Goal: Information Seeking & Learning: Check status

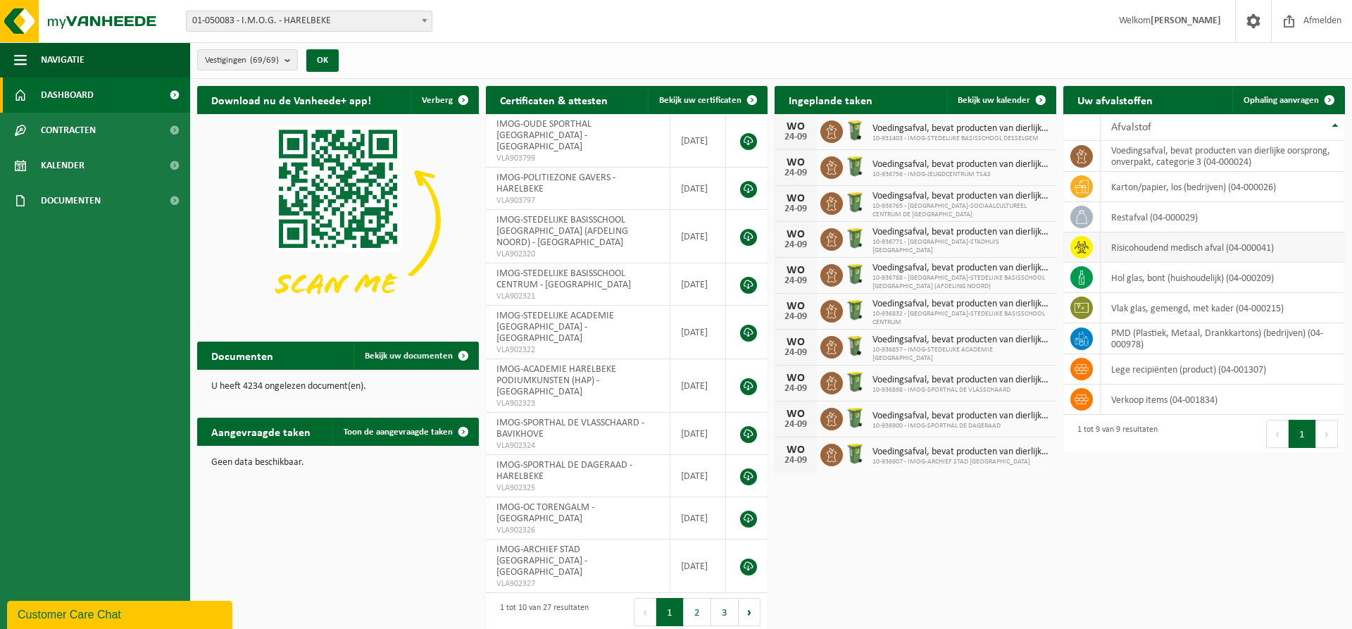
click at [1160, 254] on td "risicohoudend medisch afval (04-000041)" at bounding box center [1223, 247] width 244 height 30
click at [1154, 251] on td "risicohoudend medisch afval (04-000041)" at bounding box center [1223, 247] width 244 height 30
click at [1144, 458] on div "Uw afvalstoffen Ophaling aanvragen 10 25 50 100 10 resultaten weergeven Afvalst…" at bounding box center [1204, 269] width 289 height 381
click at [75, 163] on span "Kalender" at bounding box center [63, 165] width 44 height 35
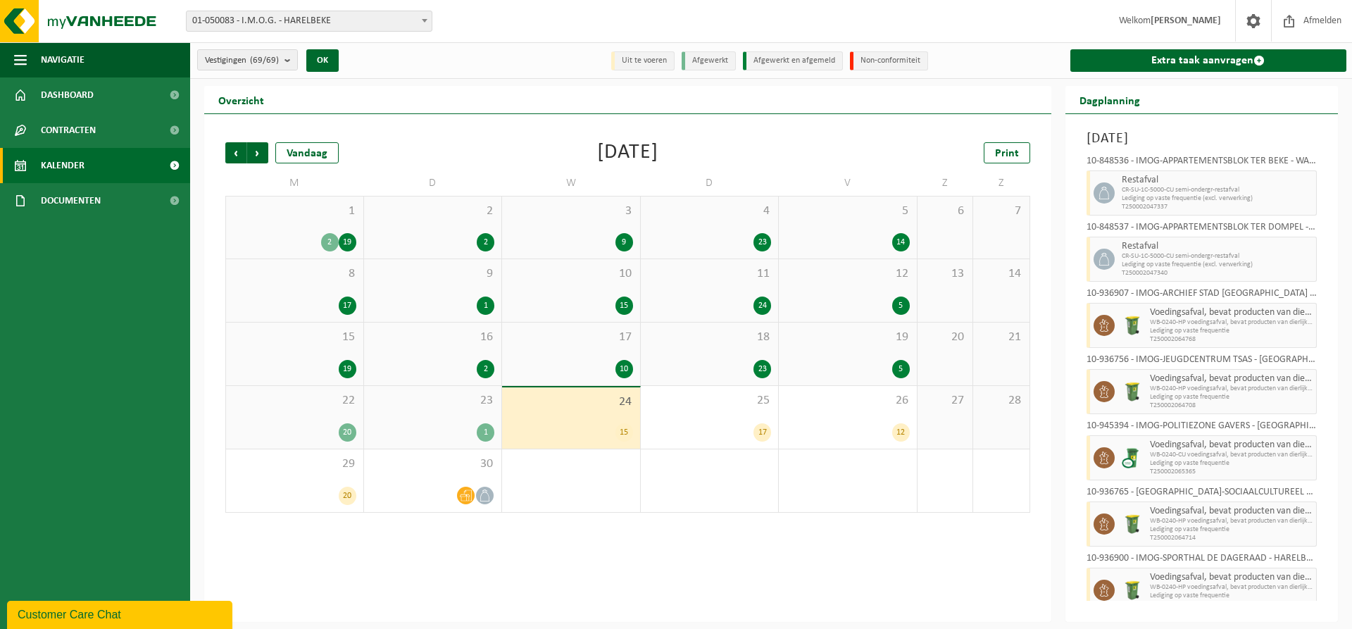
click at [308, 228] on div "1 2 19" at bounding box center [294, 227] width 137 height 62
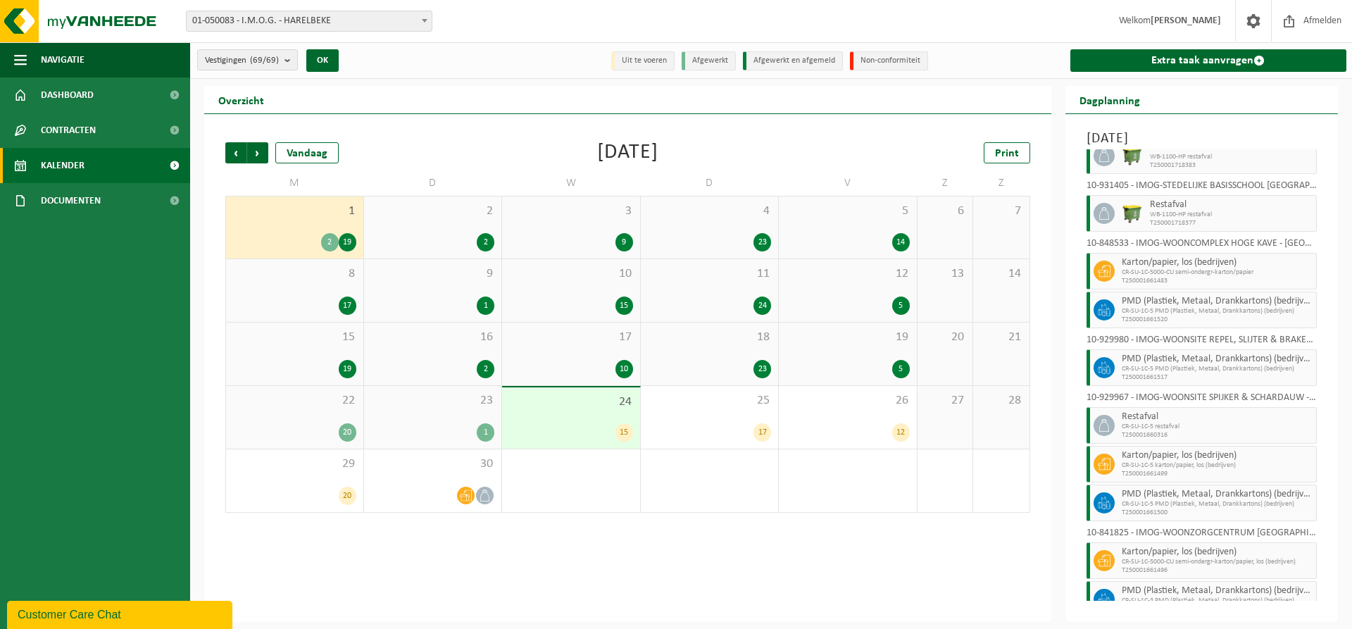
scroll to position [576, 0]
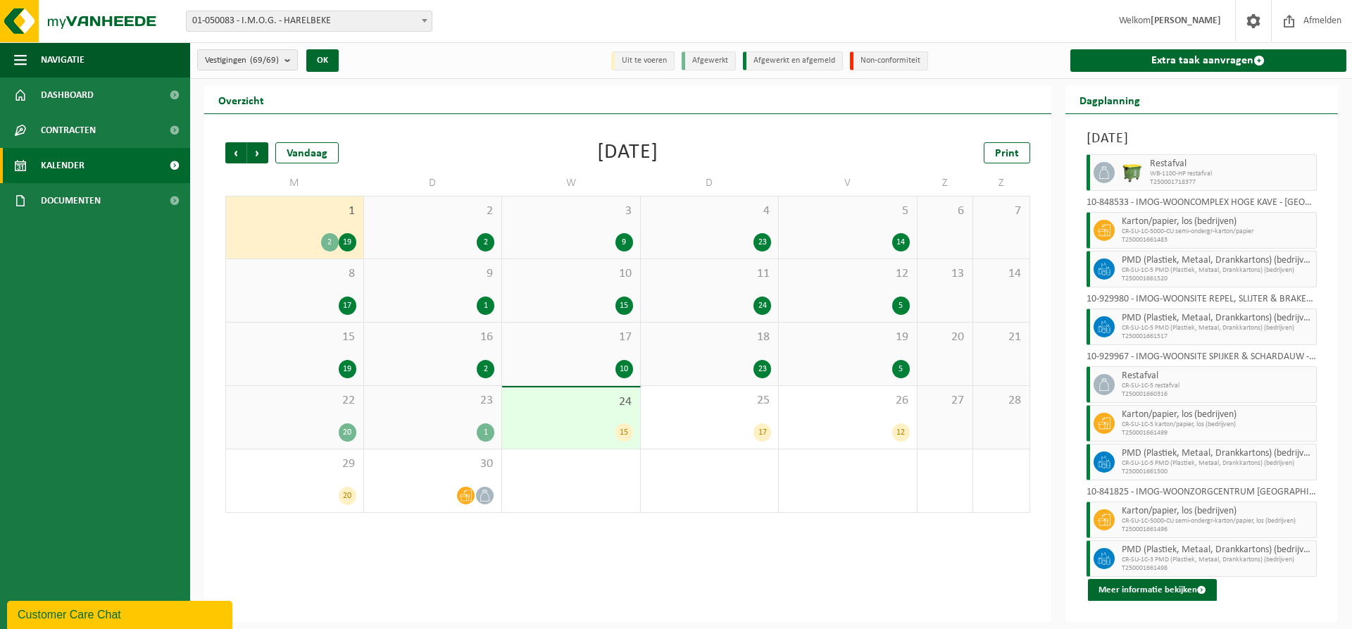
click at [460, 224] on div "2 2" at bounding box center [433, 227] width 138 height 62
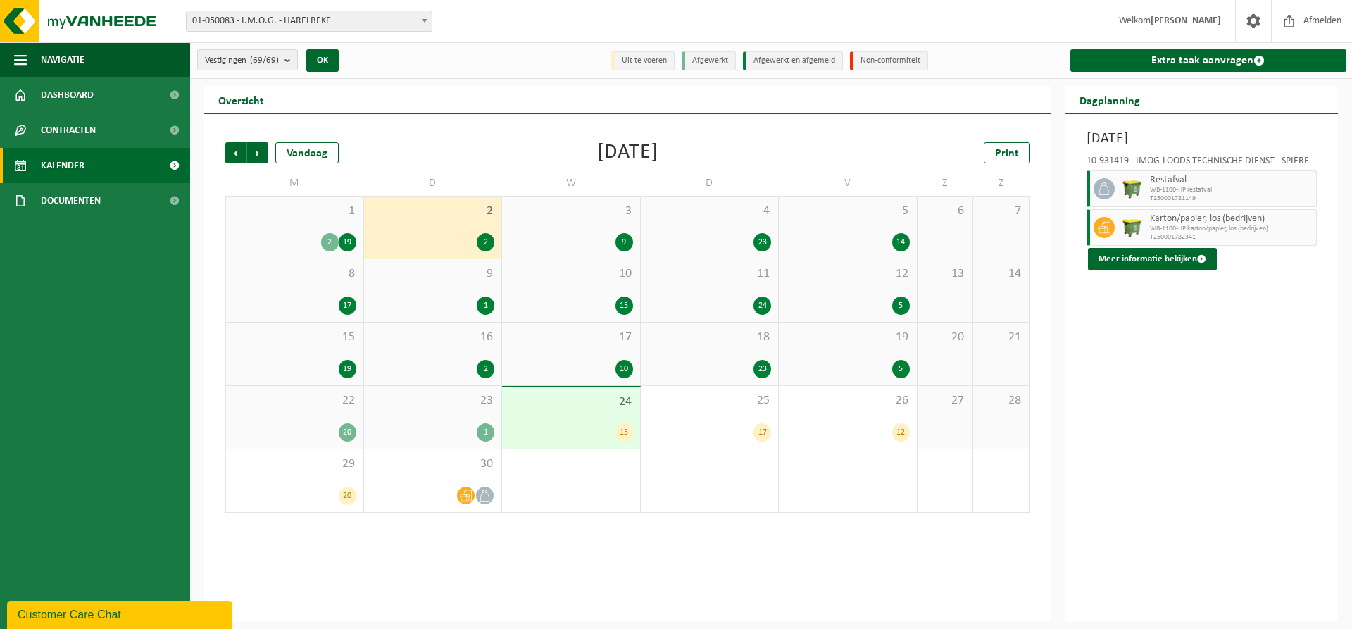
click at [574, 230] on div "3 9" at bounding box center [571, 227] width 138 height 62
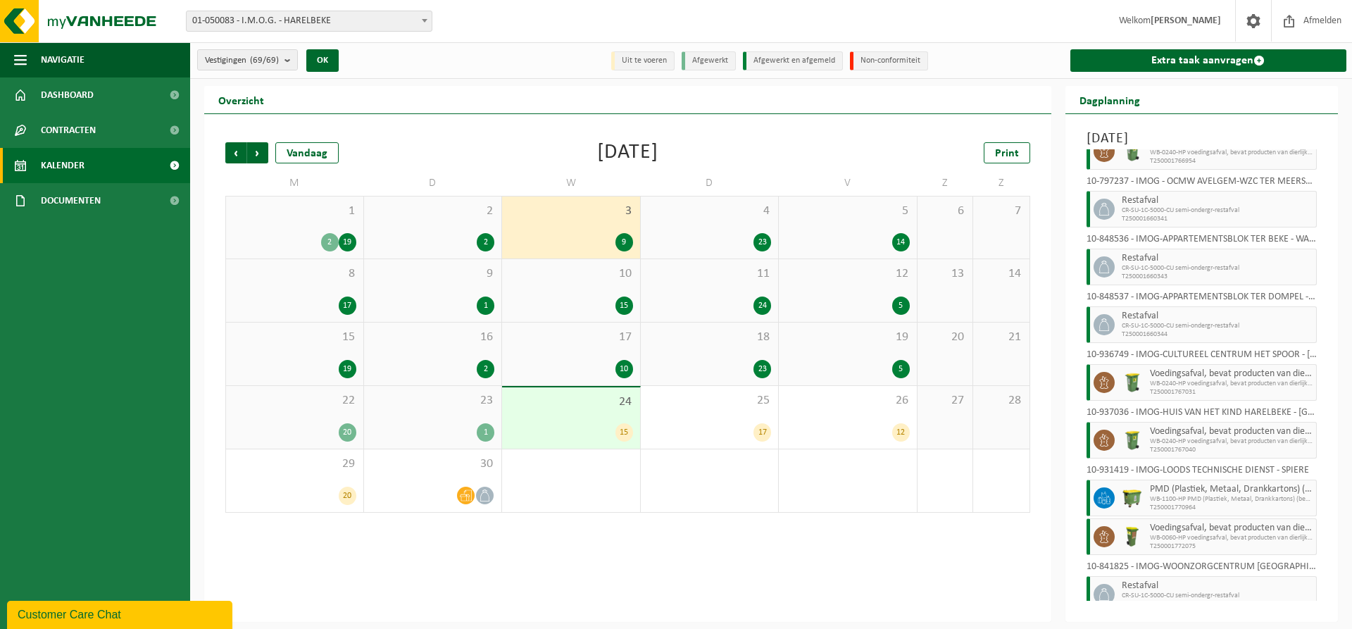
scroll to position [73, 0]
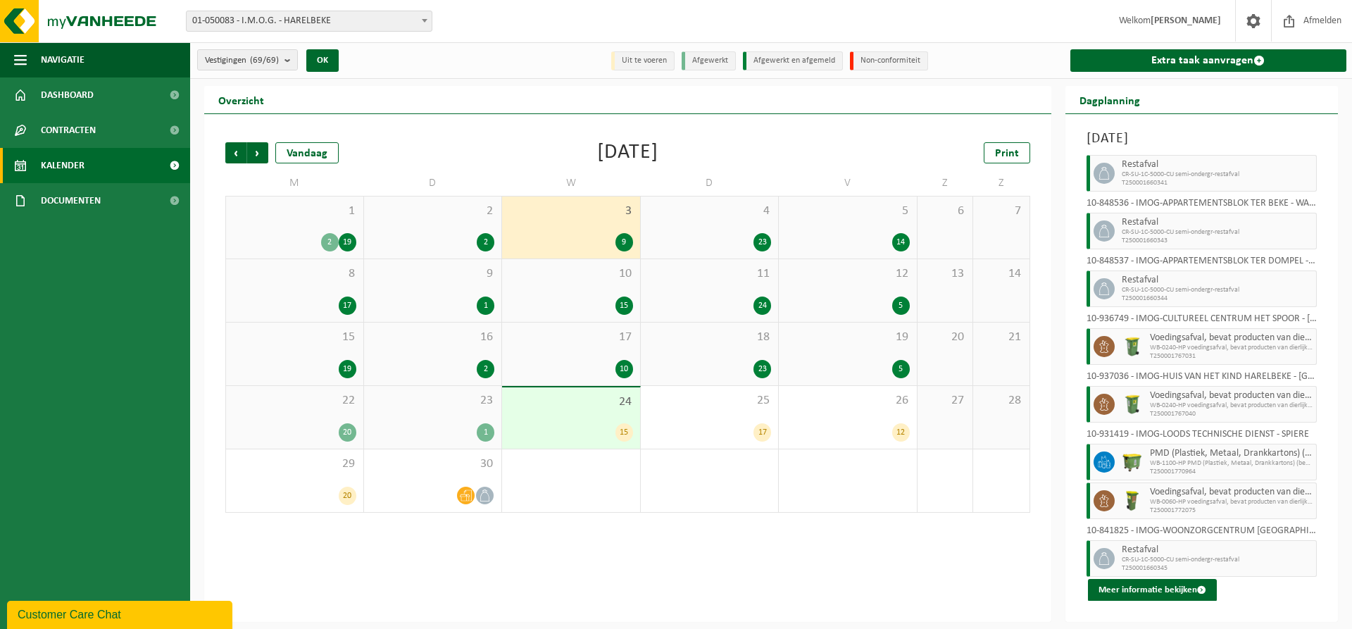
click at [704, 233] on div "23" at bounding box center [710, 242] width 124 height 18
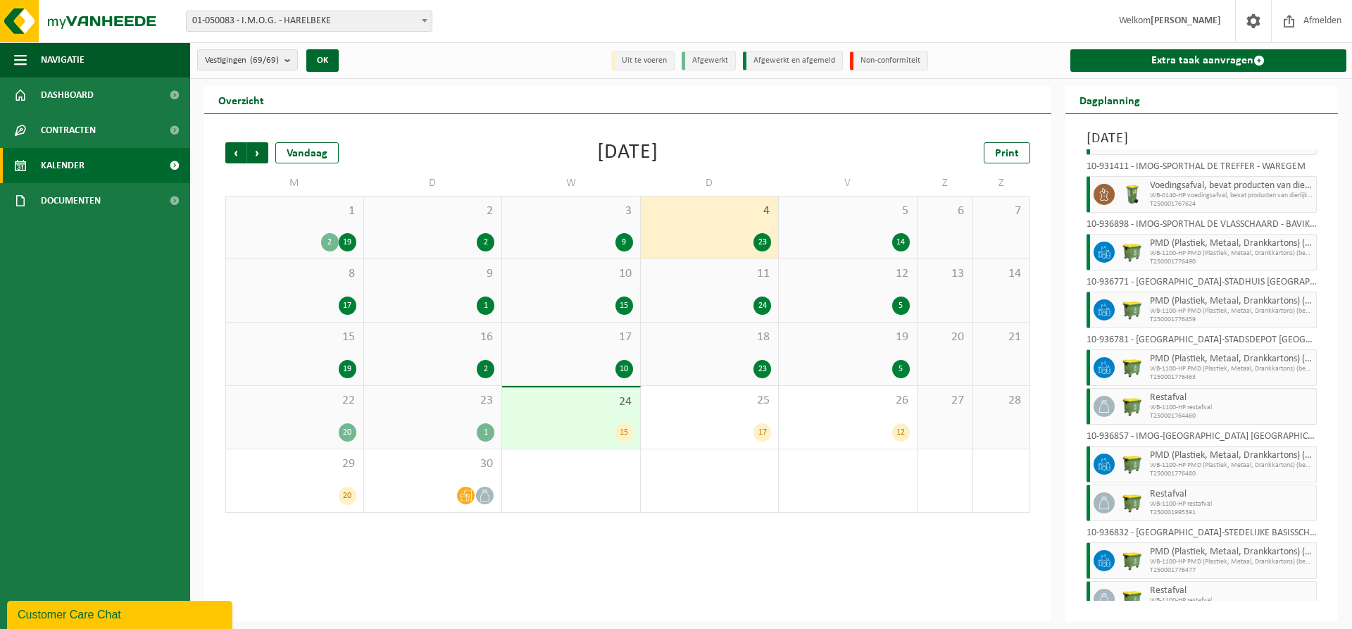
scroll to position [806, 0]
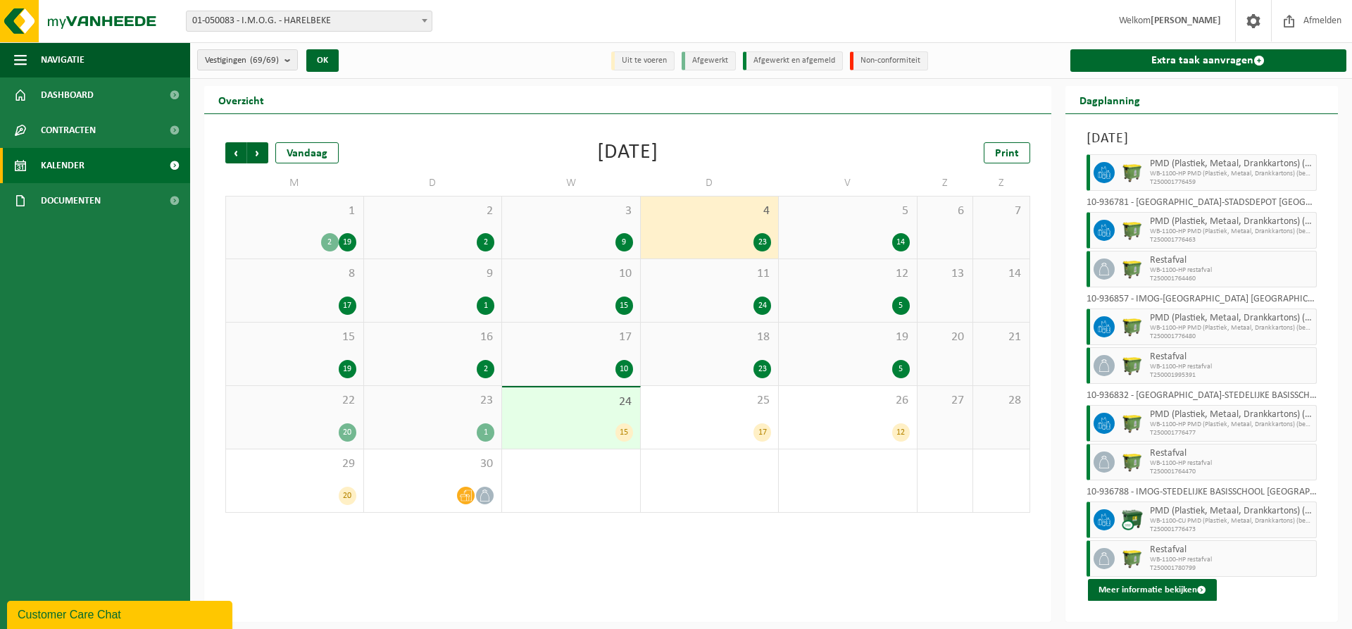
click at [878, 226] on div "5 14" at bounding box center [848, 227] width 138 height 62
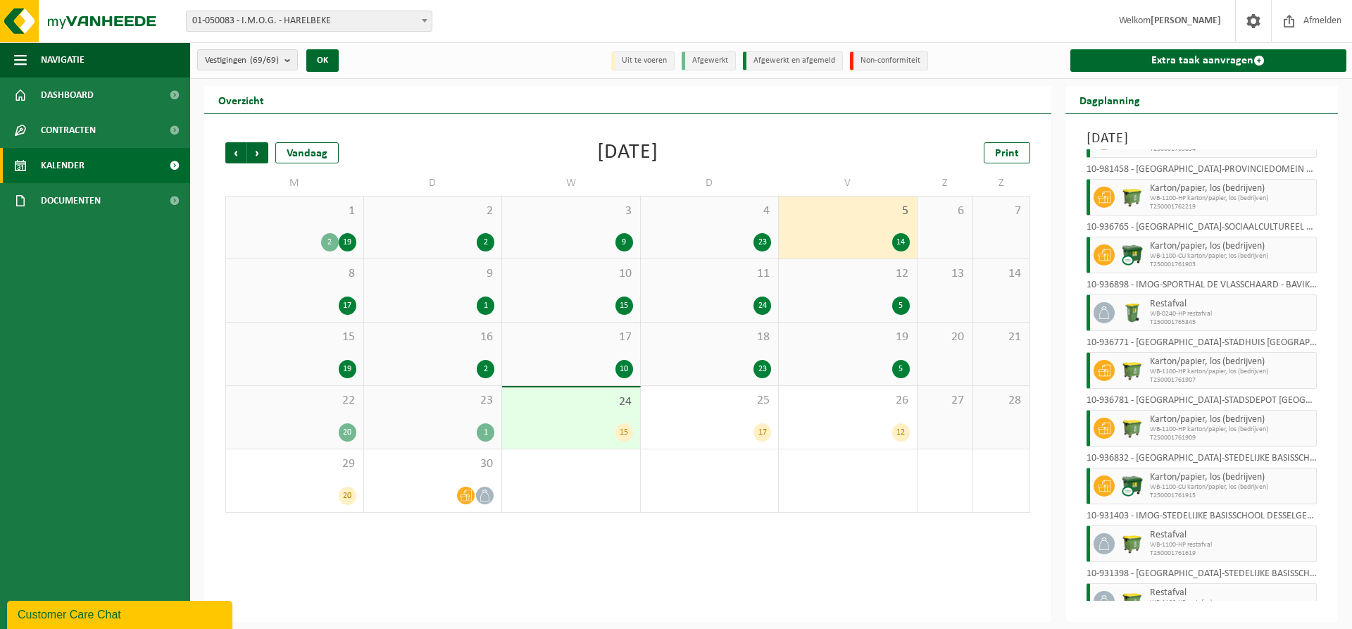
scroll to position [381, 0]
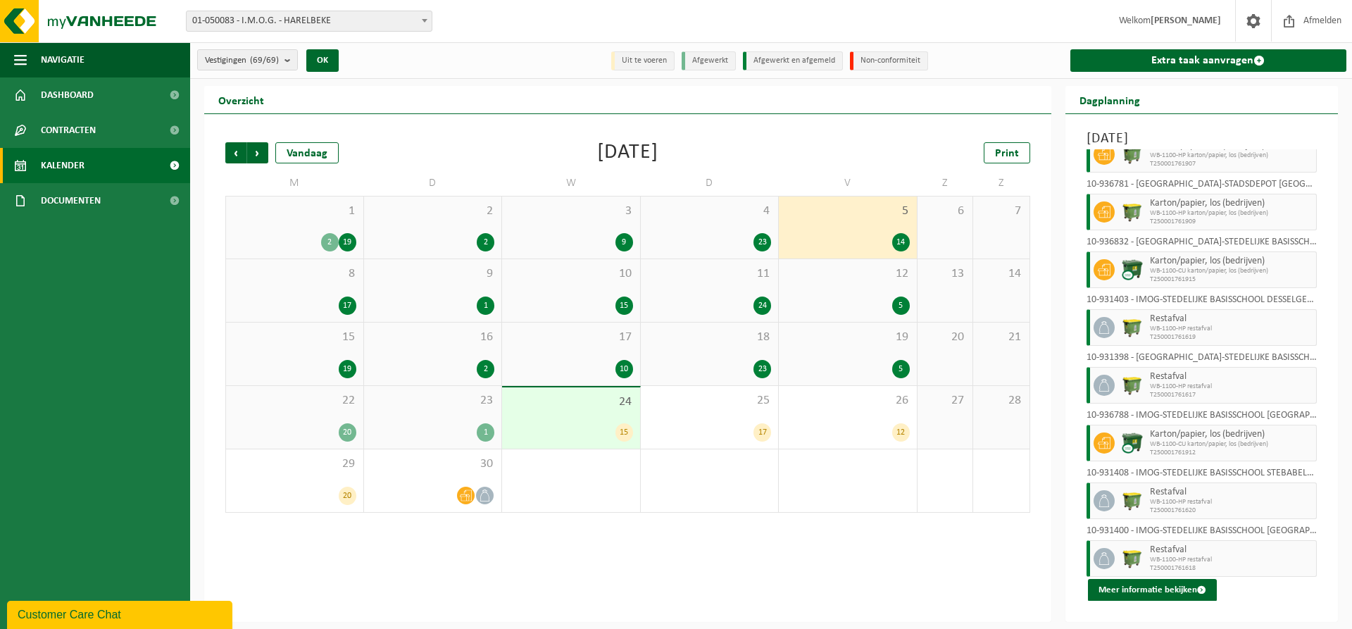
click at [317, 279] on span "8" at bounding box center [294, 273] width 123 height 15
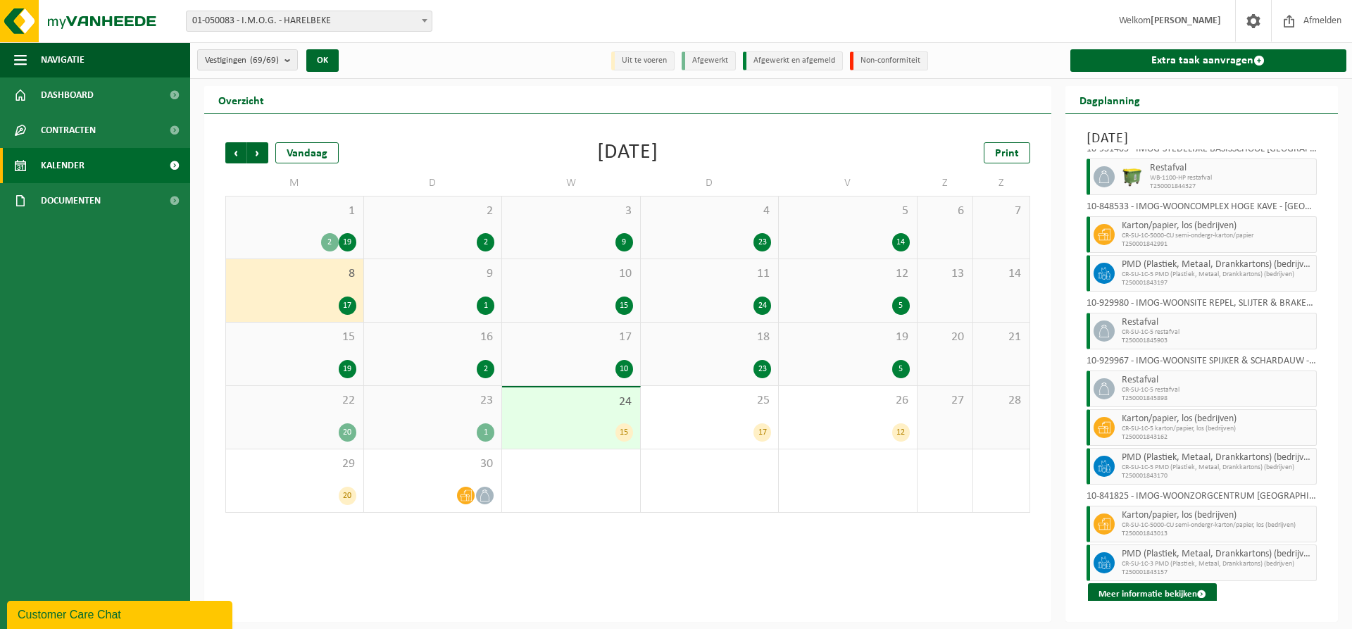
scroll to position [440, 0]
click at [424, 279] on span "9" at bounding box center [433, 273] width 124 height 15
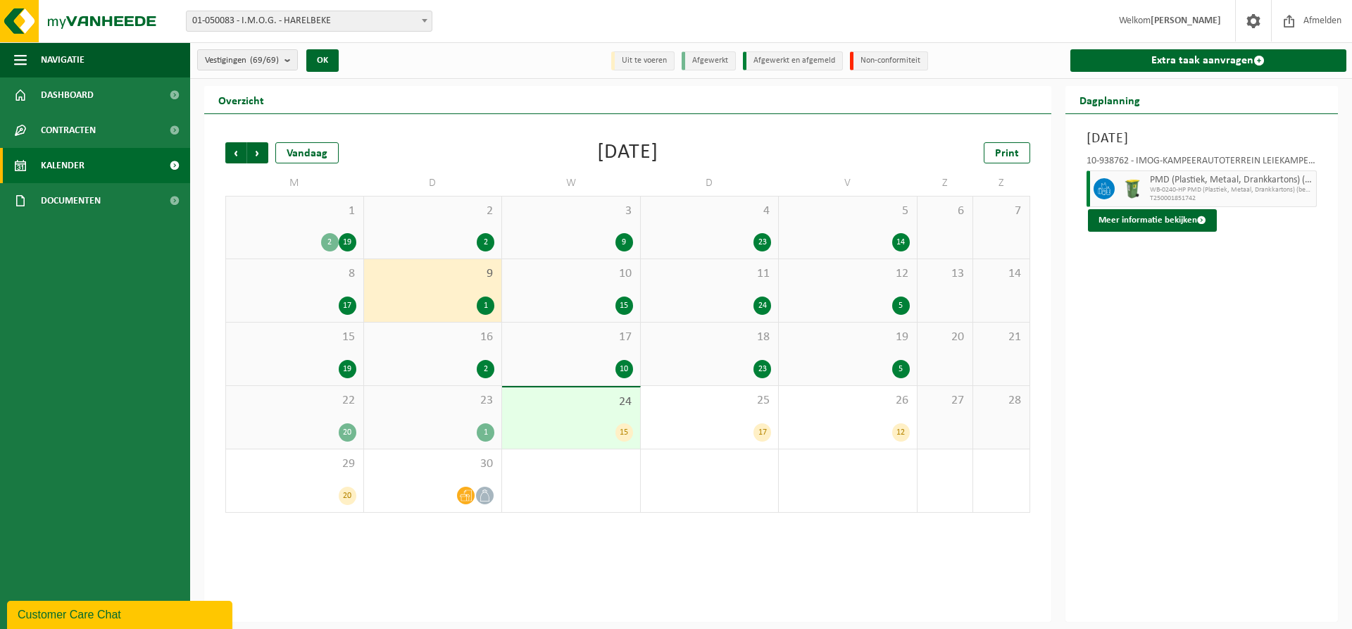
click at [558, 284] on div "10 15" at bounding box center [571, 290] width 138 height 63
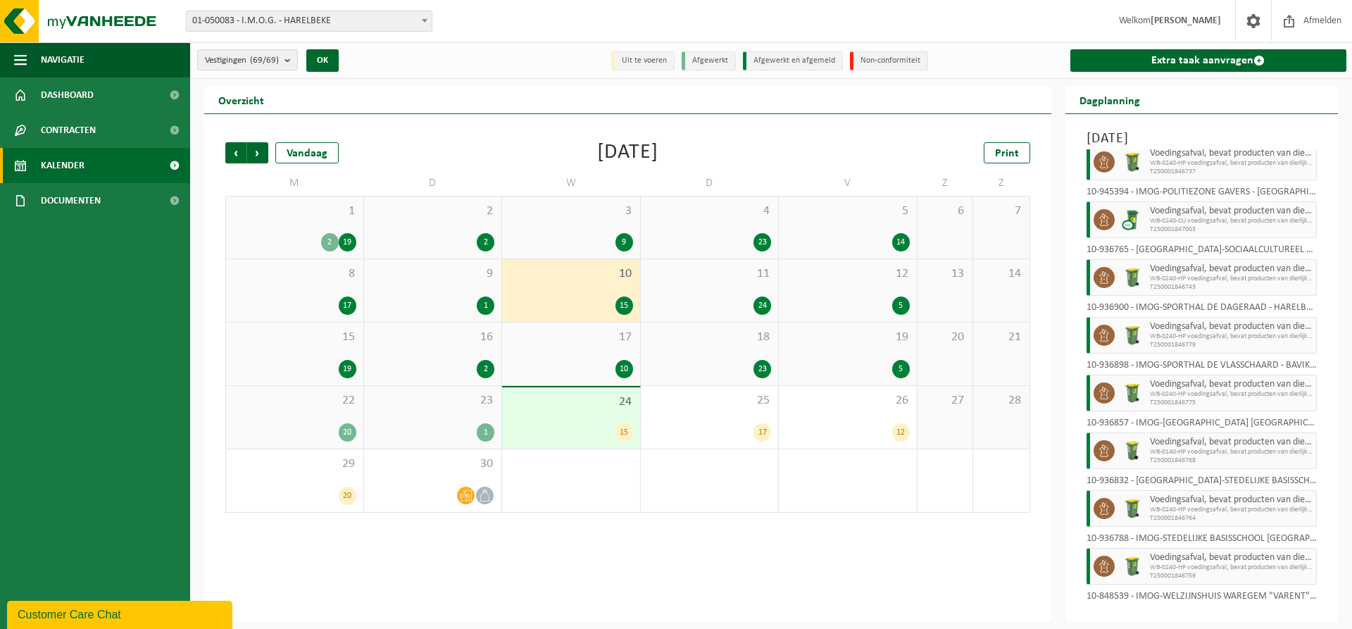
scroll to position [439, 0]
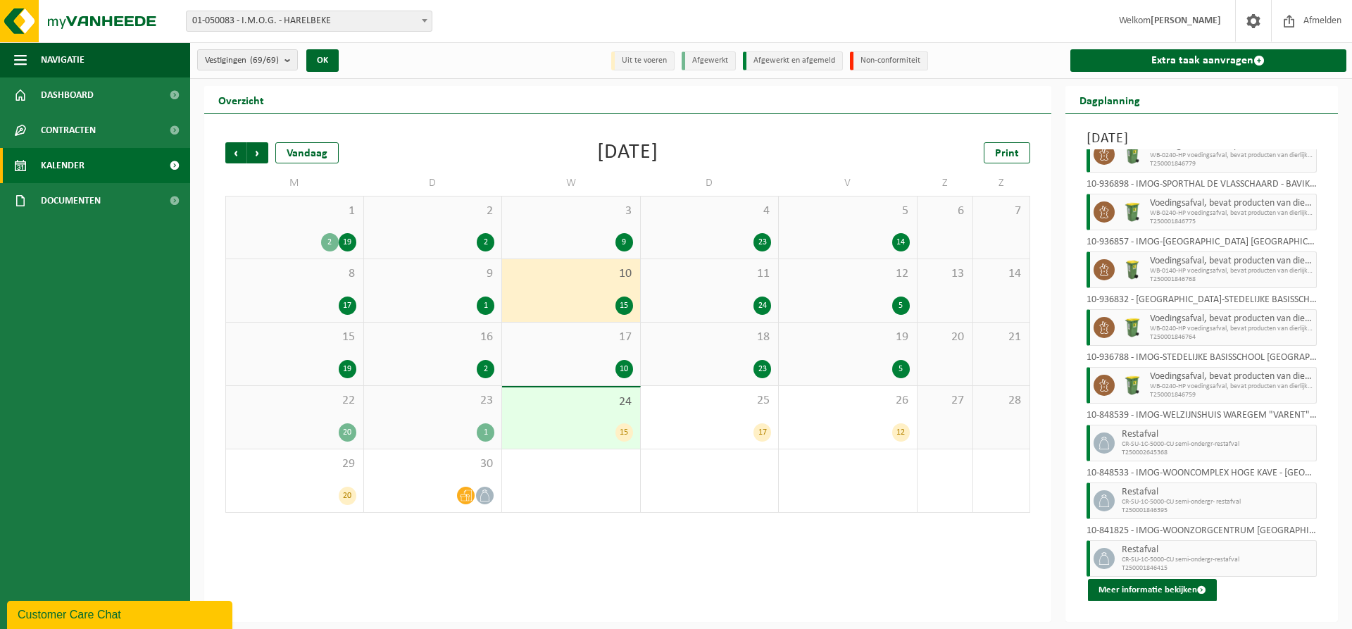
click at [725, 292] on div "11 24" at bounding box center [710, 290] width 138 height 63
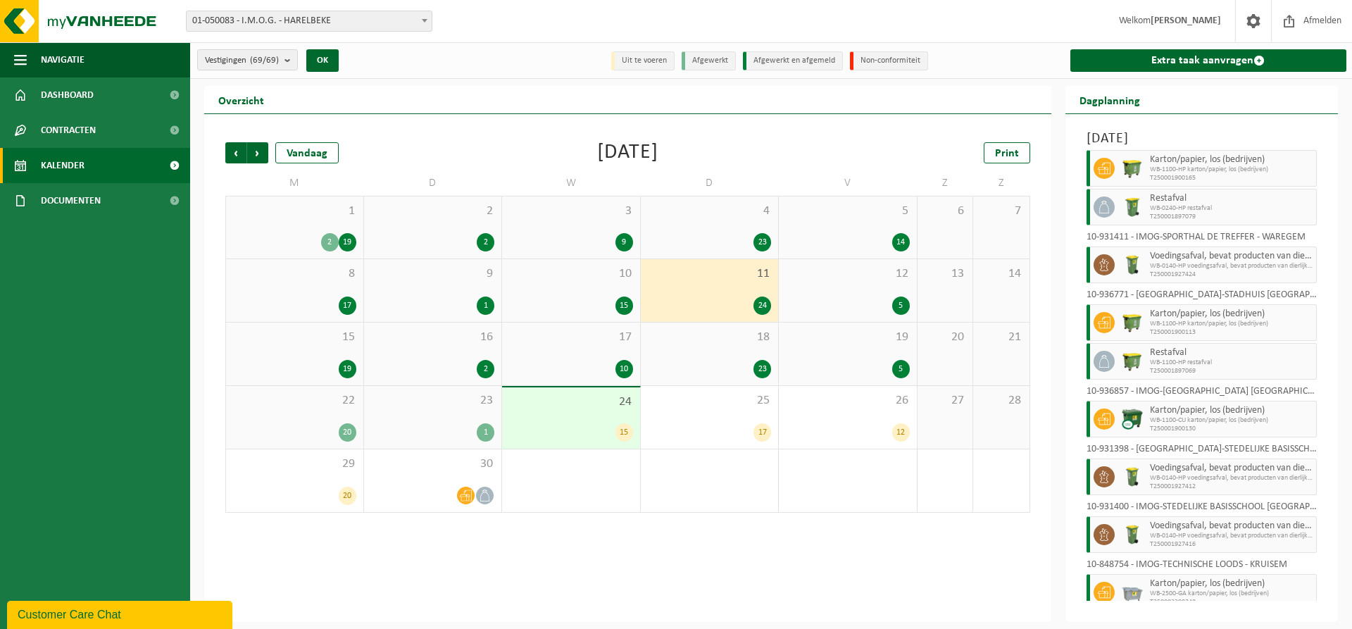
scroll to position [825, 0]
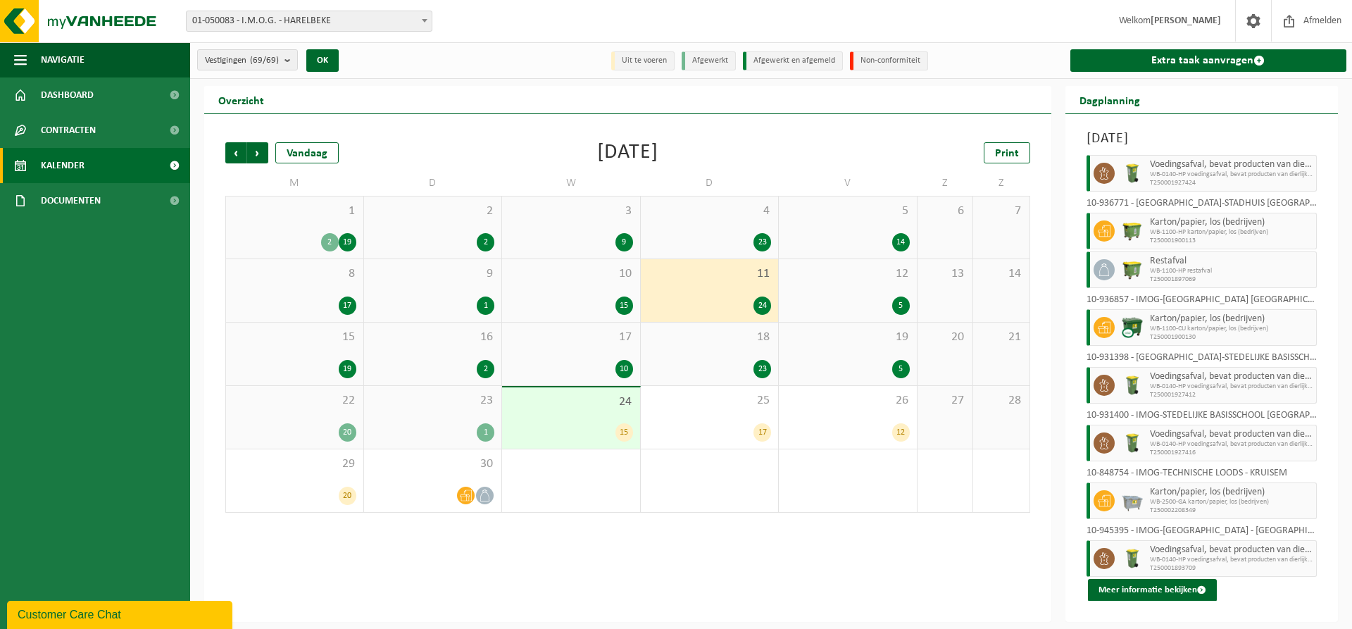
click at [884, 286] on div "12 5" at bounding box center [848, 290] width 138 height 63
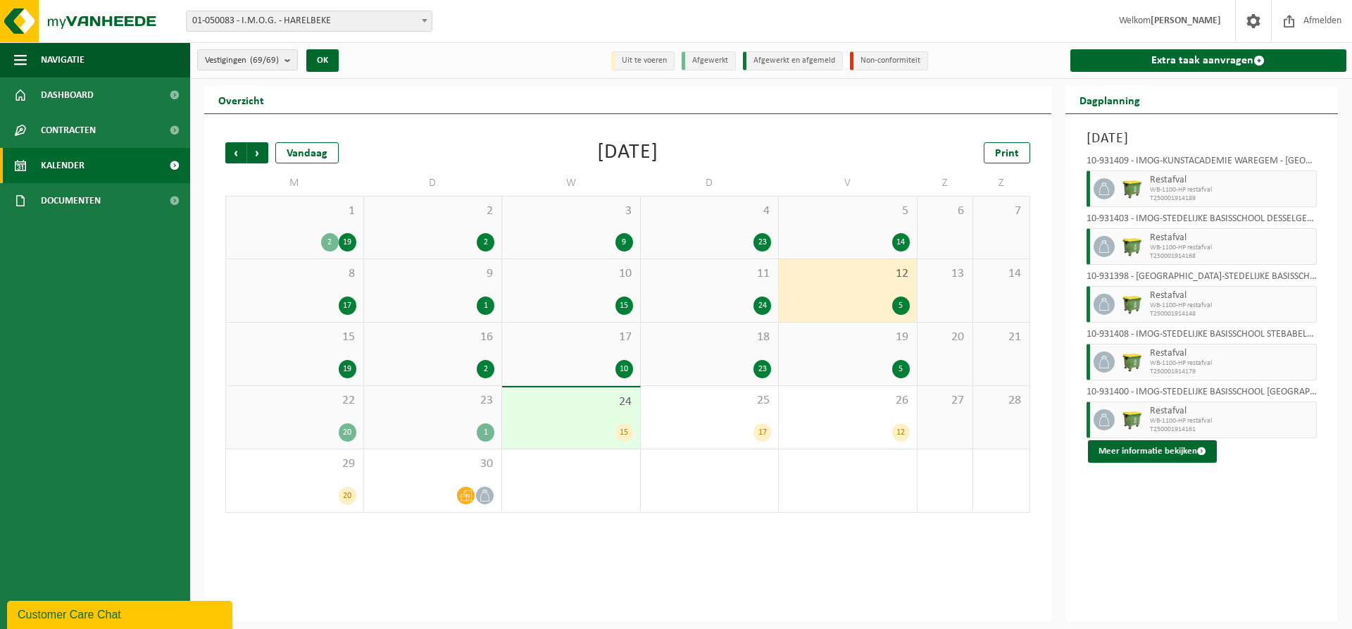
click at [343, 339] on span "15" at bounding box center [294, 337] width 123 height 15
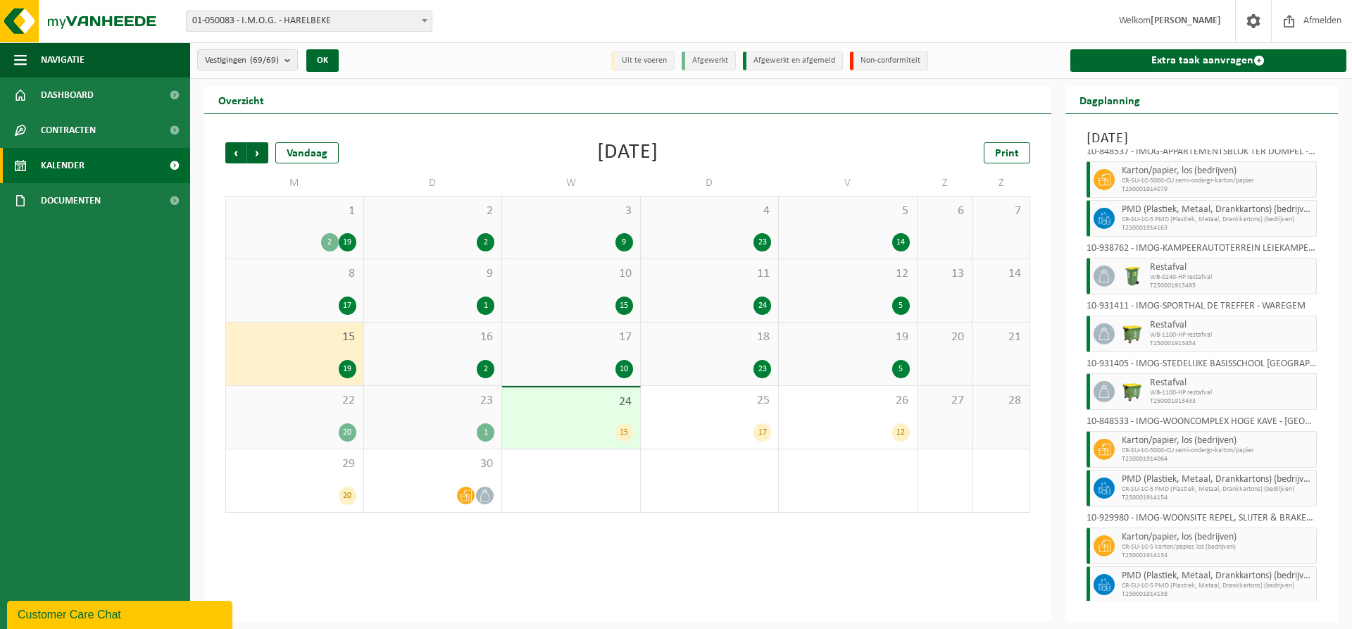
scroll to position [499, 0]
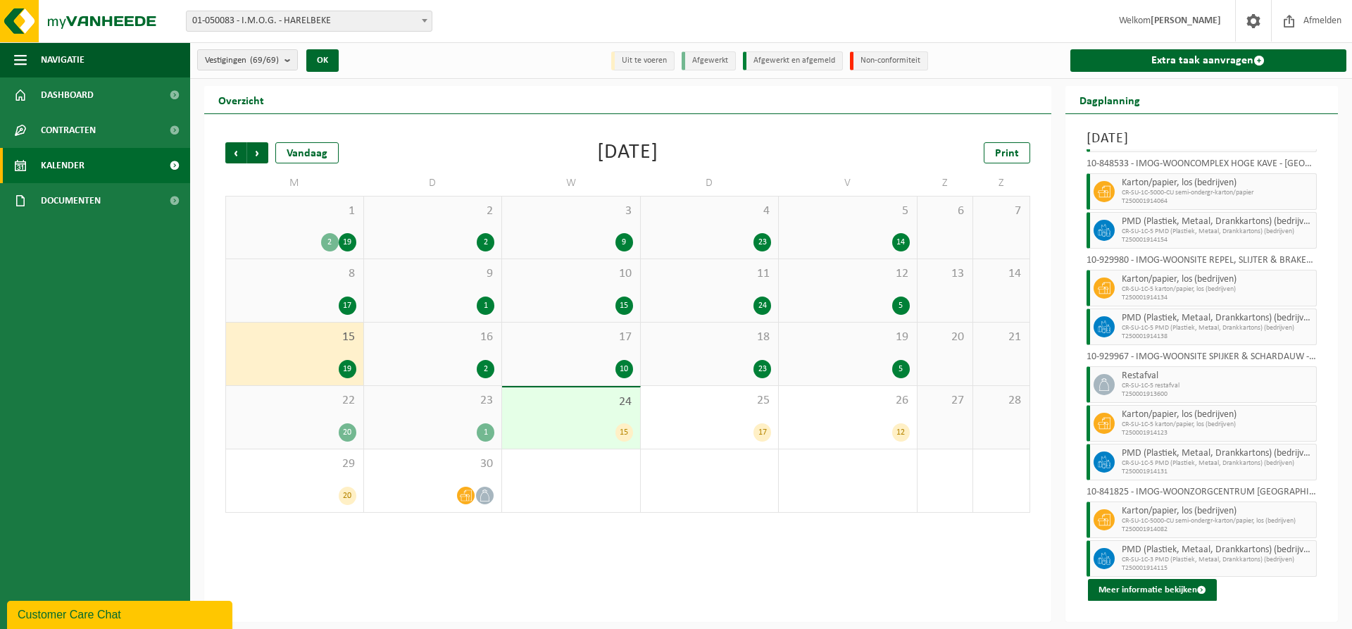
click at [452, 358] on div "16 2" at bounding box center [433, 353] width 138 height 63
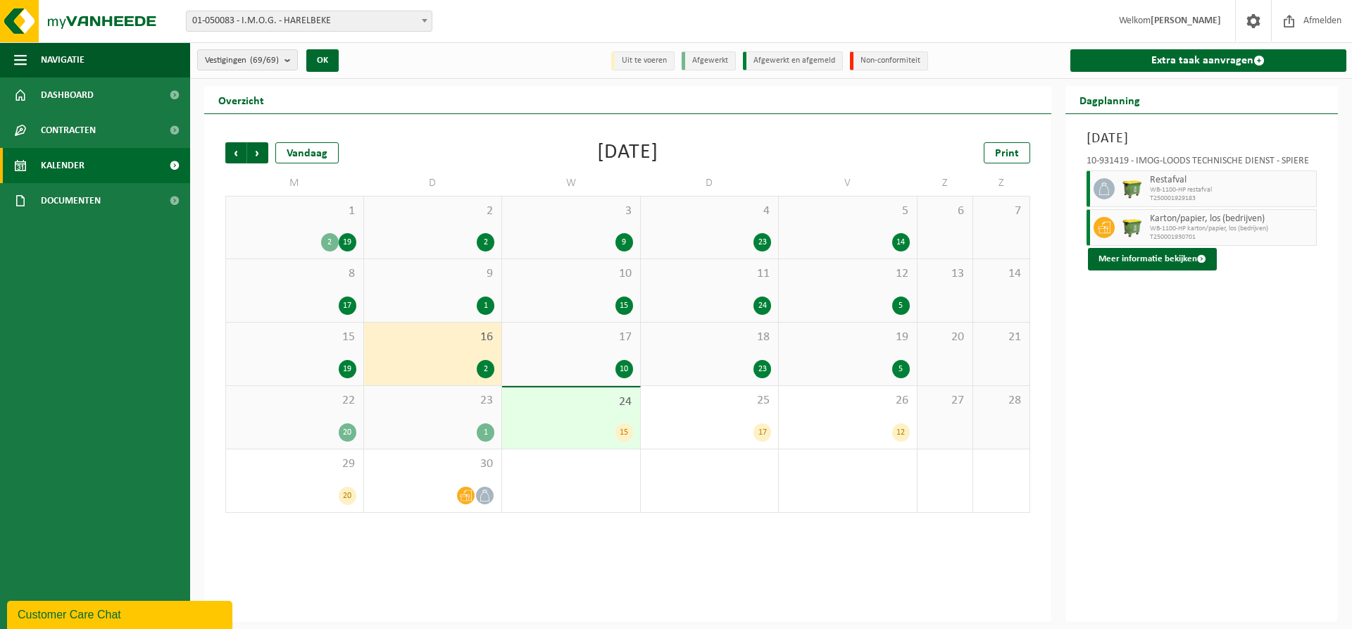
click at [563, 356] on div "17 10" at bounding box center [571, 353] width 138 height 63
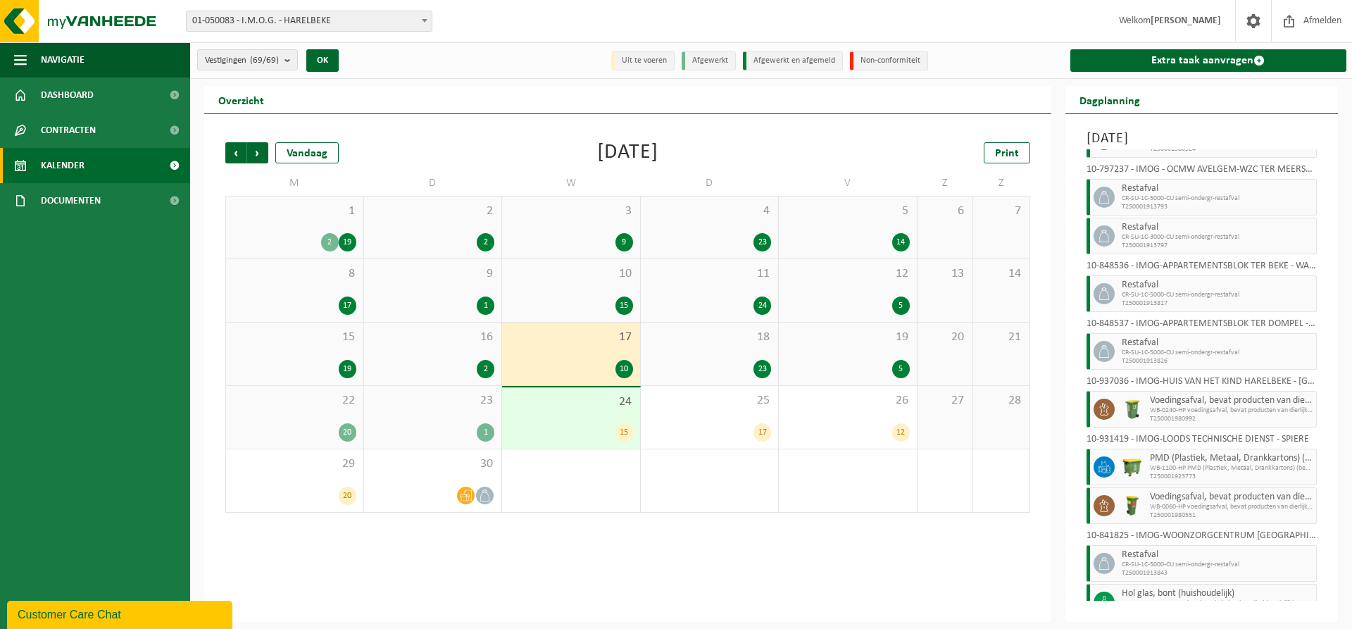
scroll to position [93, 0]
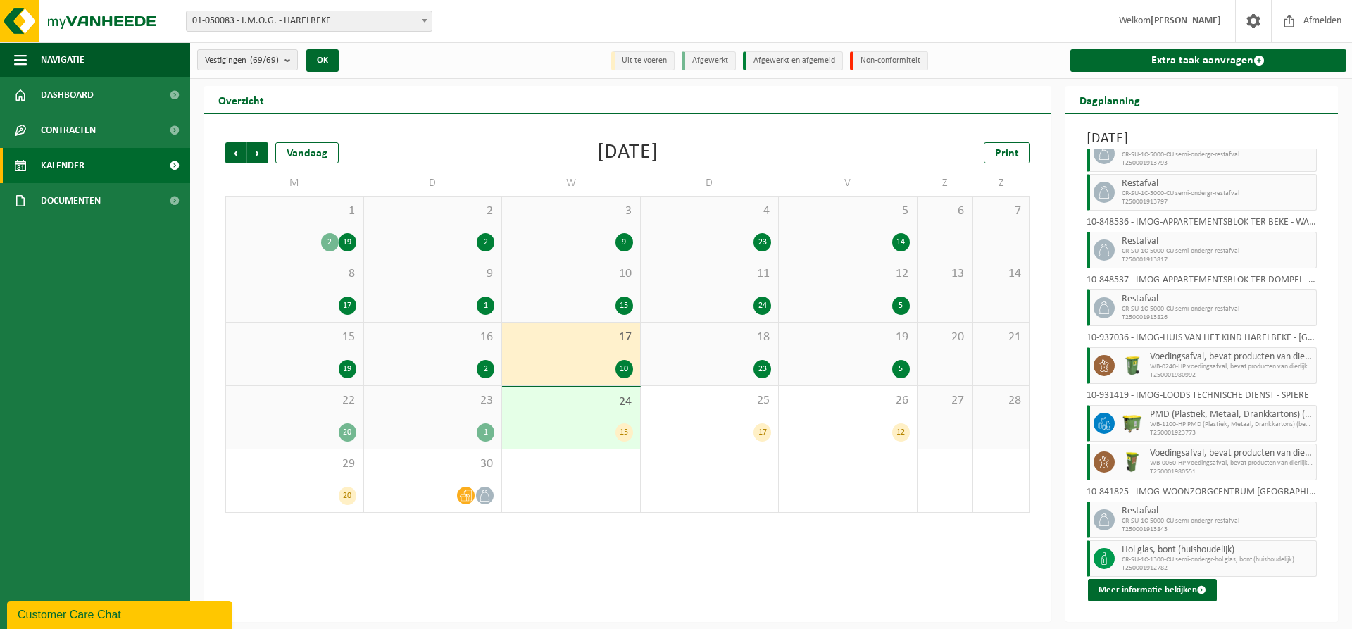
click at [727, 349] on div "18 23" at bounding box center [710, 353] width 138 height 63
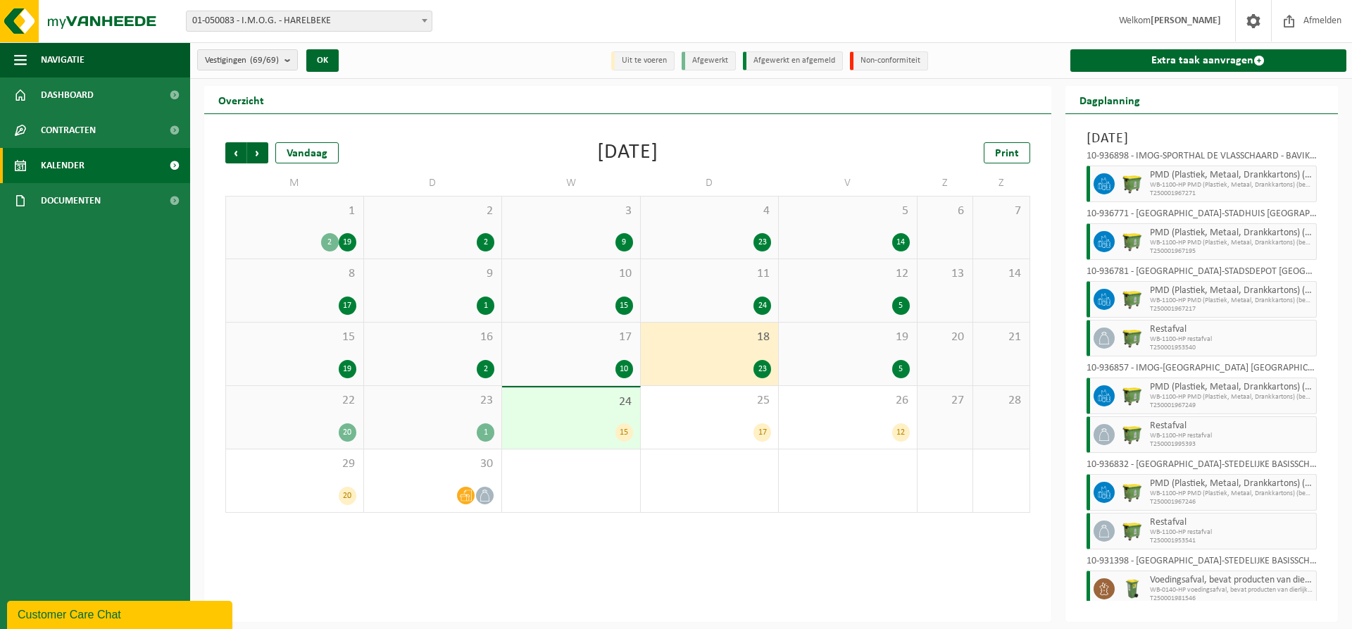
scroll to position [806, 0]
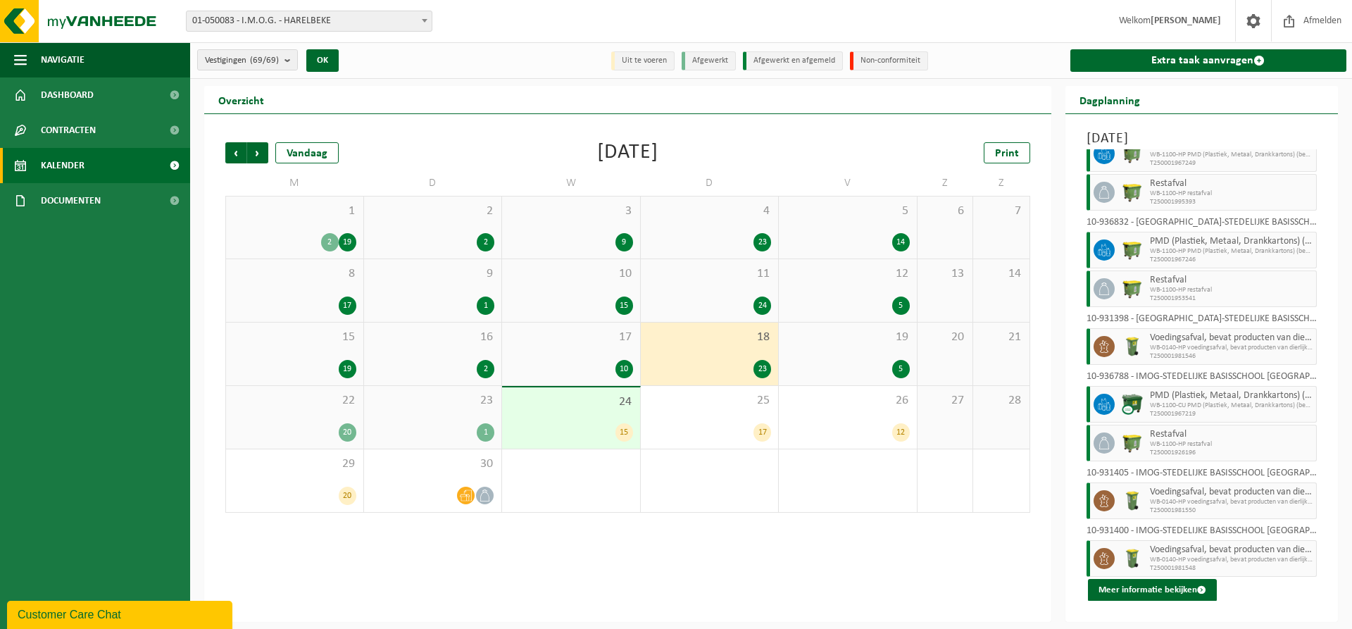
click at [846, 355] on div "19 5" at bounding box center [848, 353] width 138 height 63
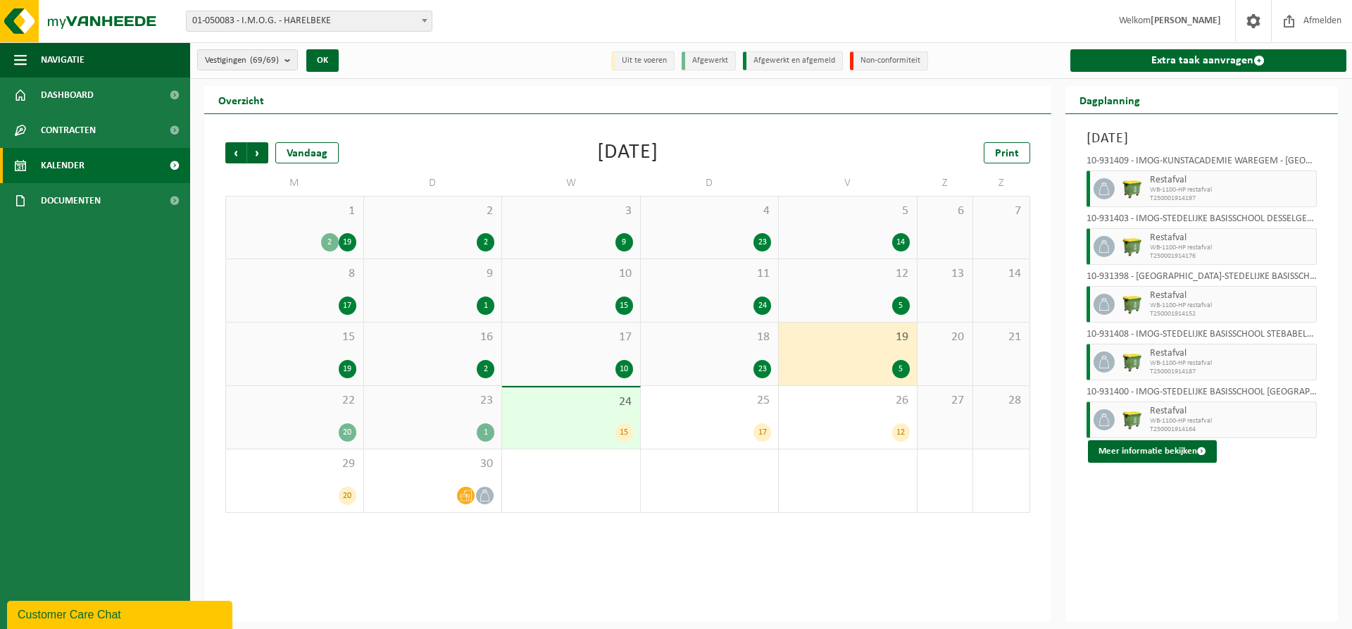
click at [311, 410] on div "22 20" at bounding box center [294, 417] width 137 height 63
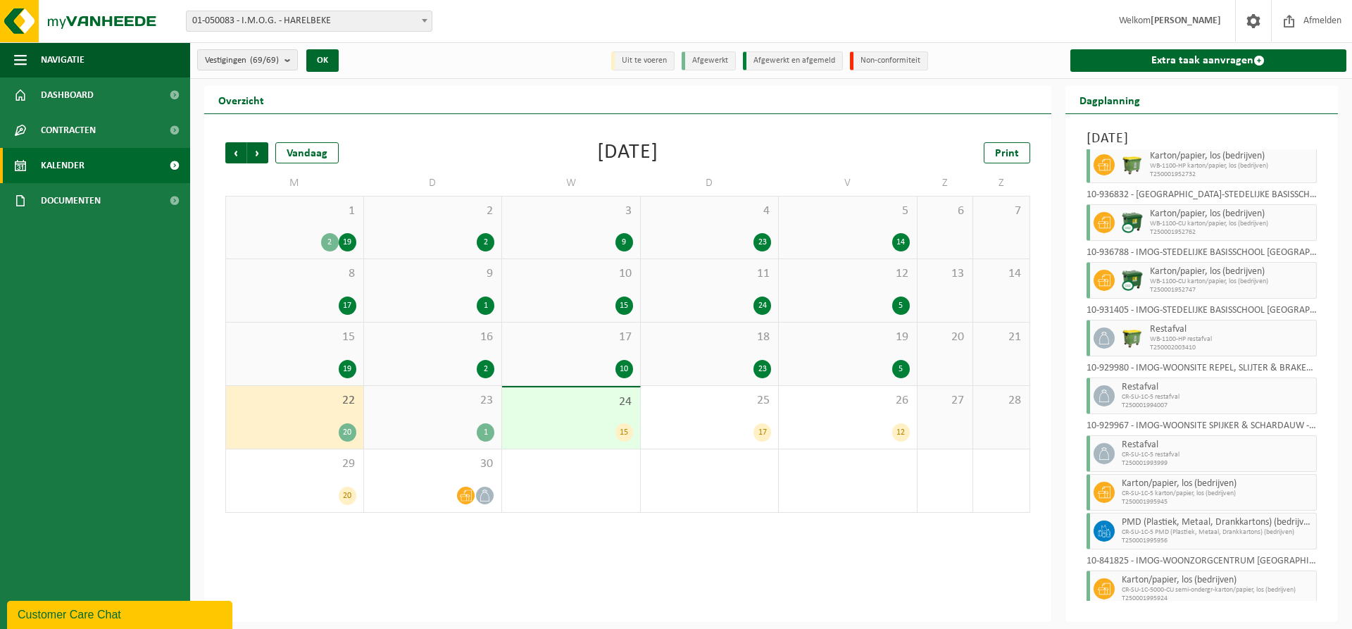
scroll to position [632, 0]
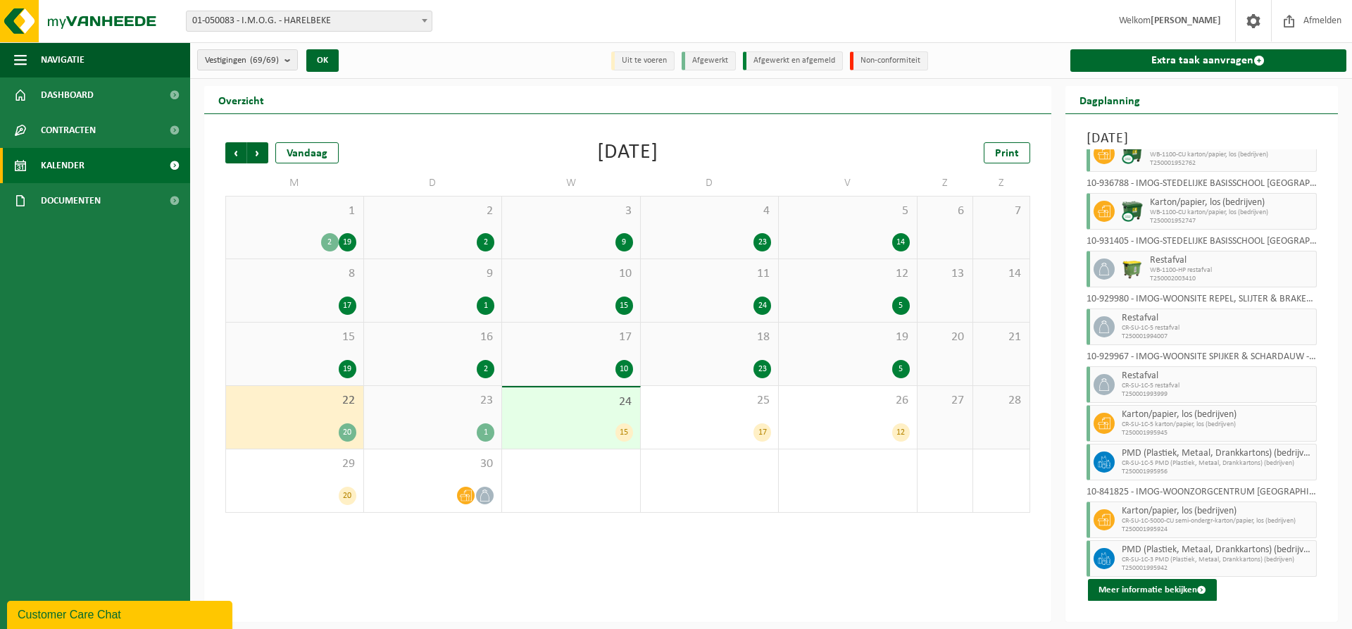
click at [448, 409] on div "23 1" at bounding box center [433, 417] width 138 height 63
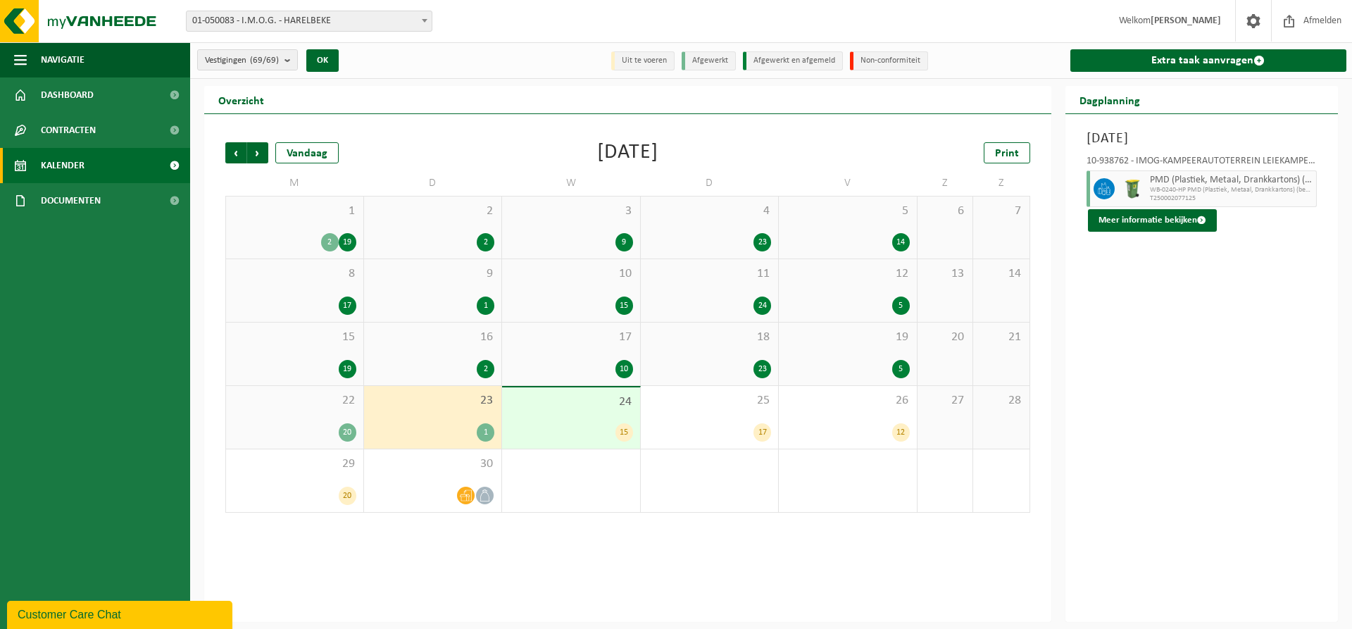
click at [565, 423] on div "15" at bounding box center [571, 432] width 124 height 18
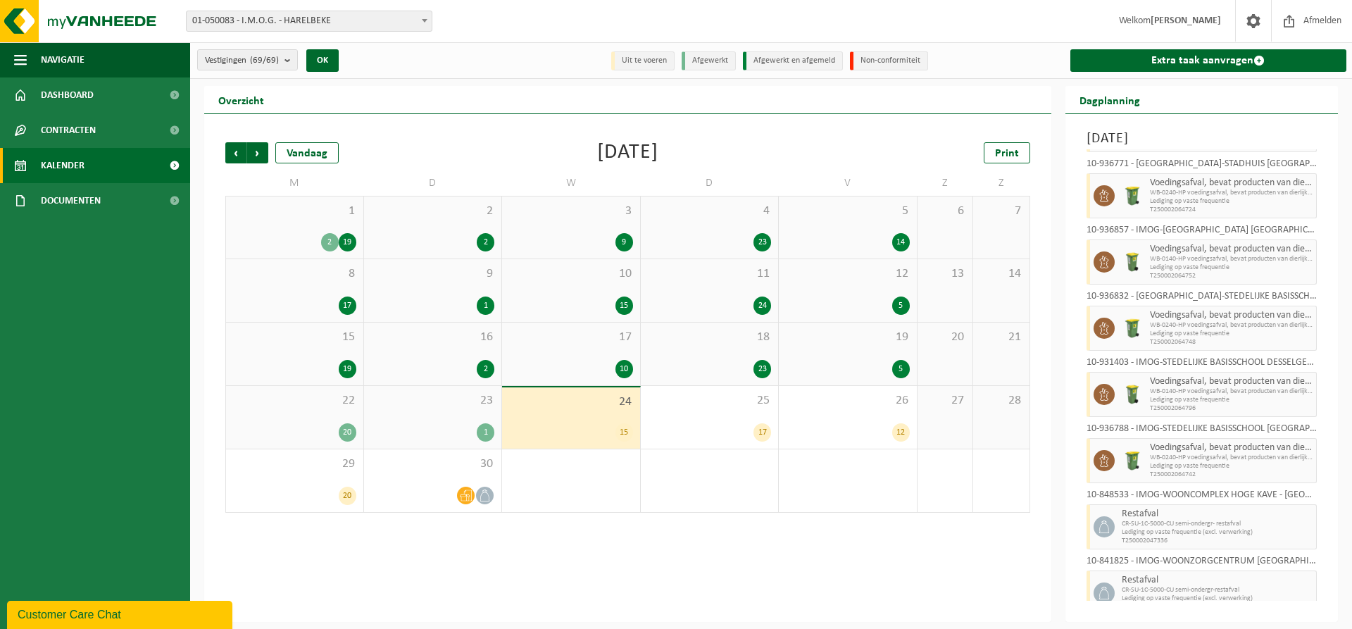
scroll to position [544, 0]
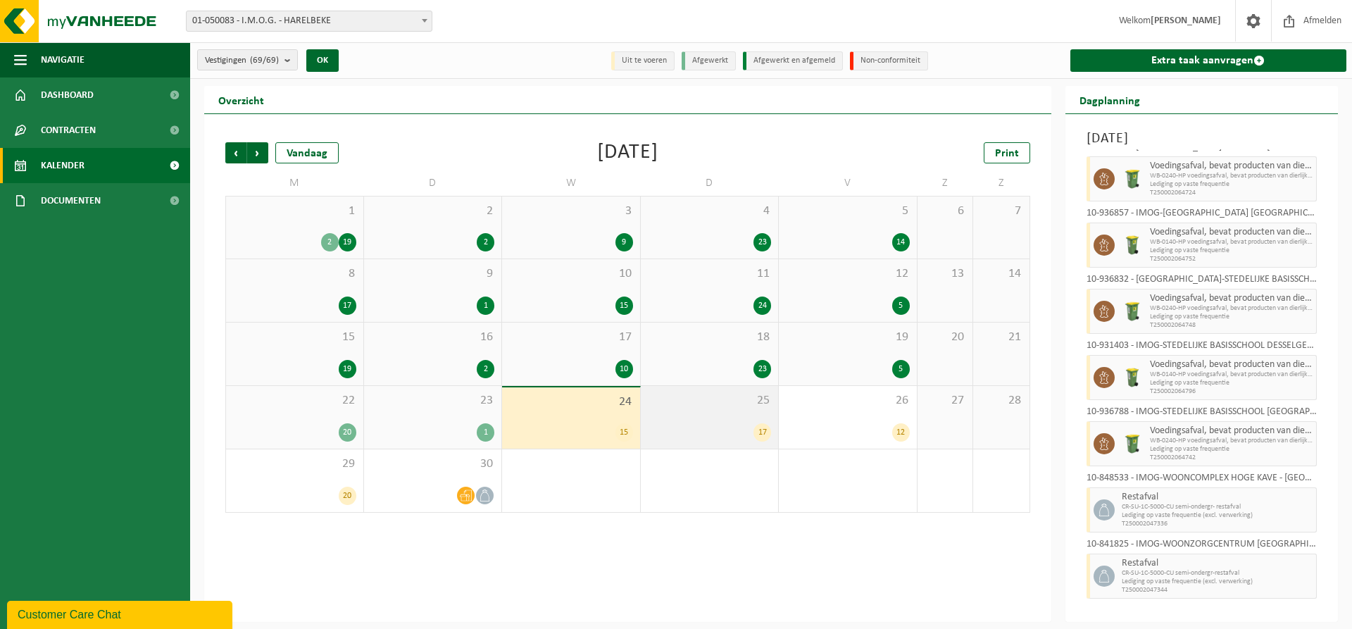
click at [736, 413] on div "25 17" at bounding box center [710, 417] width 138 height 63
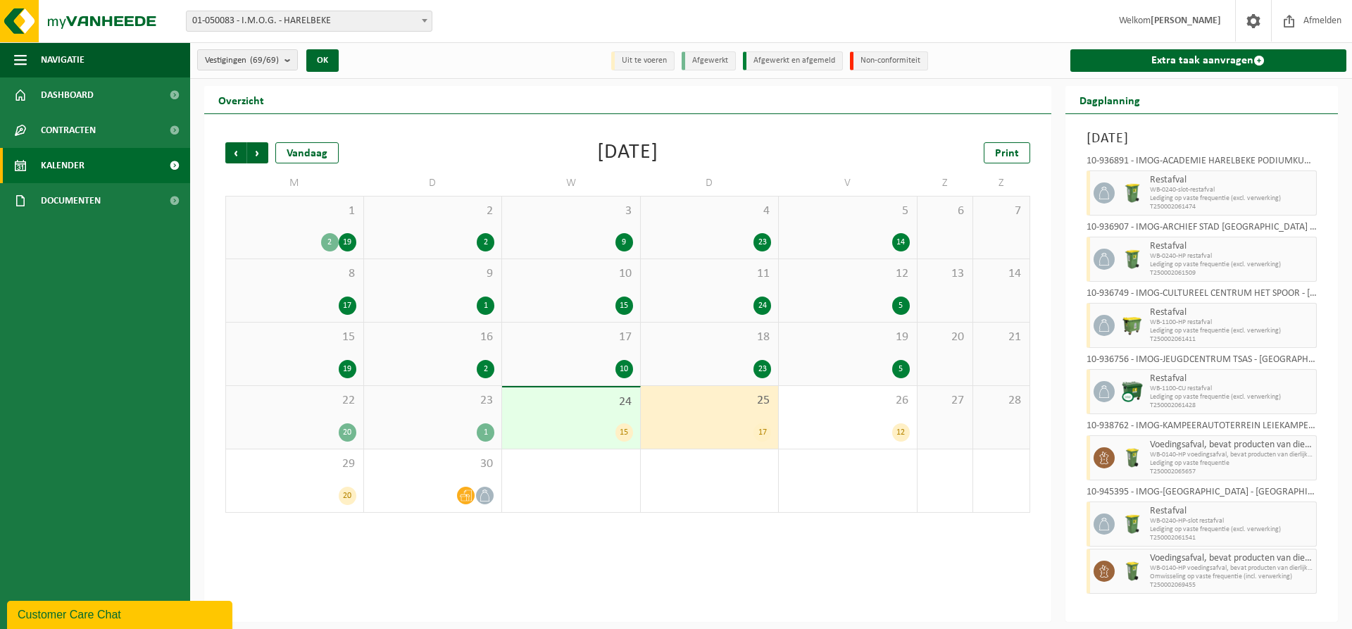
click at [732, 403] on span "25" at bounding box center [710, 400] width 124 height 15
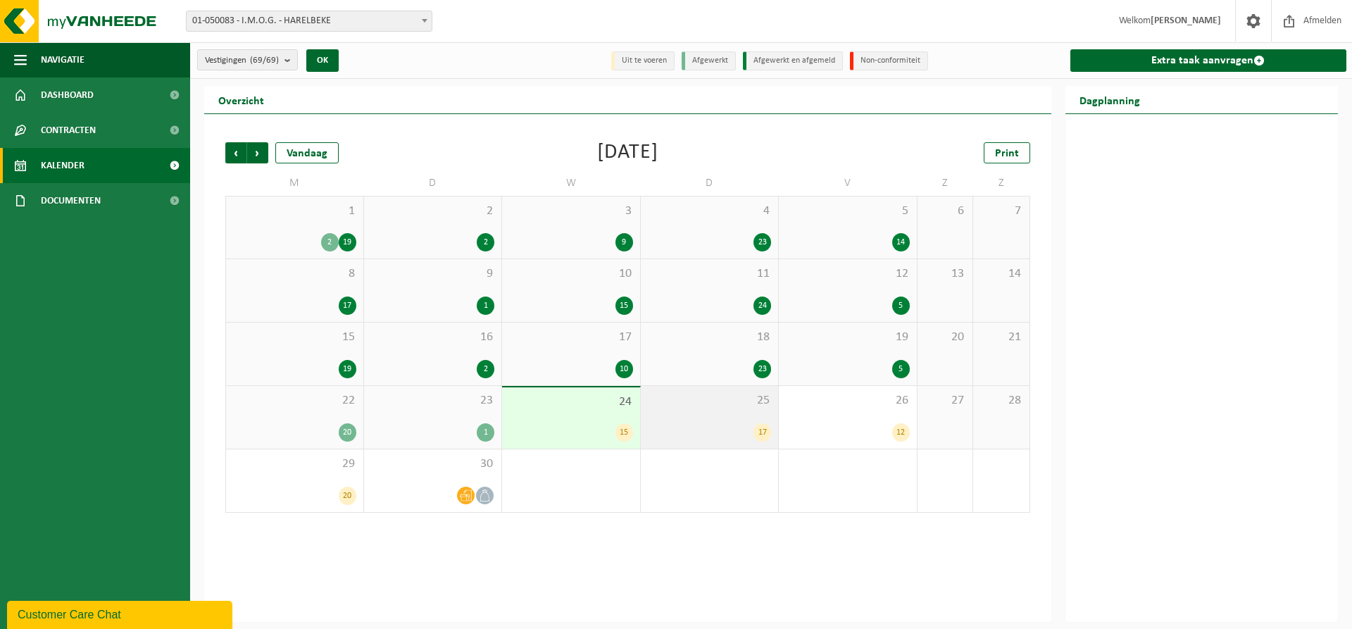
click at [741, 391] on div "25 17" at bounding box center [710, 417] width 138 height 63
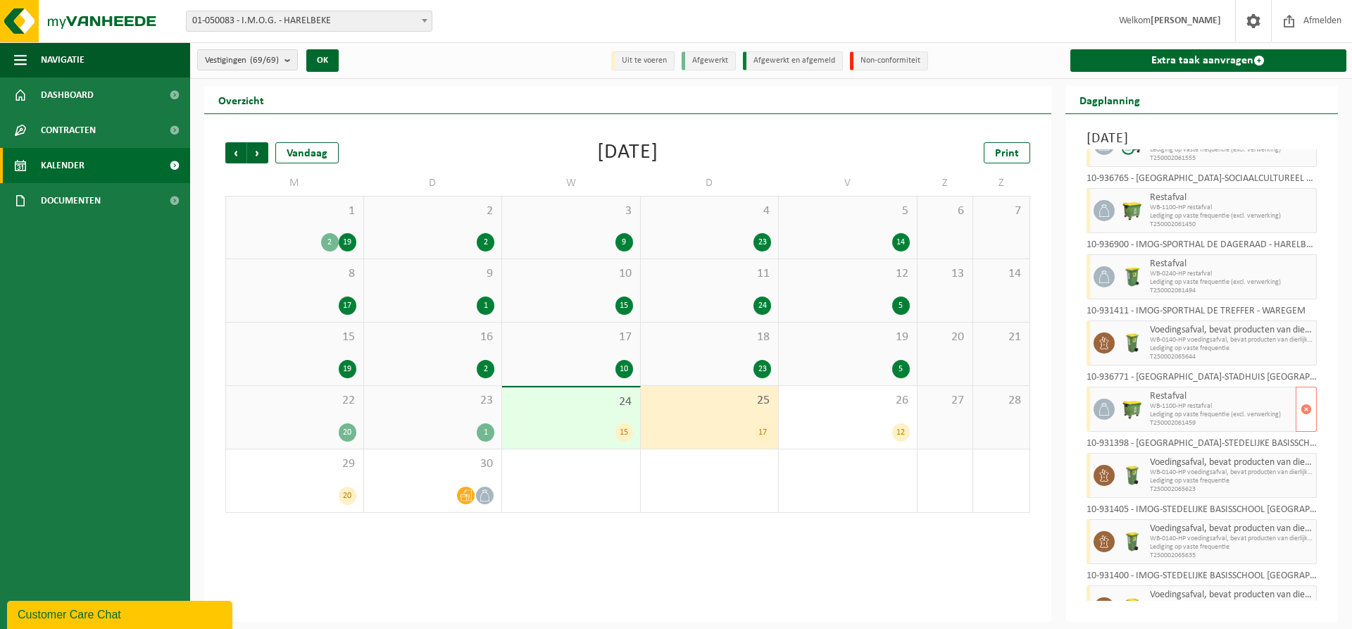
scroll to position [657, 0]
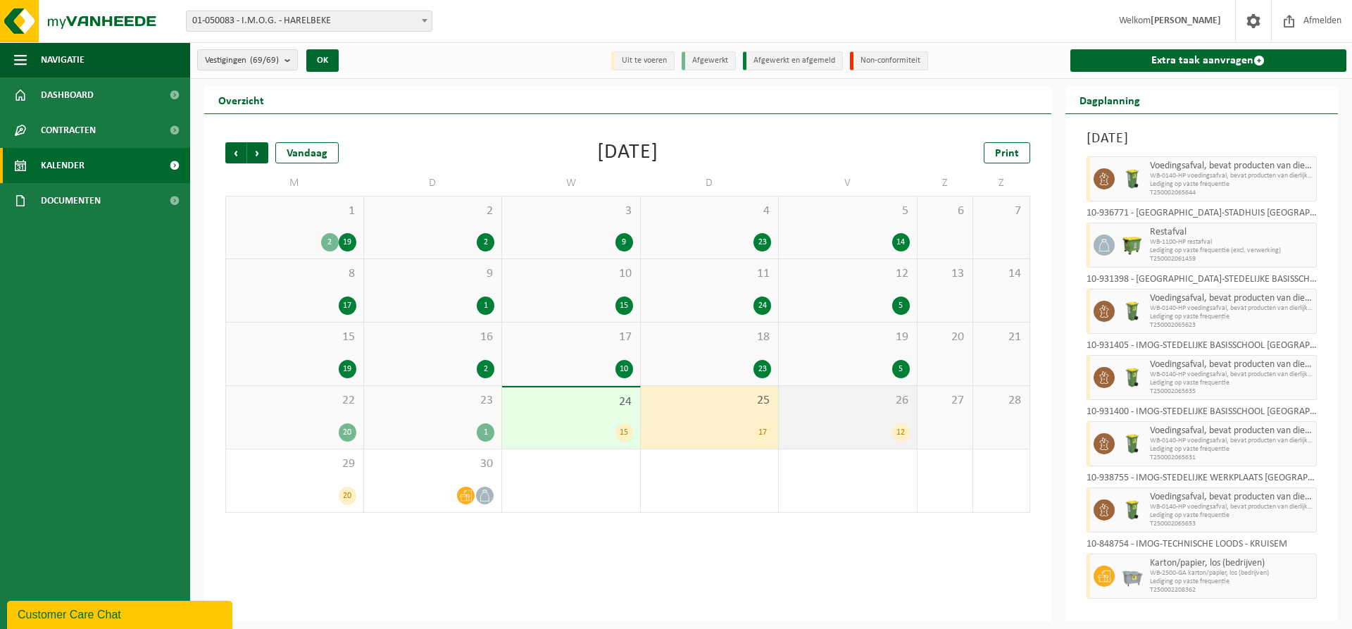
click at [881, 423] on div "12" at bounding box center [848, 432] width 124 height 18
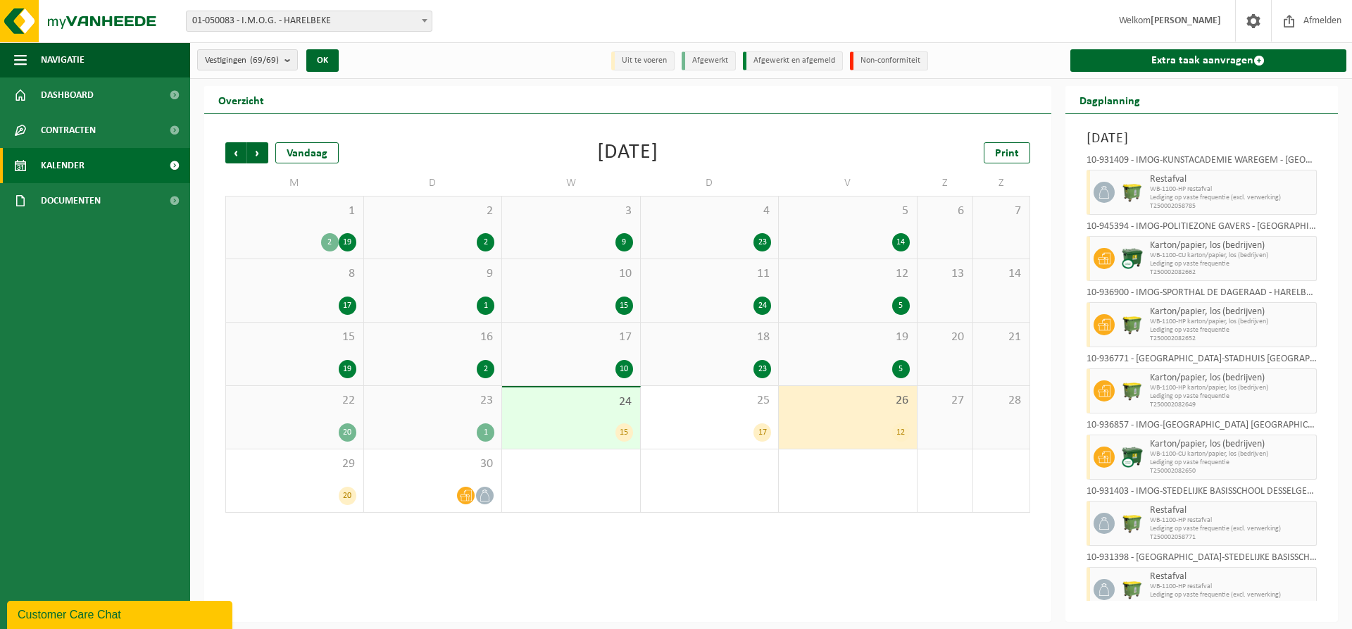
scroll to position [345, 0]
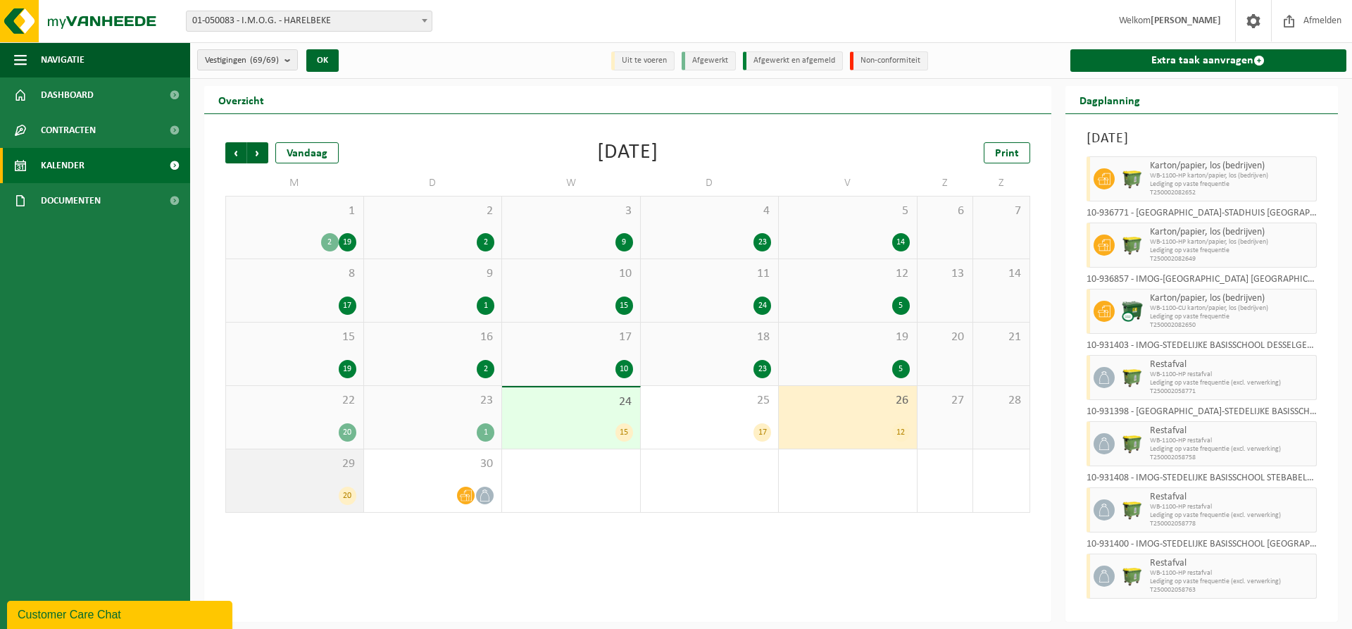
click at [332, 481] on div "29 20" at bounding box center [294, 480] width 137 height 63
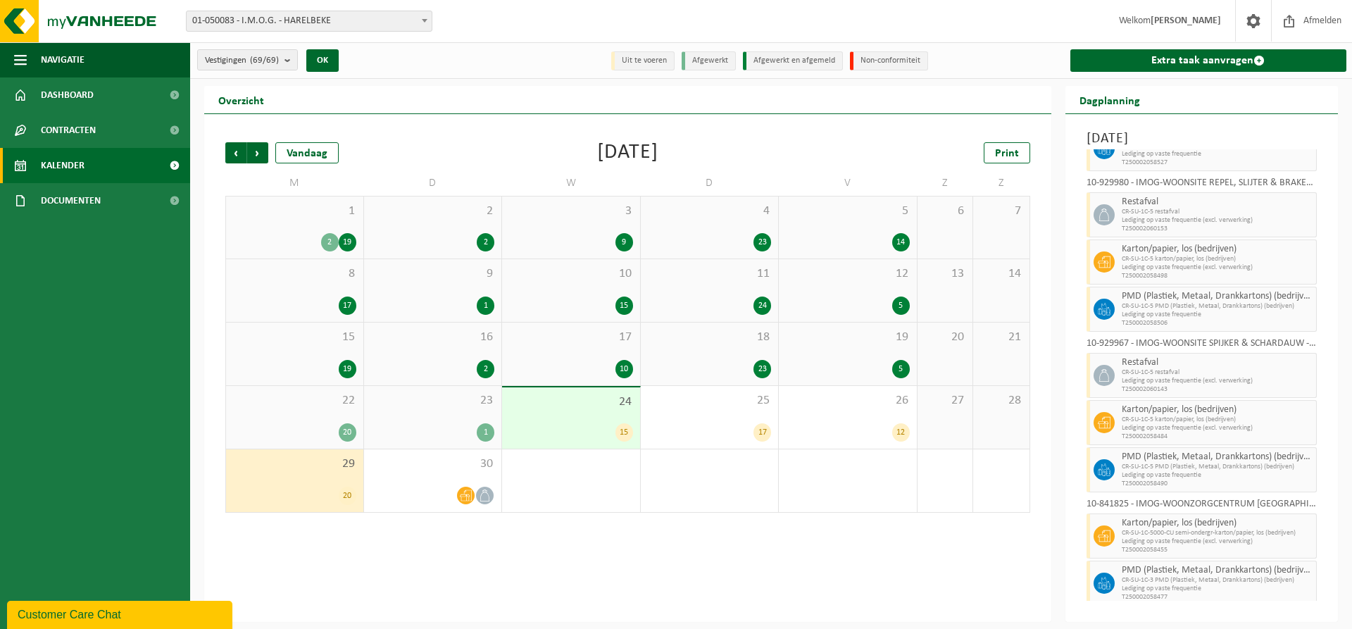
scroll to position [684, 0]
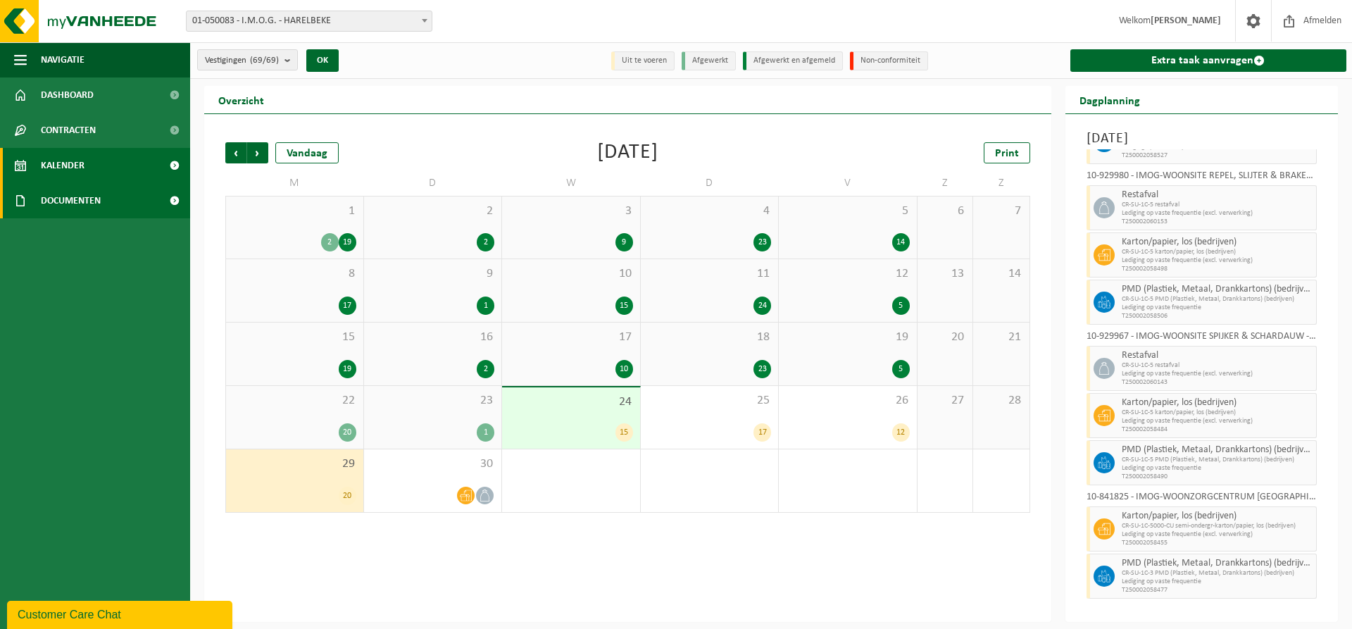
click at [53, 205] on span "Documenten" at bounding box center [71, 200] width 60 height 35
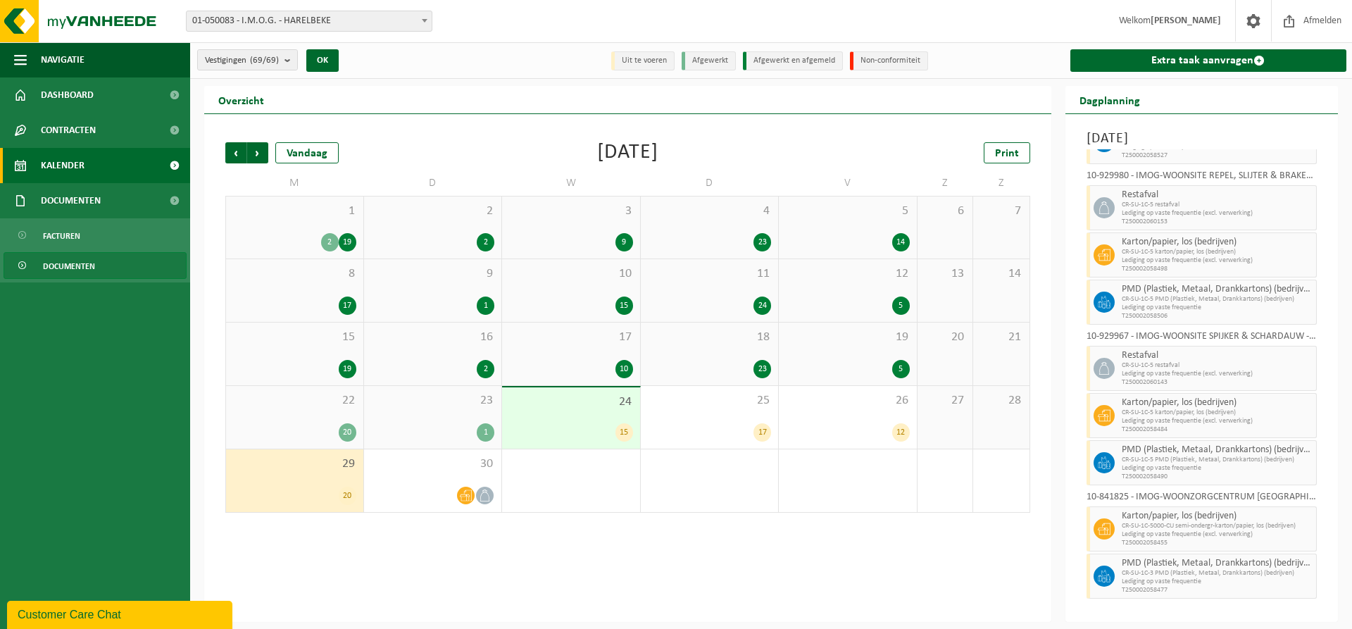
click at [77, 272] on span "Documenten" at bounding box center [69, 266] width 52 height 27
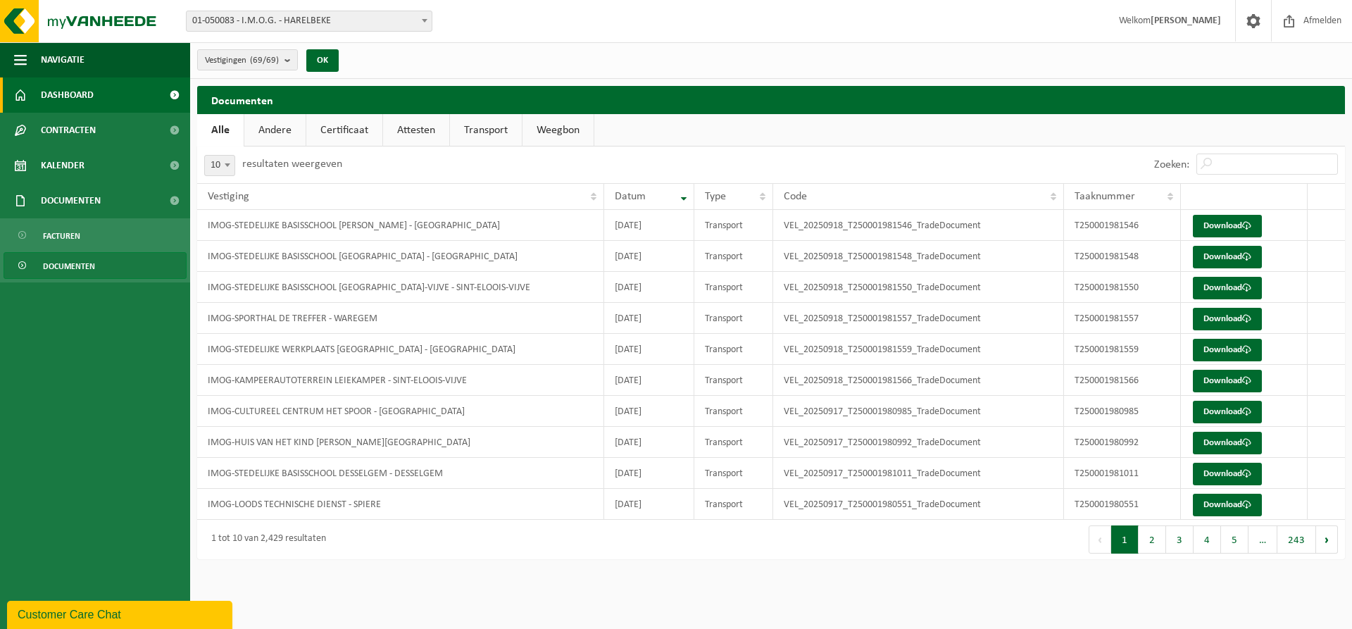
click at [82, 89] on span "Dashboard" at bounding box center [67, 94] width 53 height 35
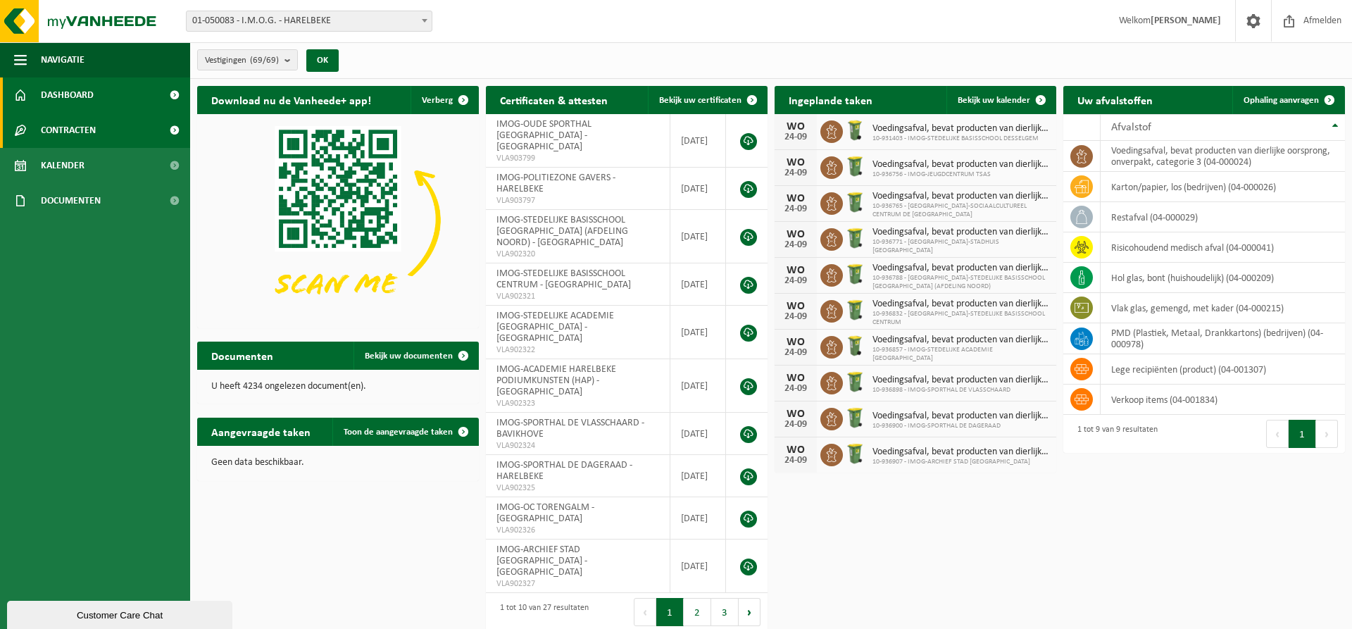
click at [69, 132] on span "Contracten" at bounding box center [68, 130] width 55 height 35
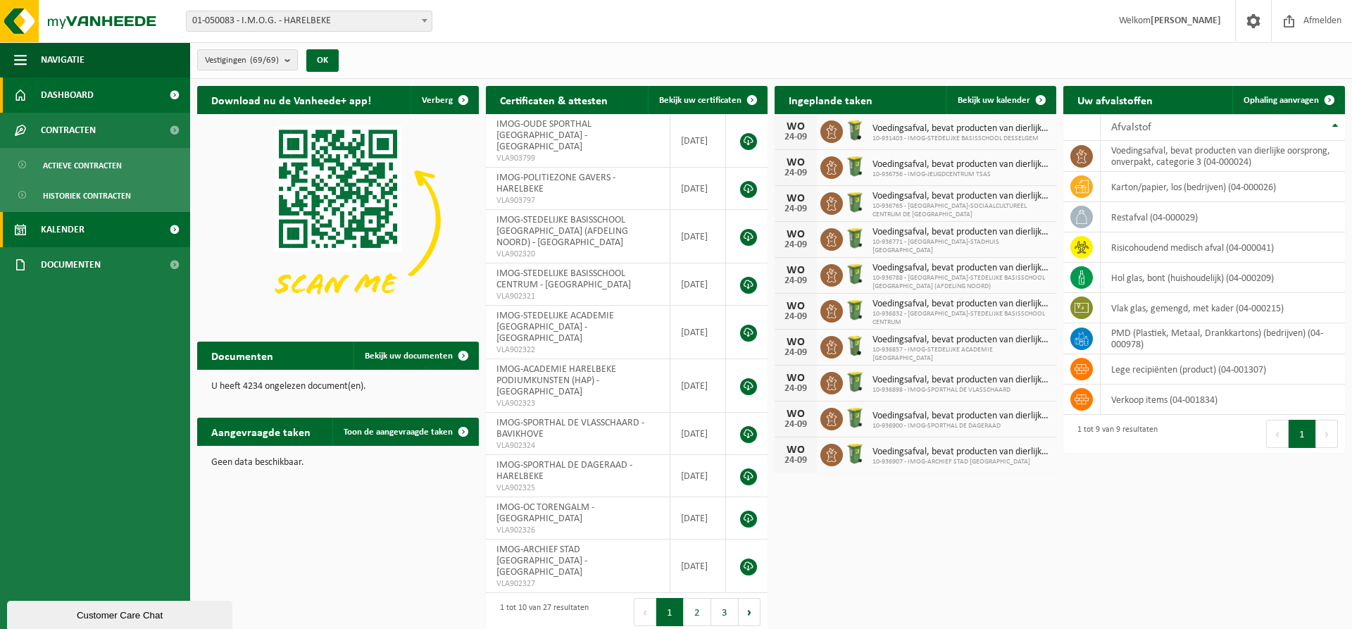
click at [83, 229] on span "Kalender" at bounding box center [63, 229] width 44 height 35
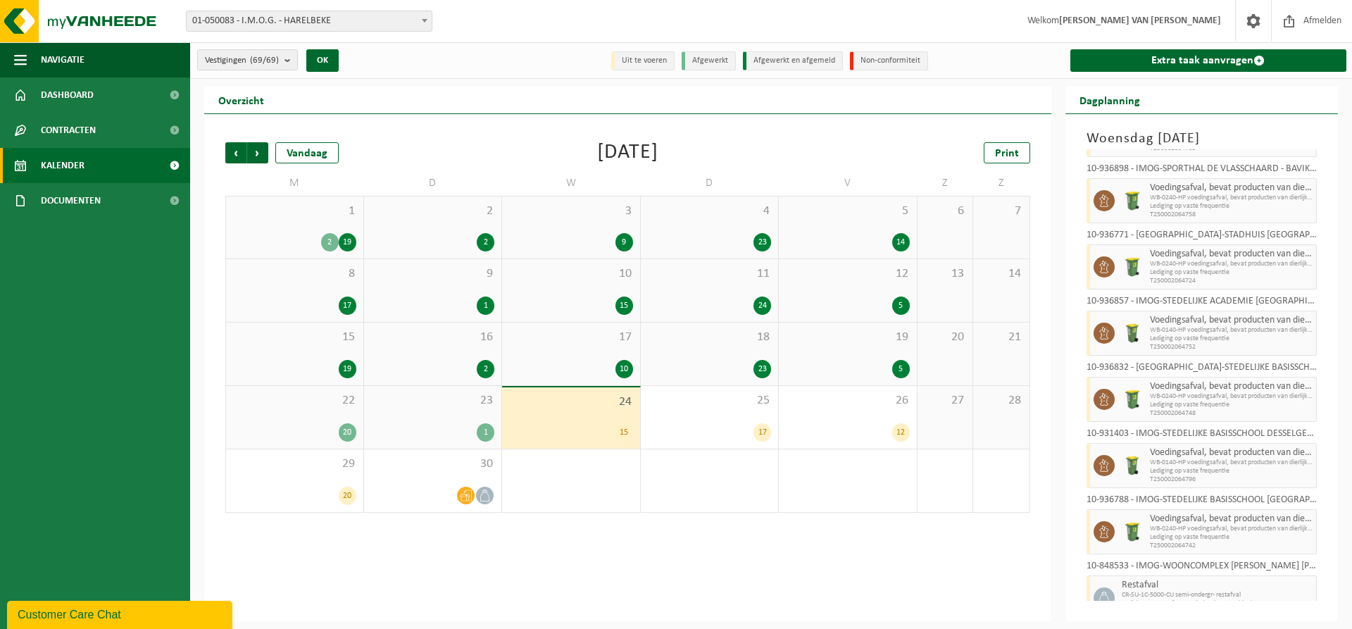
scroll to position [544, 0]
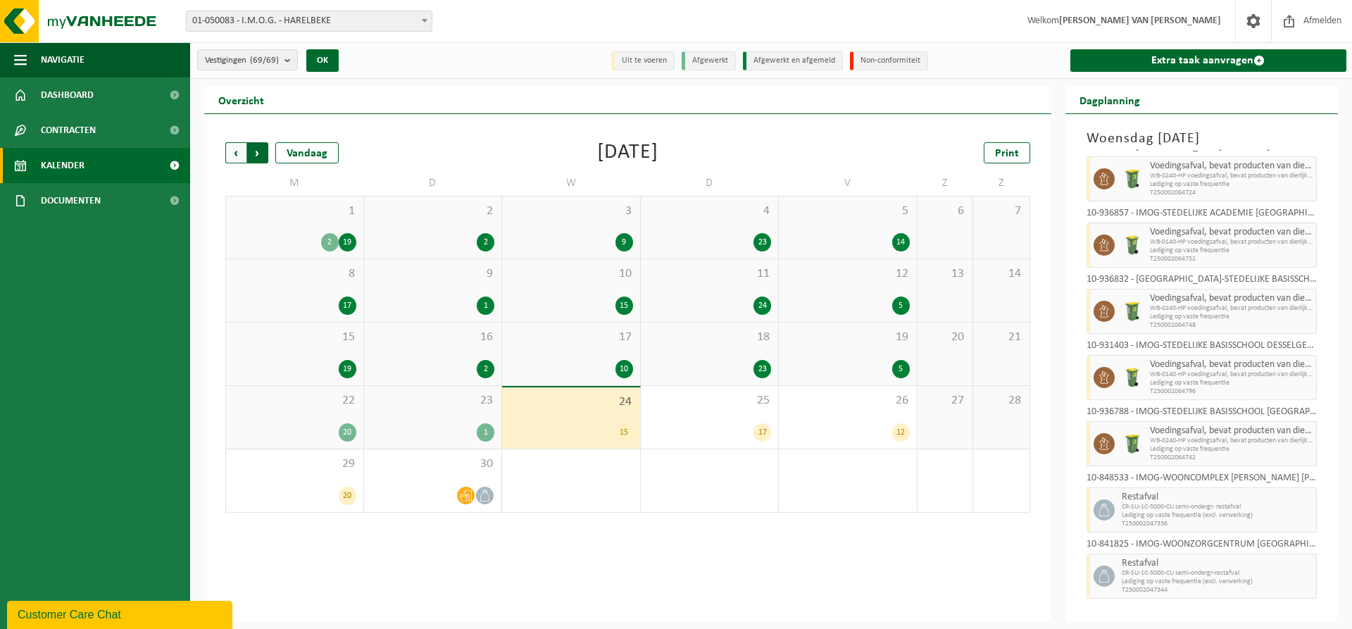
click at [239, 154] on span "Vorige" at bounding box center [235, 152] width 21 height 21
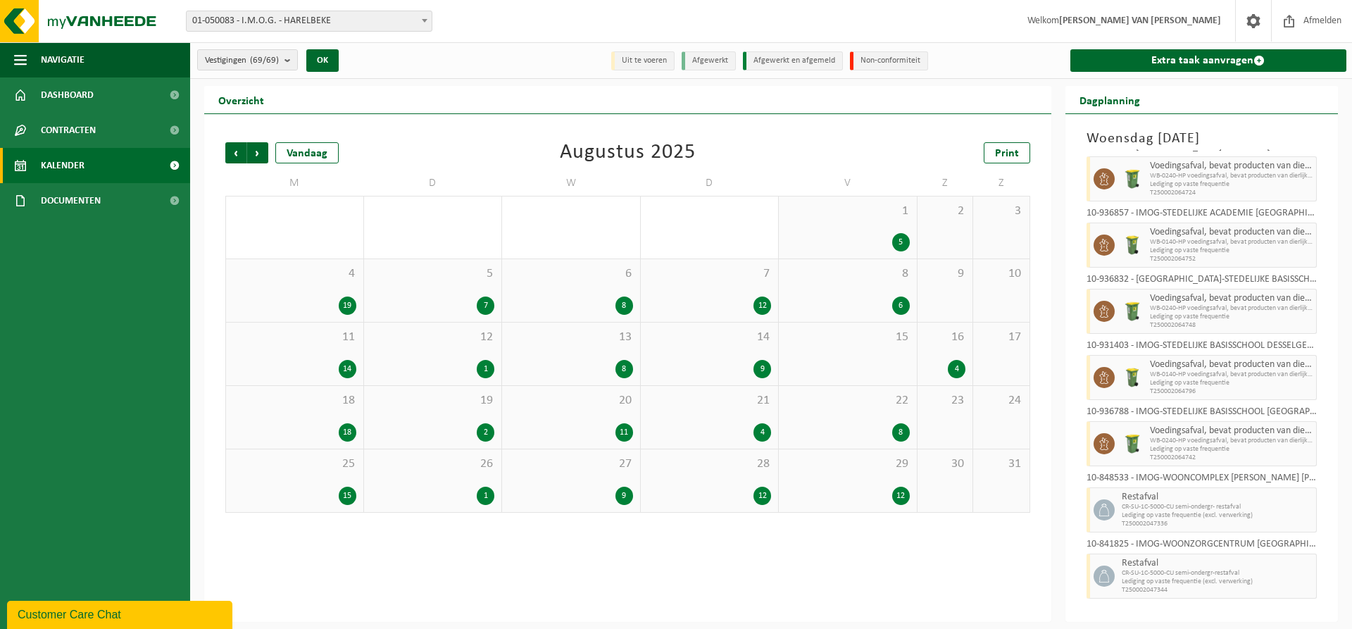
click at [239, 154] on span "Vorige" at bounding box center [235, 152] width 21 height 21
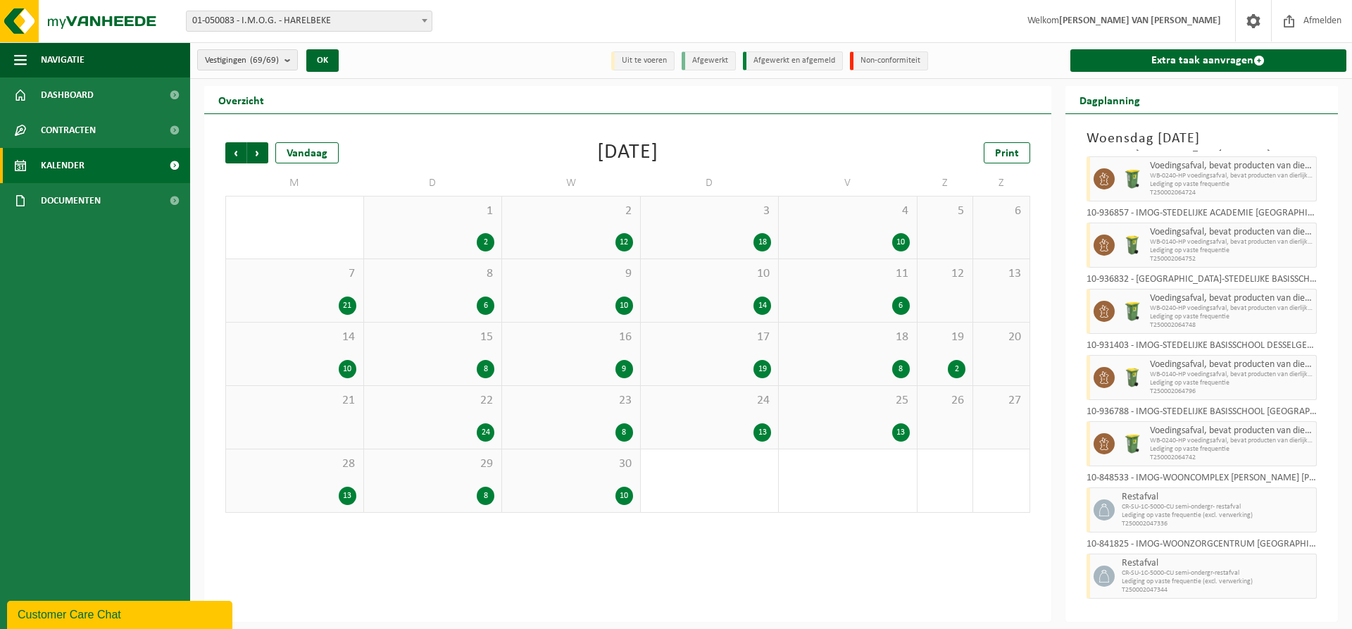
click at [239, 154] on span "Vorige" at bounding box center [235, 152] width 21 height 21
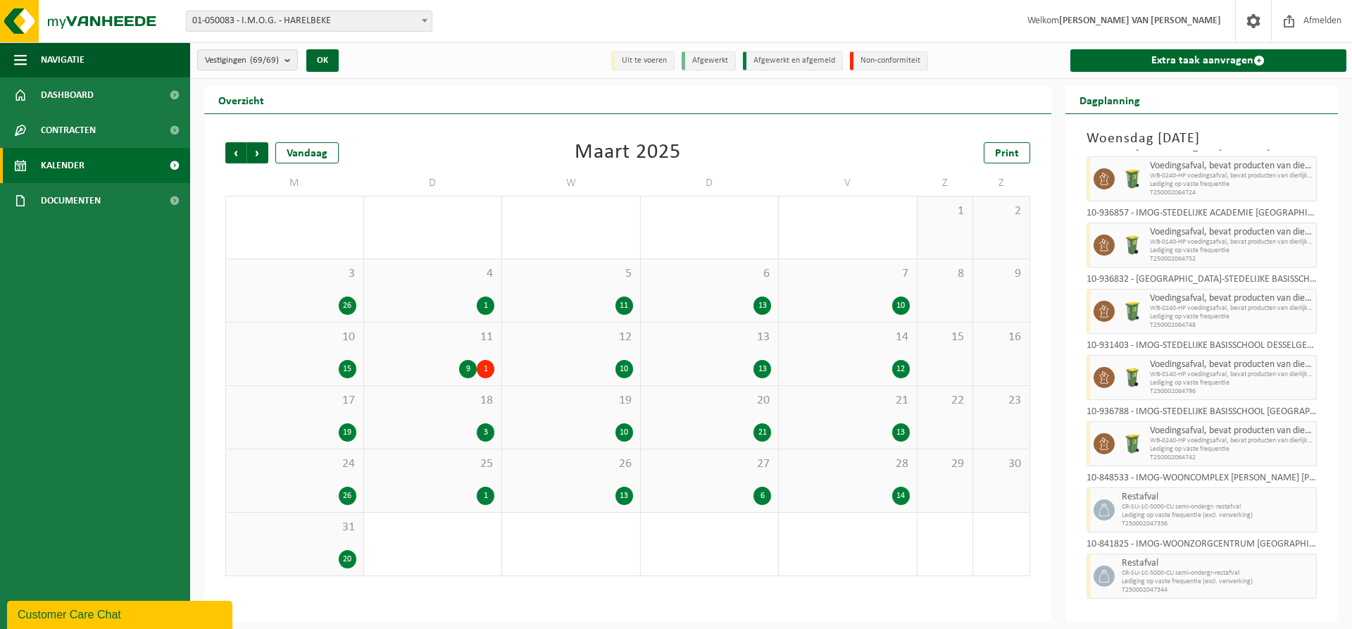
click at [454, 361] on div "9 1" at bounding box center [433, 369] width 124 height 18
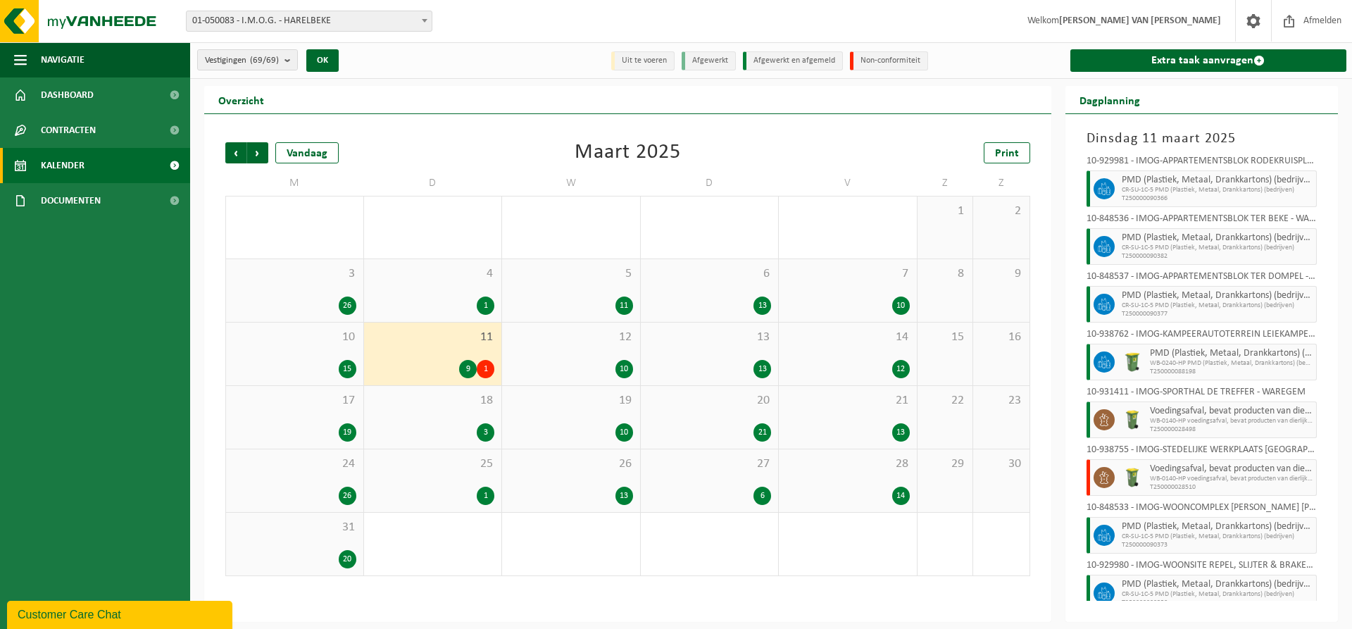
click at [873, 284] on div "7 10" at bounding box center [848, 290] width 138 height 63
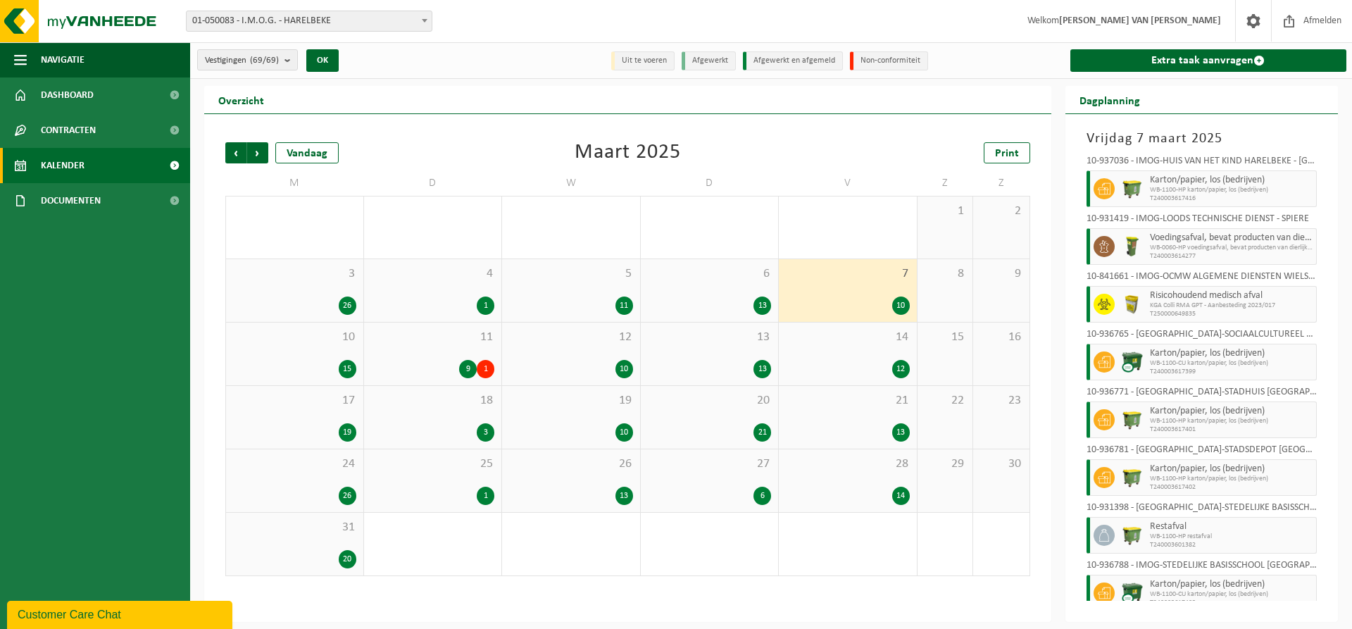
click at [325, 277] on span "3" at bounding box center [294, 273] width 123 height 15
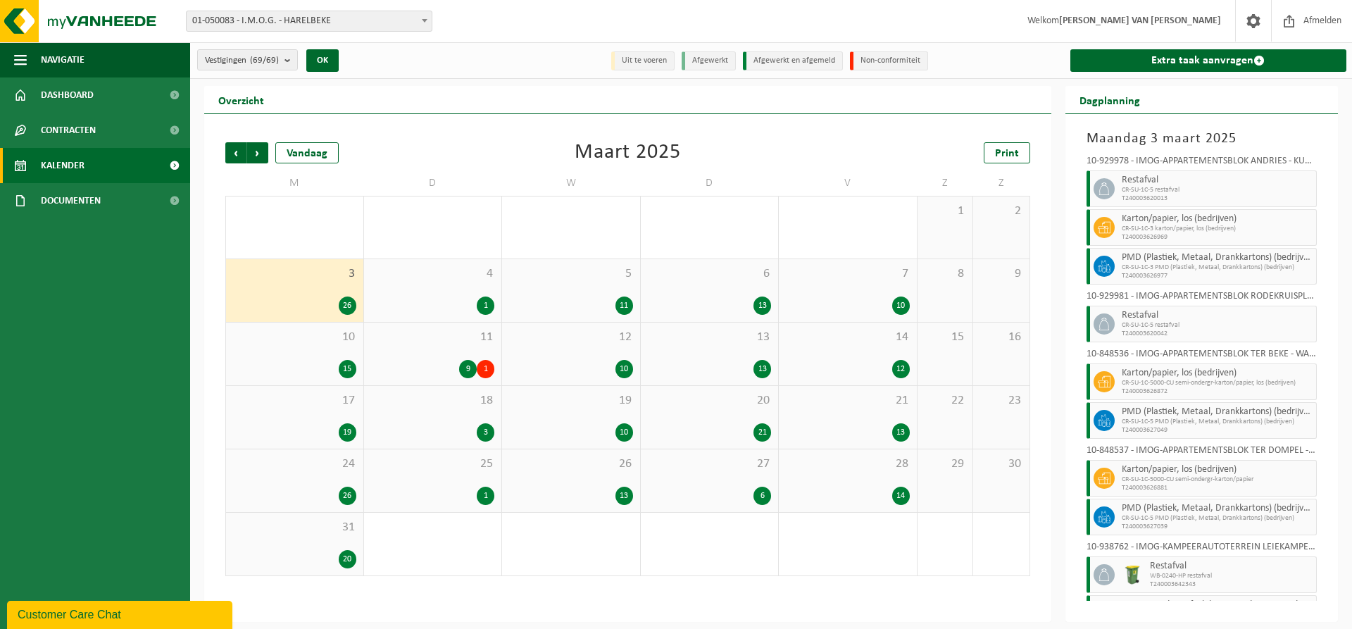
click at [963, 219] on div "1" at bounding box center [945, 227] width 56 height 62
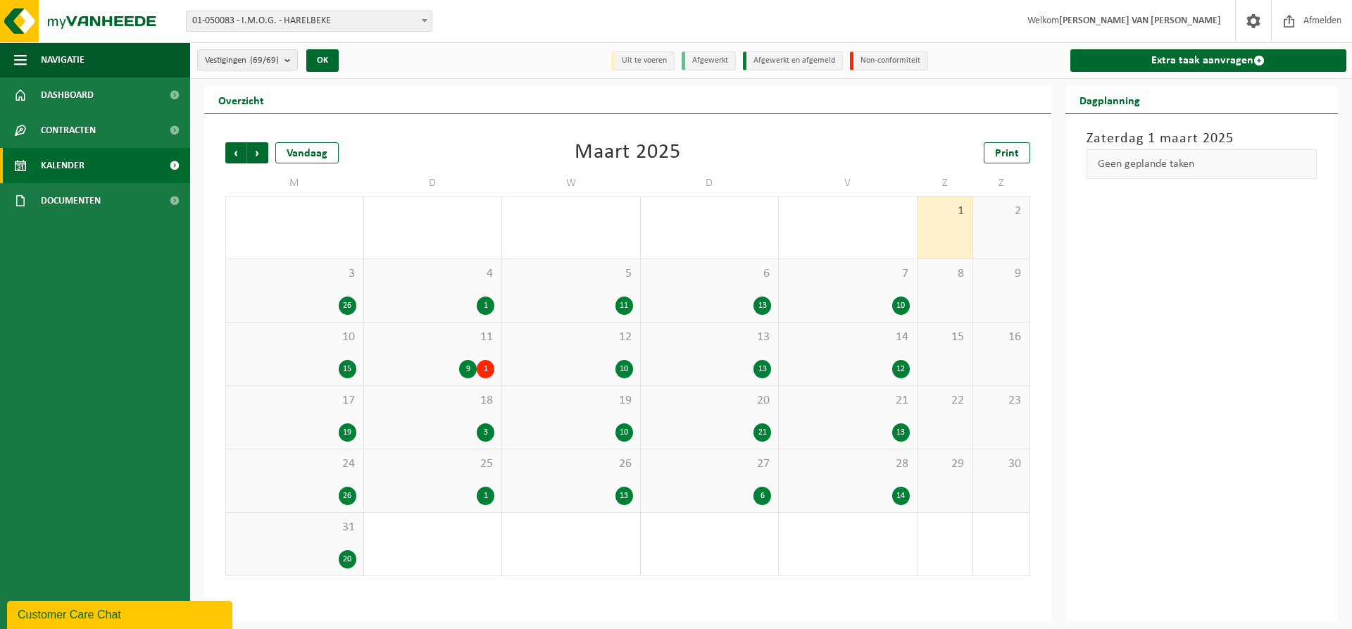
click at [1001, 216] on span "2" at bounding box center [1001, 210] width 42 height 15
click at [318, 303] on div "26" at bounding box center [294, 305] width 123 height 18
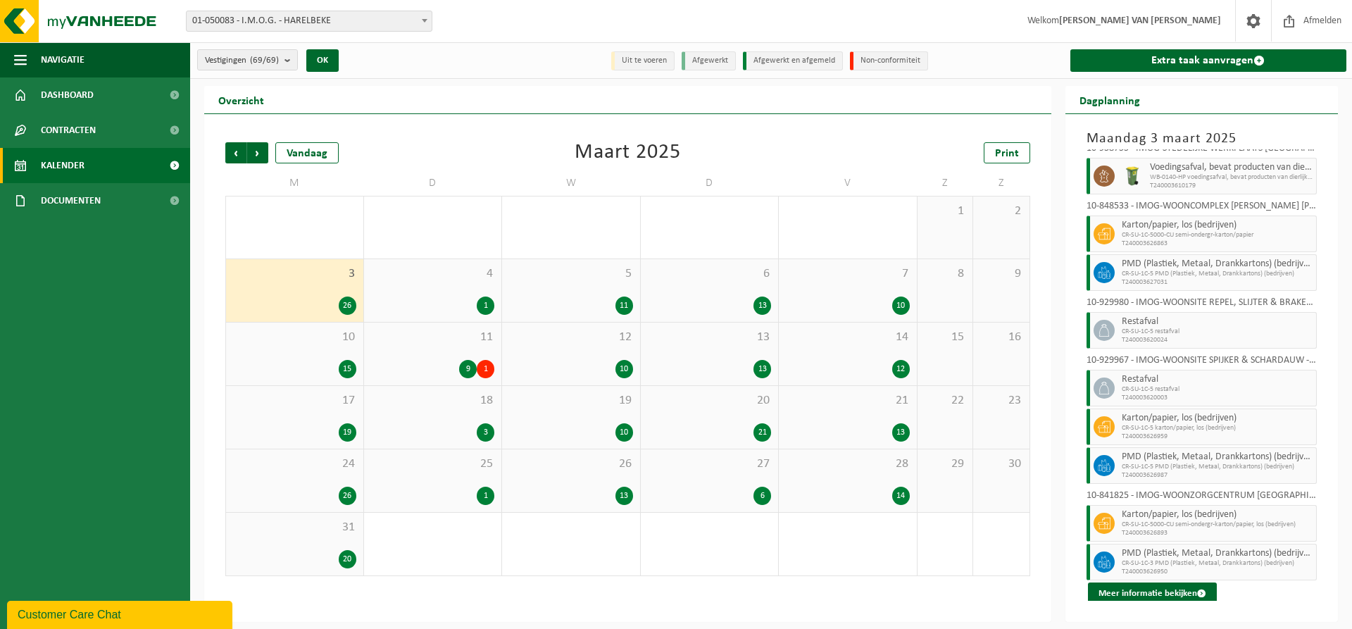
scroll to position [865, 0]
click at [412, 284] on div "4 1" at bounding box center [433, 290] width 138 height 63
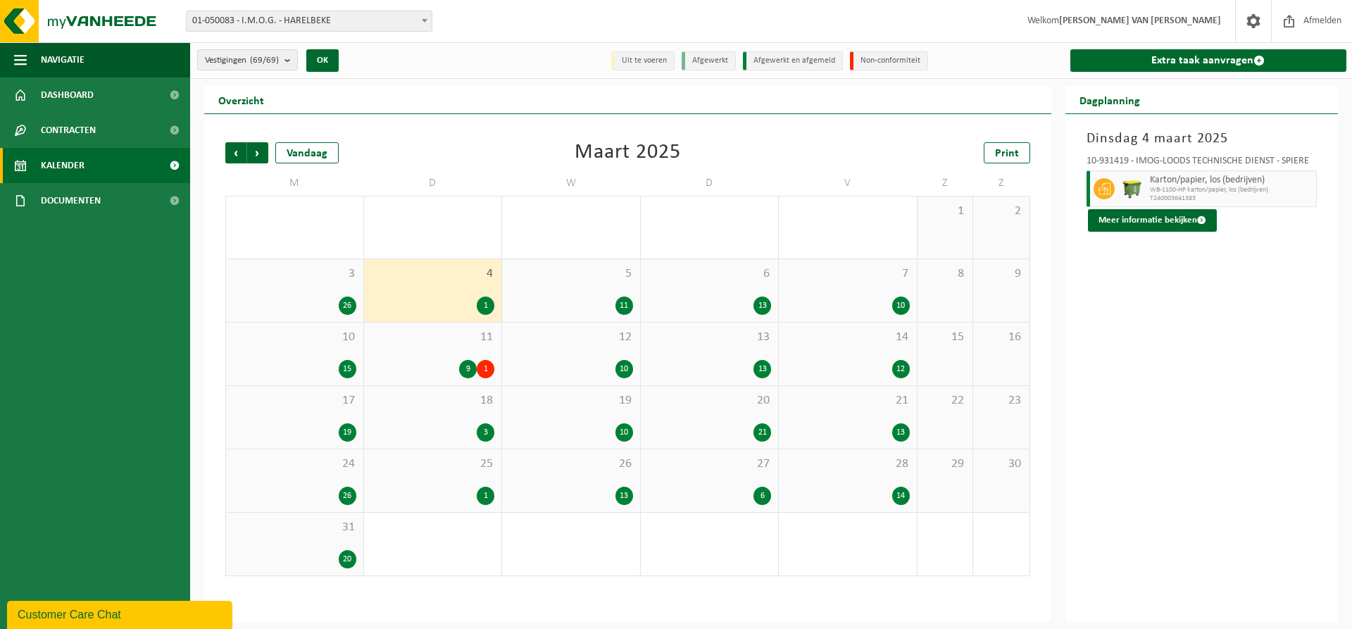
click at [893, 276] on span "7" at bounding box center [848, 273] width 124 height 15
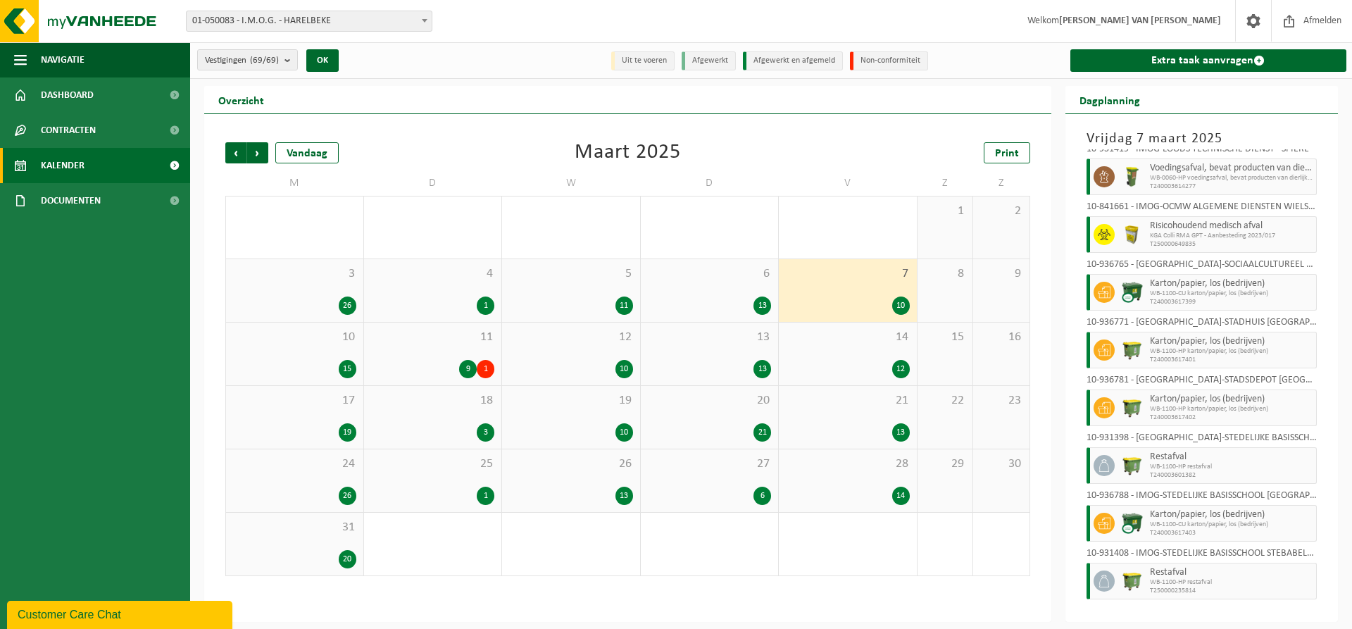
scroll to position [0, 0]
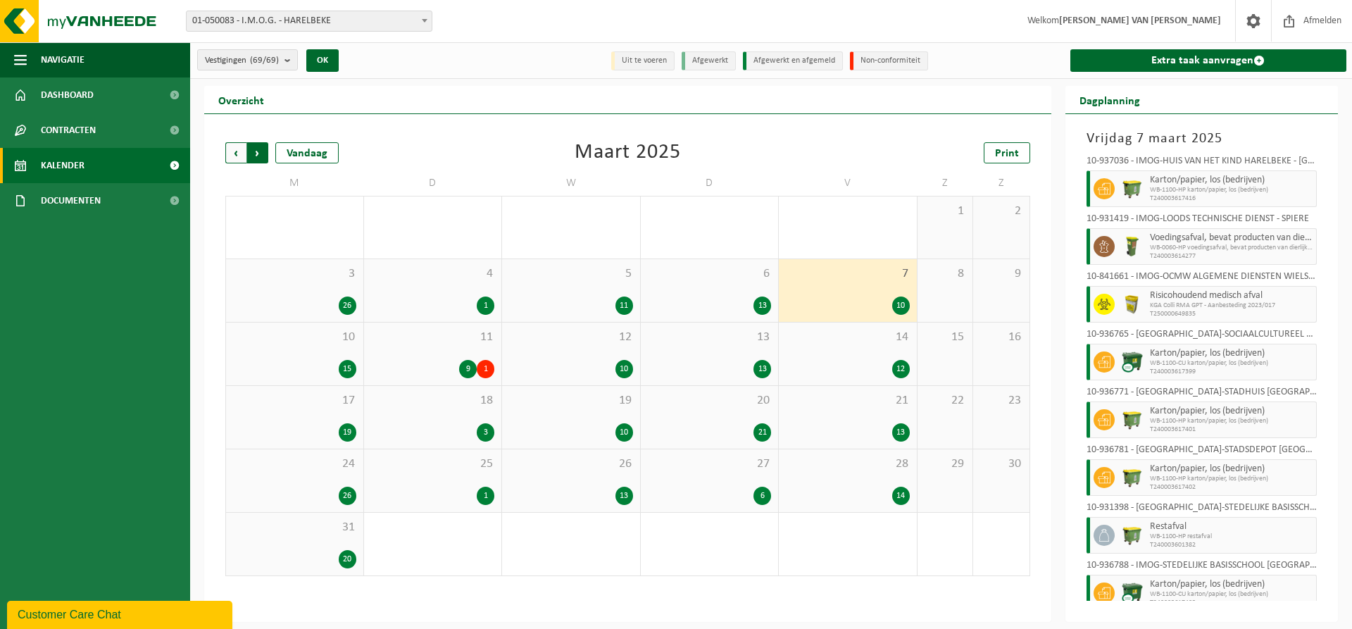
click at [234, 149] on span "Vorige" at bounding box center [235, 152] width 21 height 21
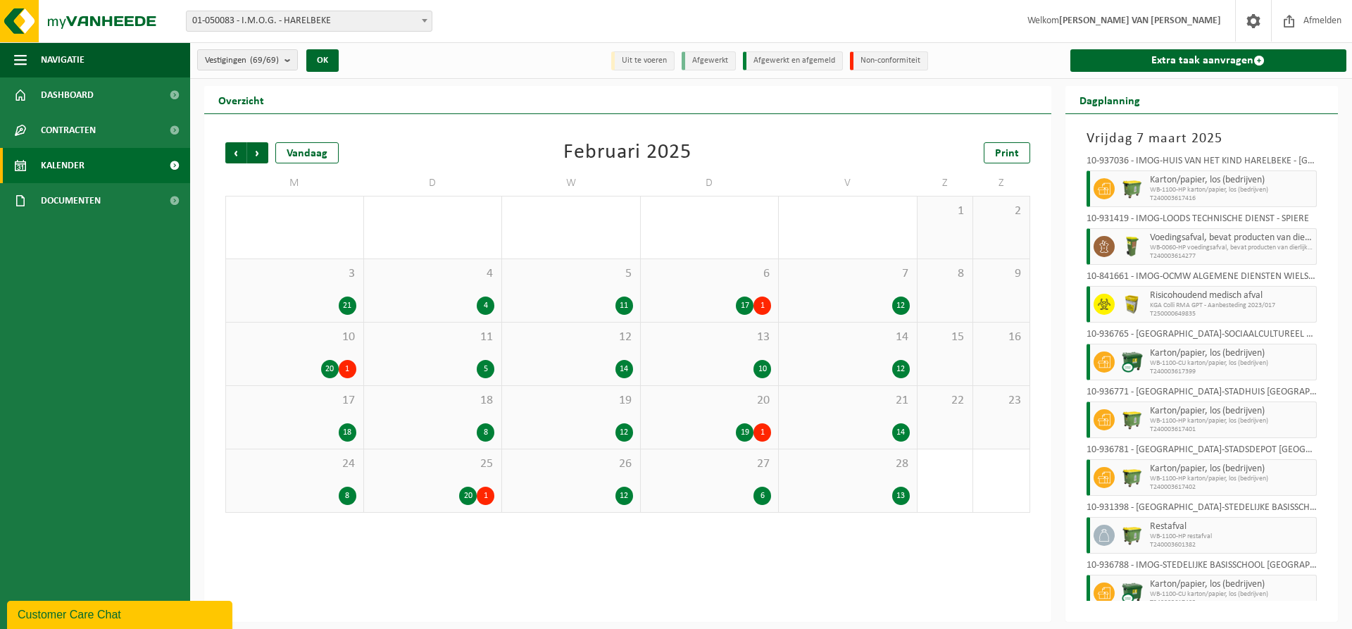
click at [234, 149] on span "Vorige" at bounding box center [235, 152] width 21 height 21
click at [748, 224] on div "2 21" at bounding box center [710, 227] width 138 height 62
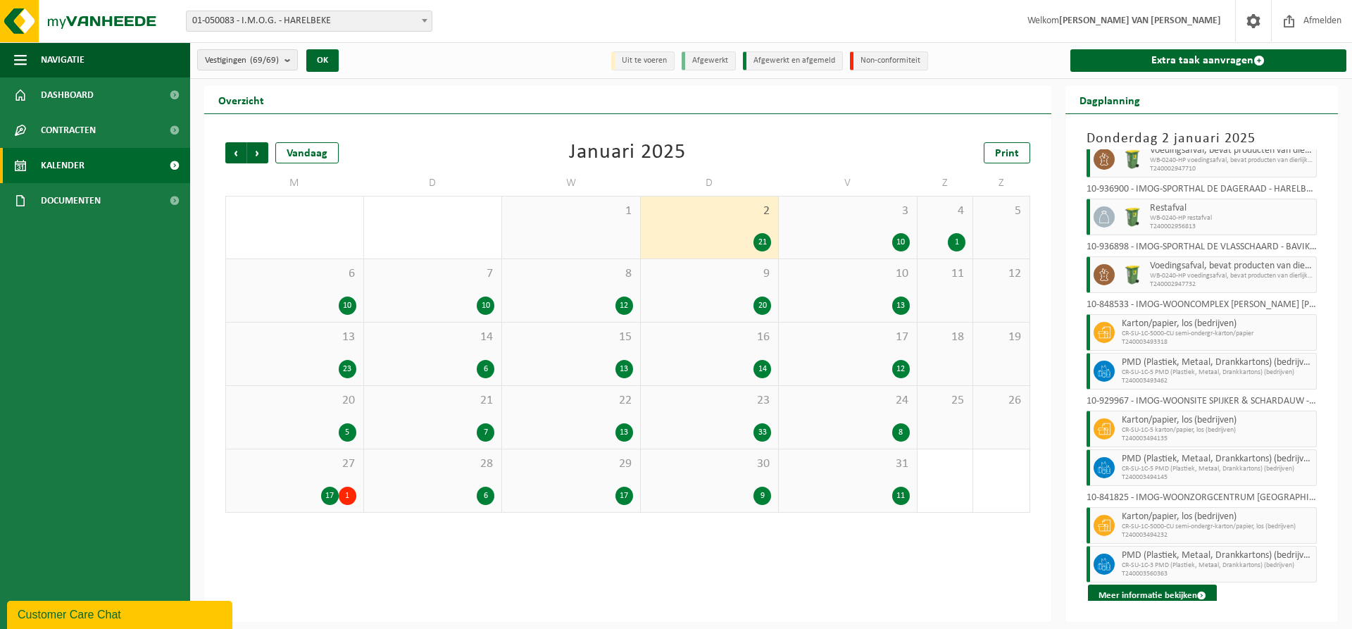
scroll to position [633, 0]
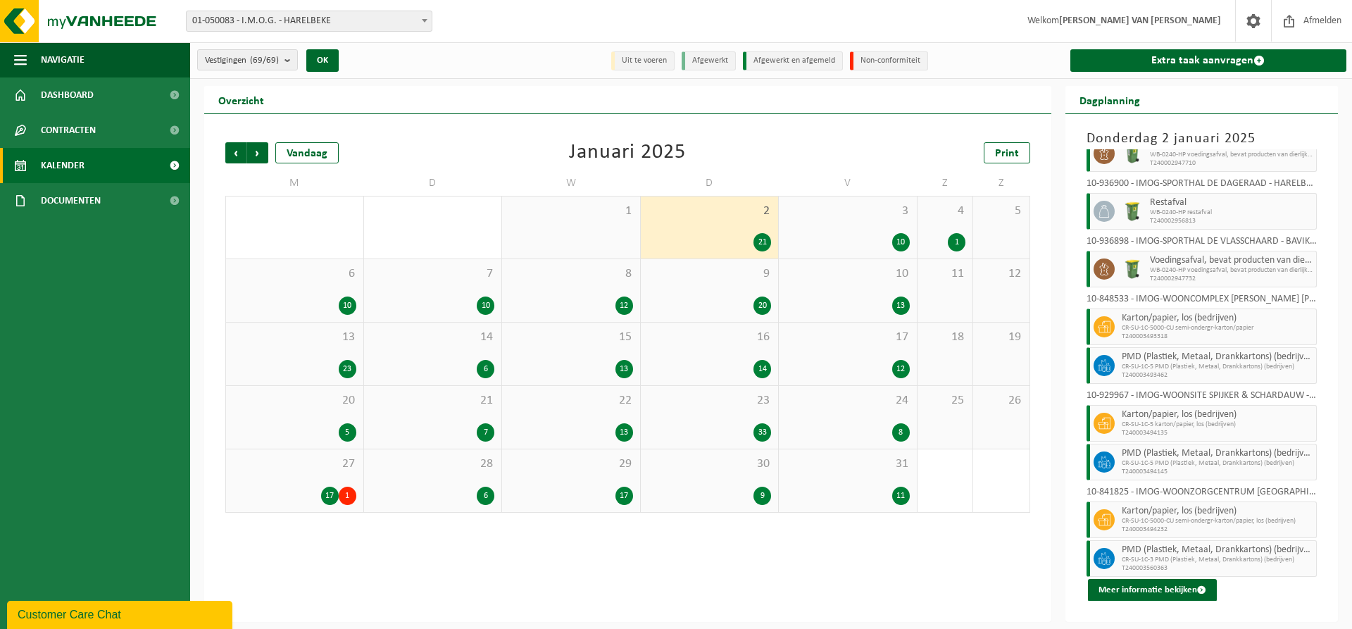
click at [887, 214] on span "3" at bounding box center [848, 210] width 124 height 15
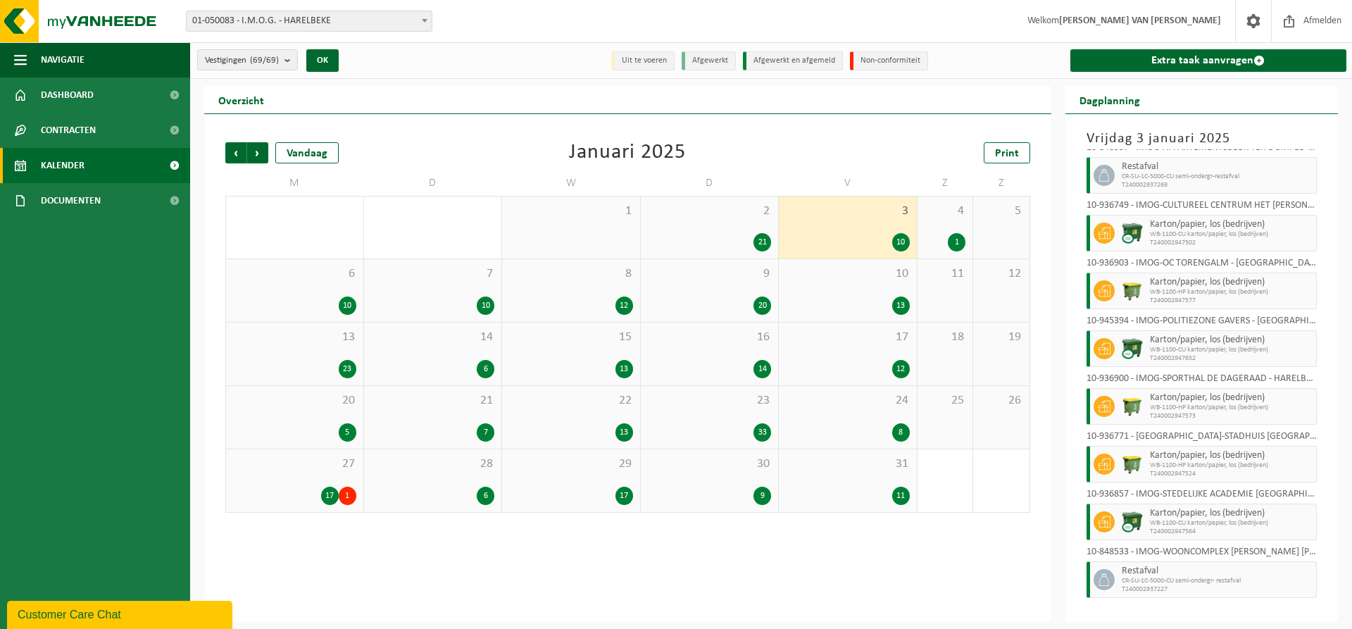
scroll to position [150, 0]
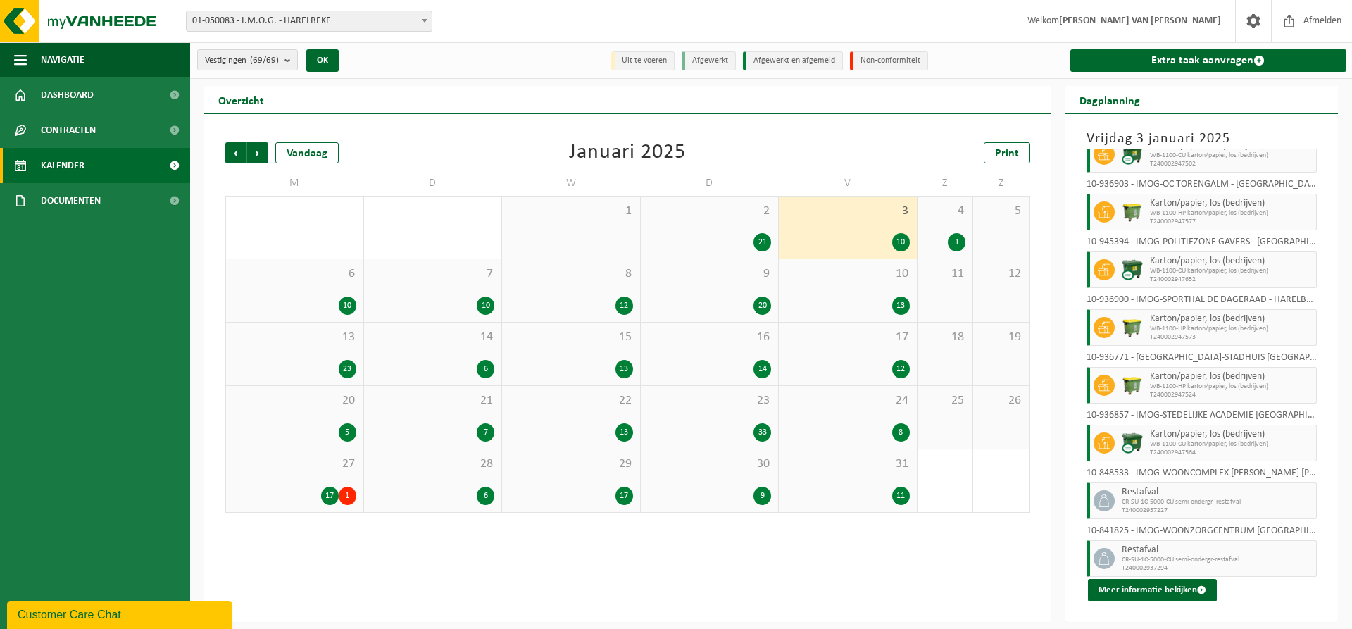
click at [956, 216] on span "4" at bounding box center [946, 210] width 42 height 15
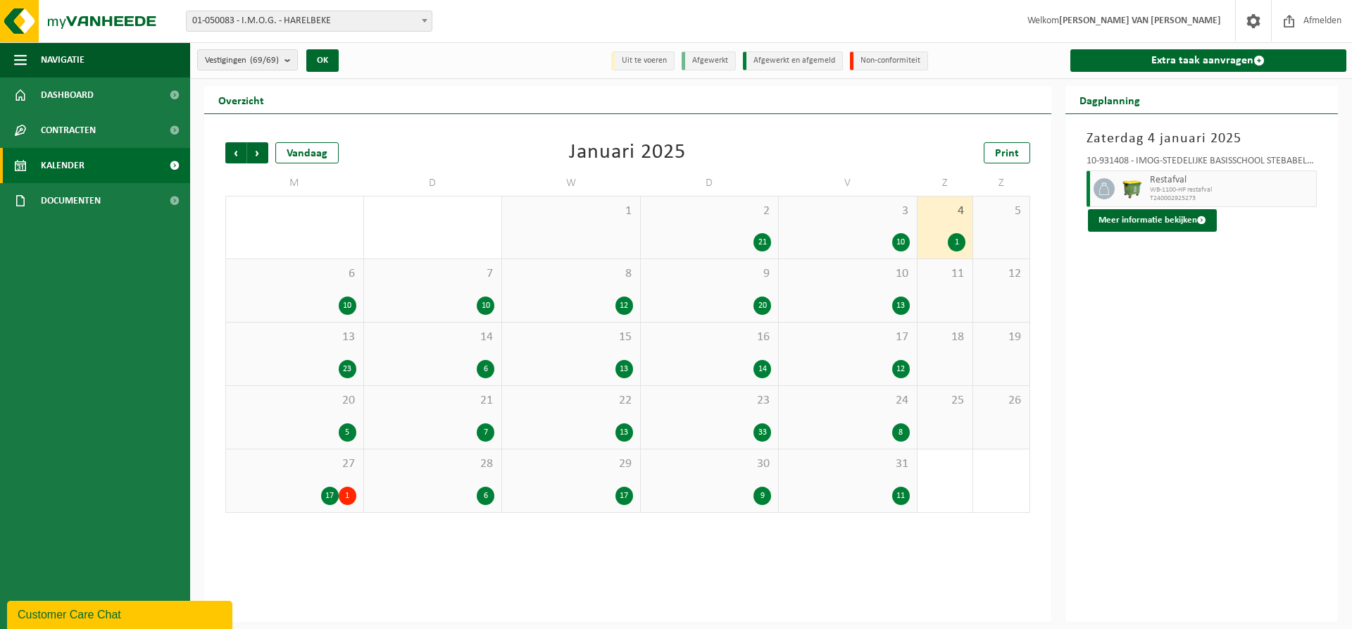
click at [320, 279] on span "6" at bounding box center [294, 273] width 123 height 15
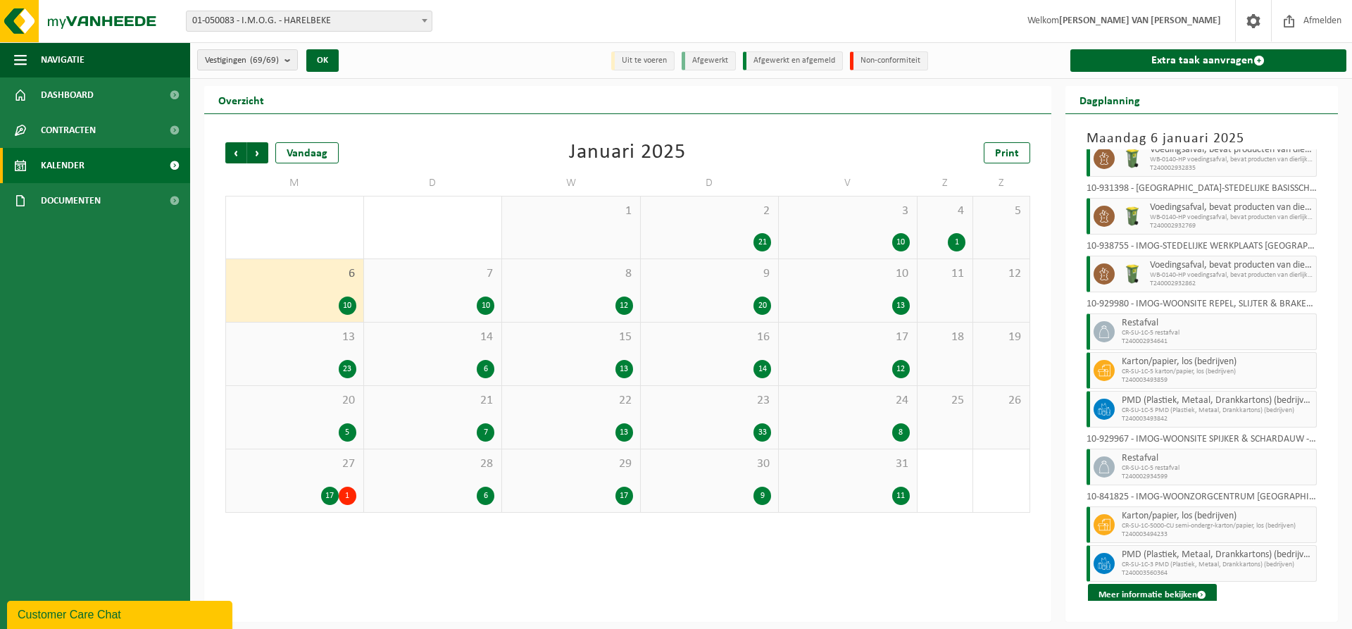
scroll to position [93, 0]
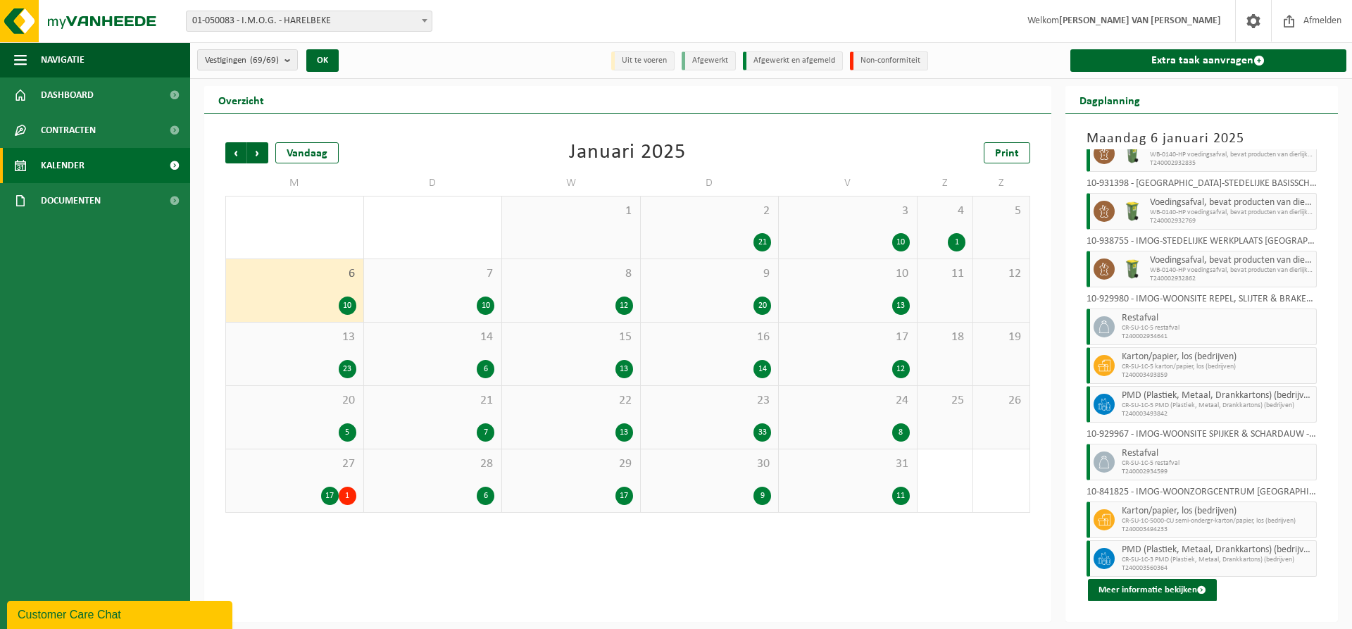
click at [439, 294] on div "7 10" at bounding box center [433, 290] width 138 height 63
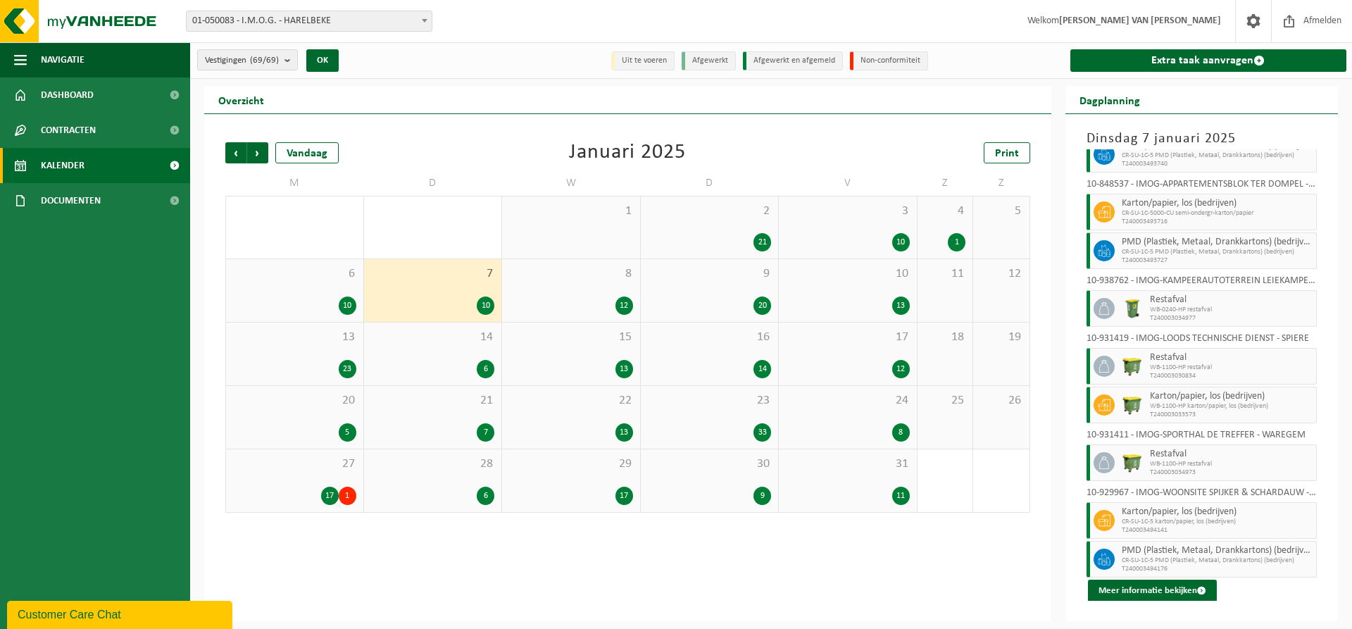
scroll to position [74, 0]
click at [546, 287] on div "8 12" at bounding box center [571, 290] width 138 height 63
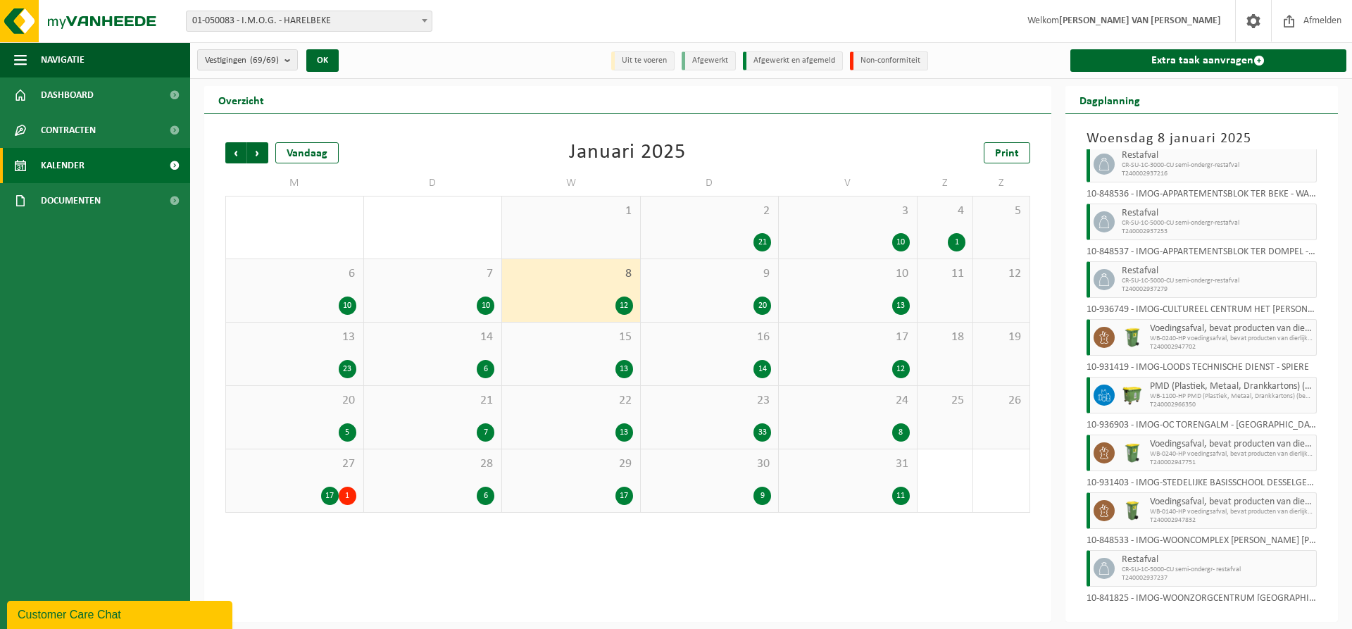
scroll to position [227, 0]
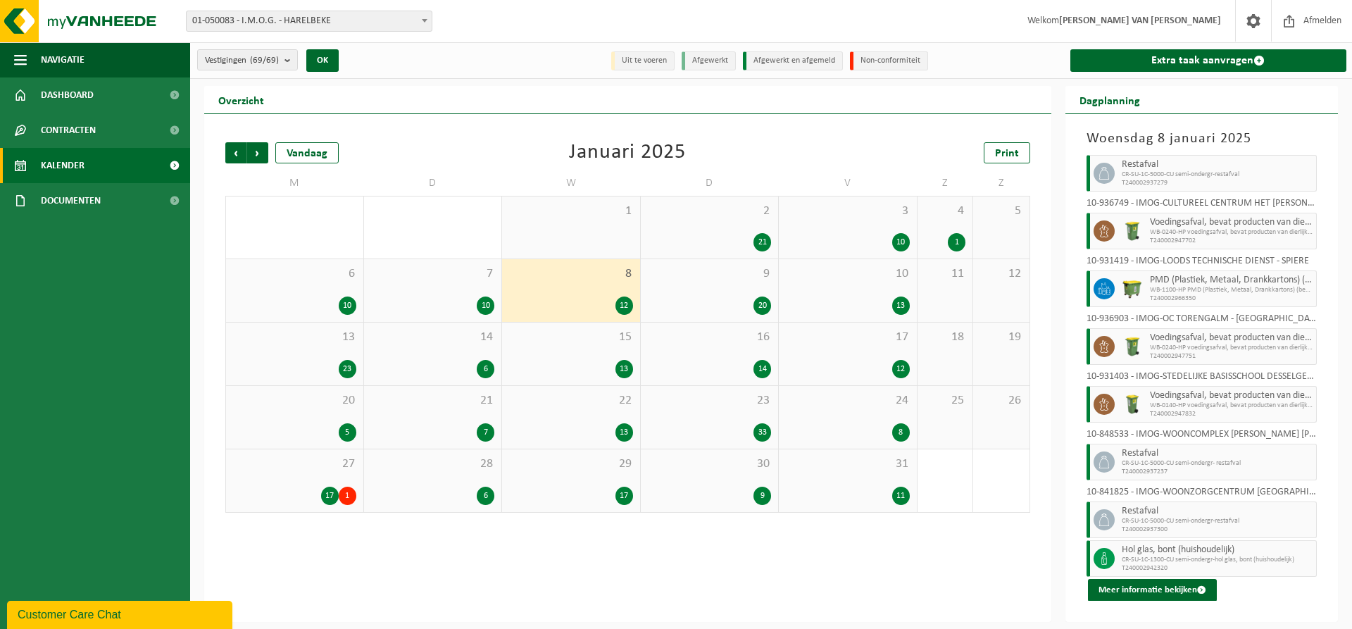
click at [715, 278] on span "9" at bounding box center [710, 273] width 124 height 15
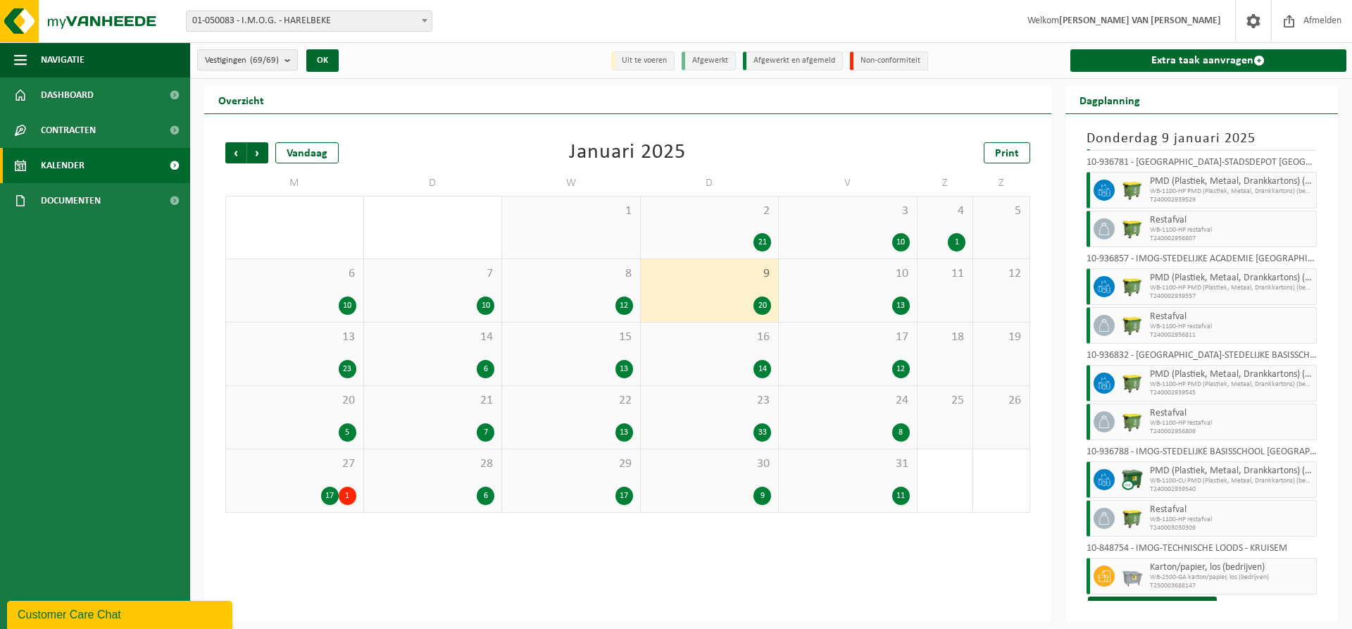
scroll to position [613, 0]
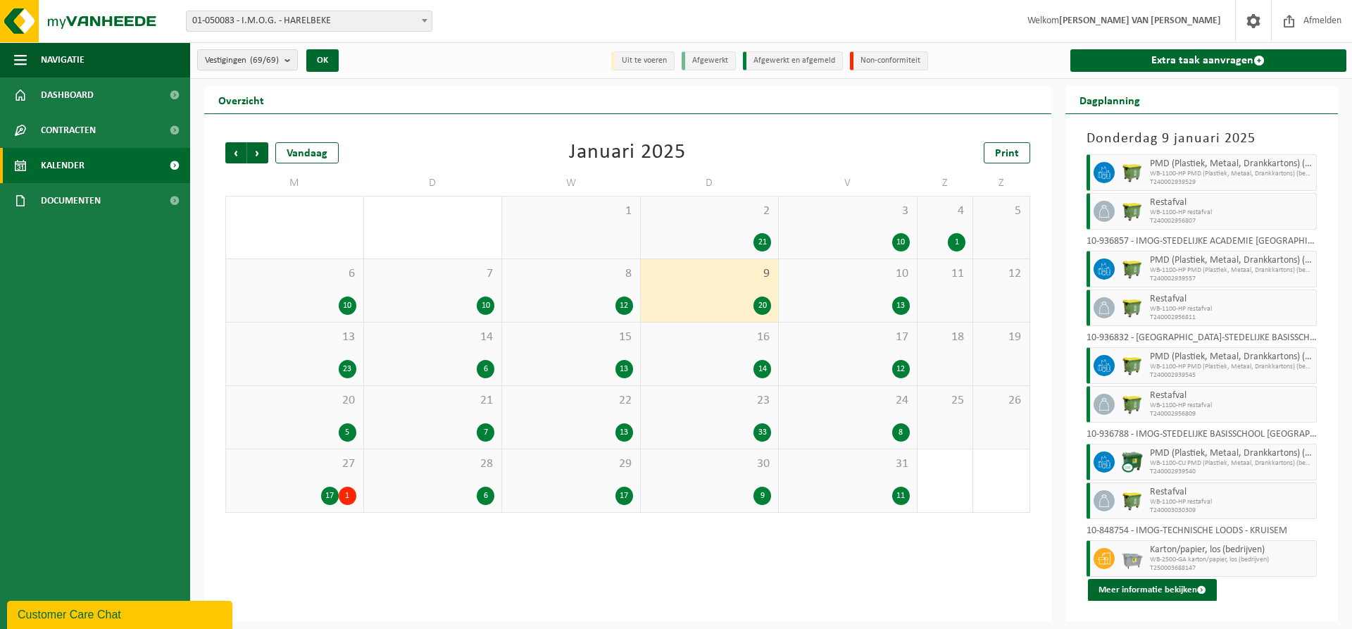
click at [877, 290] on div "10 13" at bounding box center [848, 290] width 138 height 63
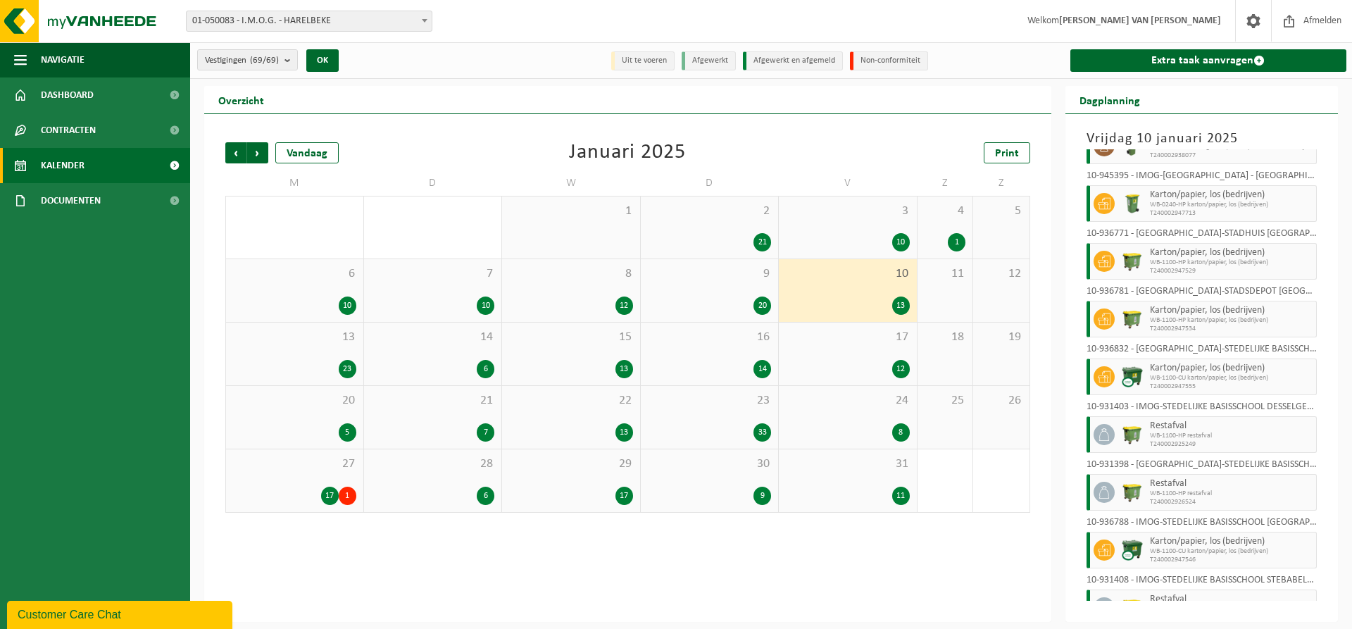
scroll to position [265, 0]
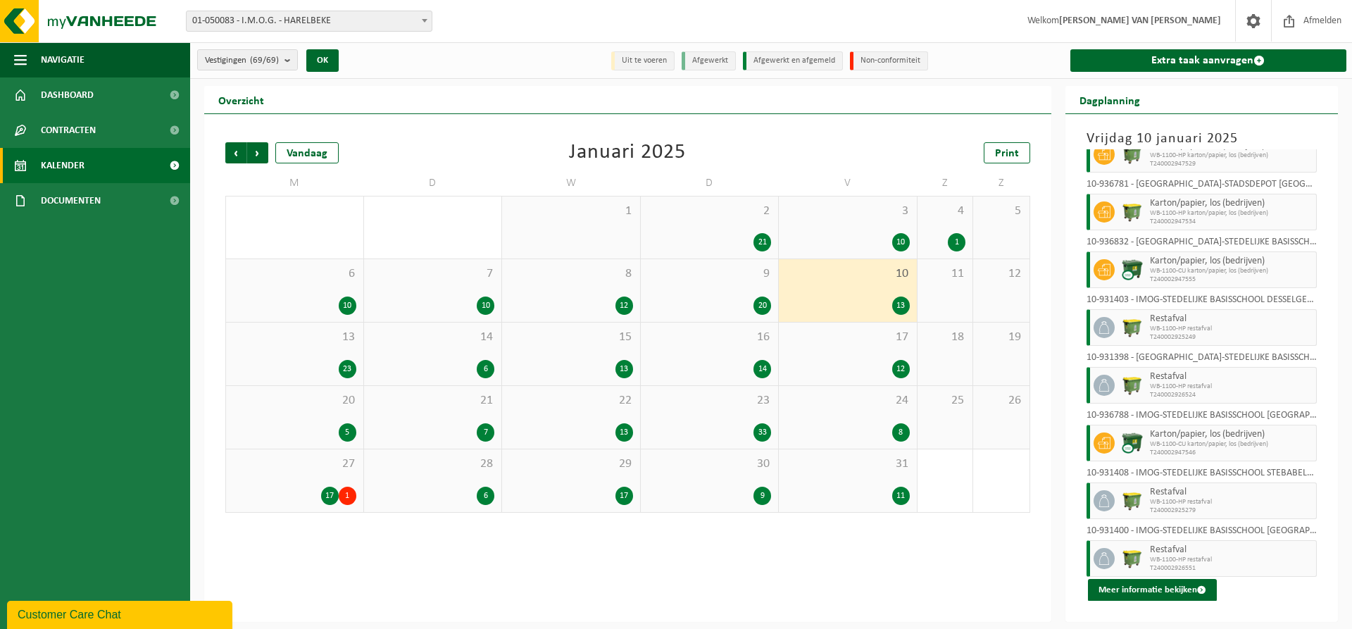
click at [303, 349] on div "13 23" at bounding box center [294, 353] width 137 height 63
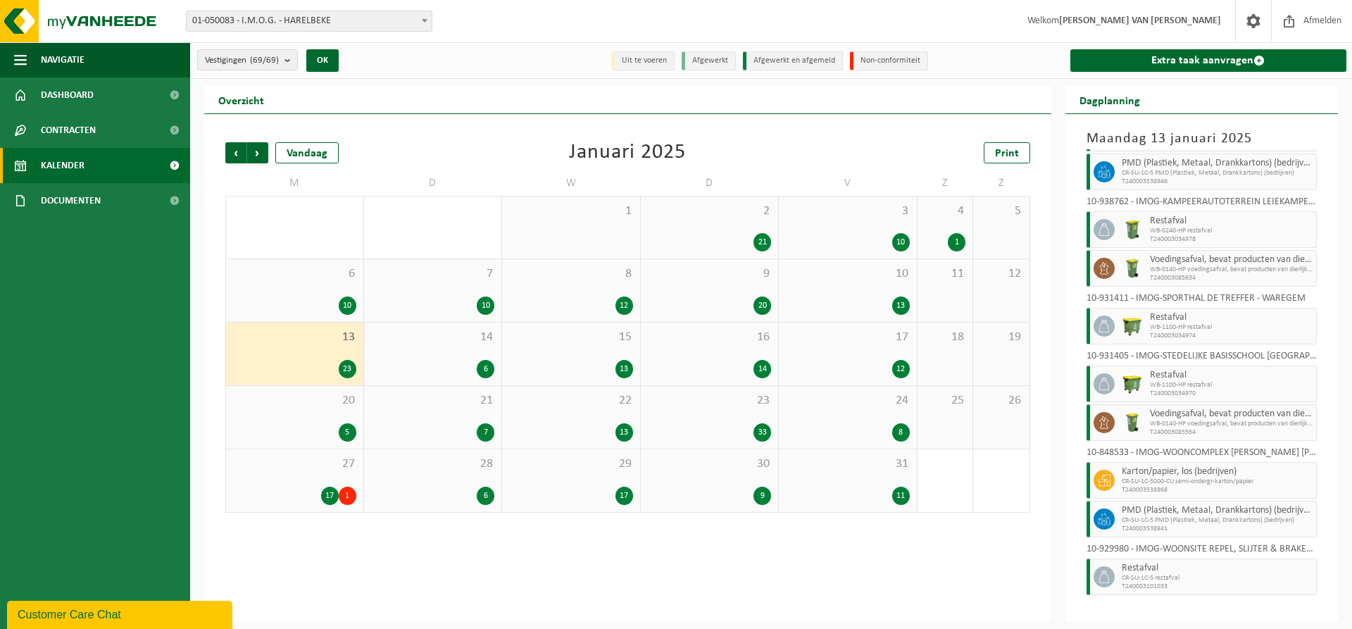
scroll to position [672, 0]
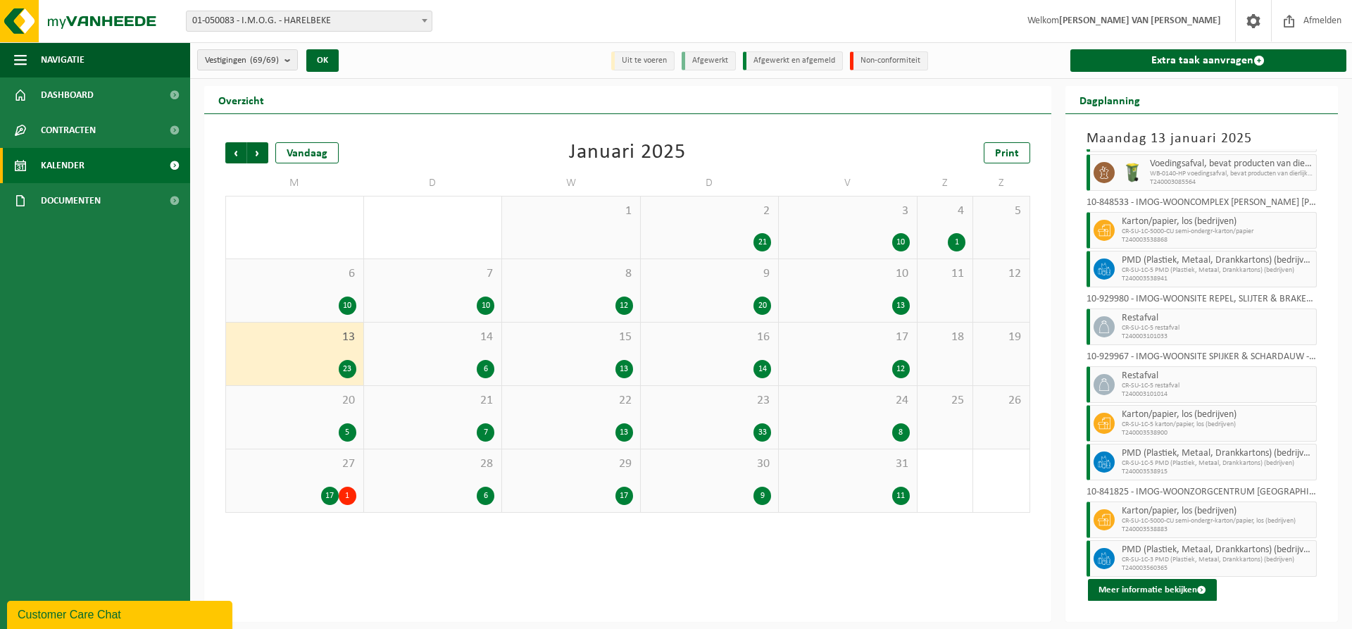
click at [442, 349] on div "14 6" at bounding box center [433, 353] width 138 height 63
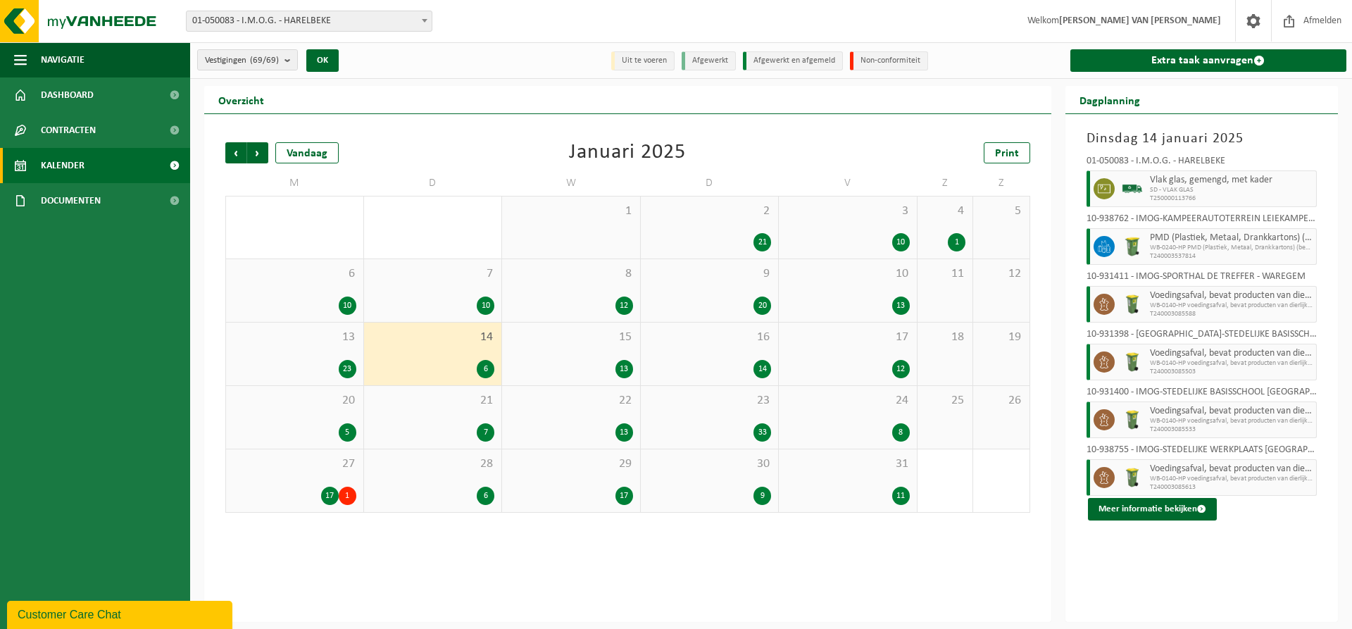
click at [604, 355] on div "15 13" at bounding box center [571, 353] width 138 height 63
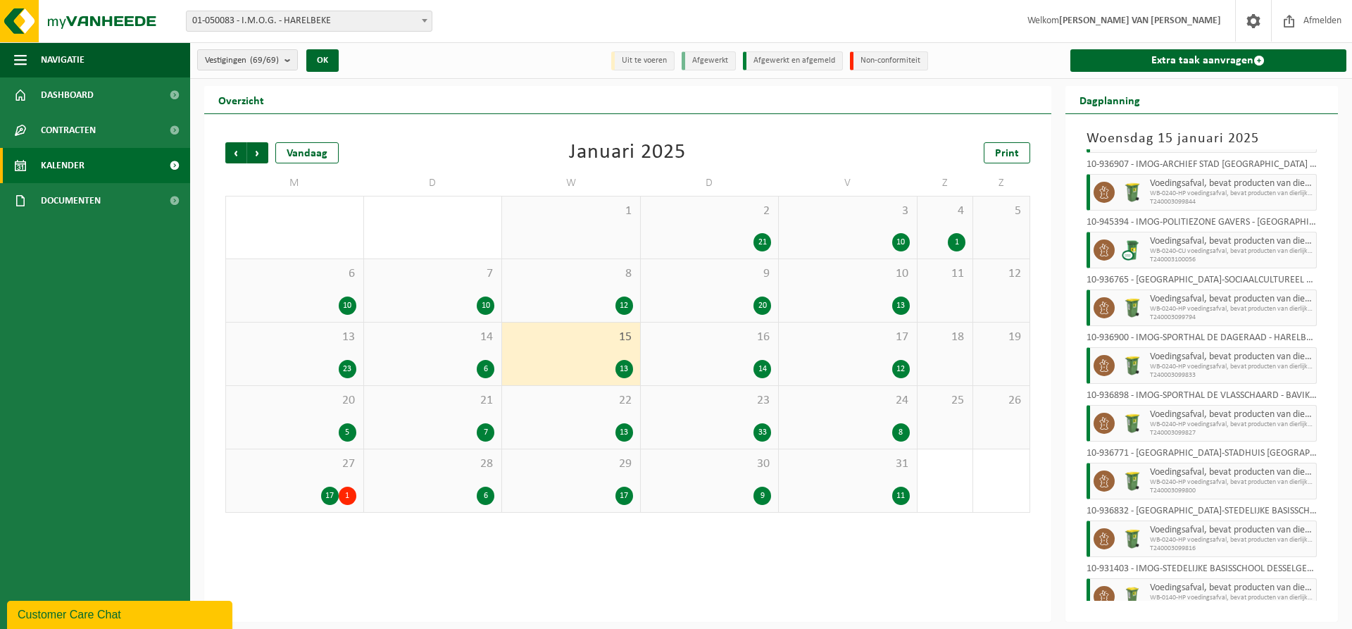
scroll to position [323, 0]
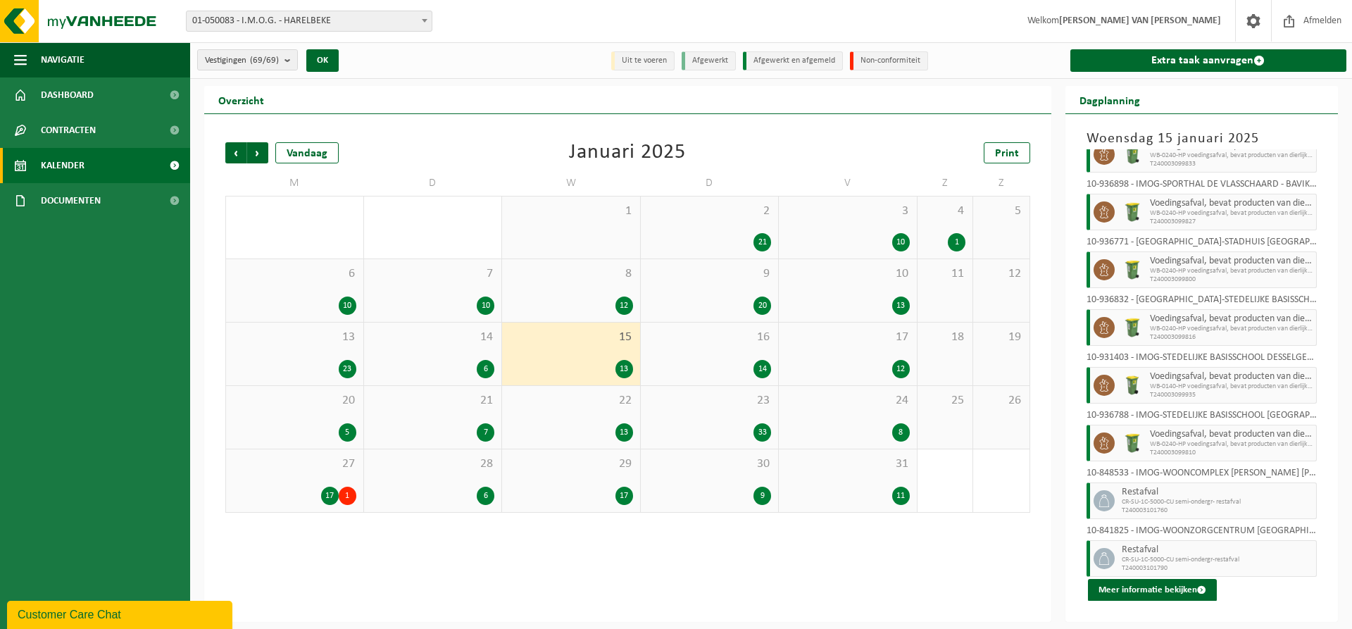
click at [703, 342] on span "16" at bounding box center [710, 337] width 124 height 15
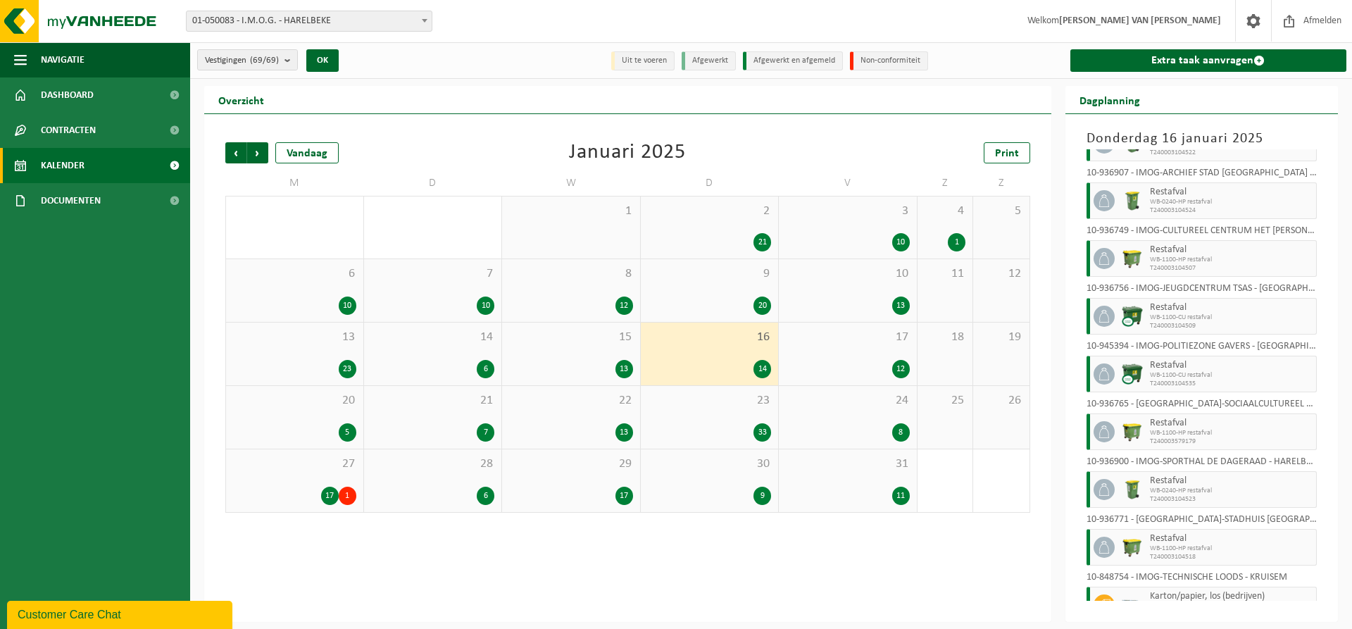
scroll to position [92, 0]
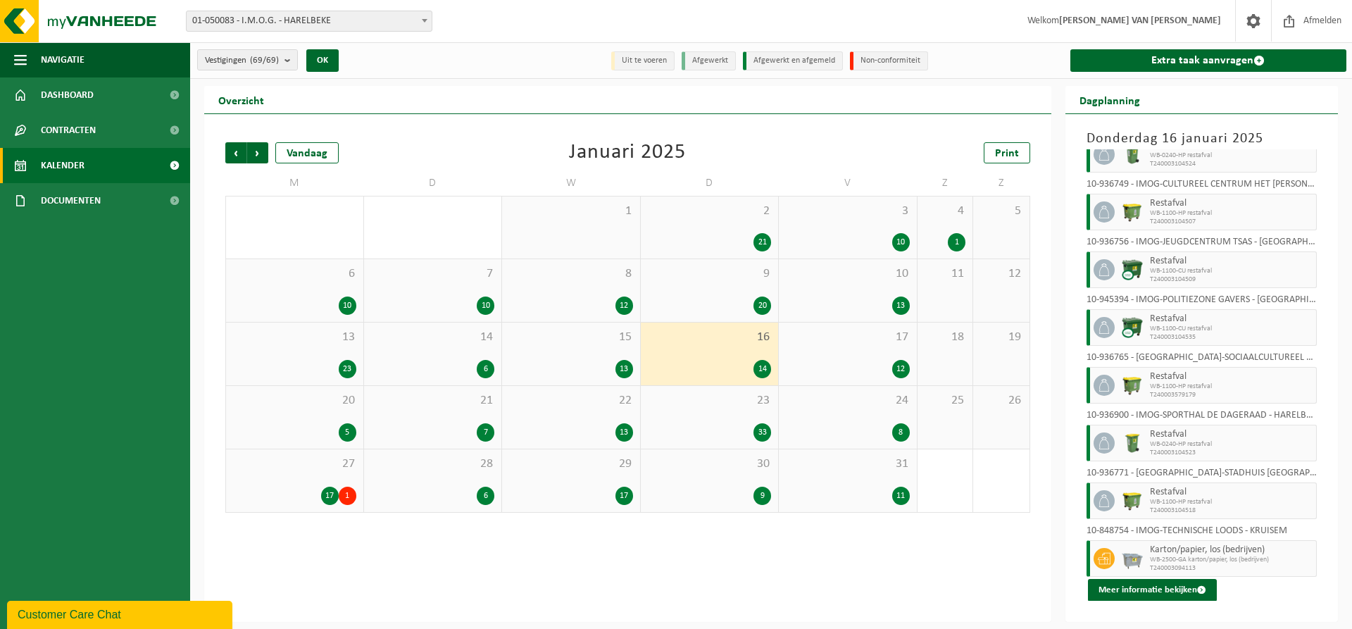
click at [827, 338] on span "17" at bounding box center [848, 337] width 124 height 15
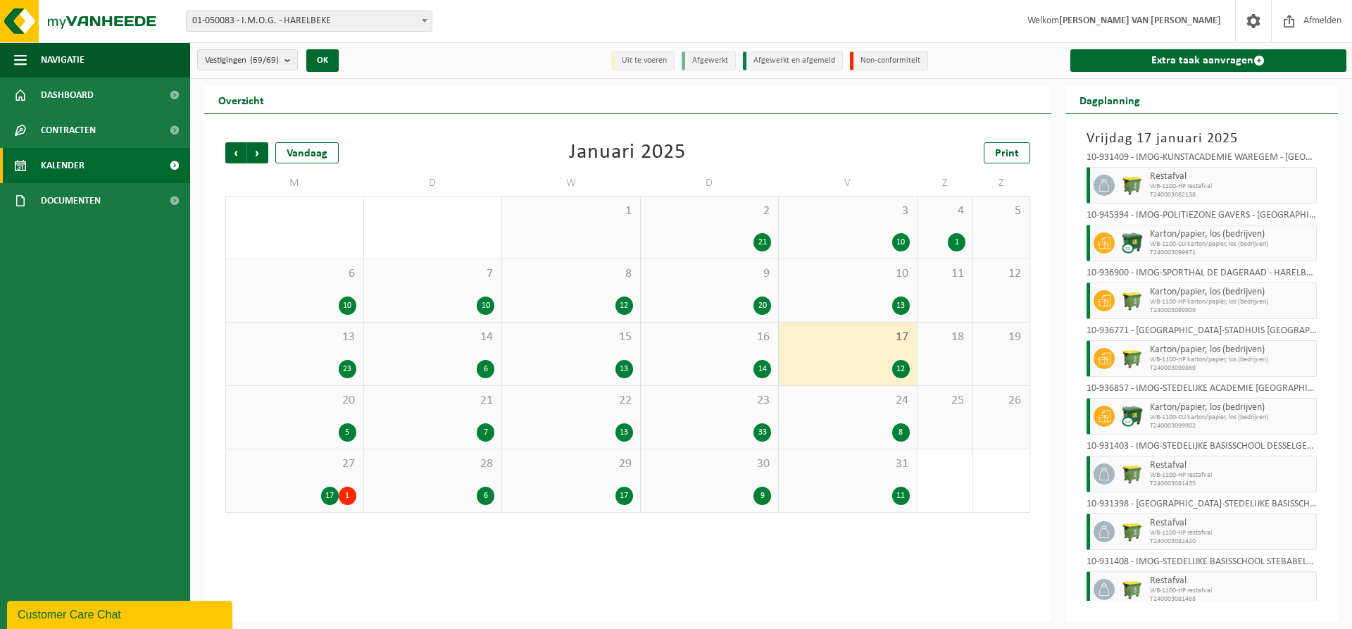
scroll to position [265, 0]
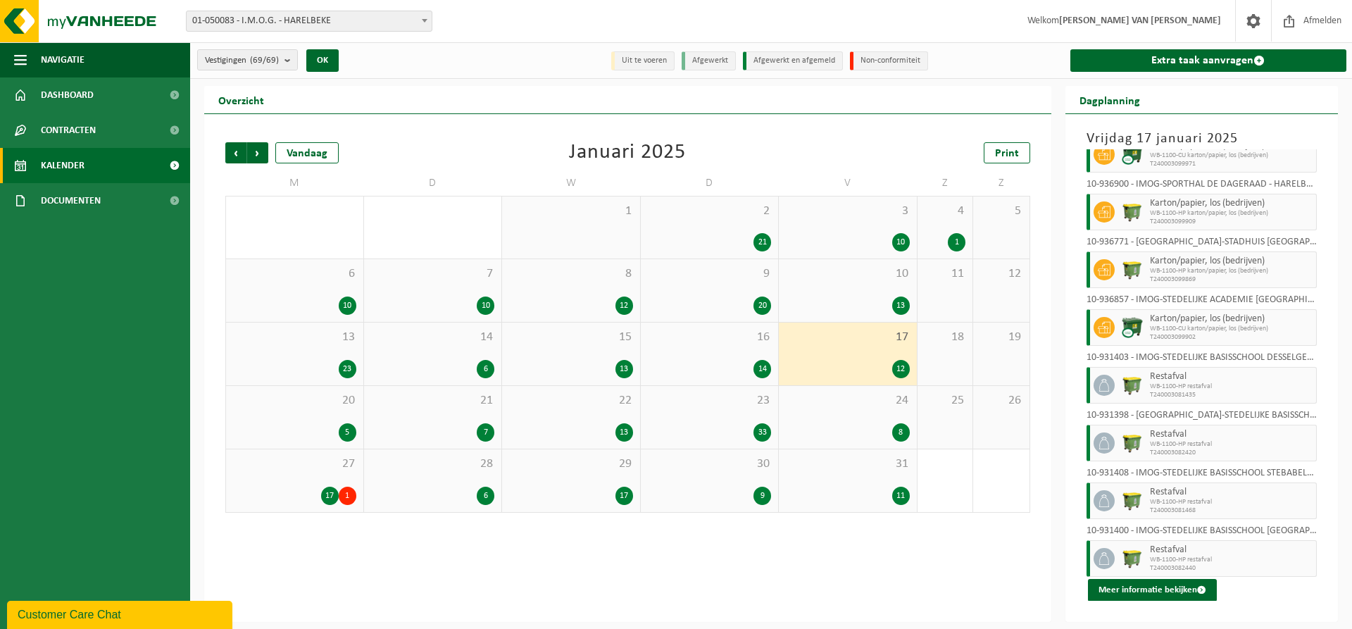
click at [322, 422] on div "20 5" at bounding box center [294, 417] width 137 height 63
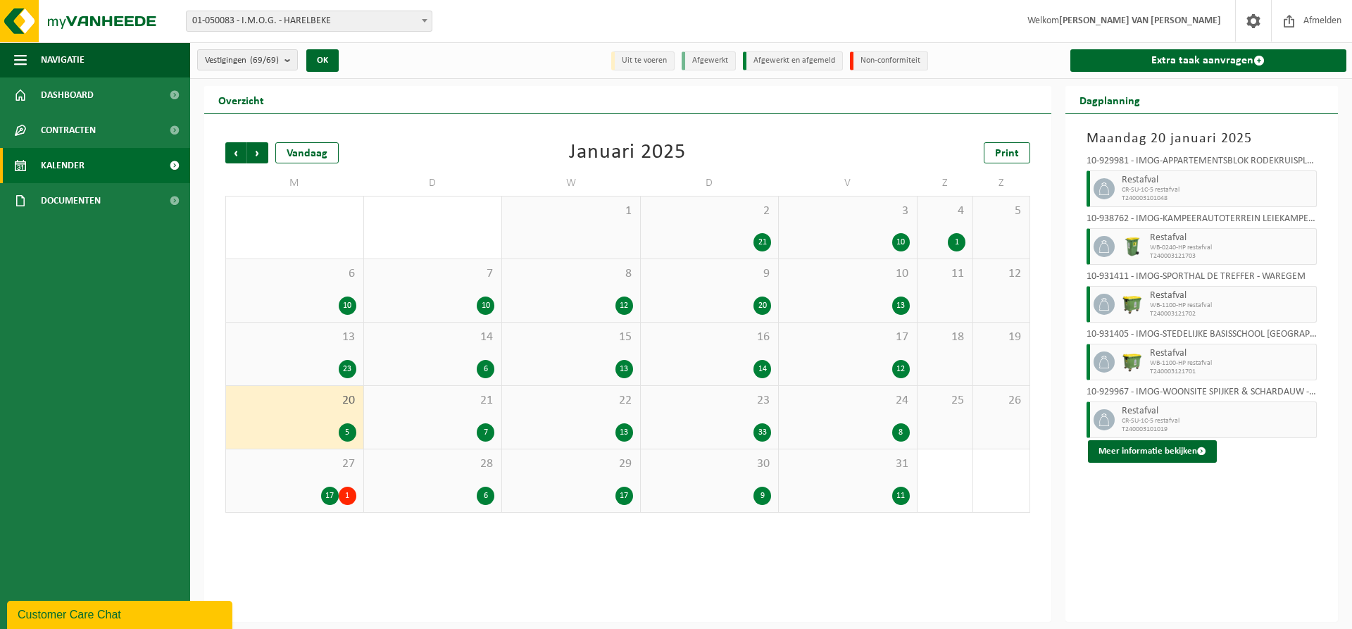
click at [463, 410] on div "21 7" at bounding box center [433, 417] width 138 height 63
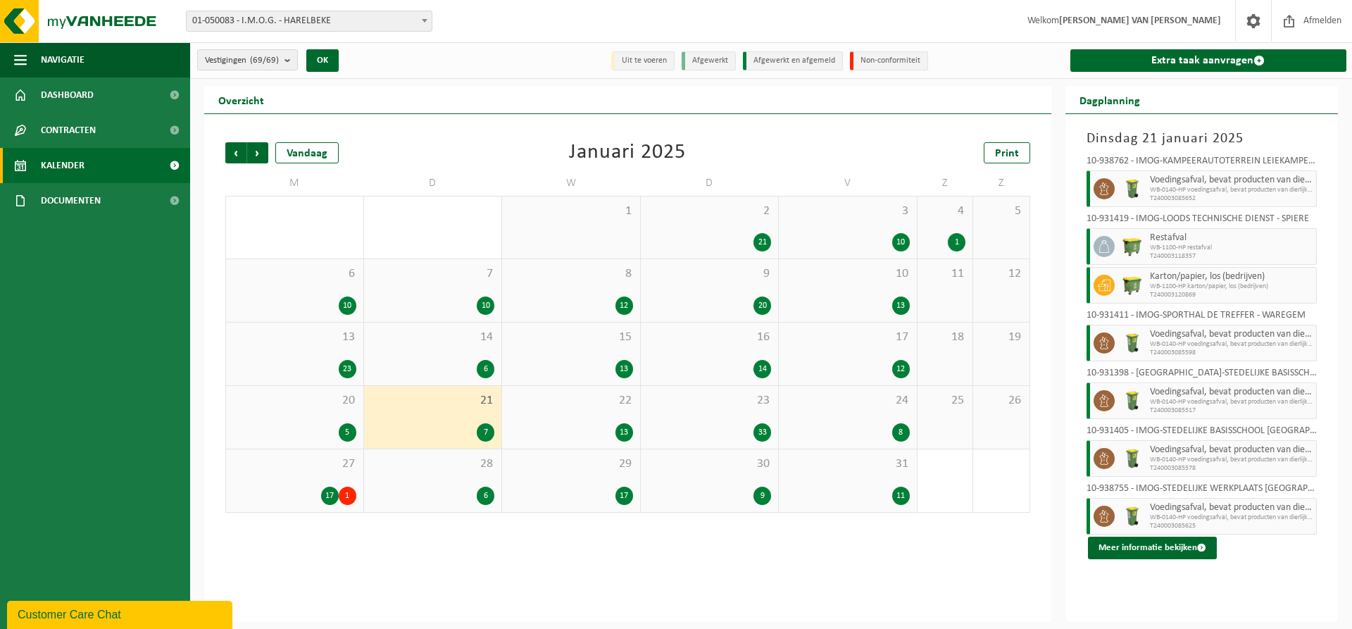
click at [594, 424] on div "13" at bounding box center [571, 432] width 124 height 18
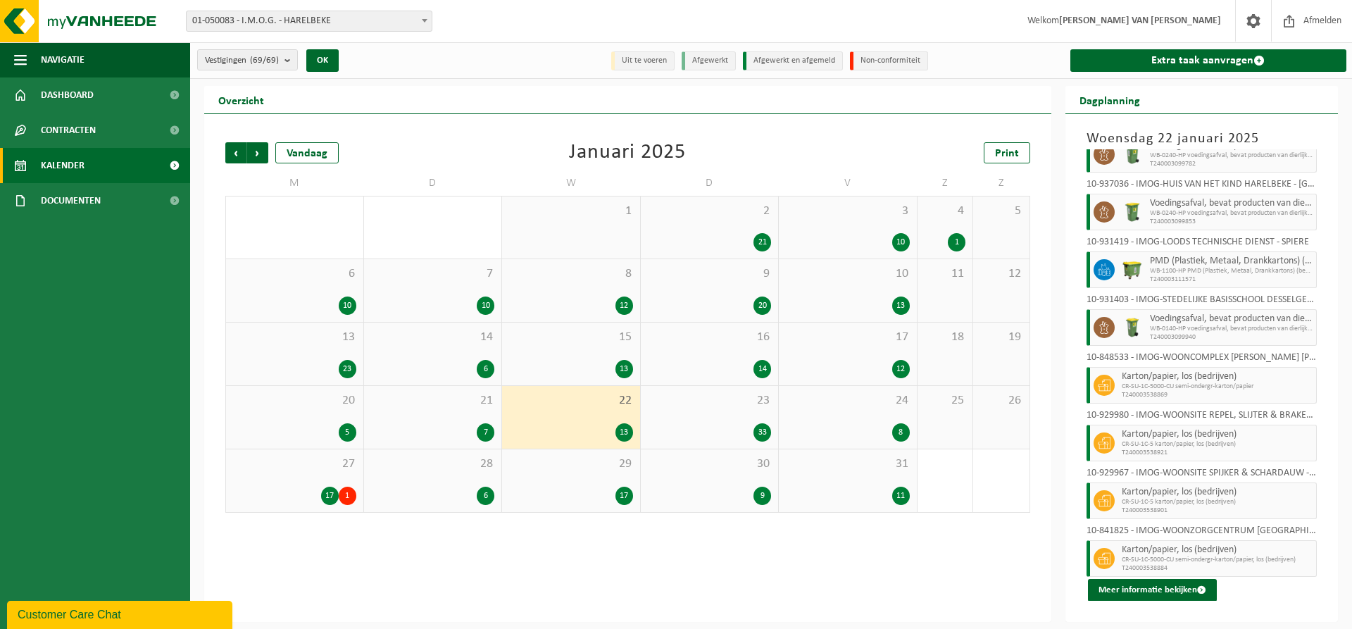
click at [701, 423] on div "33" at bounding box center [710, 432] width 124 height 18
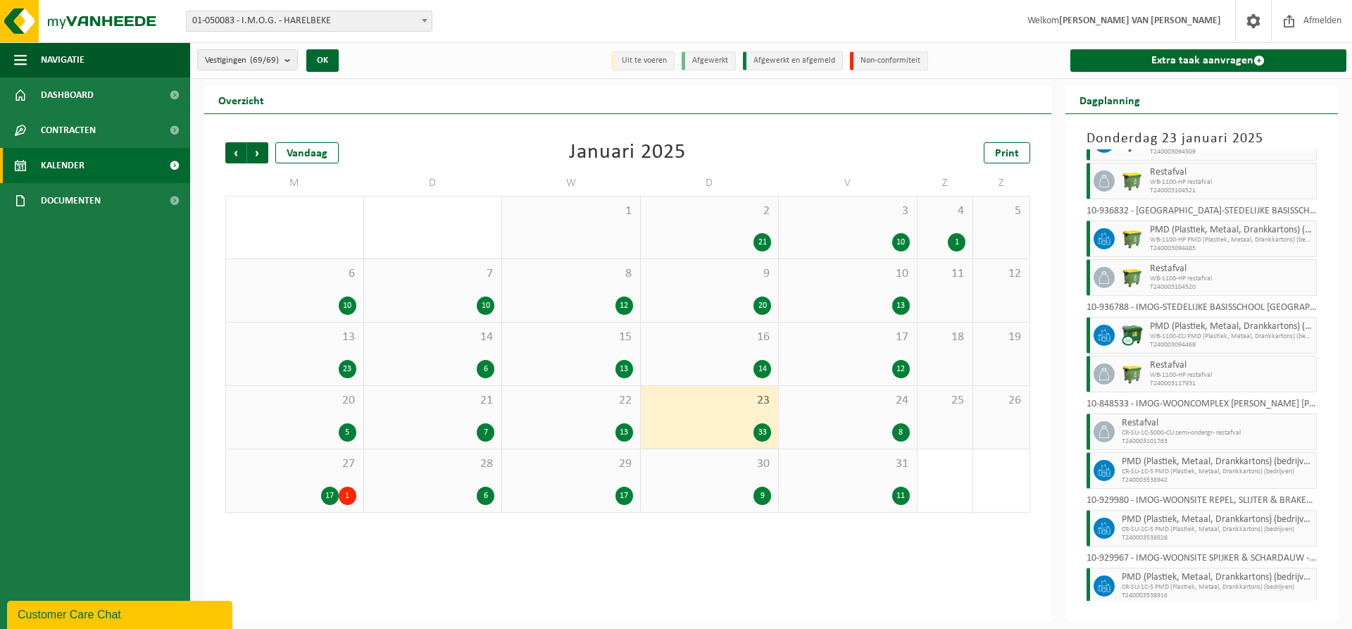
scroll to position [1230, 0]
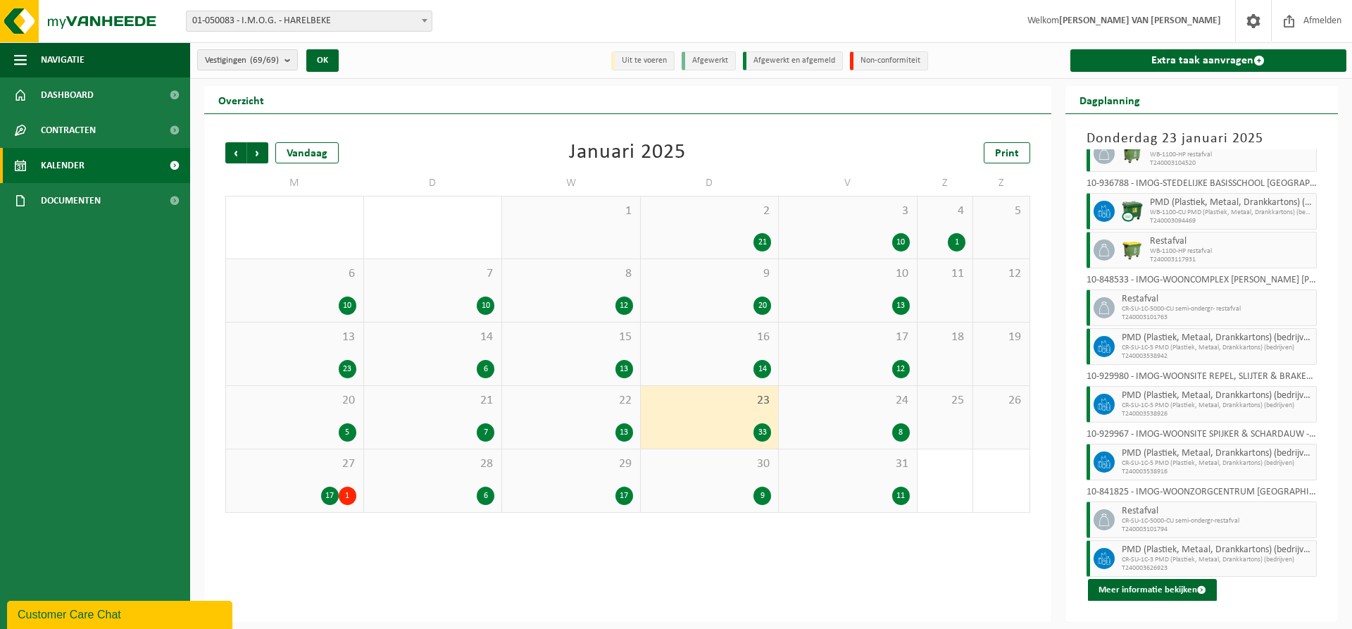
click at [894, 418] on div "24 8" at bounding box center [848, 417] width 138 height 63
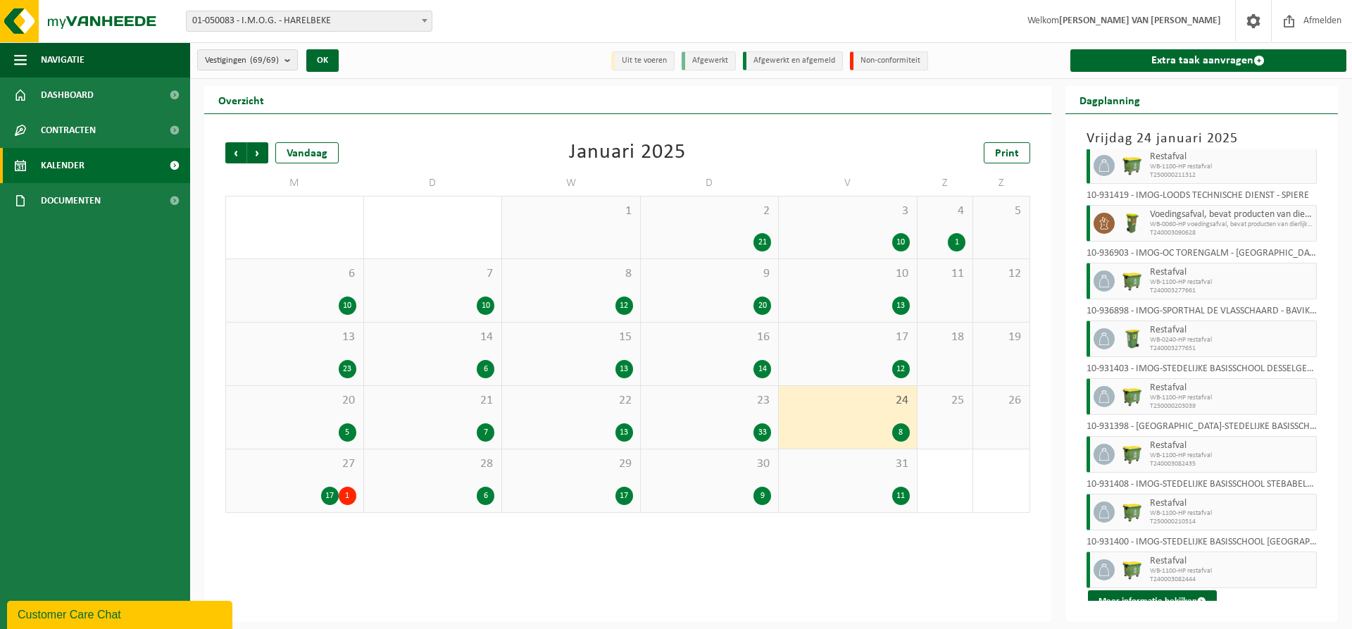
scroll to position [35, 0]
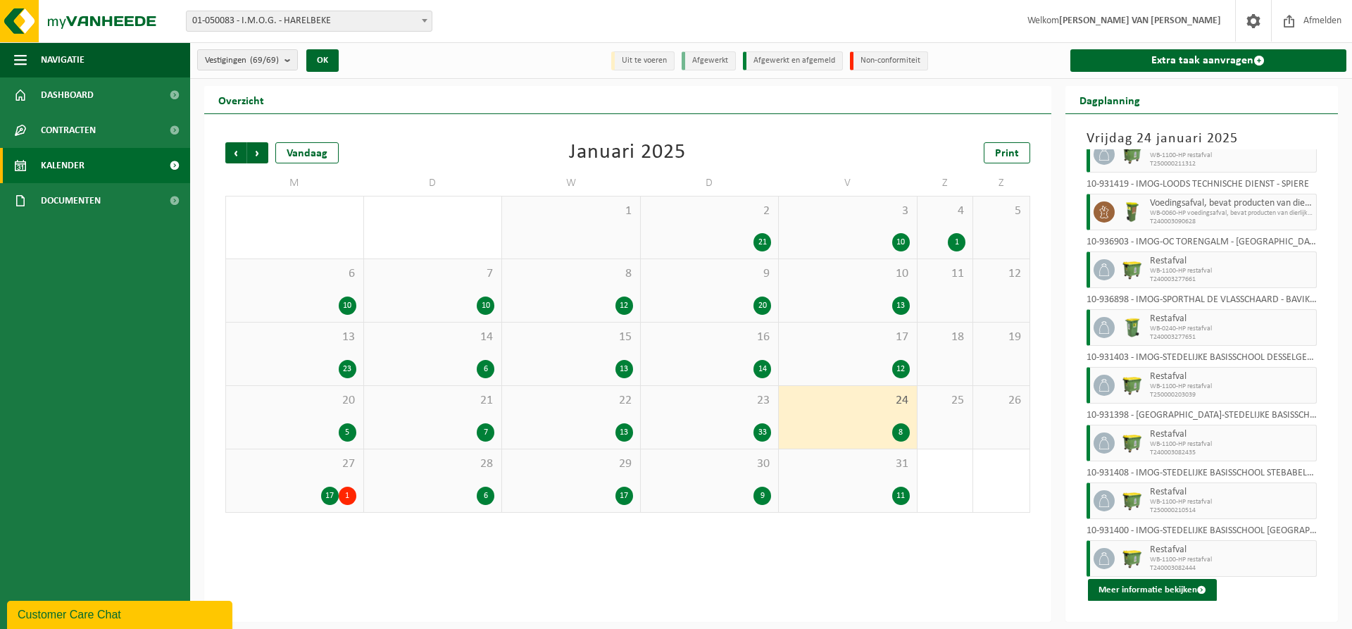
click at [318, 468] on span "27" at bounding box center [294, 463] width 123 height 15
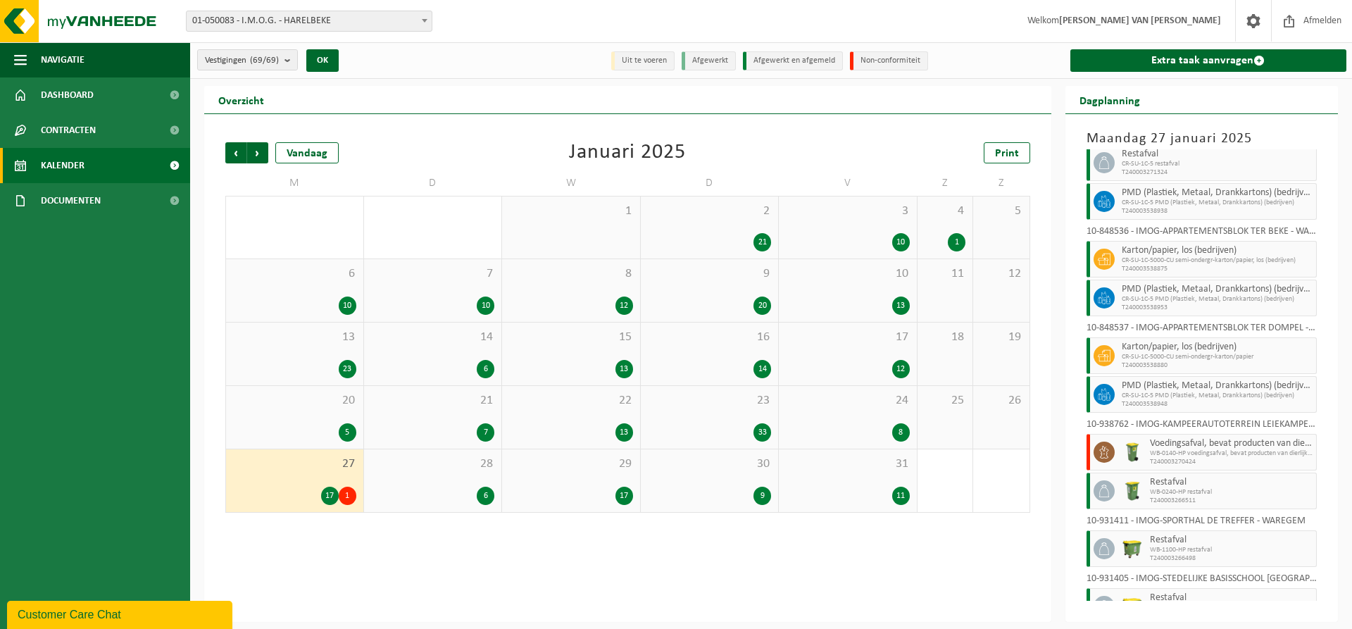
scroll to position [460, 0]
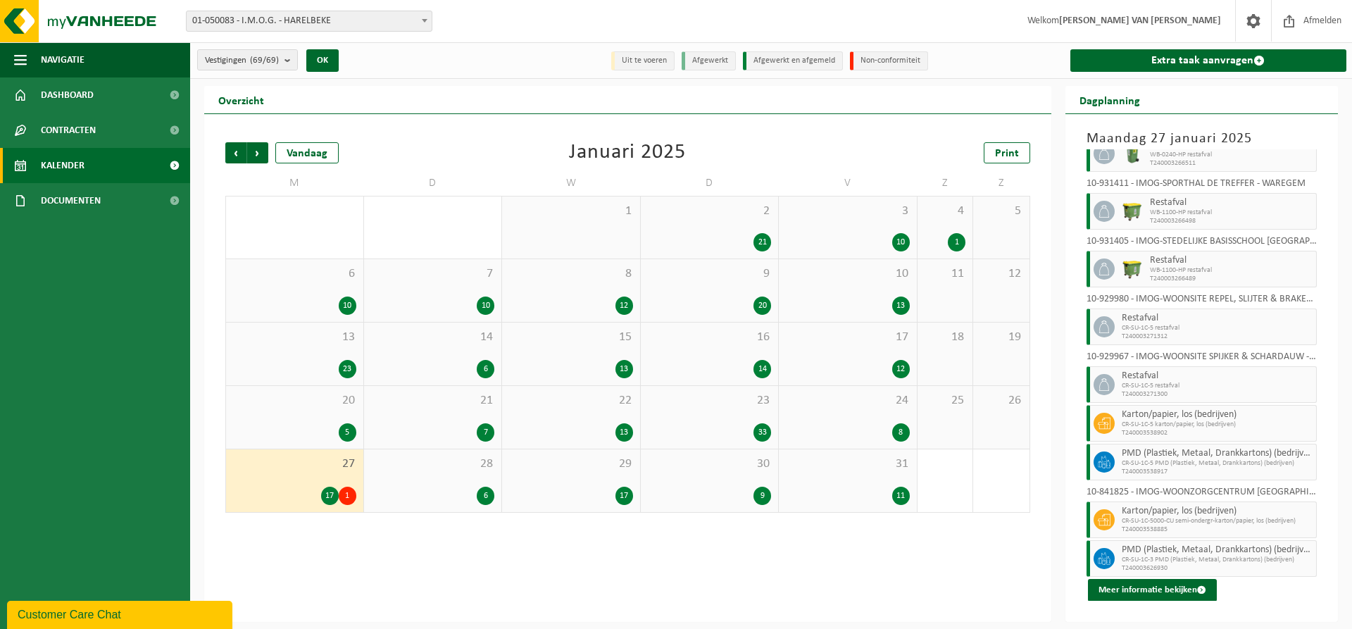
click at [466, 481] on div "28 6" at bounding box center [433, 480] width 138 height 63
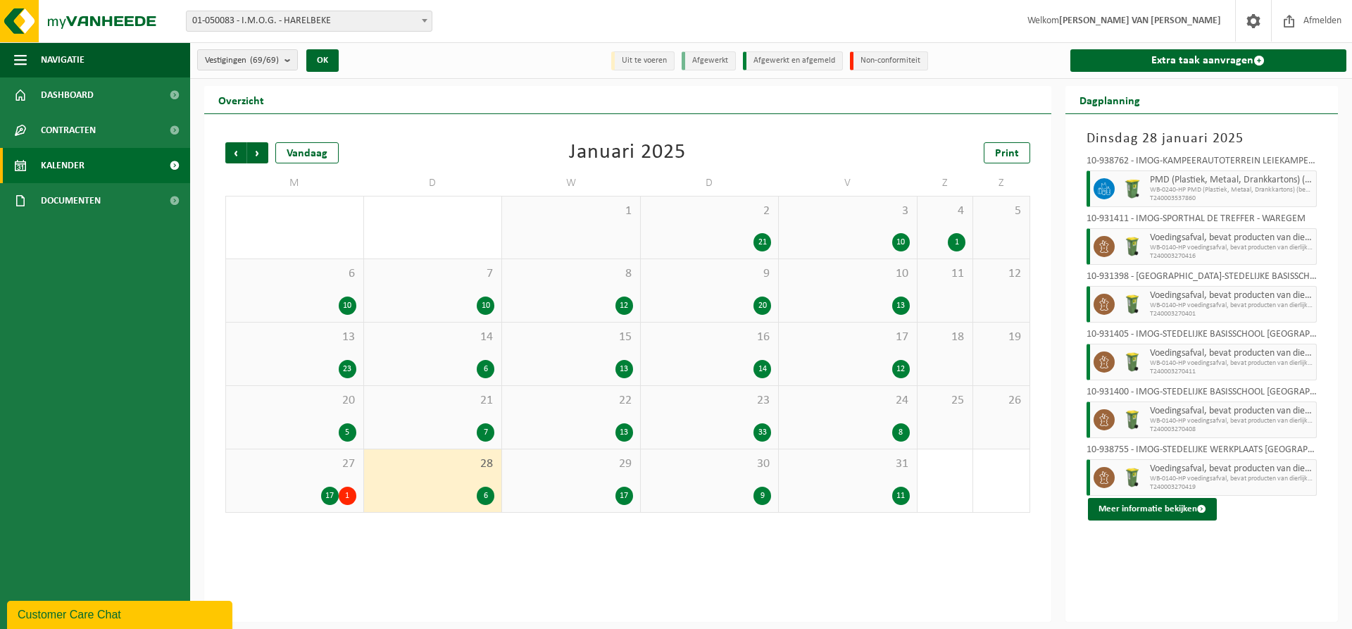
click at [602, 470] on span "29" at bounding box center [571, 463] width 124 height 15
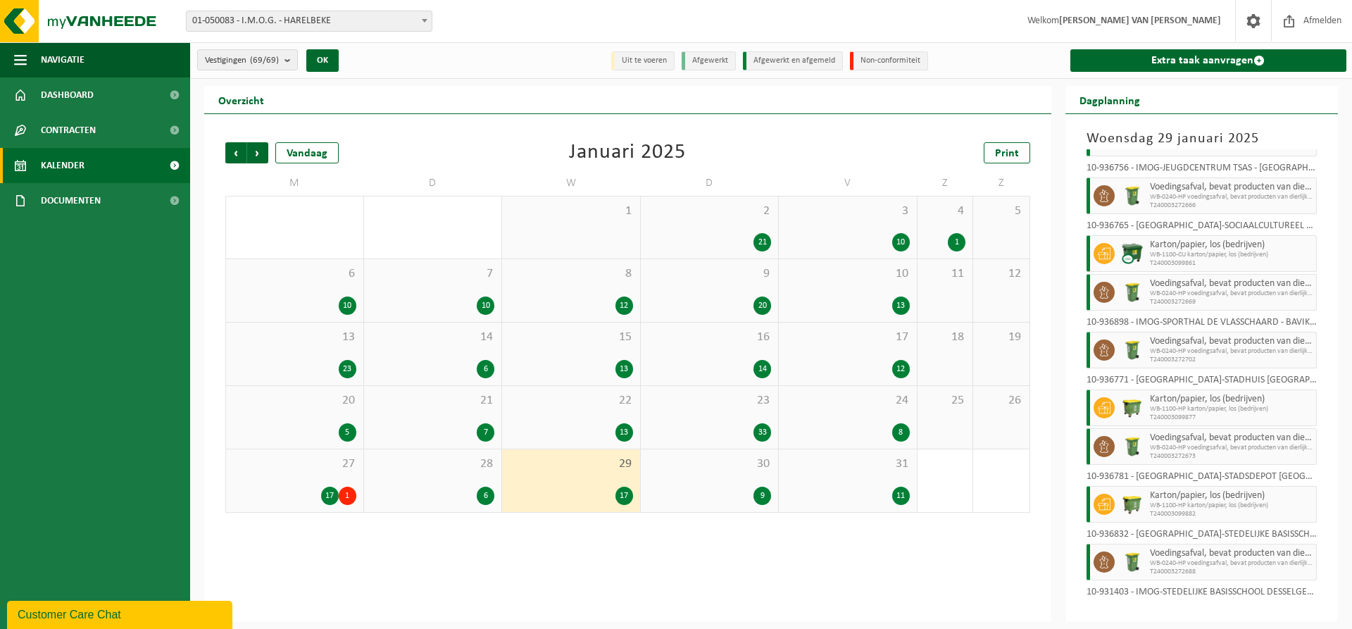
scroll to position [497, 0]
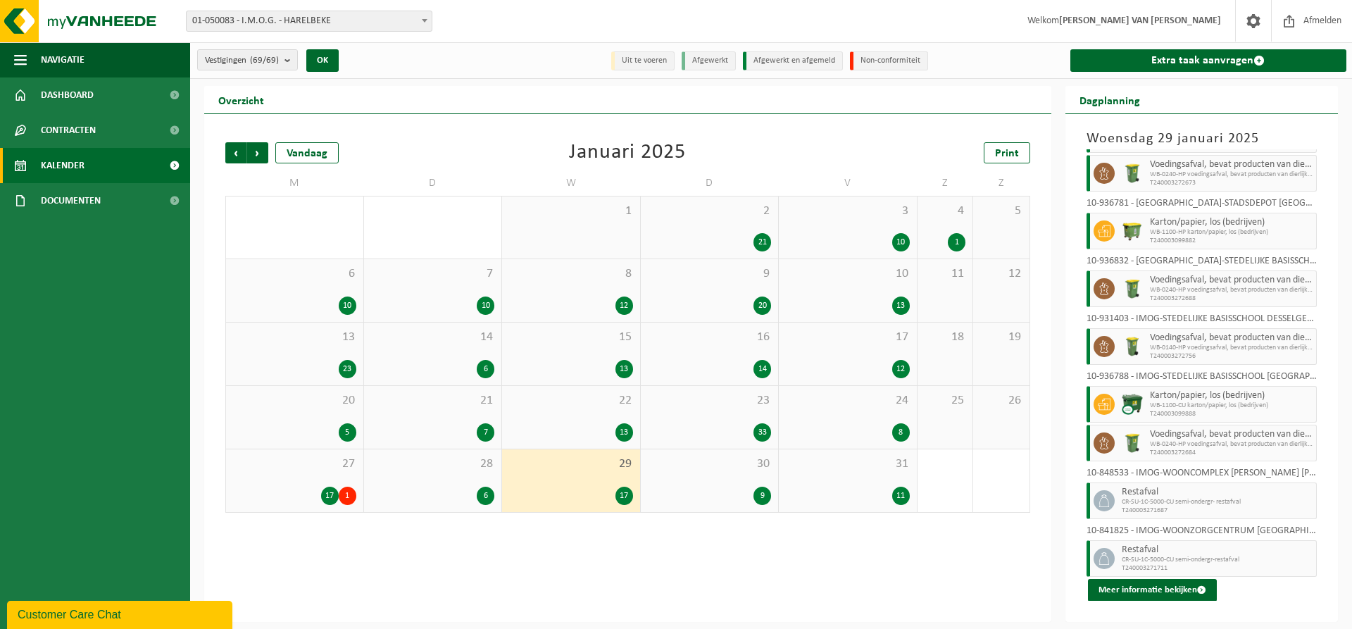
click at [751, 489] on div "9" at bounding box center [710, 496] width 124 height 18
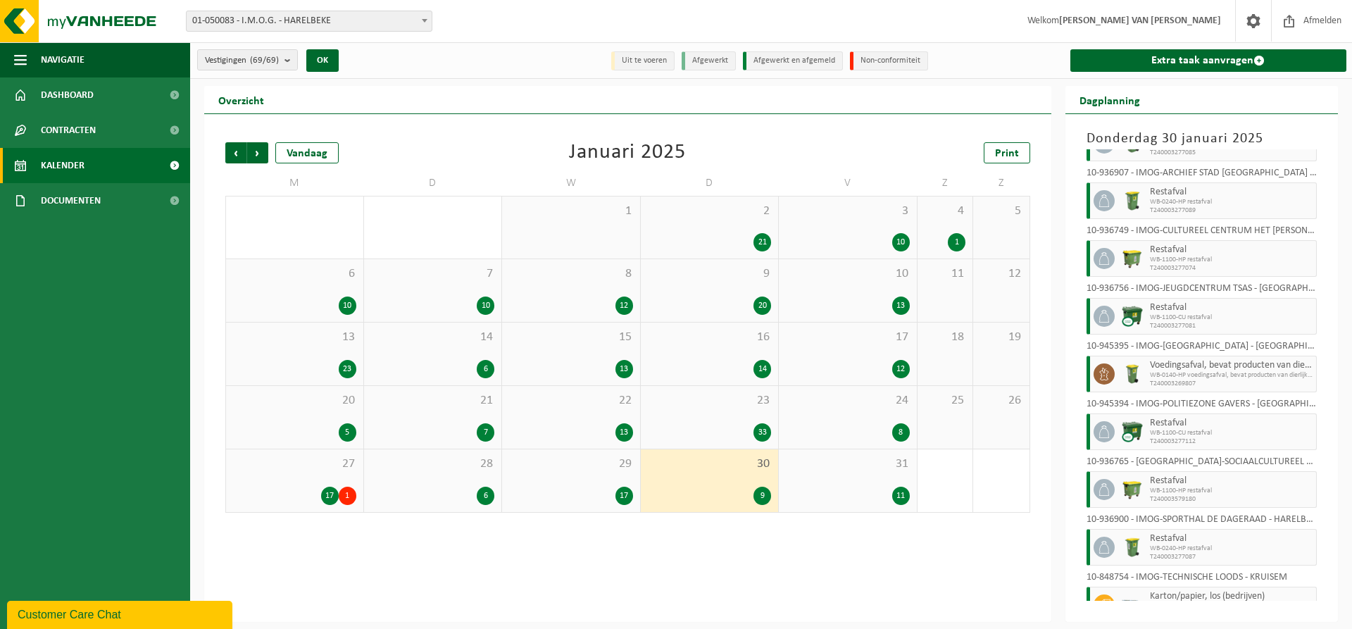
scroll to position [92, 0]
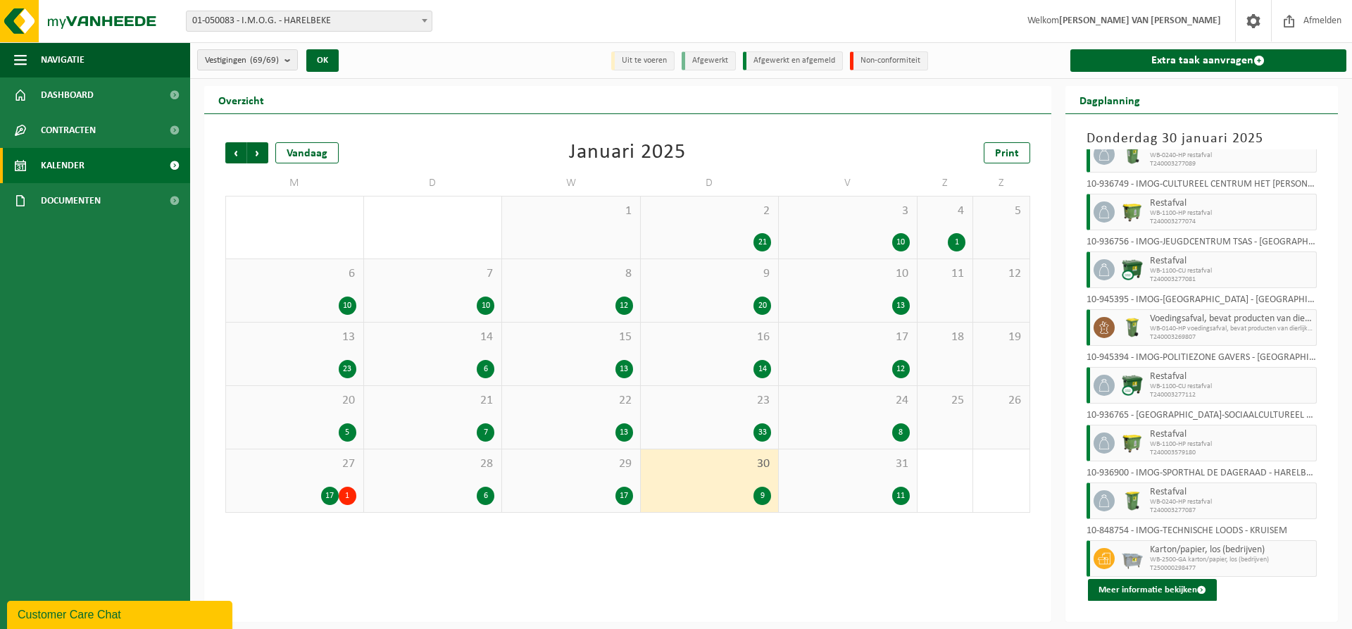
click at [894, 473] on div "31 11" at bounding box center [848, 480] width 138 height 63
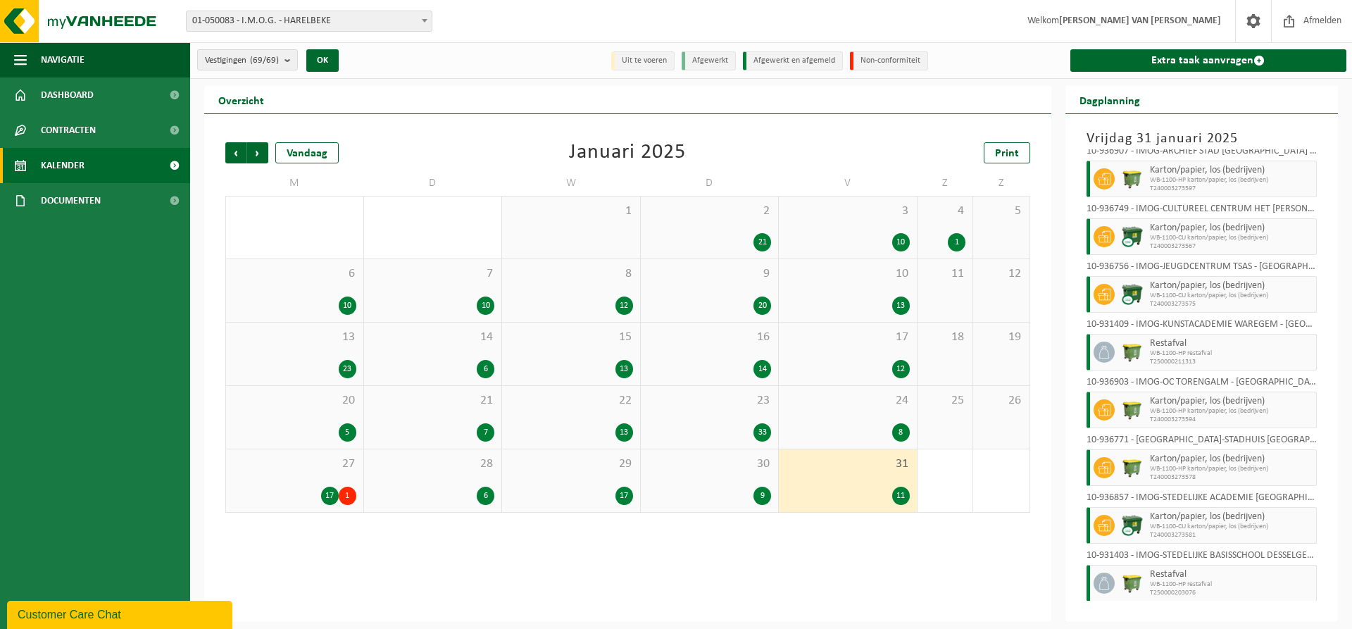
scroll to position [208, 0]
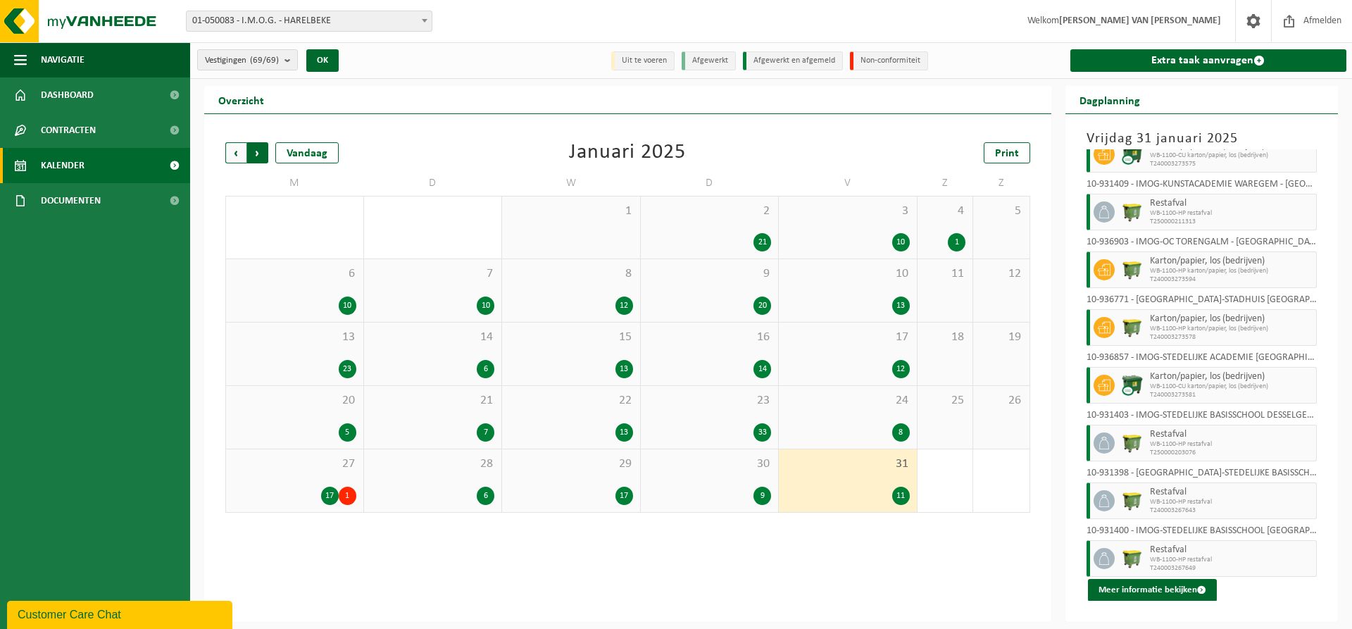
click at [234, 149] on span "Vorige" at bounding box center [235, 152] width 21 height 21
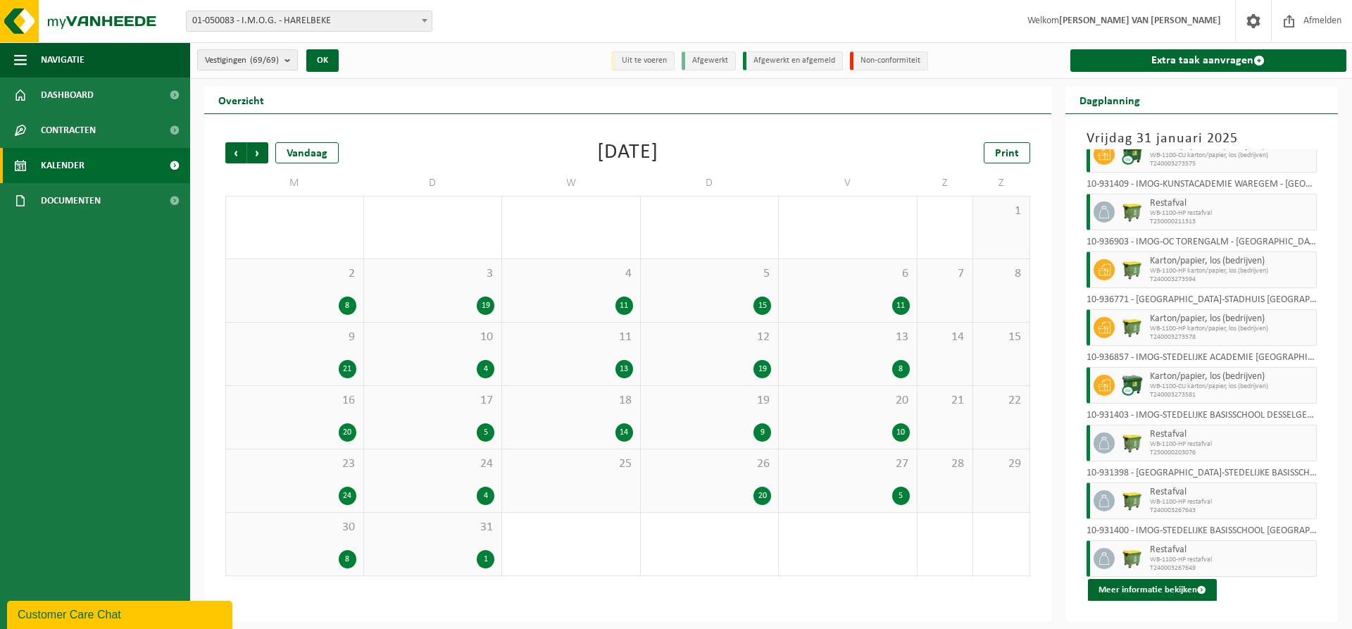
click at [234, 149] on span "Vorige" at bounding box center [235, 152] width 21 height 21
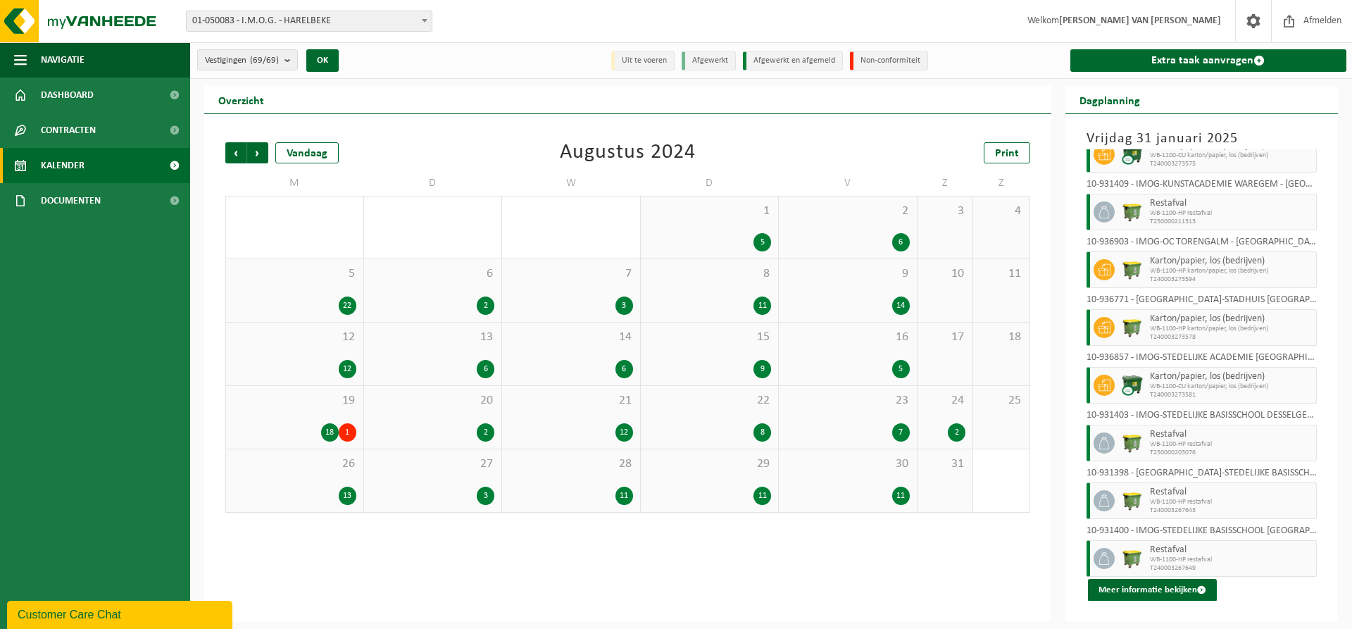
click at [234, 149] on span "Vorige" at bounding box center [235, 152] width 21 height 21
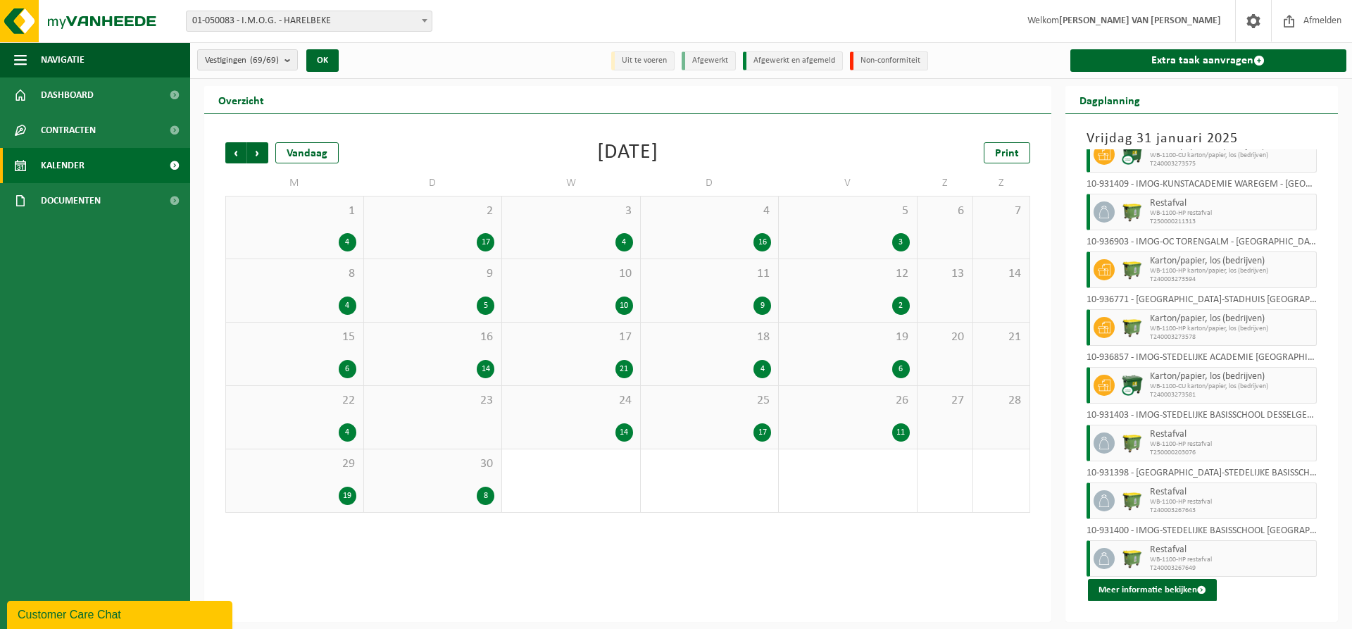
click at [234, 149] on span "Vorige" at bounding box center [235, 152] width 21 height 21
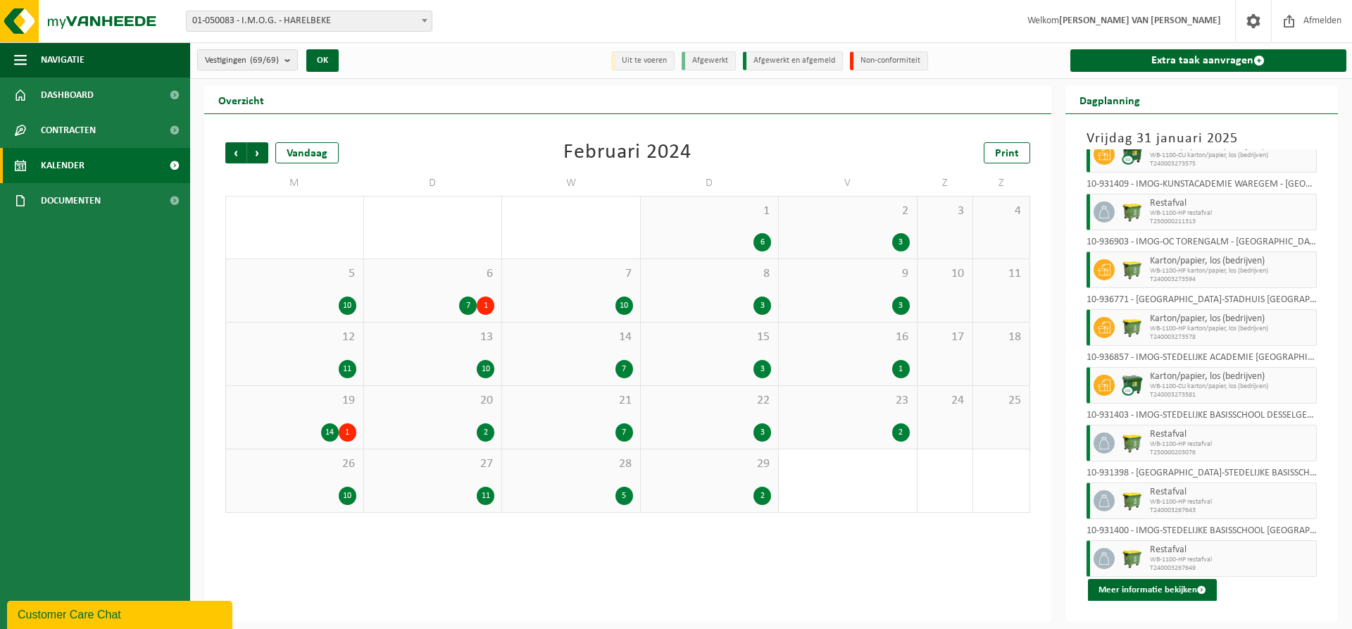
click at [234, 149] on span "Vorige" at bounding box center [235, 152] width 21 height 21
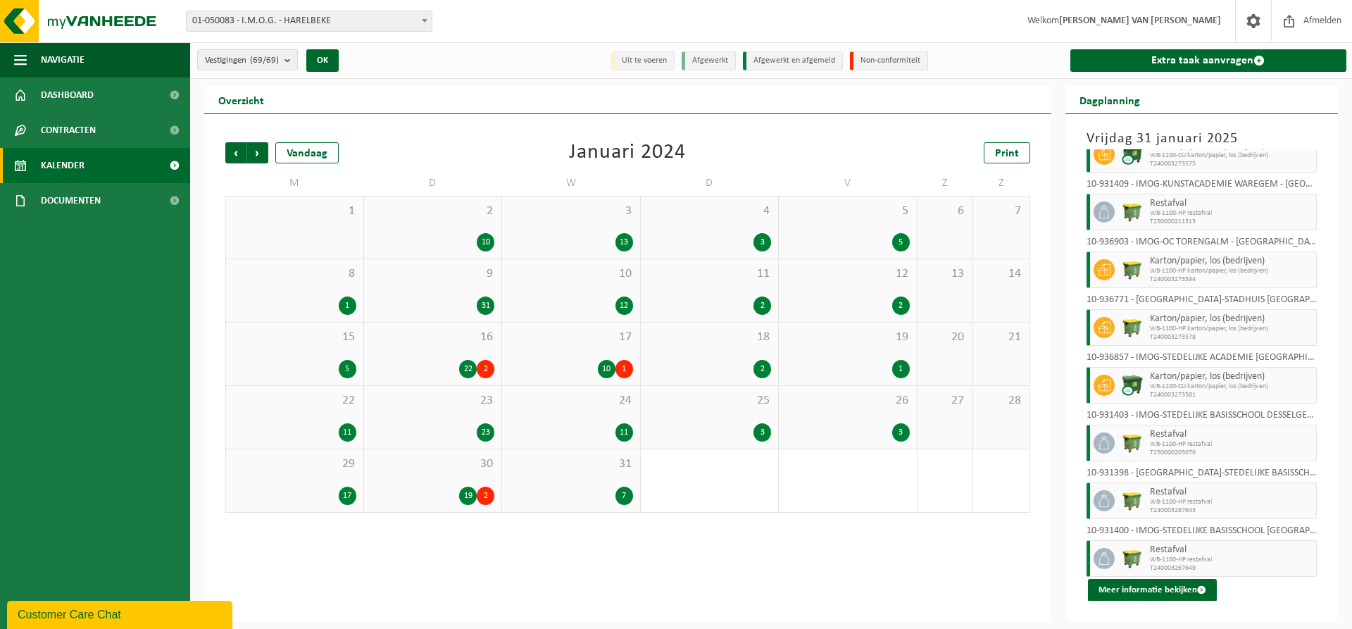
click at [463, 226] on div "2 10" at bounding box center [433, 227] width 138 height 62
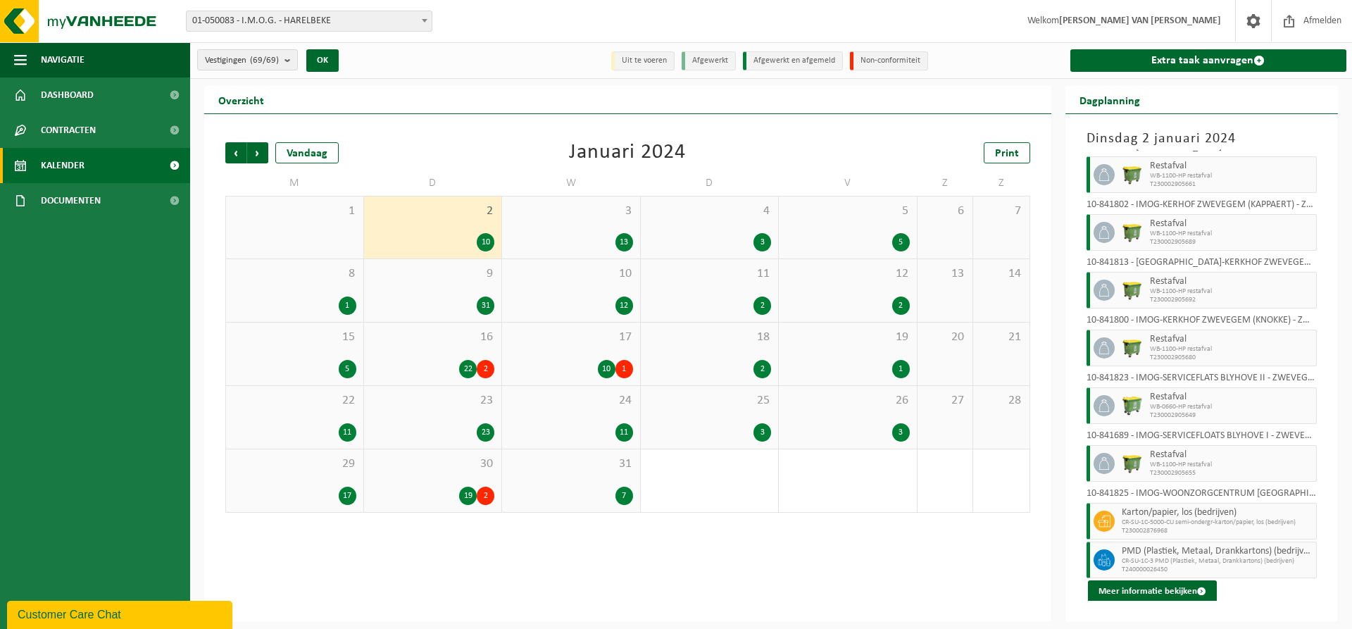
scroll to position [131, 0]
click at [584, 235] on div "13" at bounding box center [571, 242] width 124 height 18
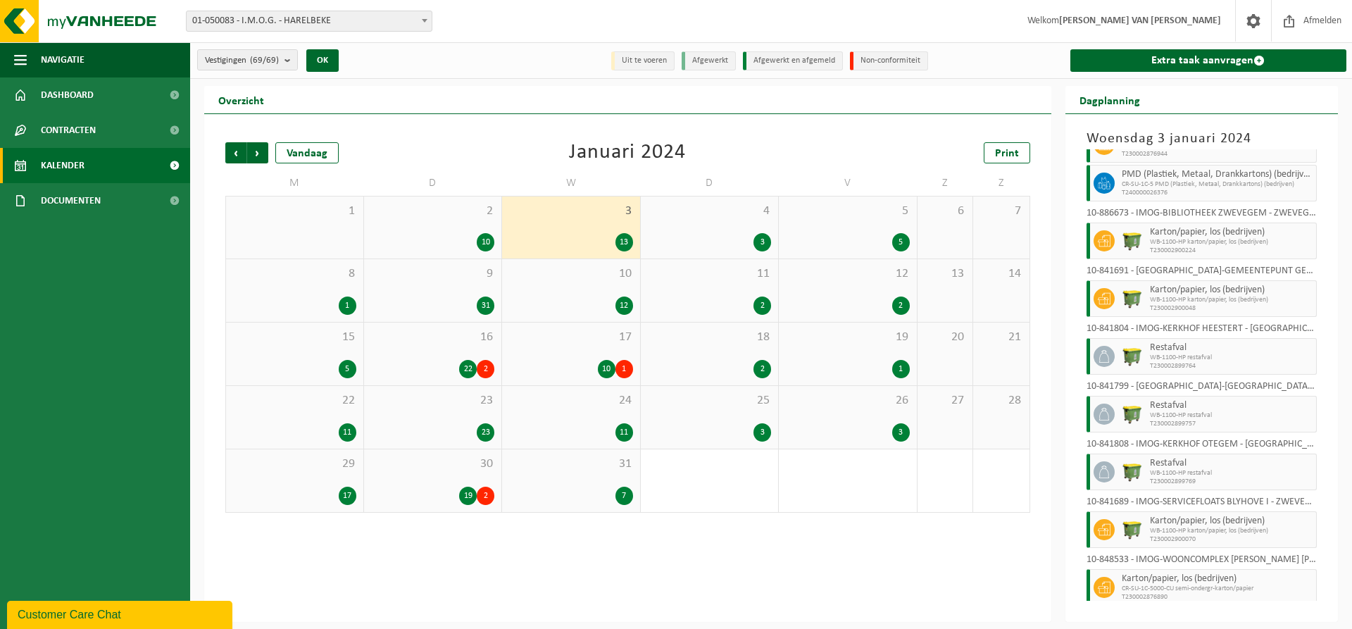
scroll to position [266, 0]
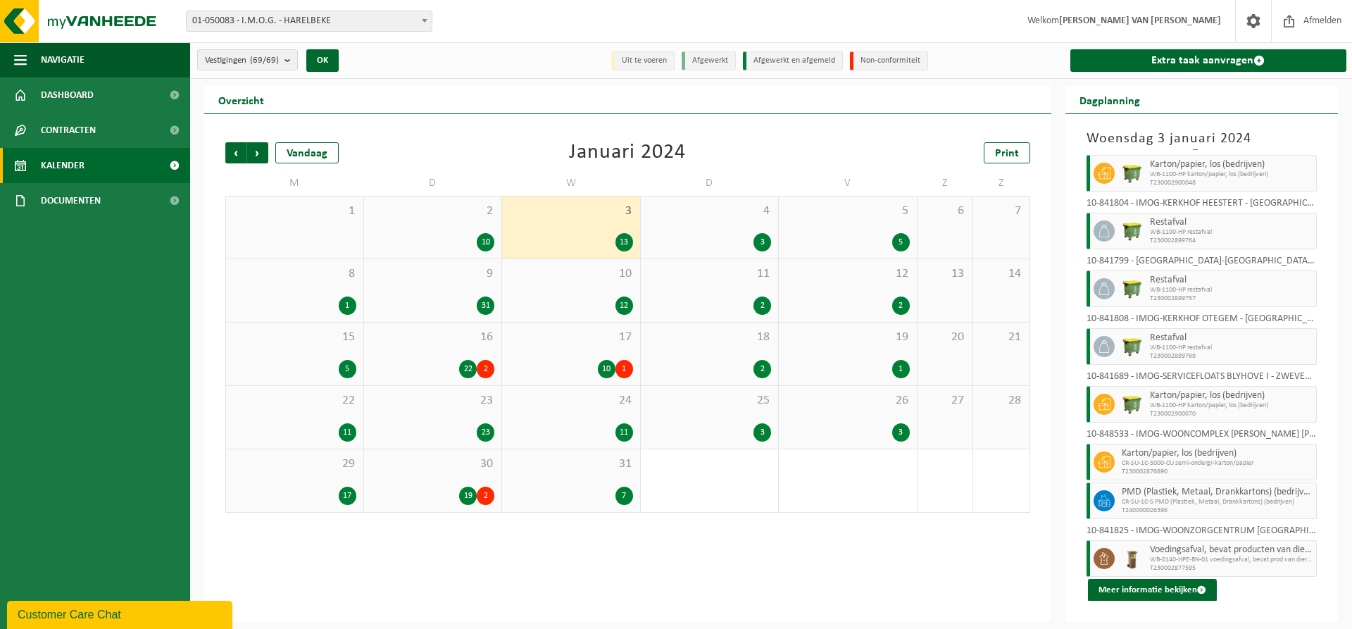
click at [741, 227] on div "4 3" at bounding box center [710, 227] width 138 height 62
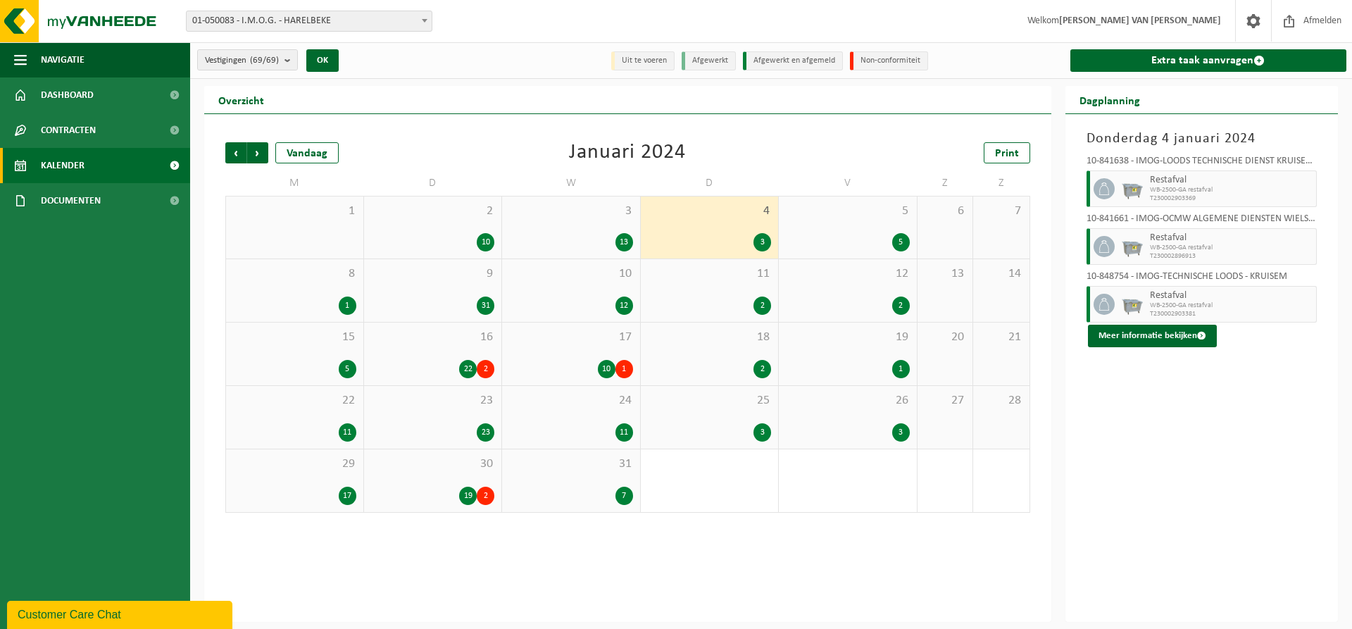
click at [903, 233] on div "5" at bounding box center [901, 242] width 18 height 18
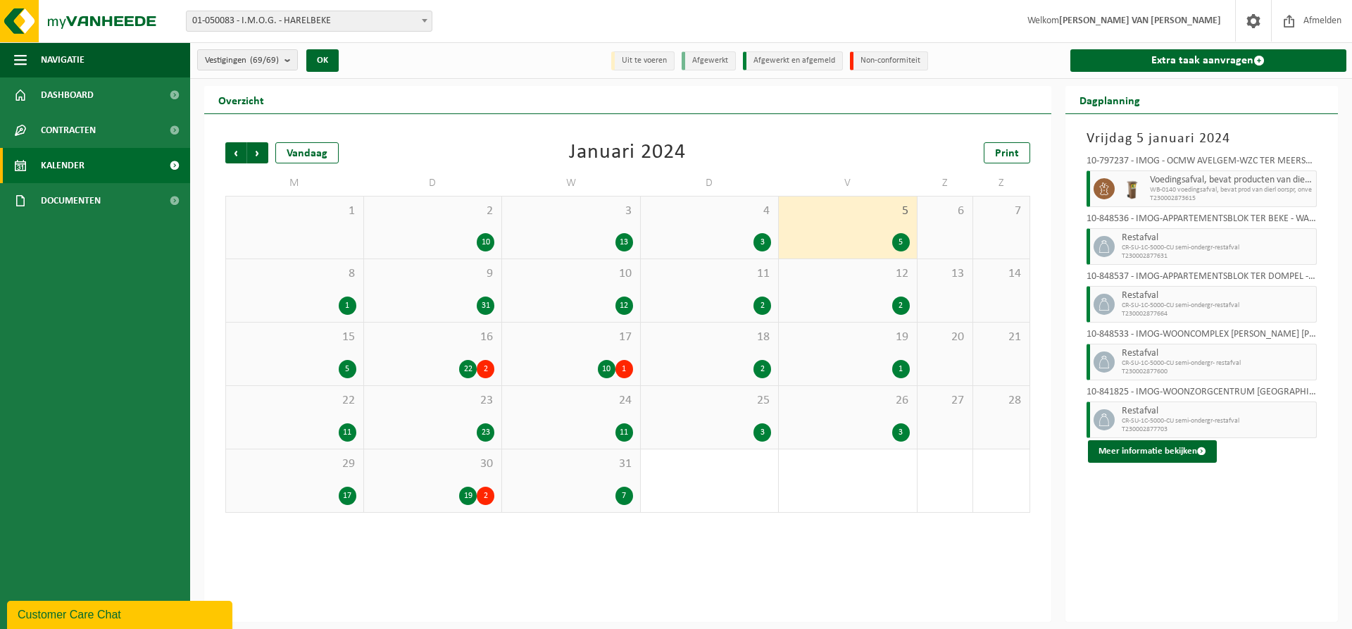
click at [338, 278] on span "8" at bounding box center [294, 273] width 123 height 15
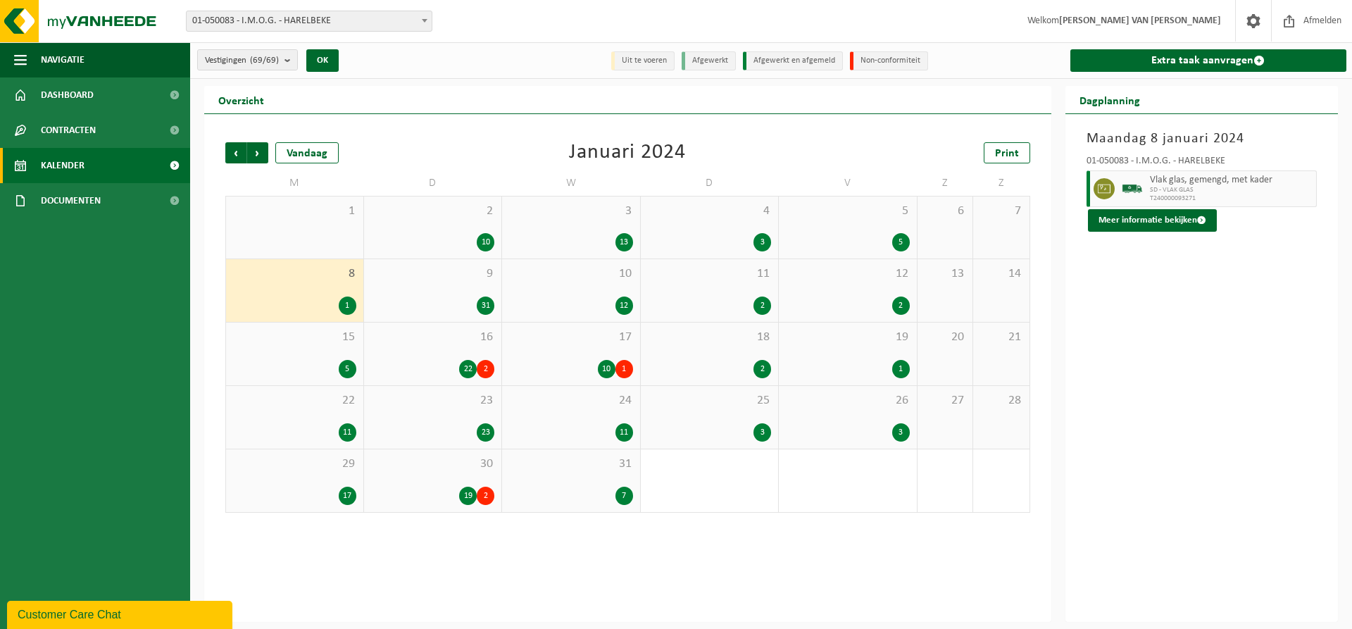
click at [422, 286] on div "9 31" at bounding box center [433, 290] width 138 height 63
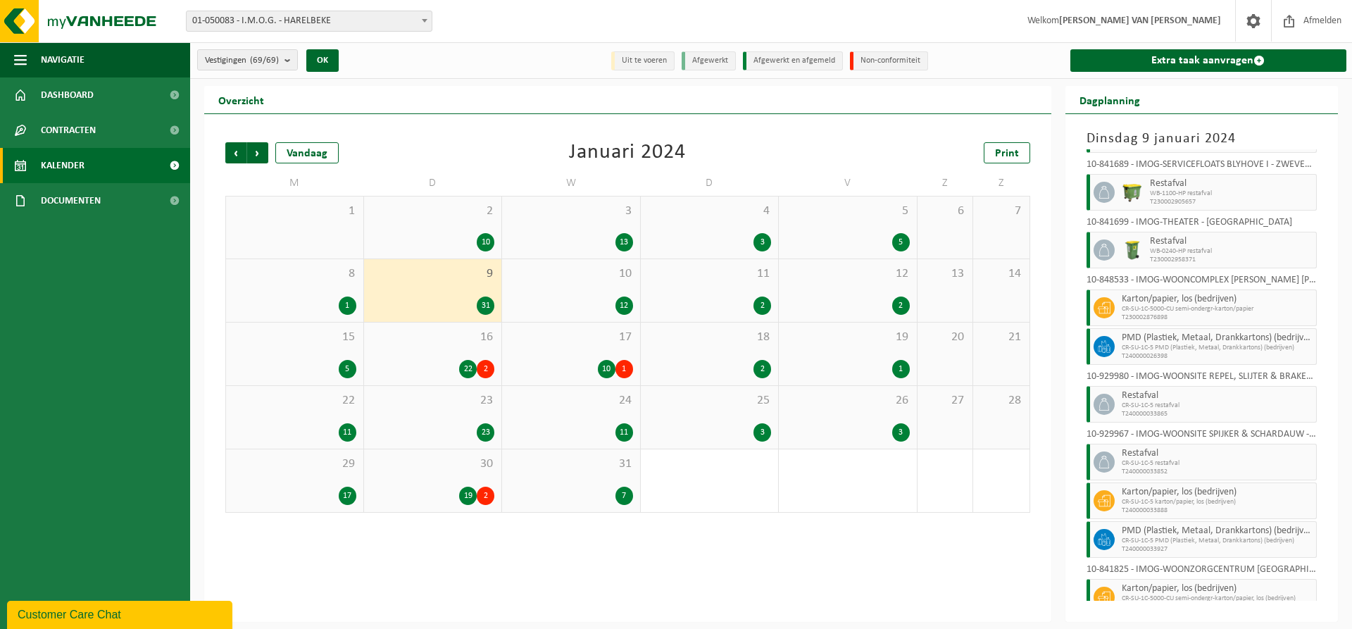
scroll to position [1191, 0]
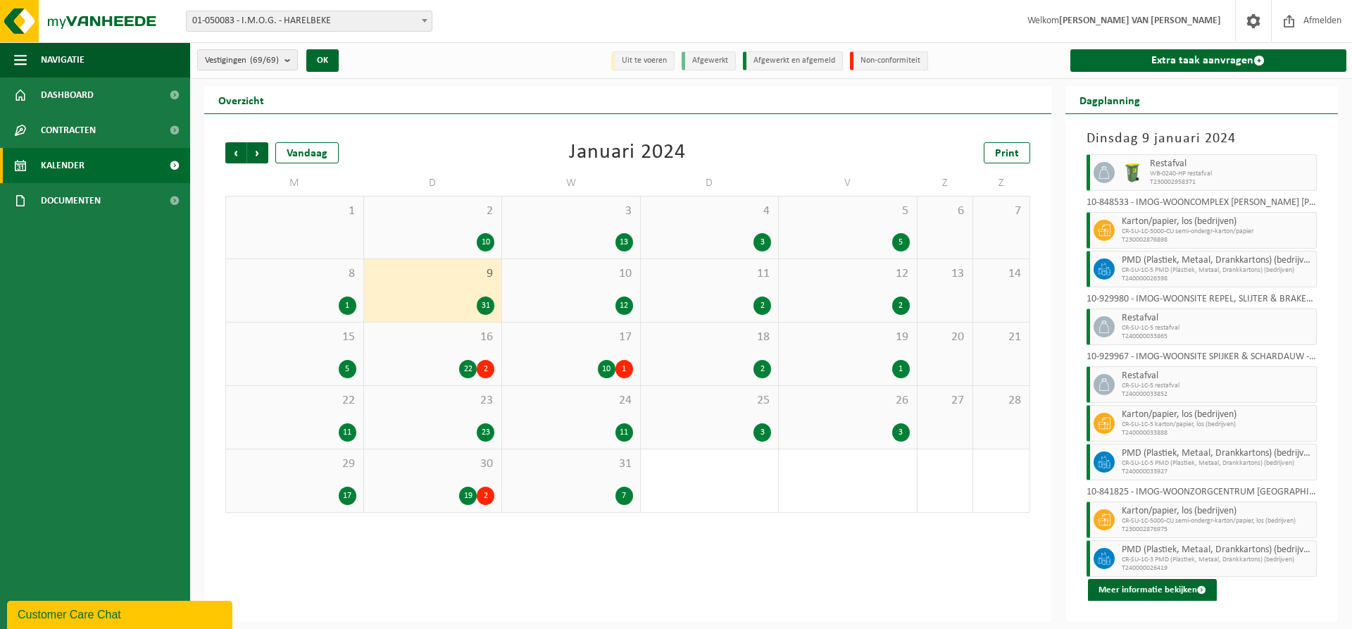
click at [594, 293] on div "10 12" at bounding box center [571, 290] width 138 height 63
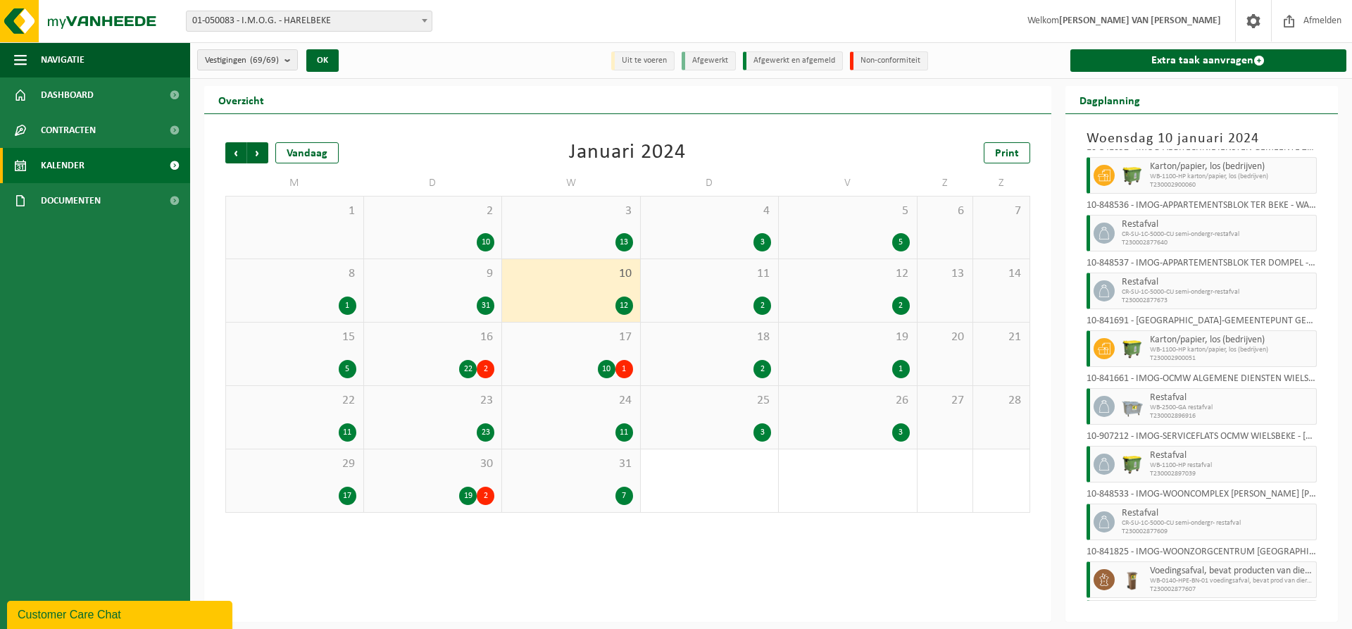
scroll to position [208, 0]
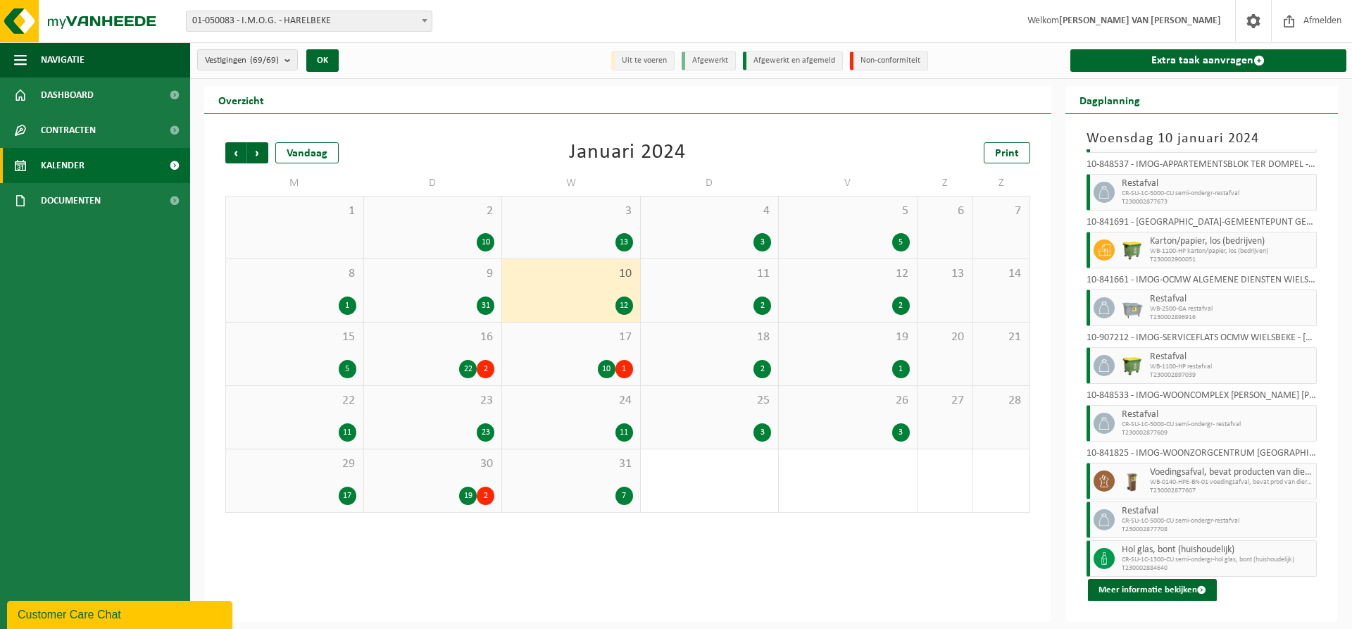
click at [741, 280] on span "11" at bounding box center [710, 273] width 124 height 15
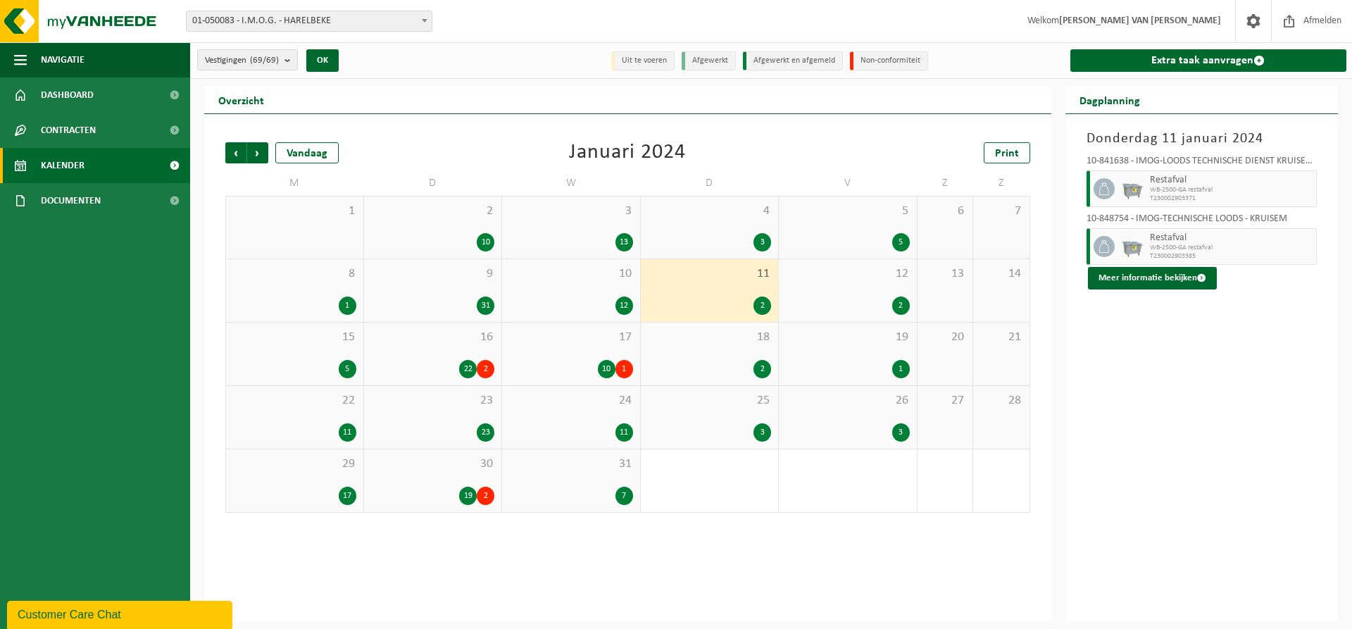
click at [854, 278] on span "12" at bounding box center [848, 273] width 124 height 15
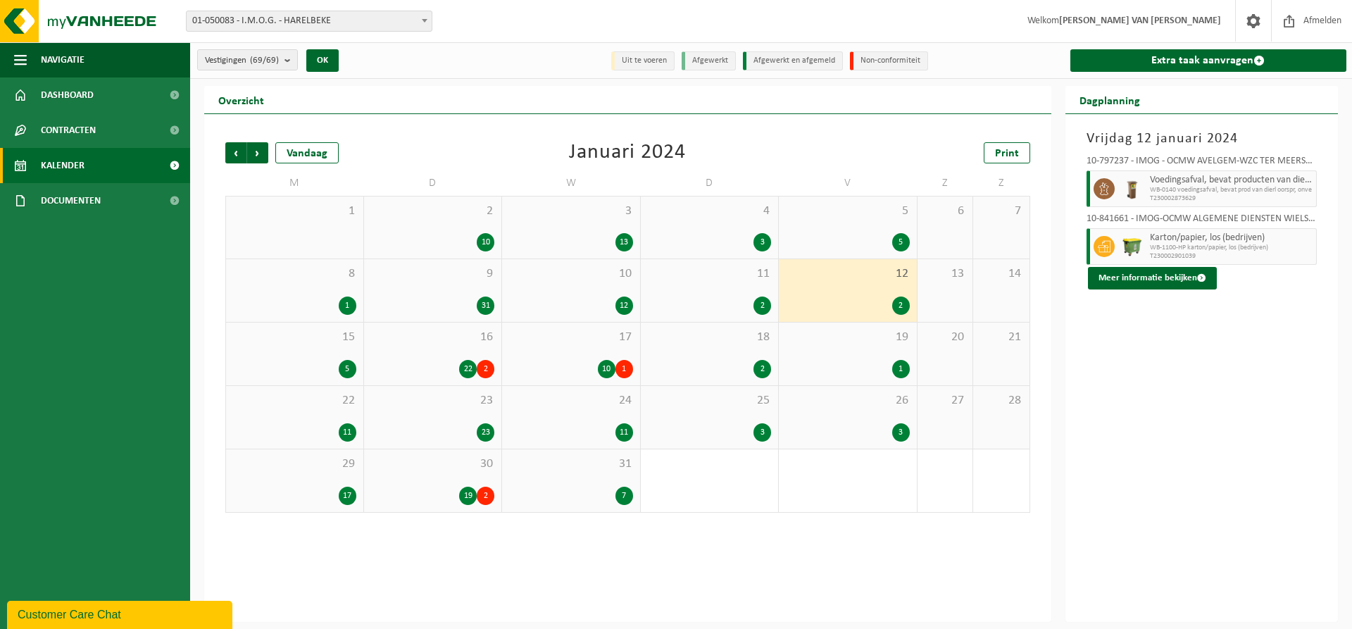
click at [306, 348] on div "15 5" at bounding box center [294, 353] width 137 height 63
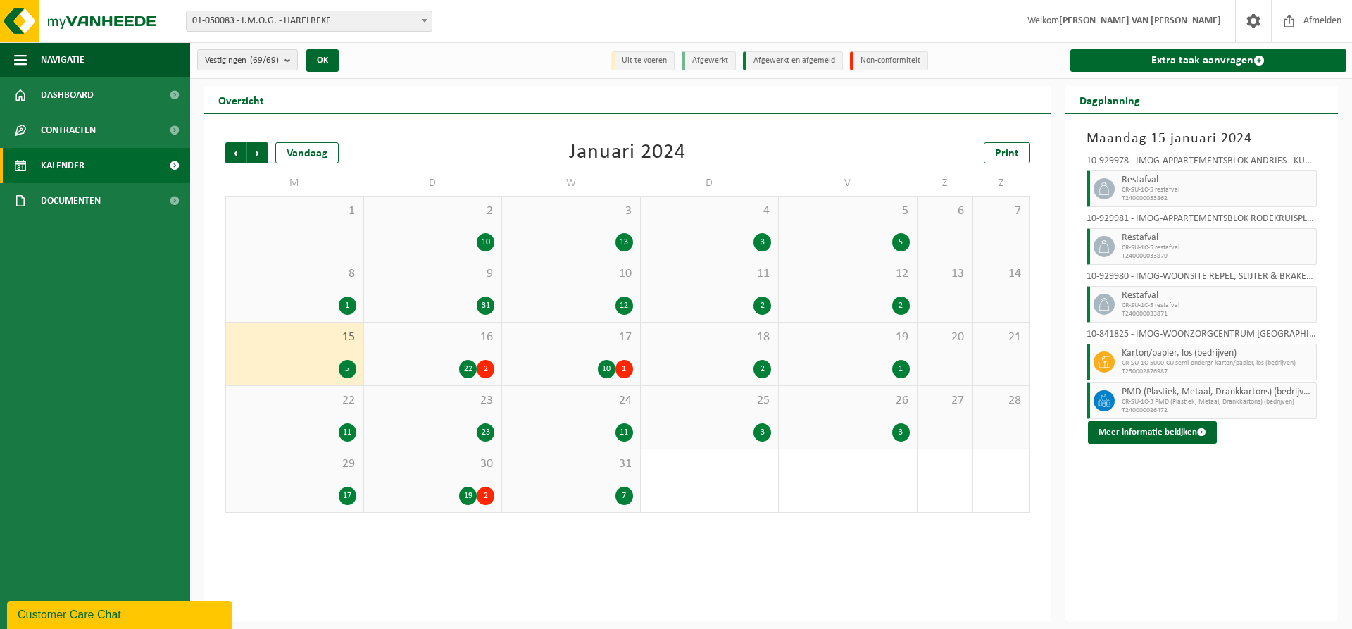
click at [424, 352] on div "16 22 2" at bounding box center [433, 353] width 138 height 63
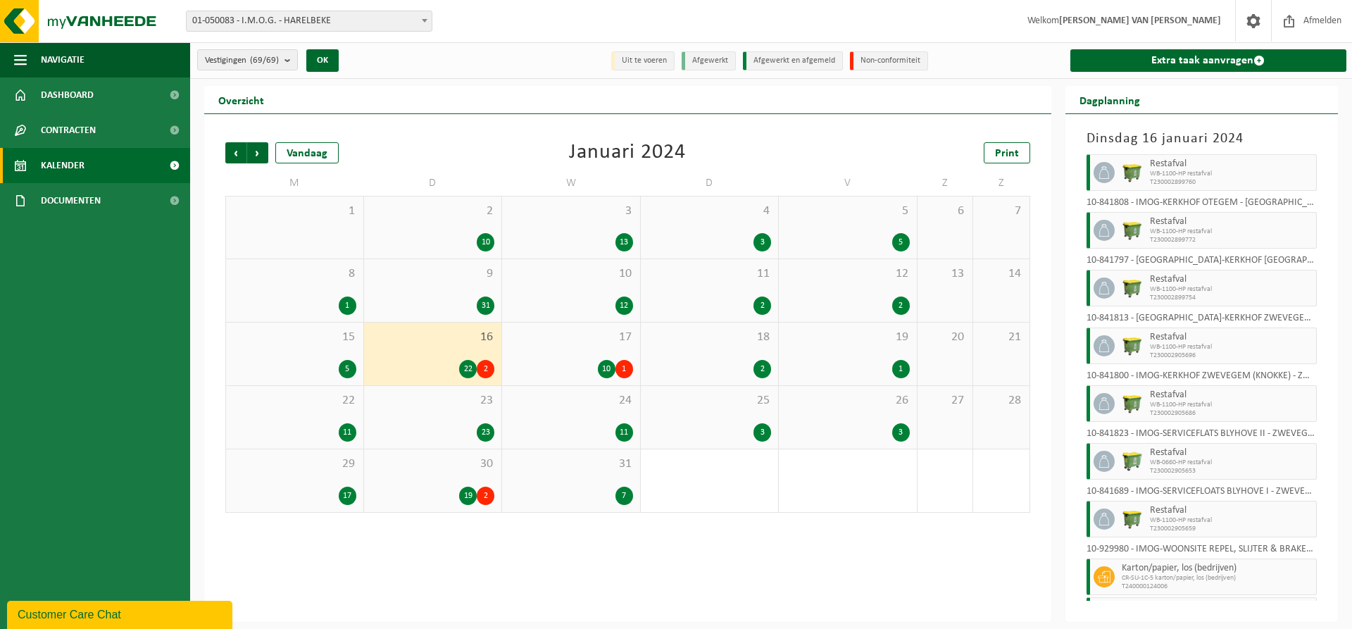
scroll to position [844, 0]
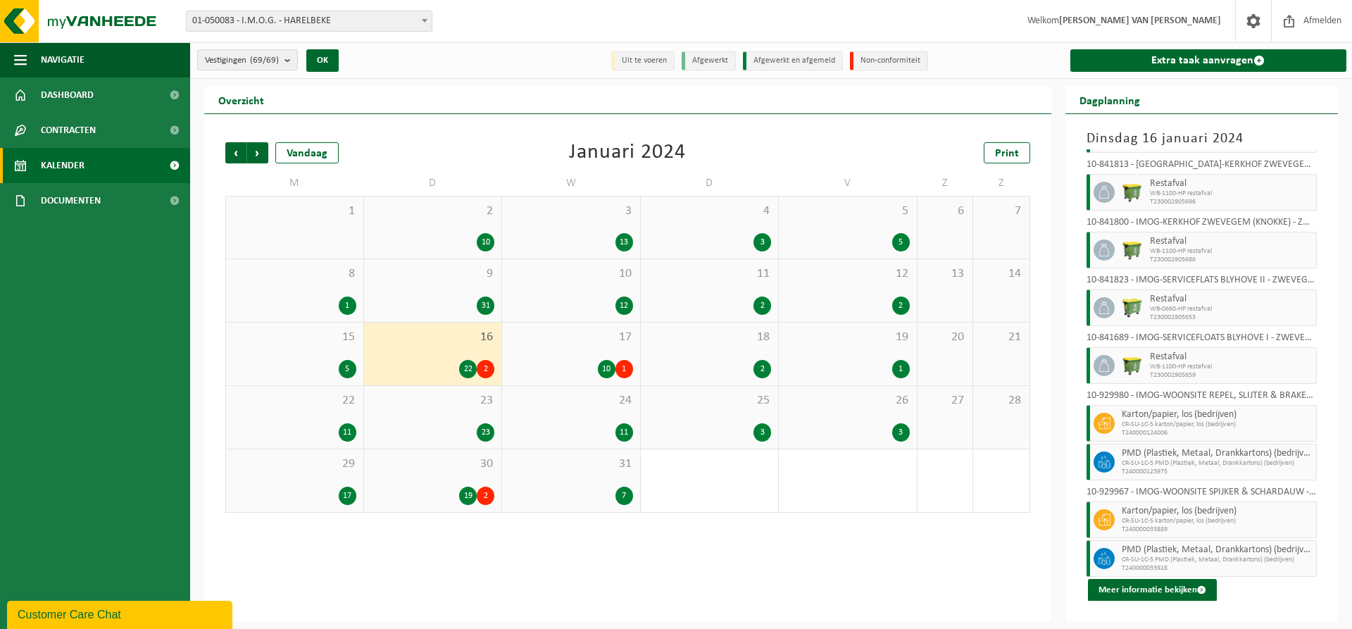
click at [589, 350] on div "17 10 1" at bounding box center [571, 353] width 138 height 63
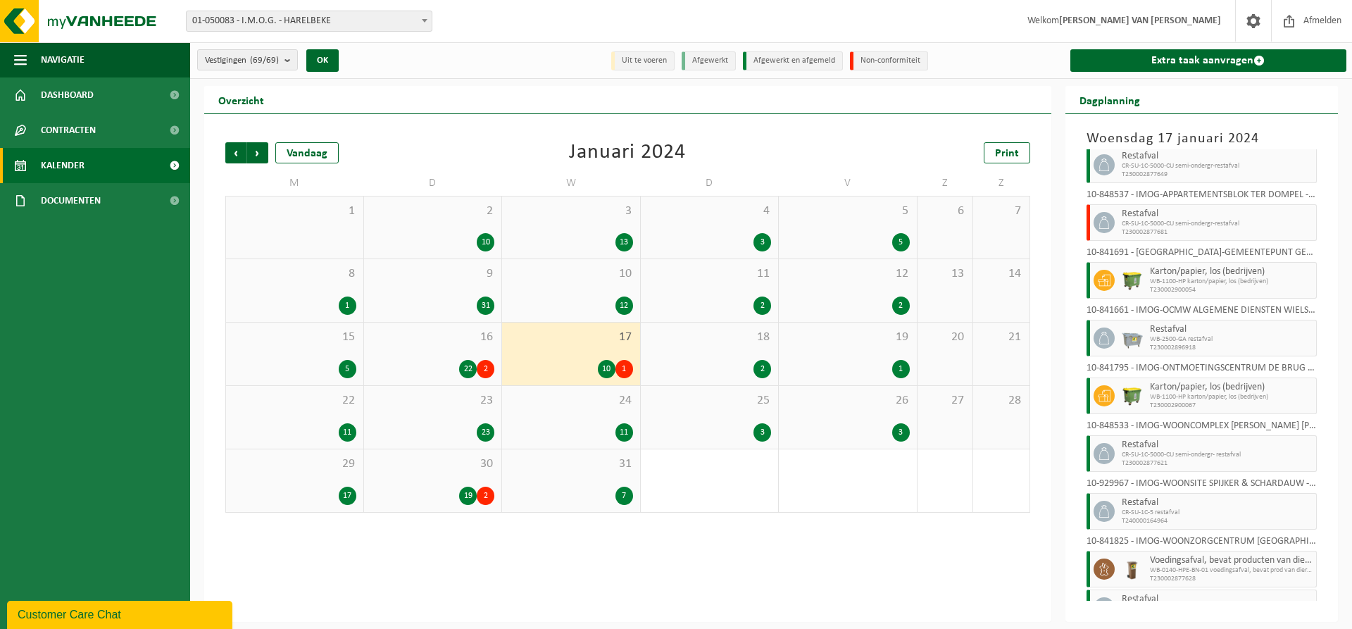
scroll to position [131, 0]
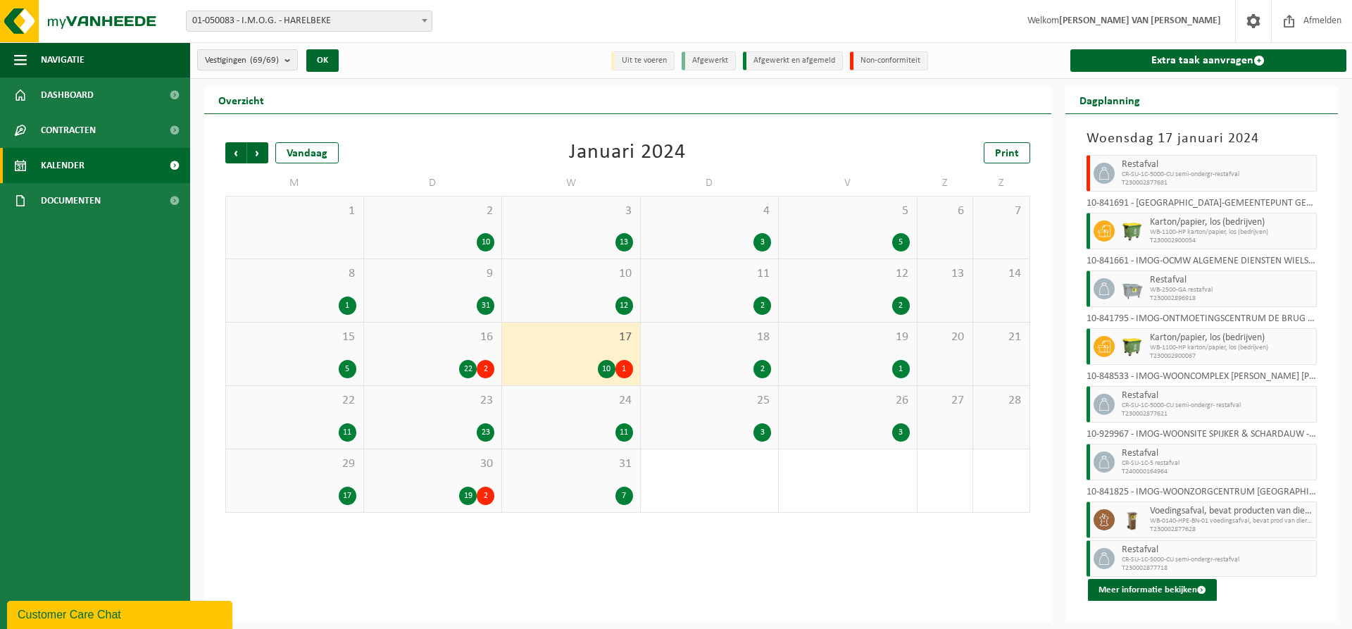
click at [728, 352] on div "18 2" at bounding box center [710, 353] width 138 height 63
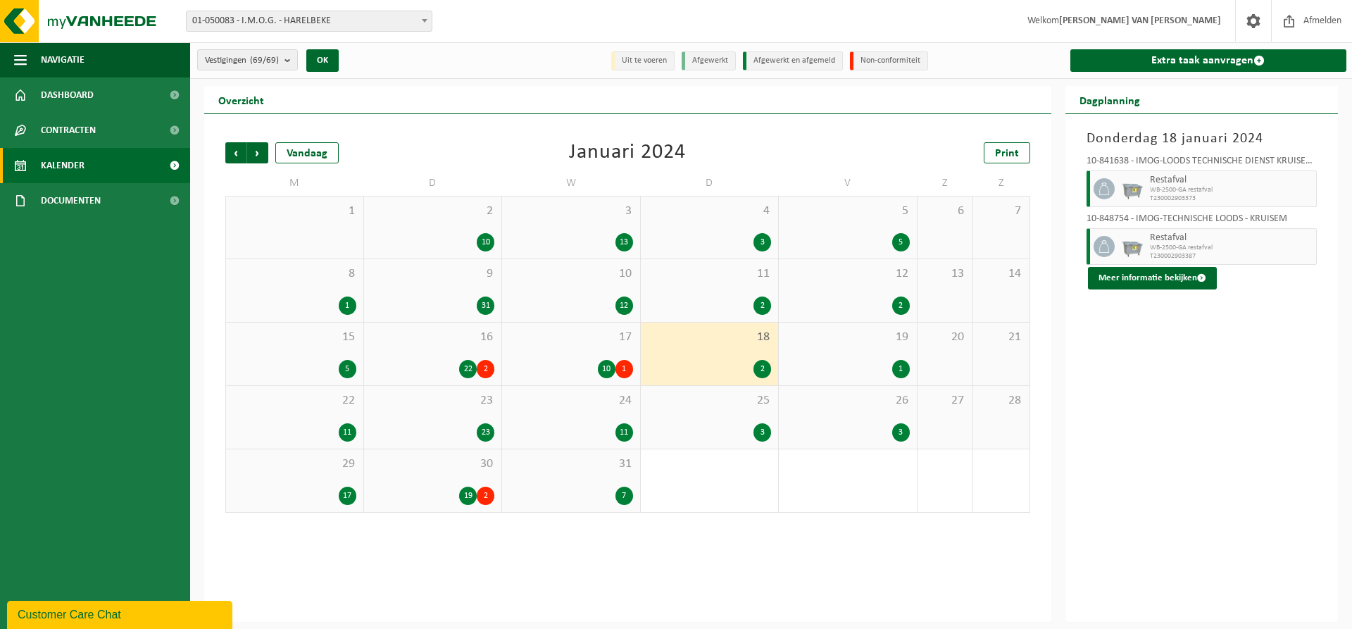
click at [864, 360] on div "1" at bounding box center [848, 369] width 124 height 18
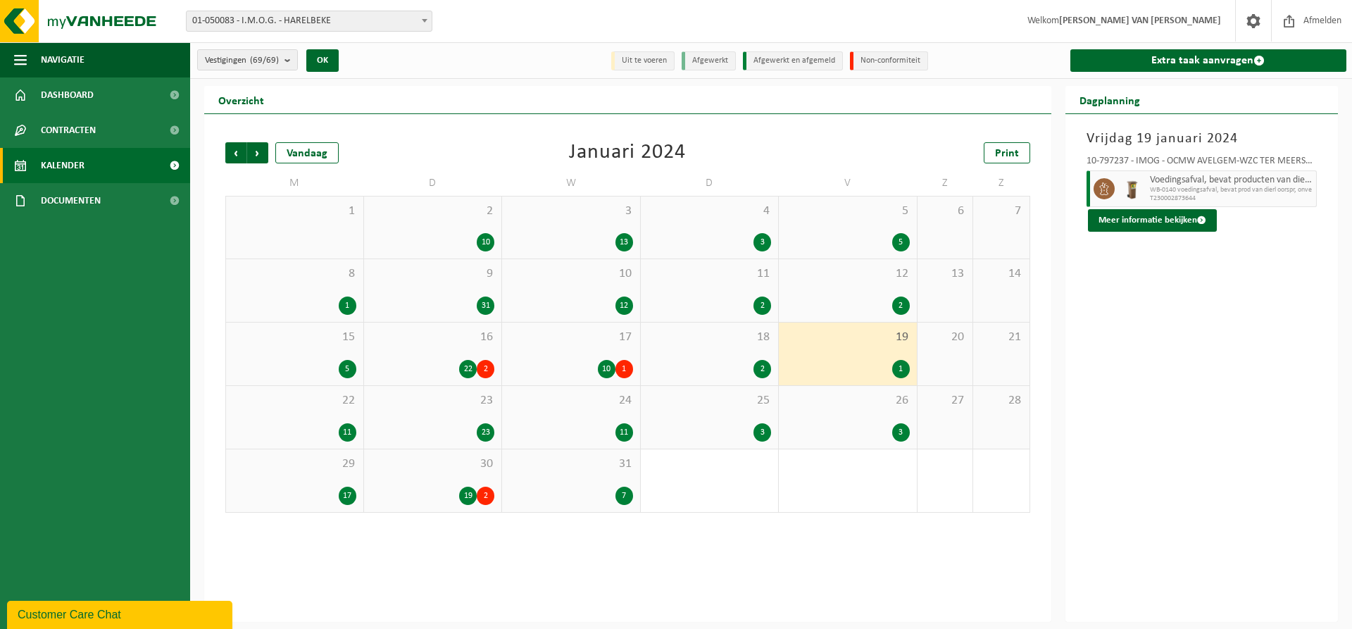
click at [321, 411] on div "22 11" at bounding box center [294, 417] width 137 height 63
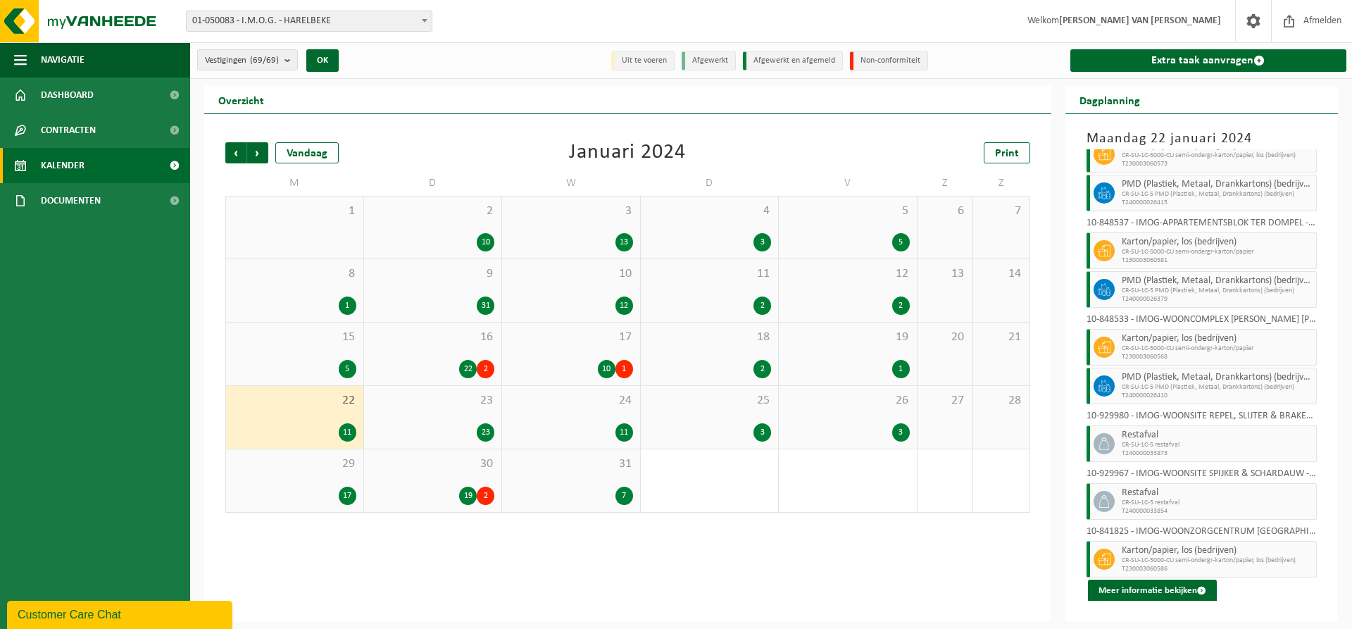
scroll to position [151, 0]
click at [424, 398] on span "23" at bounding box center [433, 400] width 124 height 15
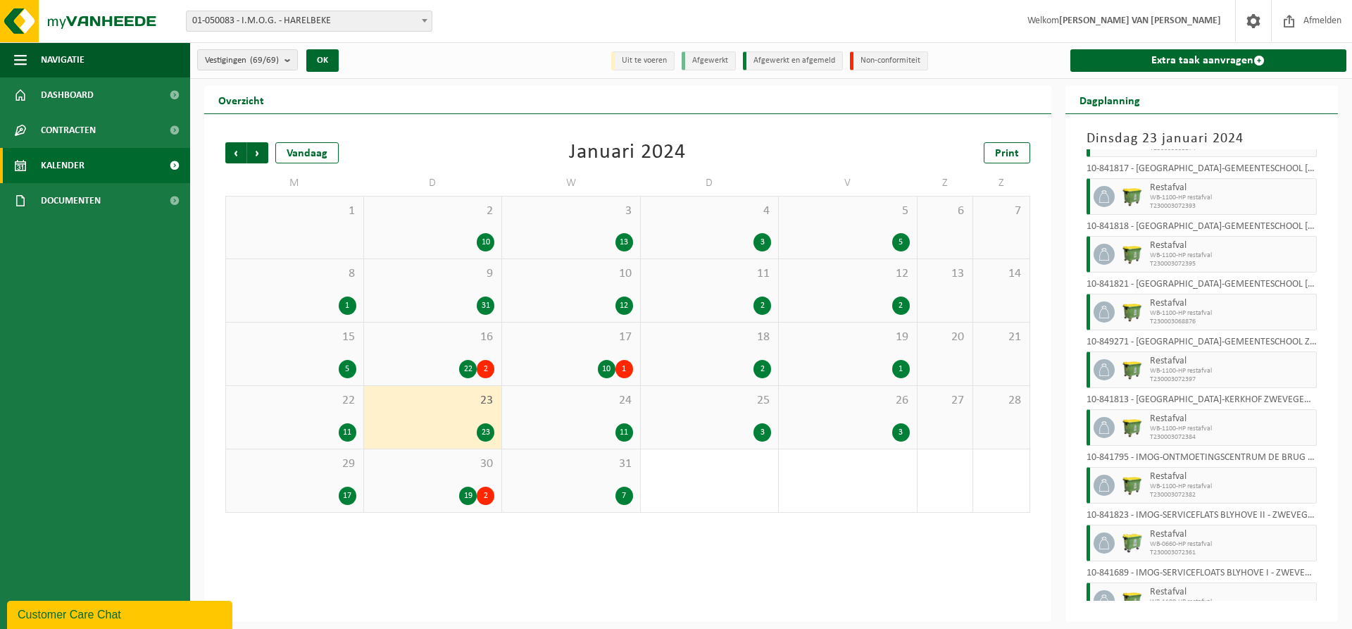
scroll to position [844, 0]
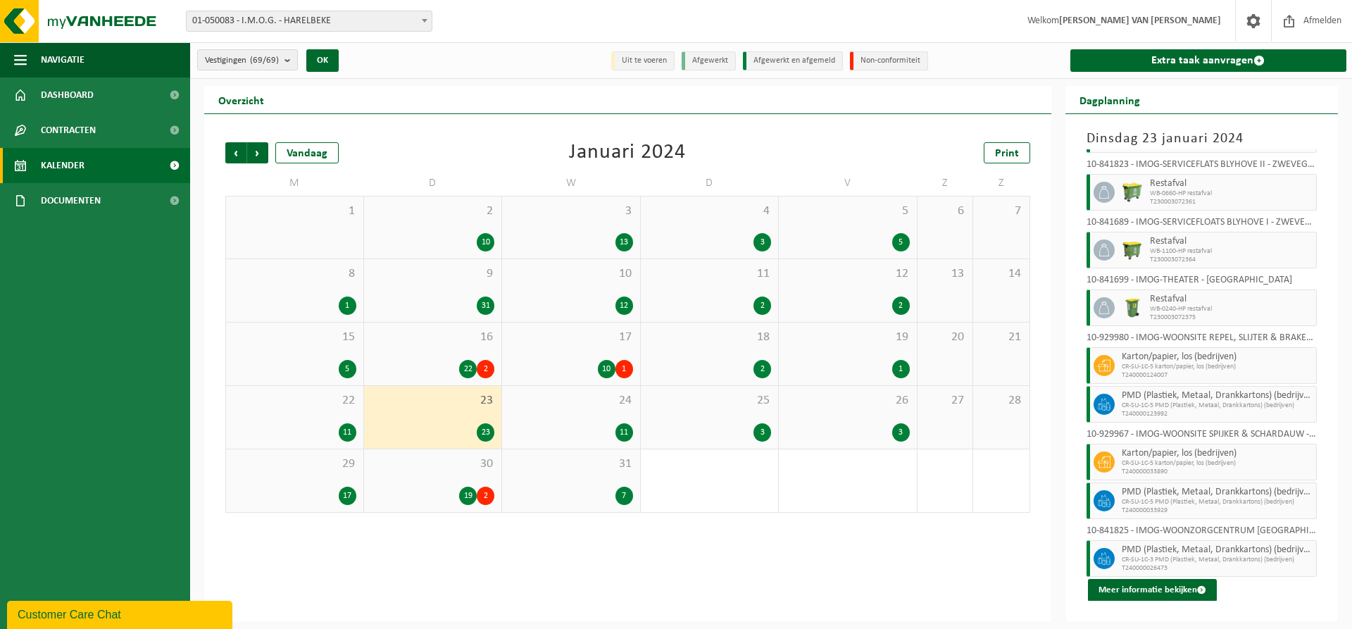
click at [611, 413] on div "24 11" at bounding box center [571, 417] width 138 height 63
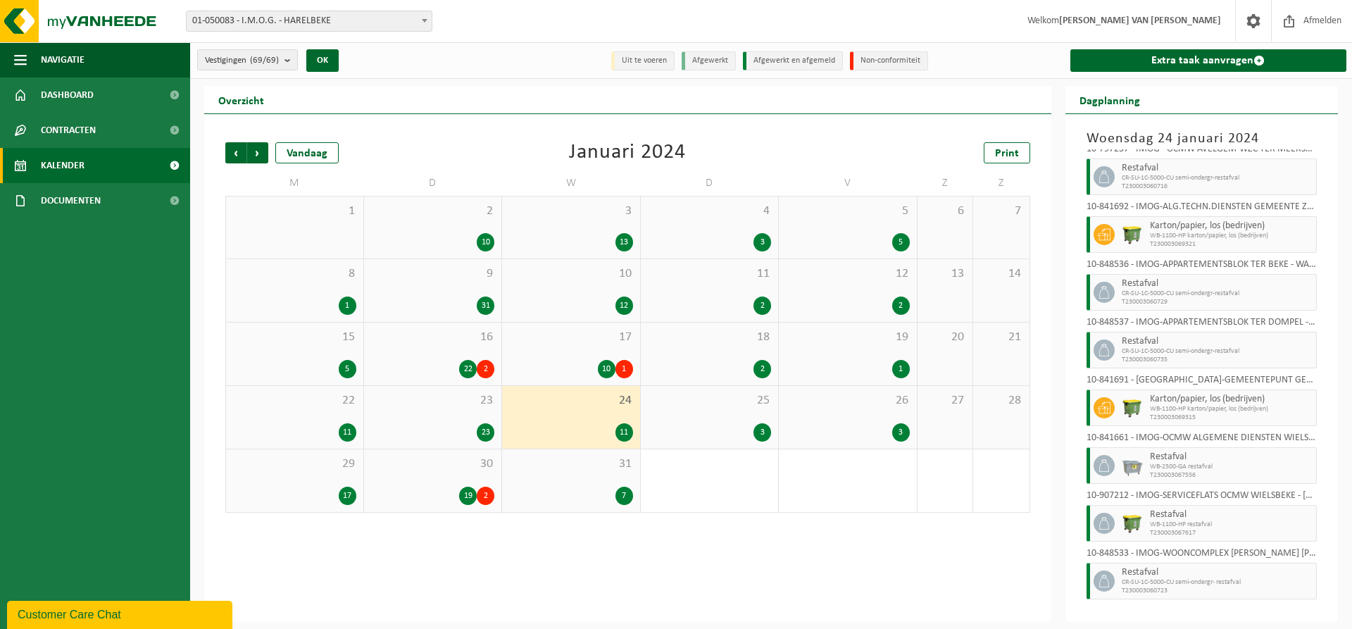
scroll to position [189, 0]
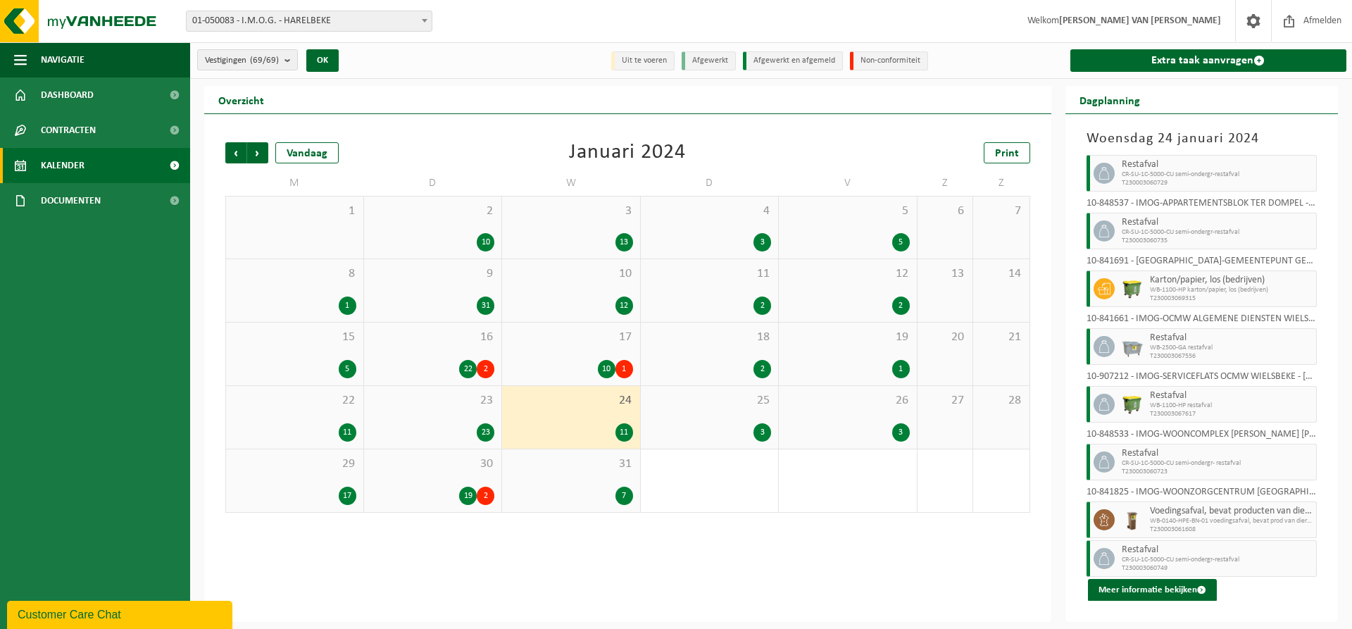
click at [709, 422] on div "25 3" at bounding box center [710, 417] width 138 height 63
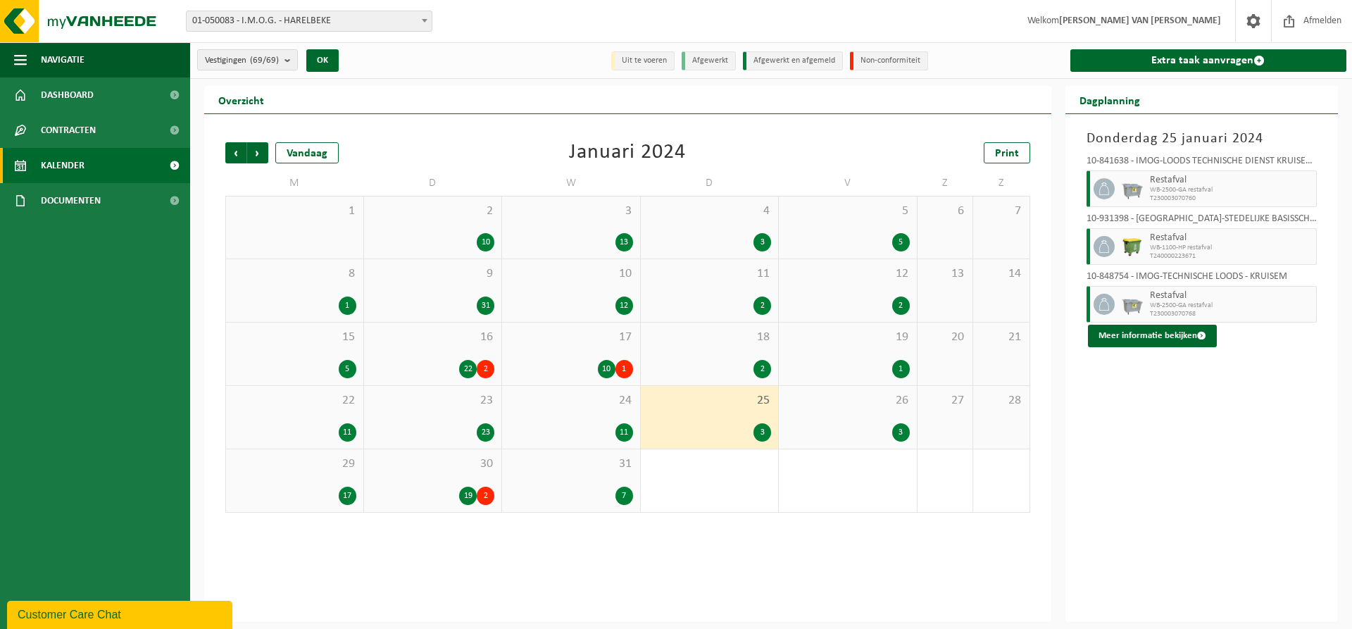
click at [859, 415] on div "26 3" at bounding box center [848, 417] width 138 height 63
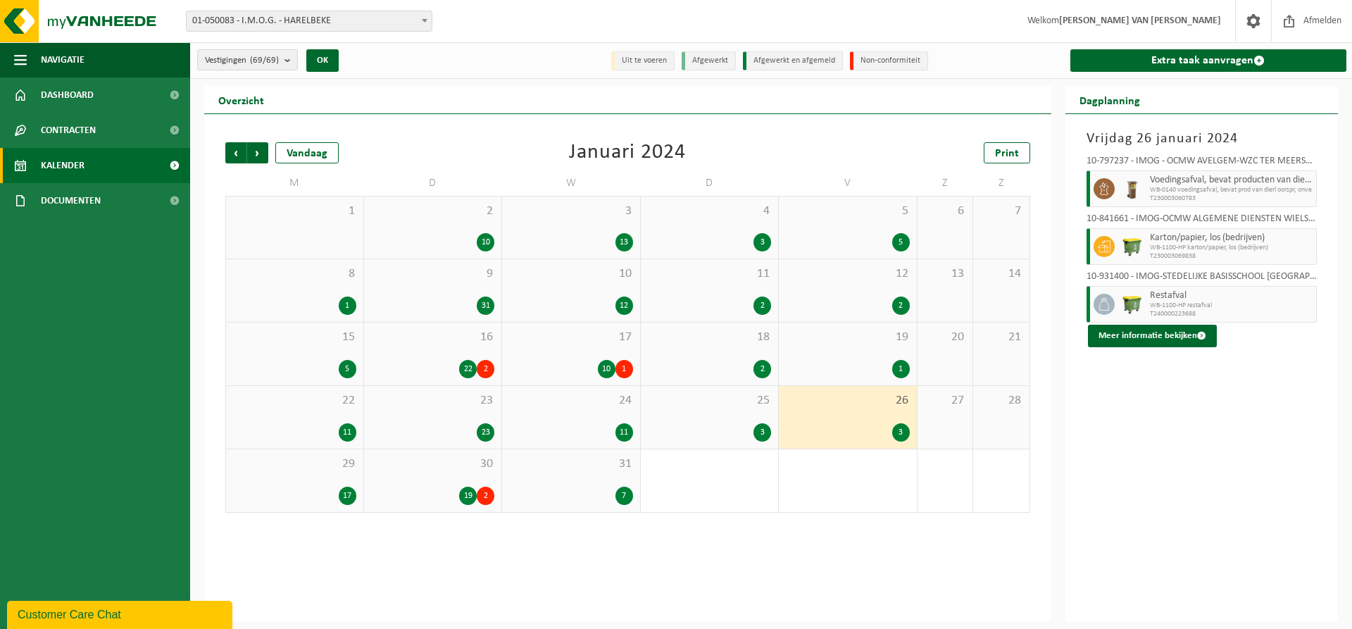
click at [280, 485] on div "29 17" at bounding box center [294, 480] width 137 height 63
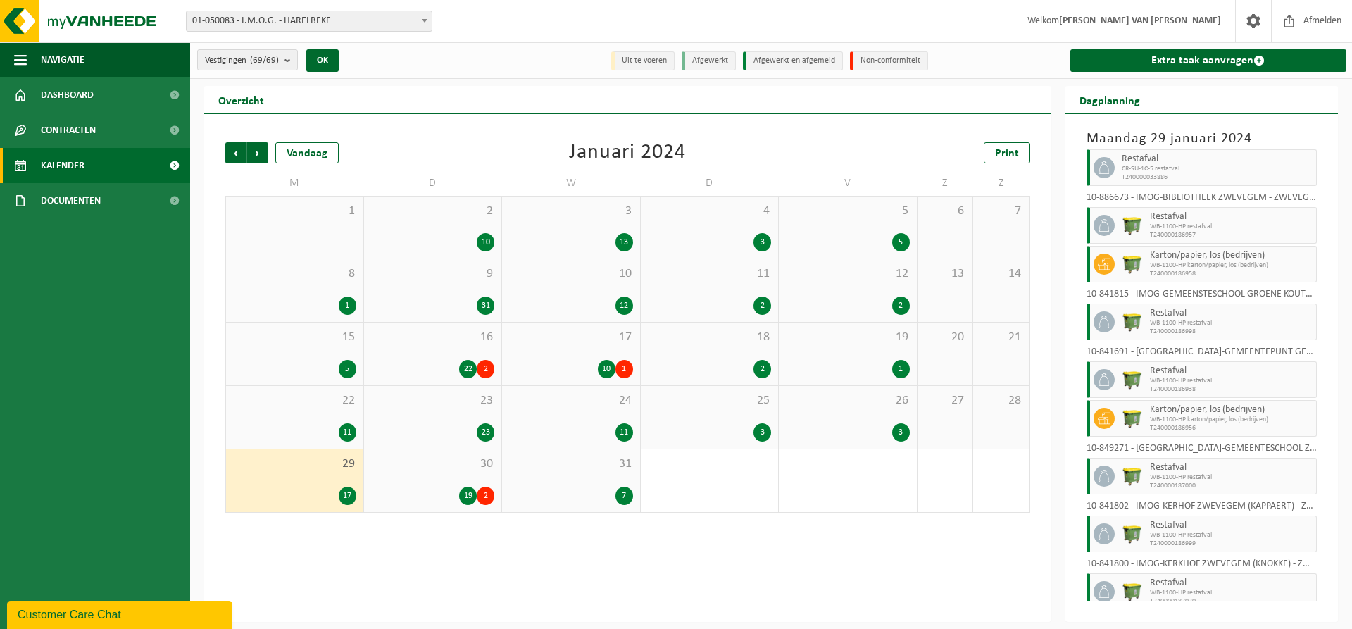
scroll to position [478, 0]
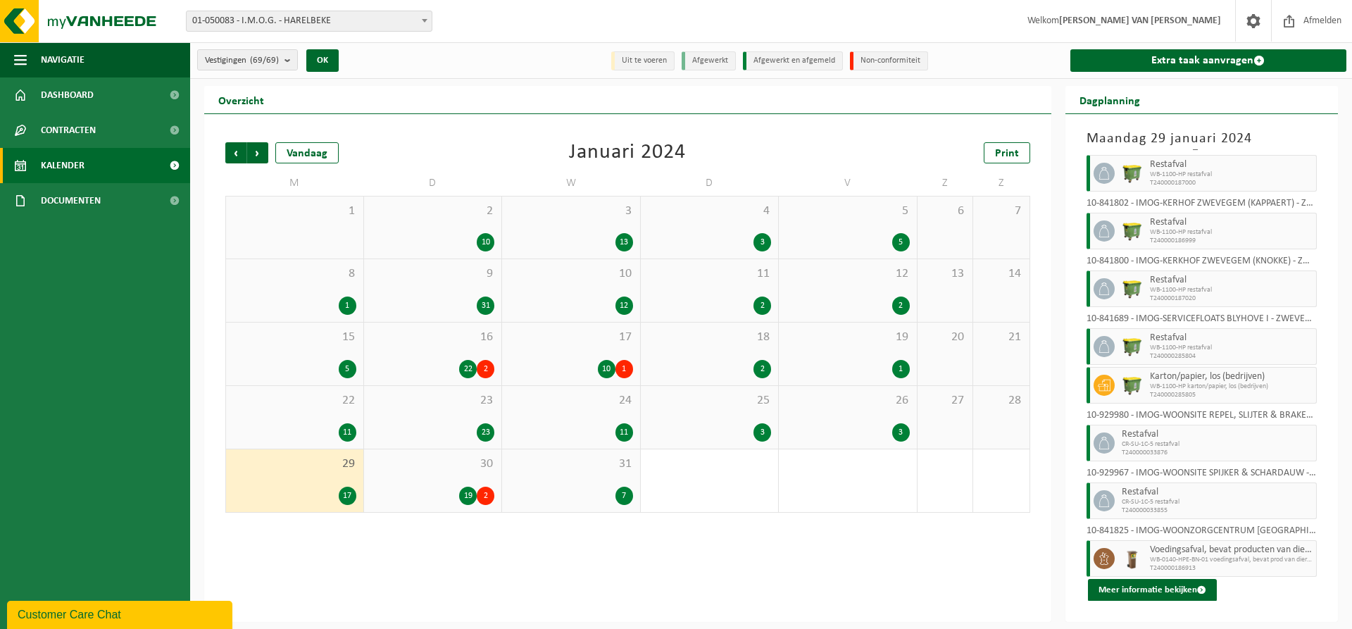
click at [432, 472] on div "30 19 2" at bounding box center [433, 480] width 138 height 63
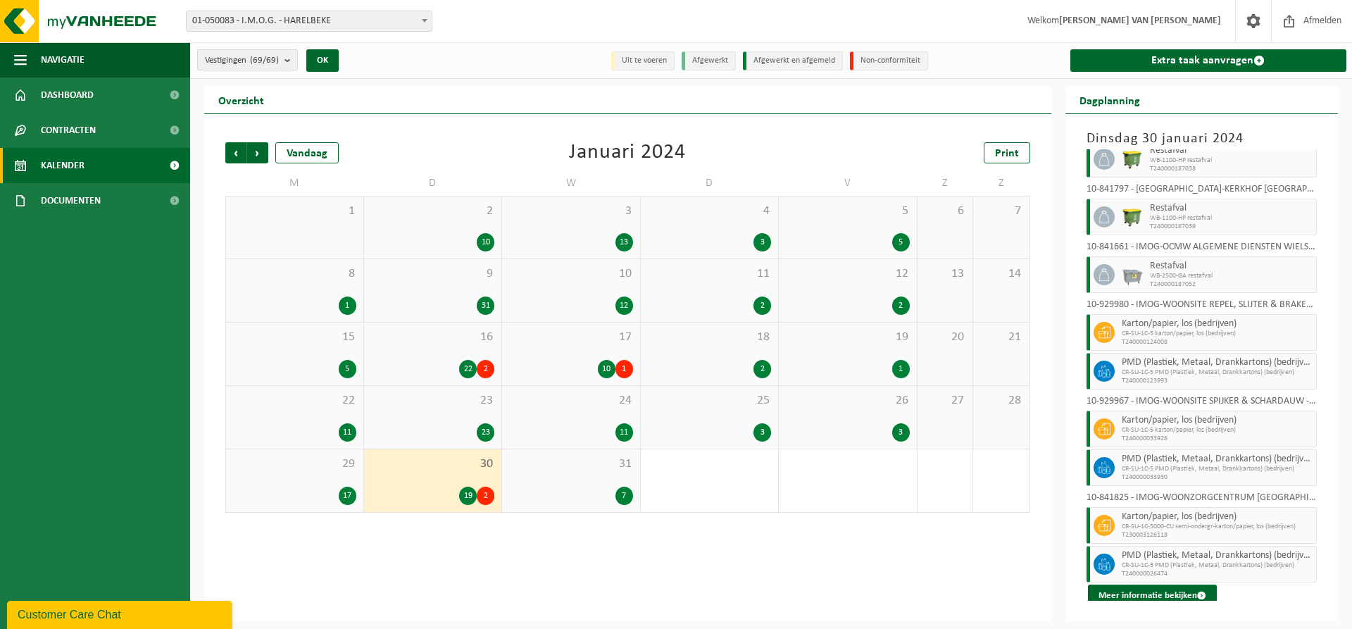
scroll to position [652, 0]
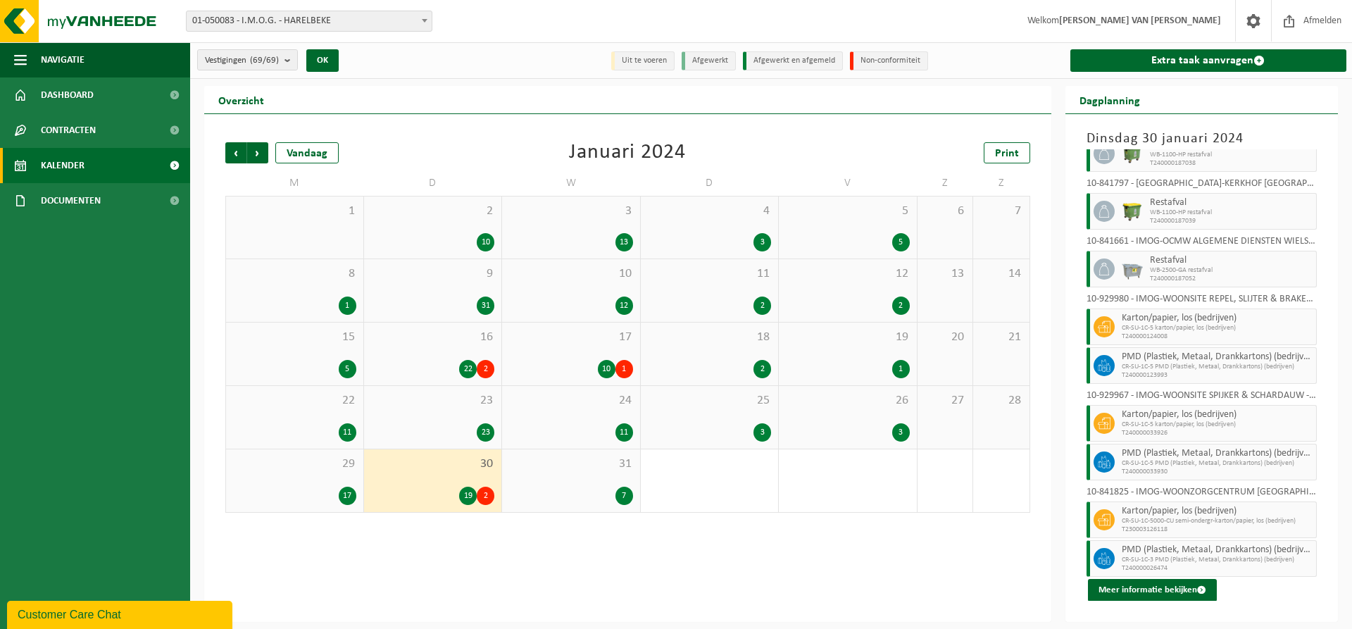
click at [605, 480] on div "31 7" at bounding box center [571, 480] width 138 height 63
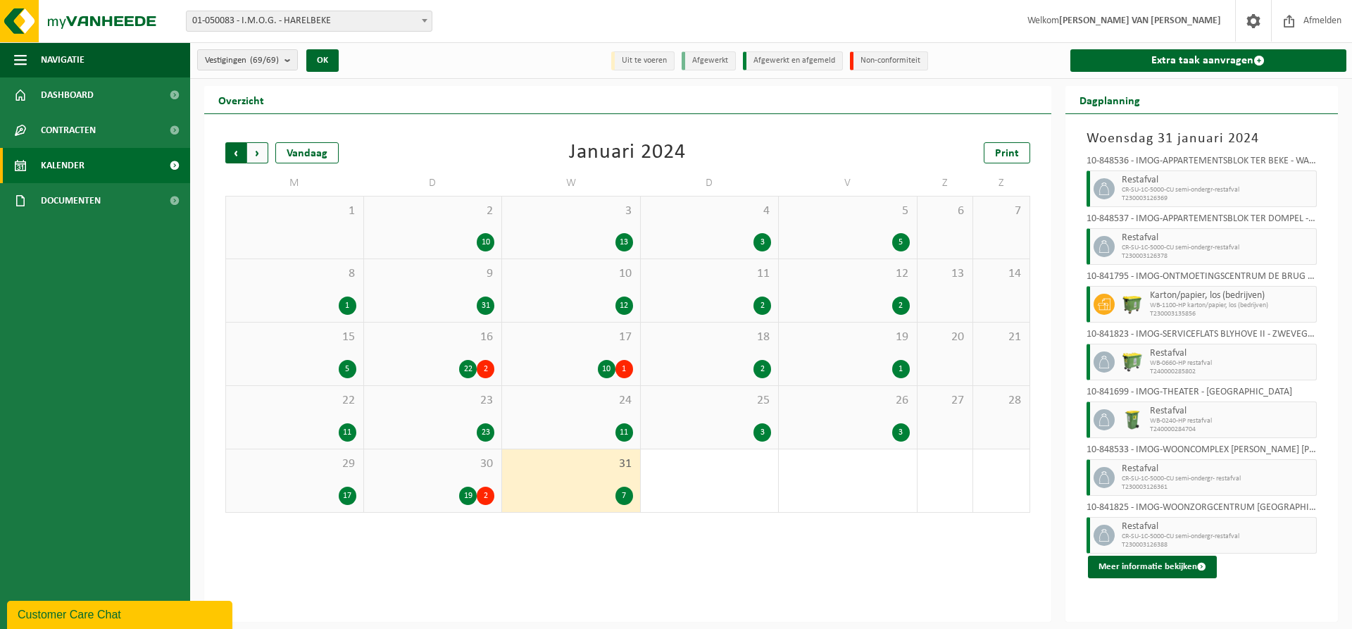
click at [255, 153] on span "Volgende" at bounding box center [257, 152] width 21 height 21
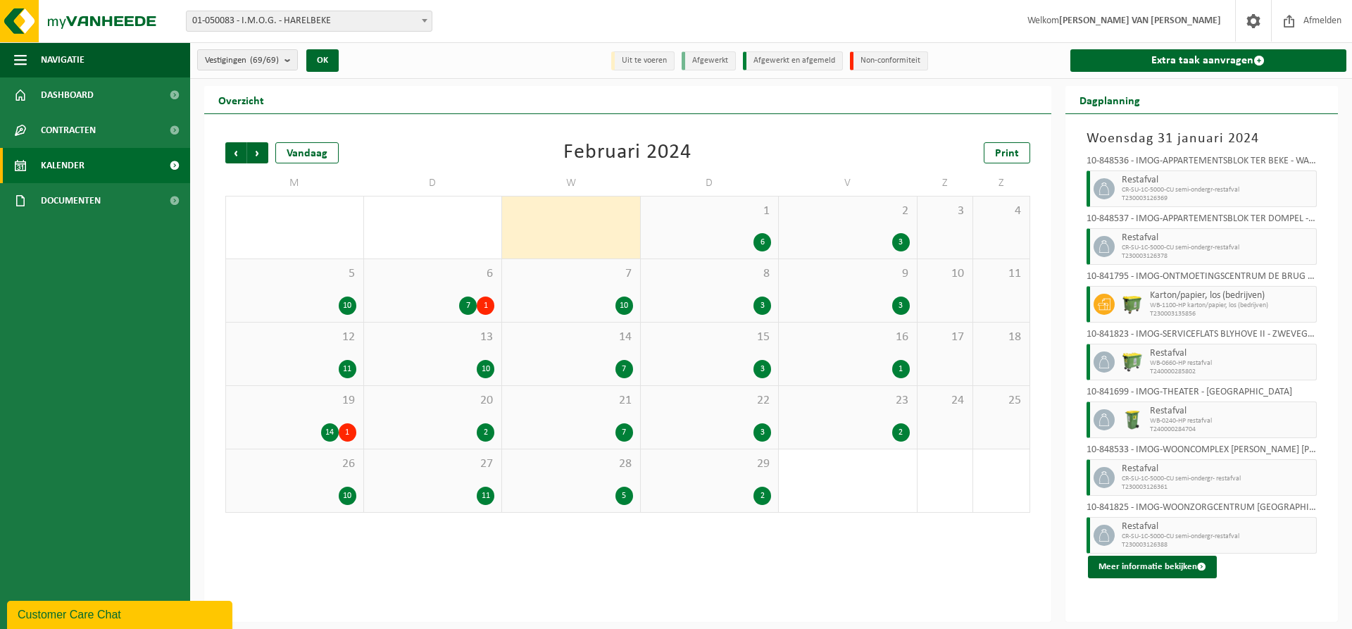
click at [760, 224] on div "1 6" at bounding box center [710, 227] width 138 height 62
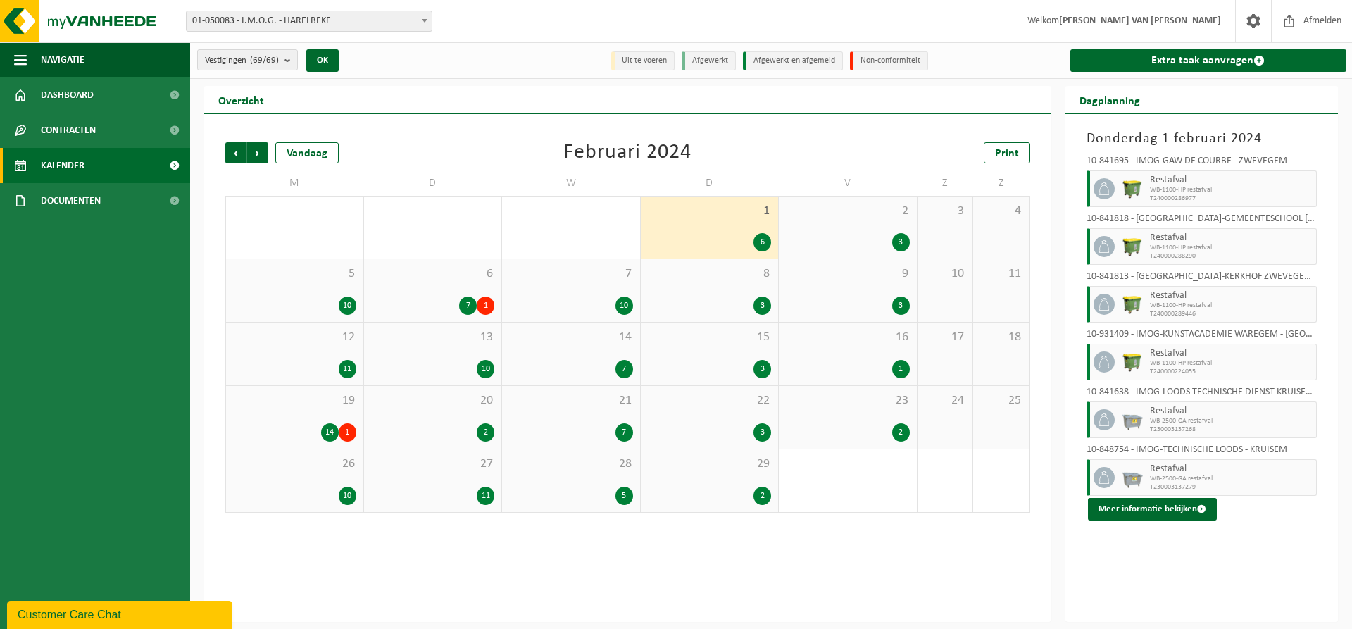
click at [841, 220] on div "2 3" at bounding box center [848, 227] width 138 height 62
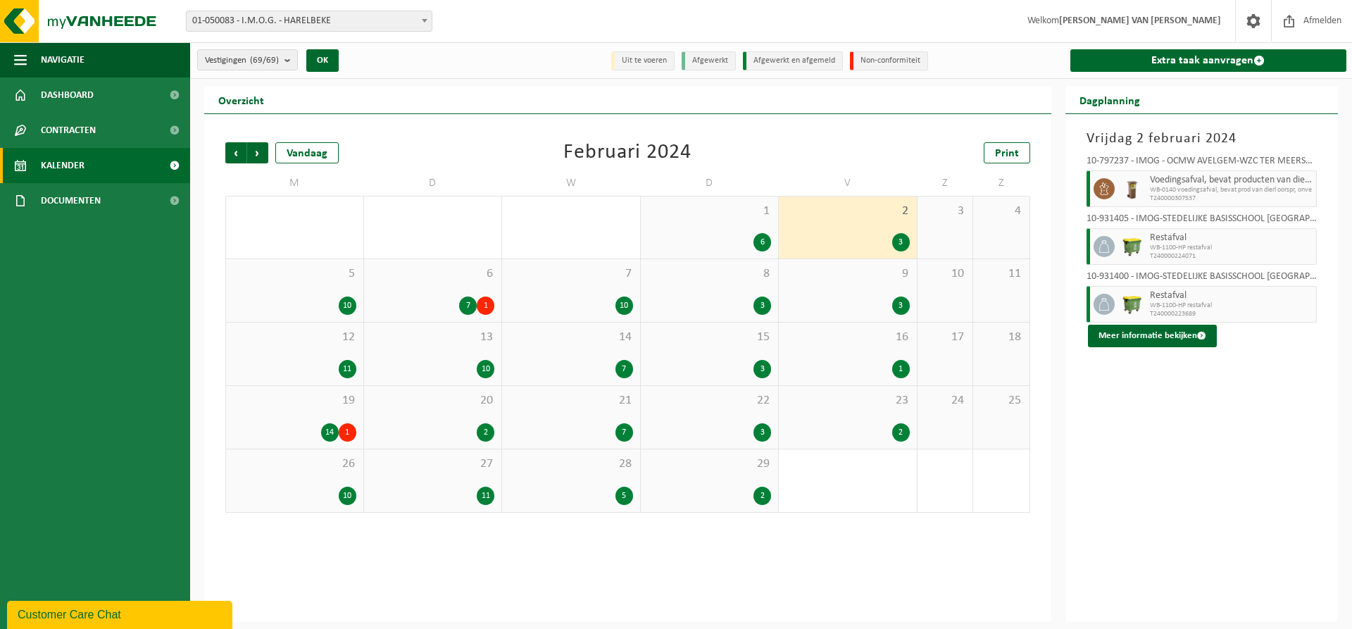
click at [310, 290] on div "5 10" at bounding box center [294, 290] width 137 height 63
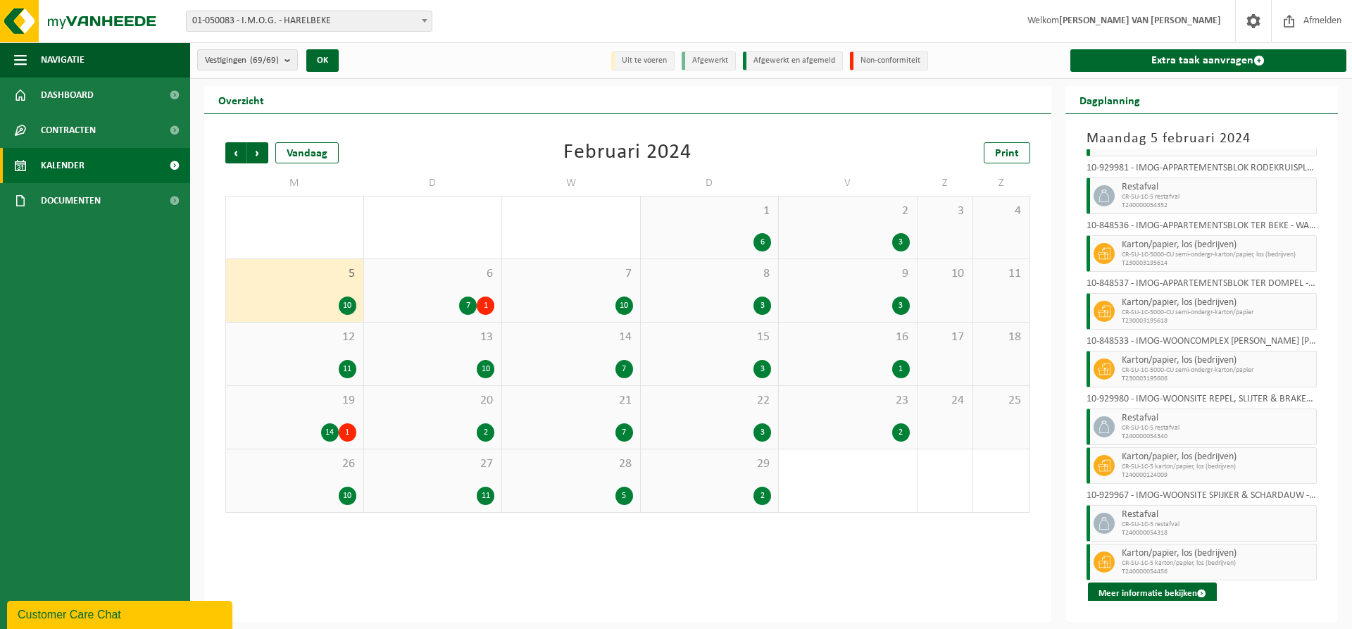
scroll to position [93, 0]
click at [451, 292] on div "6 7 1" at bounding box center [433, 290] width 138 height 63
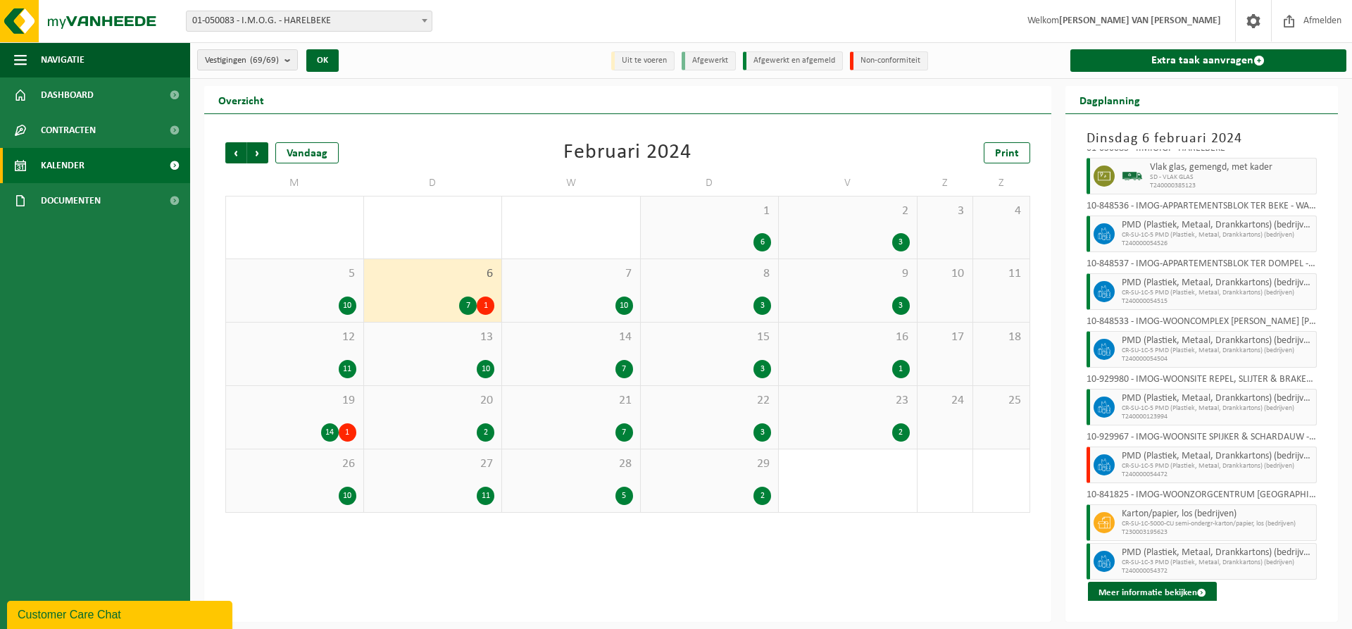
scroll to position [15, 0]
click at [593, 292] on div "7 10" at bounding box center [571, 290] width 138 height 63
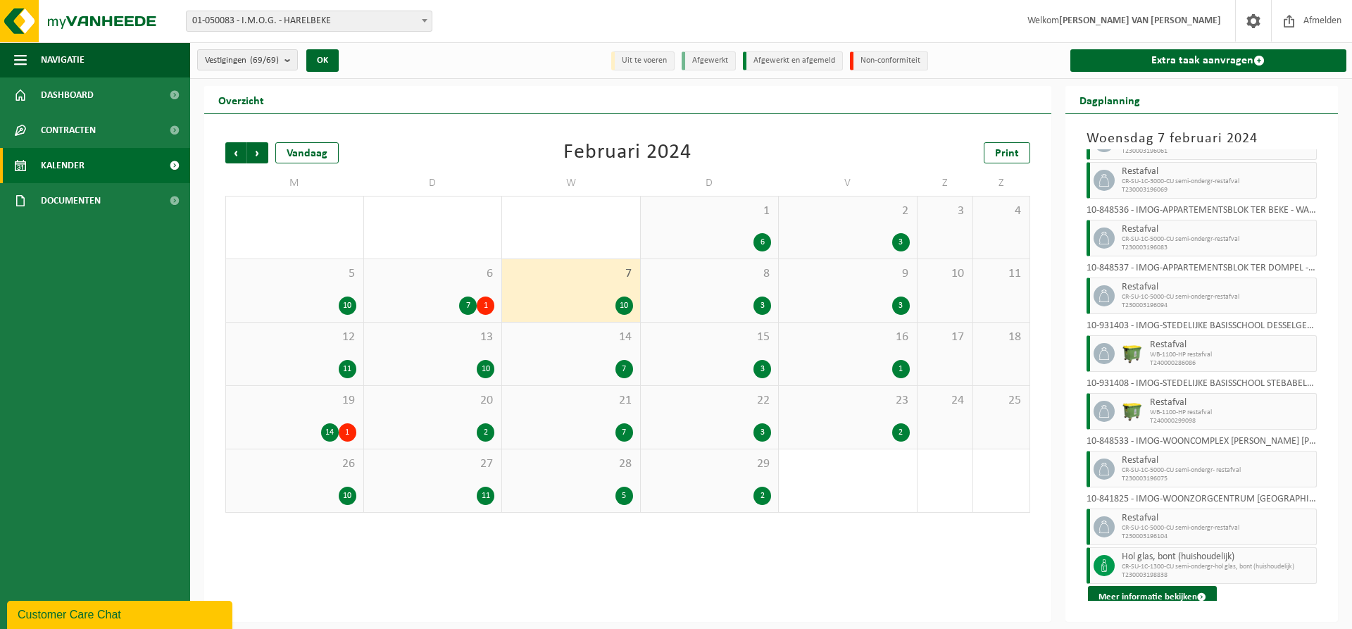
scroll to position [112, 0]
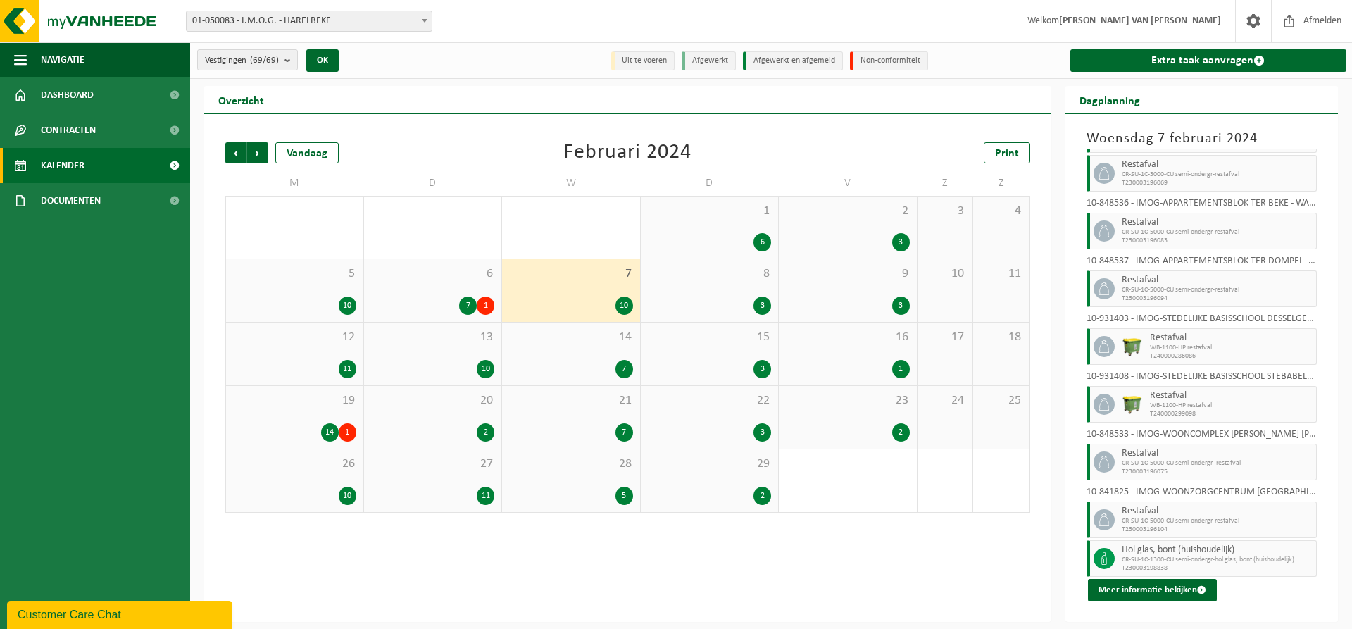
click at [707, 289] on div "8 3" at bounding box center [710, 290] width 138 height 63
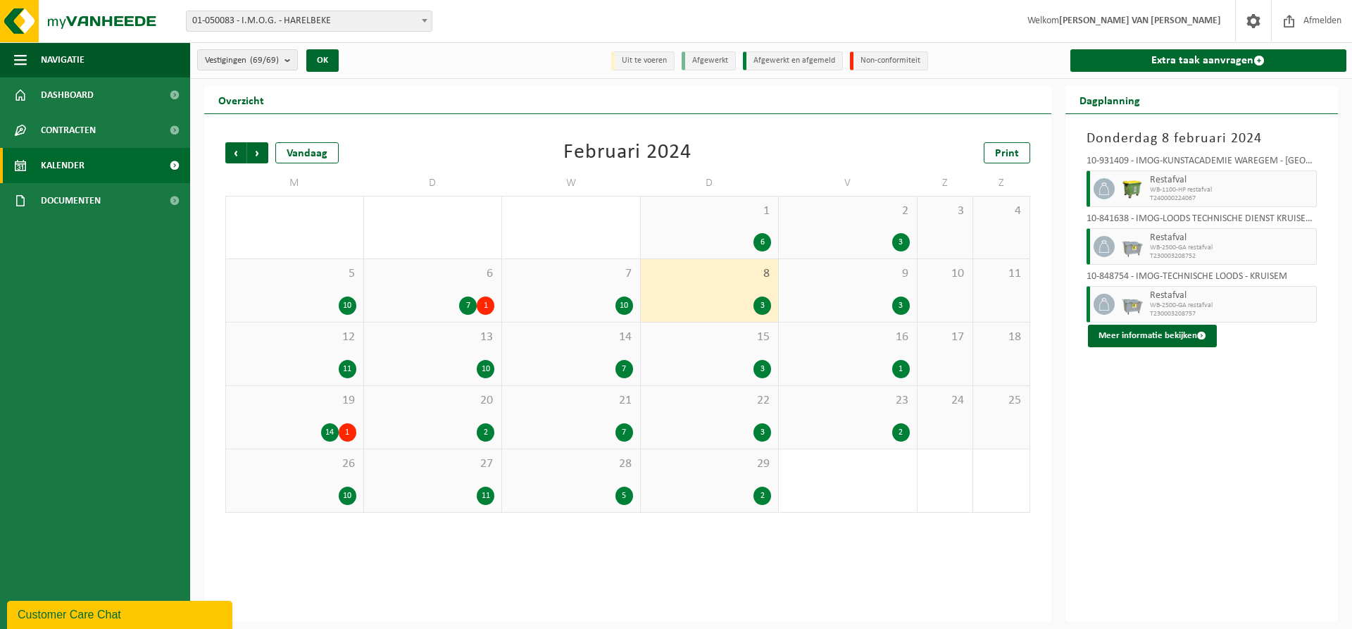
click at [863, 289] on div "9 3" at bounding box center [848, 290] width 138 height 63
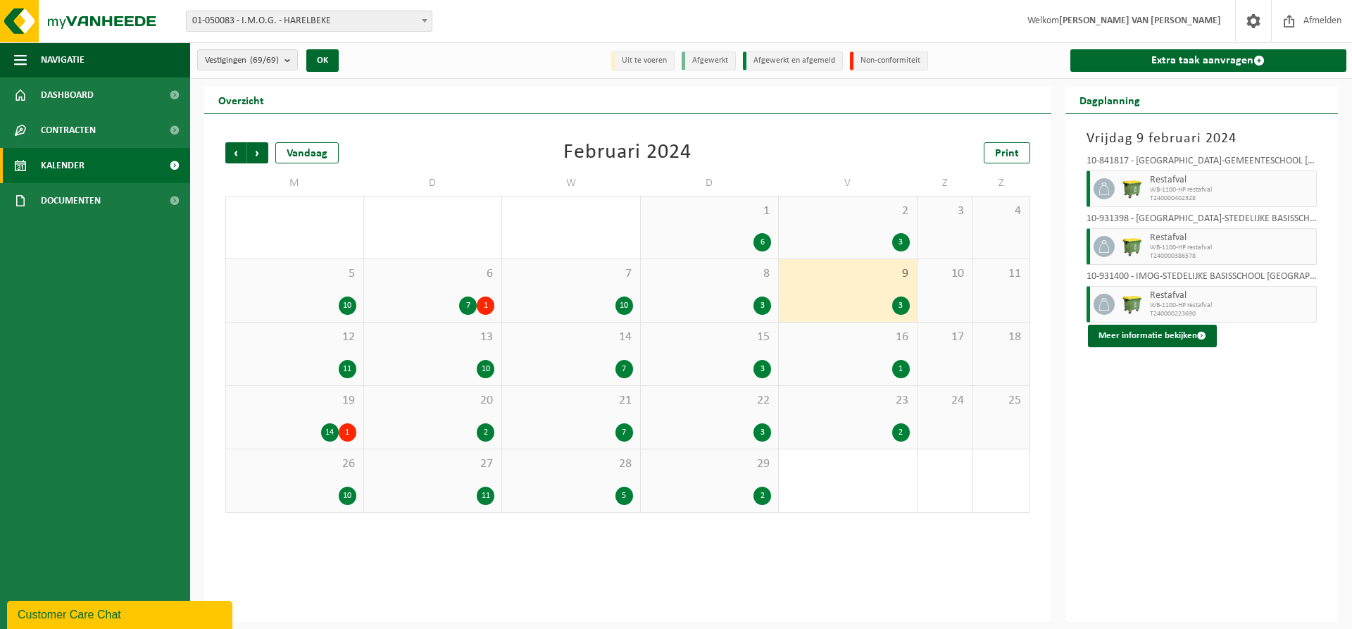
click at [330, 357] on div "12 11" at bounding box center [294, 353] width 137 height 63
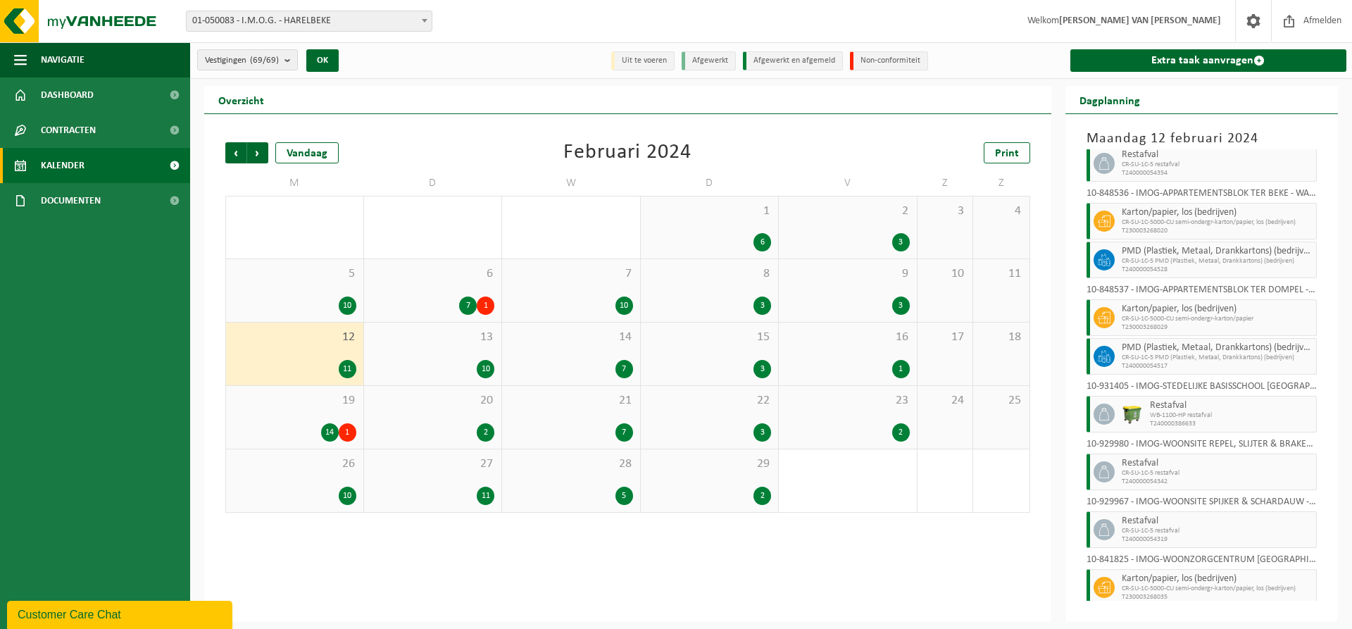
scroll to position [151, 0]
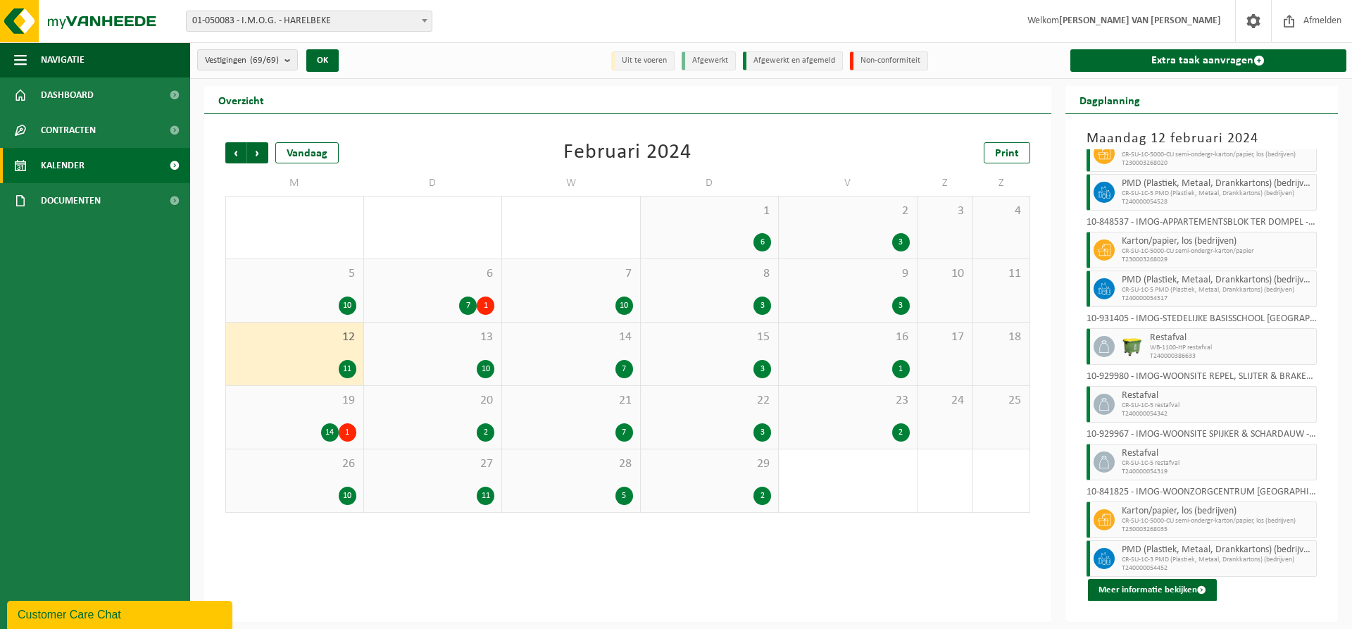
click at [425, 358] on div "13 10" at bounding box center [433, 353] width 138 height 63
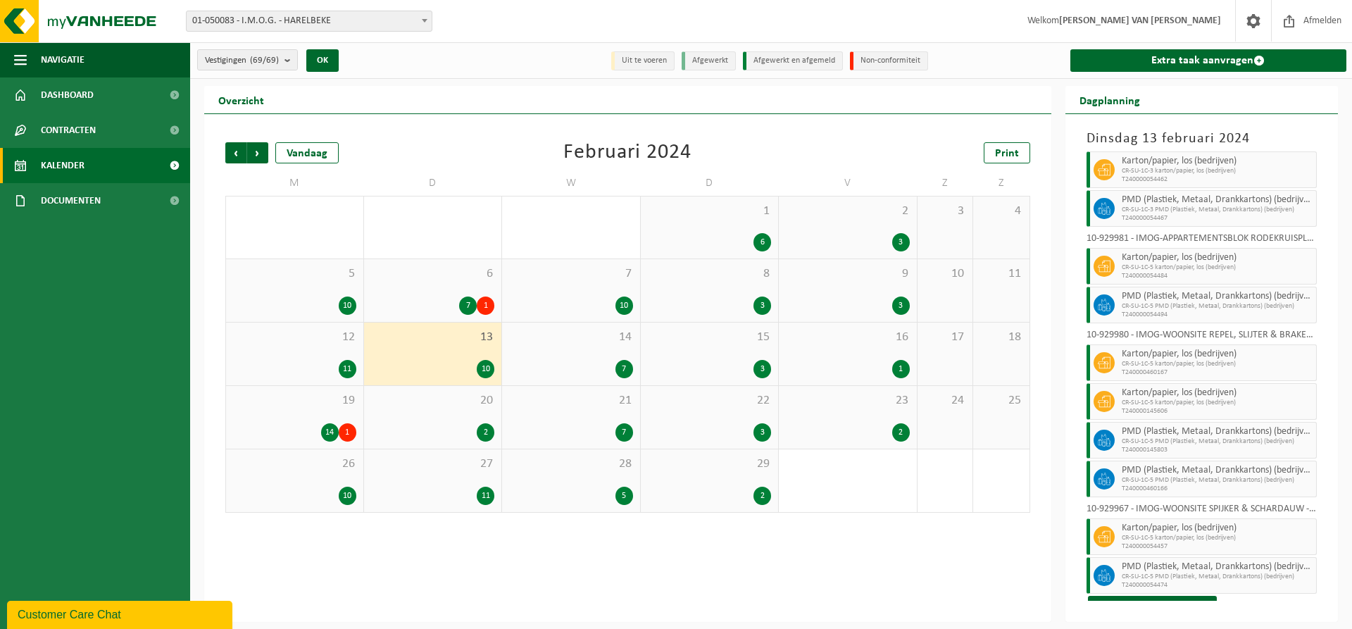
scroll to position [36, 0]
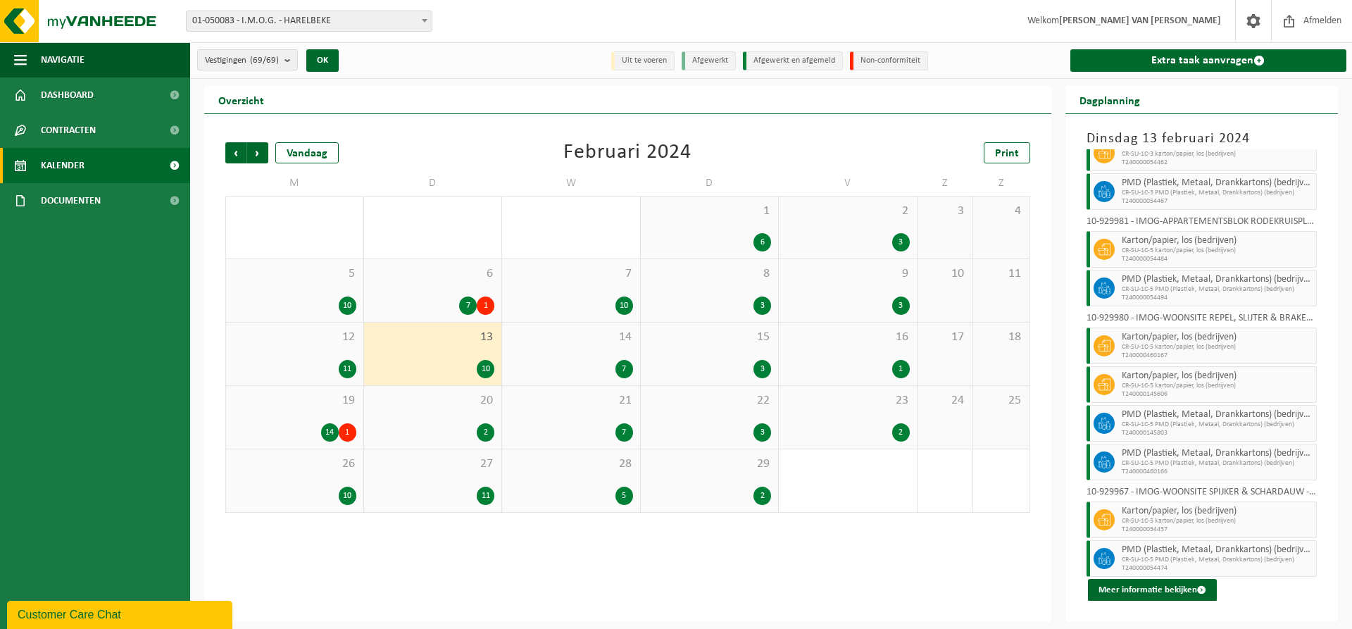
click at [621, 356] on div "14 7" at bounding box center [571, 353] width 138 height 63
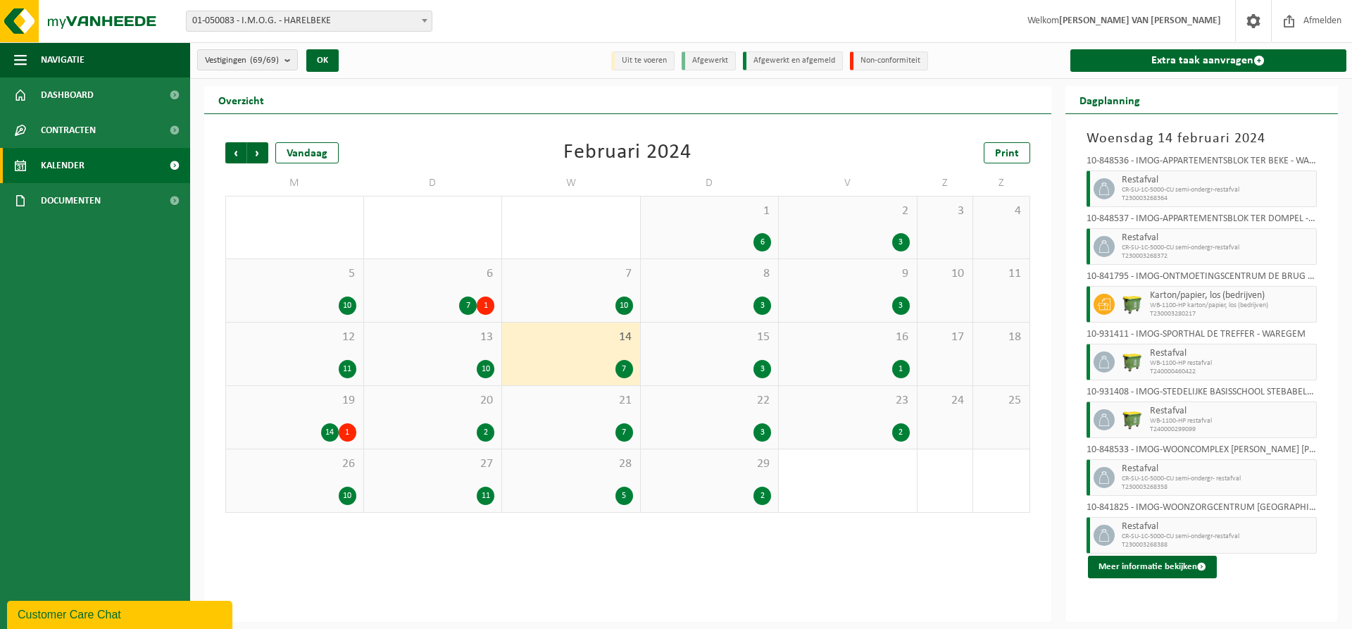
click at [715, 350] on div "15 3" at bounding box center [710, 353] width 138 height 63
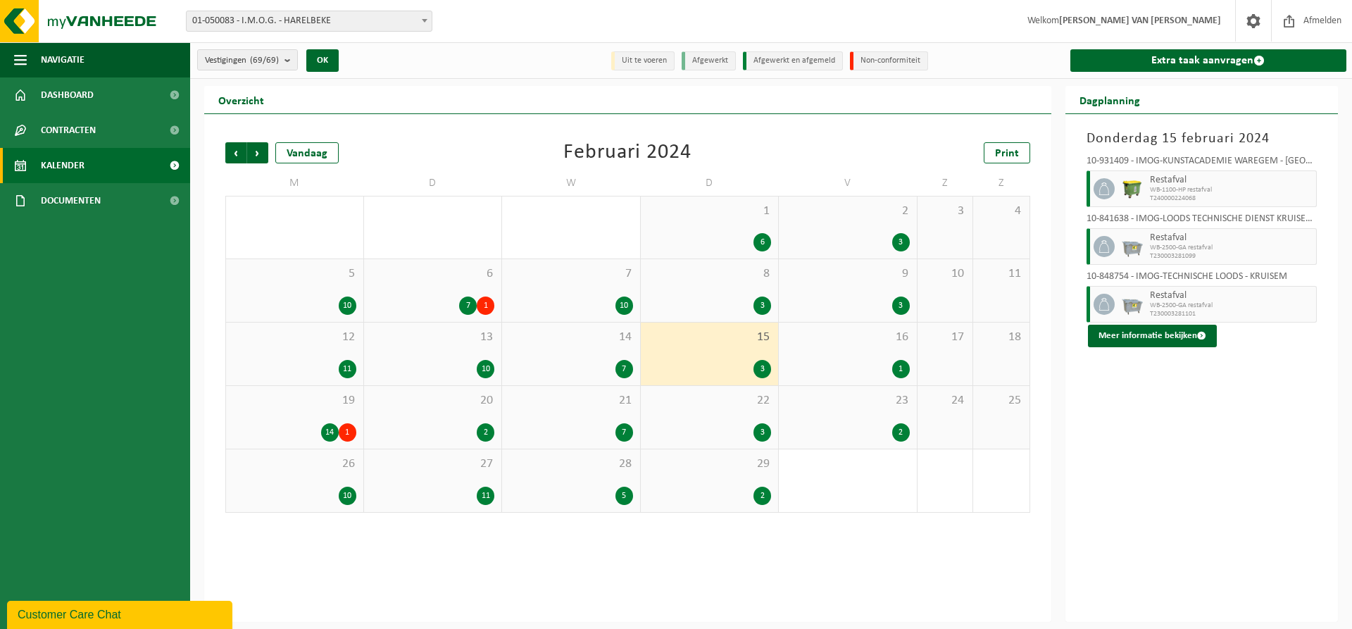
click at [861, 355] on div "16 1" at bounding box center [848, 353] width 138 height 63
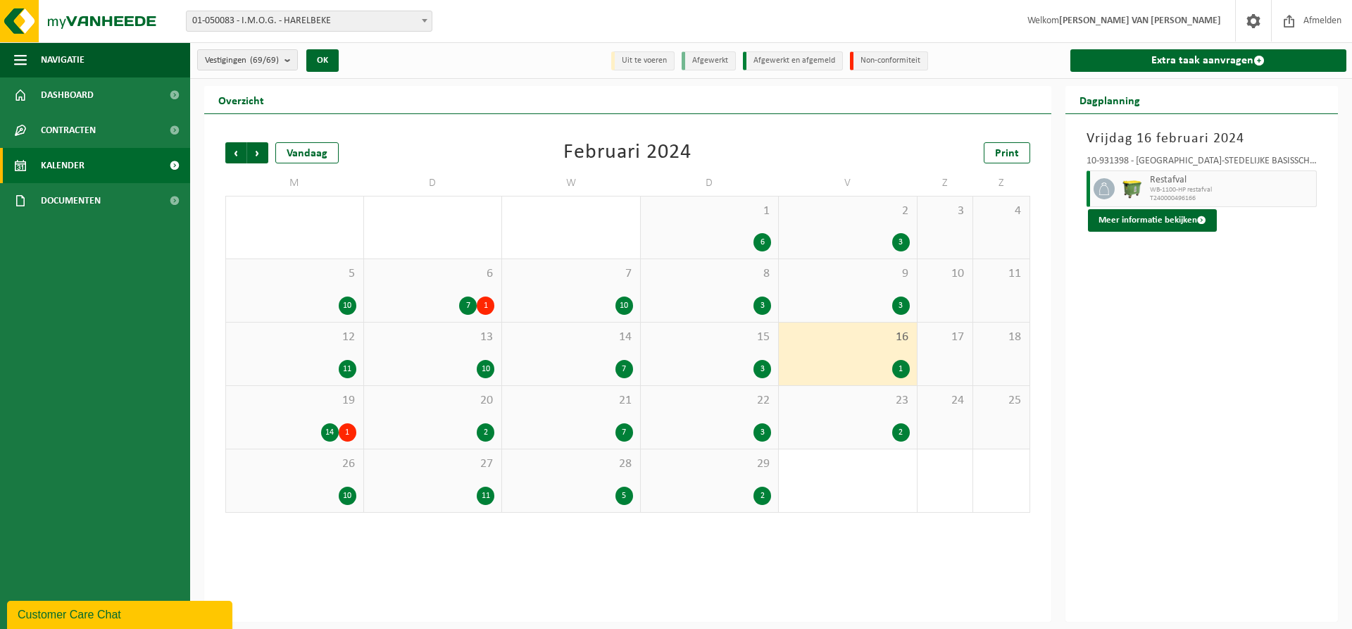
click at [294, 430] on div "14 1" at bounding box center [294, 432] width 123 height 18
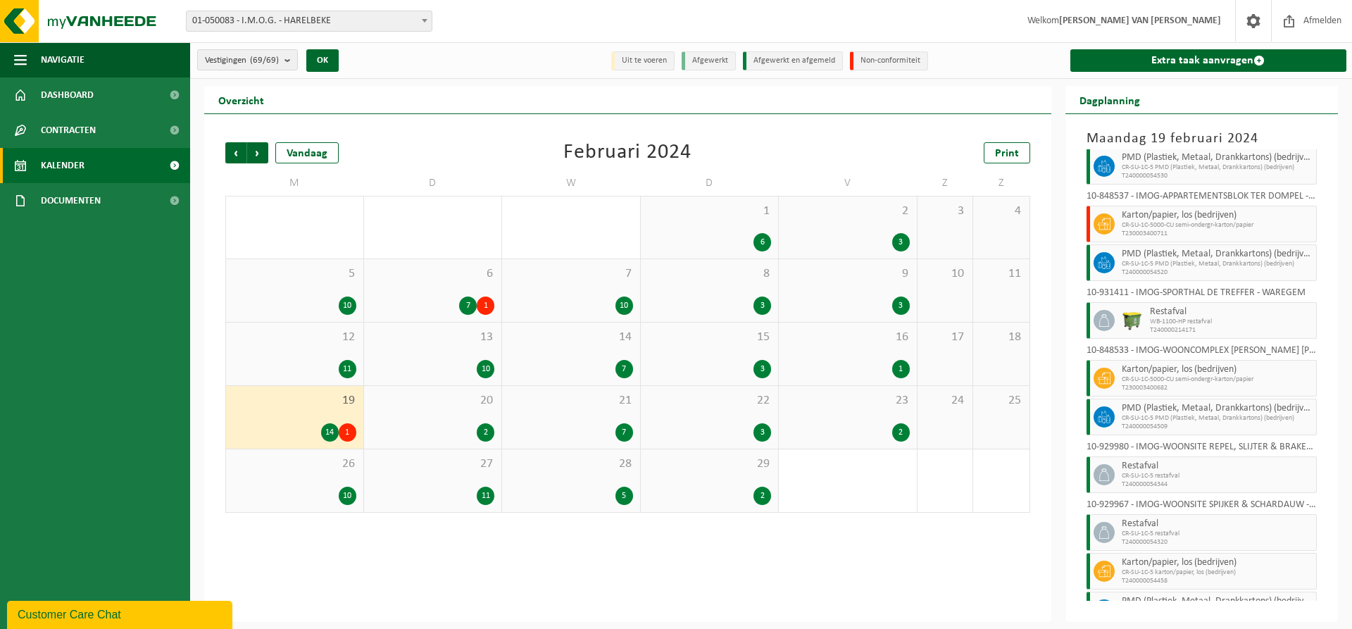
scroll to position [325, 0]
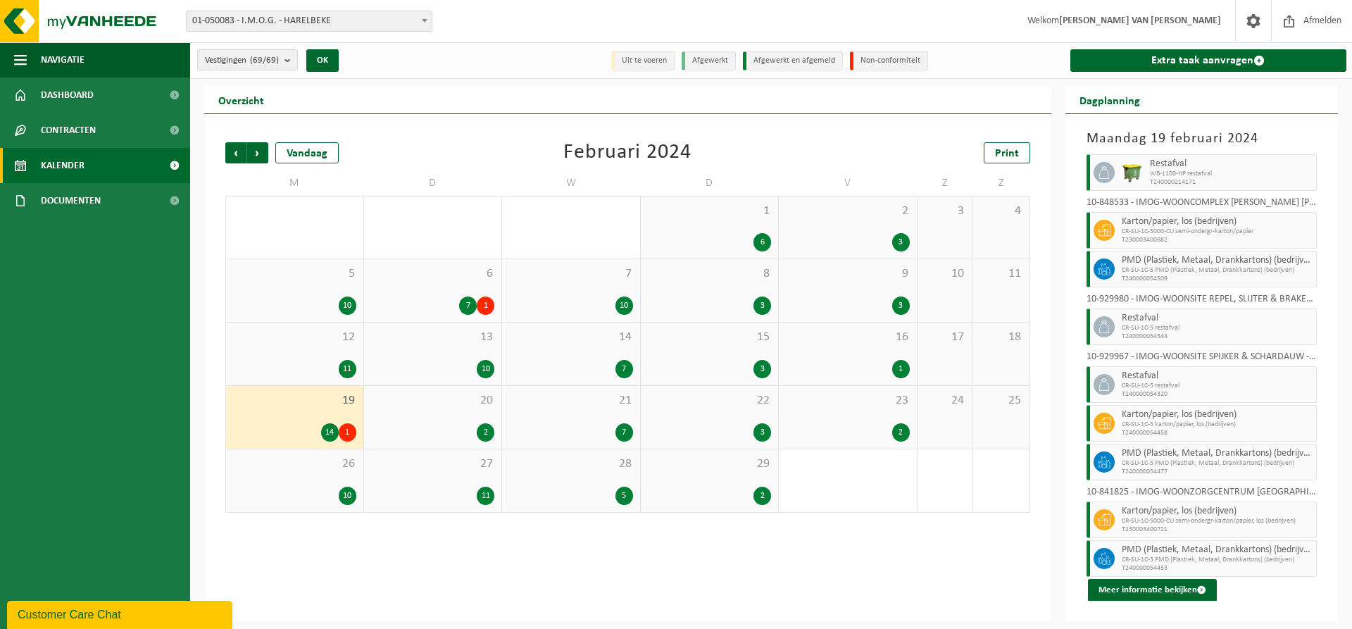
click at [431, 422] on div "20 2" at bounding box center [433, 417] width 138 height 63
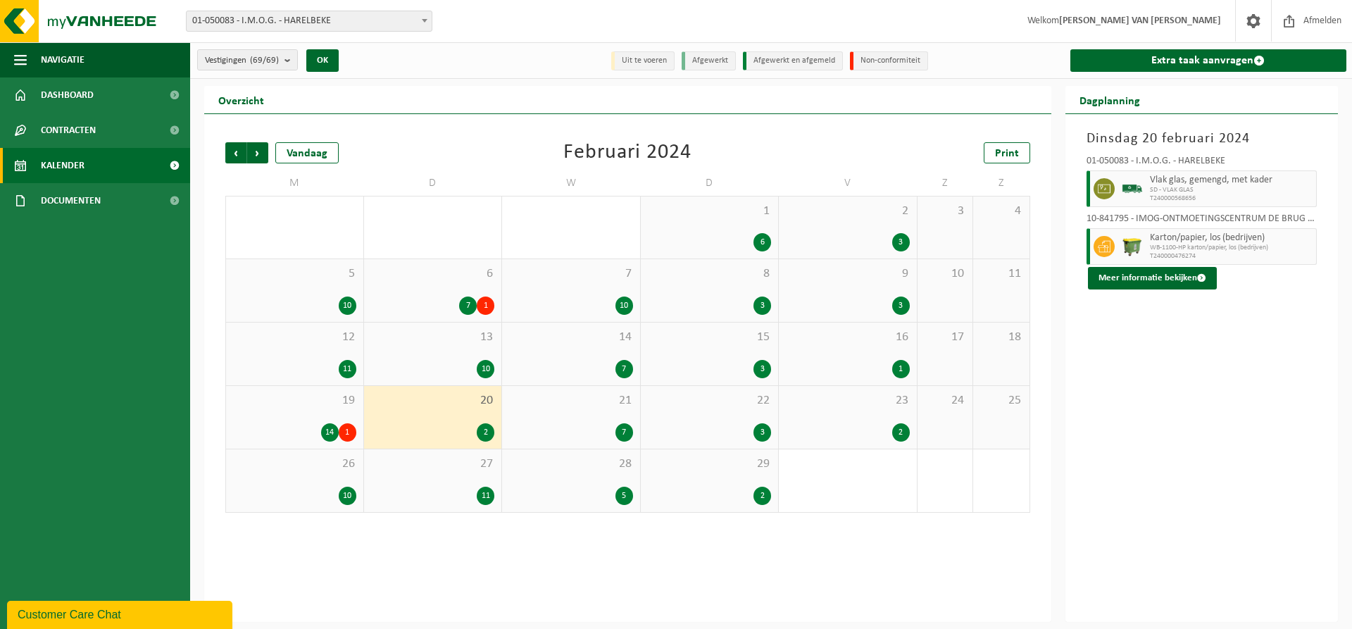
click at [601, 414] on div "21 7" at bounding box center [571, 417] width 138 height 63
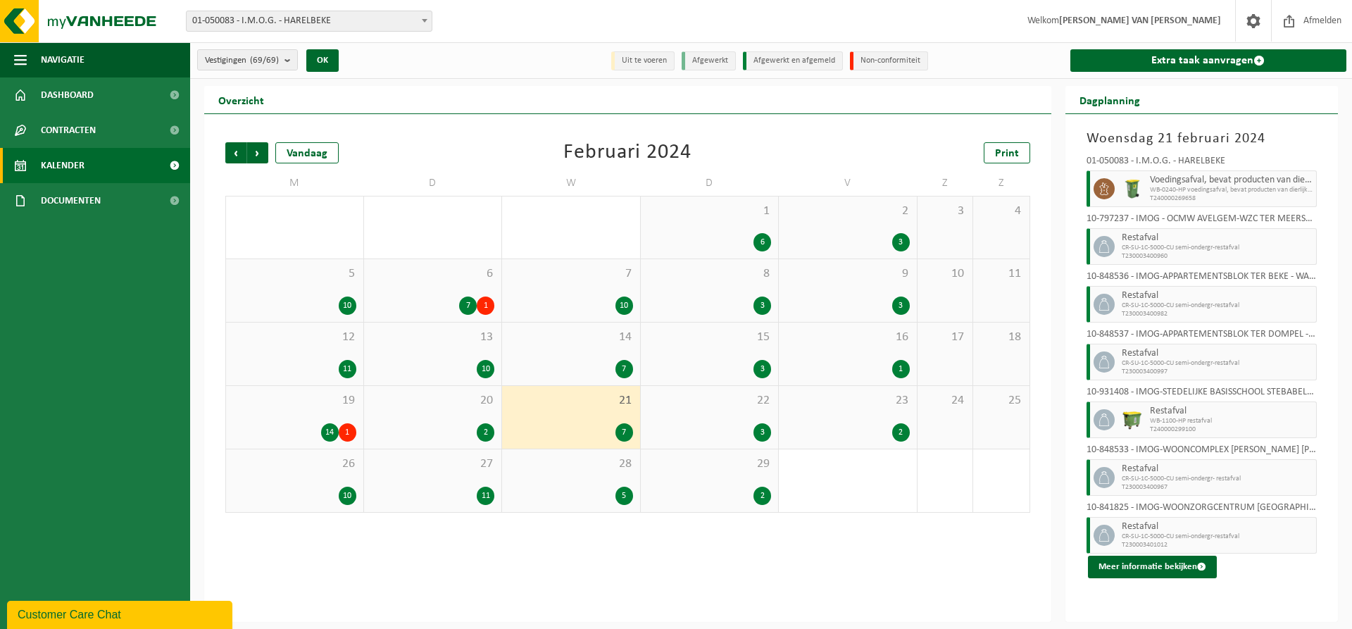
click at [714, 422] on div "22 3" at bounding box center [710, 417] width 138 height 63
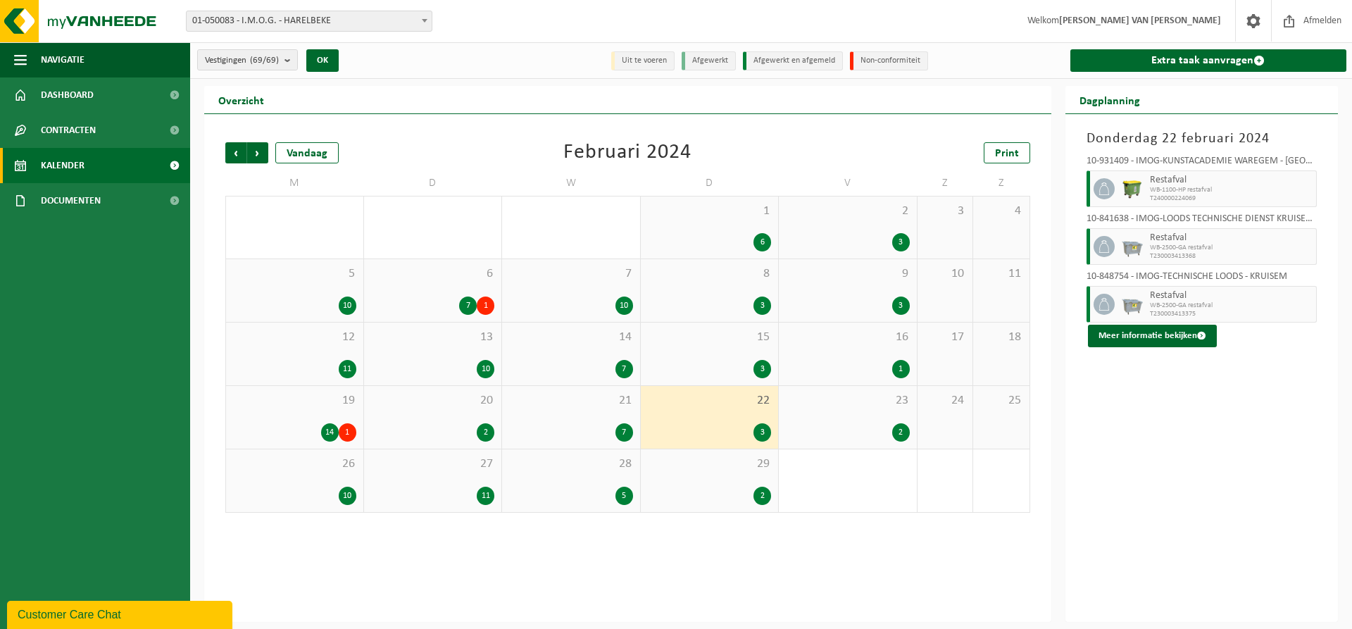
click at [873, 395] on span "23" at bounding box center [848, 400] width 124 height 15
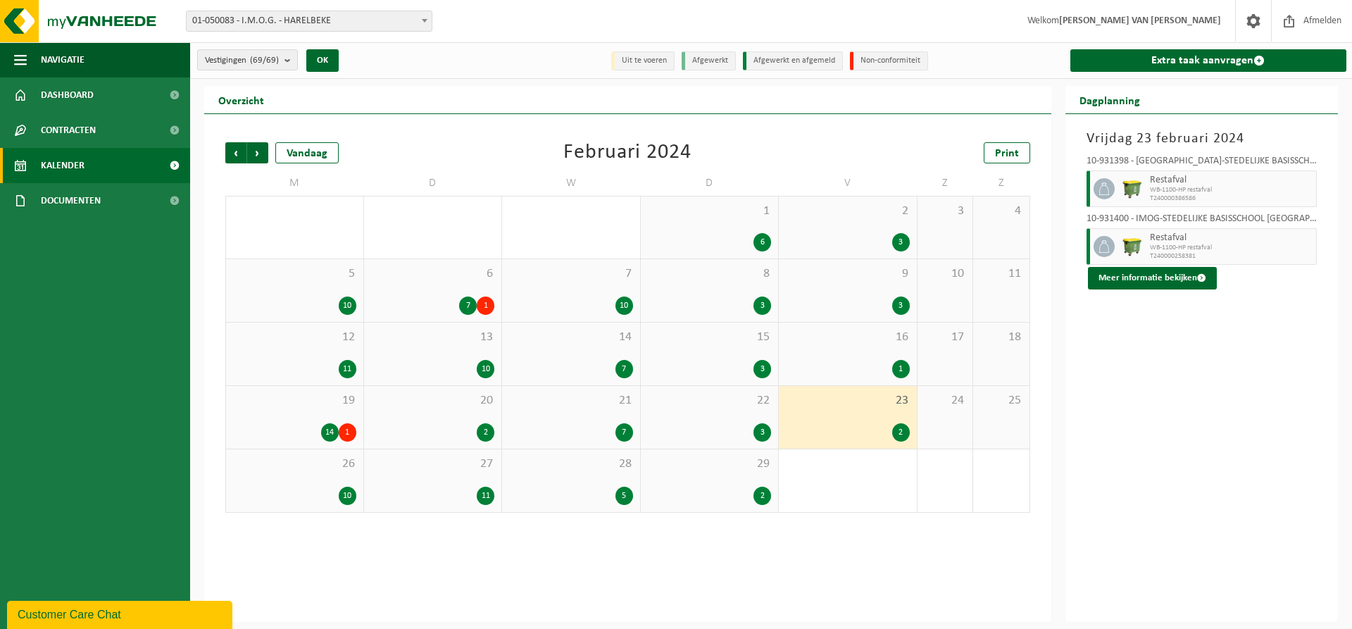
click at [307, 477] on div "26 10" at bounding box center [294, 480] width 137 height 63
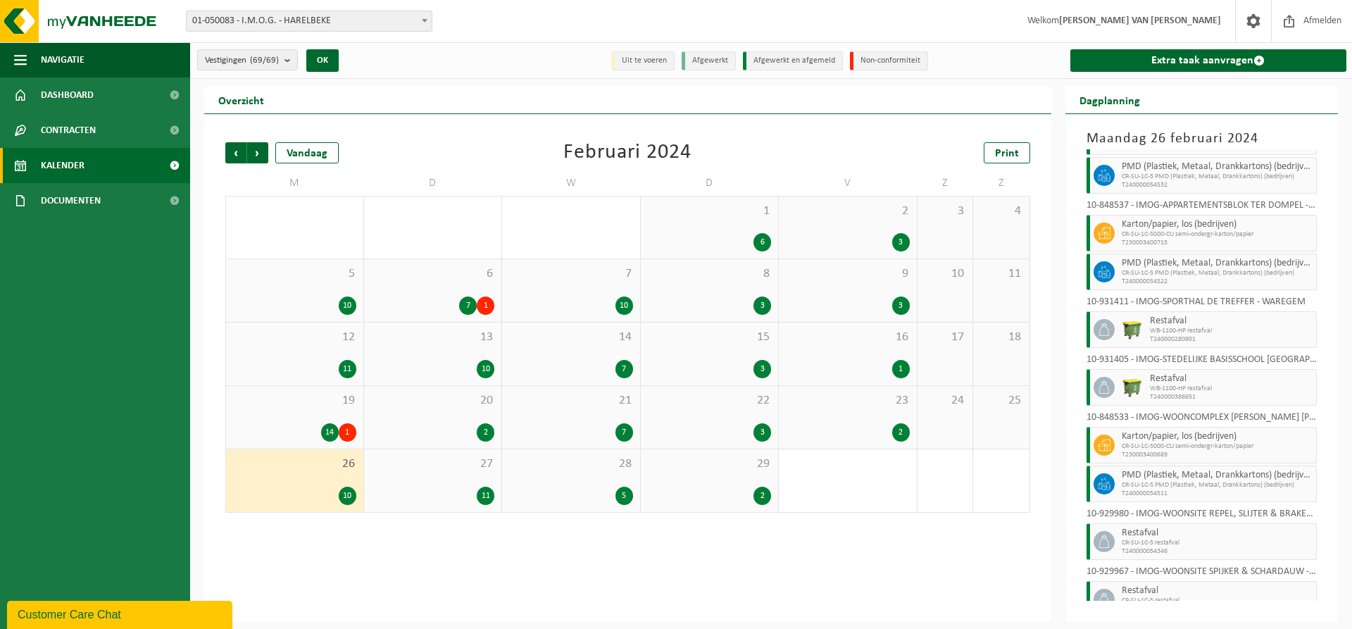
scroll to position [93, 0]
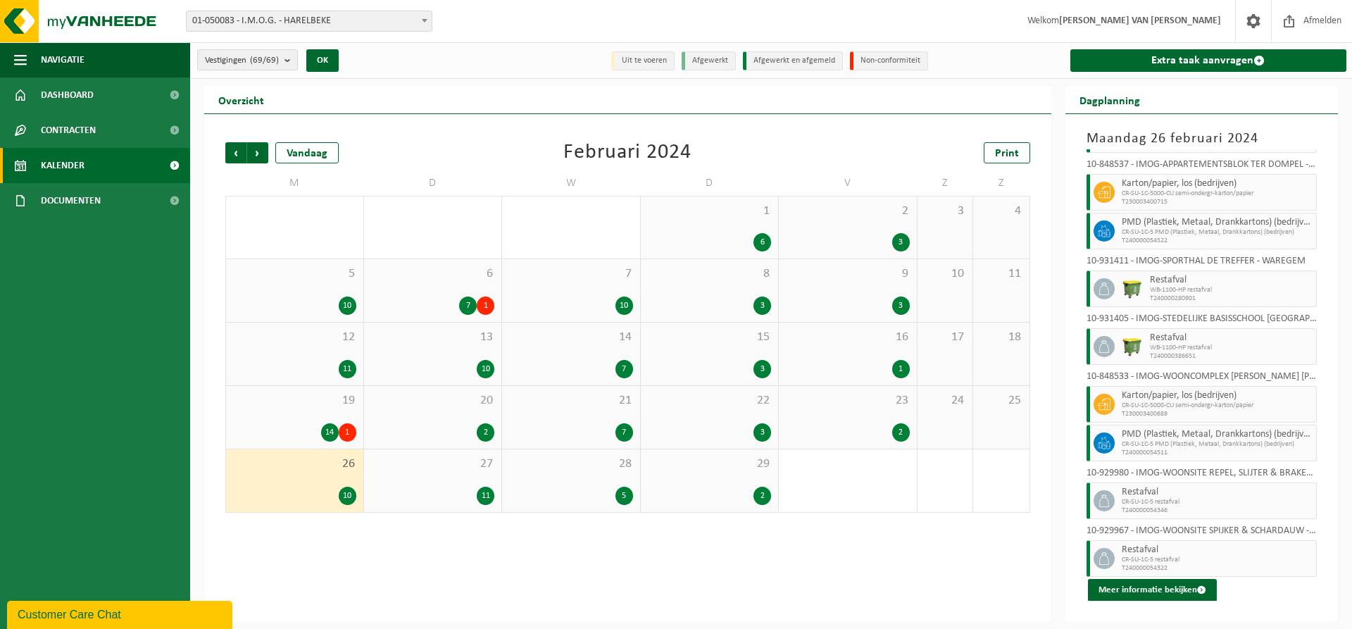
click at [482, 478] on div "27 11" at bounding box center [433, 480] width 138 height 63
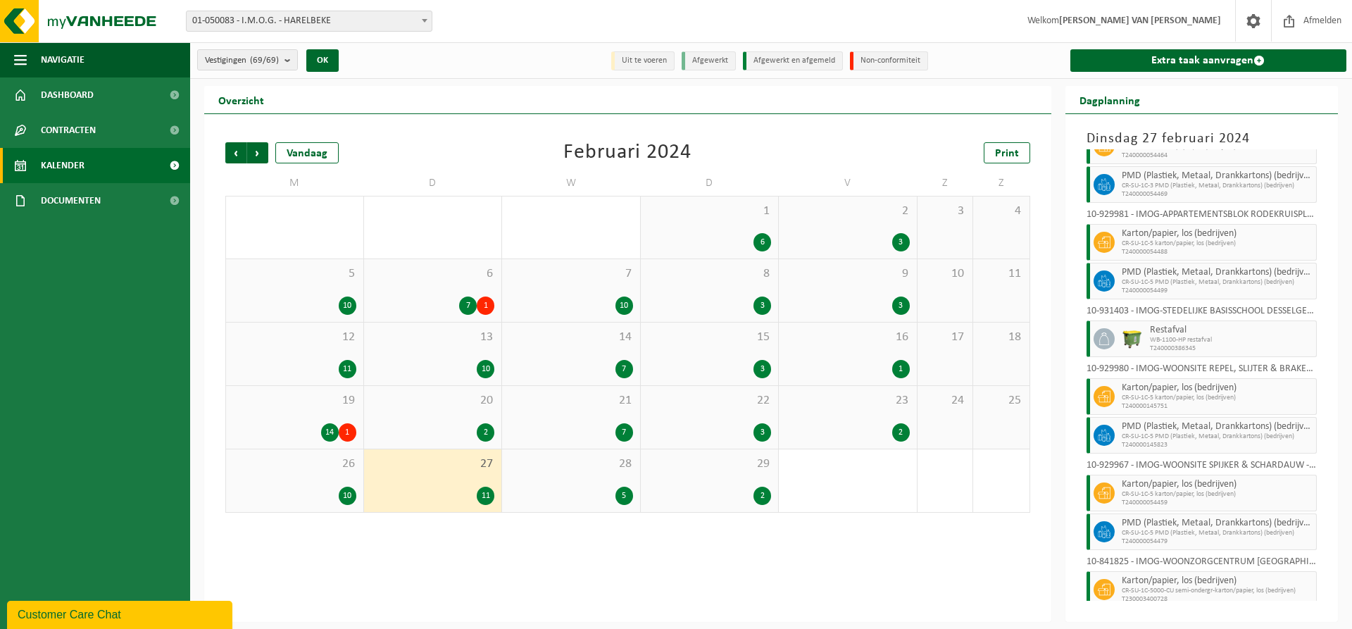
scroll to position [113, 0]
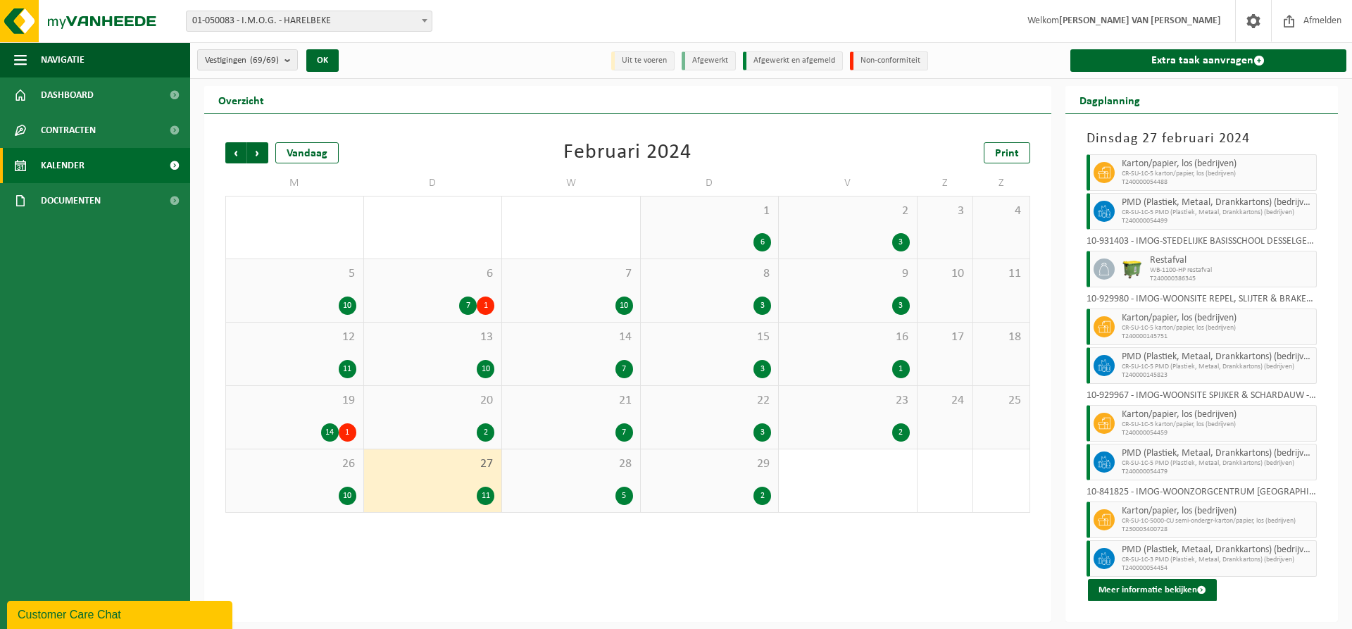
click at [604, 483] on div "28 5" at bounding box center [571, 480] width 138 height 63
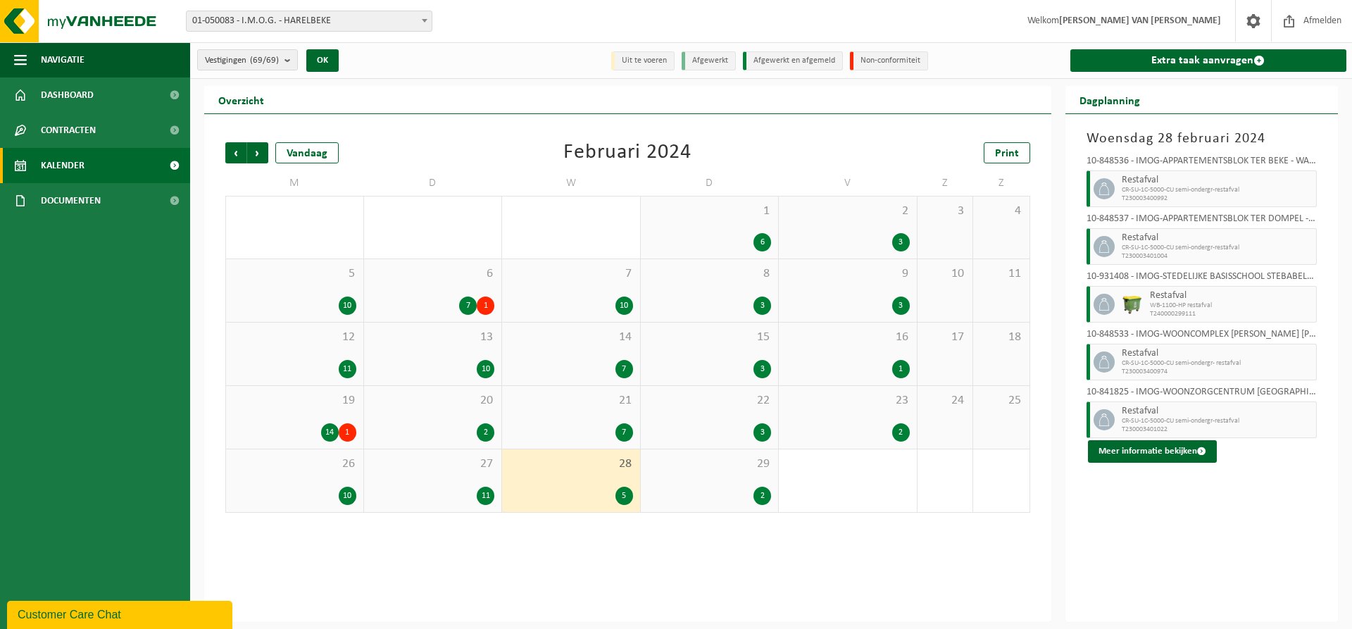
click at [711, 477] on div "29 2" at bounding box center [710, 480] width 138 height 63
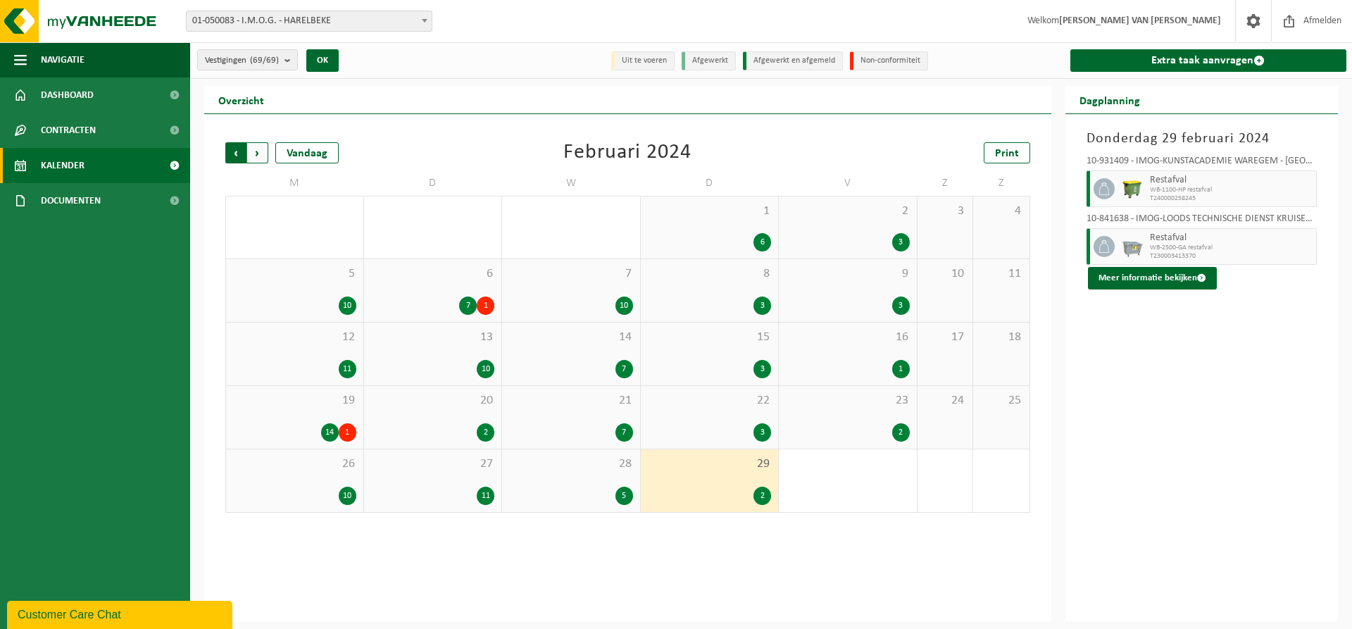
click at [256, 149] on span "Volgende" at bounding box center [257, 152] width 21 height 21
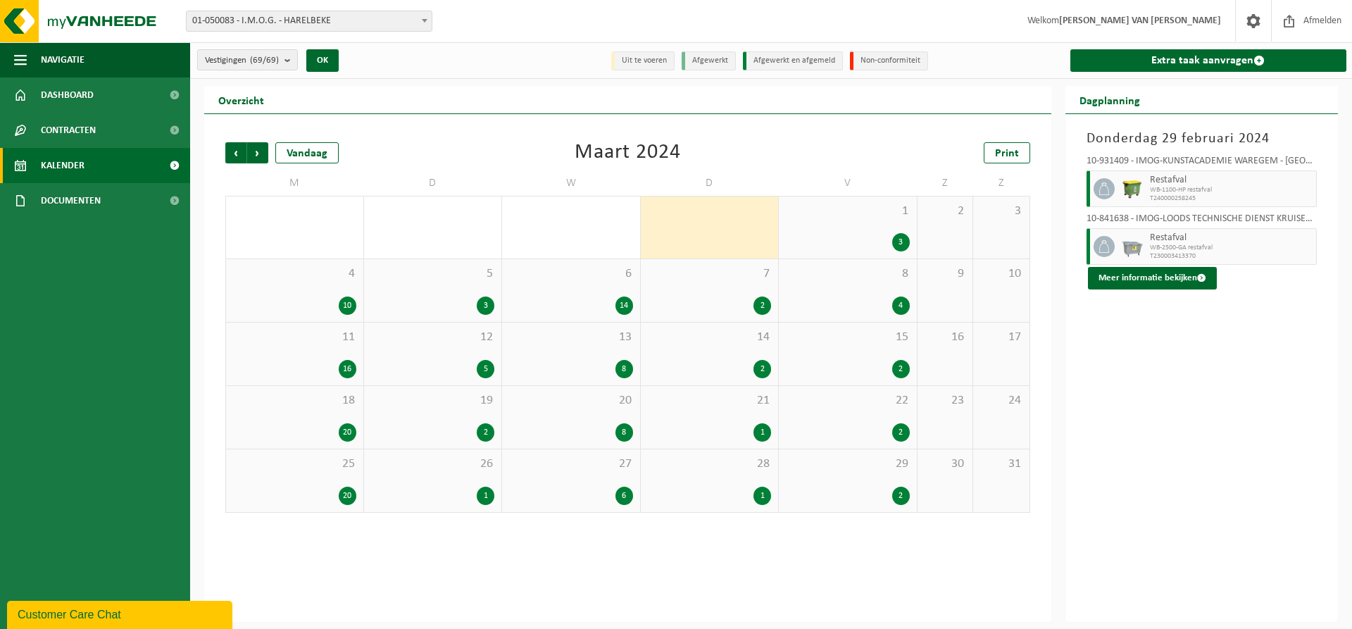
click at [853, 228] on div "1 3" at bounding box center [848, 227] width 138 height 62
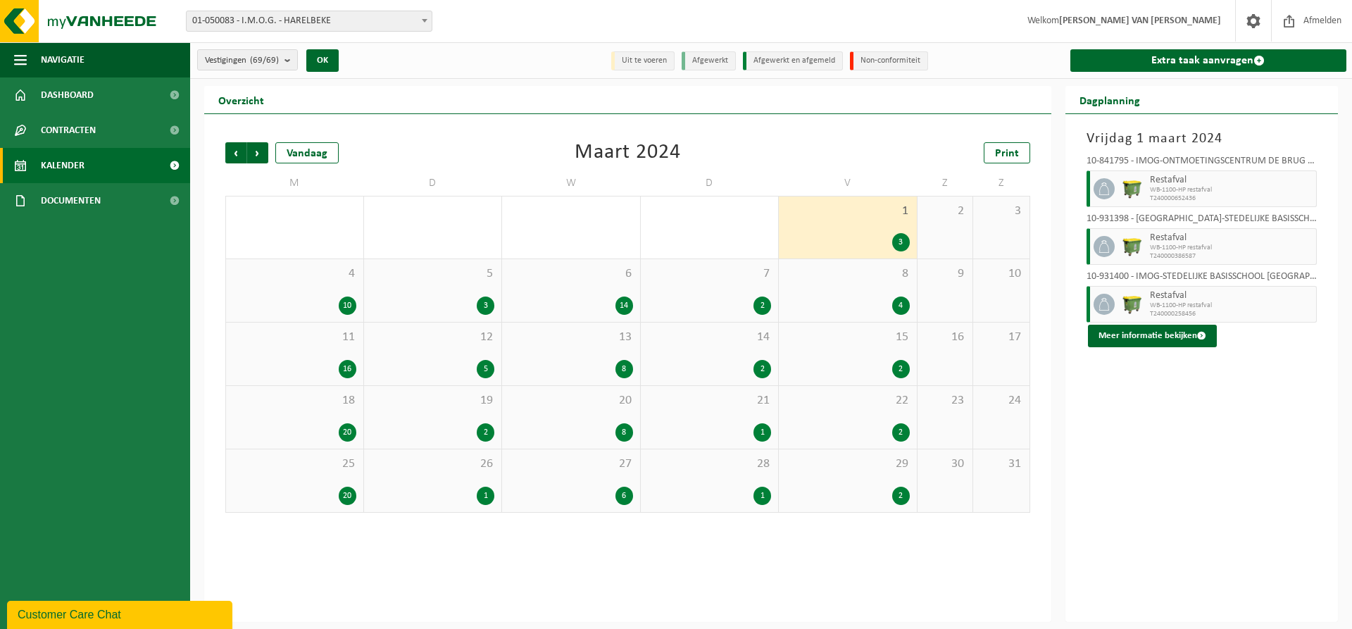
click at [276, 284] on div "4 10" at bounding box center [294, 290] width 137 height 63
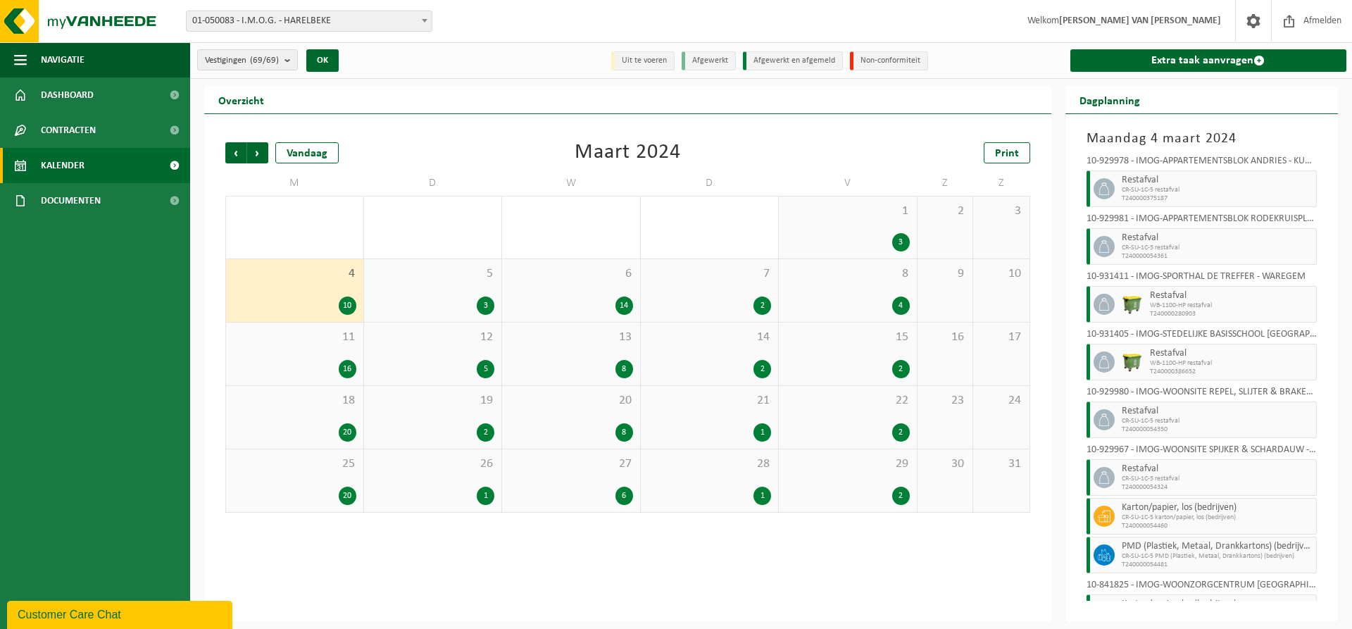
scroll to position [93, 0]
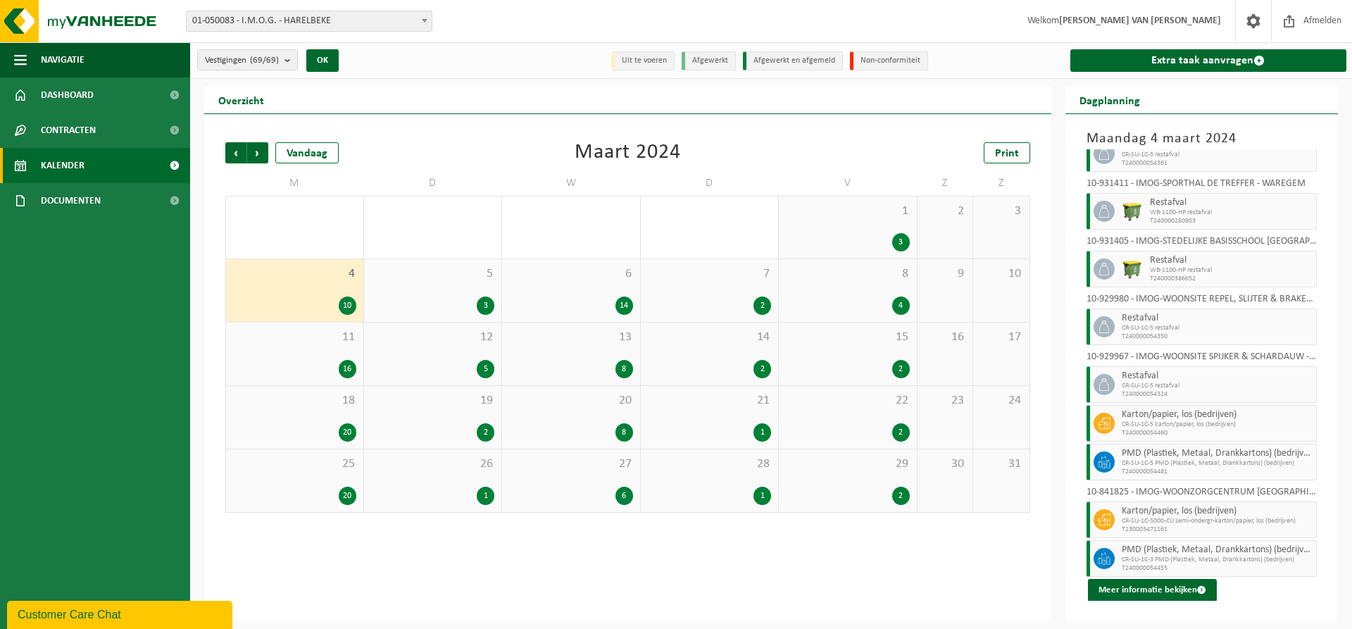
click at [478, 296] on div "3" at bounding box center [433, 305] width 124 height 18
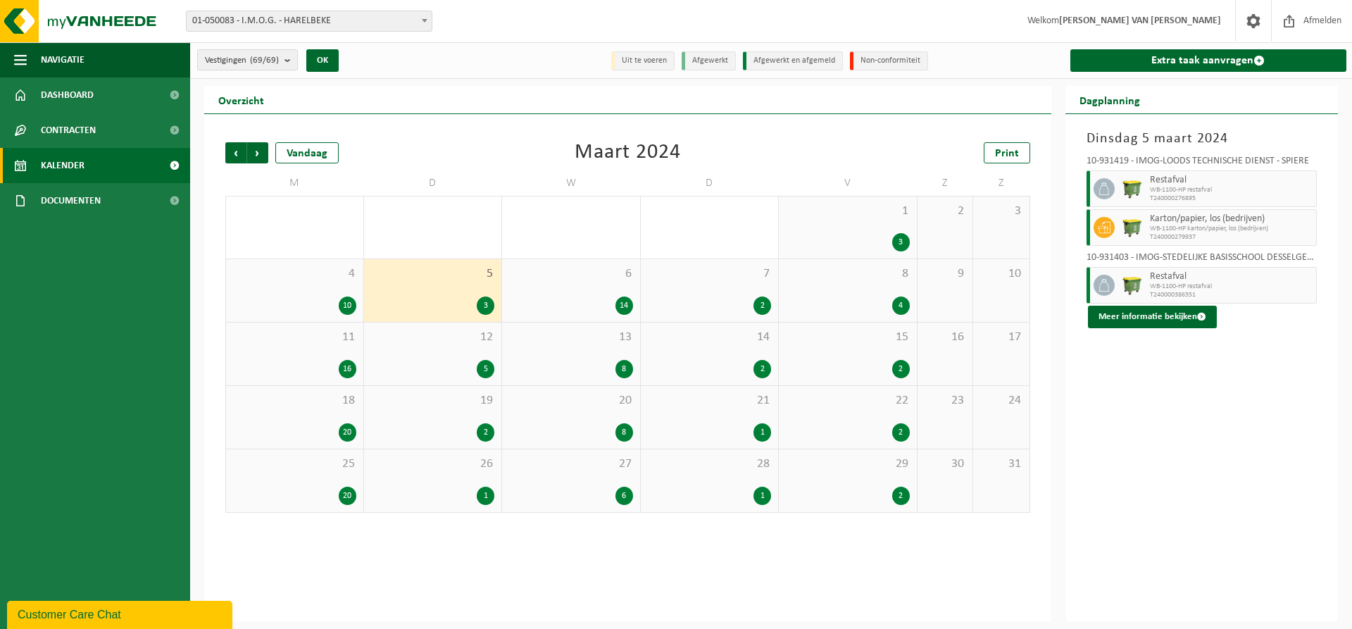
click at [596, 286] on div "6 14" at bounding box center [571, 290] width 138 height 63
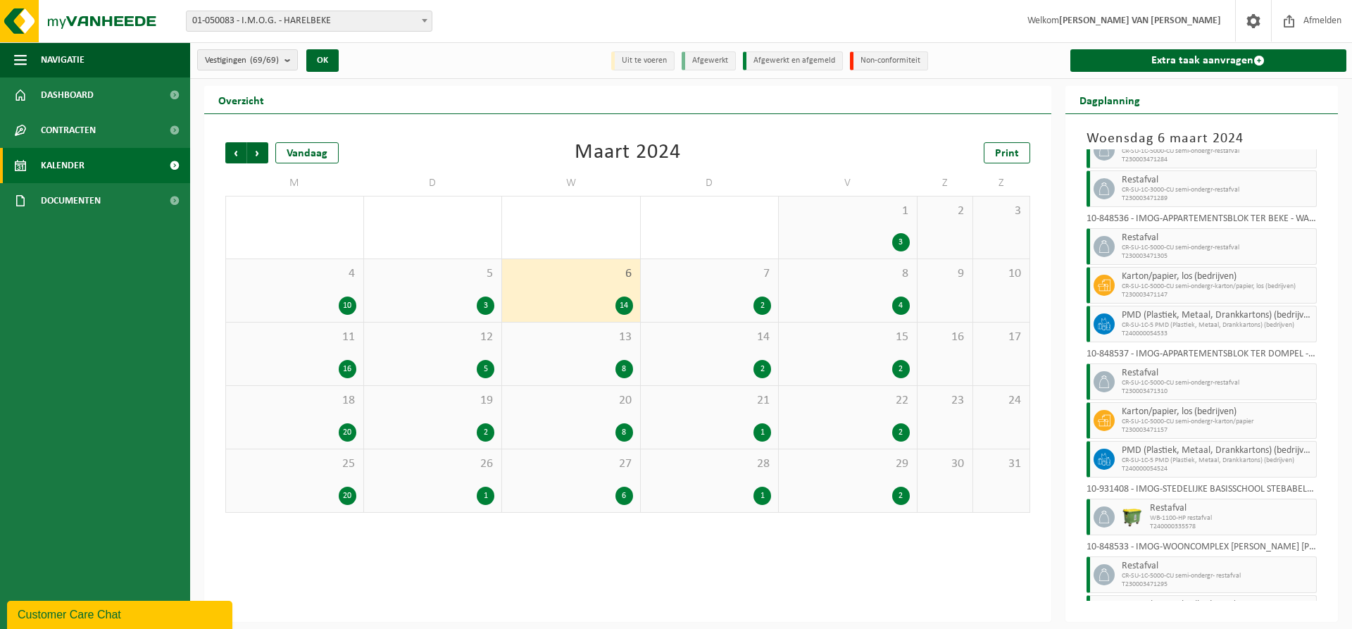
scroll to position [248, 0]
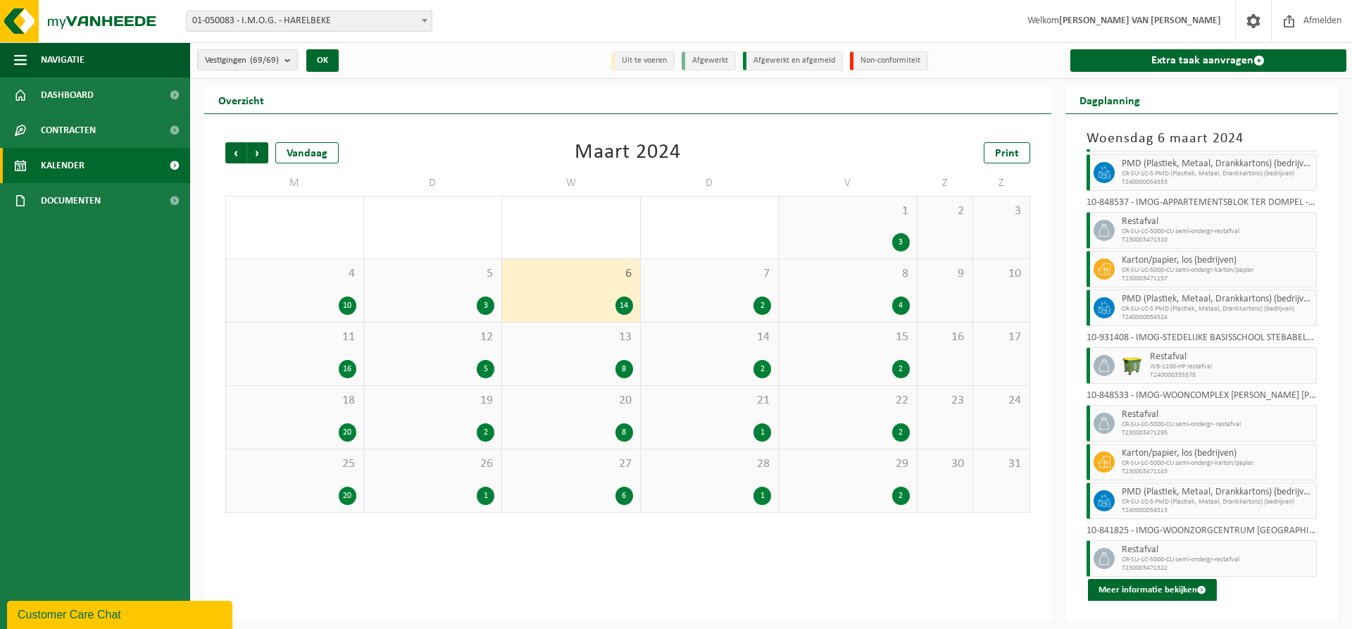
click at [705, 281] on div "7 2" at bounding box center [710, 290] width 138 height 63
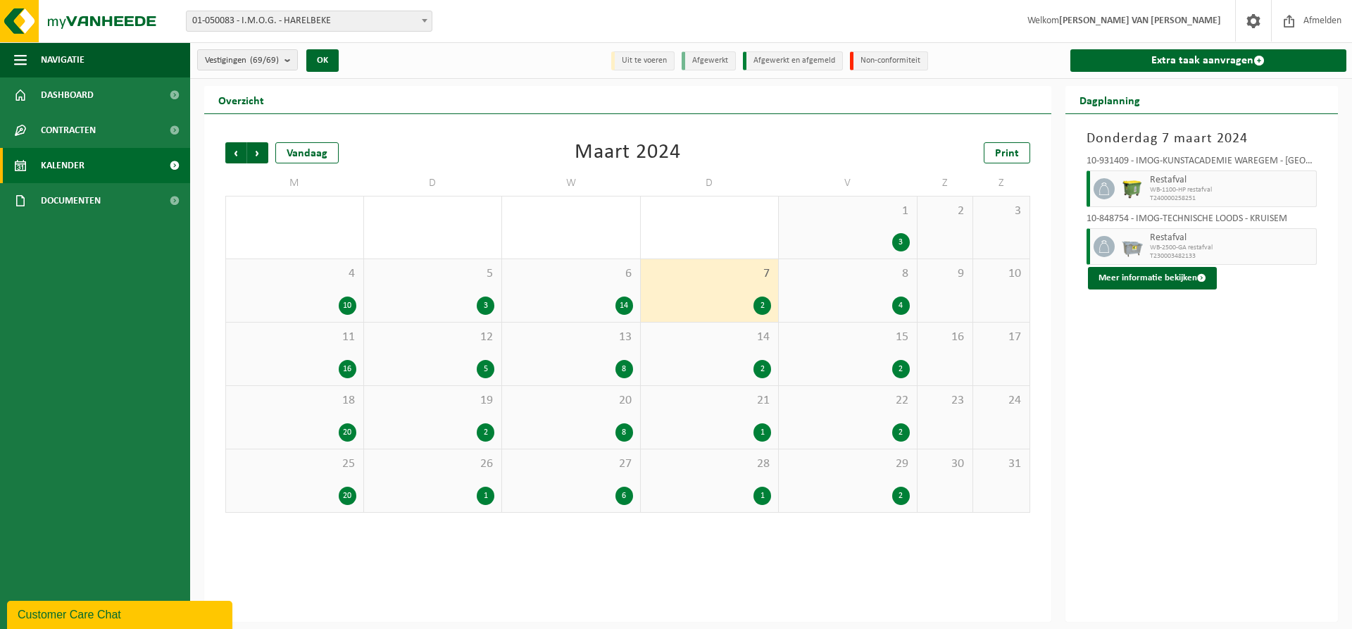
click at [846, 282] on div "8 4" at bounding box center [848, 290] width 138 height 63
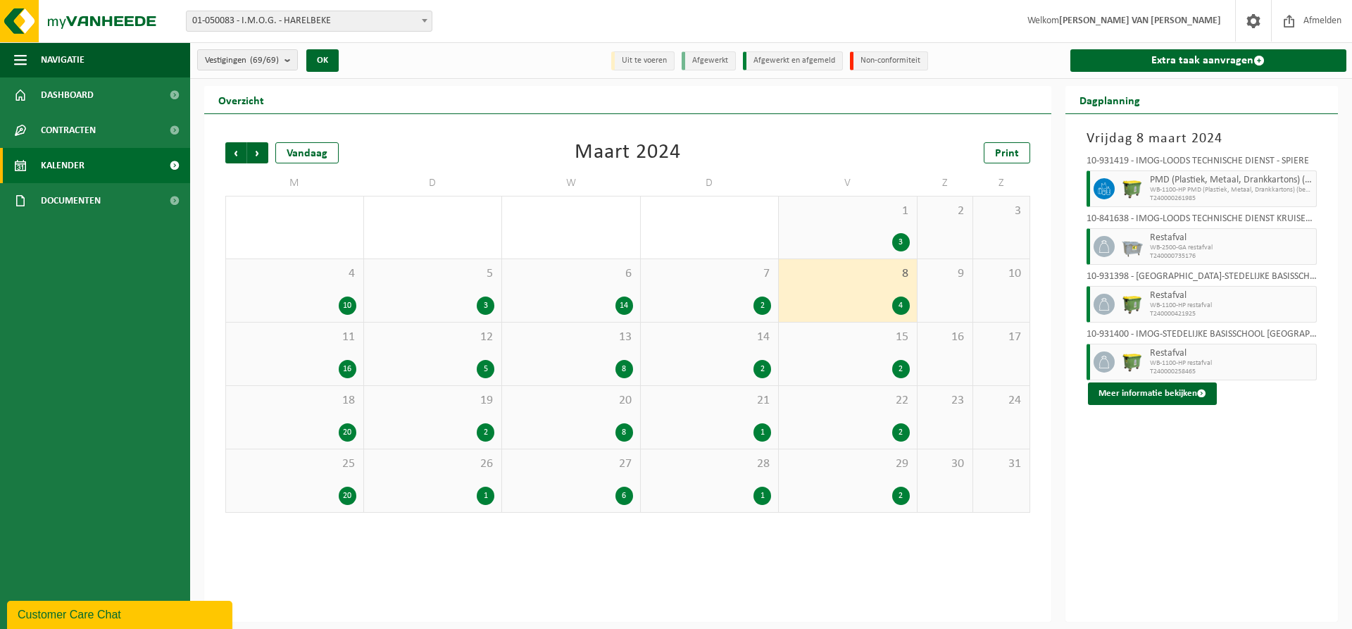
click at [859, 215] on span "1" at bounding box center [848, 210] width 124 height 15
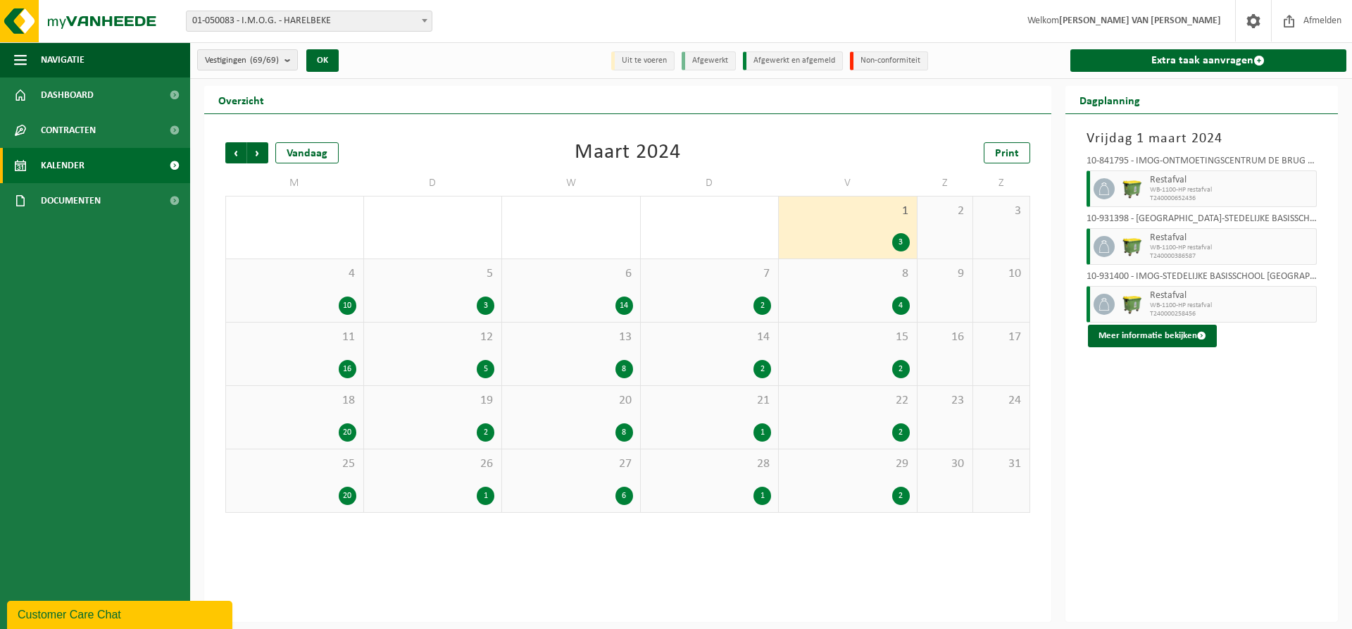
click at [325, 287] on div "4 10" at bounding box center [294, 290] width 137 height 63
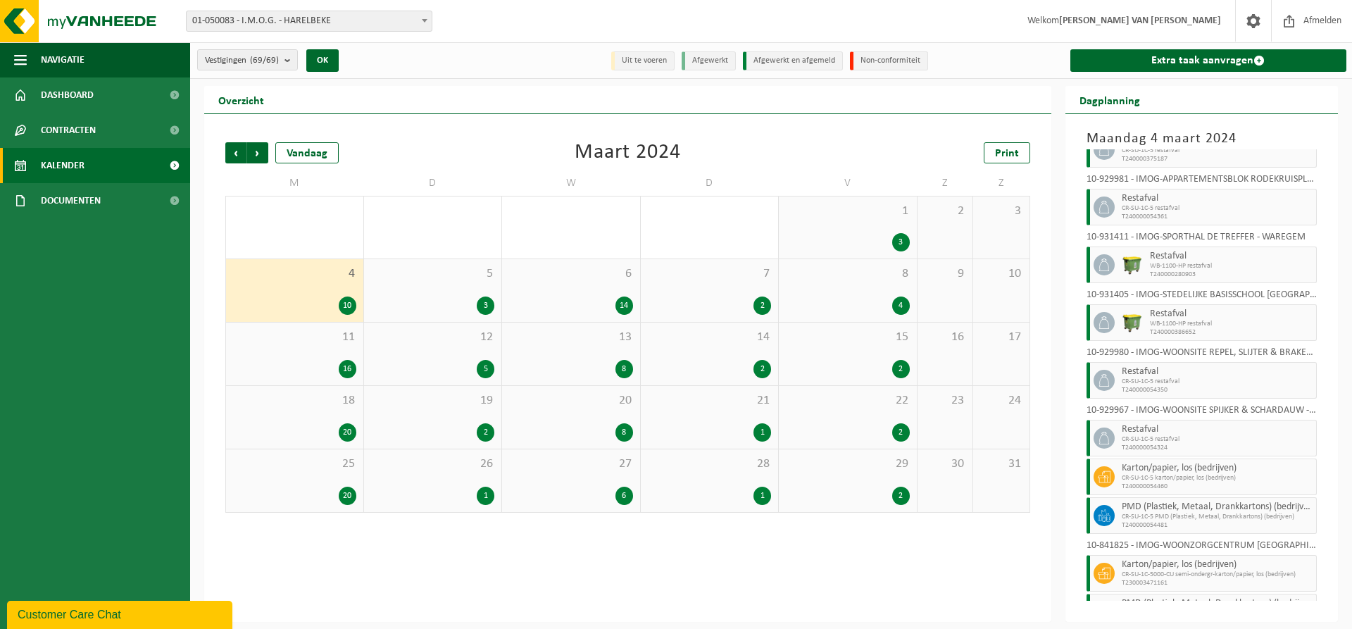
scroll to position [93, 0]
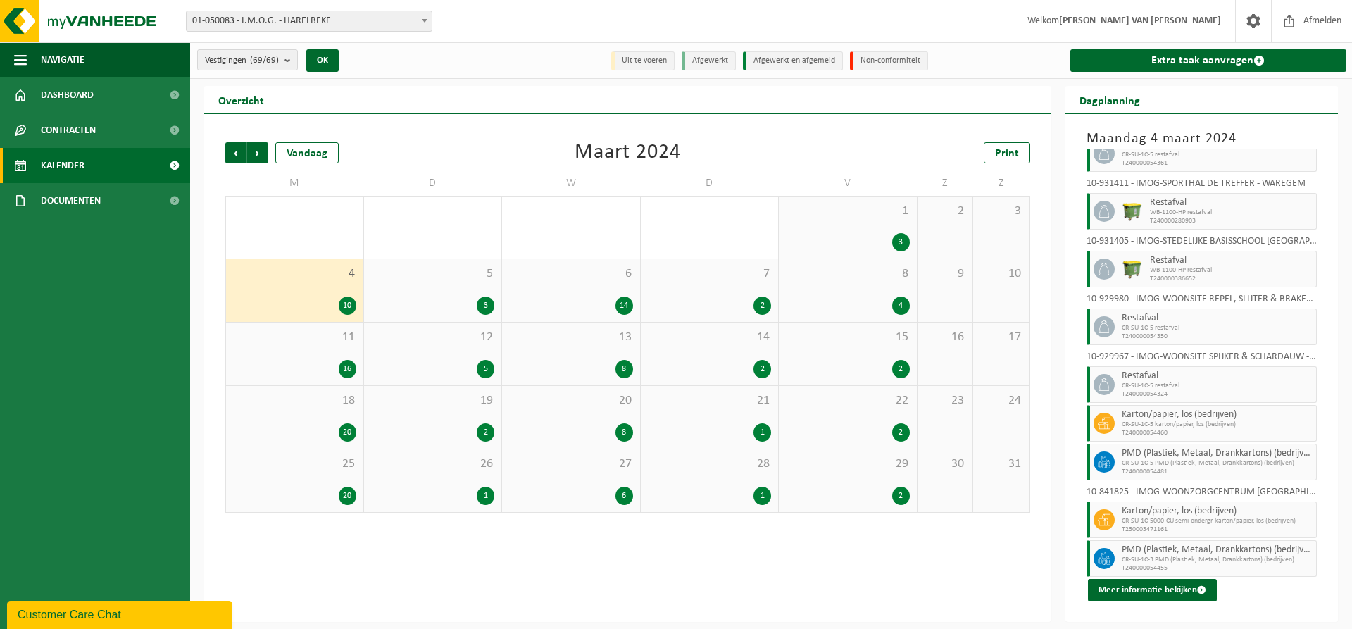
click at [433, 283] on div "5 3" at bounding box center [433, 290] width 138 height 63
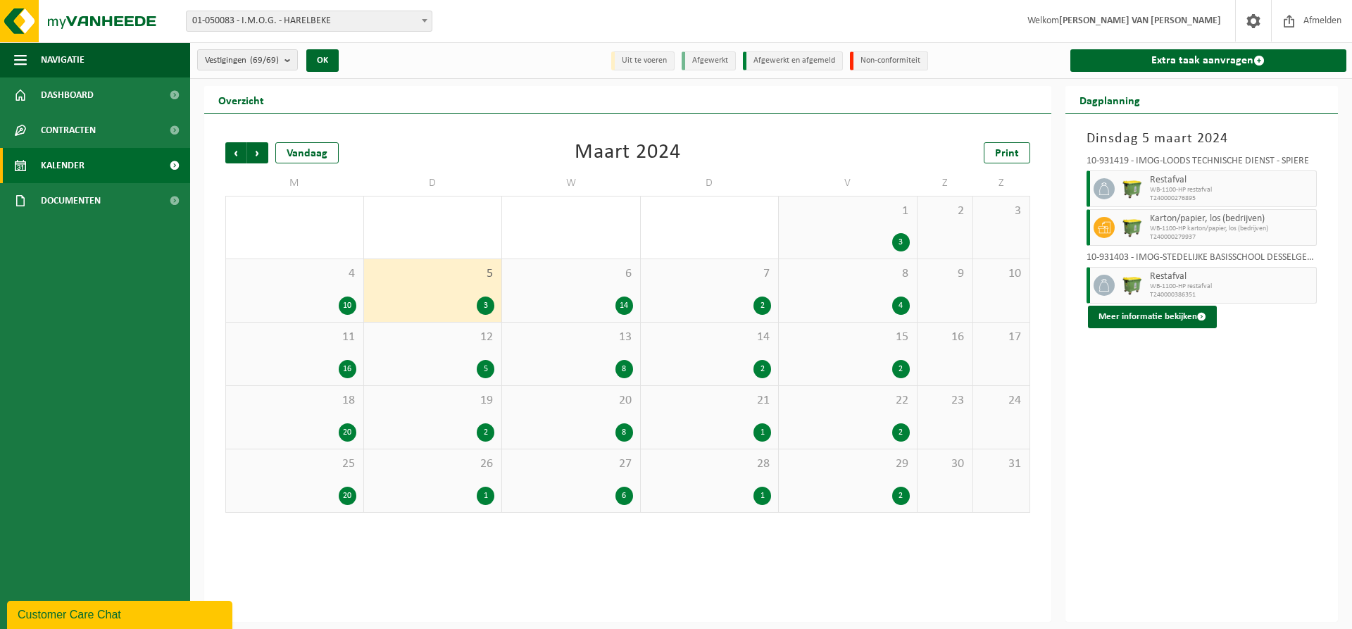
click at [614, 277] on span "6" at bounding box center [571, 273] width 124 height 15
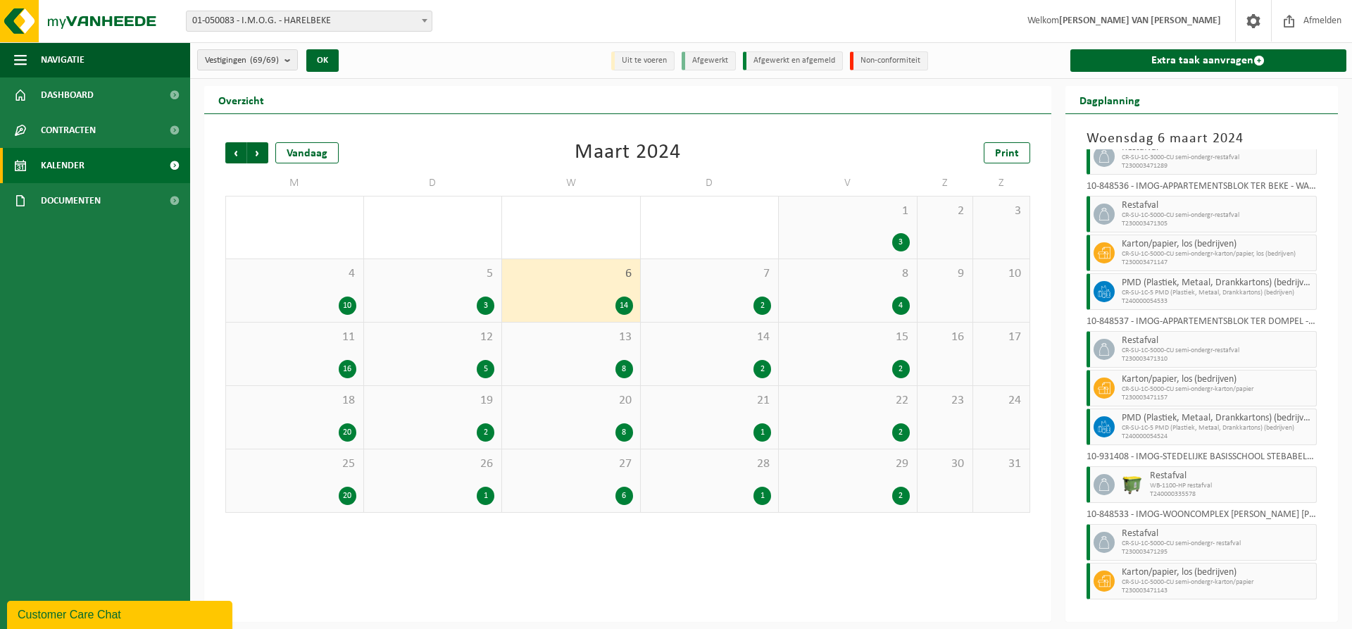
scroll to position [248, 0]
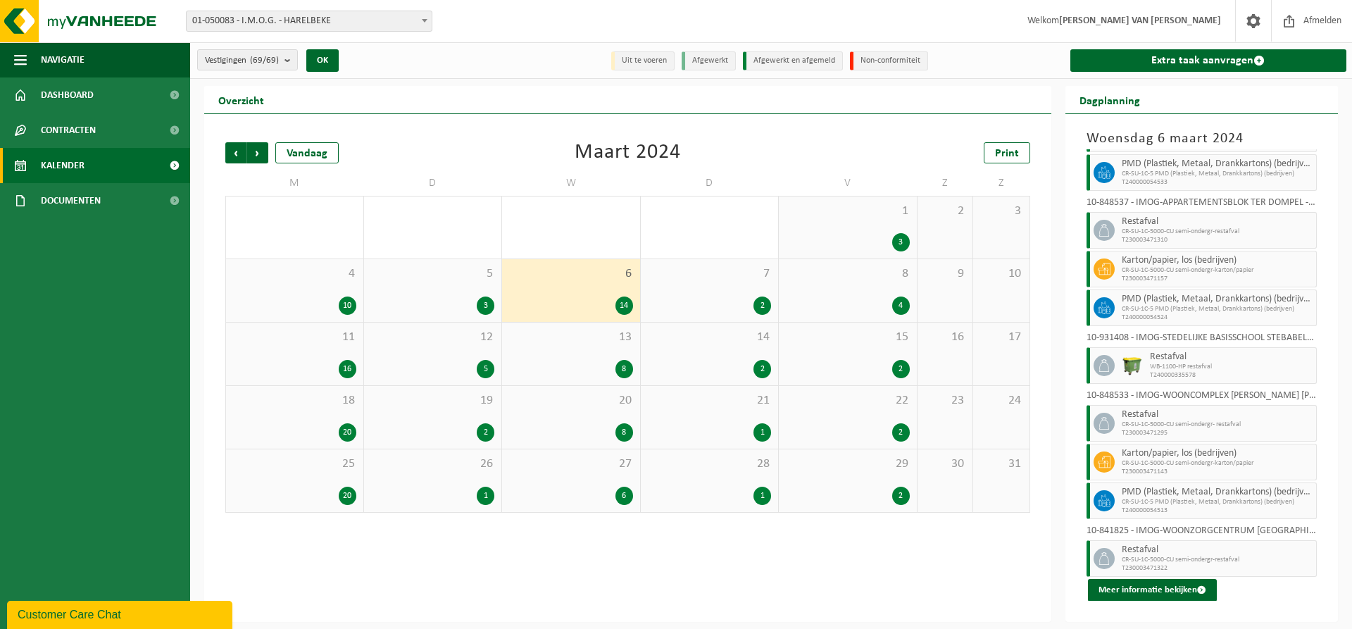
click at [735, 292] on div "7 2" at bounding box center [710, 290] width 138 height 63
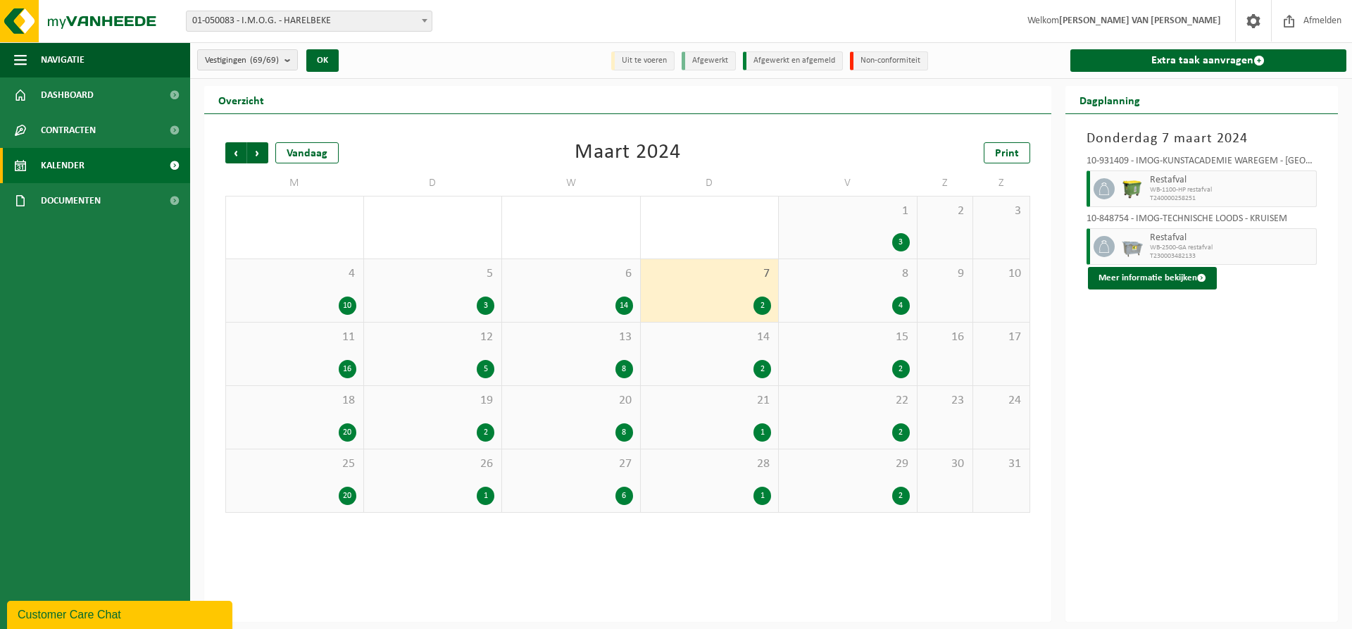
click at [838, 303] on div "4" at bounding box center [848, 305] width 124 height 18
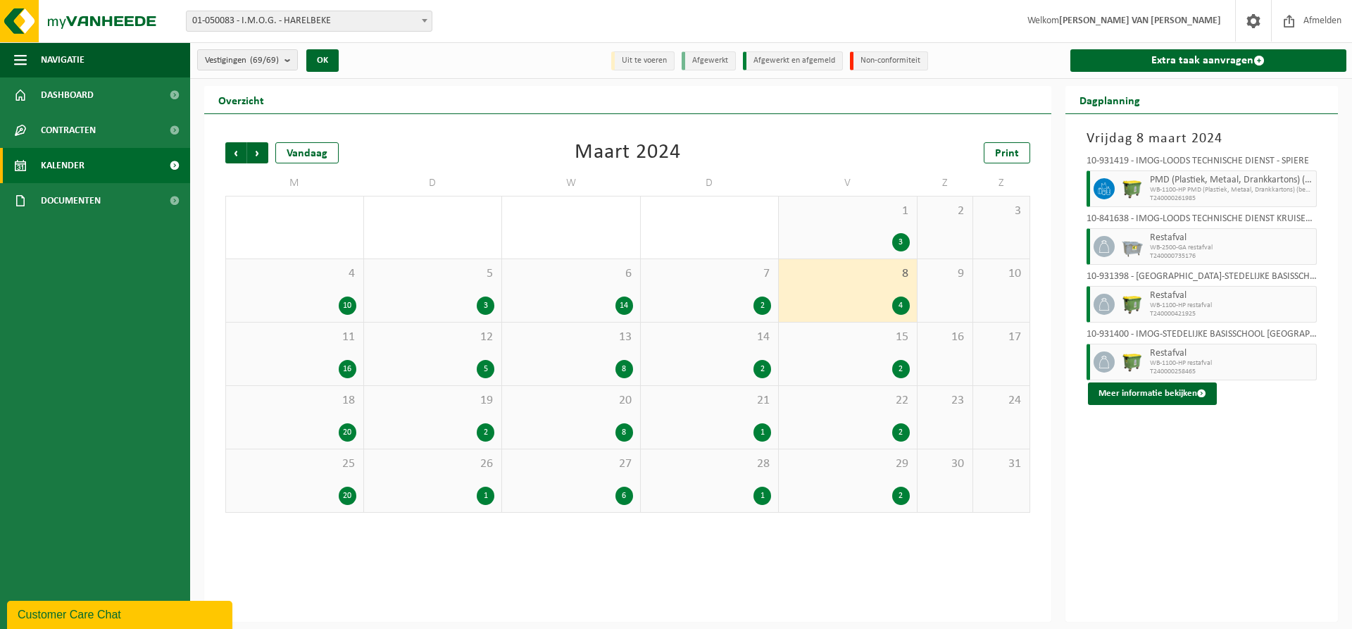
click at [338, 352] on div "11 16" at bounding box center [294, 353] width 137 height 63
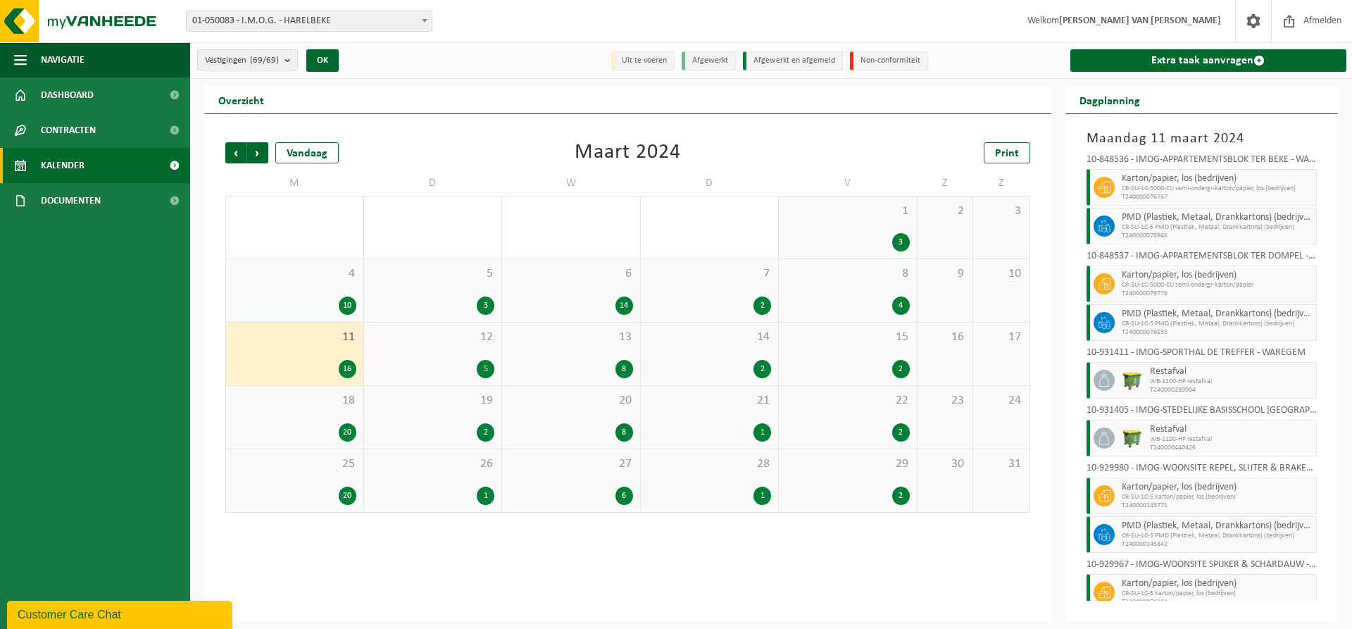
scroll to position [363, 0]
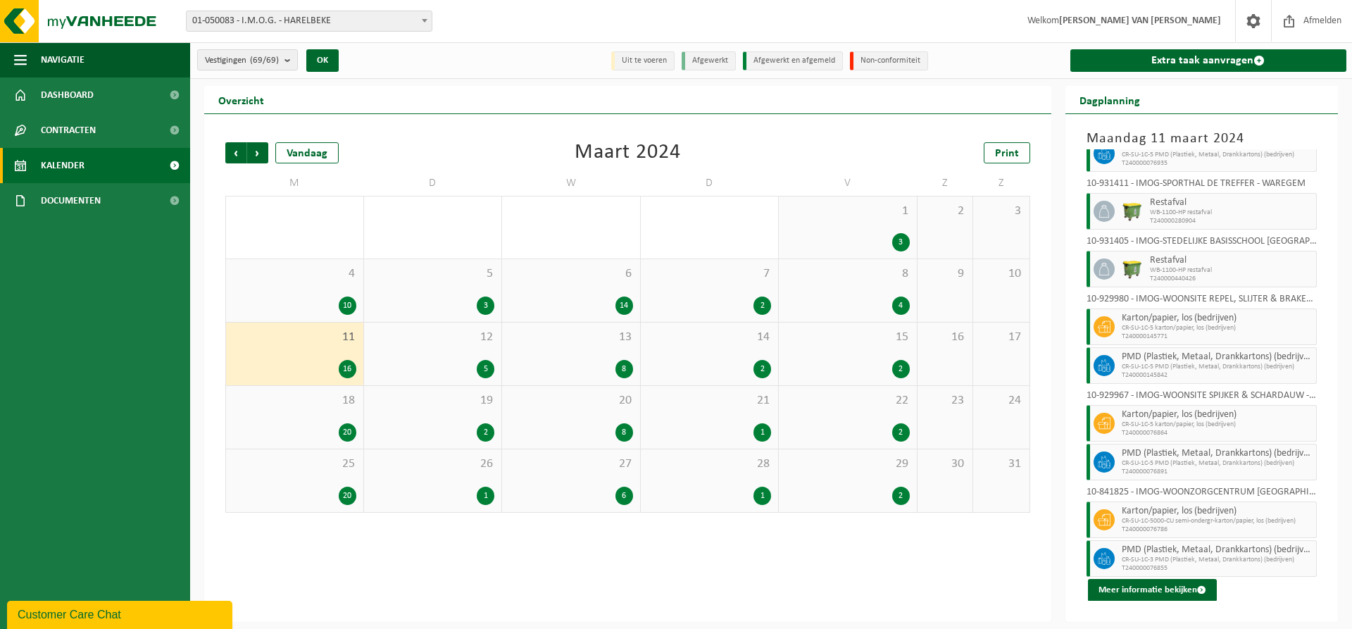
click at [451, 355] on div "12 5" at bounding box center [433, 353] width 138 height 63
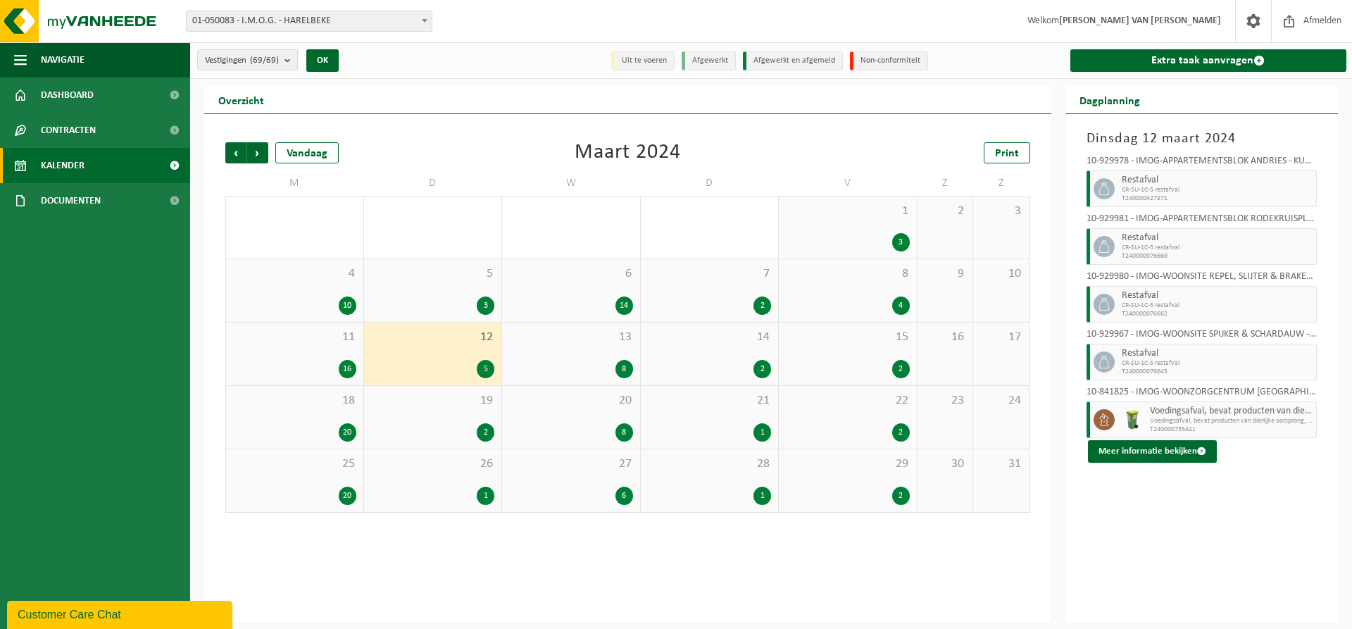
click at [570, 360] on div "8" at bounding box center [571, 369] width 124 height 18
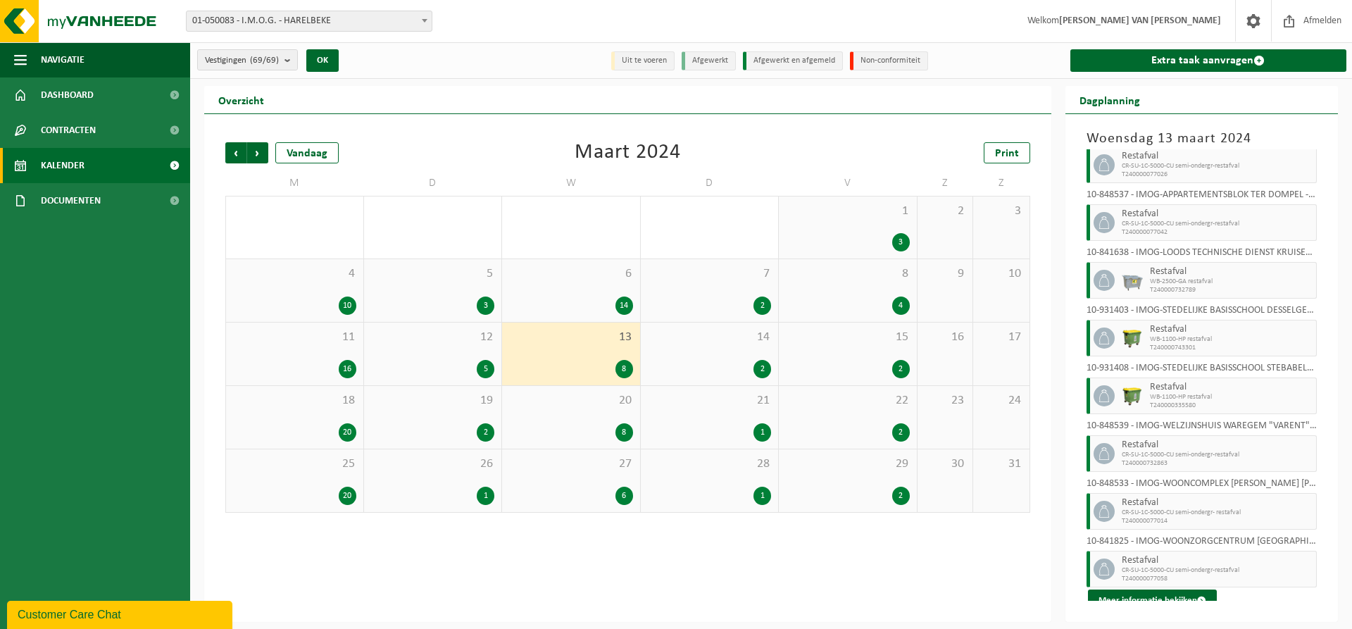
scroll to position [35, 0]
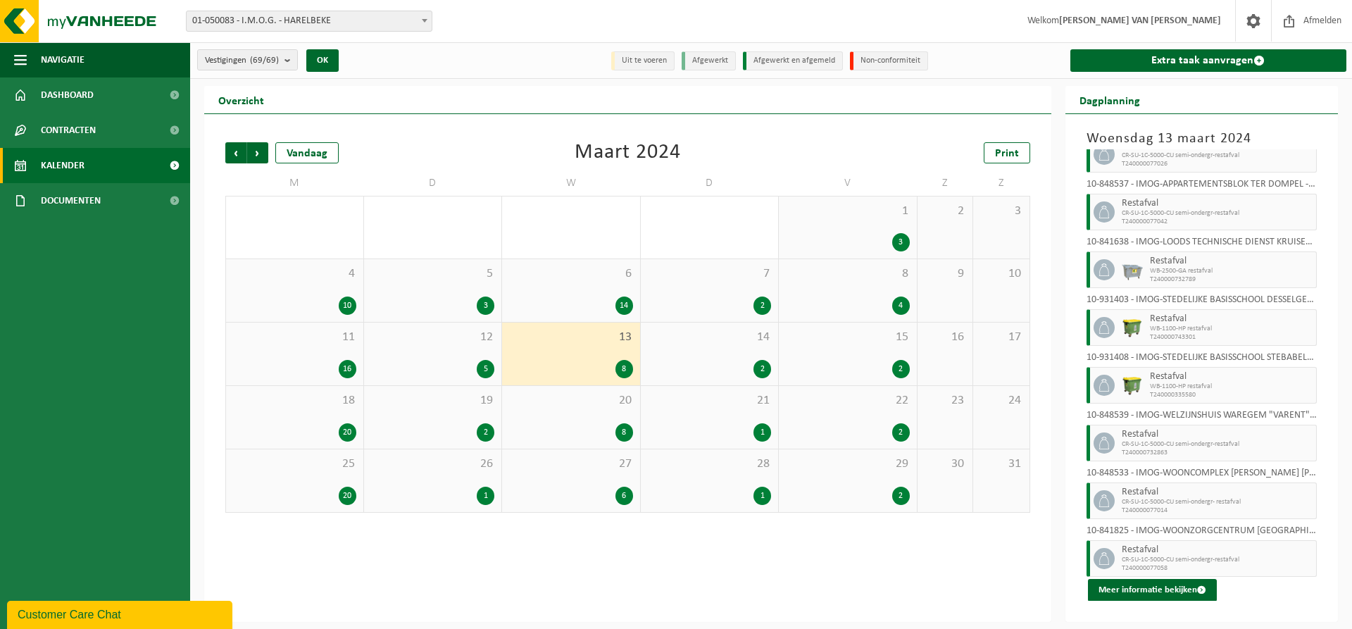
click at [705, 344] on span "14" at bounding box center [710, 337] width 124 height 15
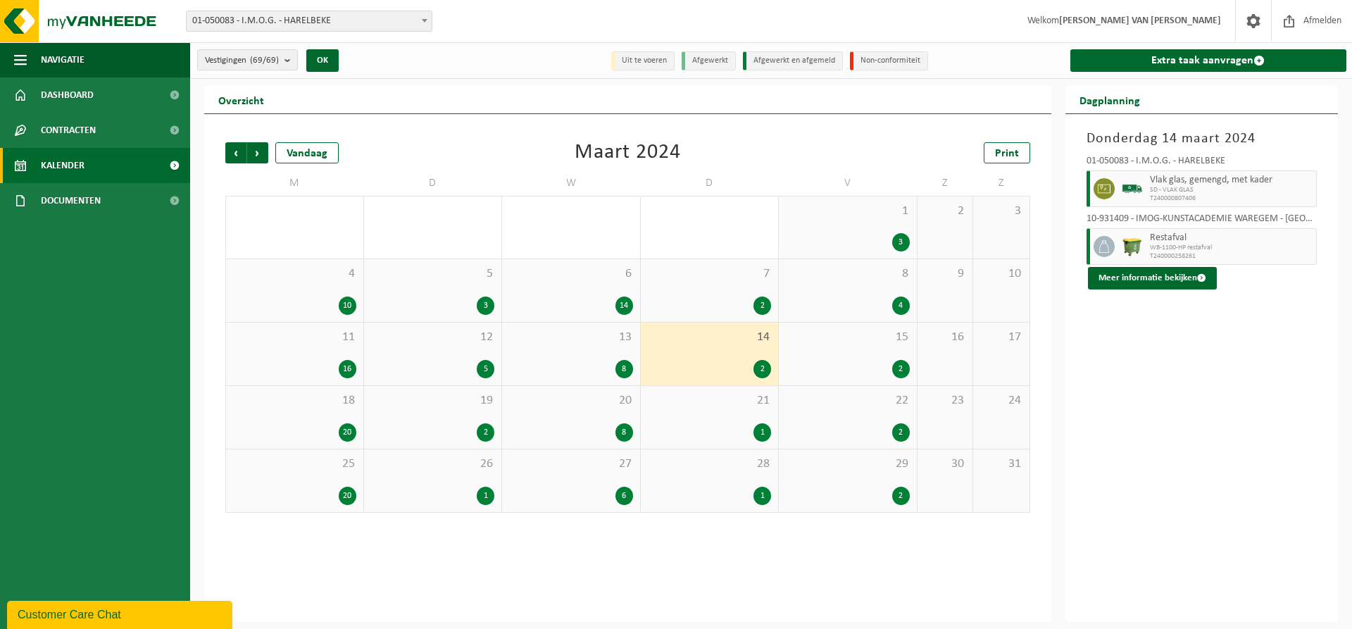
click at [838, 344] on div "15 2" at bounding box center [848, 353] width 138 height 63
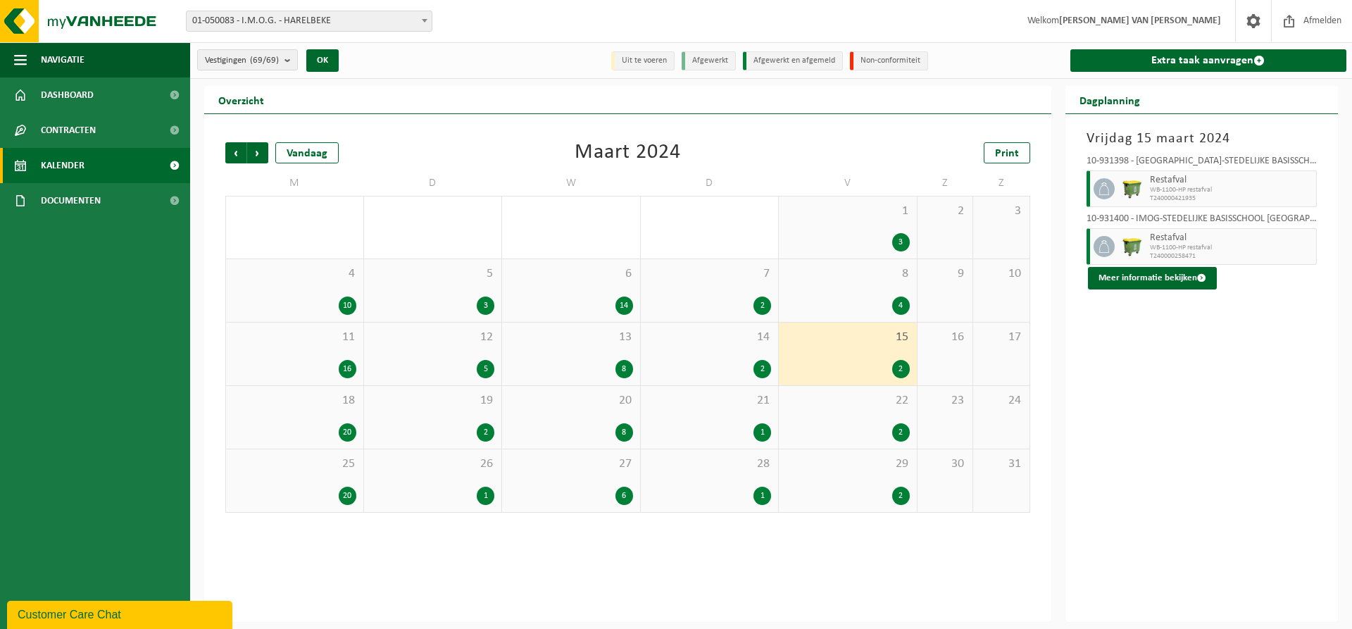
click at [289, 416] on div "18 20" at bounding box center [294, 417] width 137 height 63
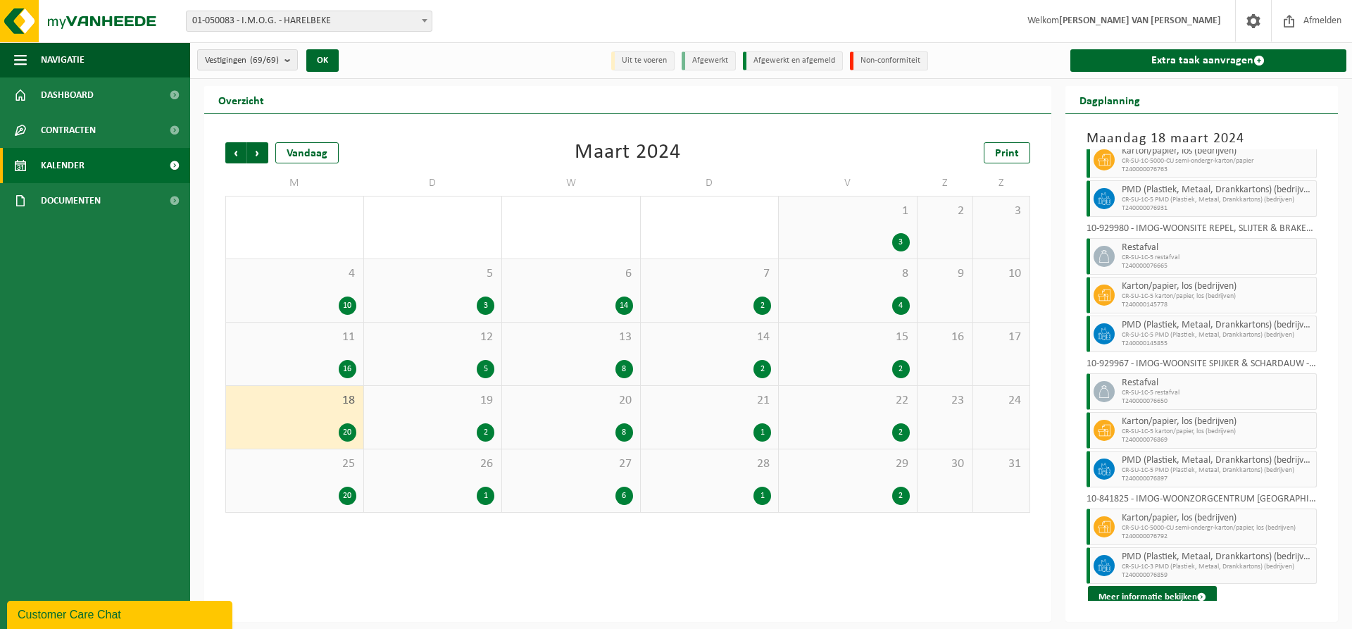
scroll to position [537, 0]
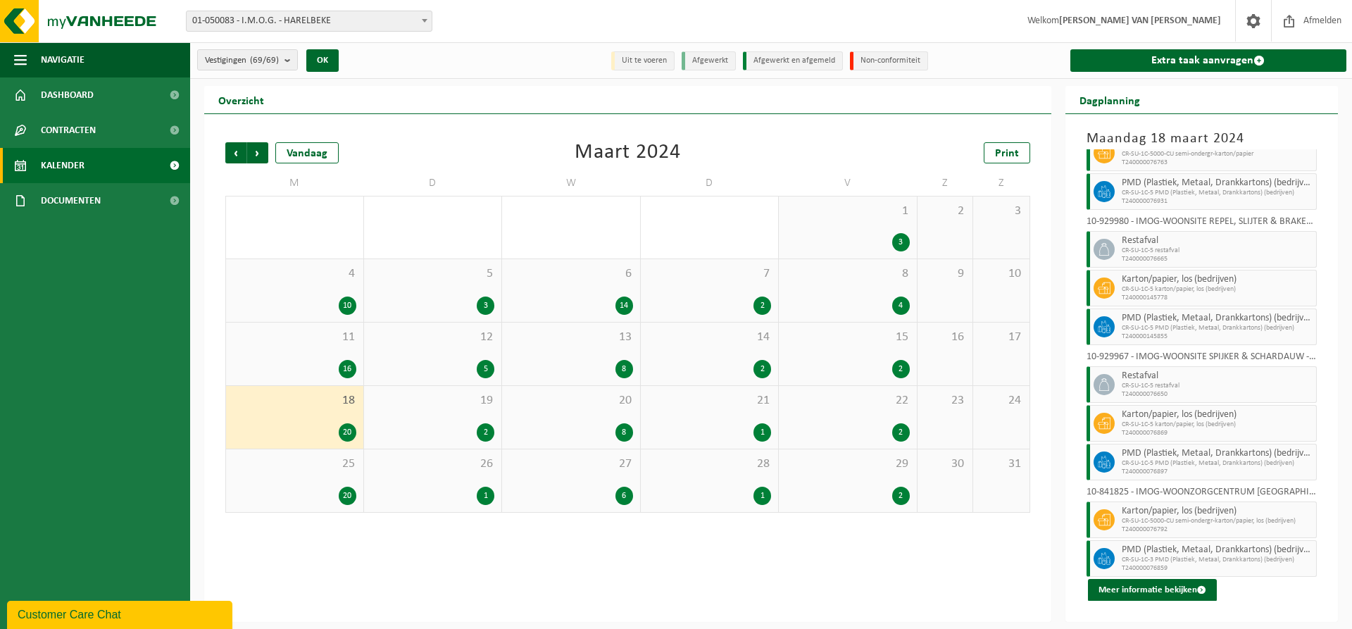
click at [471, 408] on div "19 2" at bounding box center [433, 417] width 138 height 63
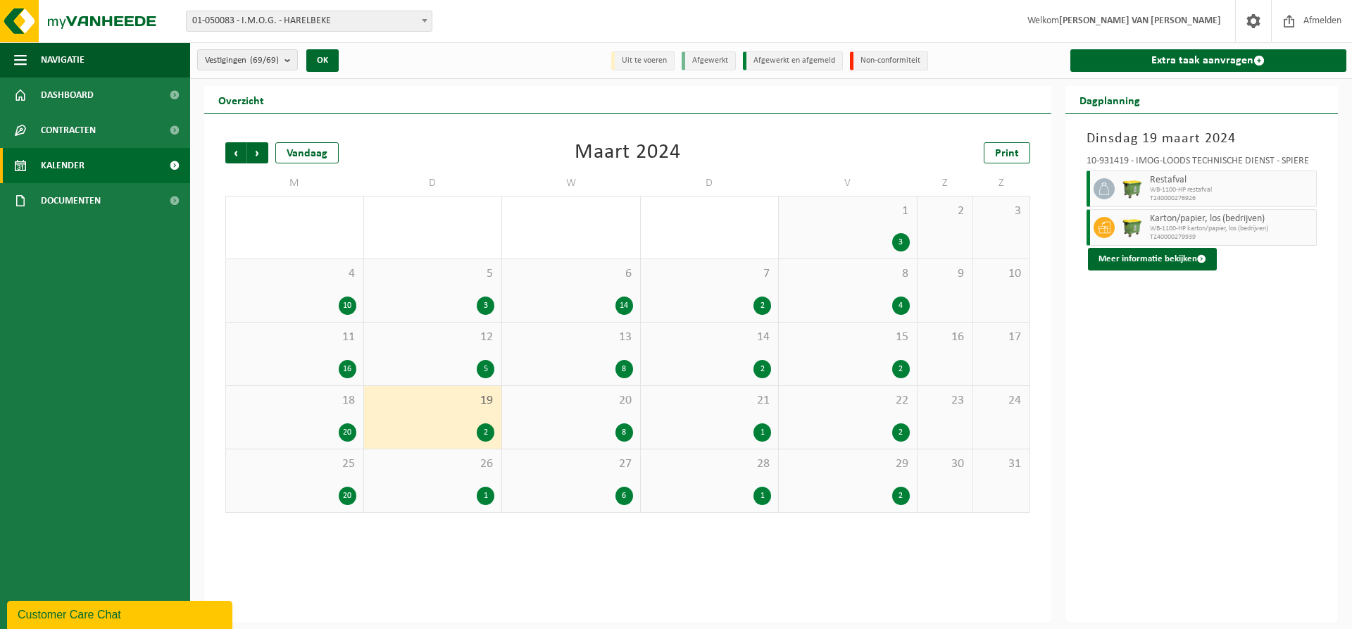
click at [582, 416] on div "20 8" at bounding box center [571, 417] width 138 height 63
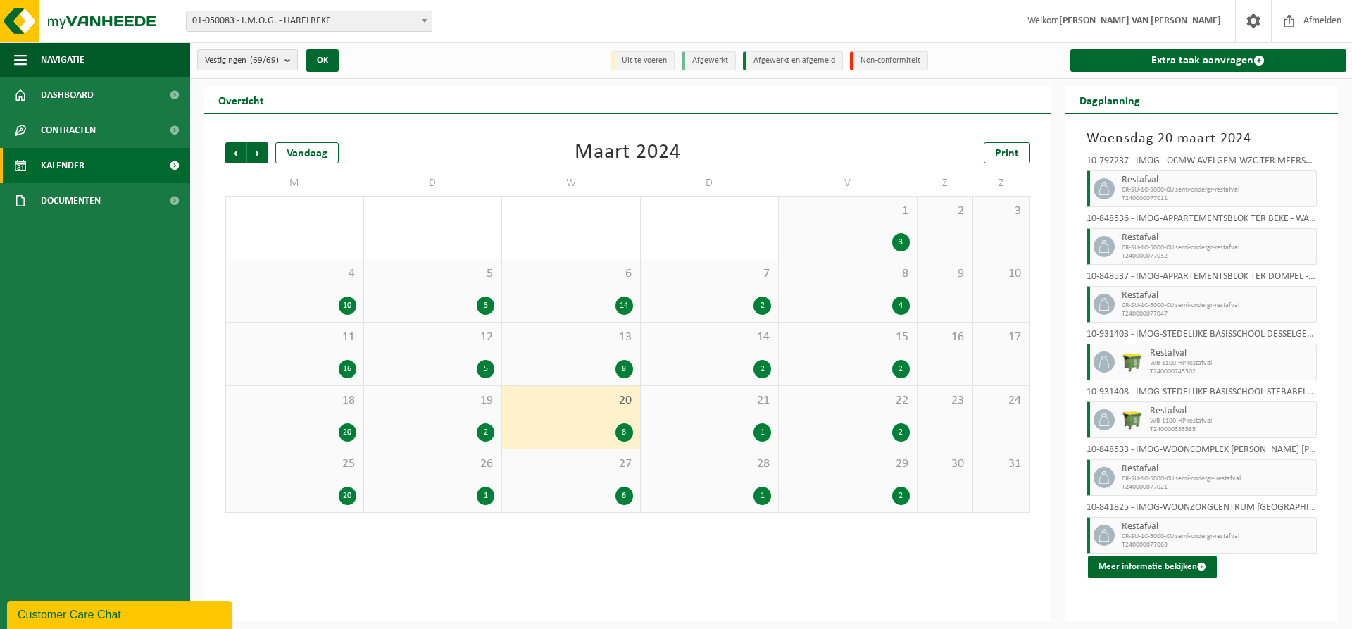
click at [751, 410] on div "21 1" at bounding box center [710, 417] width 138 height 63
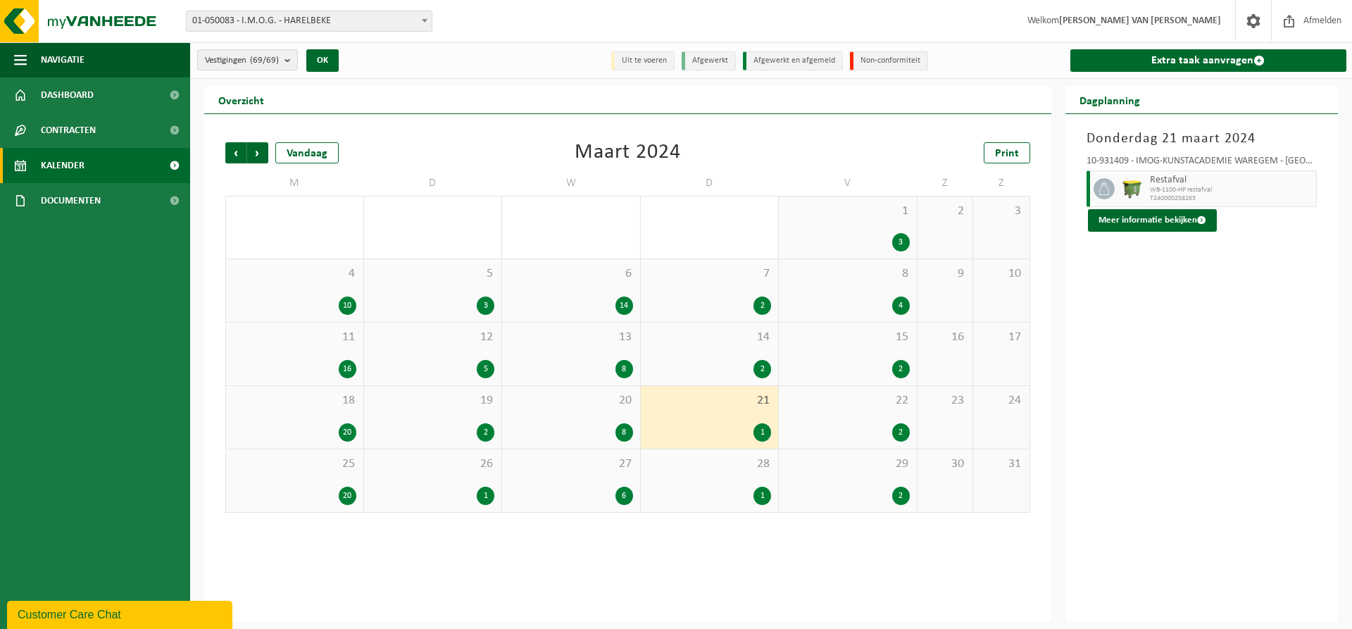
click at [865, 411] on div "22 2" at bounding box center [848, 417] width 138 height 63
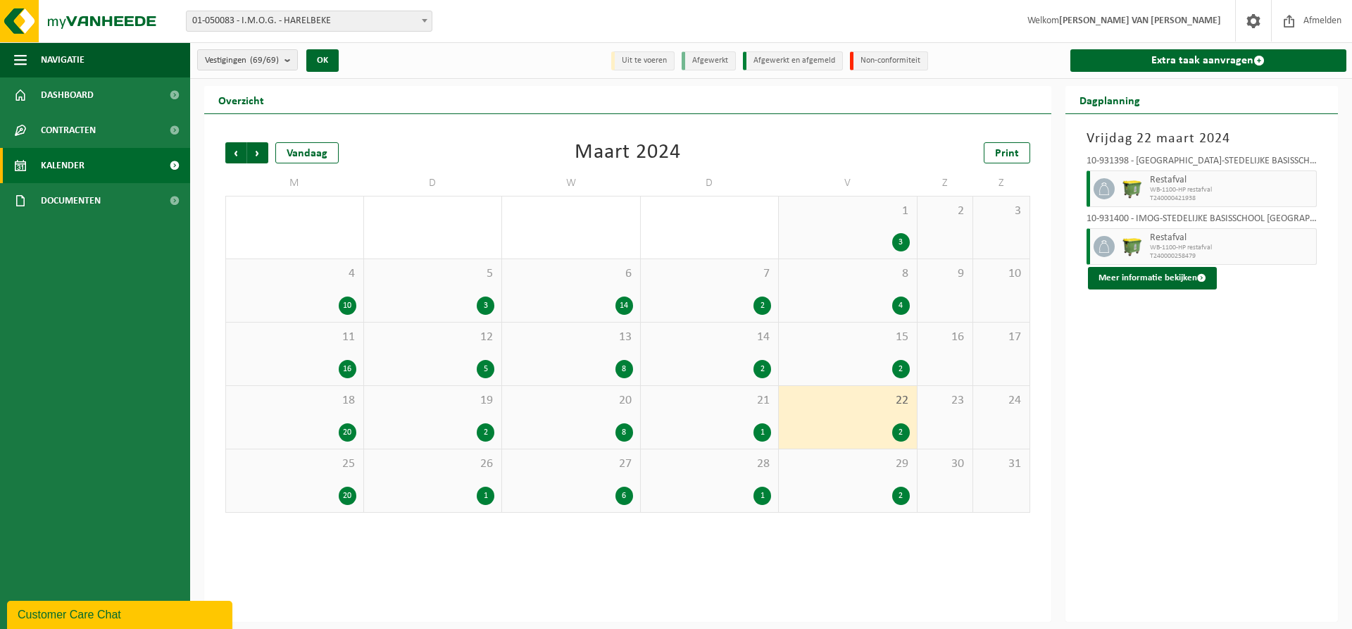
click at [323, 468] on span "25" at bounding box center [294, 463] width 123 height 15
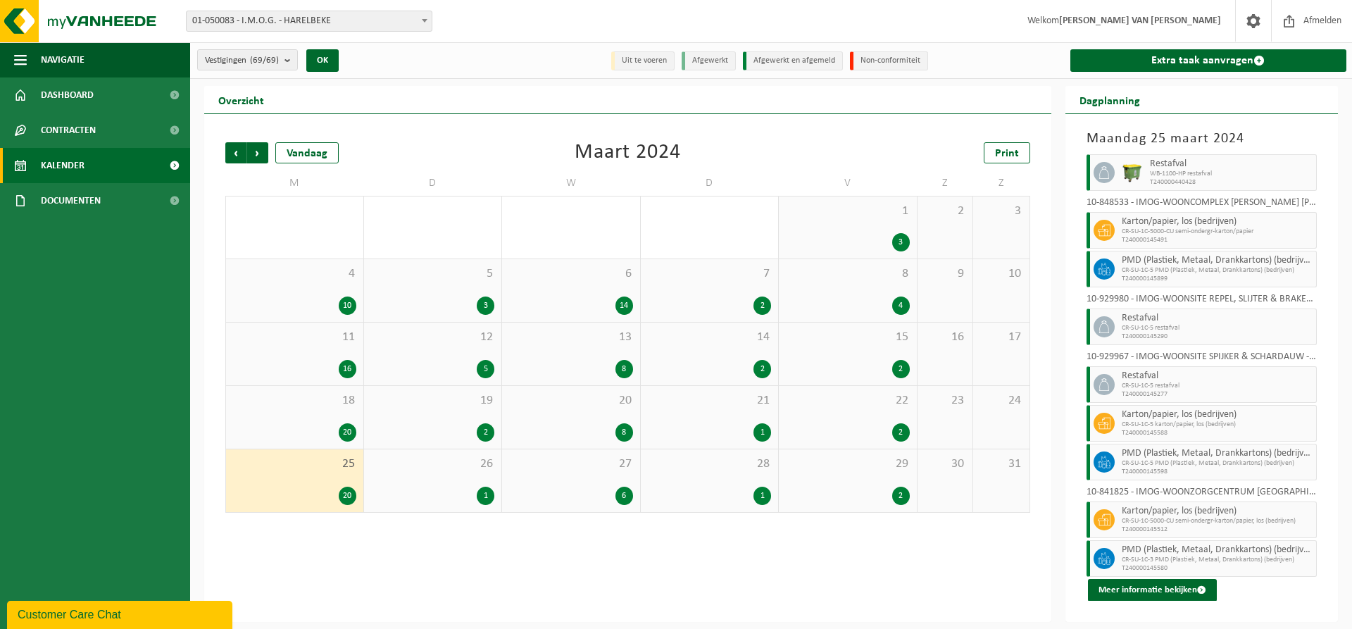
click at [464, 480] on div "26 1" at bounding box center [433, 480] width 138 height 63
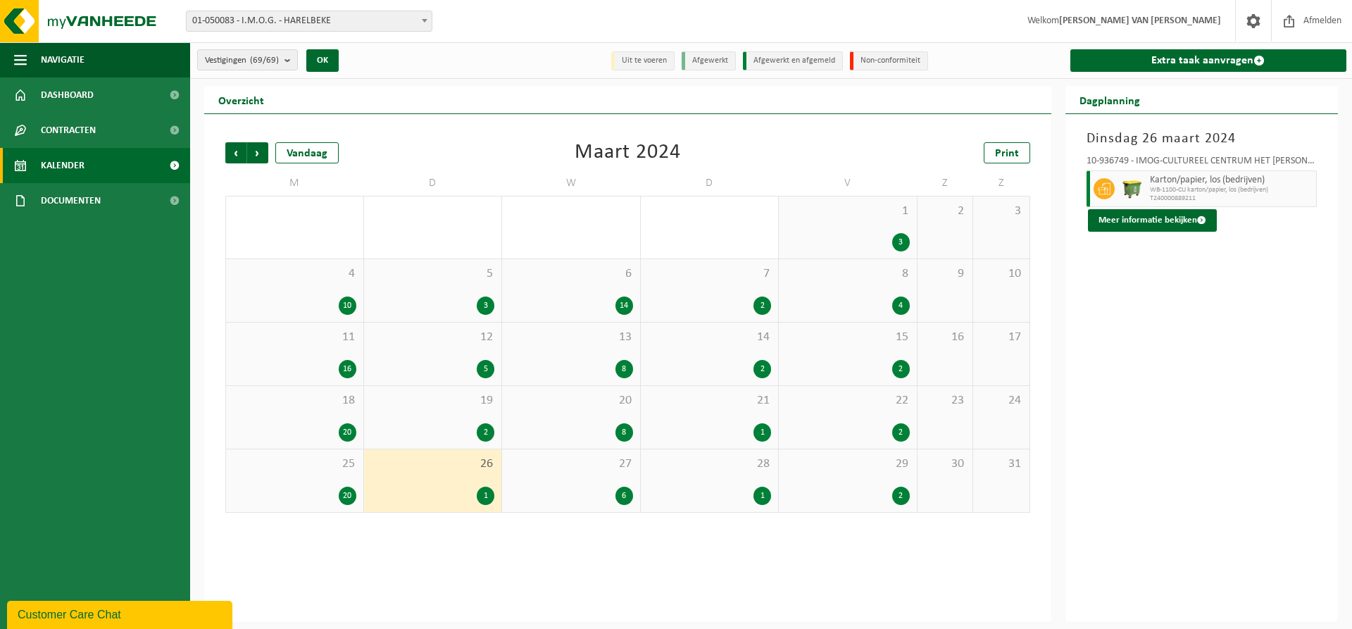
click at [551, 490] on div "6" at bounding box center [571, 496] width 124 height 18
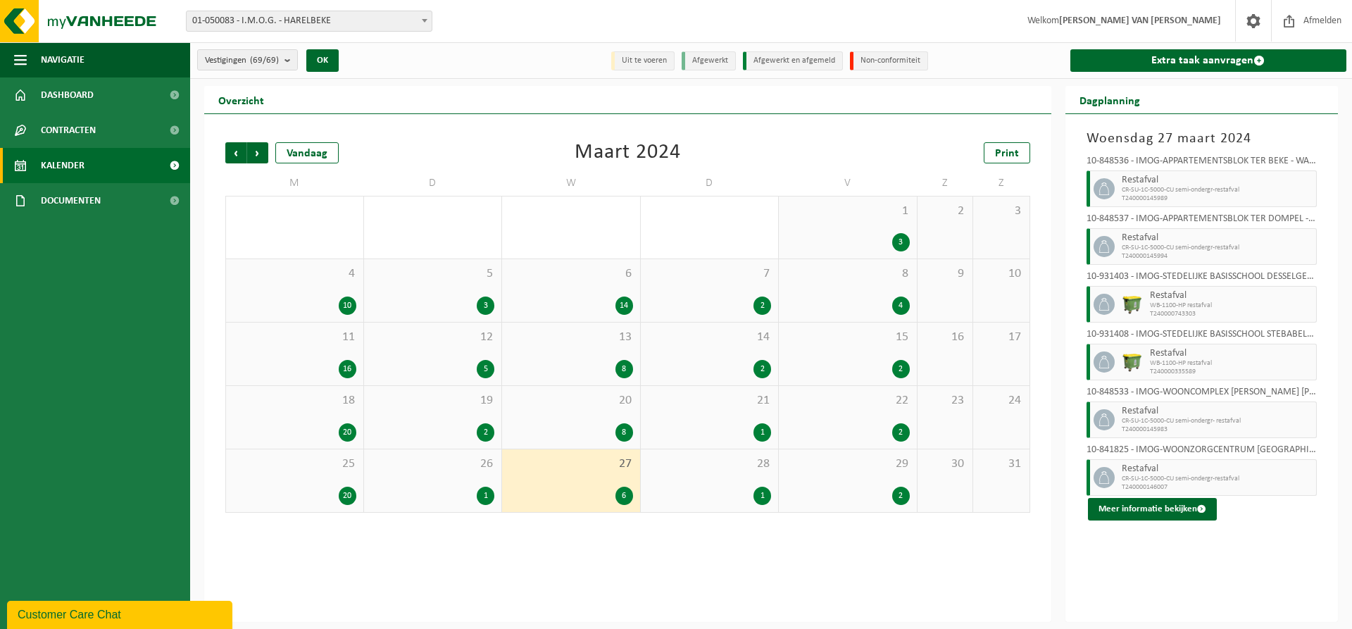
click at [703, 475] on div "28 1" at bounding box center [710, 480] width 138 height 63
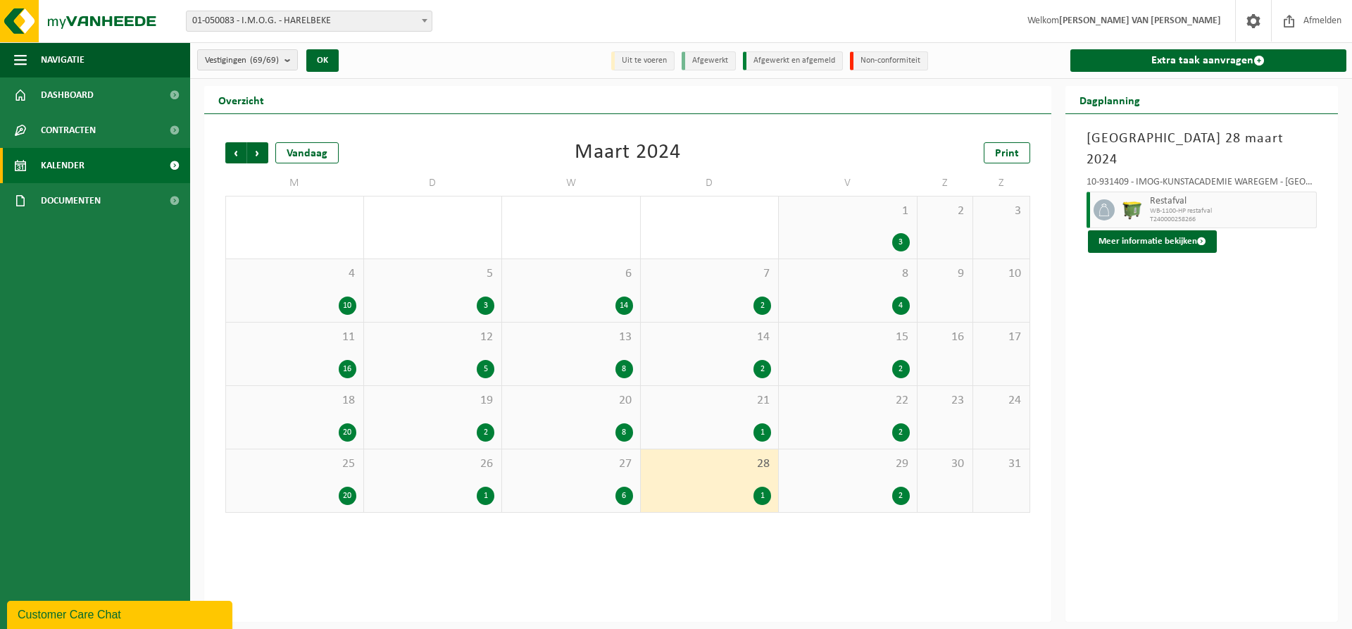
click at [871, 470] on span "29" at bounding box center [848, 463] width 124 height 15
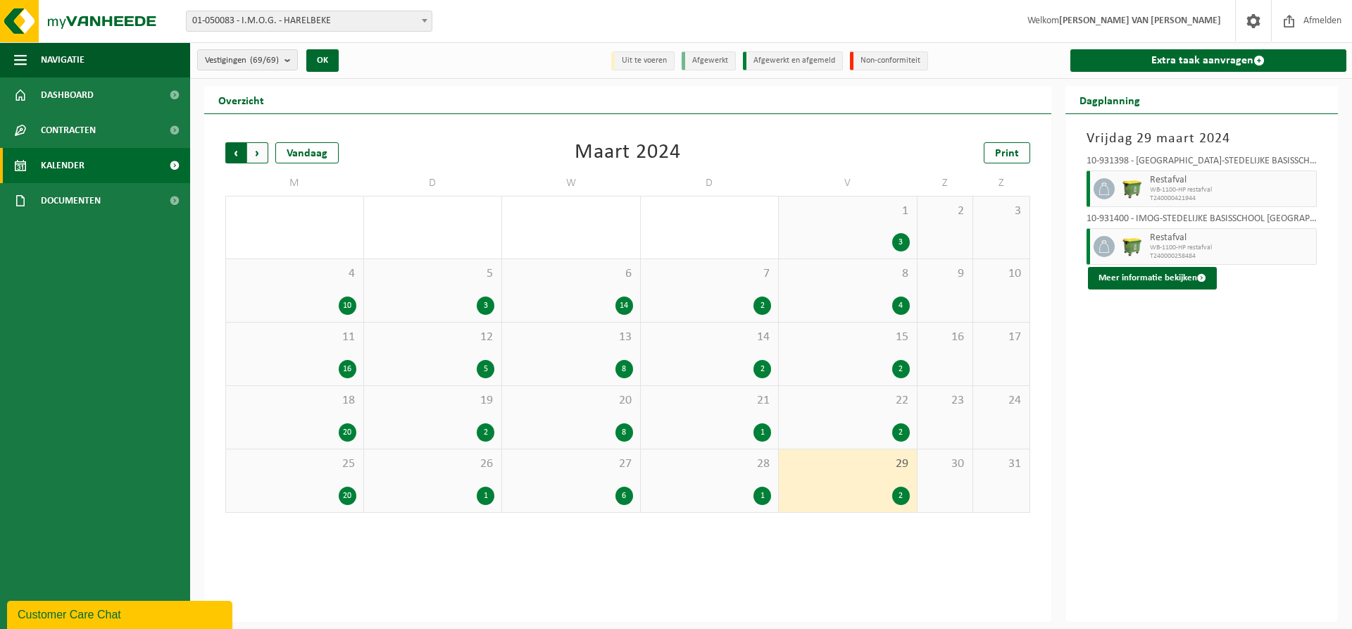
click at [258, 151] on span "Volgende" at bounding box center [257, 152] width 21 height 21
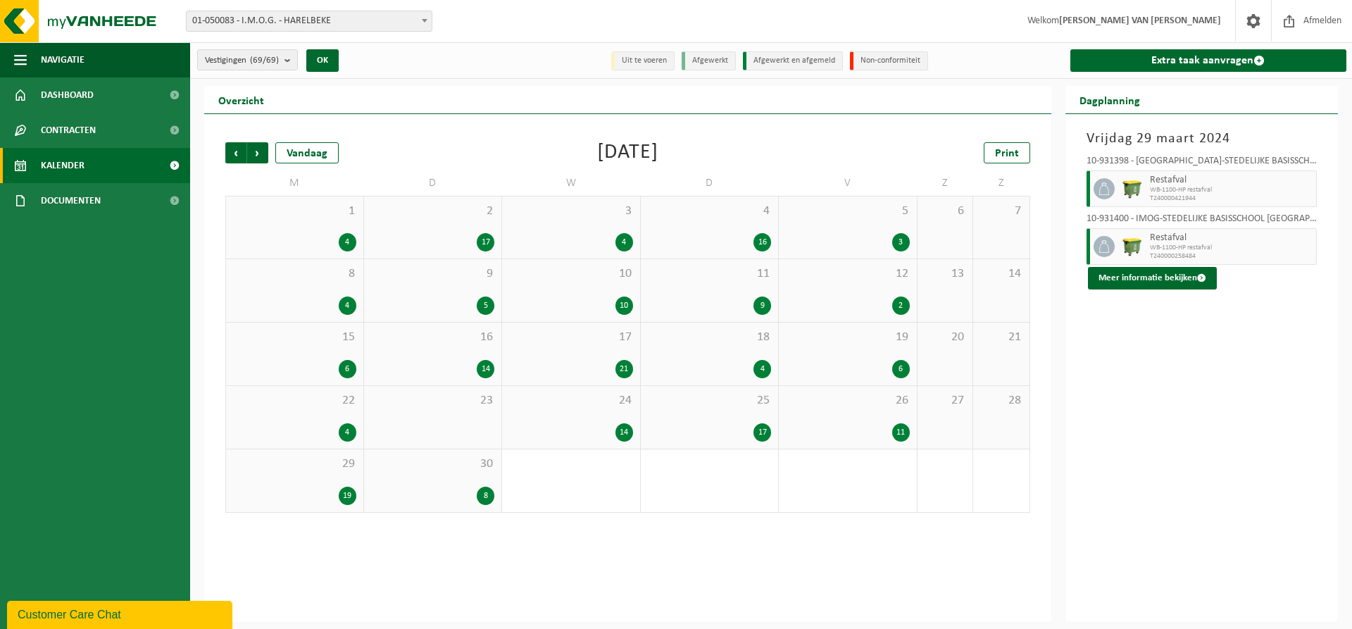
click at [334, 215] on span "1" at bounding box center [294, 210] width 123 height 15
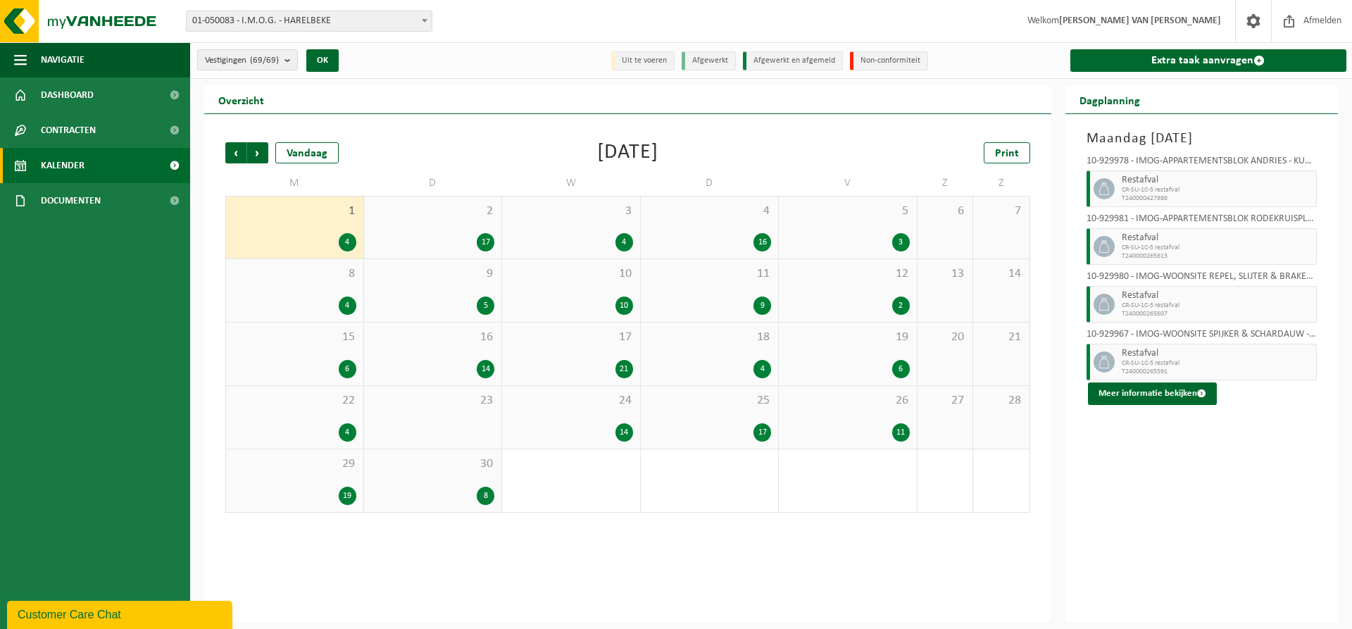
click at [472, 227] on div "2 17" at bounding box center [433, 227] width 138 height 62
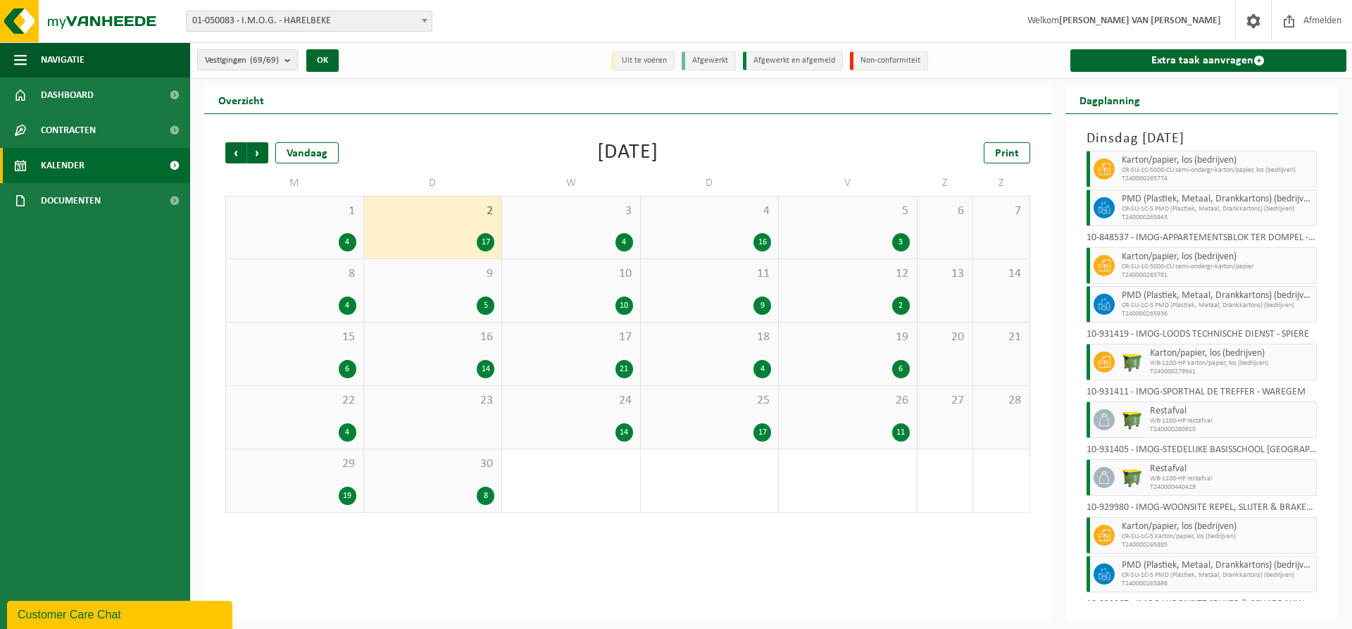
scroll to position [421, 0]
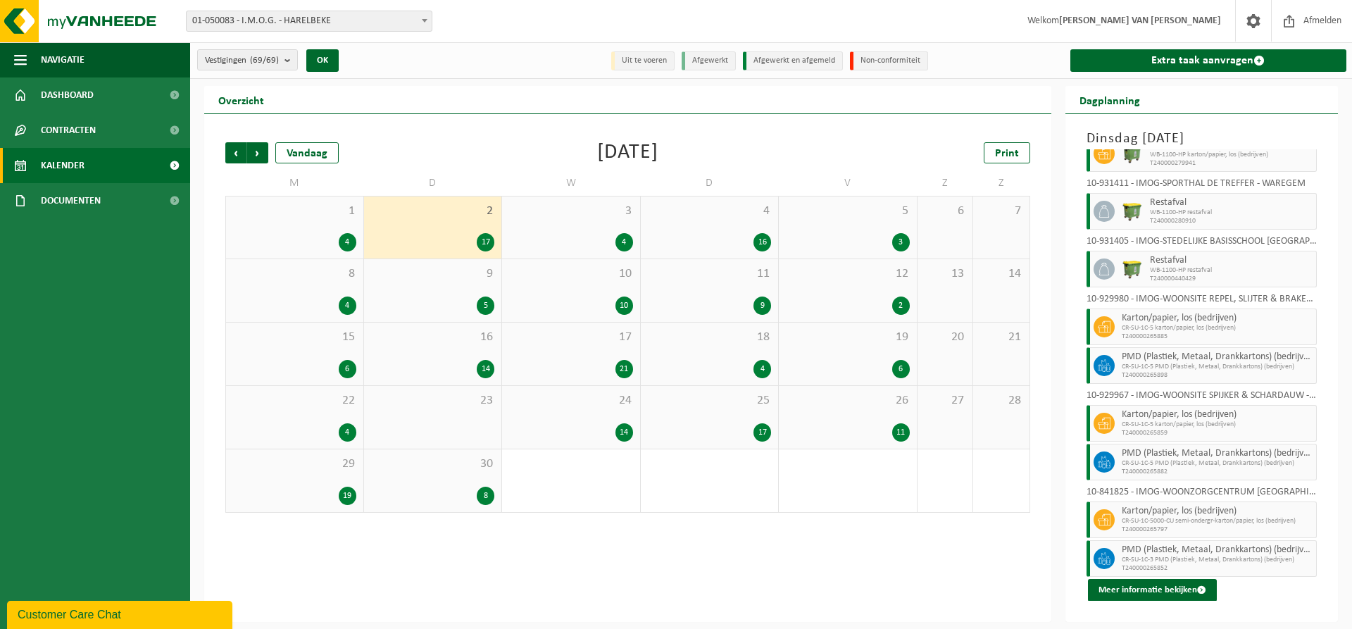
click at [588, 225] on div "3 4" at bounding box center [571, 227] width 138 height 62
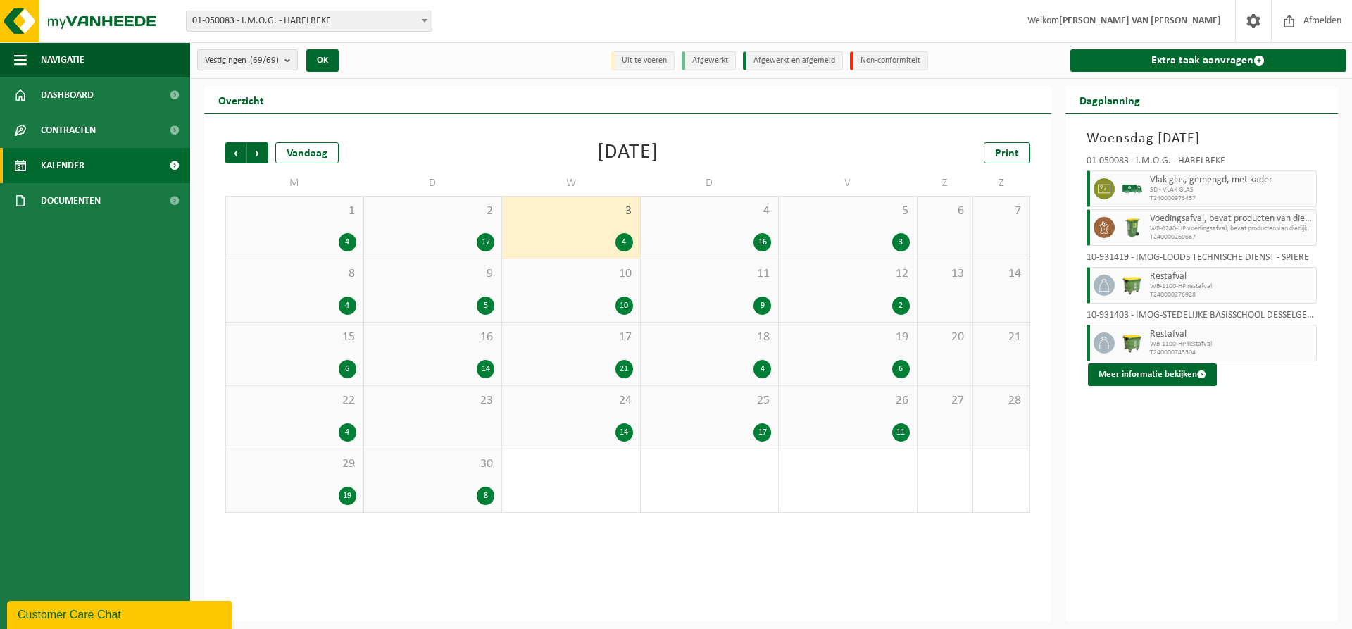
click at [748, 225] on div "4 16" at bounding box center [710, 227] width 138 height 62
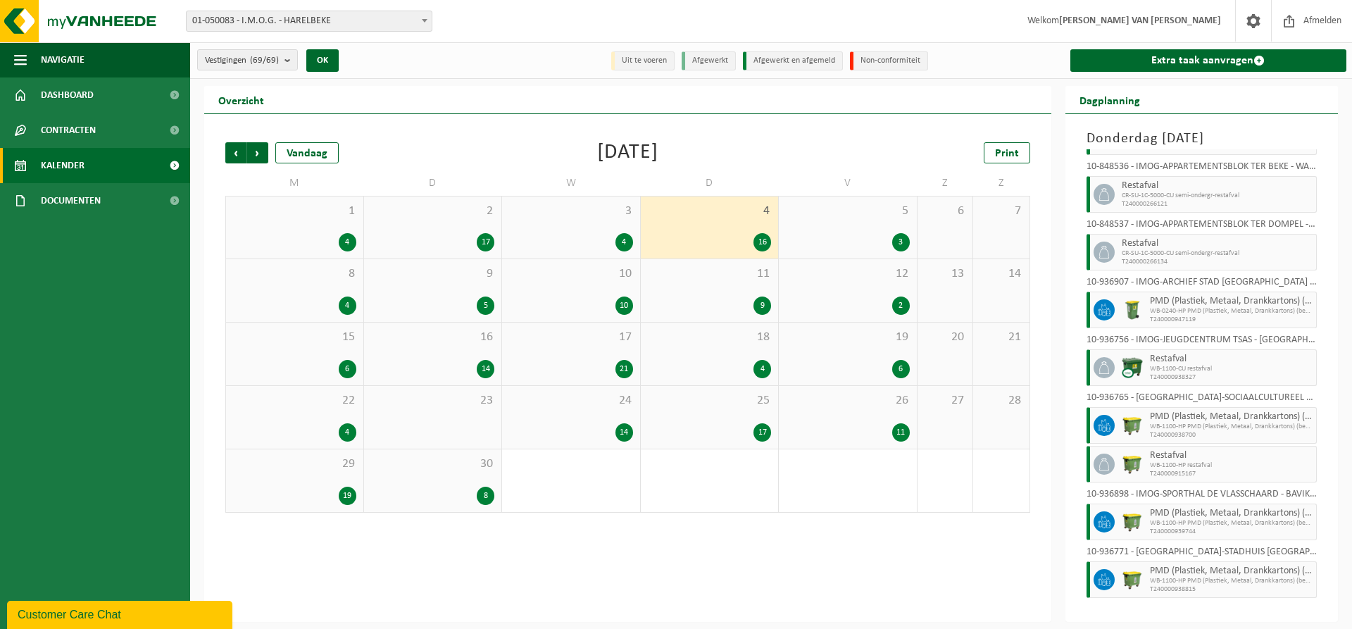
scroll to position [420, 0]
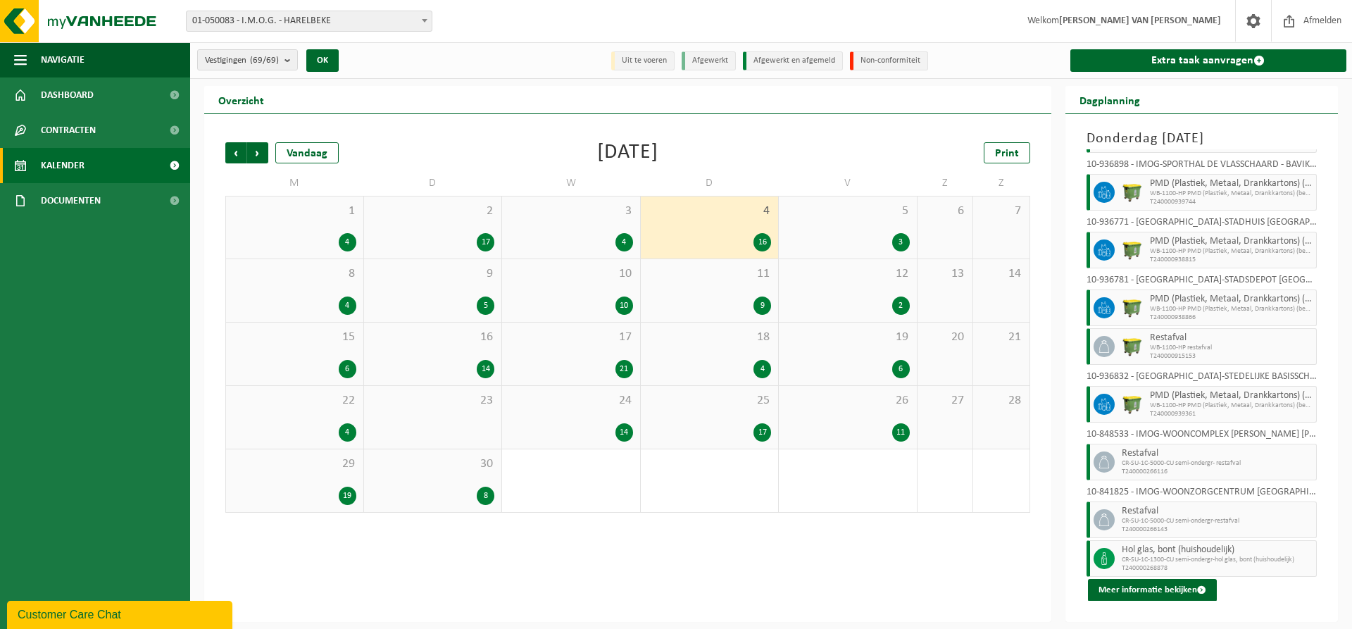
click at [873, 227] on div "5 3" at bounding box center [848, 227] width 138 height 62
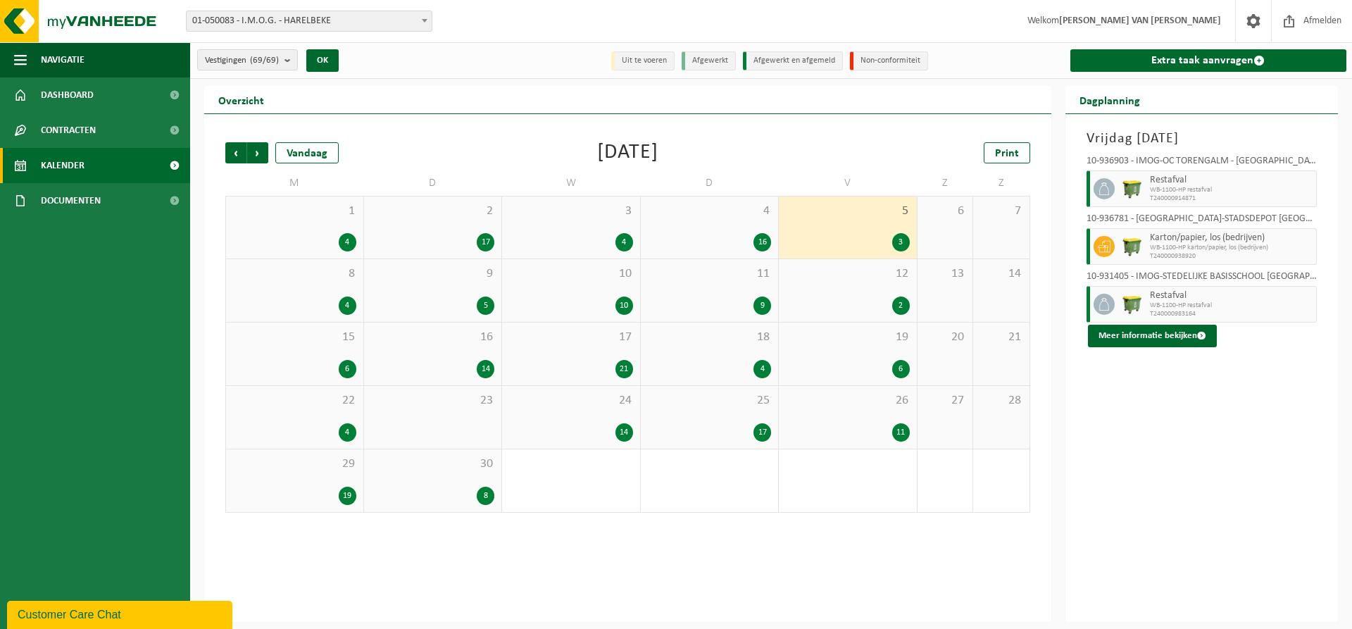
click at [326, 284] on div "8 4" at bounding box center [294, 290] width 137 height 63
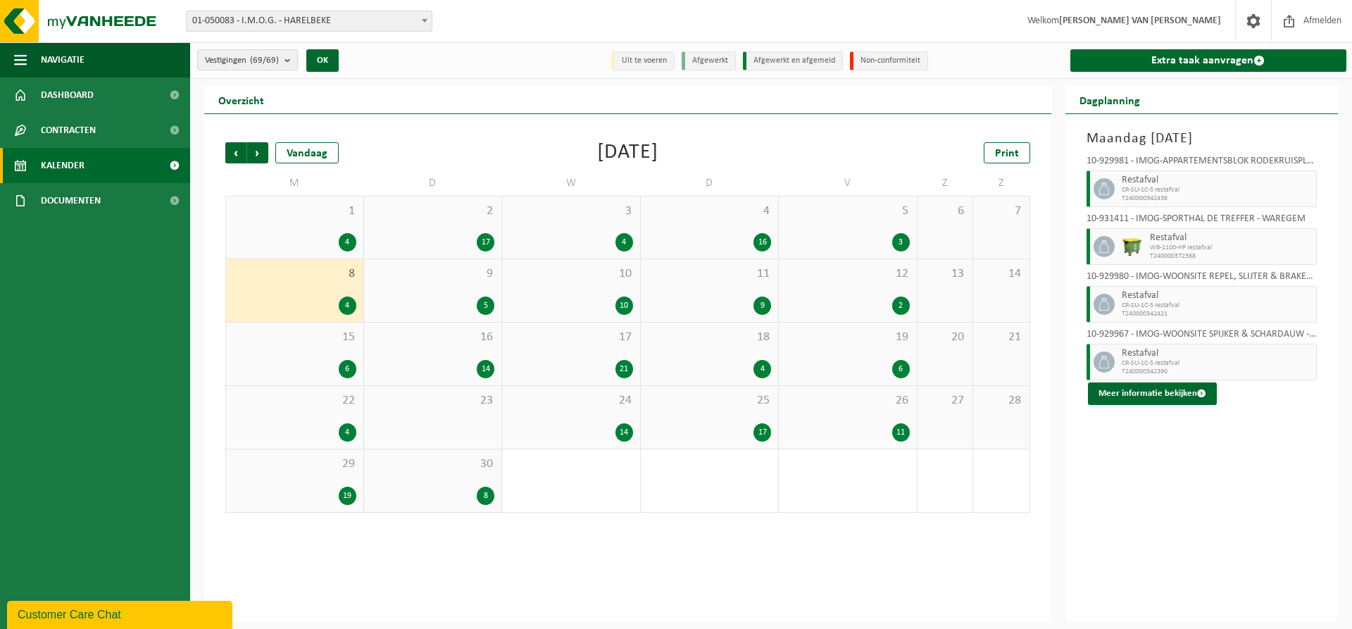
click at [460, 303] on div "5" at bounding box center [433, 305] width 124 height 18
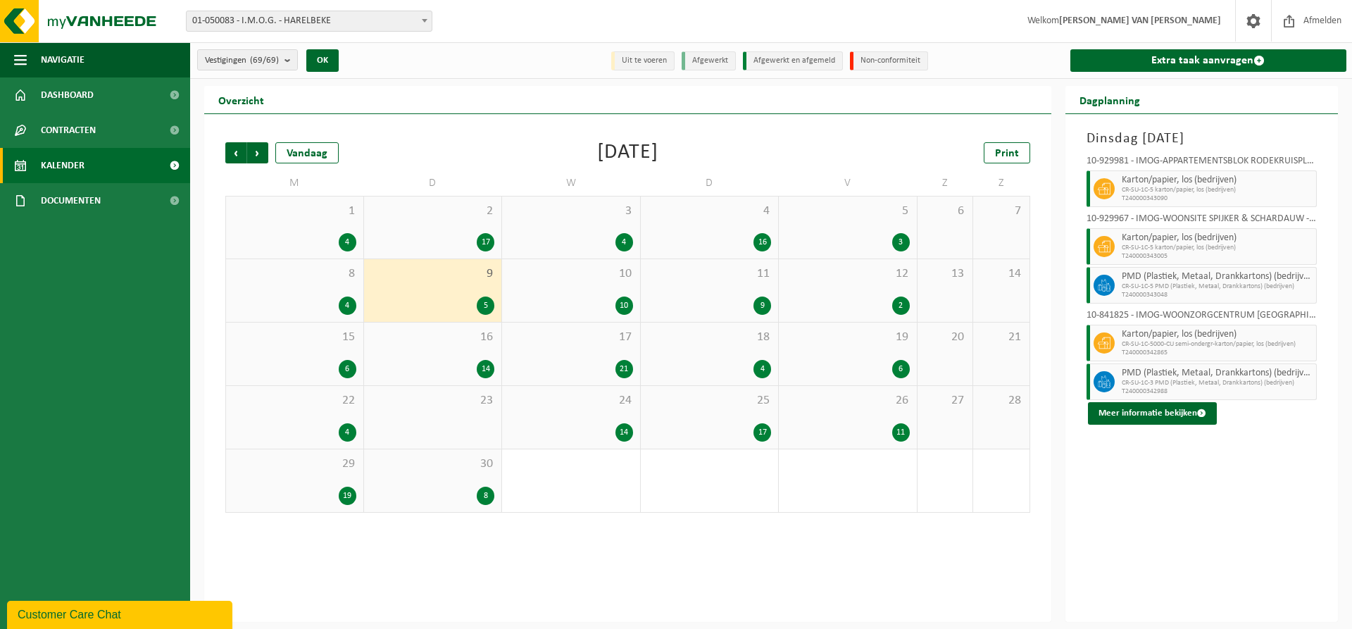
click at [551, 303] on div "10" at bounding box center [571, 305] width 124 height 18
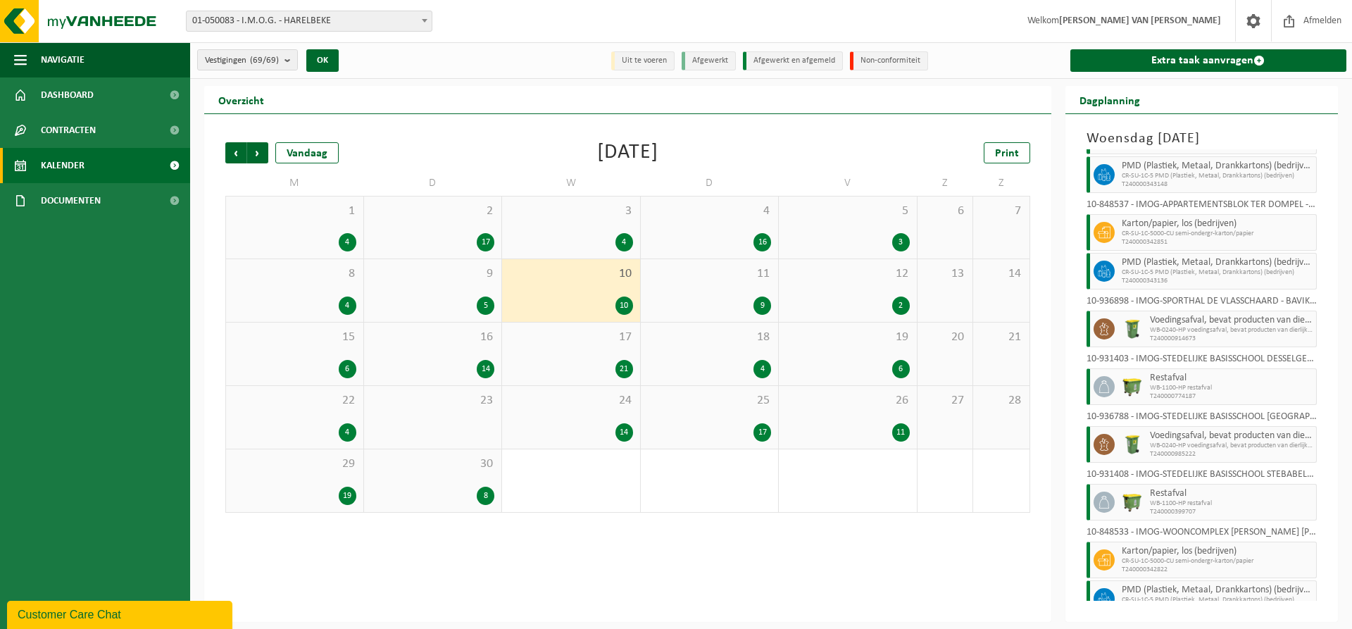
scroll to position [93, 0]
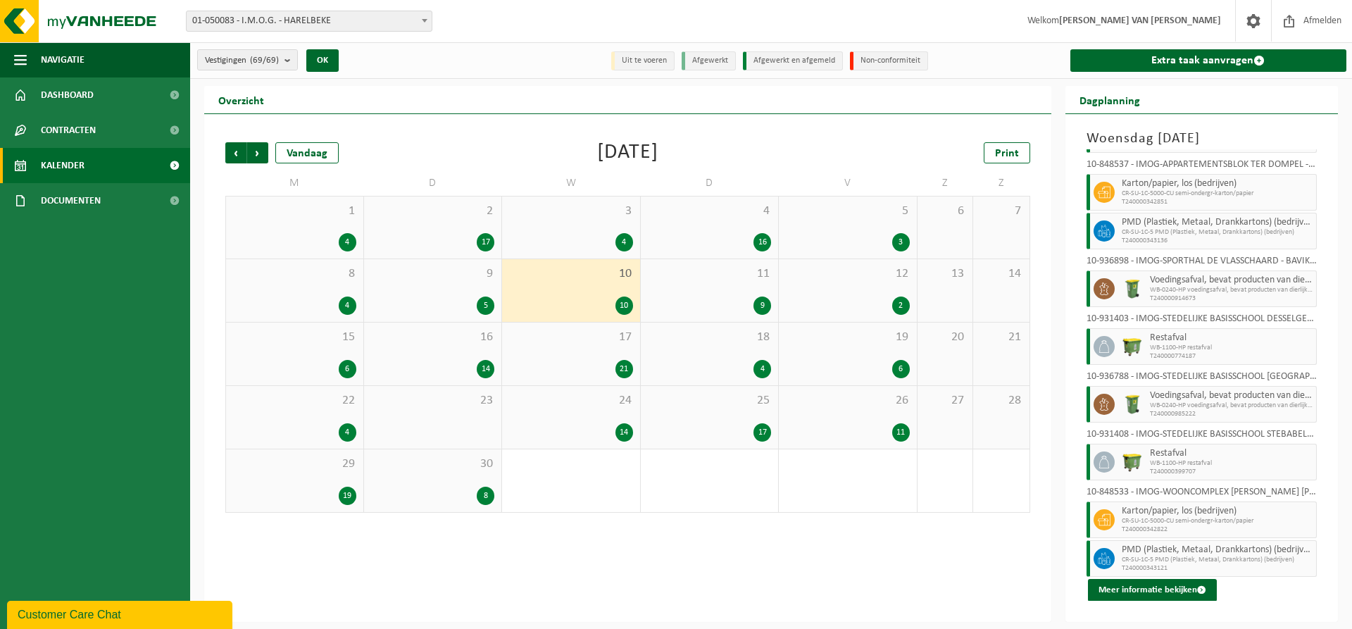
click at [739, 279] on span "11" at bounding box center [710, 273] width 124 height 15
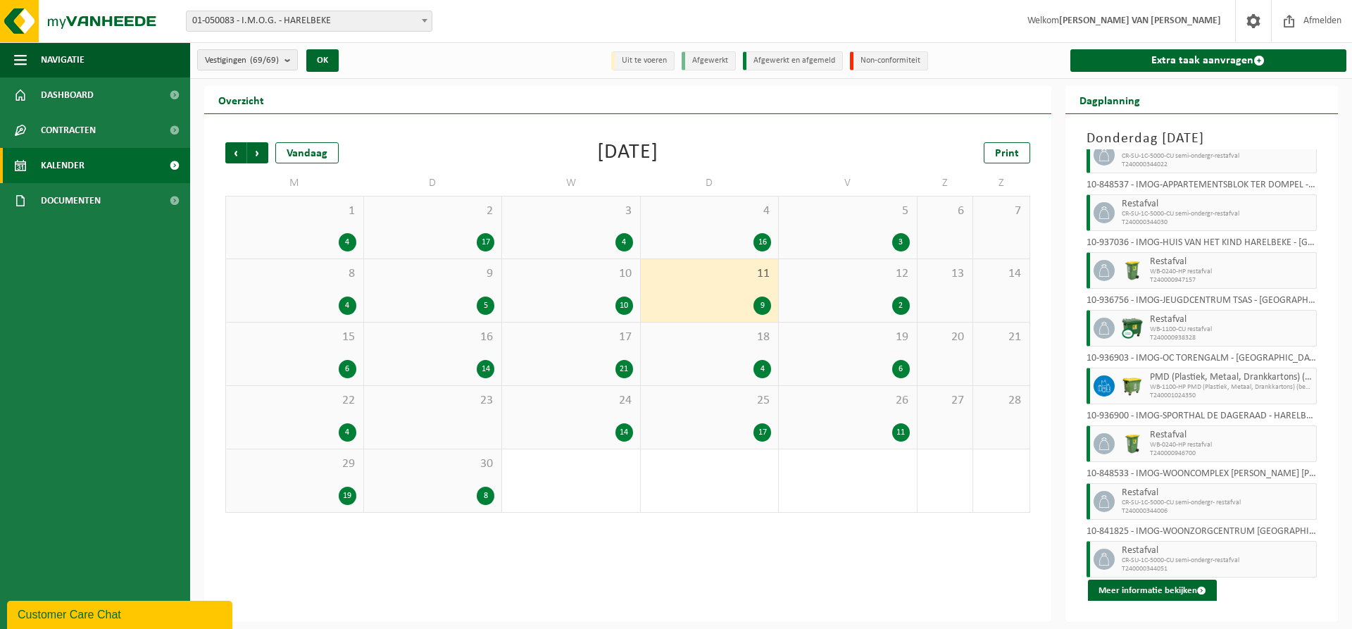
scroll to position [92, 0]
click at [836, 294] on div "12 2" at bounding box center [848, 290] width 138 height 63
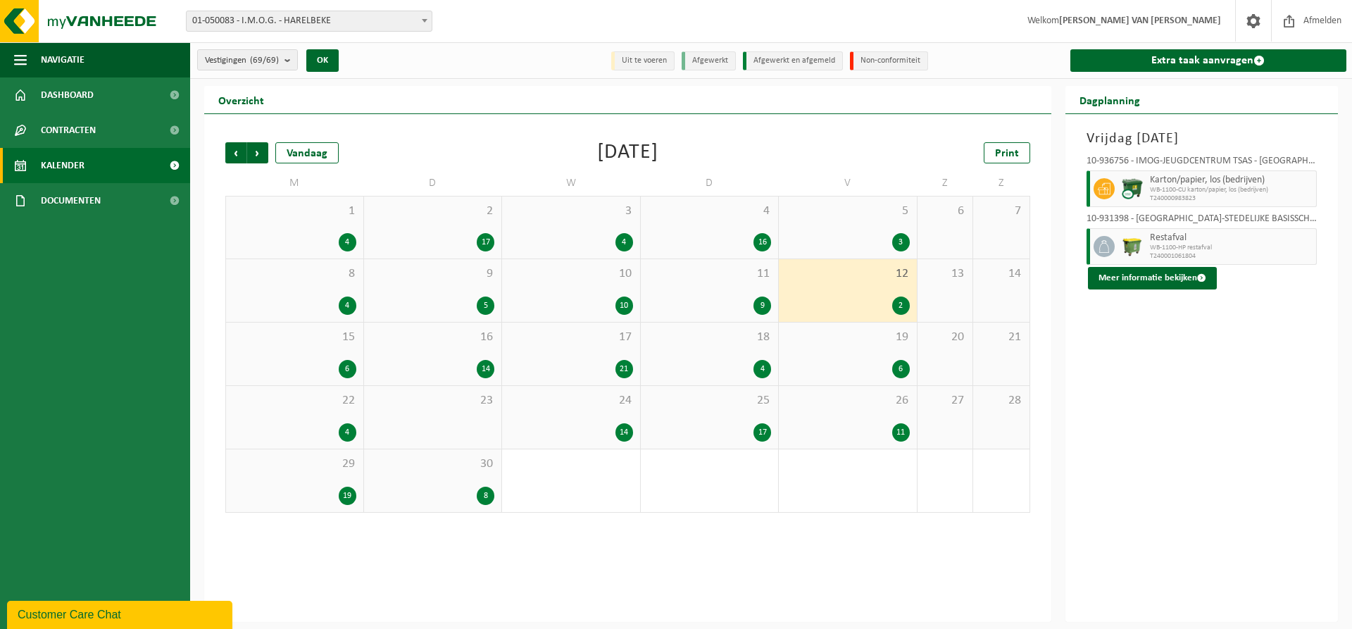
click at [287, 357] on div "15 6" at bounding box center [294, 353] width 137 height 63
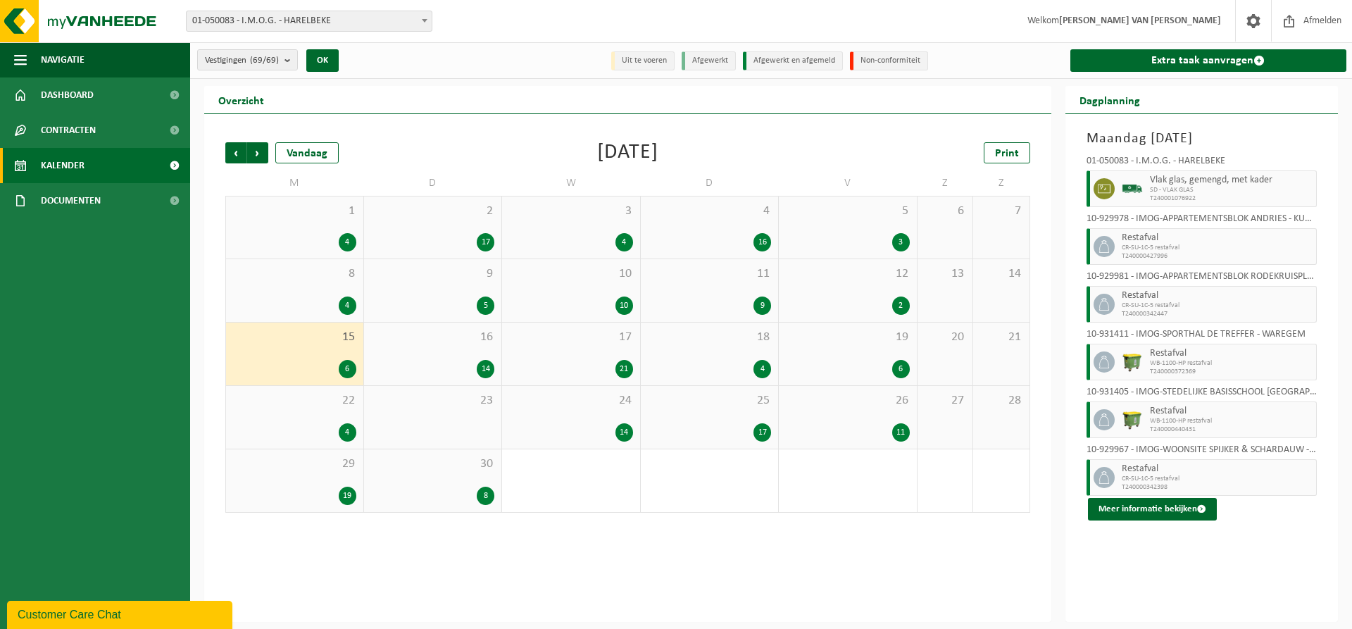
click at [458, 343] on span "16" at bounding box center [433, 337] width 124 height 15
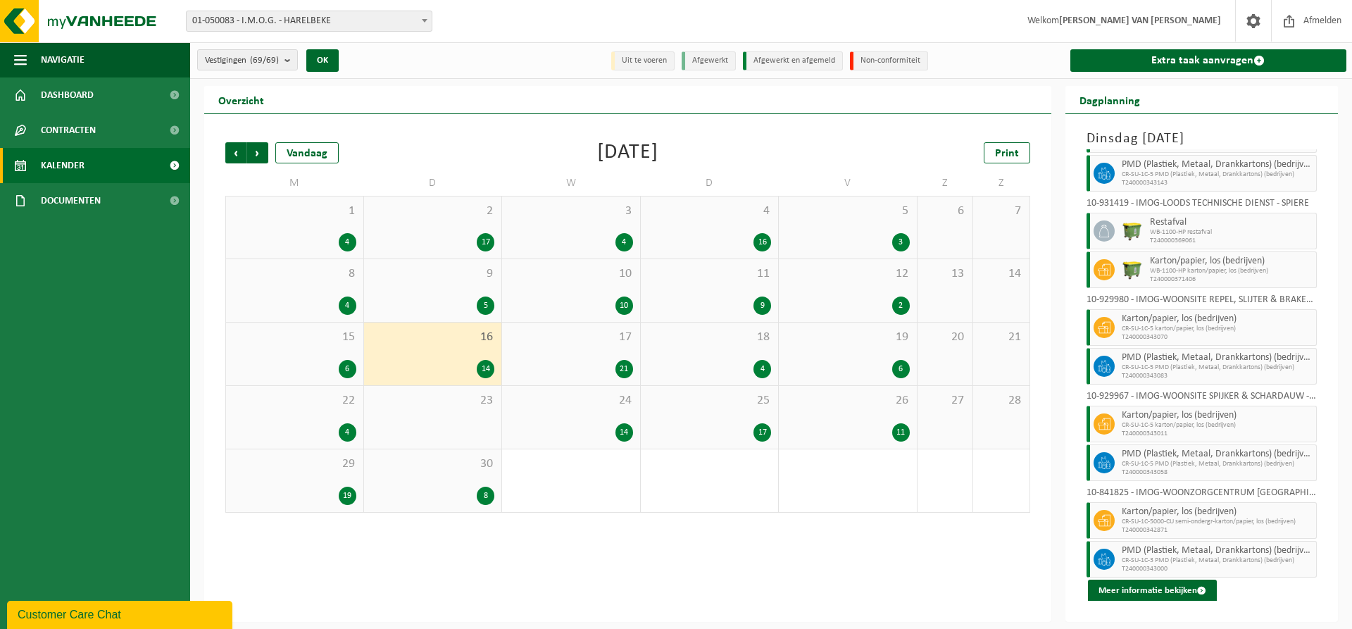
scroll to position [248, 0]
click at [597, 346] on div "17 21" at bounding box center [571, 353] width 138 height 63
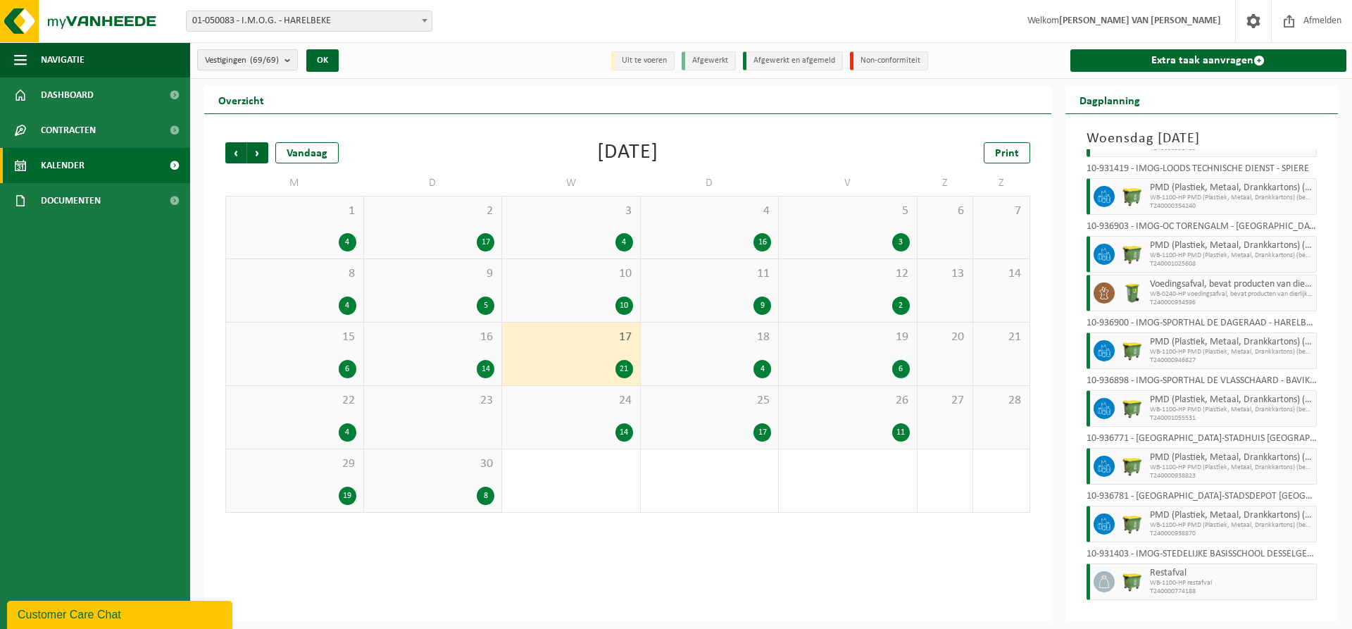
scroll to position [747, 0]
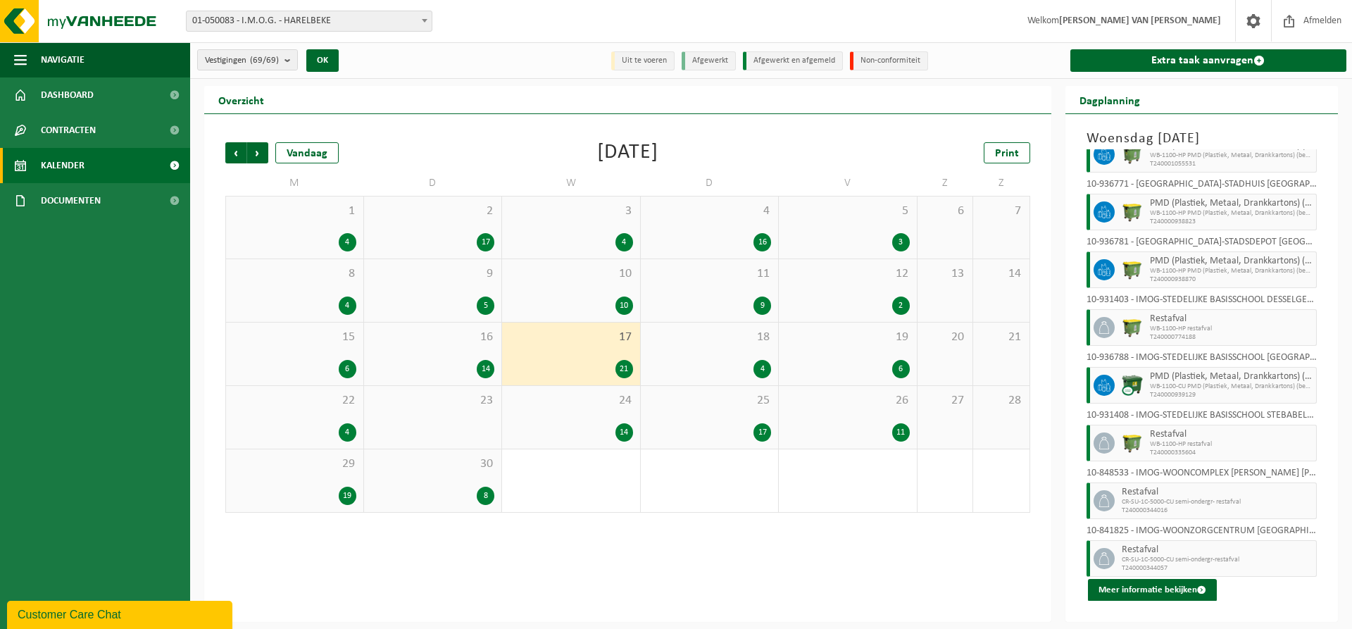
click at [737, 352] on div "18 4" at bounding box center [710, 353] width 138 height 63
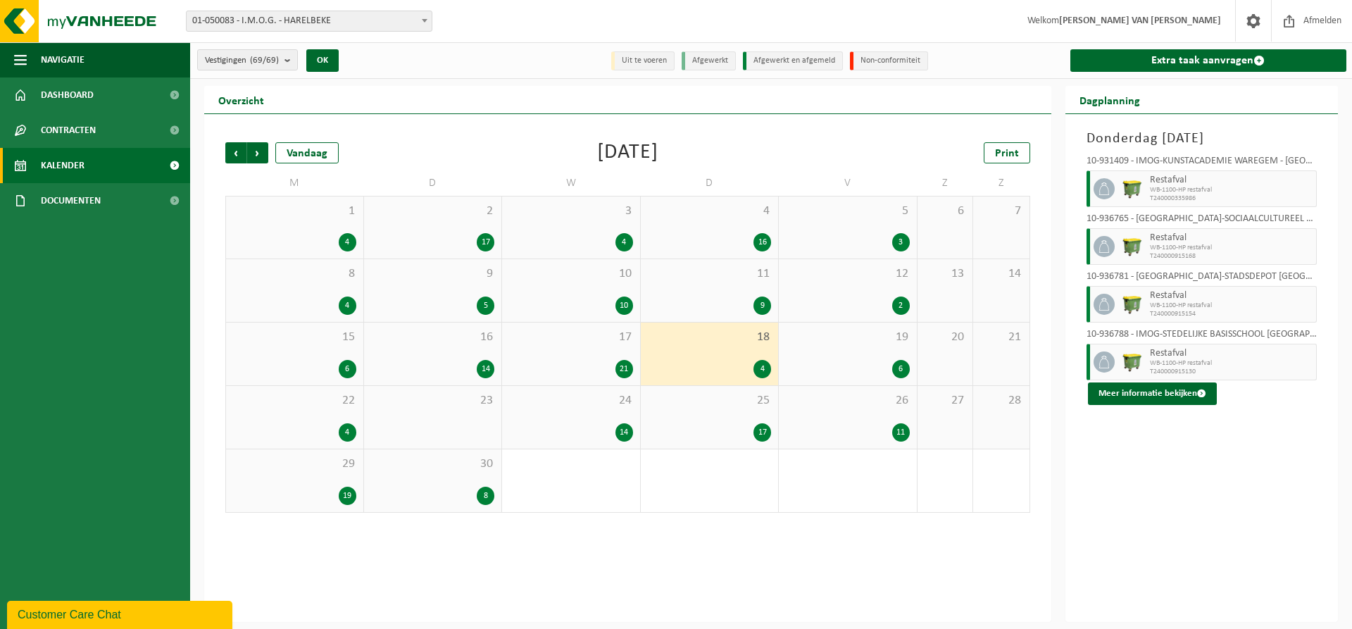
click at [869, 347] on div "19 6" at bounding box center [848, 353] width 138 height 63
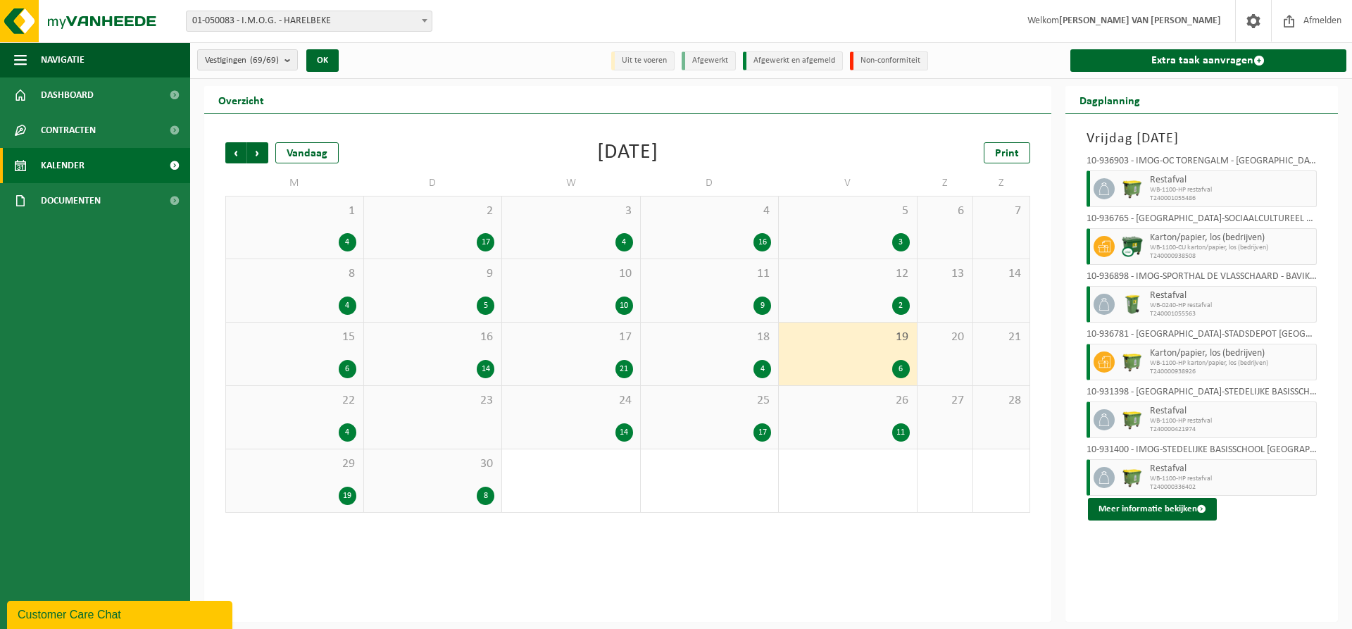
click at [298, 402] on span "22" at bounding box center [294, 400] width 123 height 15
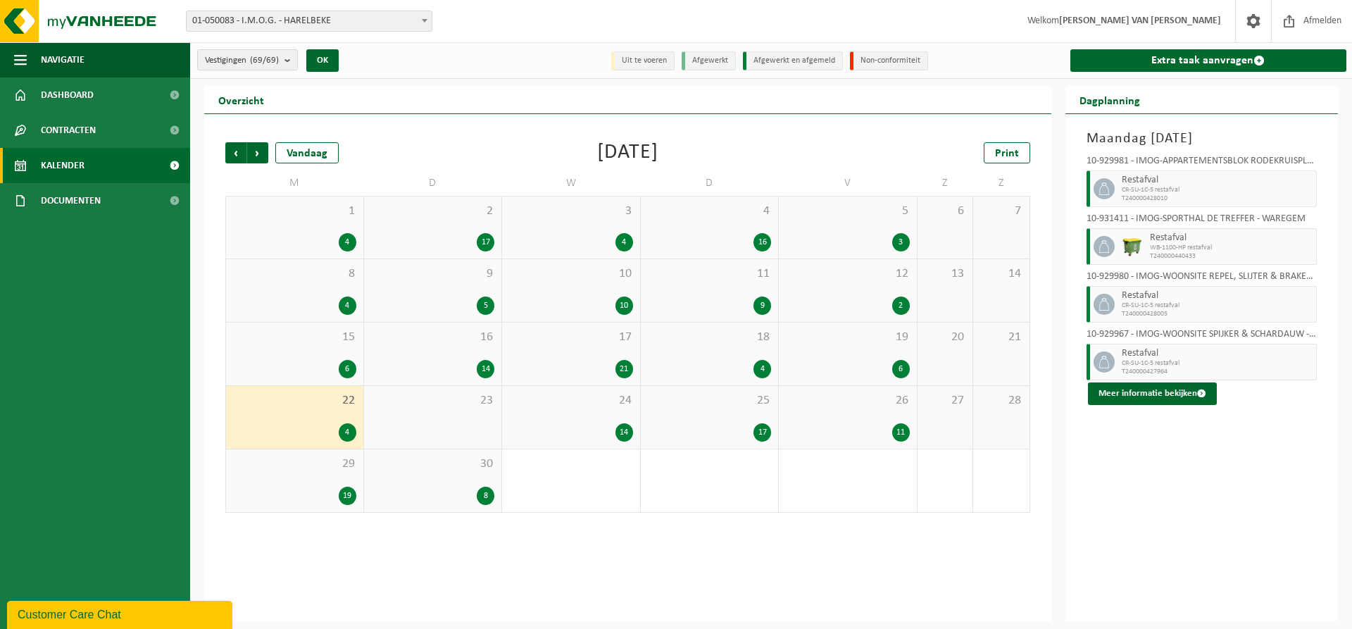
click at [606, 413] on div "24 14" at bounding box center [571, 417] width 138 height 63
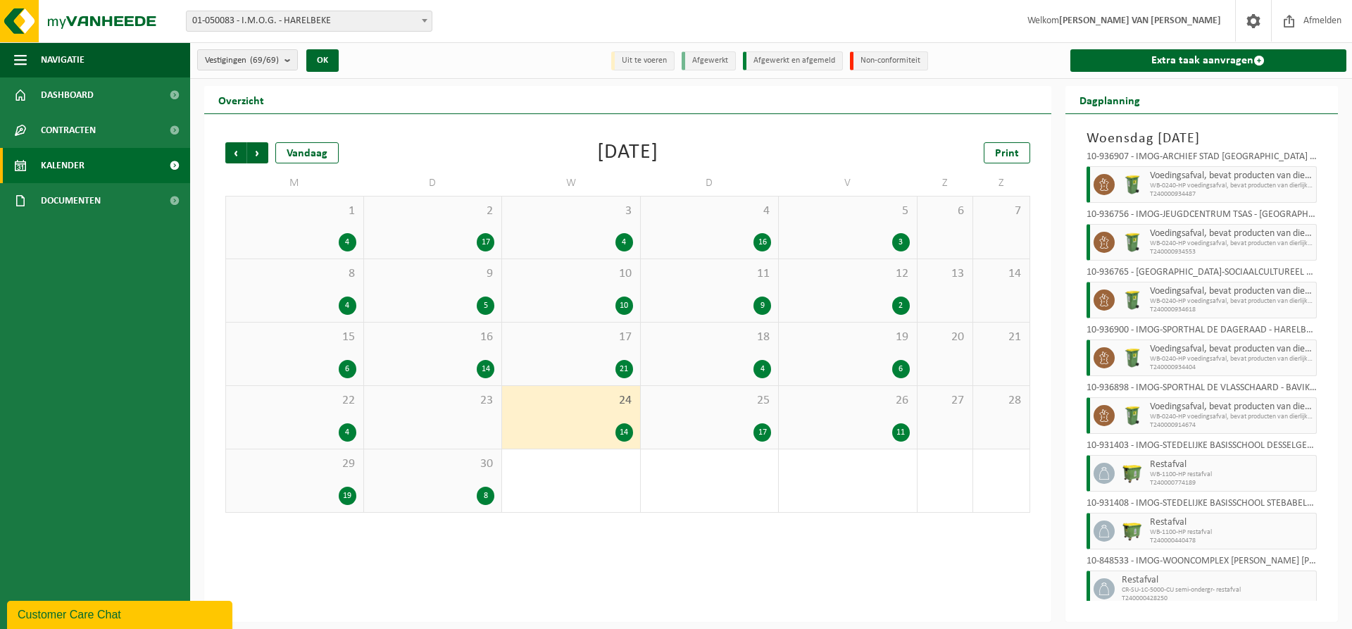
scroll to position [324, 0]
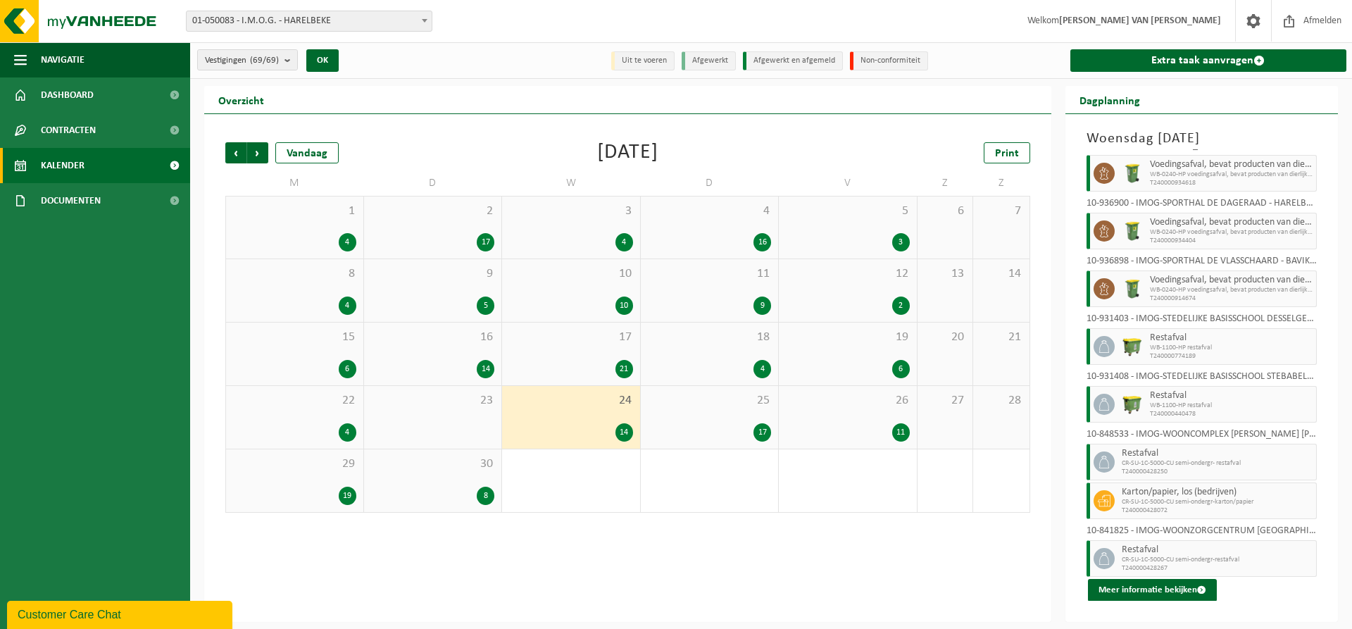
click at [691, 400] on span "25" at bounding box center [710, 400] width 124 height 15
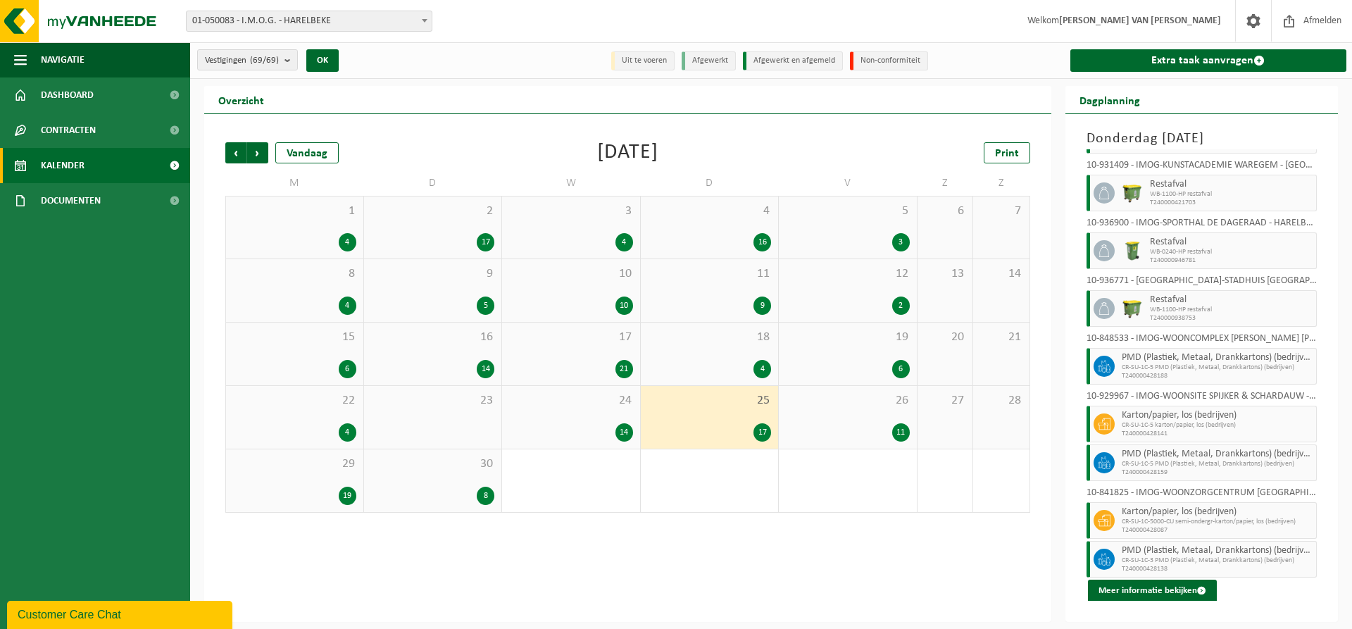
scroll to position [497, 0]
click at [856, 418] on div "26 11" at bounding box center [848, 417] width 138 height 63
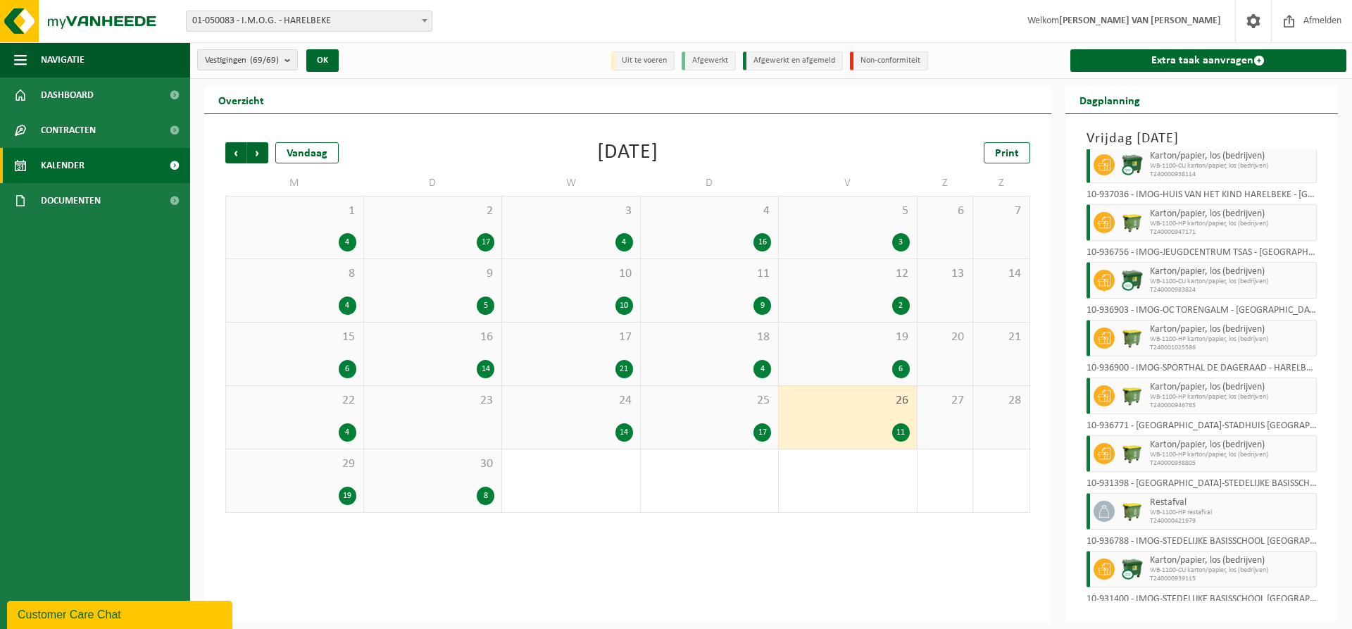
scroll to position [150, 0]
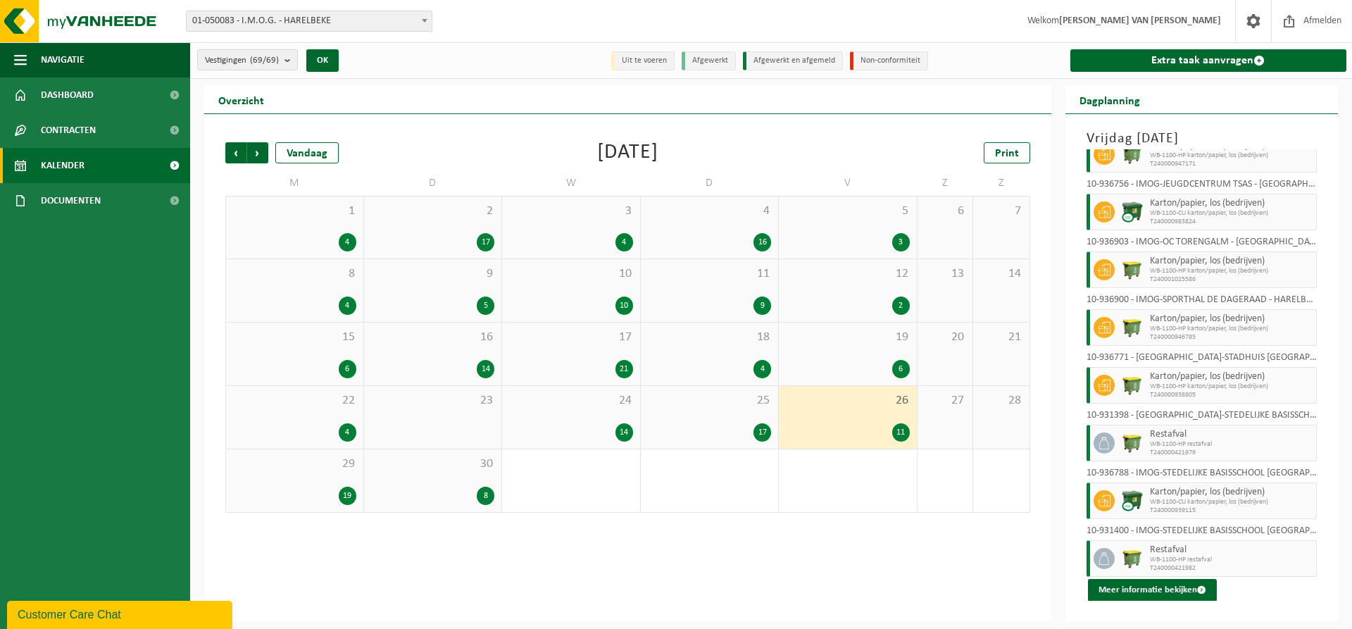
click at [311, 474] on div "29 19" at bounding box center [294, 480] width 137 height 63
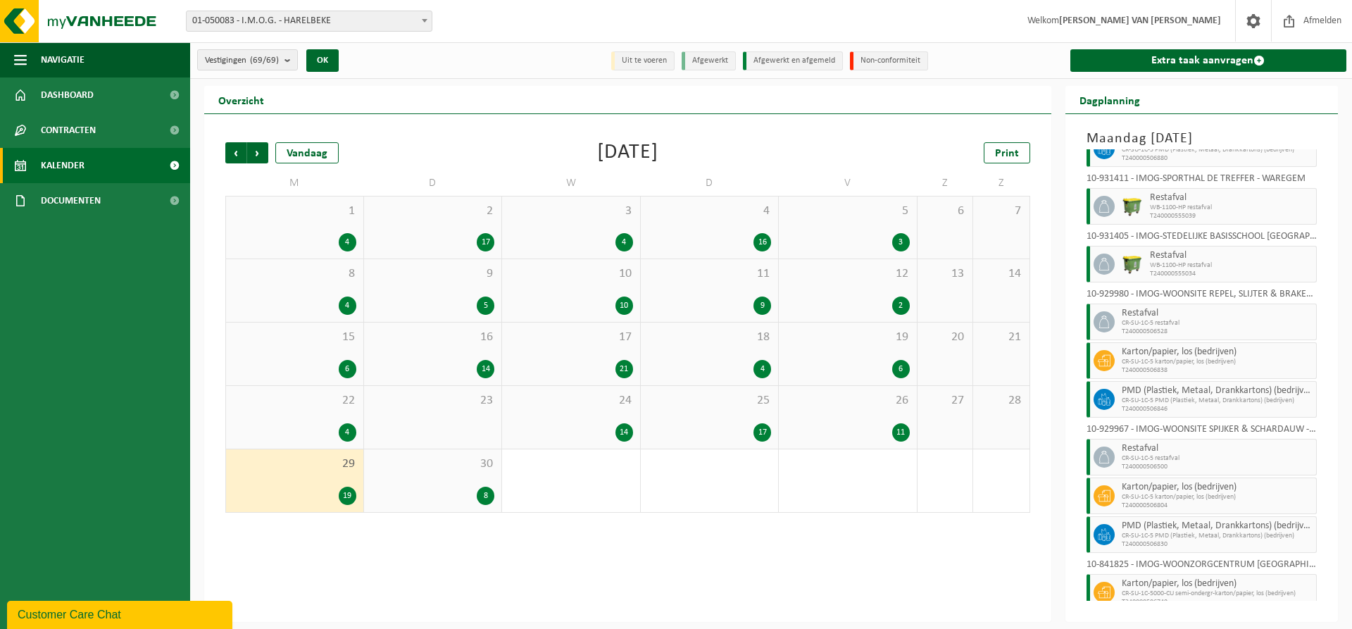
scroll to position [499, 0]
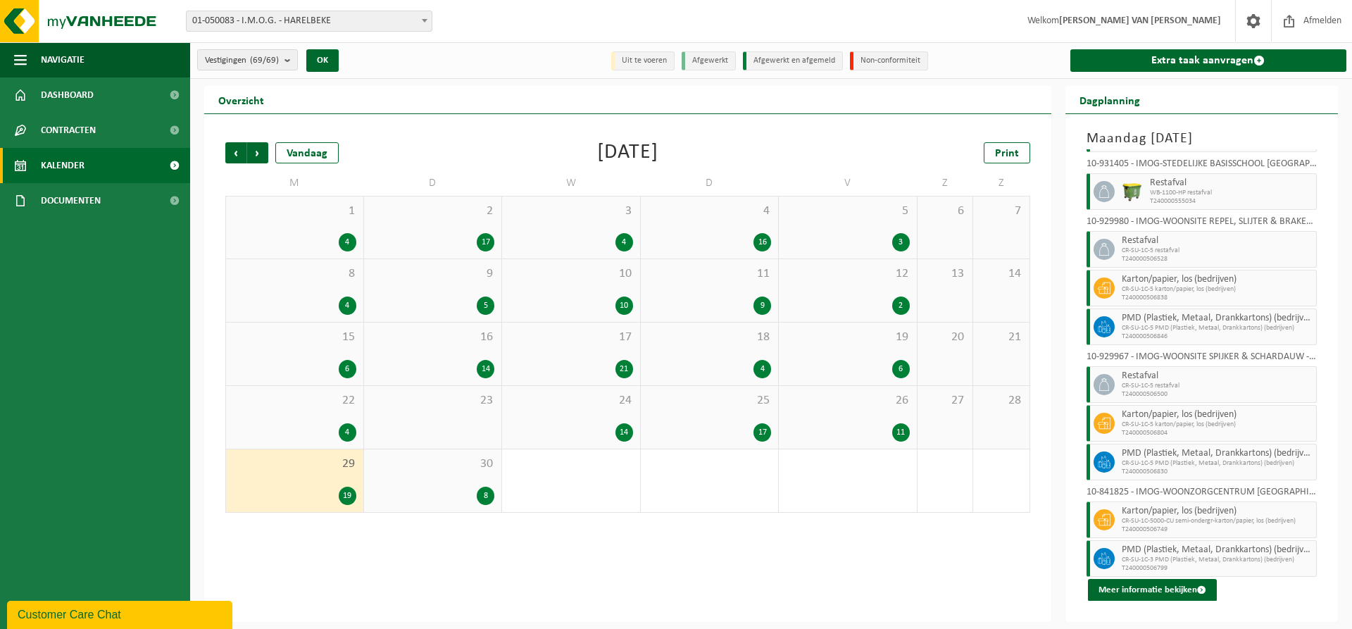
click at [462, 487] on div "8" at bounding box center [433, 496] width 124 height 18
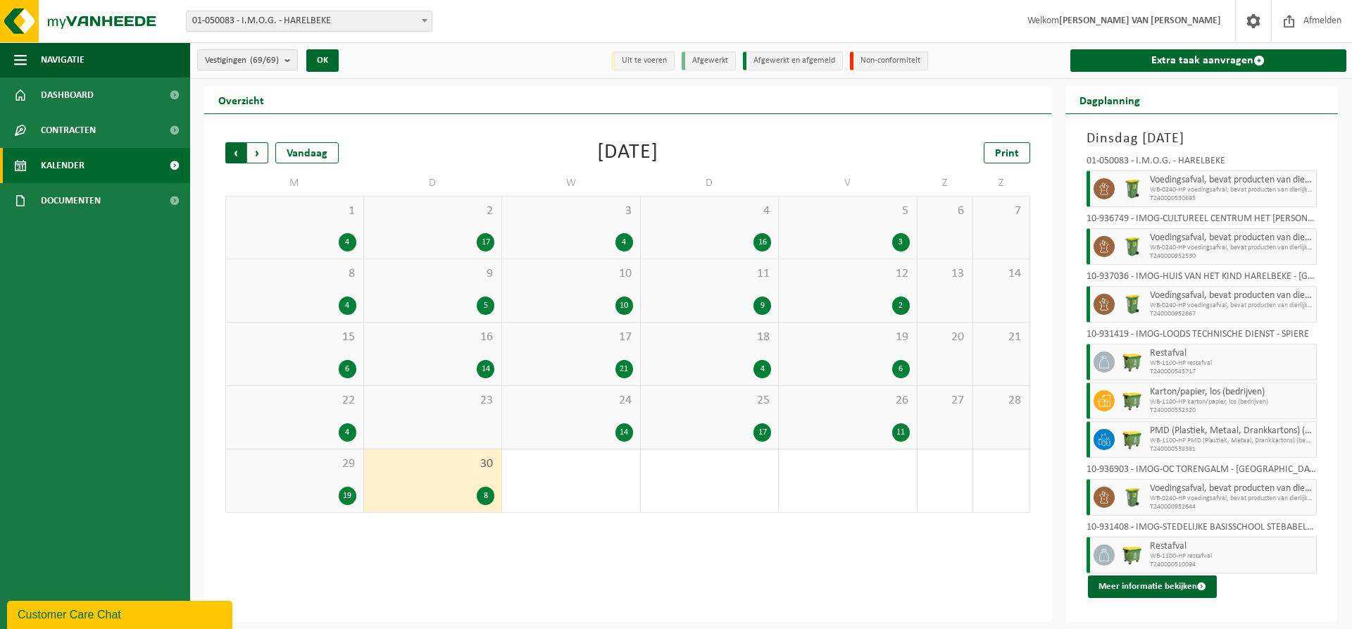
click at [262, 156] on span "Volgende" at bounding box center [257, 152] width 21 height 21
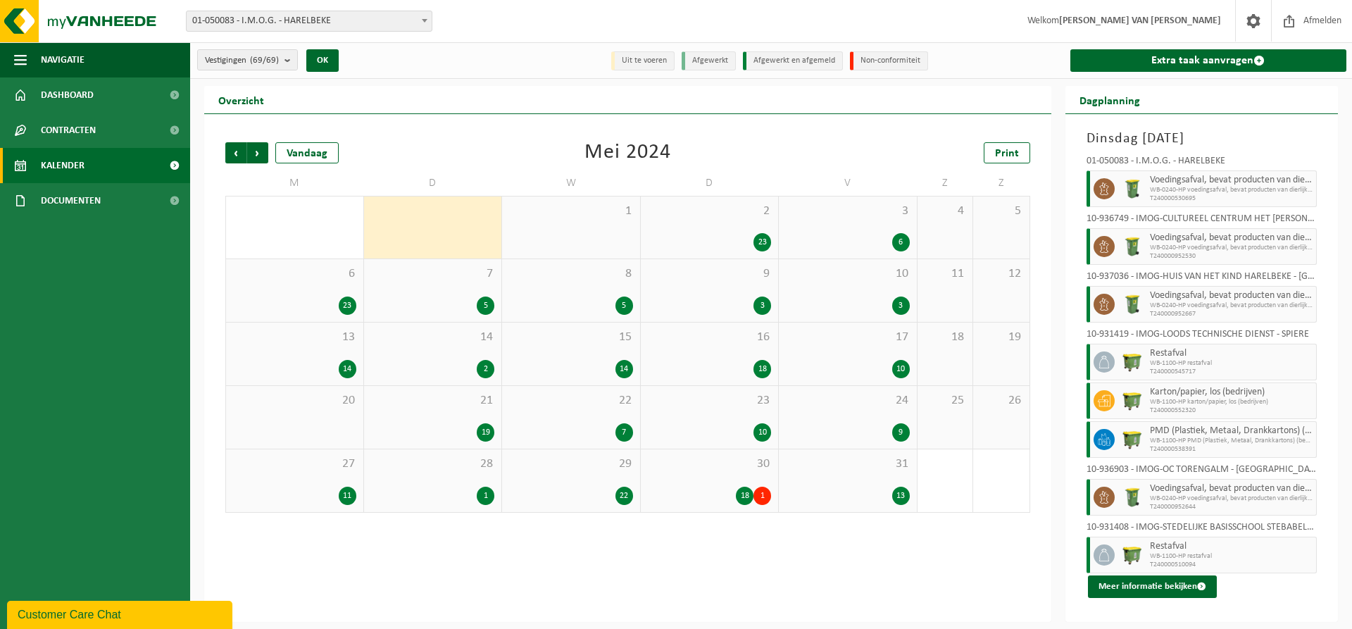
click at [752, 225] on div "2 23" at bounding box center [710, 227] width 138 height 62
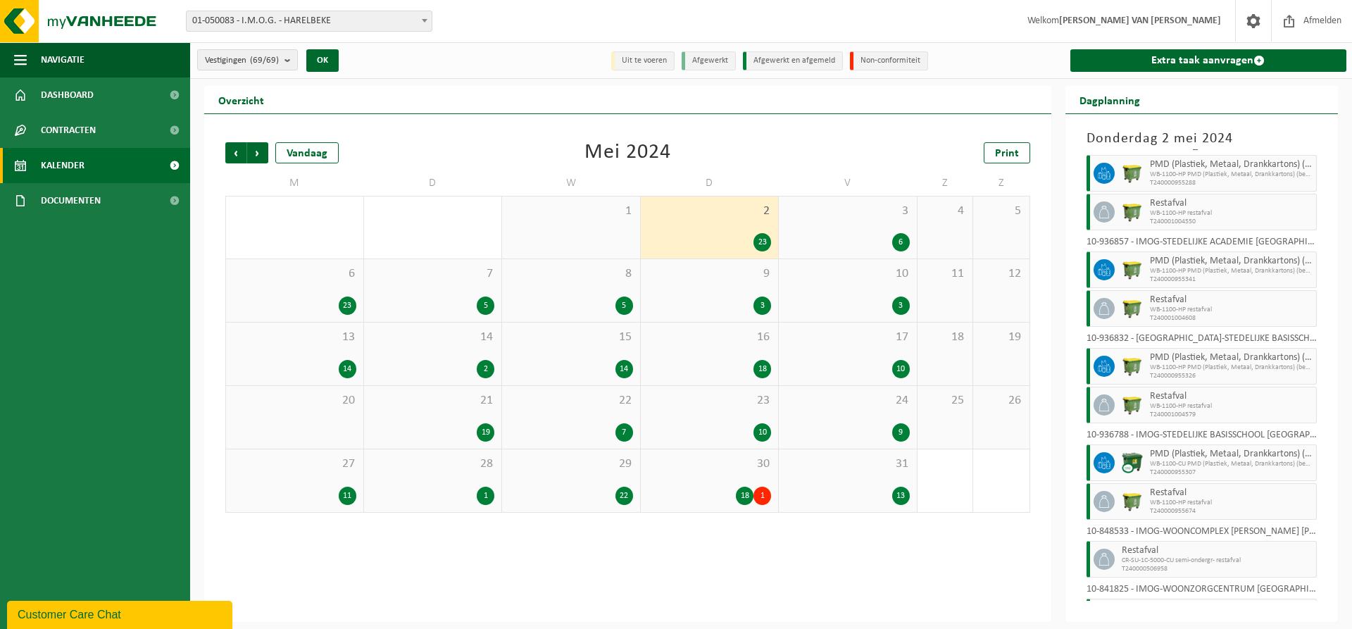
scroll to position [767, 0]
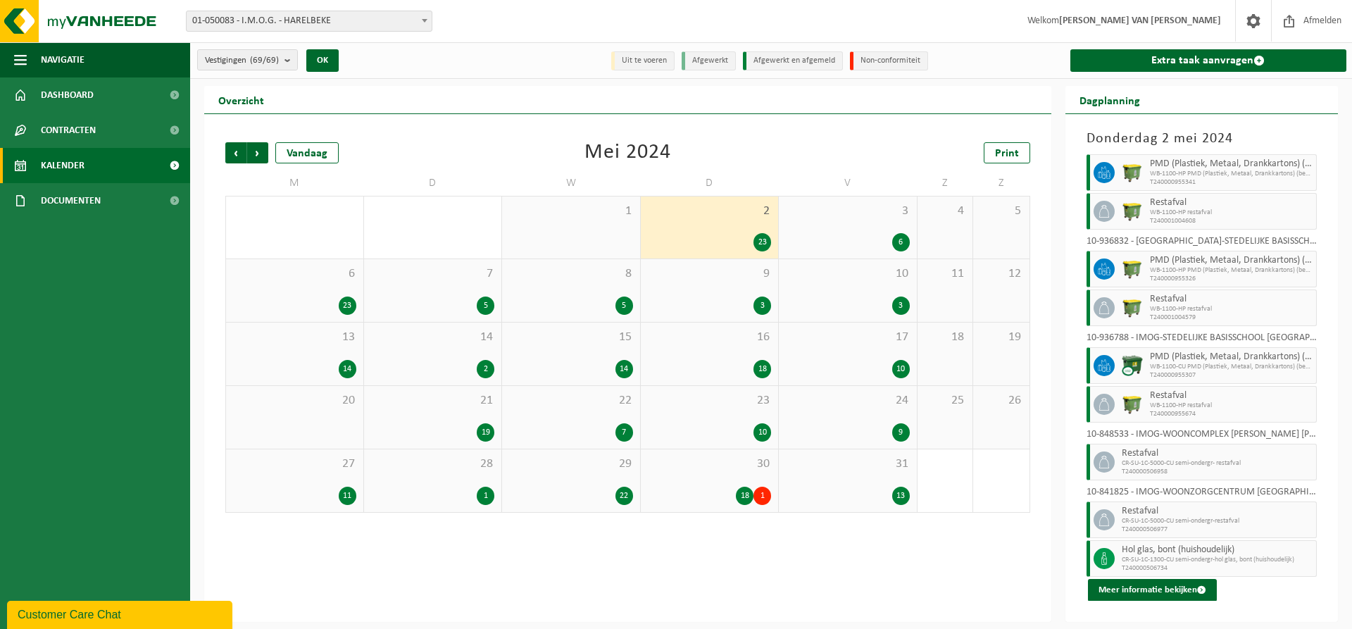
click at [894, 216] on span "3" at bounding box center [848, 210] width 124 height 15
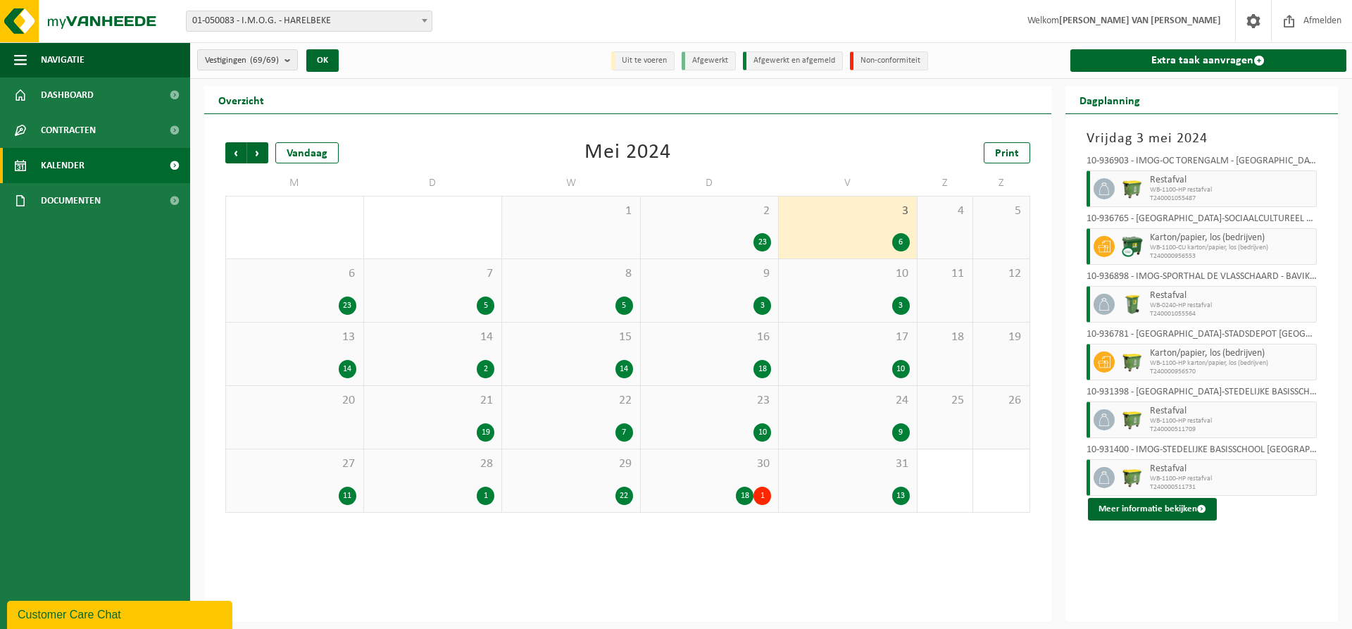
click at [282, 292] on div "6 23" at bounding box center [294, 290] width 137 height 63
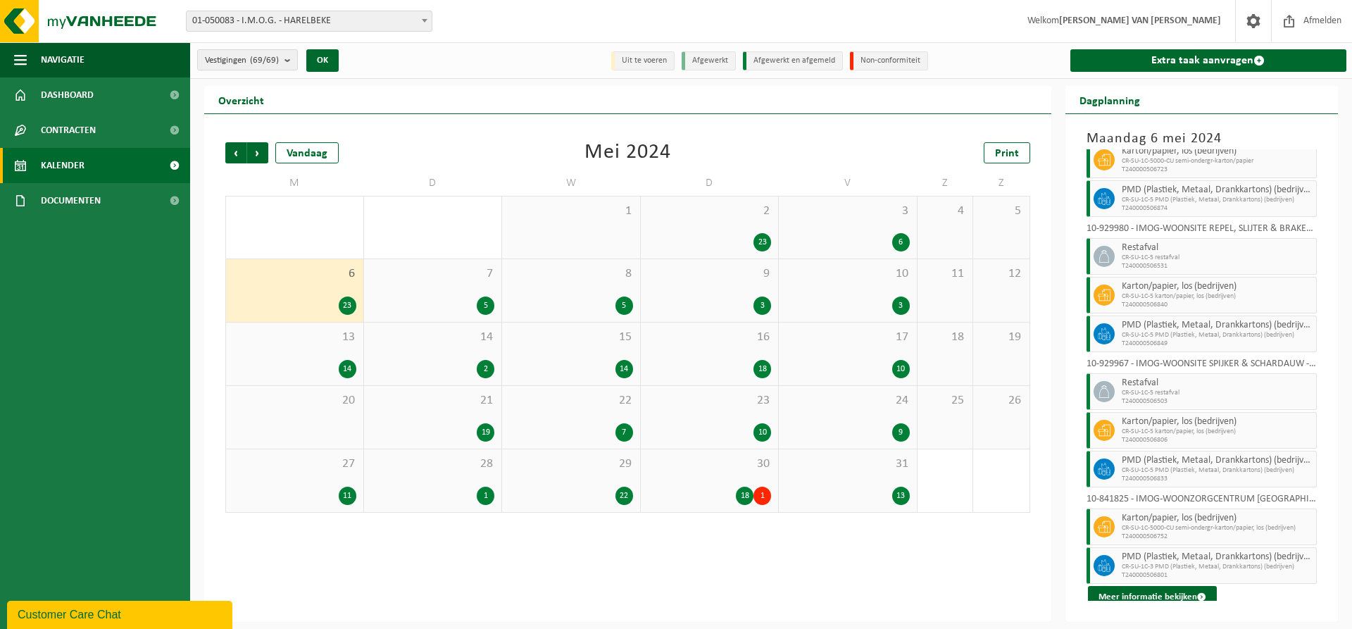
scroll to position [672, 0]
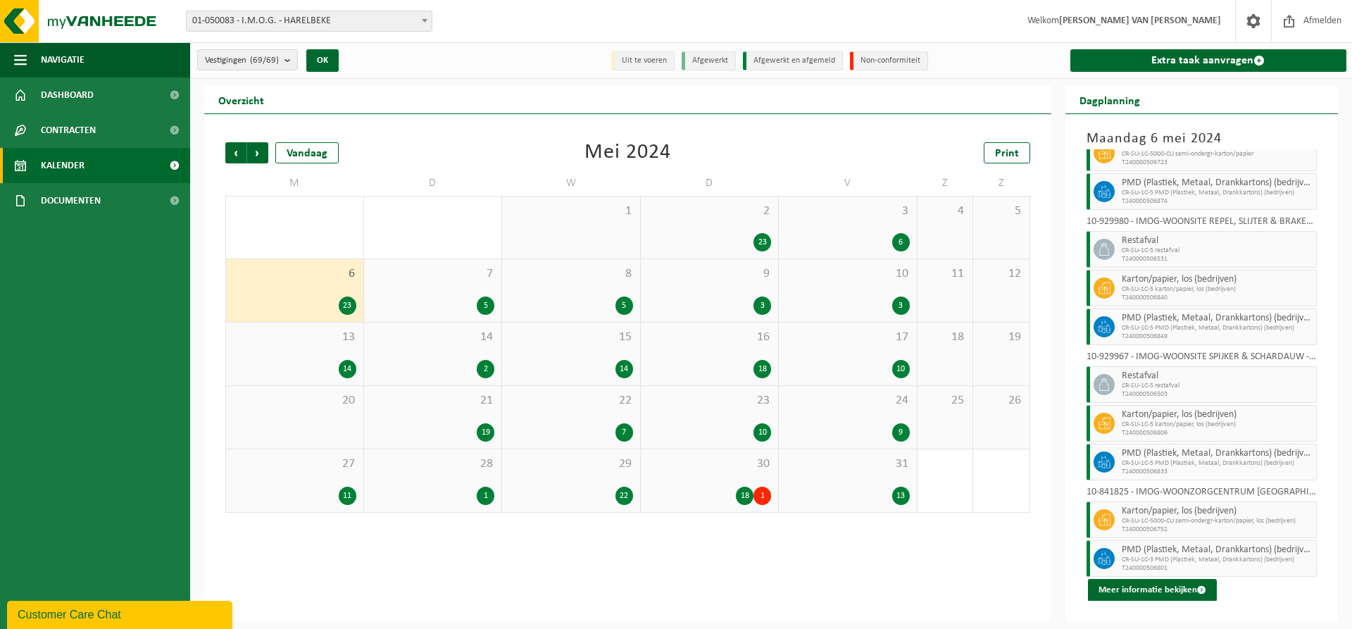
click at [438, 302] on div "5" at bounding box center [433, 305] width 124 height 18
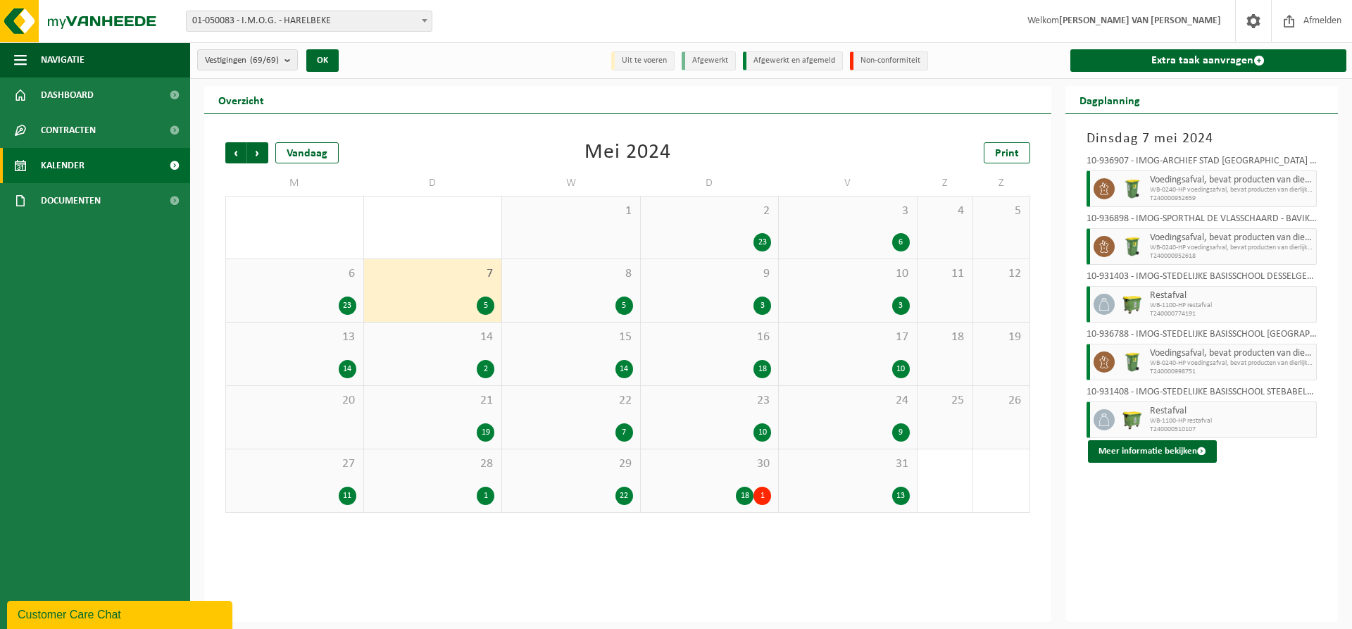
click at [591, 293] on div "8 5" at bounding box center [571, 290] width 138 height 63
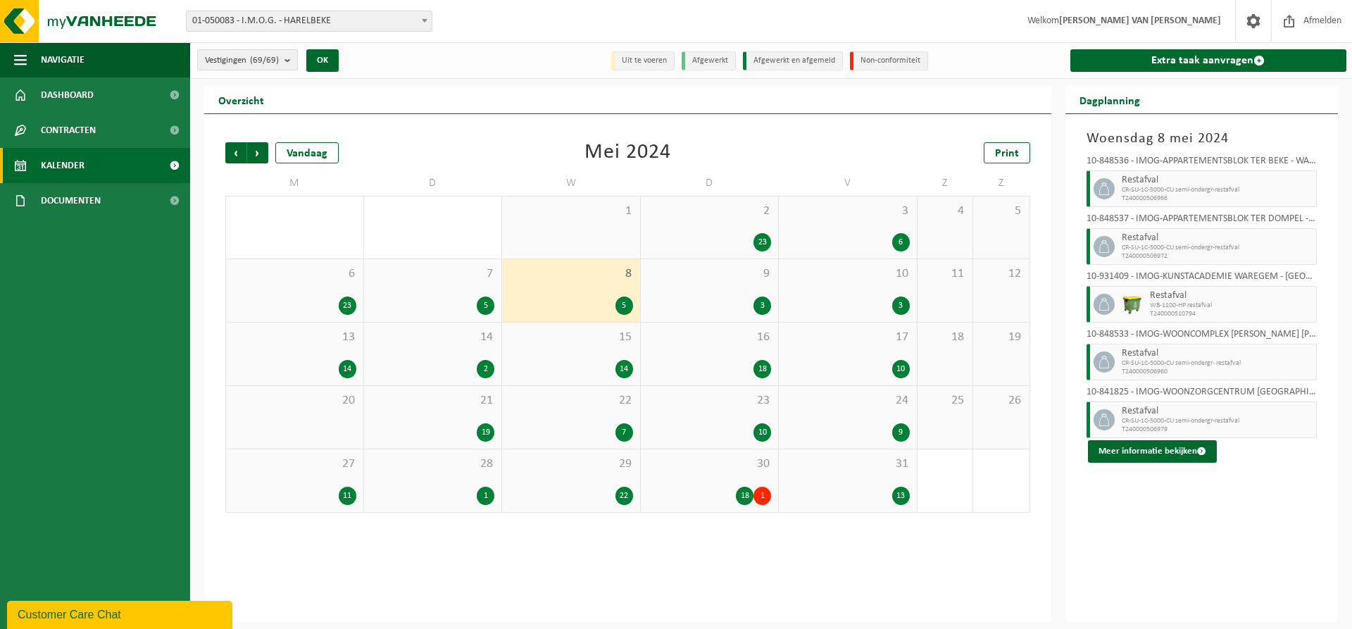
click at [720, 283] on div "9 3" at bounding box center [710, 290] width 138 height 63
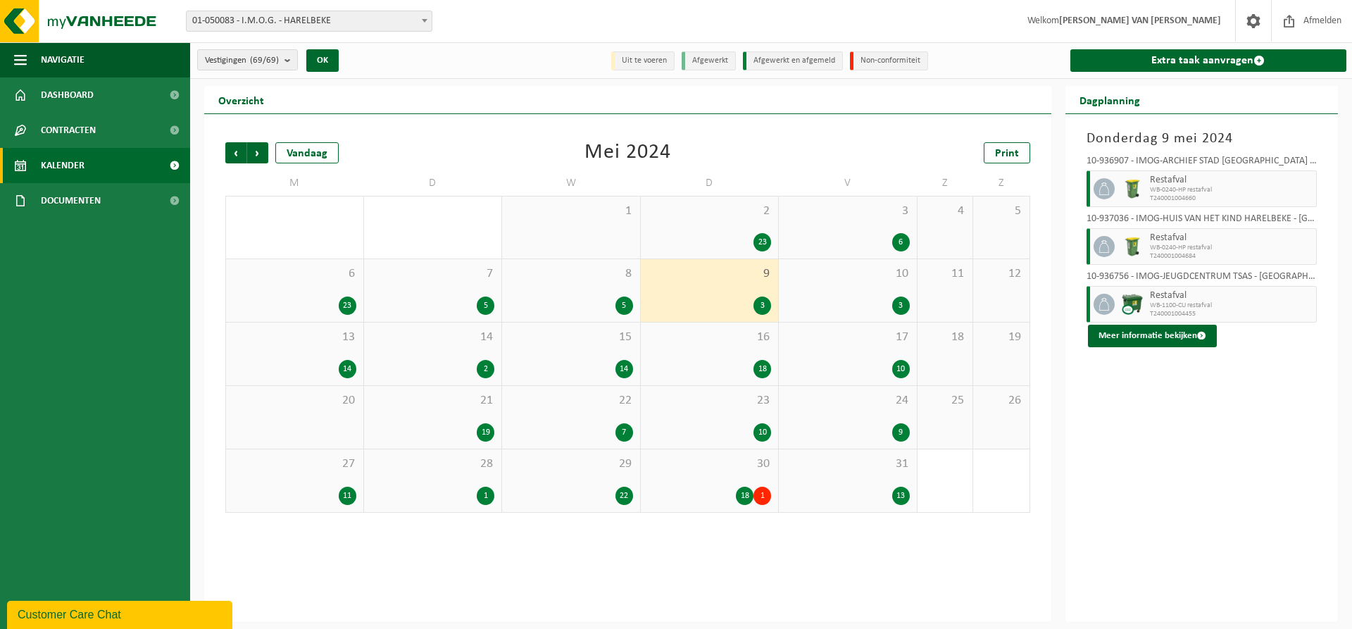
click at [822, 287] on div "10 3" at bounding box center [848, 290] width 138 height 63
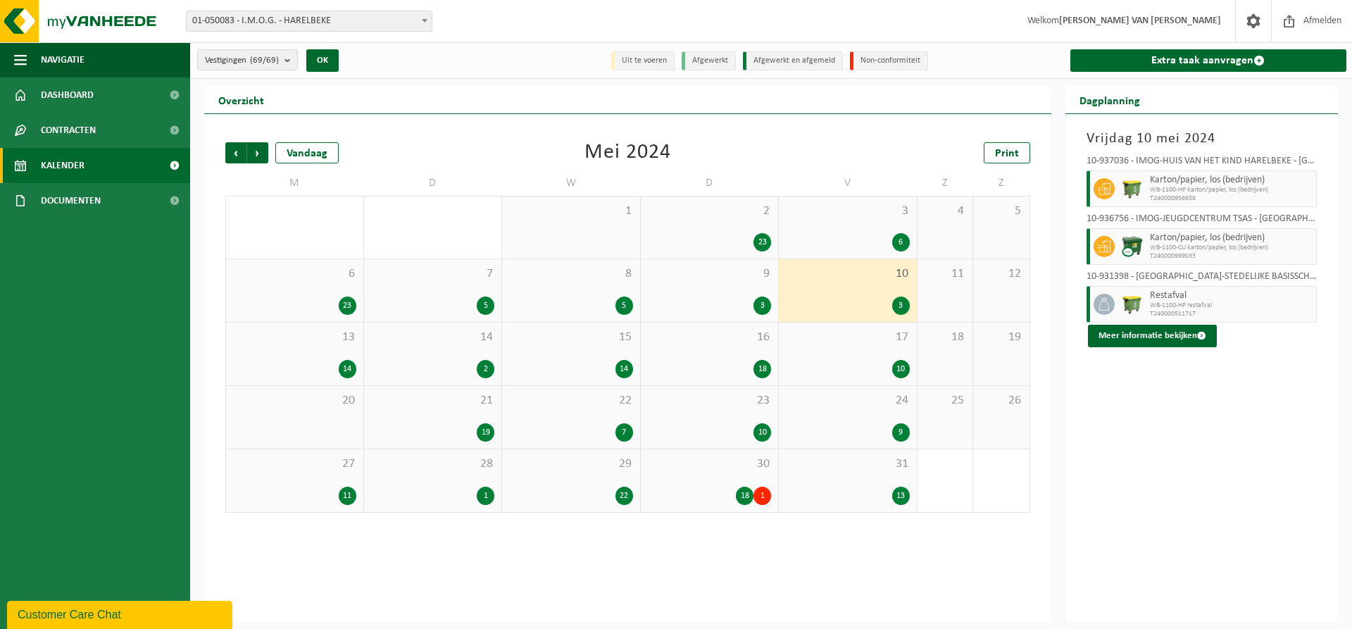
click at [327, 334] on span "13" at bounding box center [294, 337] width 123 height 15
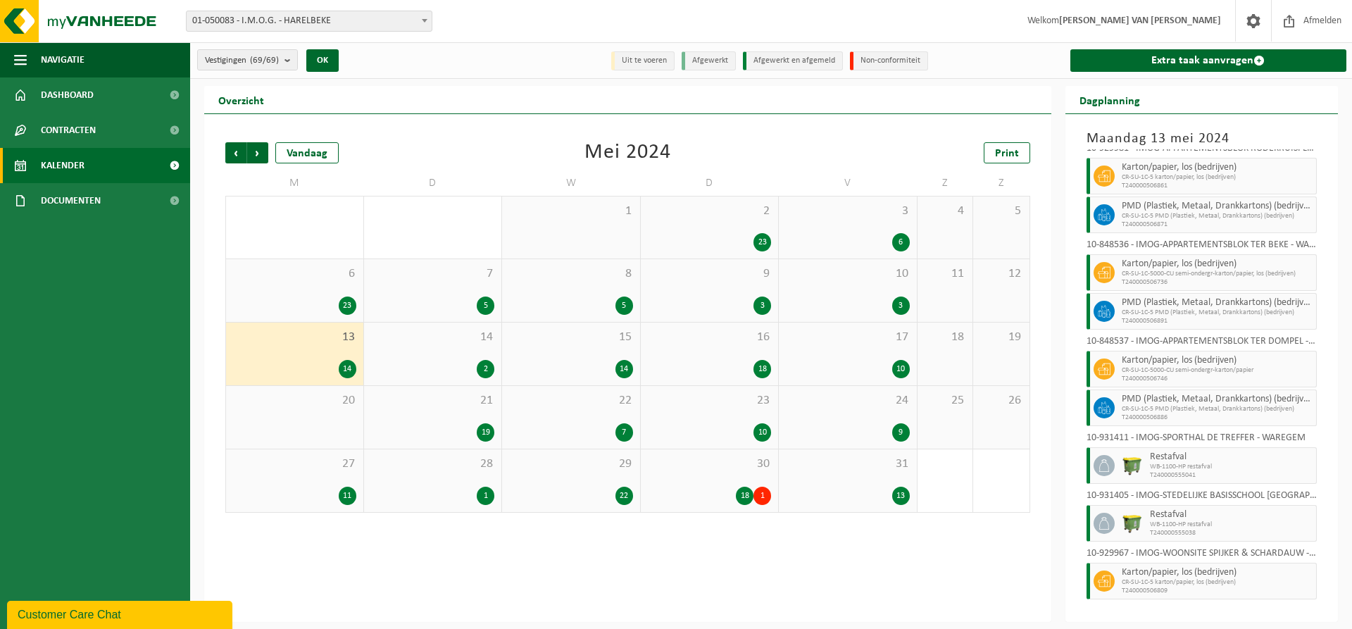
scroll to position [267, 0]
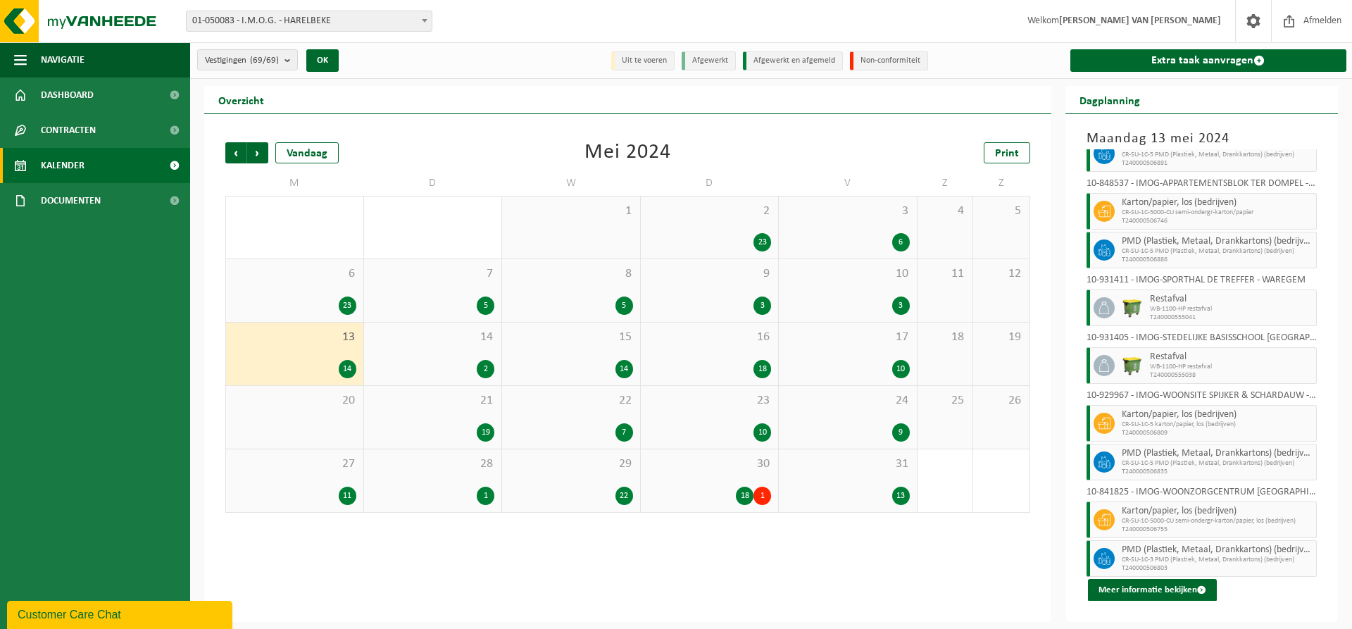
click at [402, 356] on div "14 2" at bounding box center [433, 353] width 138 height 63
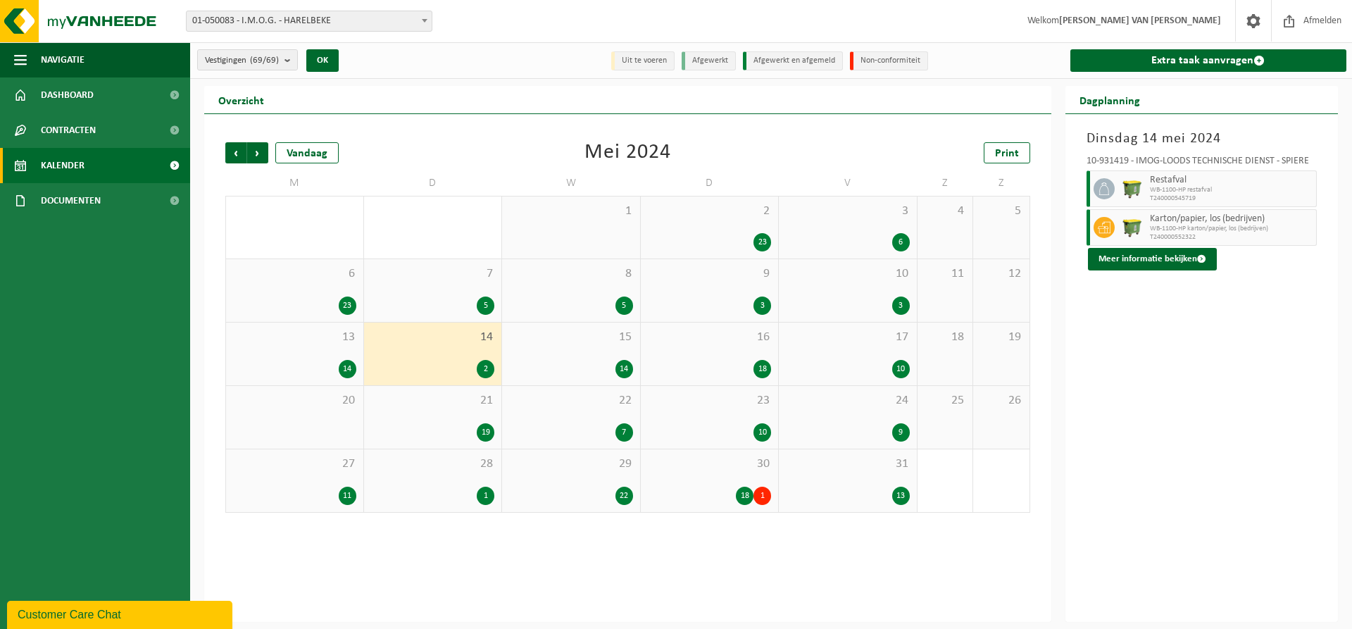
click at [572, 353] on div "15 14" at bounding box center [571, 353] width 138 height 63
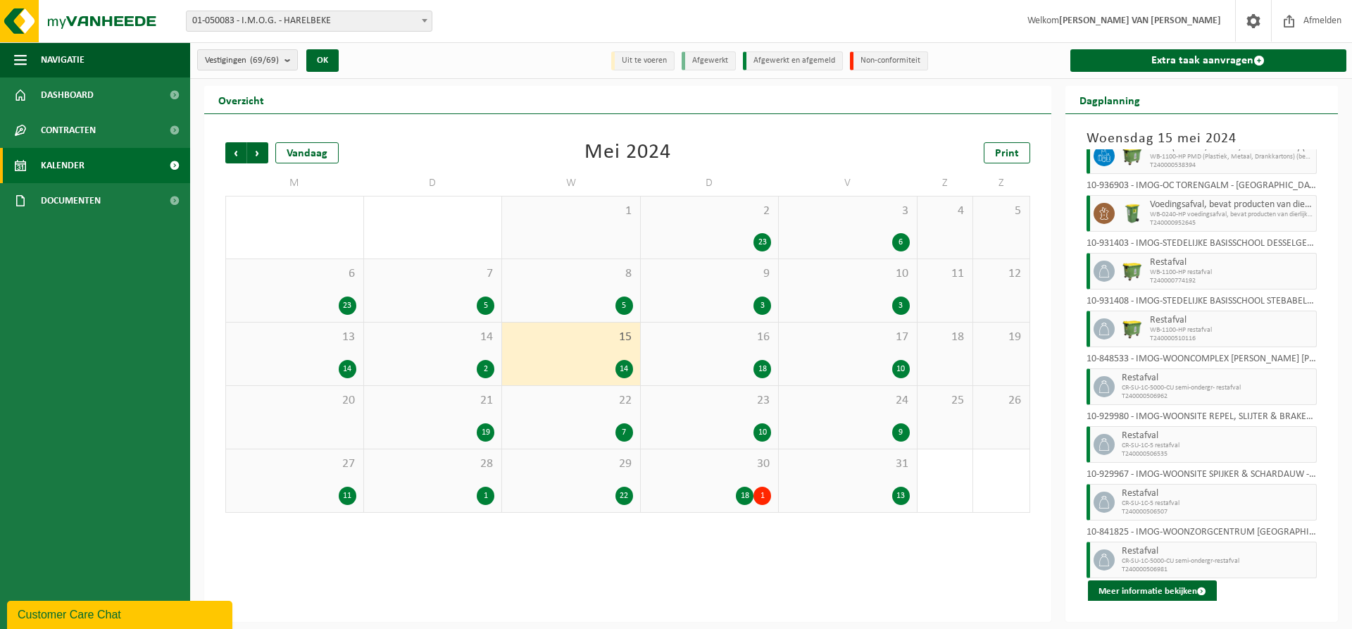
scroll to position [381, 0]
click at [684, 358] on div "16 18" at bounding box center [710, 353] width 138 height 63
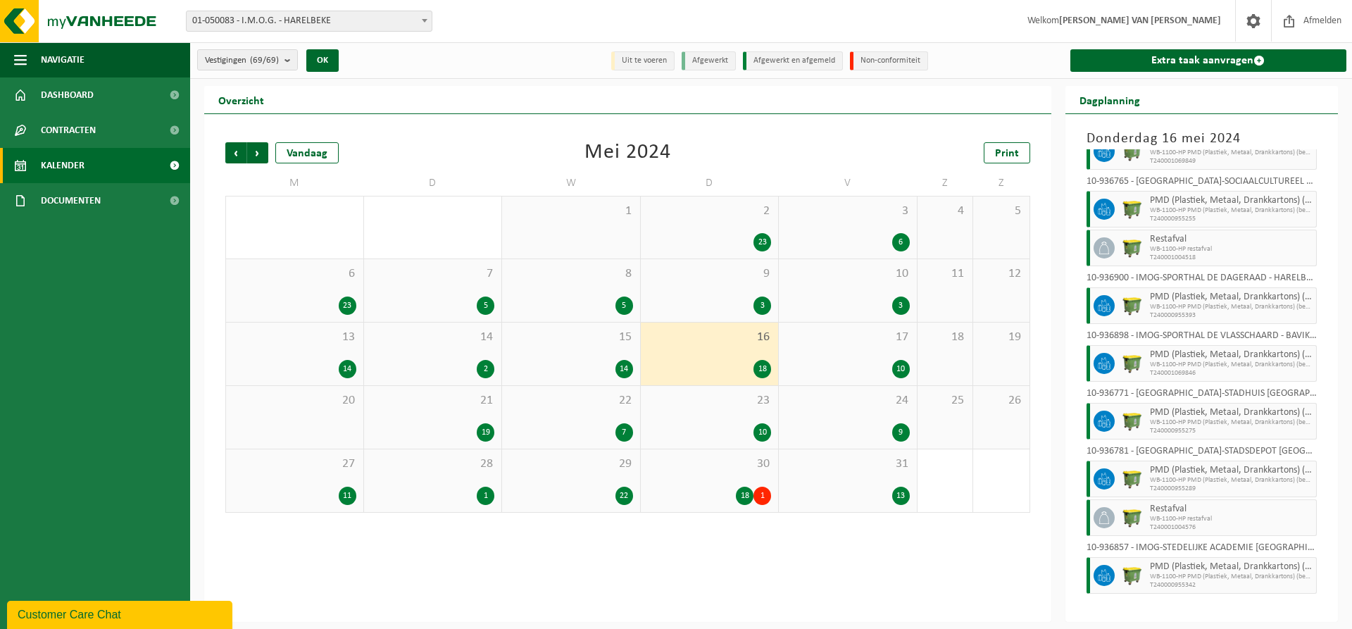
scroll to position [536, 0]
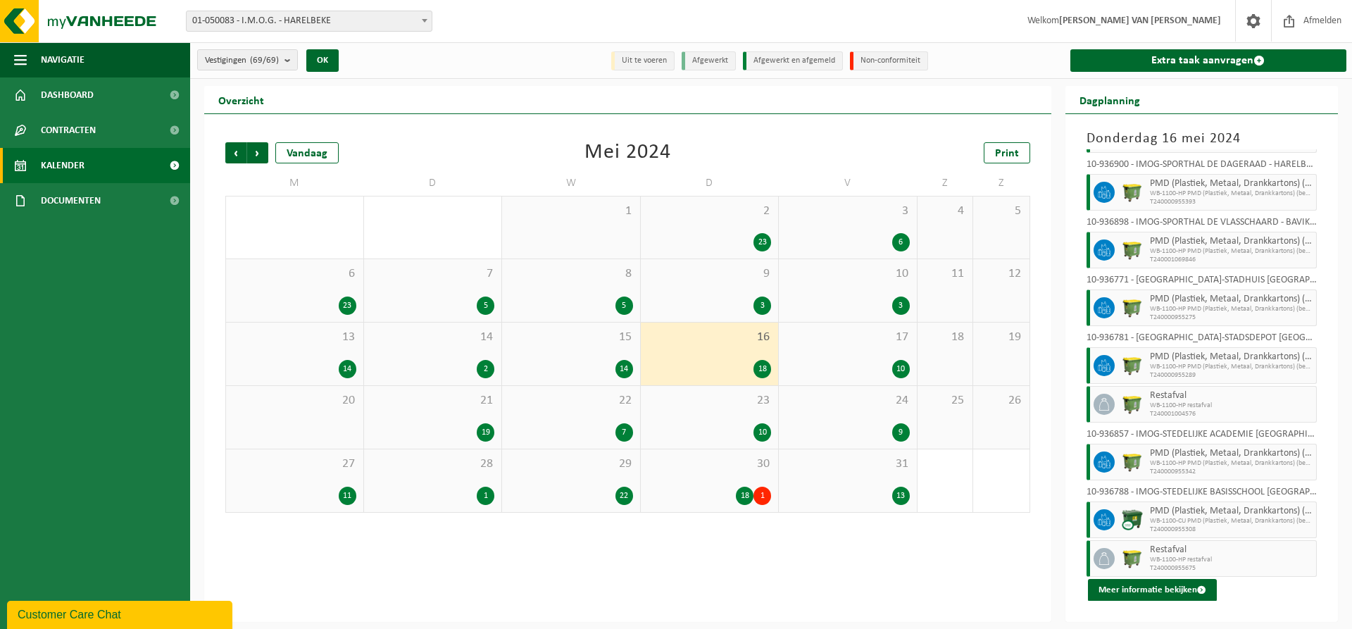
click at [877, 351] on div "17 10" at bounding box center [848, 353] width 138 height 63
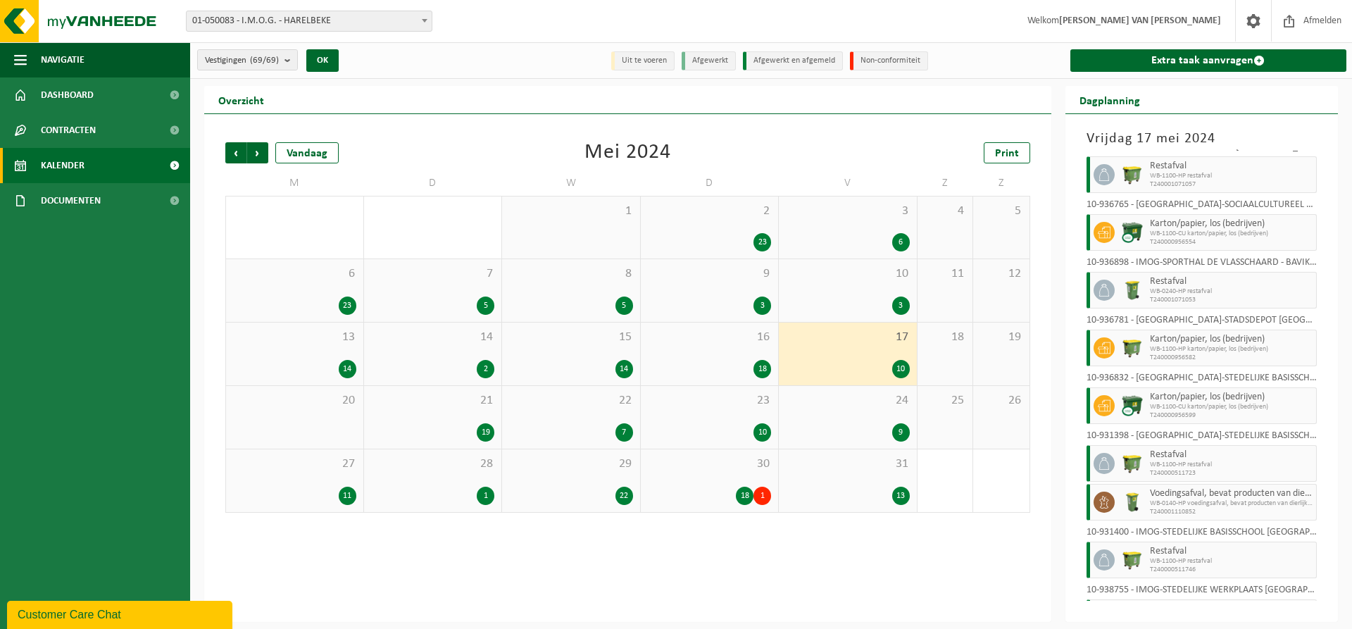
scroll to position [131, 0]
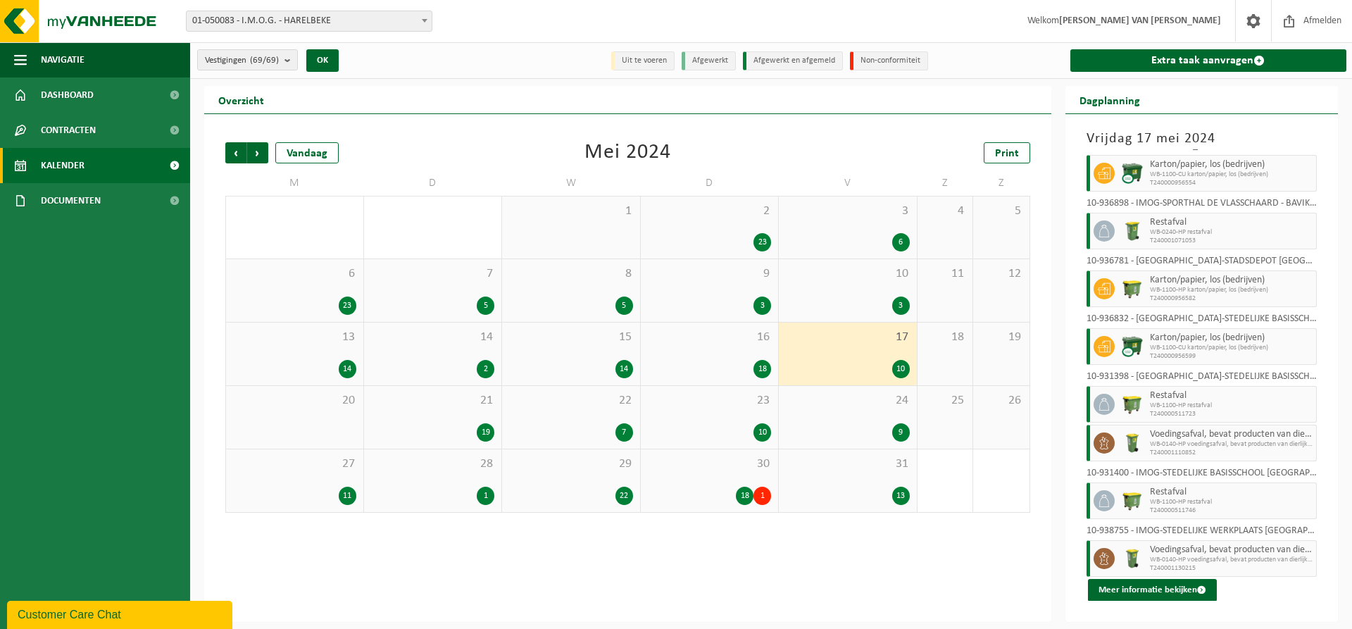
click at [458, 413] on div "21 19" at bounding box center [433, 417] width 138 height 63
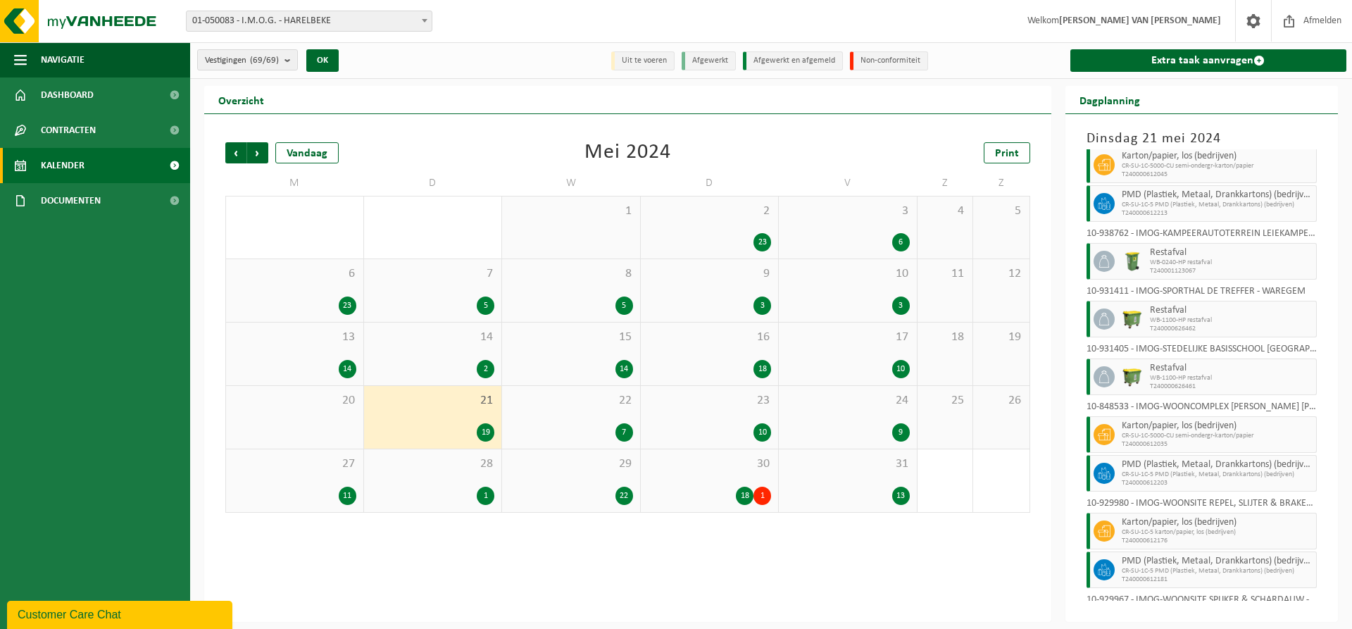
scroll to position [479, 0]
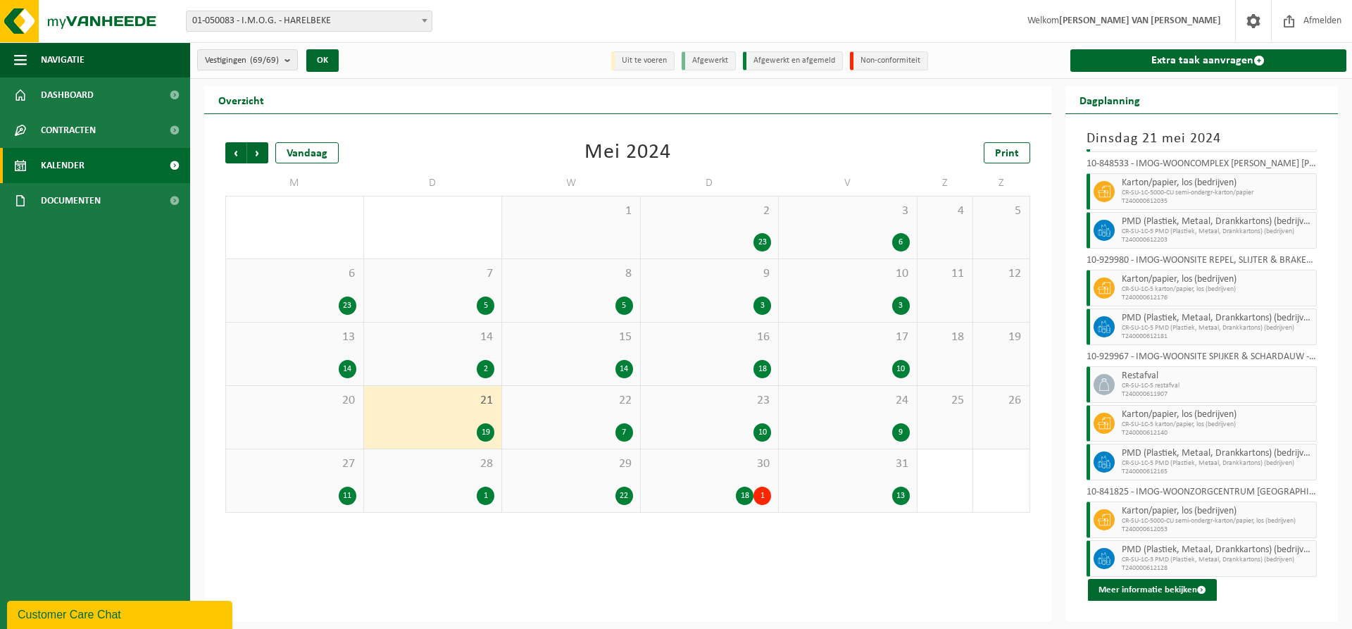
click at [582, 417] on div "22 7" at bounding box center [571, 417] width 138 height 63
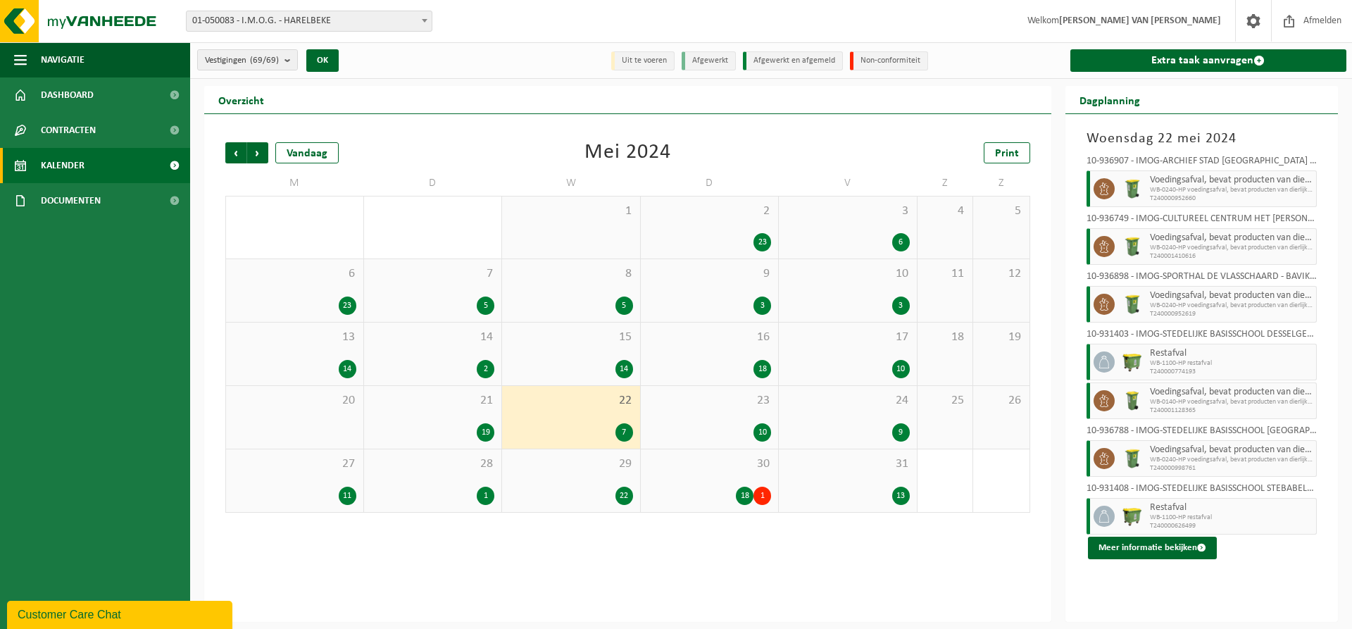
click at [747, 413] on div "23 10" at bounding box center [710, 417] width 138 height 63
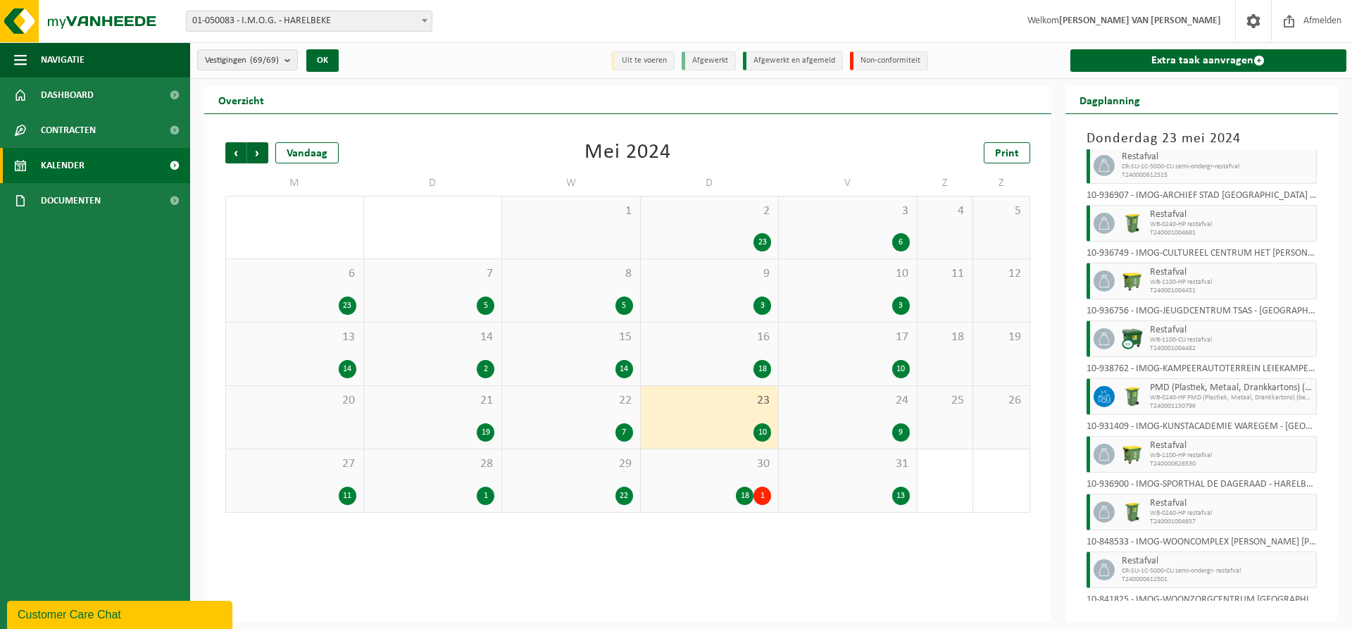
scroll to position [150, 0]
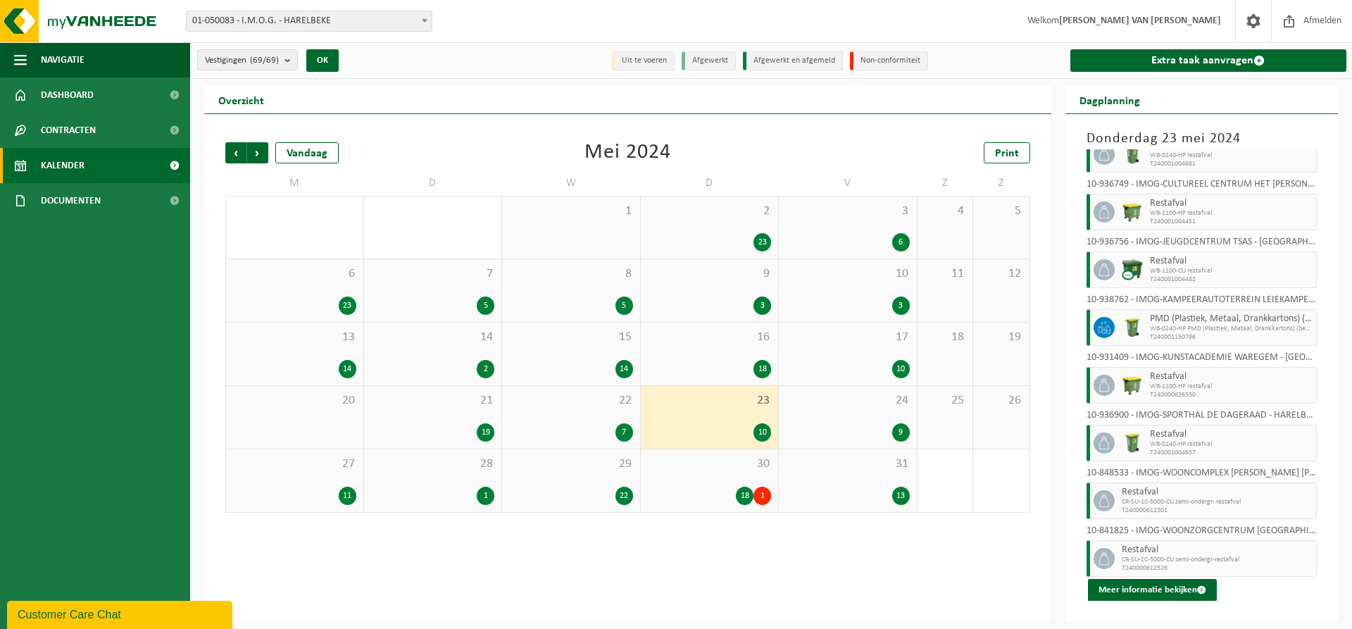
click at [856, 406] on span "24" at bounding box center [848, 400] width 124 height 15
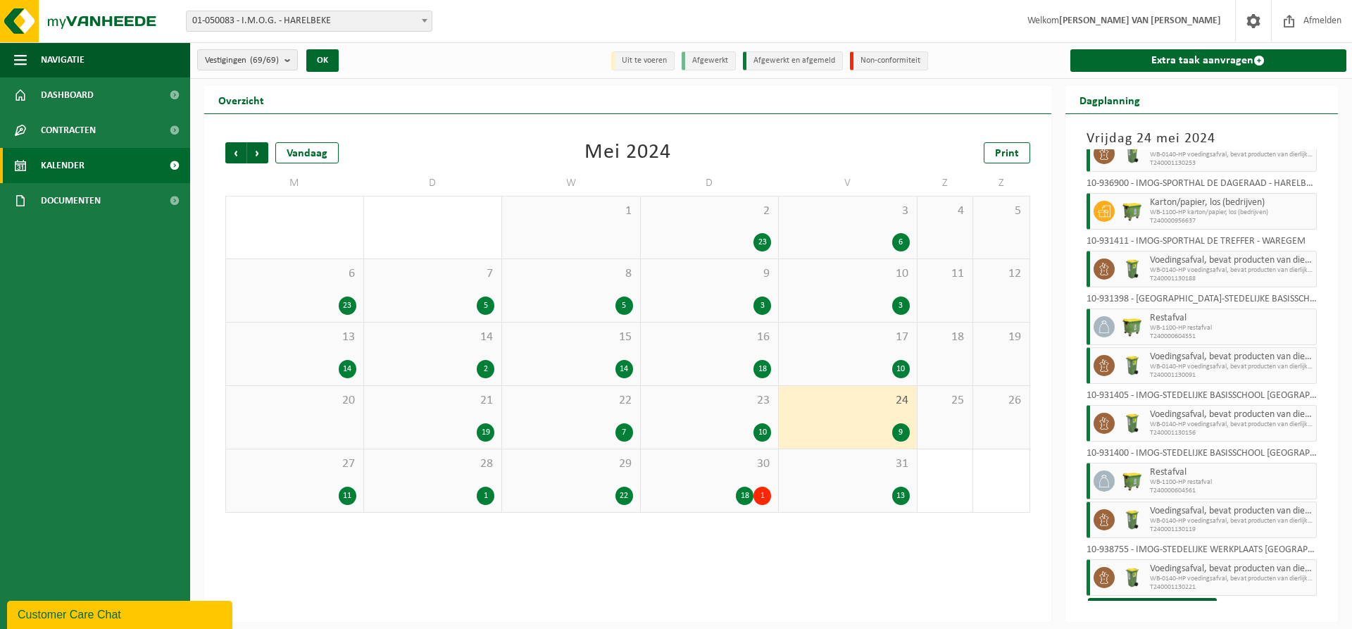
scroll to position [54, 0]
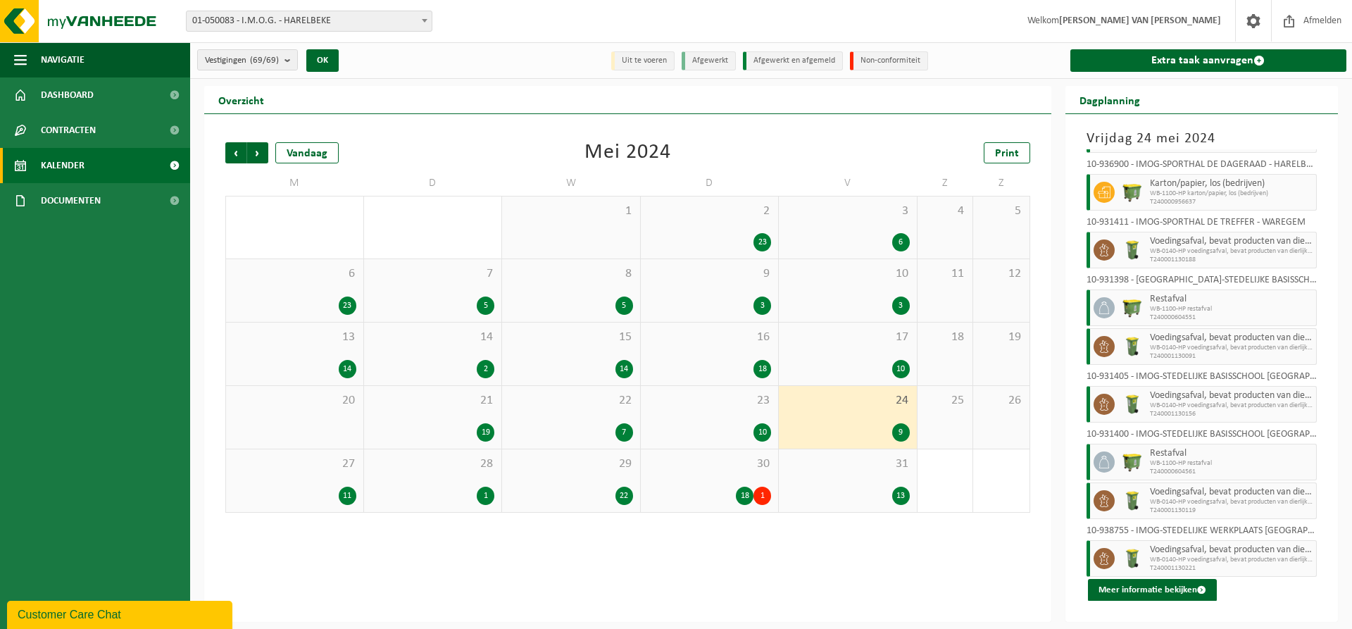
click at [307, 467] on span "27" at bounding box center [294, 463] width 123 height 15
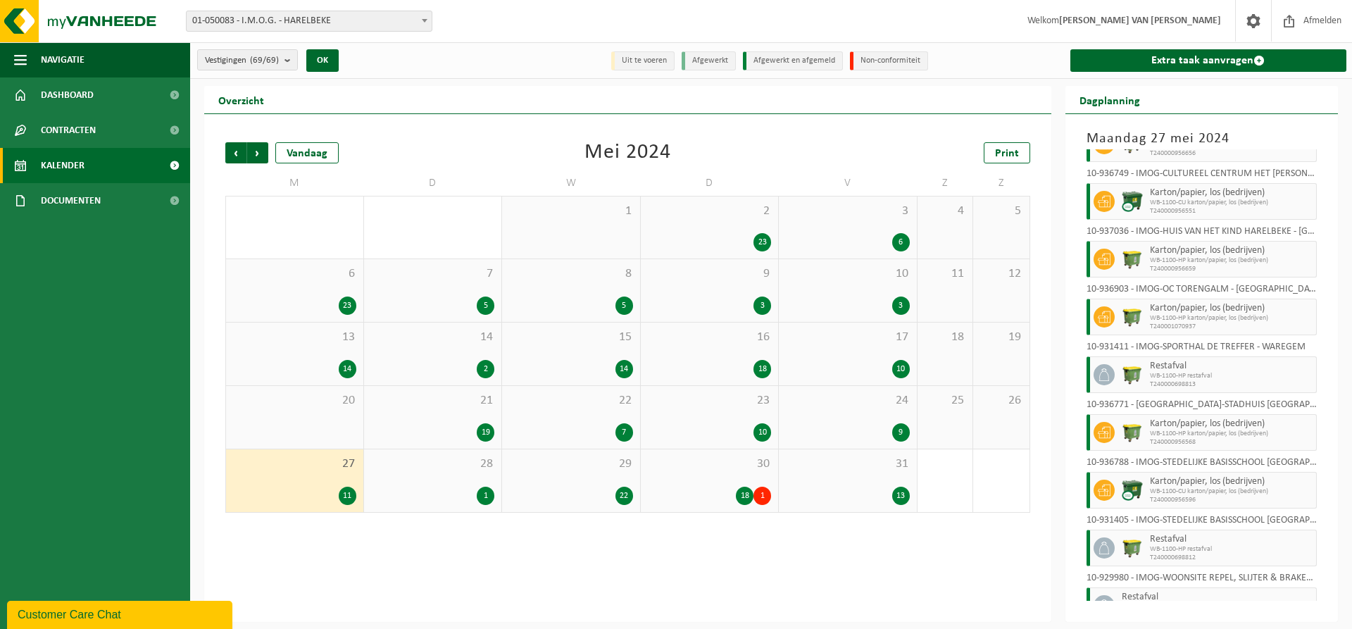
scroll to position [208, 0]
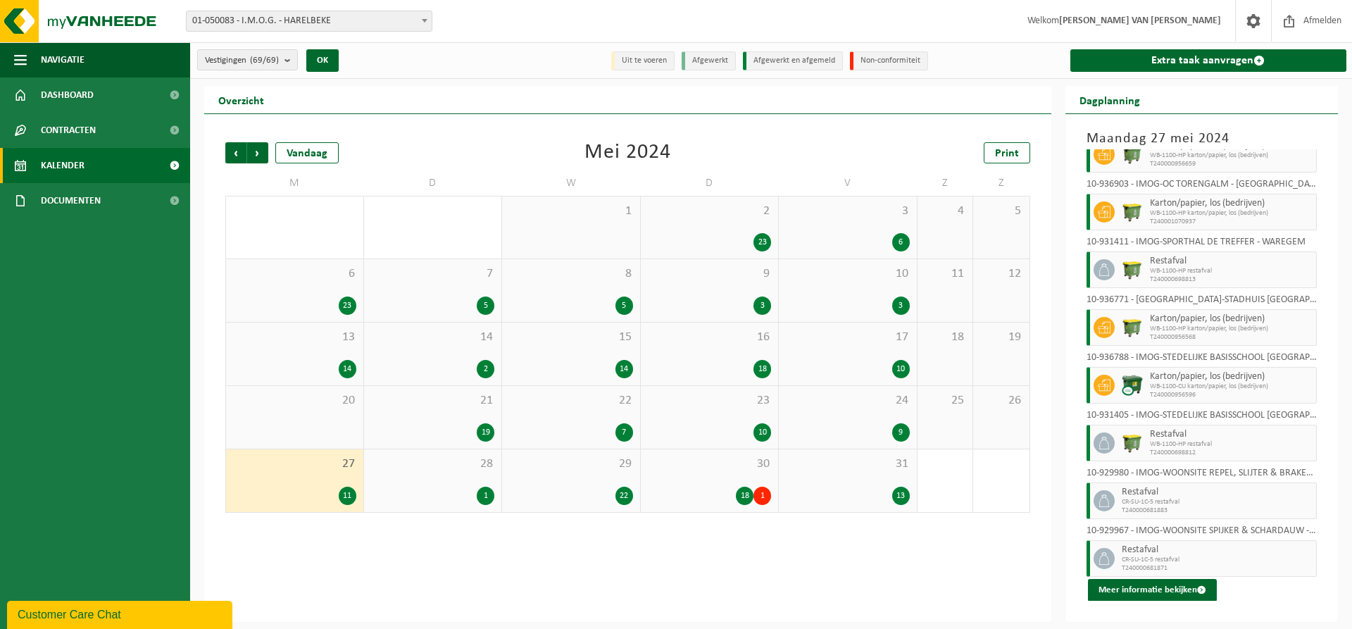
click at [471, 476] on div "28 1" at bounding box center [433, 480] width 138 height 63
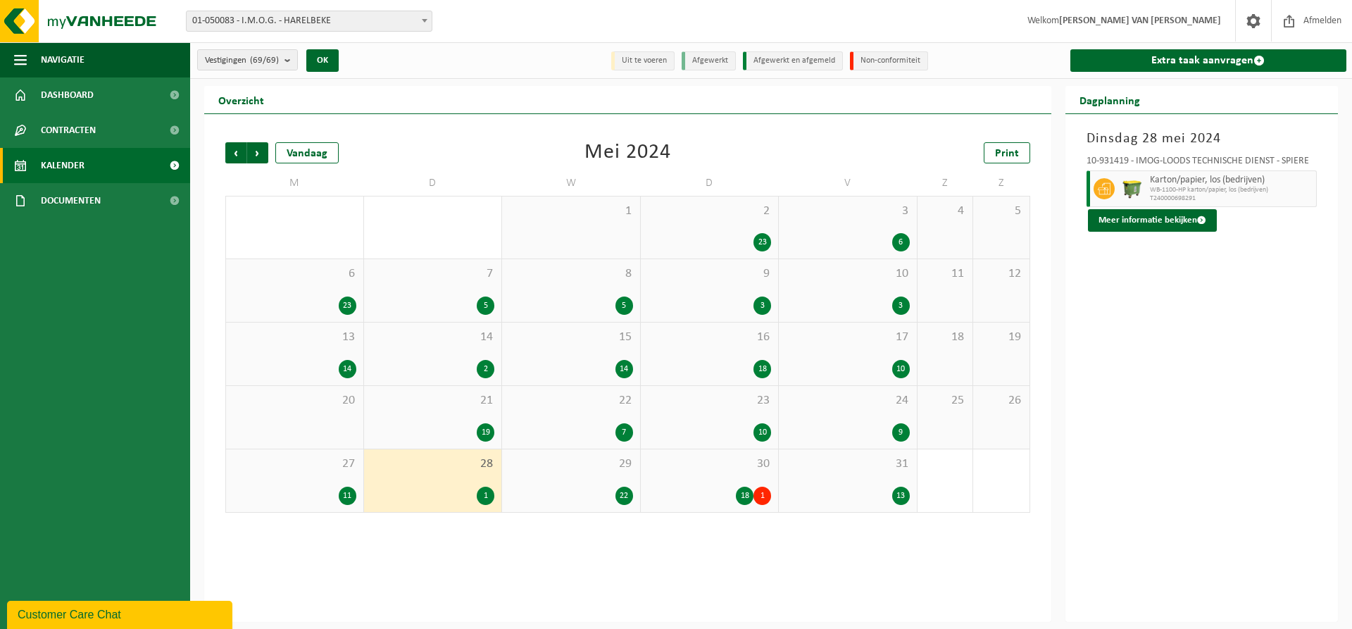
click at [569, 465] on span "29" at bounding box center [571, 463] width 124 height 15
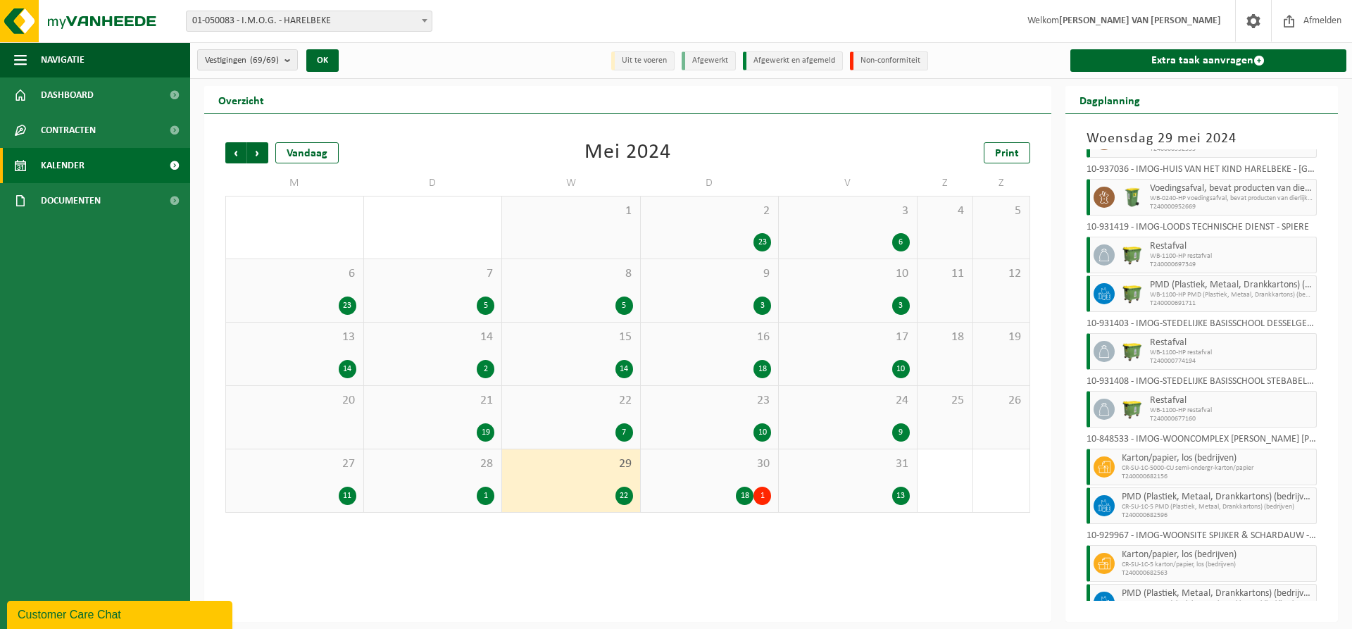
scroll to position [672, 0]
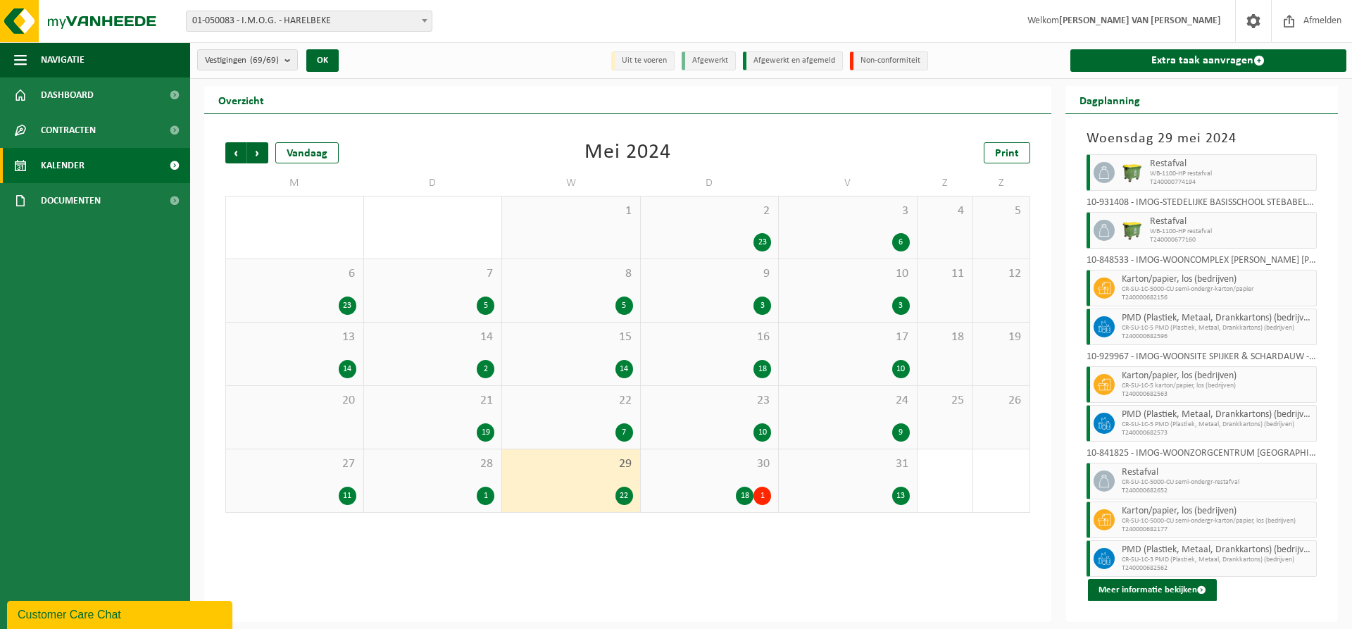
click at [700, 483] on div "30 18 1" at bounding box center [710, 480] width 138 height 63
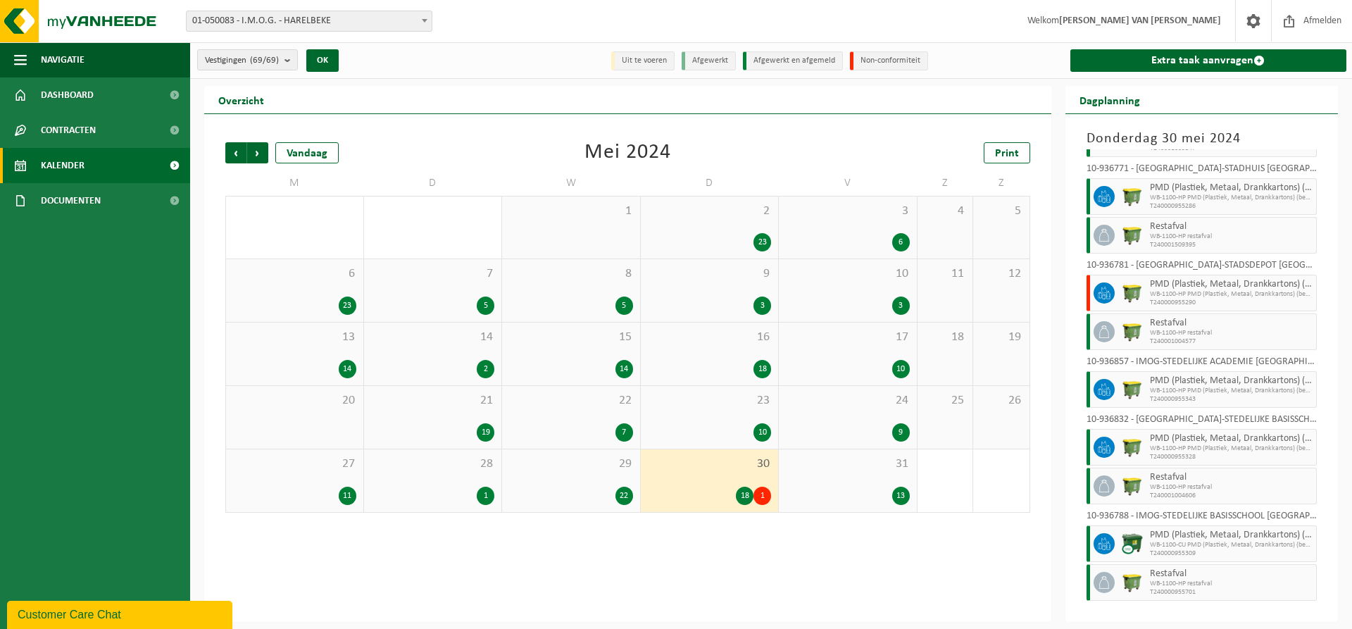
scroll to position [575, 0]
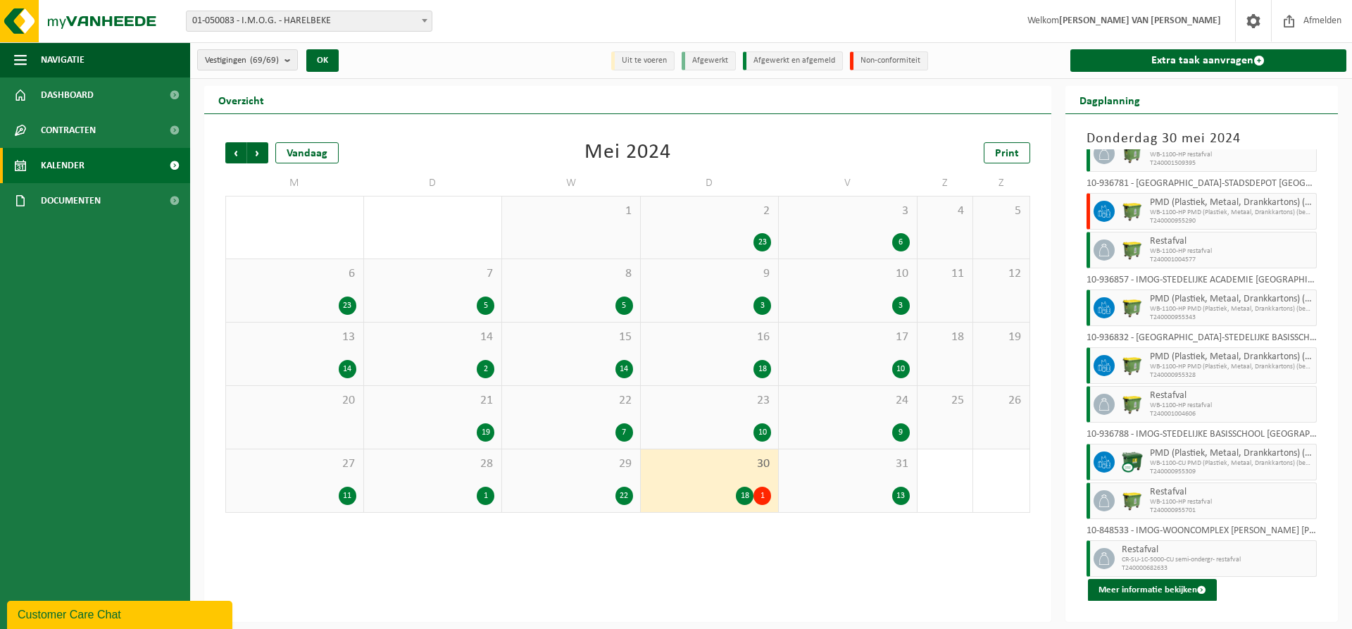
click at [867, 470] on span "31" at bounding box center [848, 463] width 124 height 15
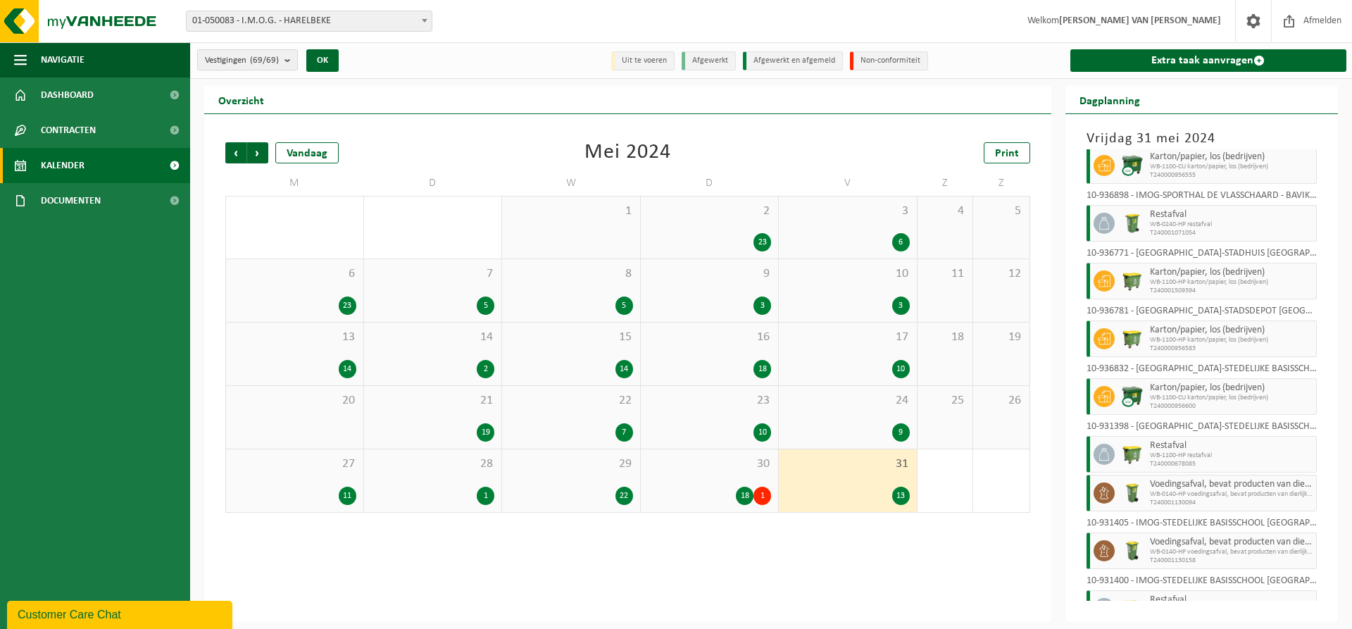
scroll to position [285, 0]
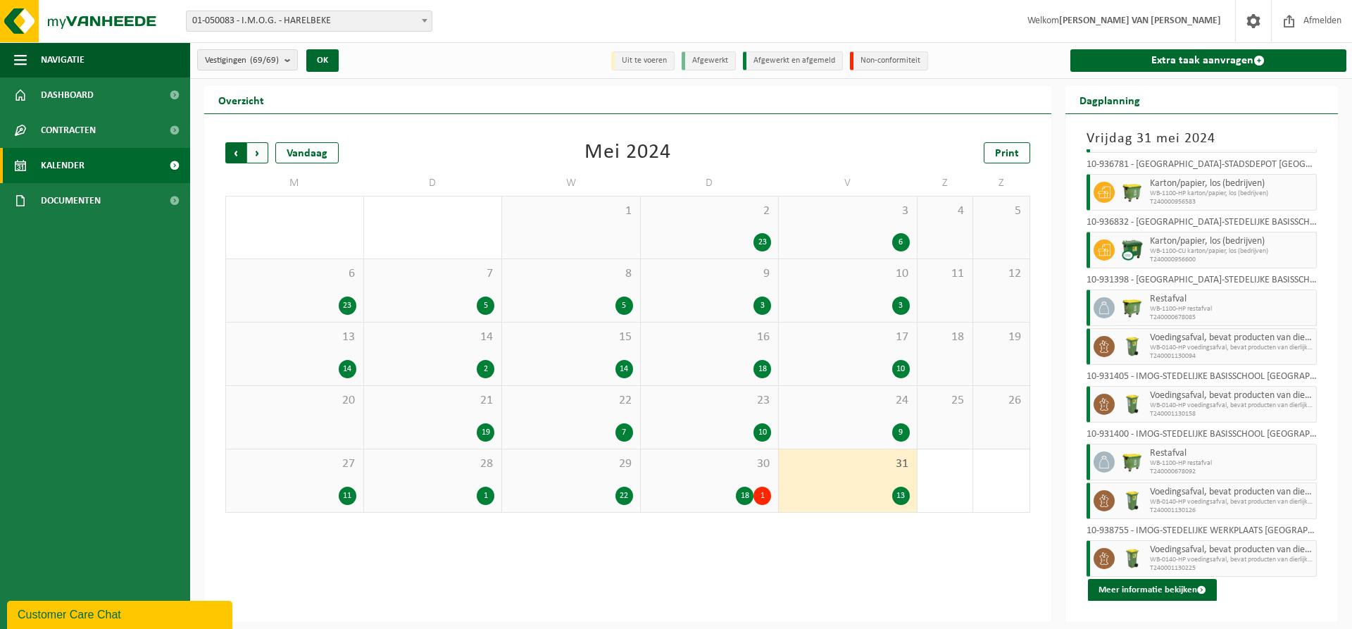
click at [259, 148] on span "Volgende" at bounding box center [257, 152] width 21 height 21
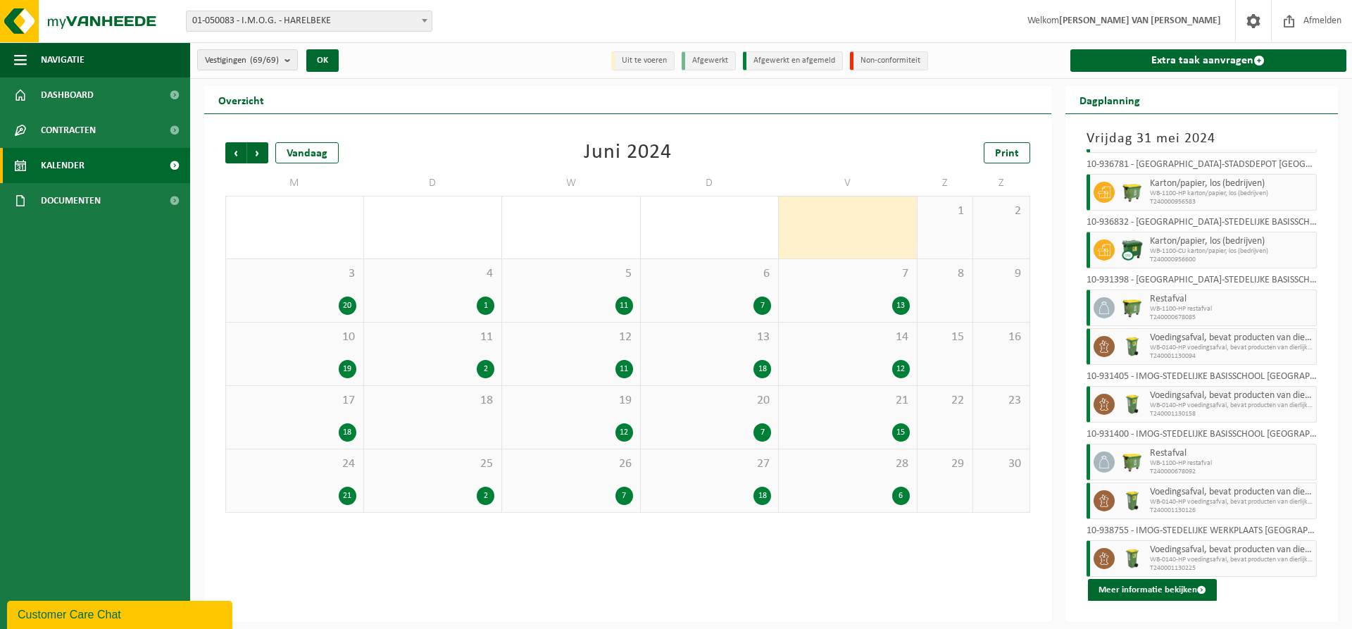
click at [265, 282] on div "3 20" at bounding box center [294, 290] width 137 height 63
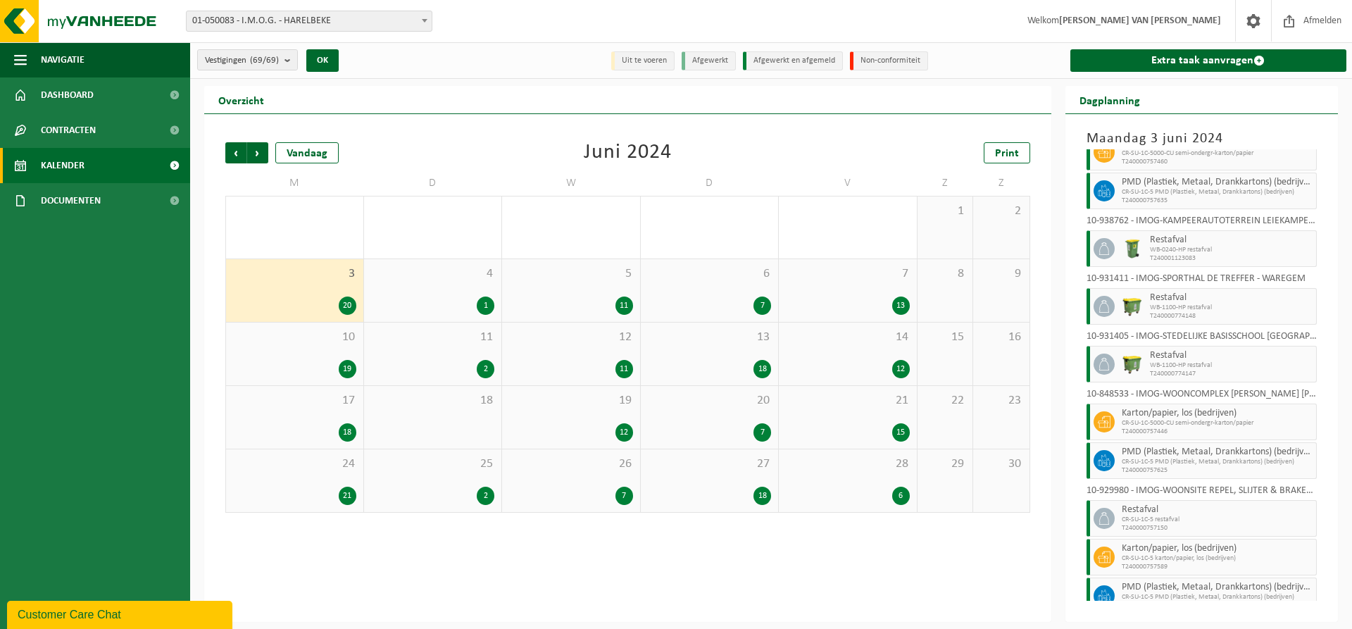
scroll to position [556, 0]
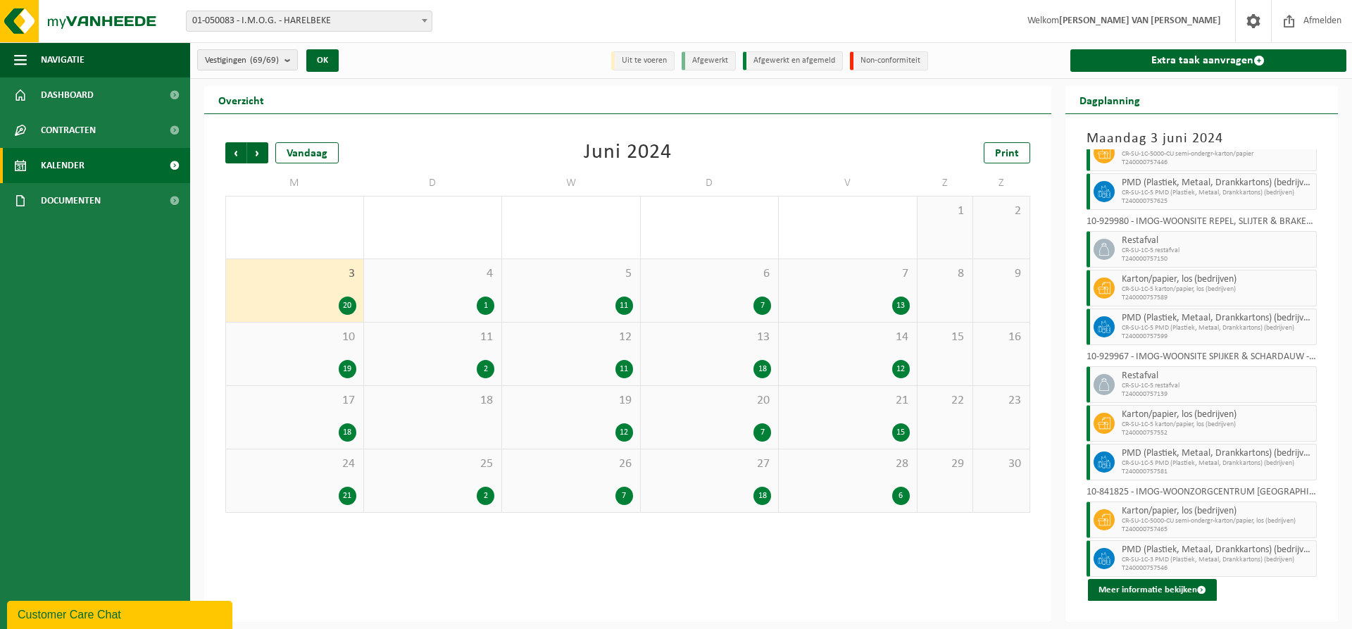
click at [478, 282] on div "4 1" at bounding box center [433, 290] width 138 height 63
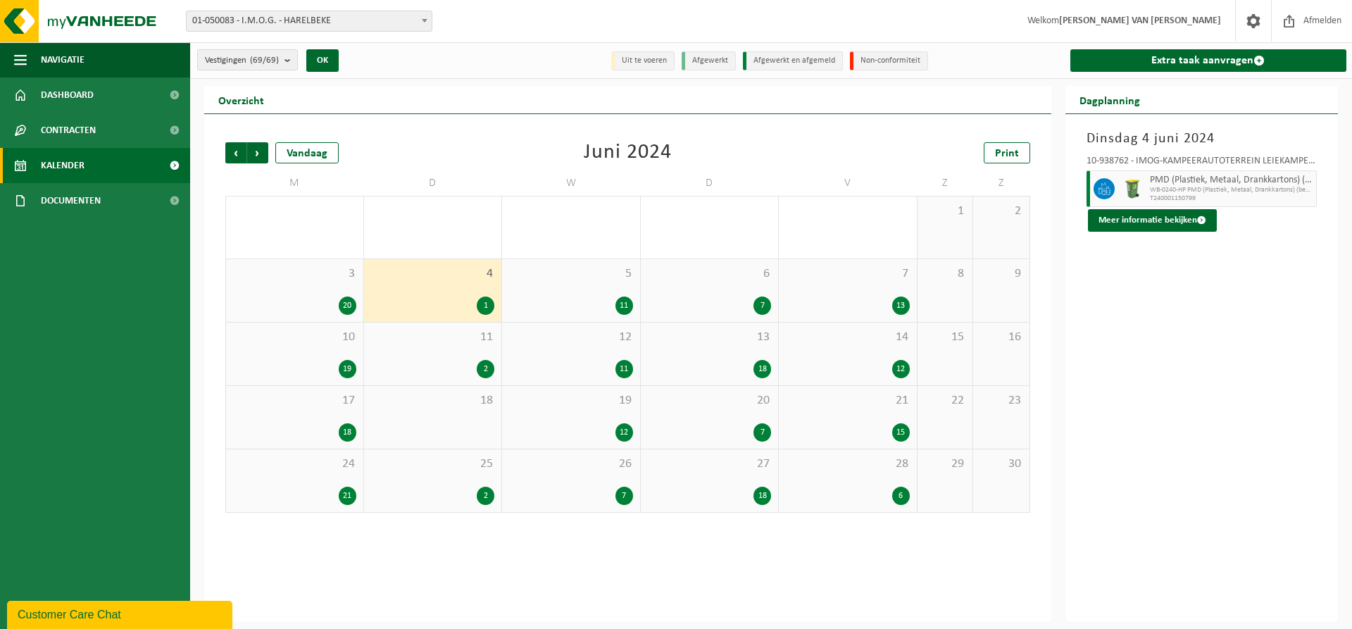
click at [606, 277] on span "5" at bounding box center [571, 273] width 124 height 15
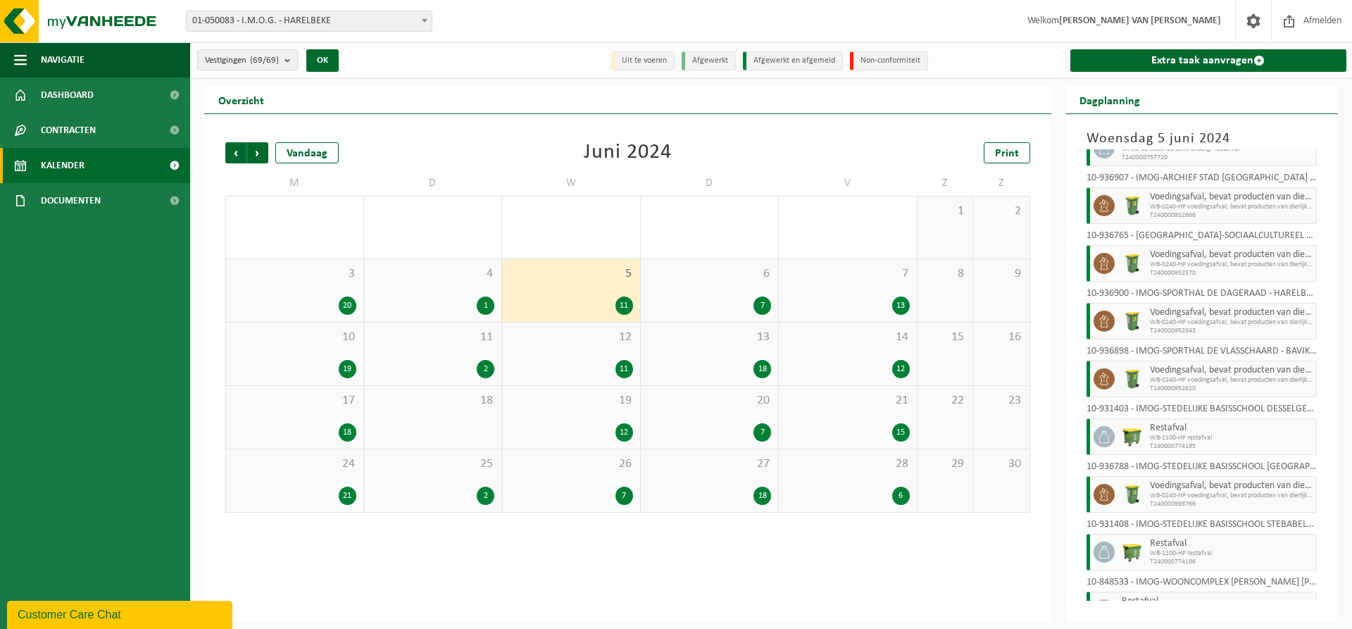
scroll to position [208, 0]
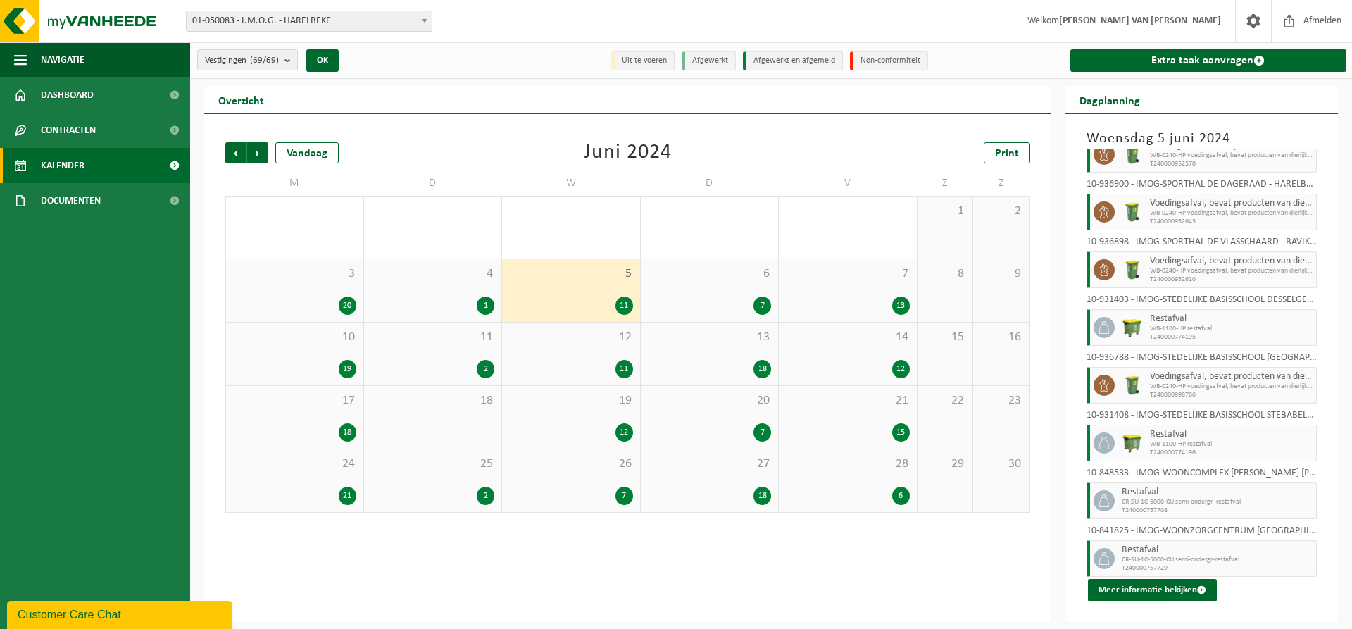
click at [727, 278] on span "6" at bounding box center [710, 273] width 124 height 15
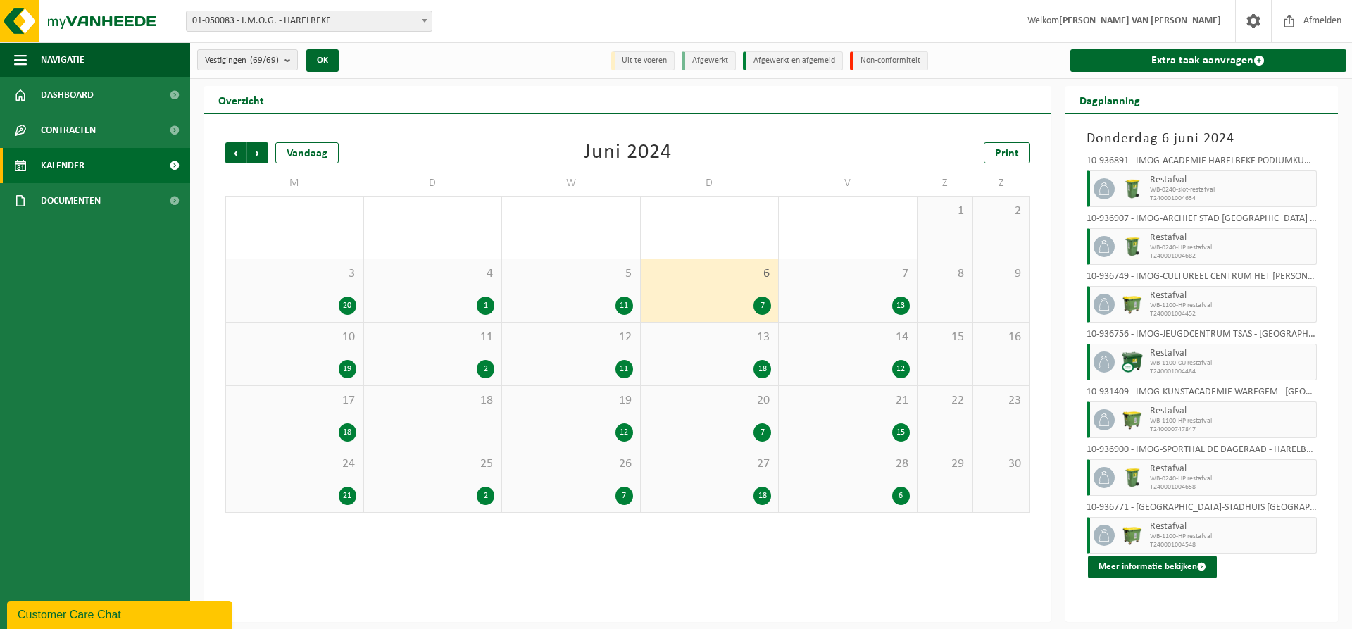
click at [898, 282] on div "7 13" at bounding box center [848, 290] width 138 height 63
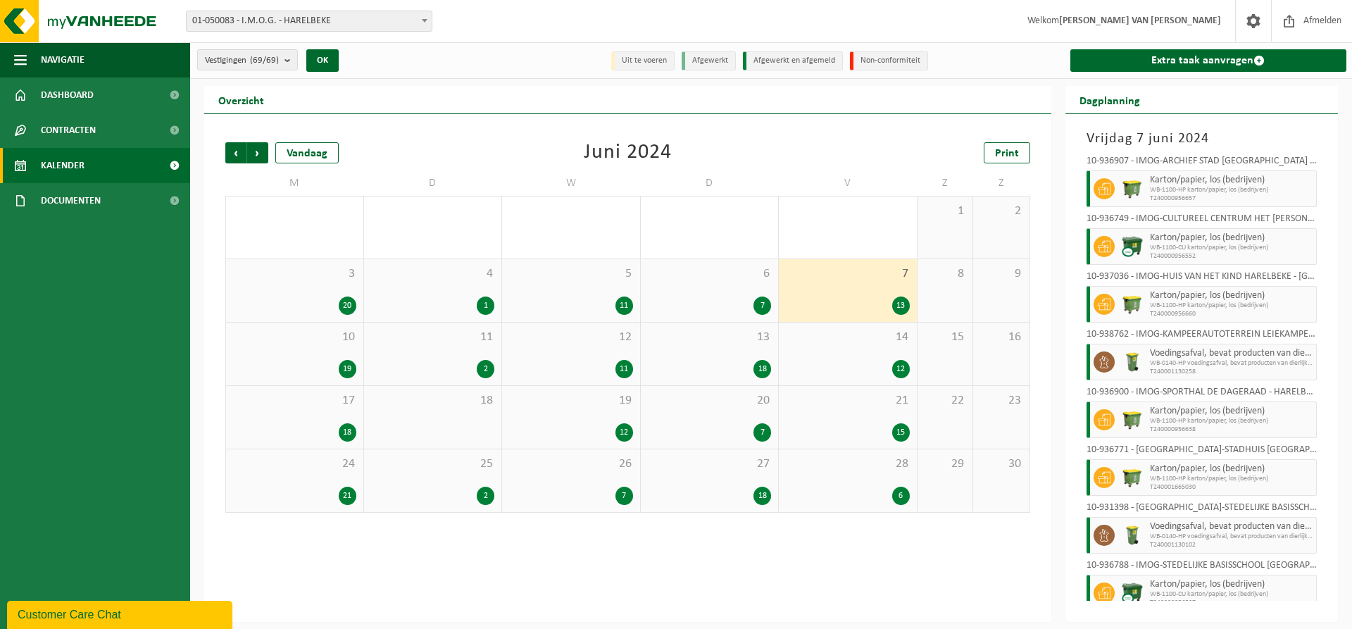
scroll to position [246, 0]
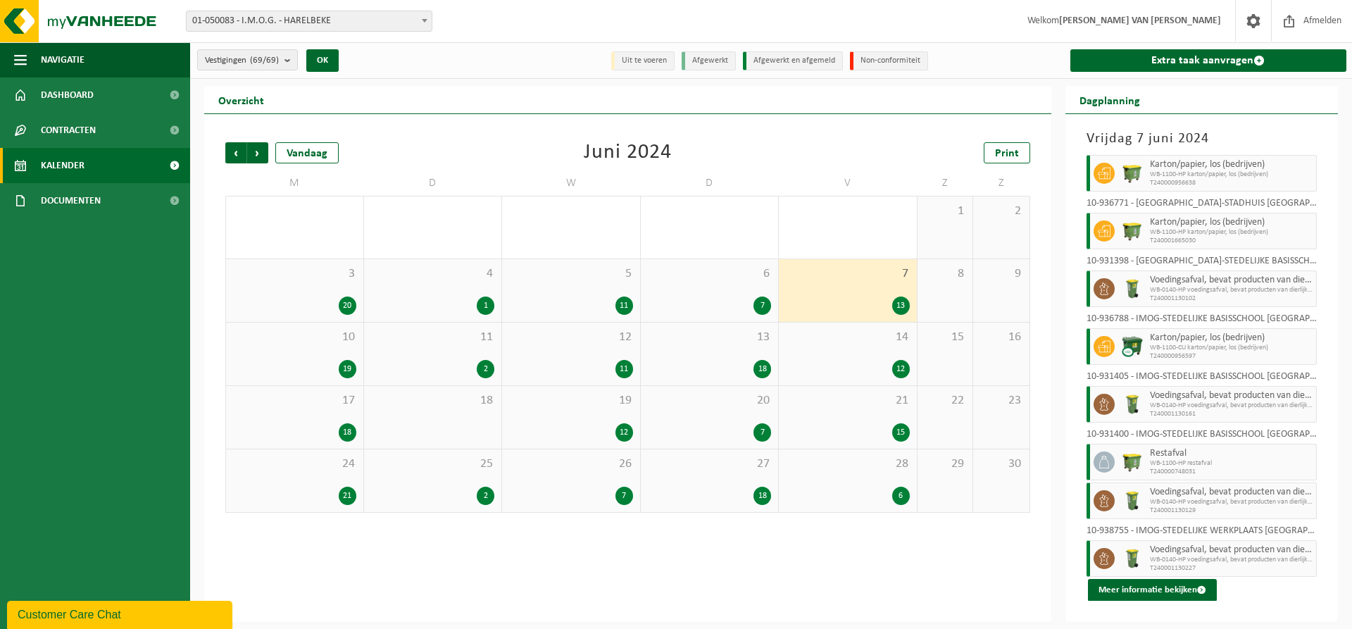
click at [315, 349] on div "10 19" at bounding box center [294, 353] width 137 height 63
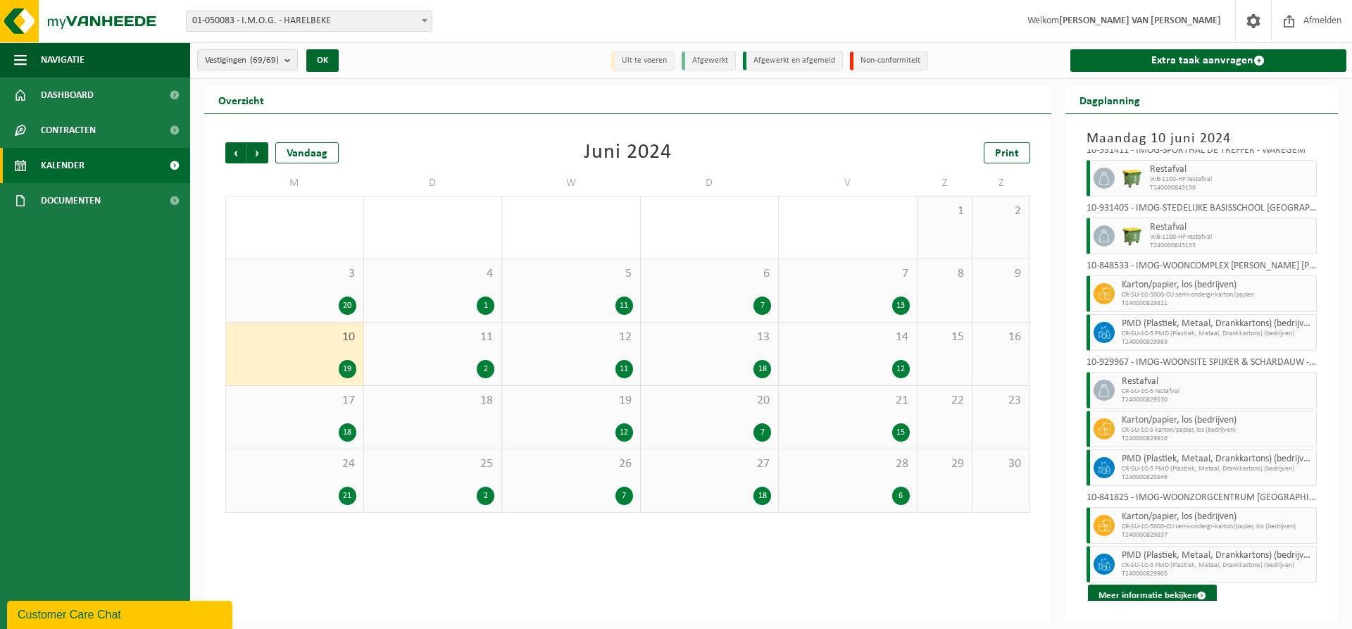
scroll to position [518, 0]
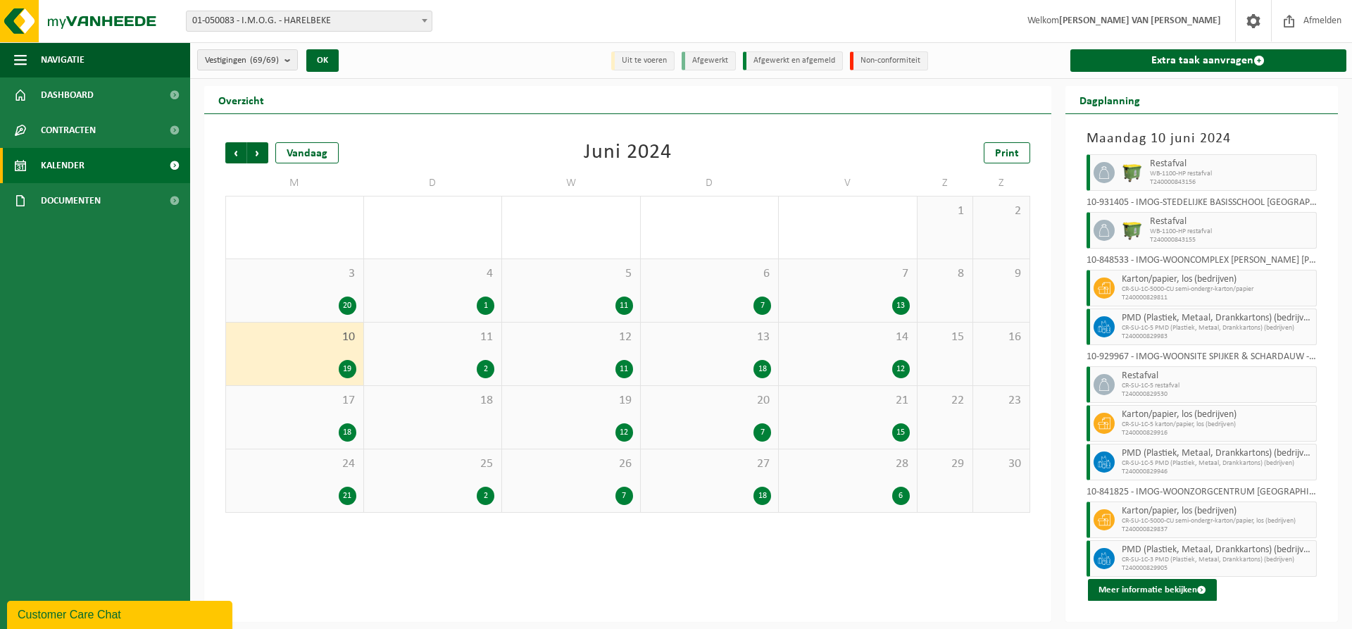
click at [460, 339] on span "11" at bounding box center [433, 337] width 124 height 15
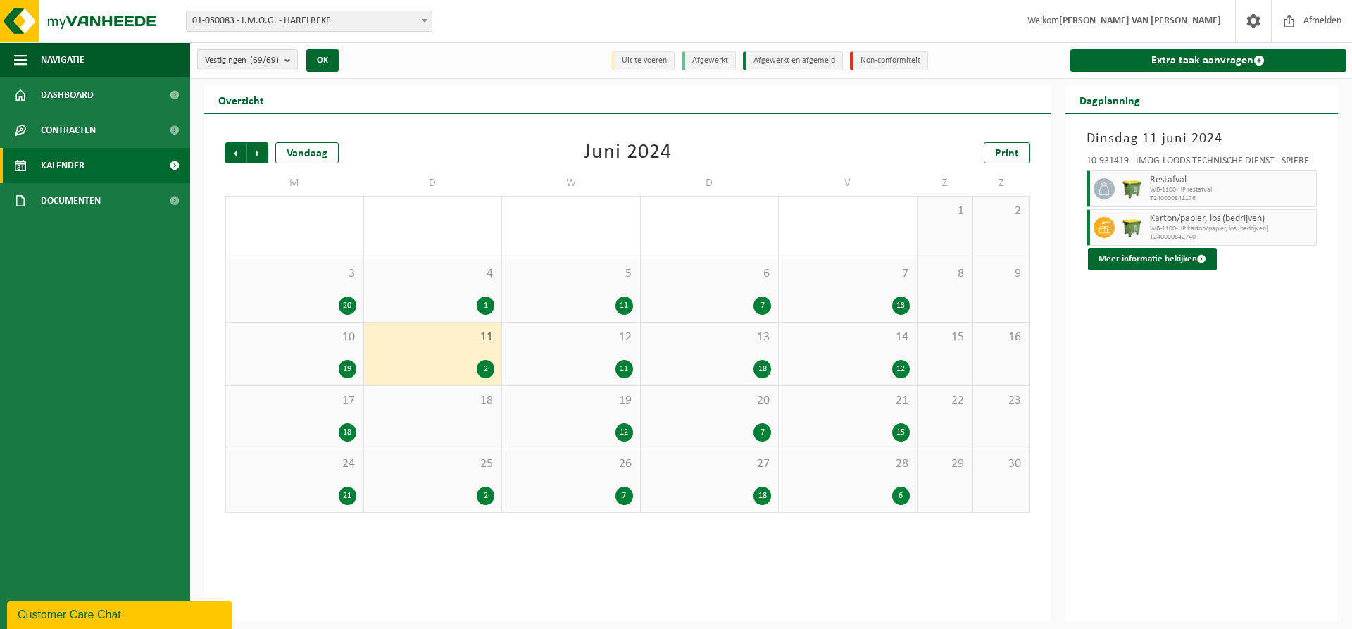
click at [599, 349] on div "12 11" at bounding box center [571, 353] width 138 height 63
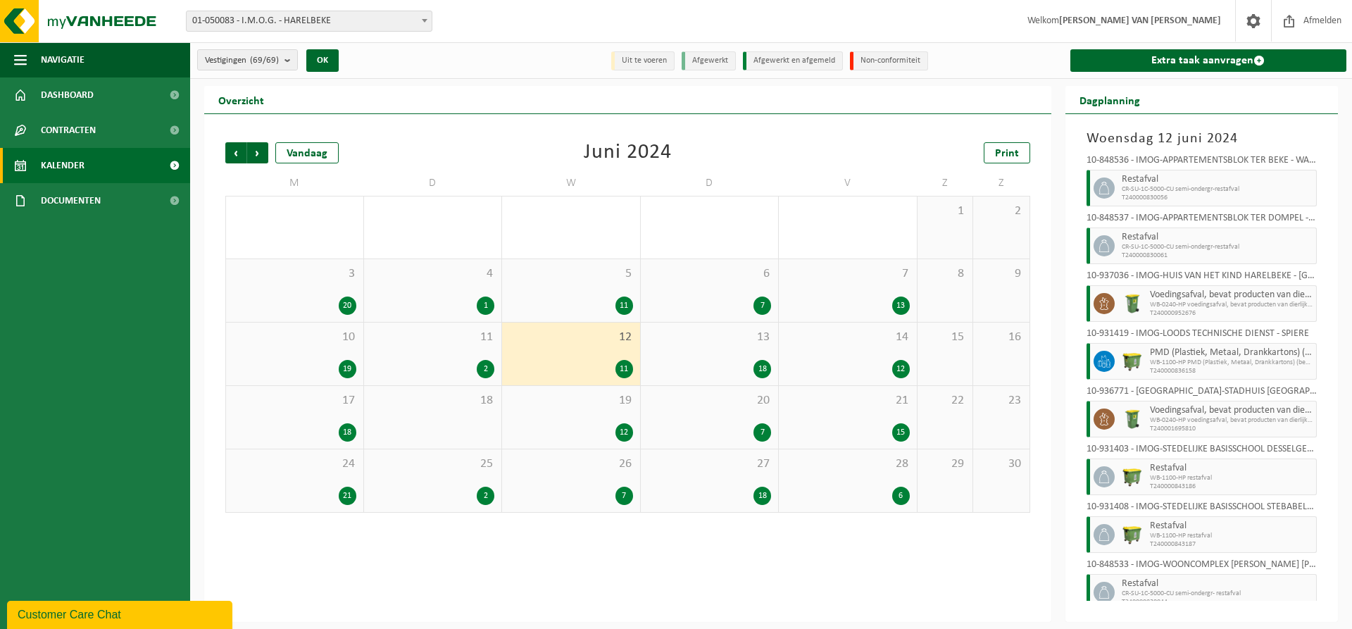
scroll to position [208, 0]
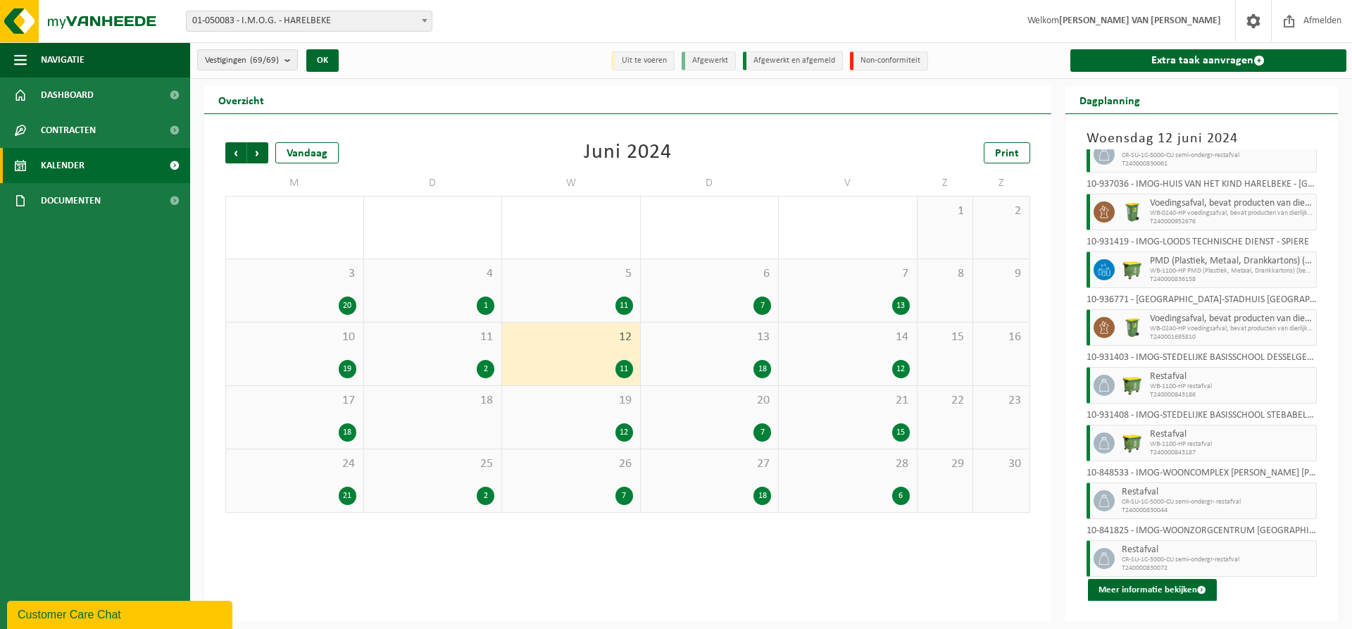
click at [694, 353] on div "13 18" at bounding box center [710, 353] width 138 height 63
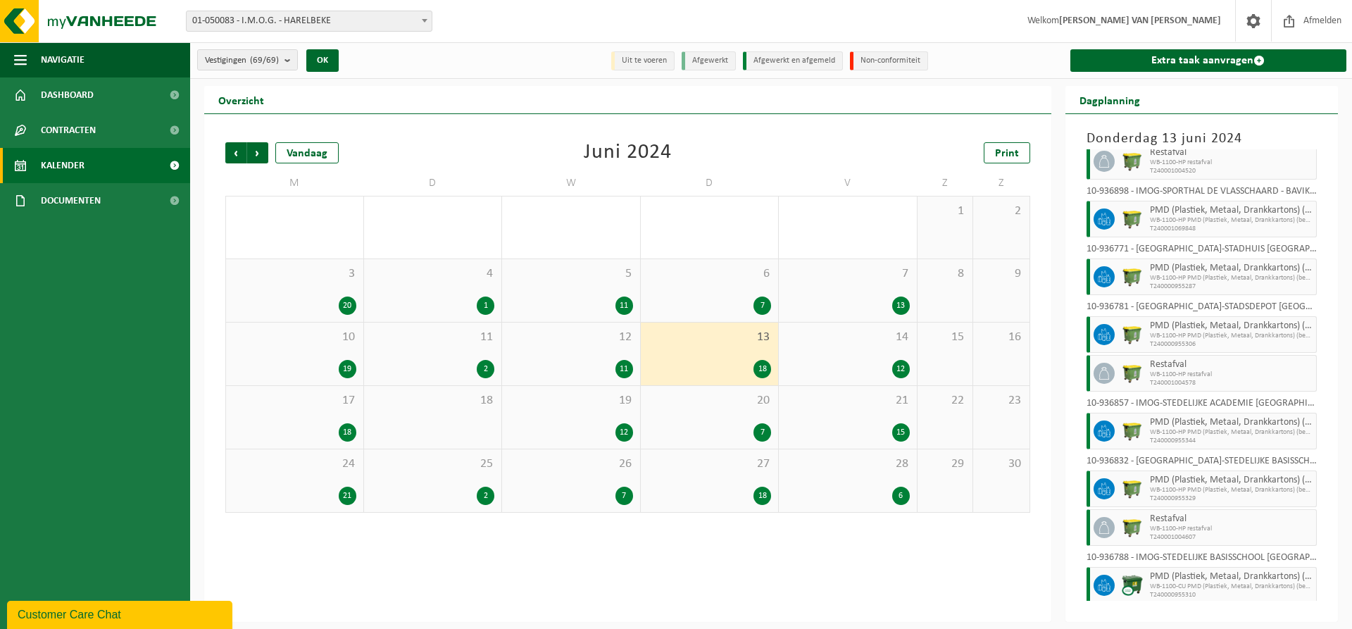
scroll to position [536, 0]
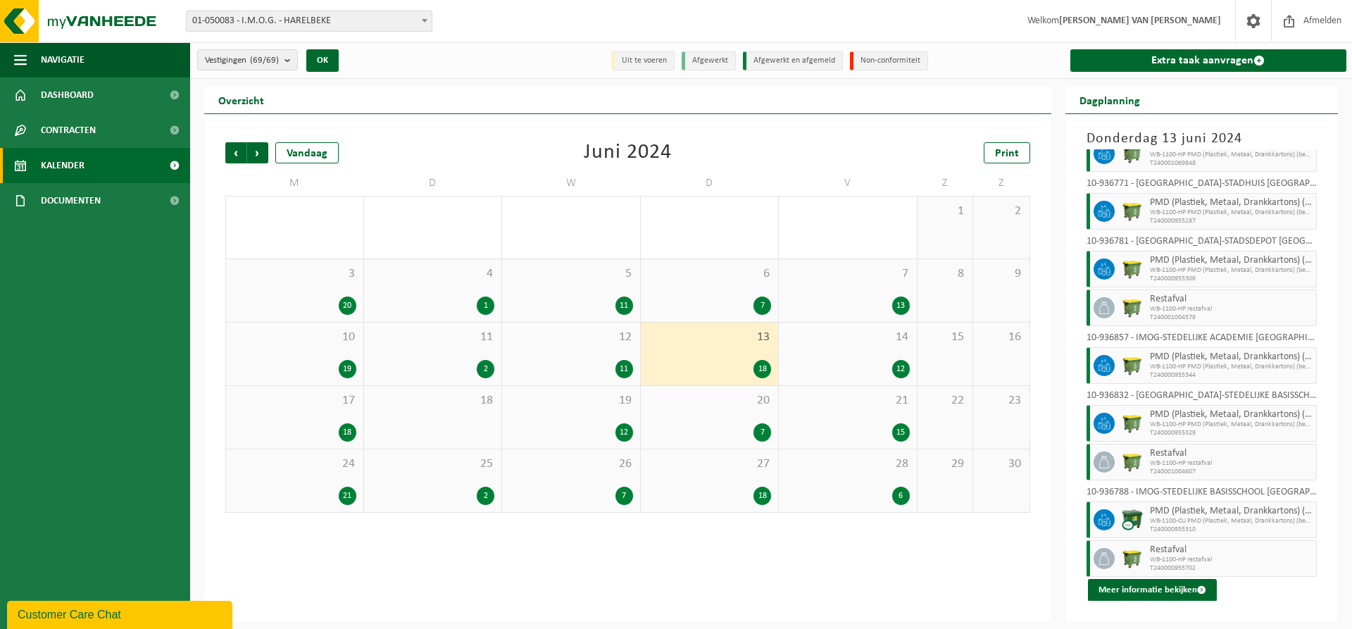
click at [880, 344] on span "14" at bounding box center [848, 337] width 124 height 15
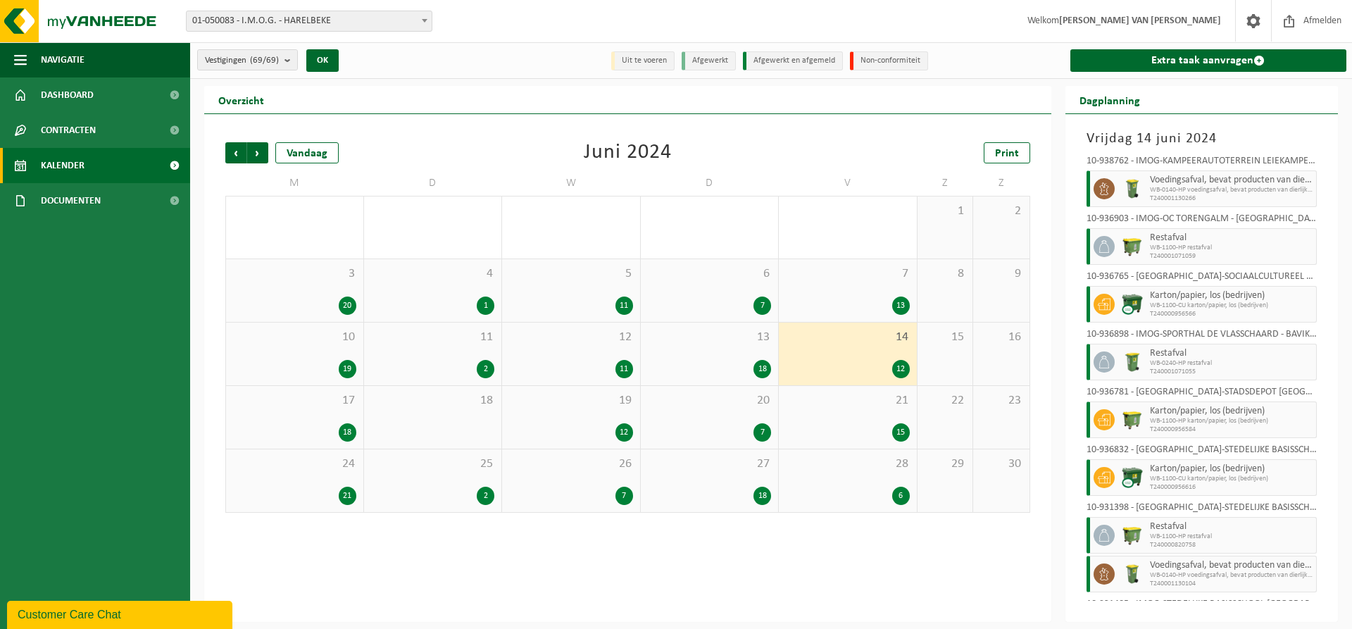
scroll to position [227, 0]
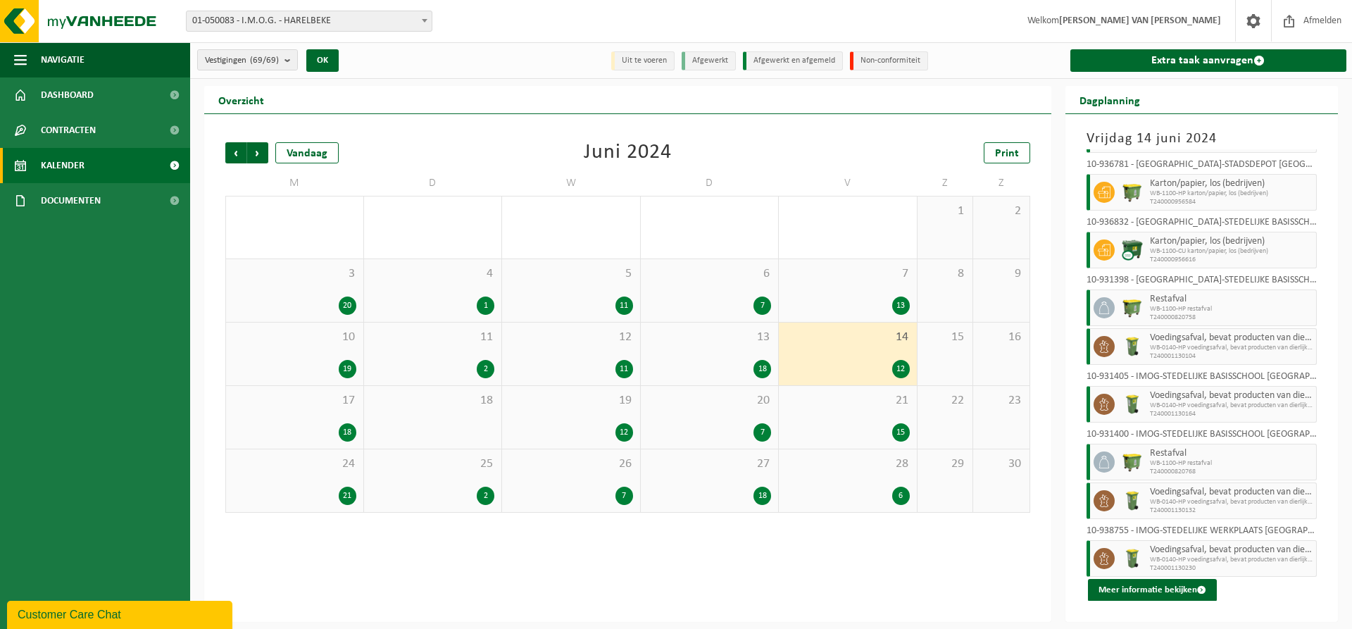
click at [296, 398] on span "17" at bounding box center [294, 400] width 123 height 15
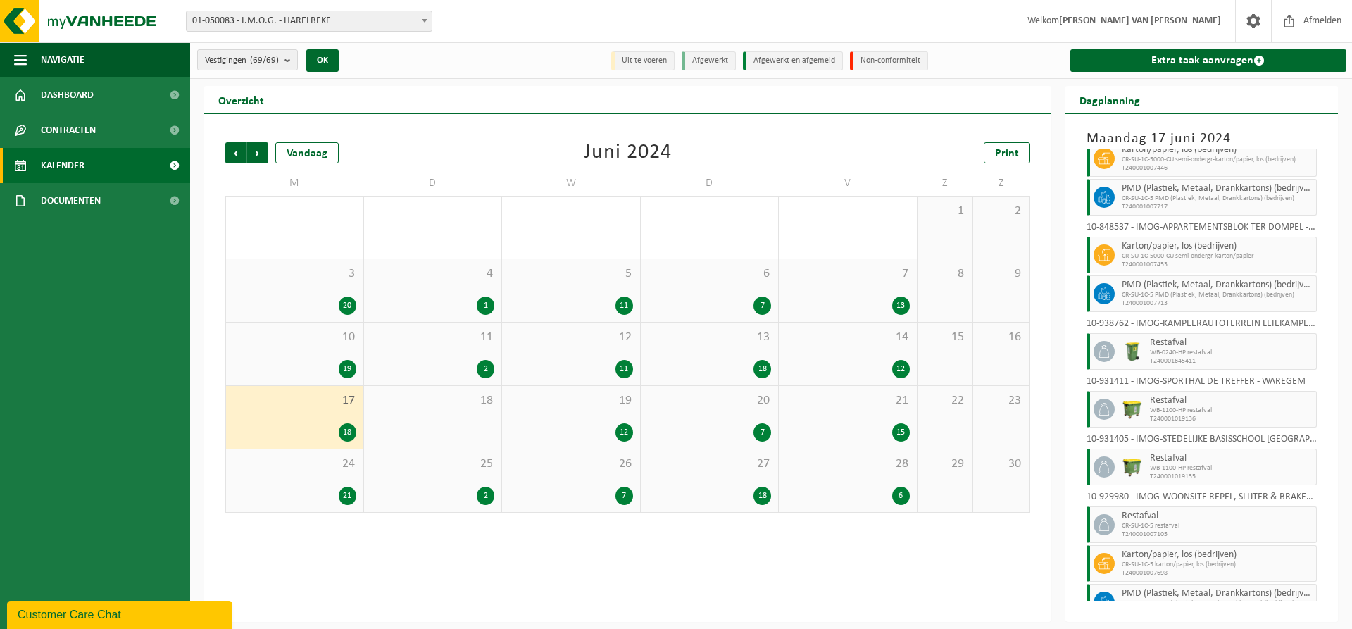
scroll to position [460, 0]
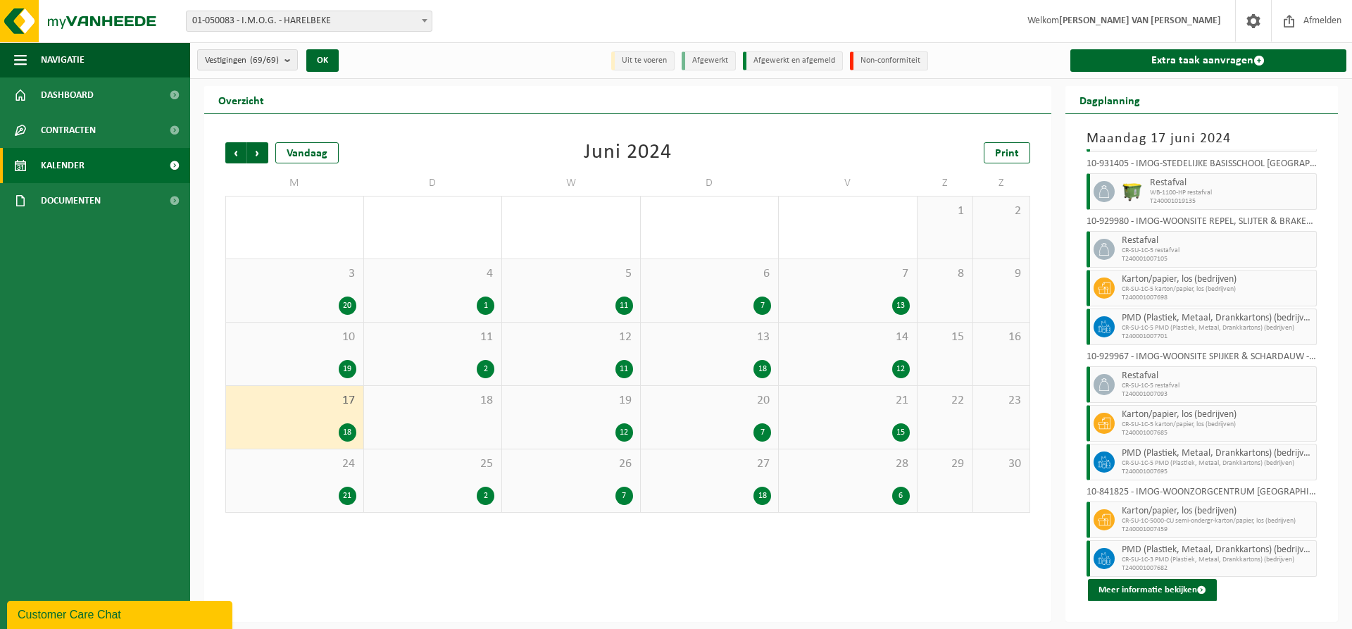
click at [584, 421] on div "19 12" at bounding box center [571, 417] width 138 height 63
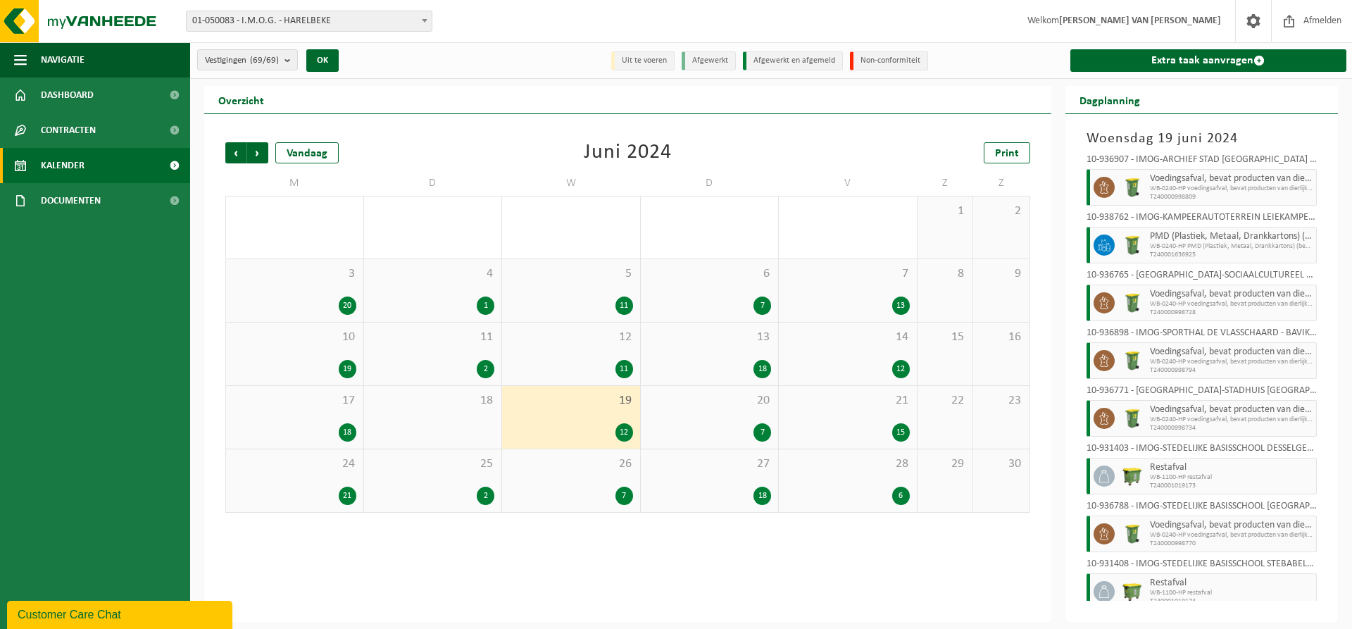
scroll to position [265, 0]
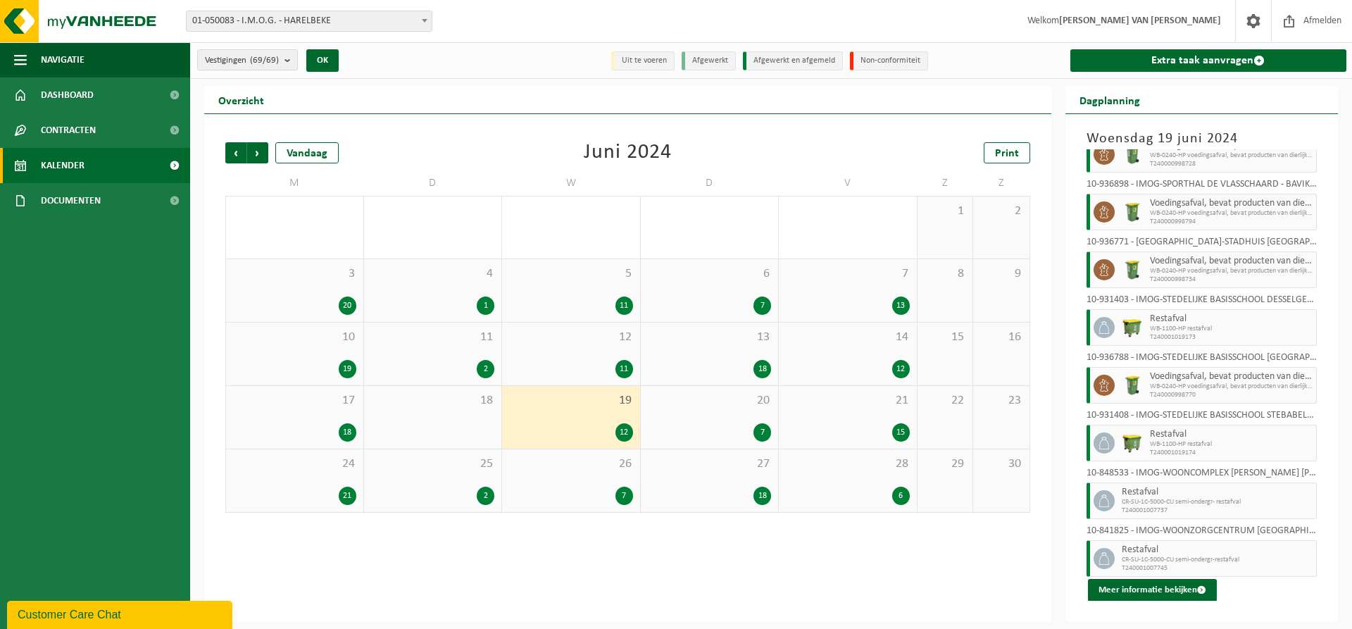
click at [707, 402] on span "20" at bounding box center [710, 400] width 124 height 15
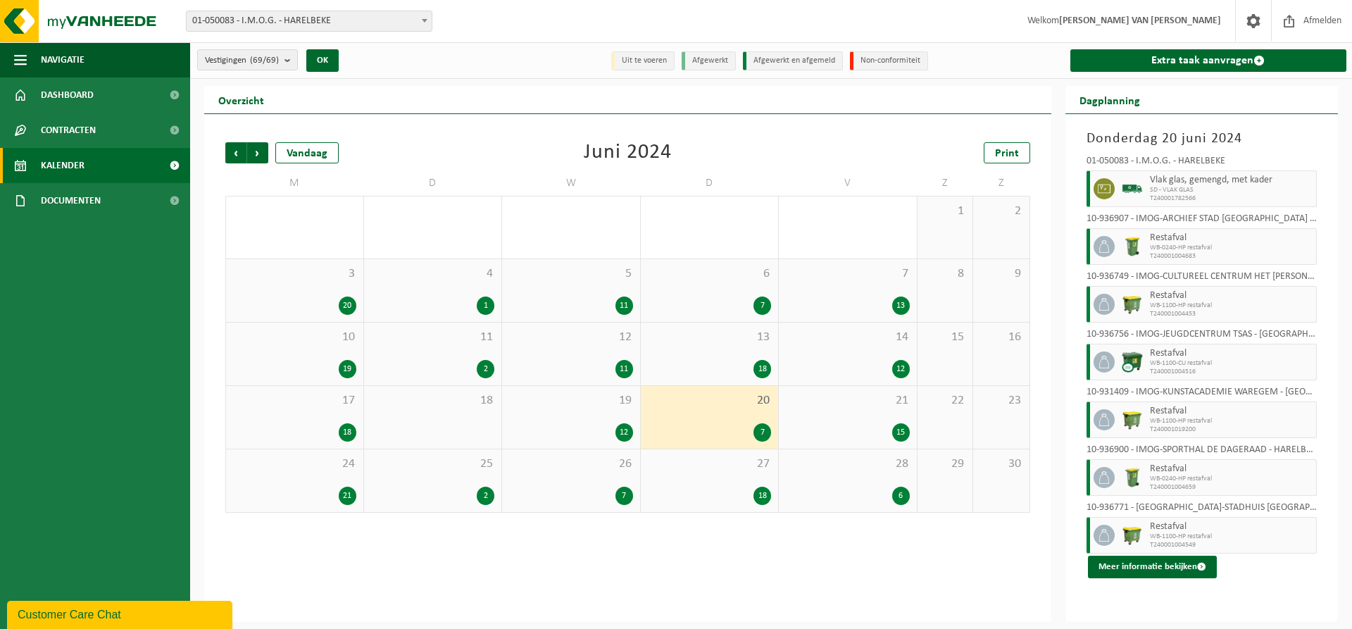
click at [850, 412] on div "21 15" at bounding box center [848, 417] width 138 height 63
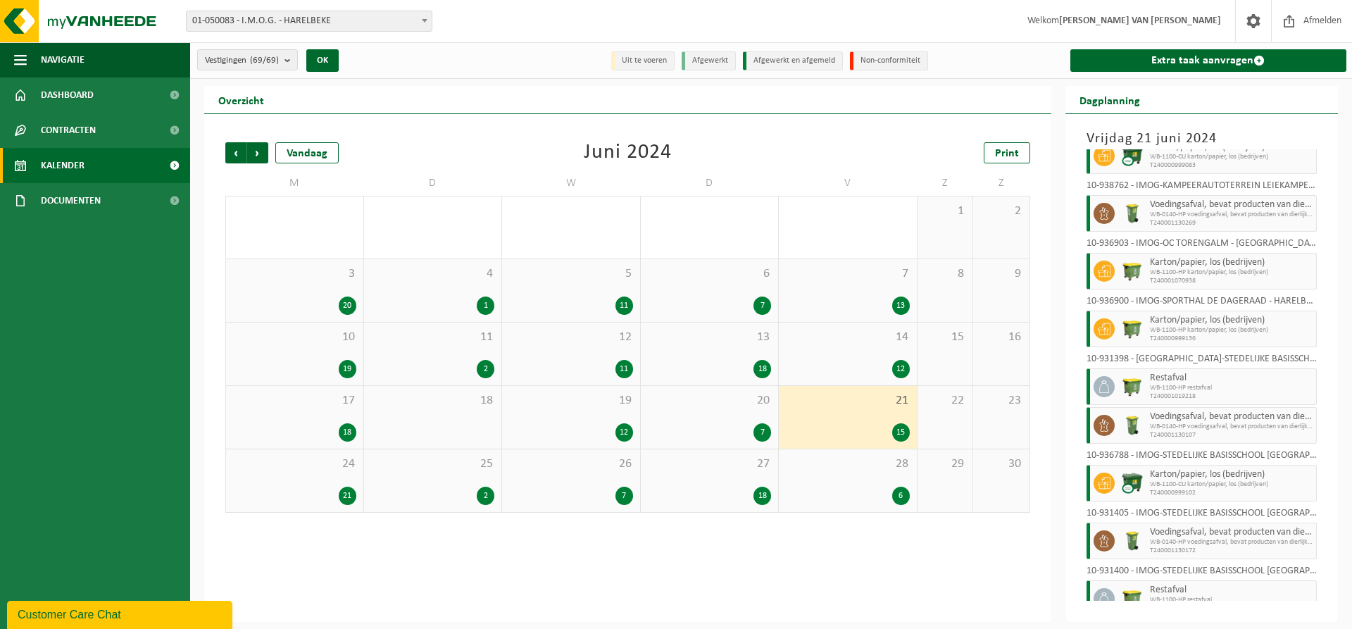
scroll to position [285, 0]
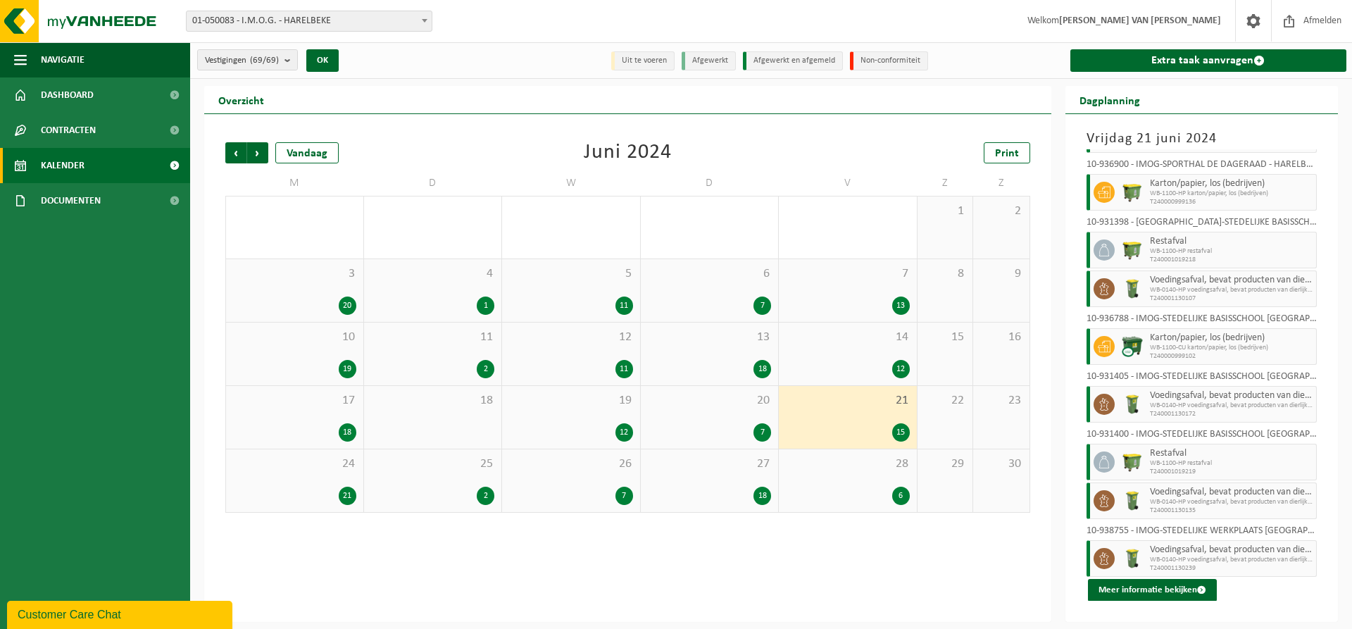
click at [329, 482] on div "24 21" at bounding box center [294, 480] width 137 height 63
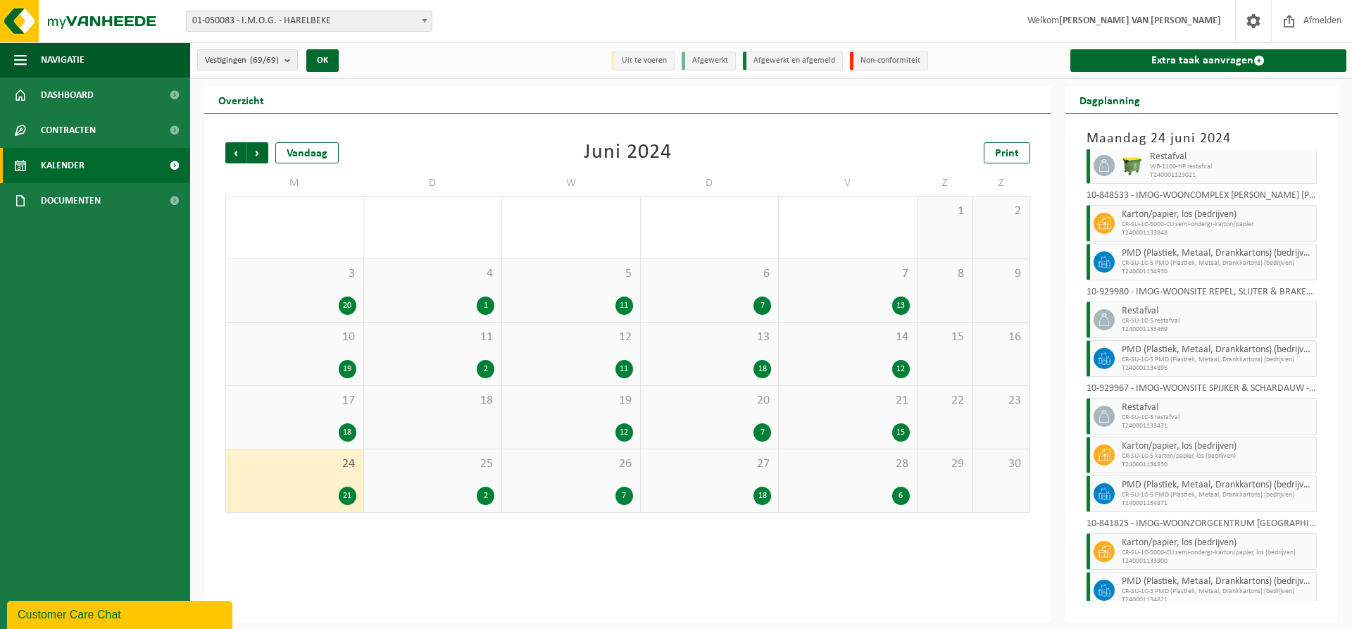
scroll to position [595, 0]
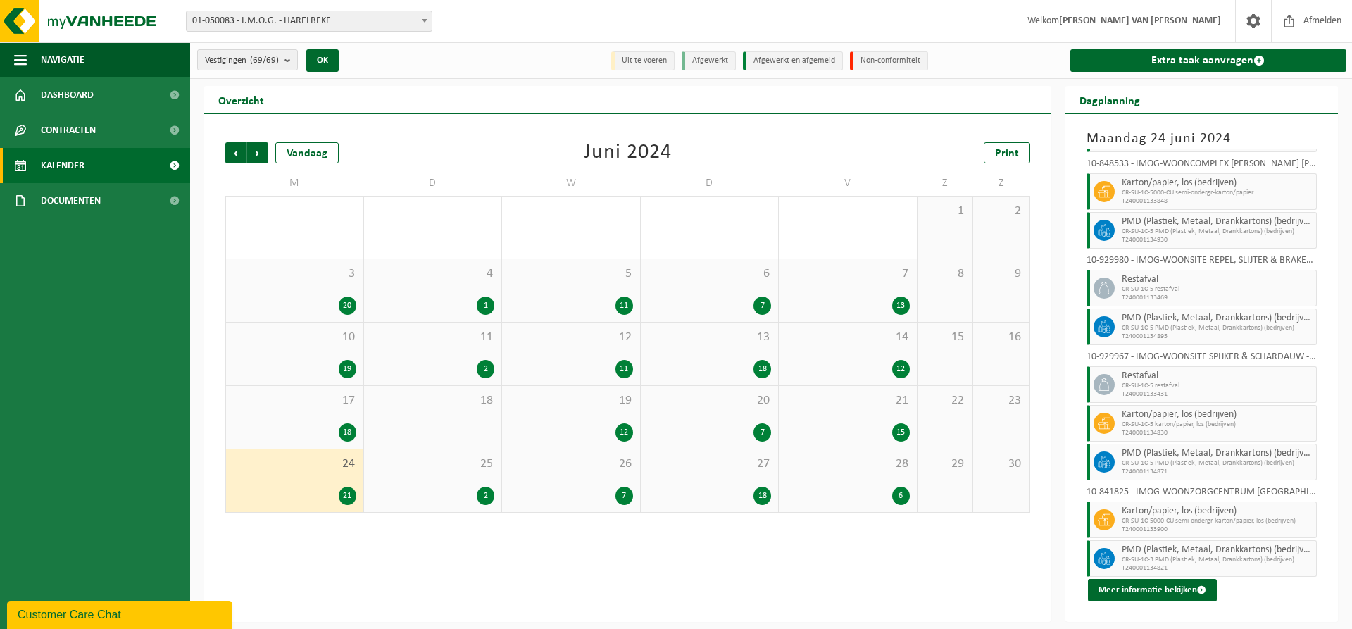
click at [469, 479] on div "25 2" at bounding box center [433, 480] width 138 height 63
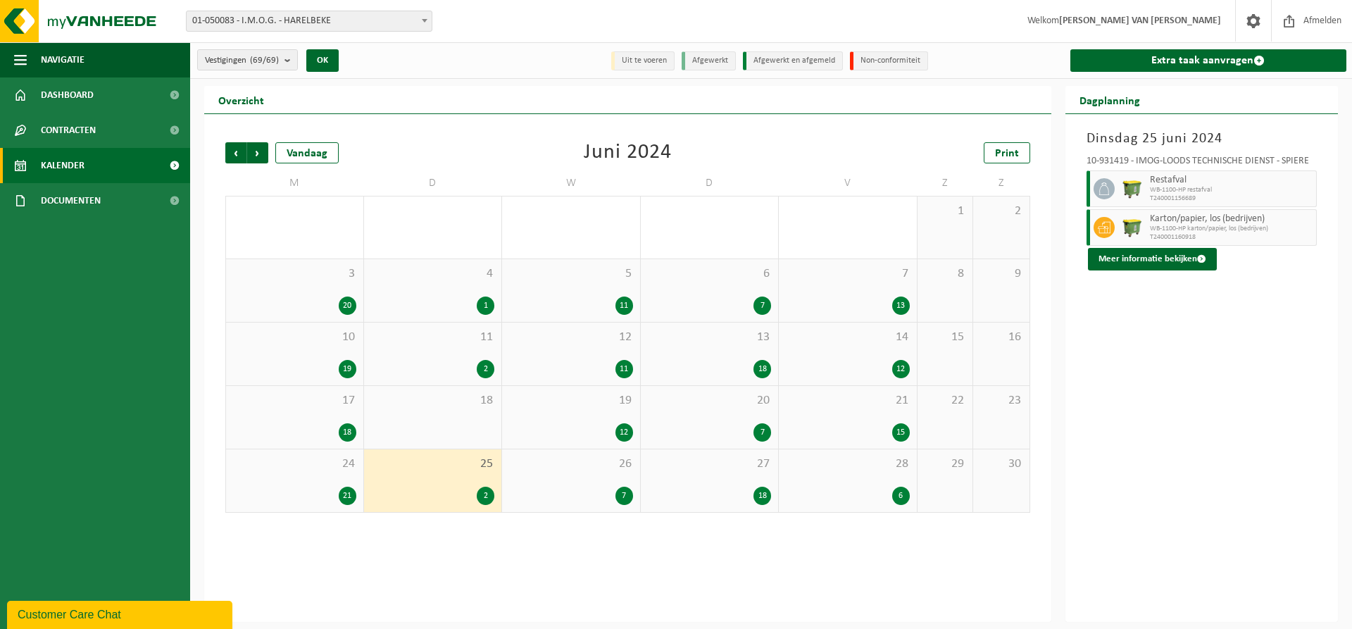
click at [622, 467] on span "26" at bounding box center [571, 463] width 124 height 15
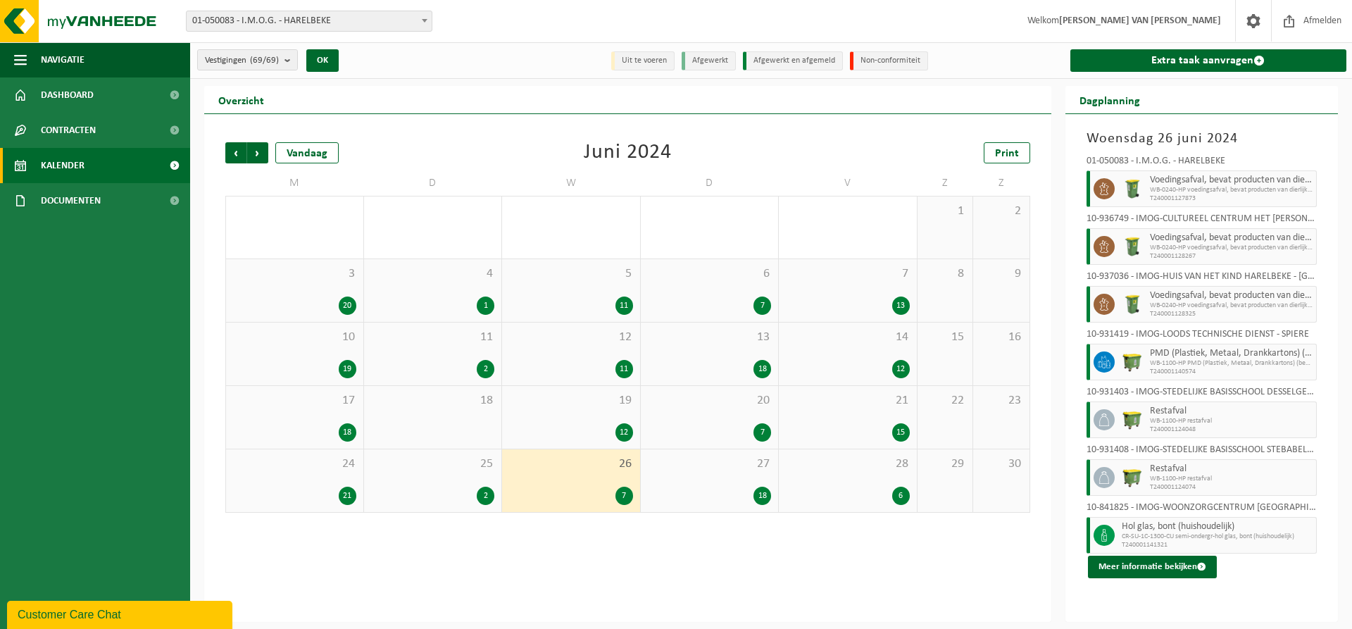
click at [737, 478] on div "27 18" at bounding box center [710, 480] width 138 height 63
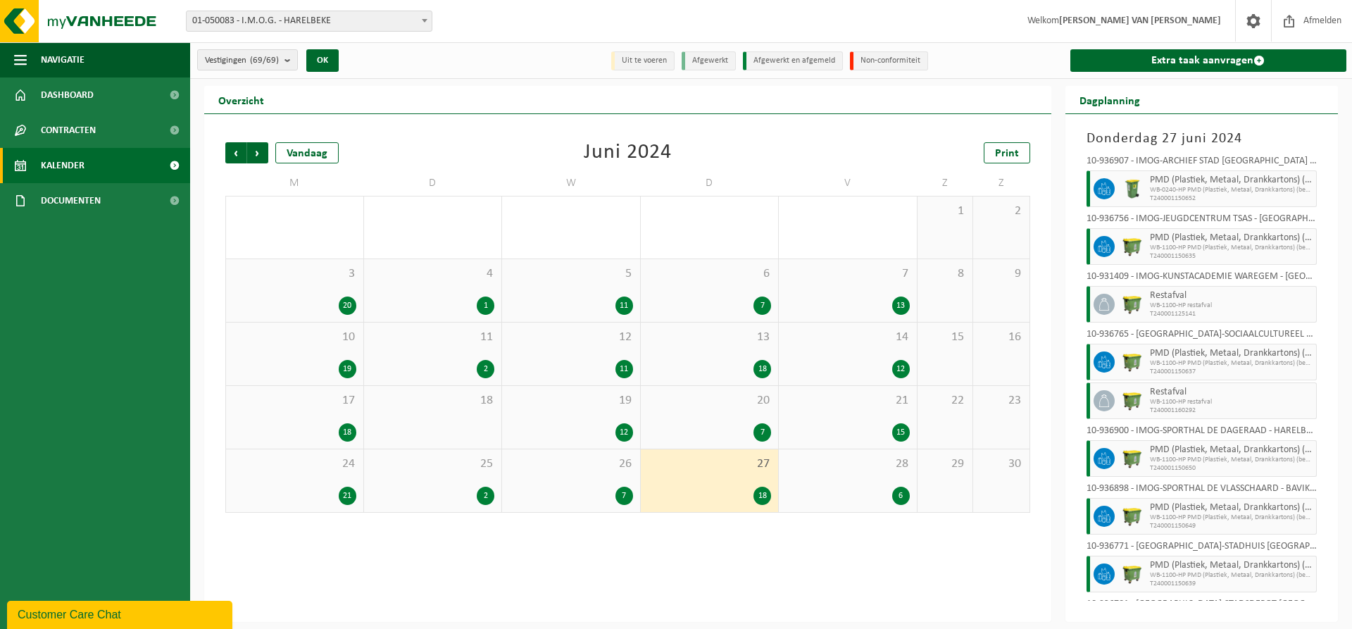
scroll to position [555, 0]
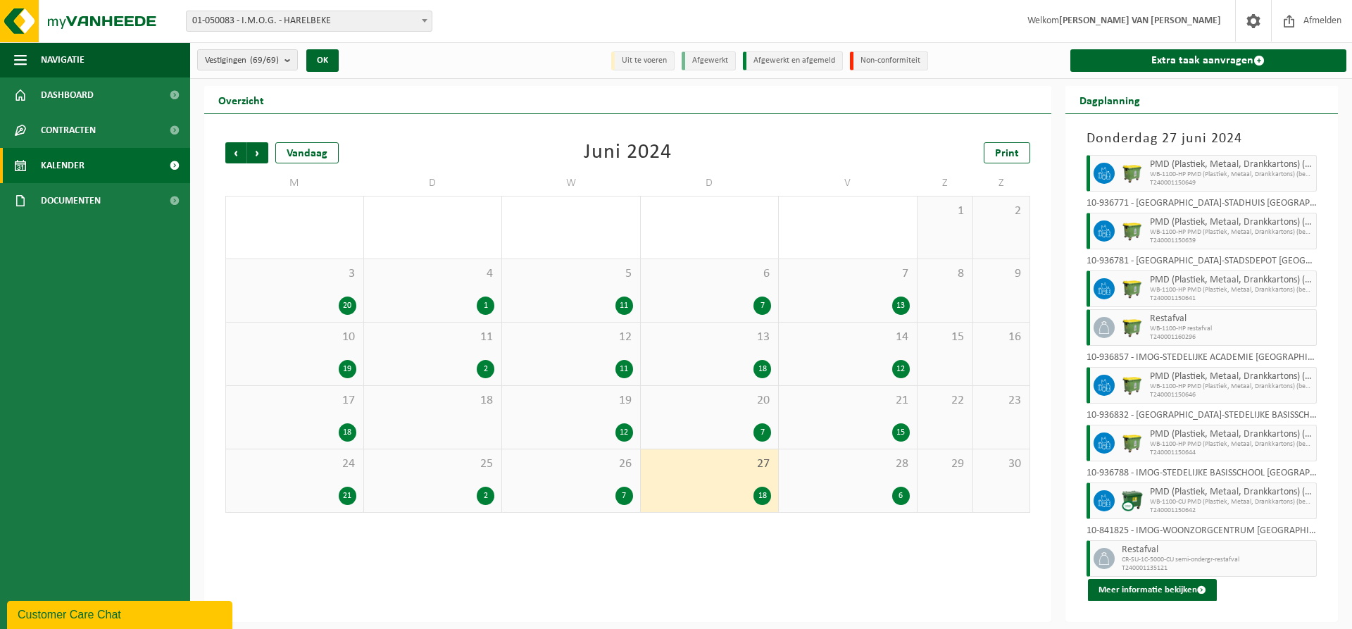
click at [859, 491] on div "6" at bounding box center [848, 496] width 124 height 18
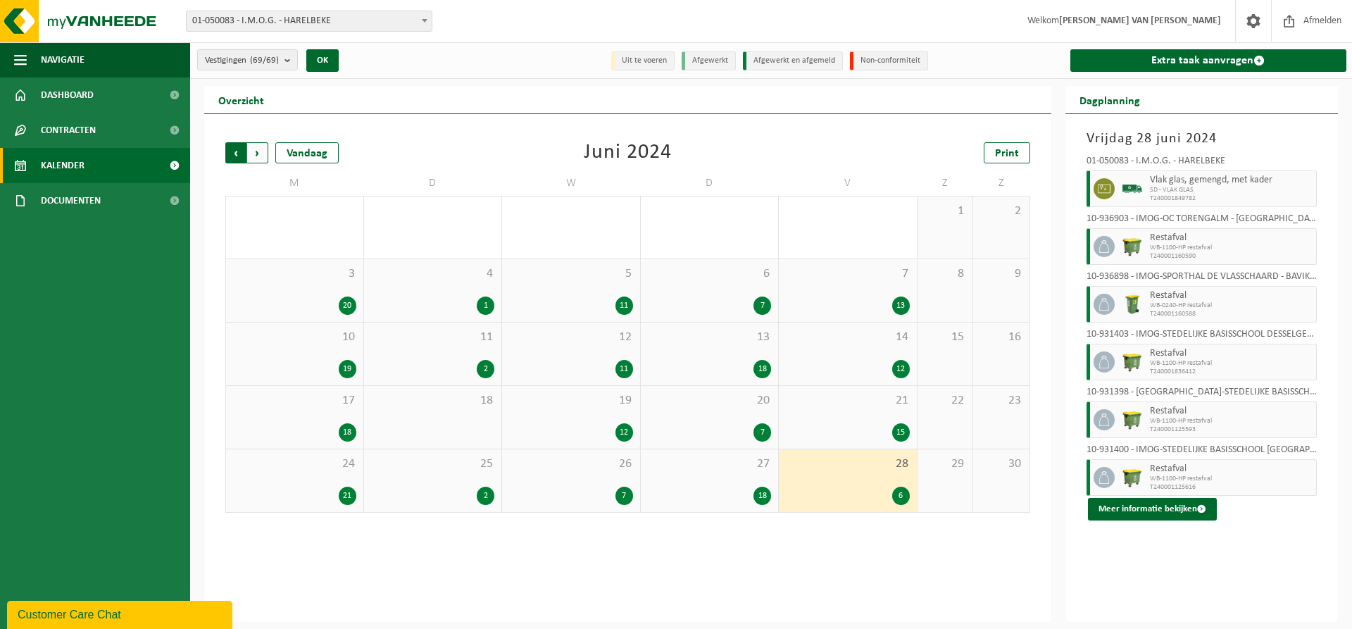
click at [257, 151] on span "Volgende" at bounding box center [257, 152] width 21 height 21
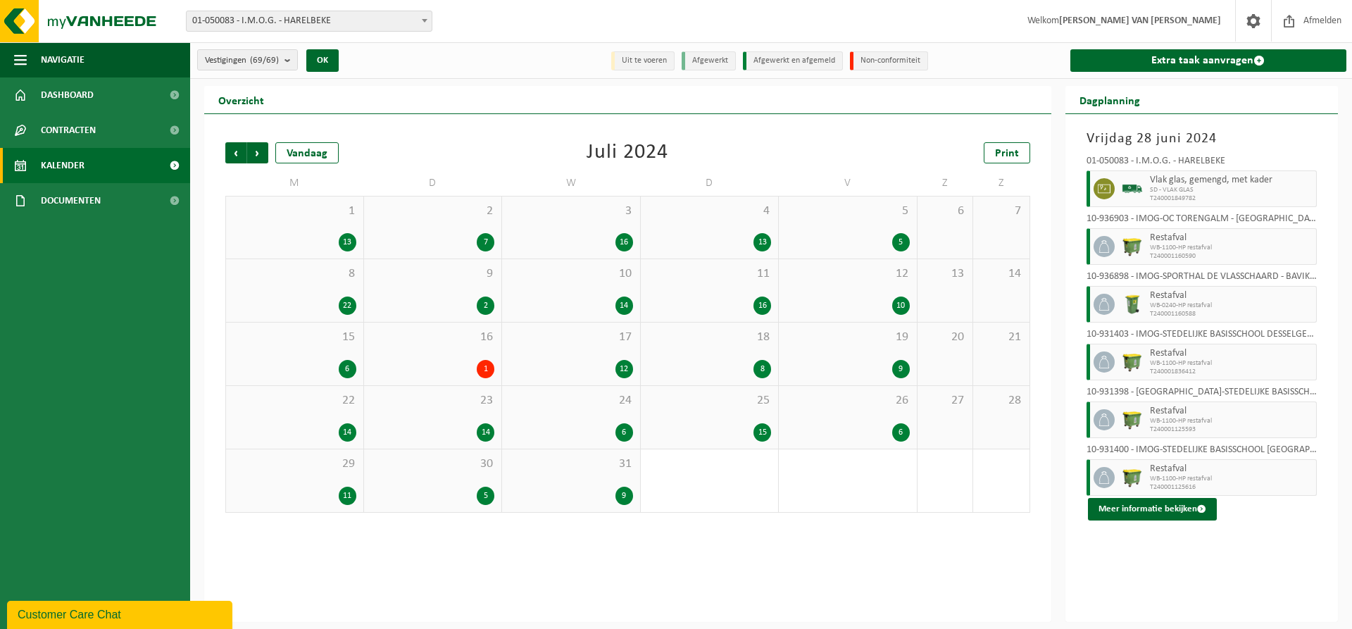
click at [333, 228] on div "1 13" at bounding box center [294, 227] width 137 height 62
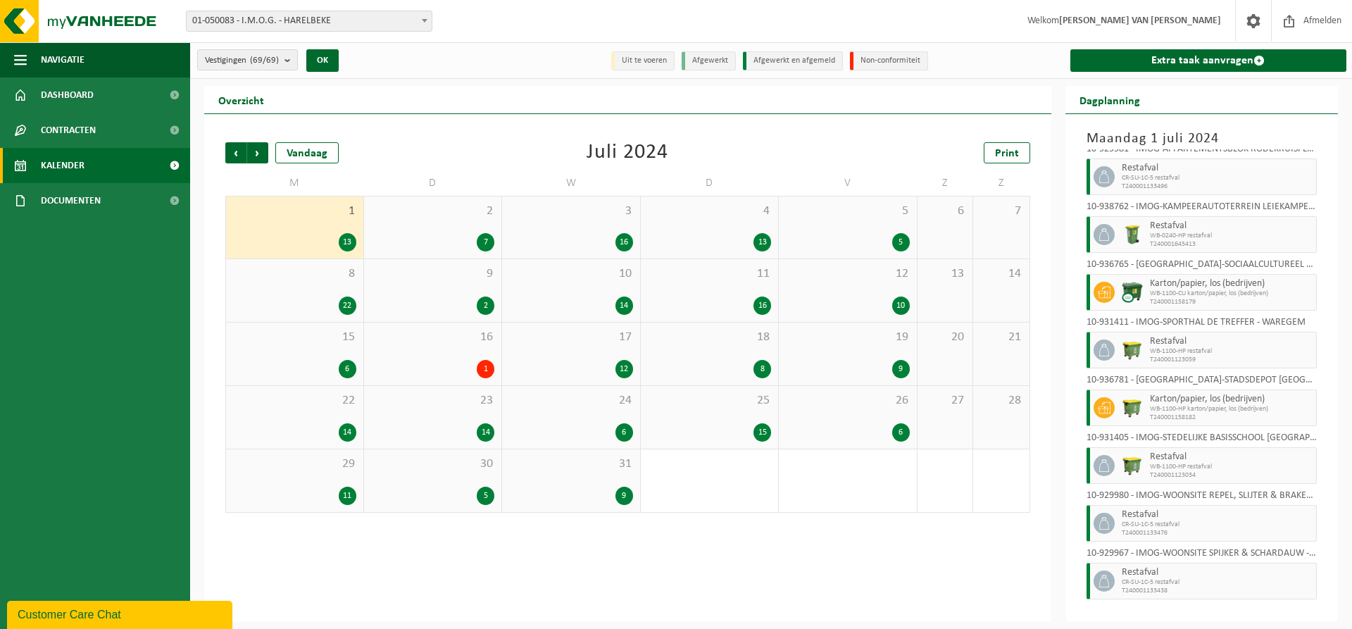
scroll to position [227, 0]
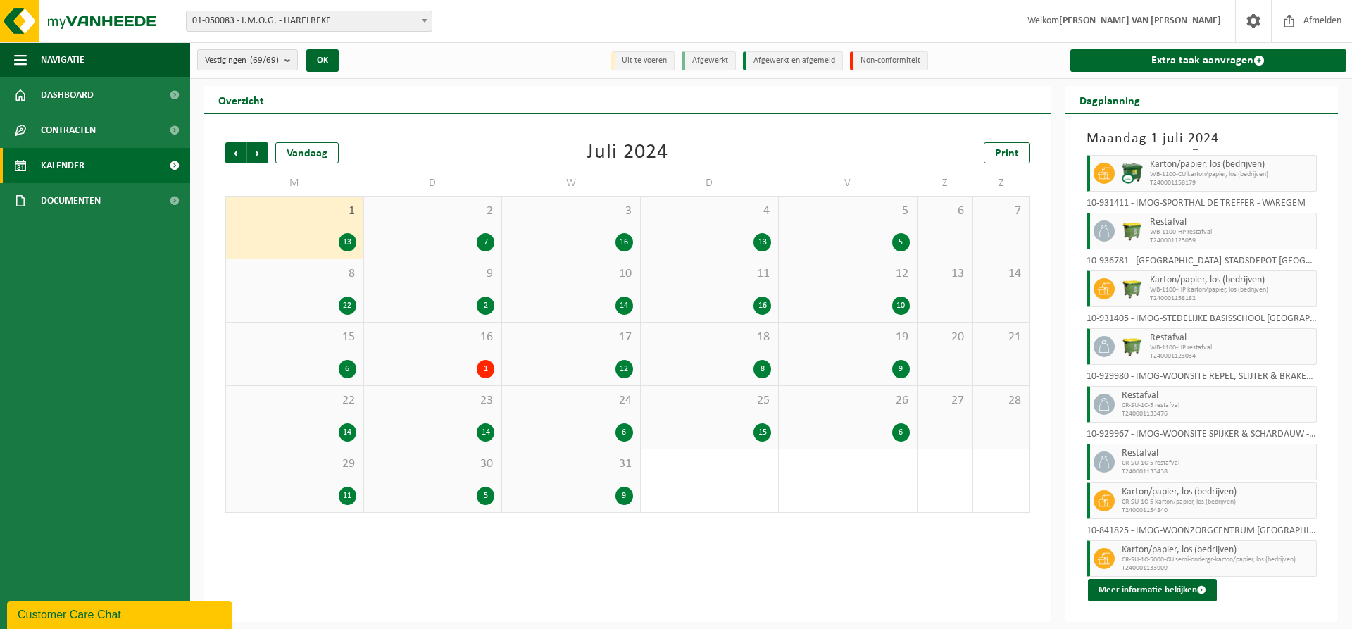
click at [470, 237] on div "7" at bounding box center [433, 242] width 124 height 18
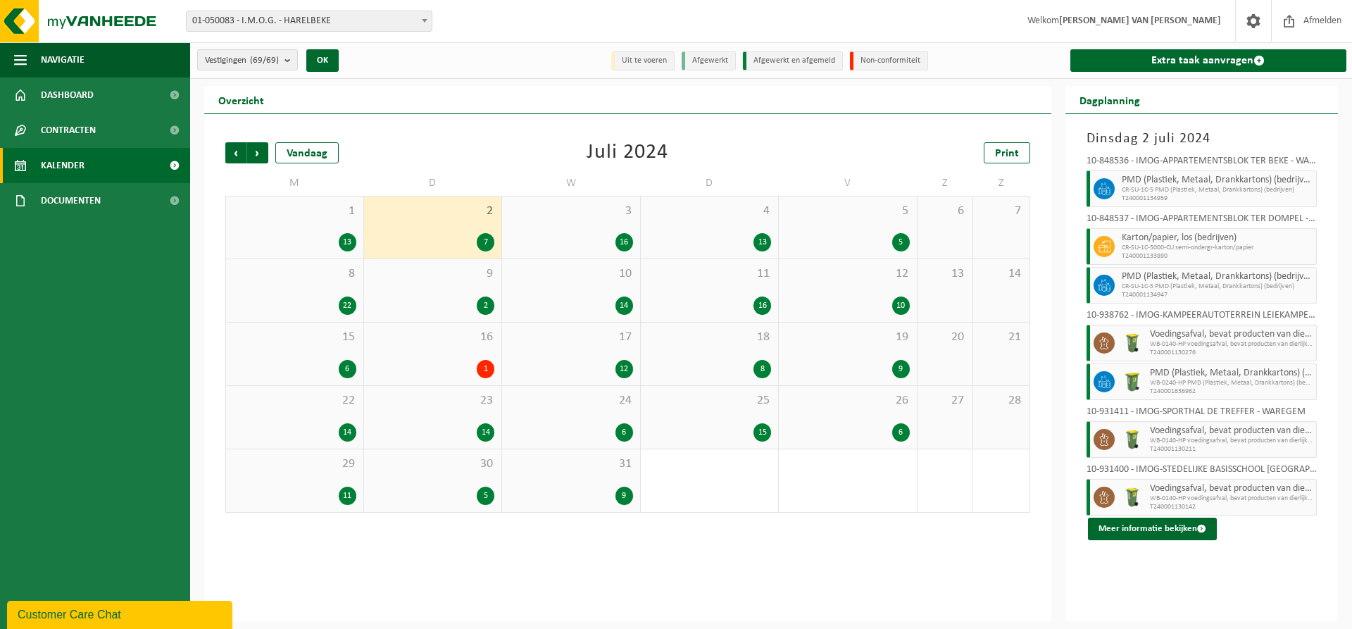
click at [577, 223] on div "3 16" at bounding box center [571, 227] width 138 height 62
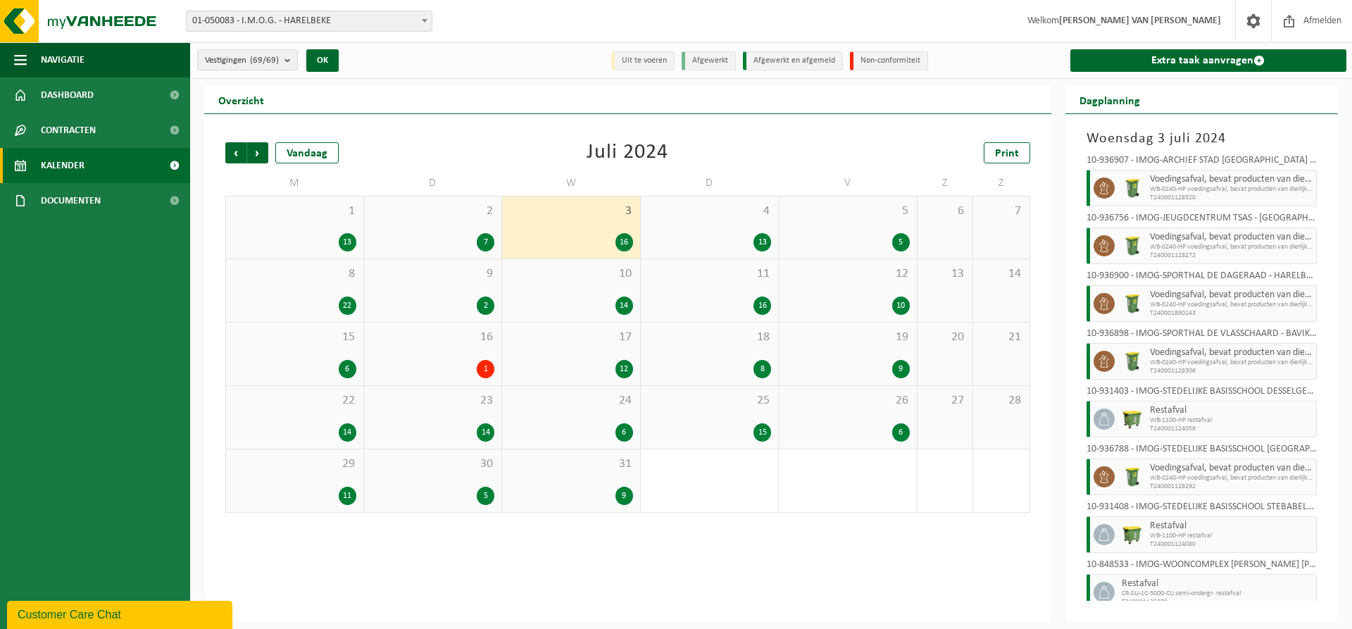
scroll to position [477, 0]
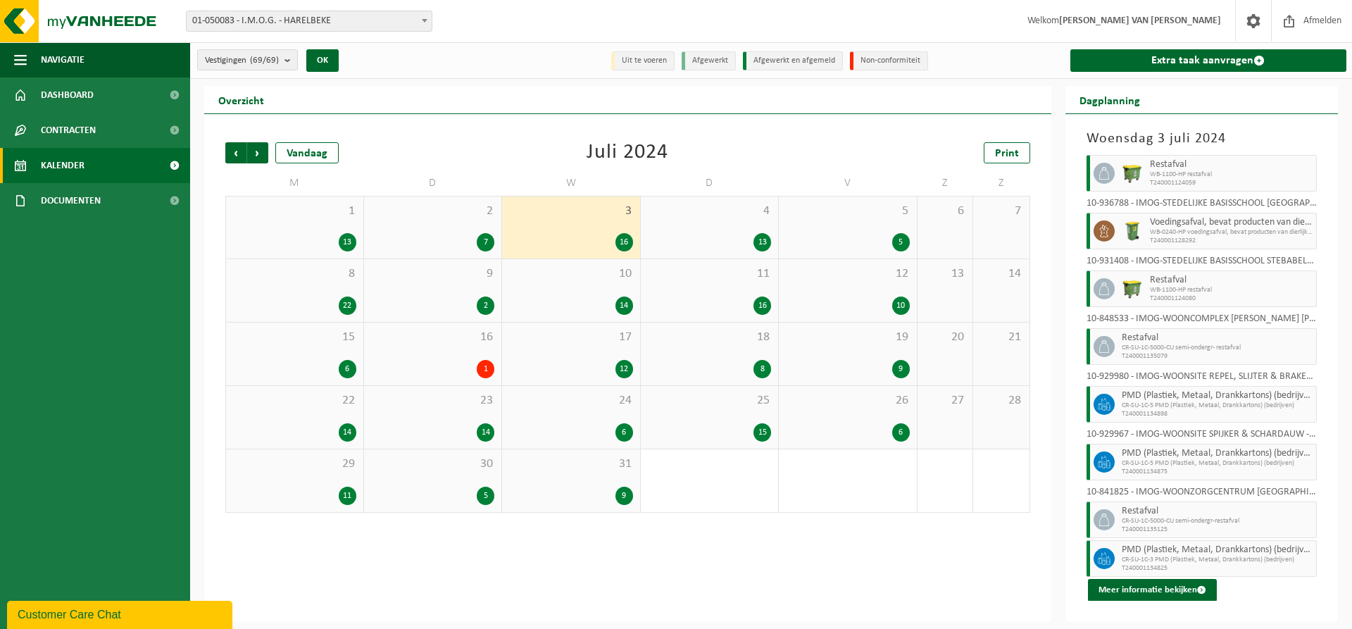
click at [741, 211] on span "4" at bounding box center [710, 210] width 124 height 15
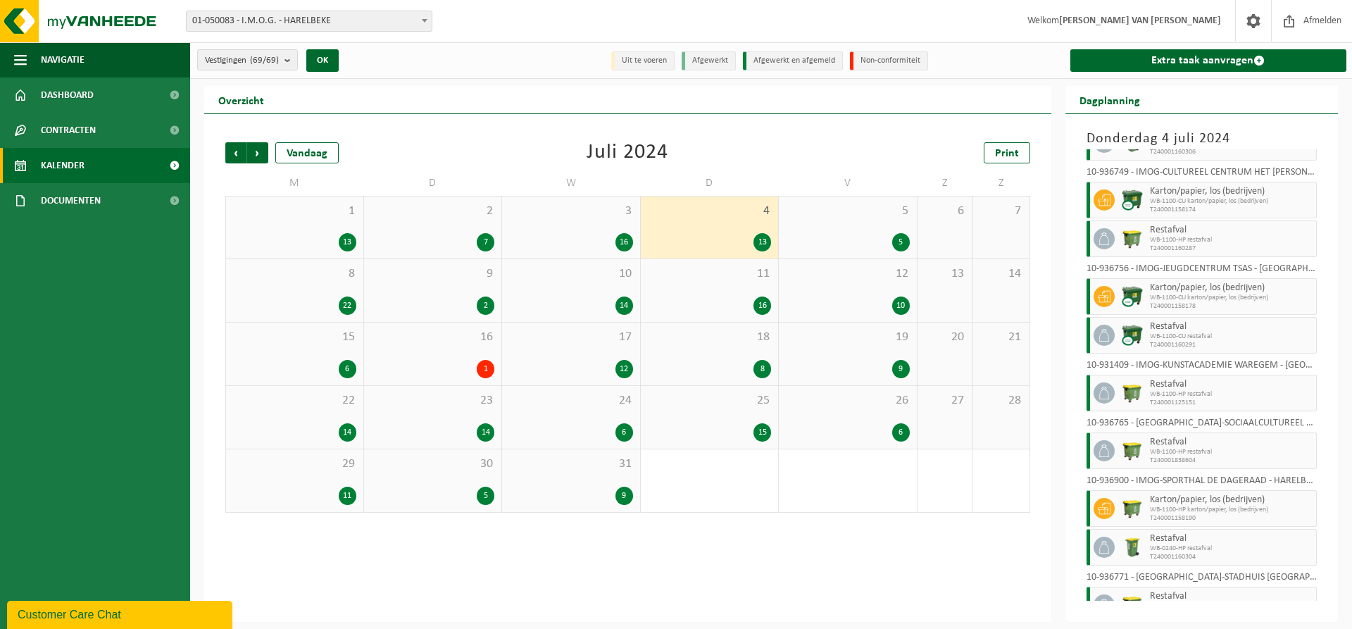
scroll to position [247, 0]
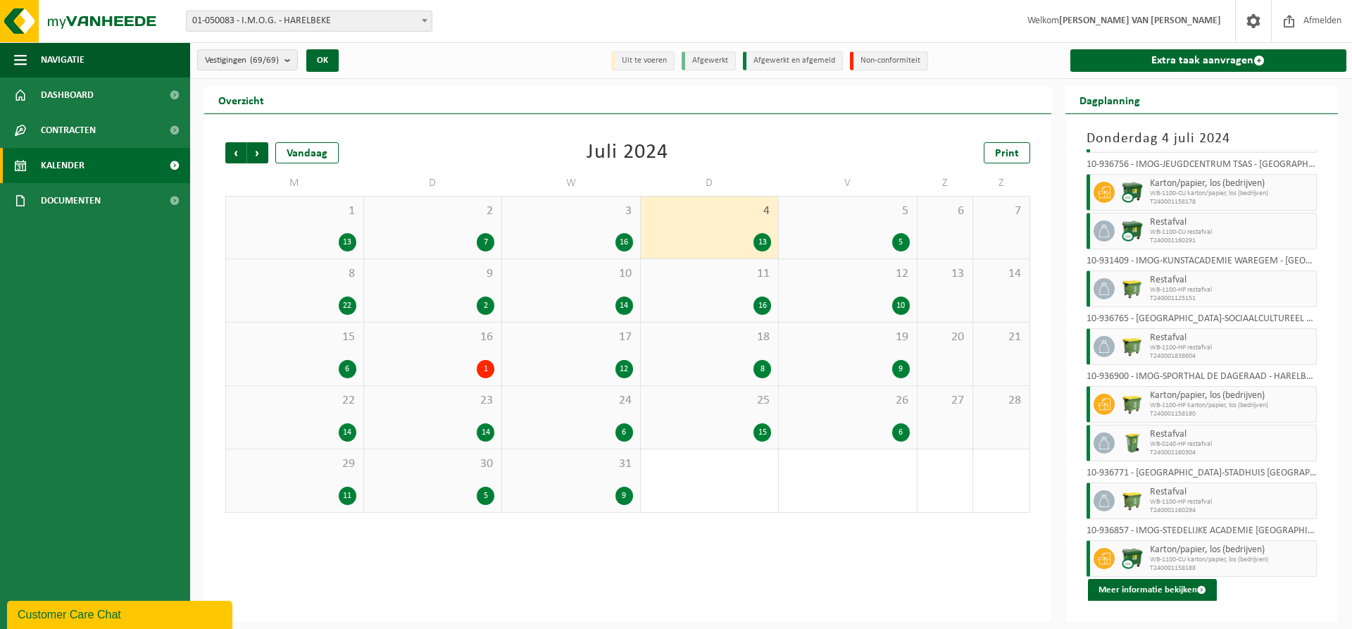
click at [842, 225] on div "5 5" at bounding box center [848, 227] width 138 height 62
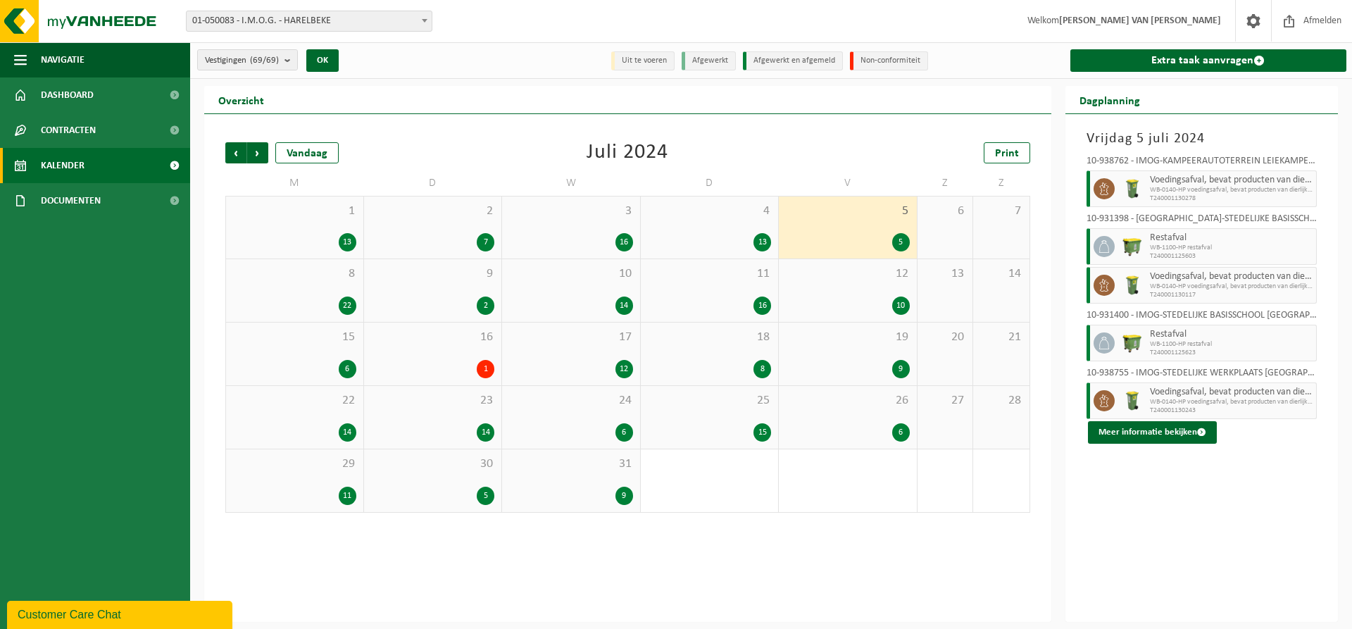
click at [334, 289] on div "8 22" at bounding box center [294, 290] width 137 height 63
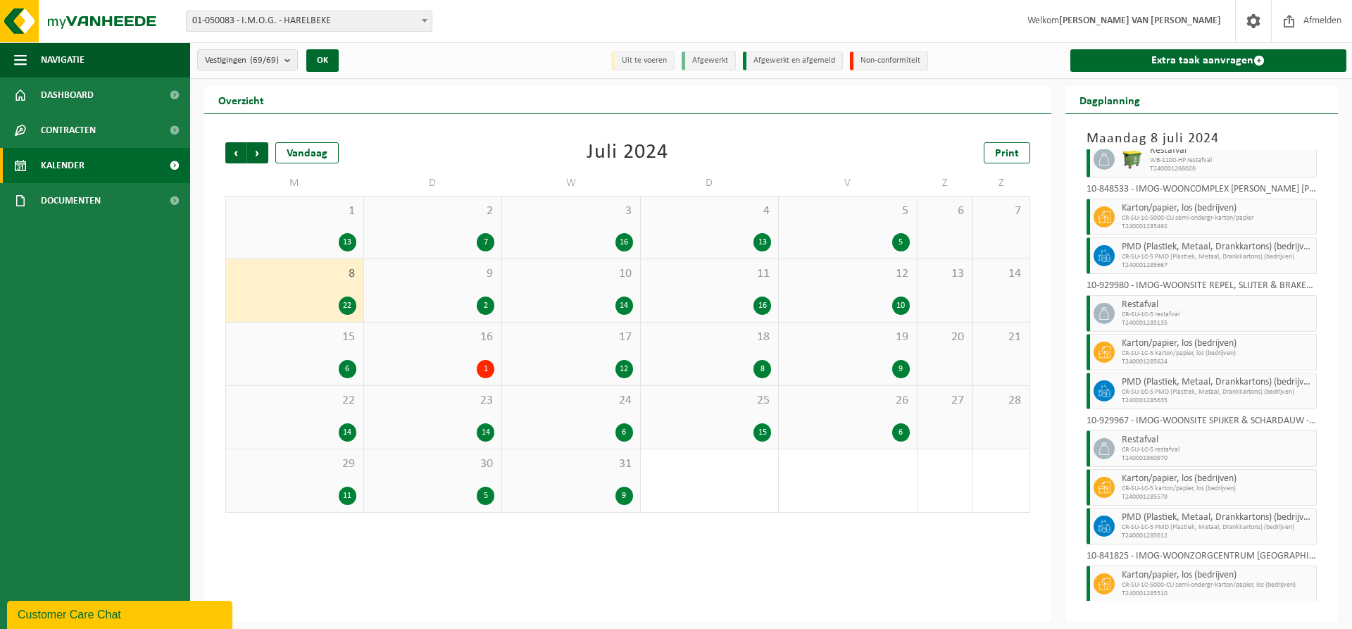
scroll to position [634, 0]
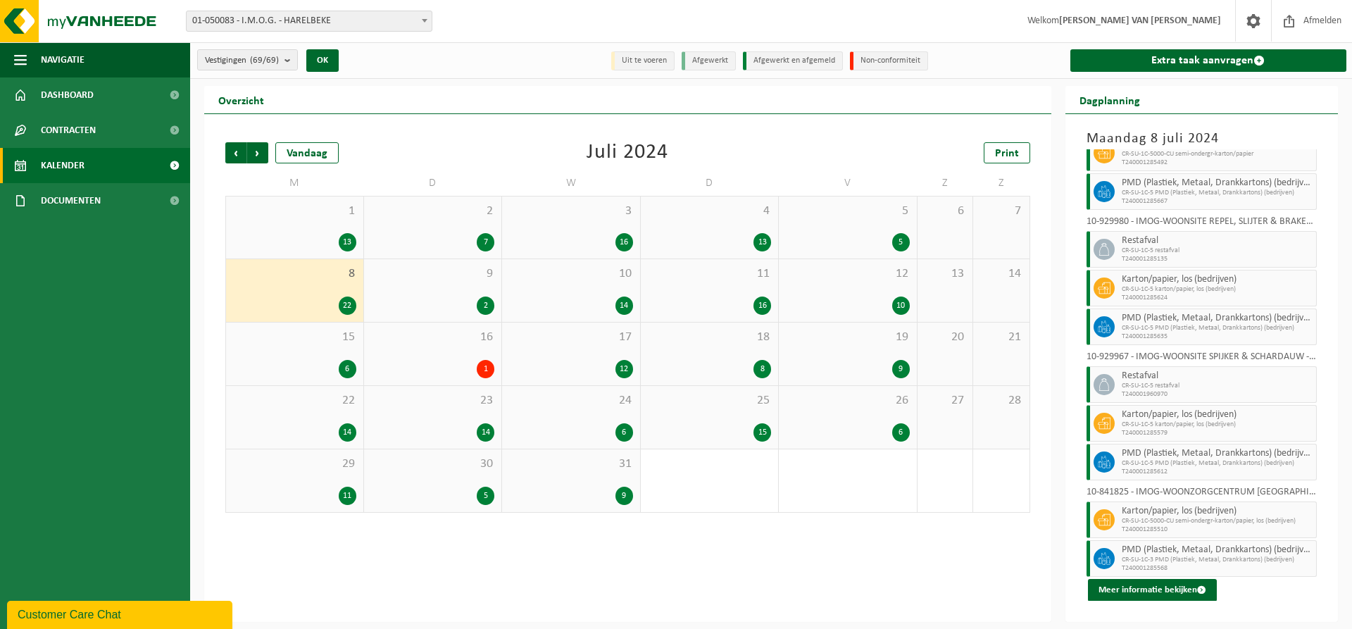
click at [427, 293] on div "9 2" at bounding box center [433, 290] width 138 height 63
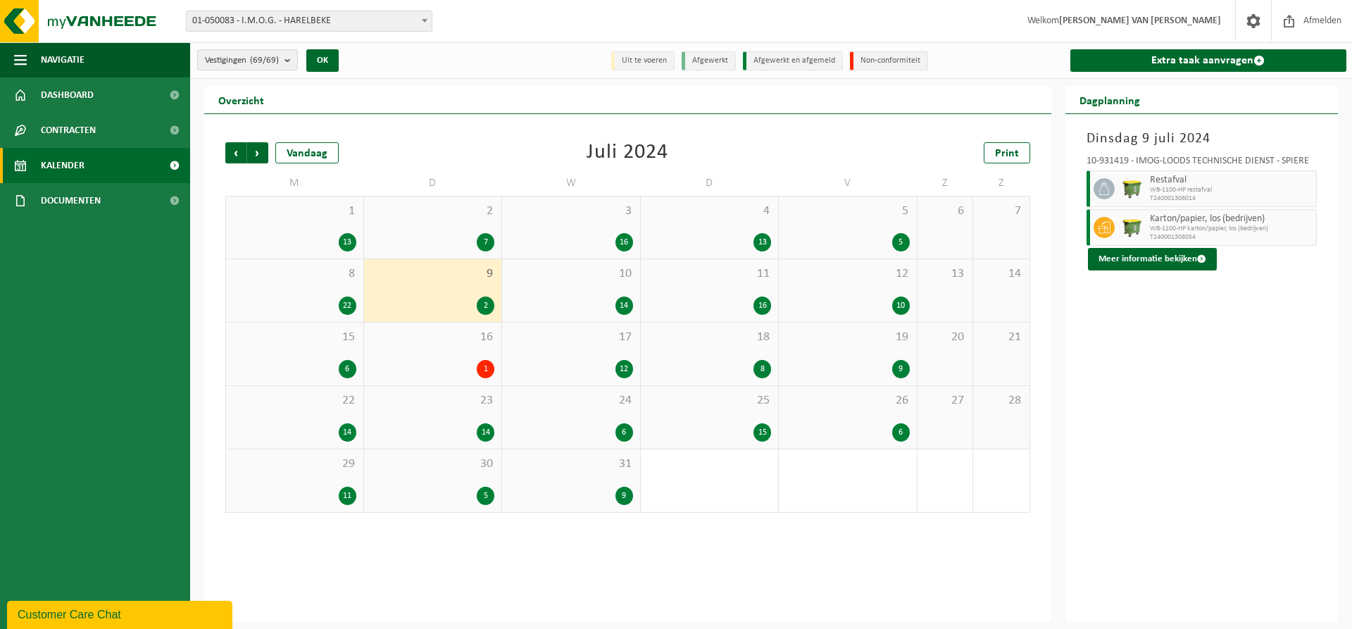
click at [608, 277] on span "10" at bounding box center [571, 273] width 124 height 15
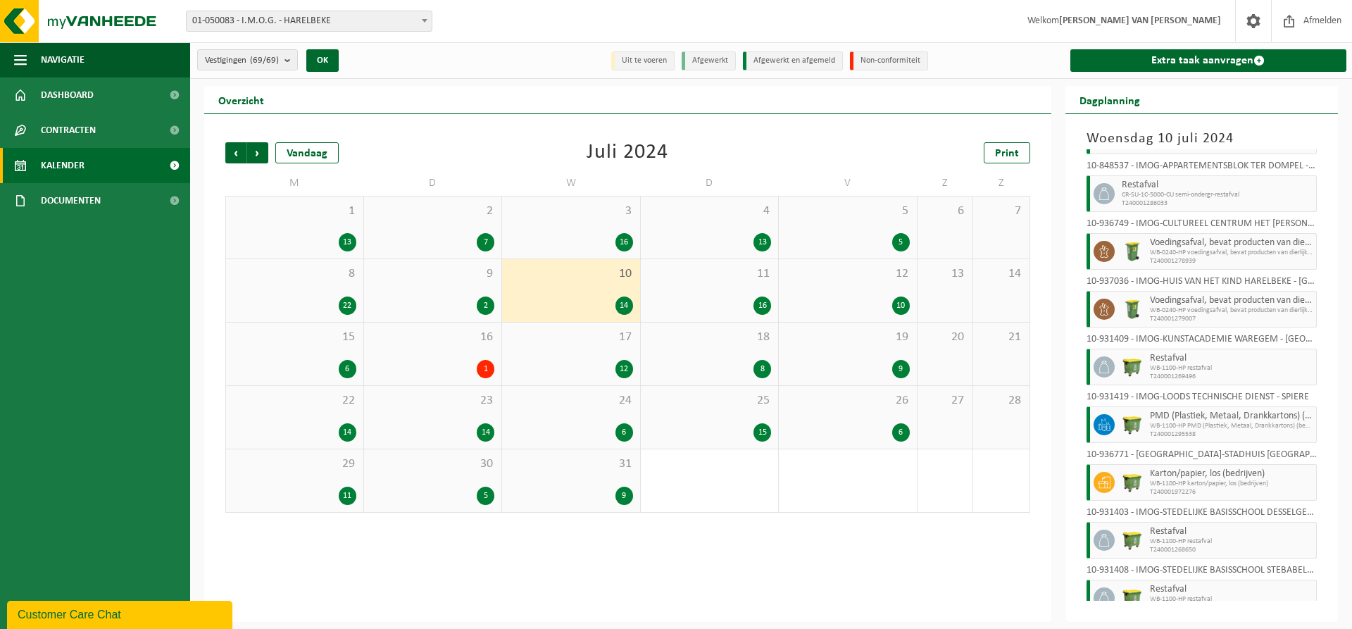
scroll to position [323, 0]
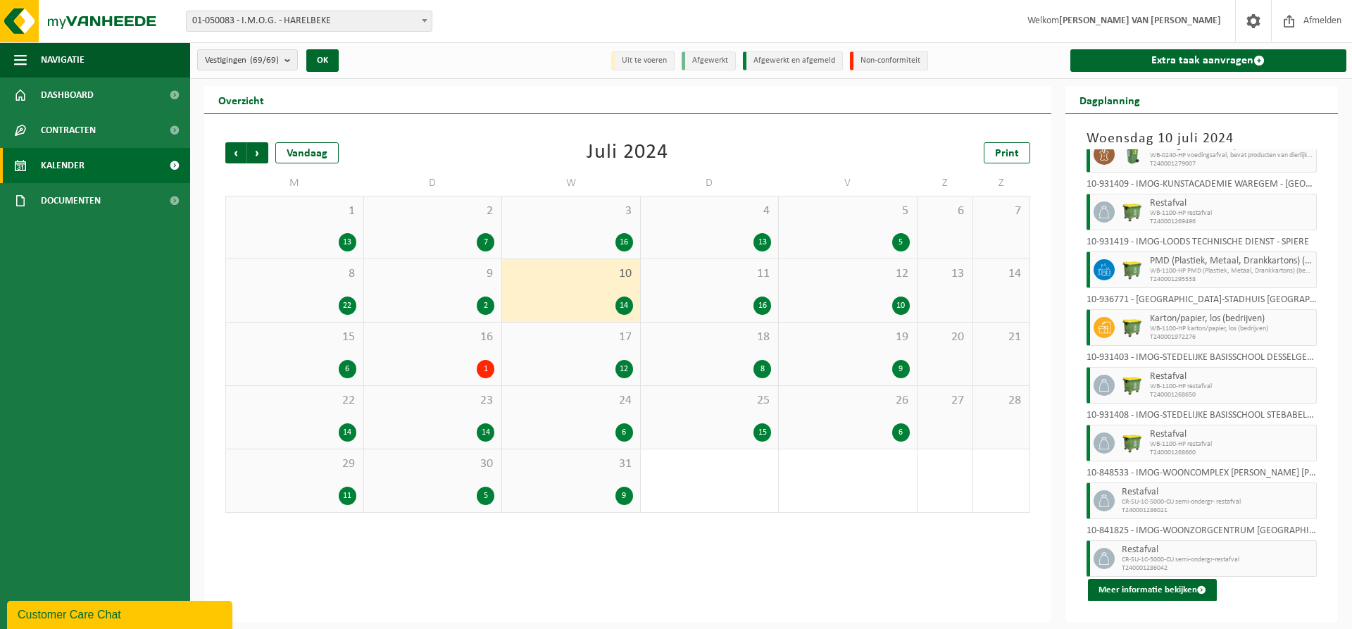
click at [741, 283] on div "11 16" at bounding box center [710, 290] width 138 height 63
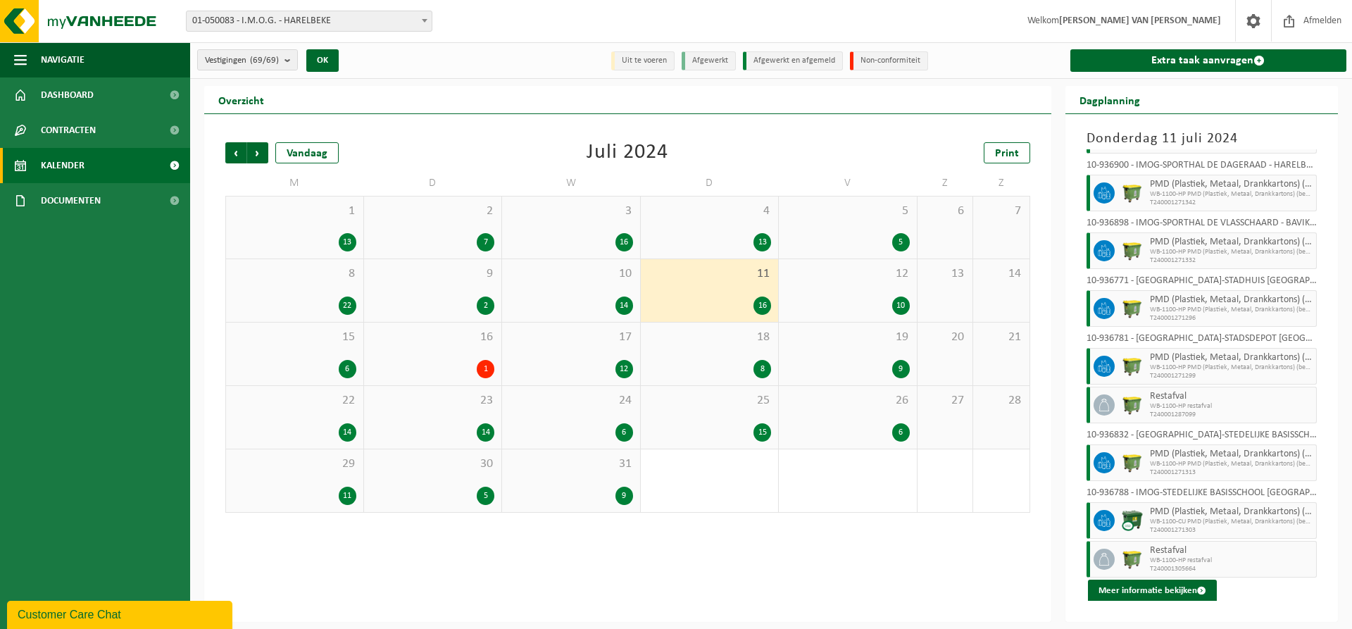
scroll to position [439, 0]
click at [836, 299] on div "10" at bounding box center [848, 305] width 124 height 18
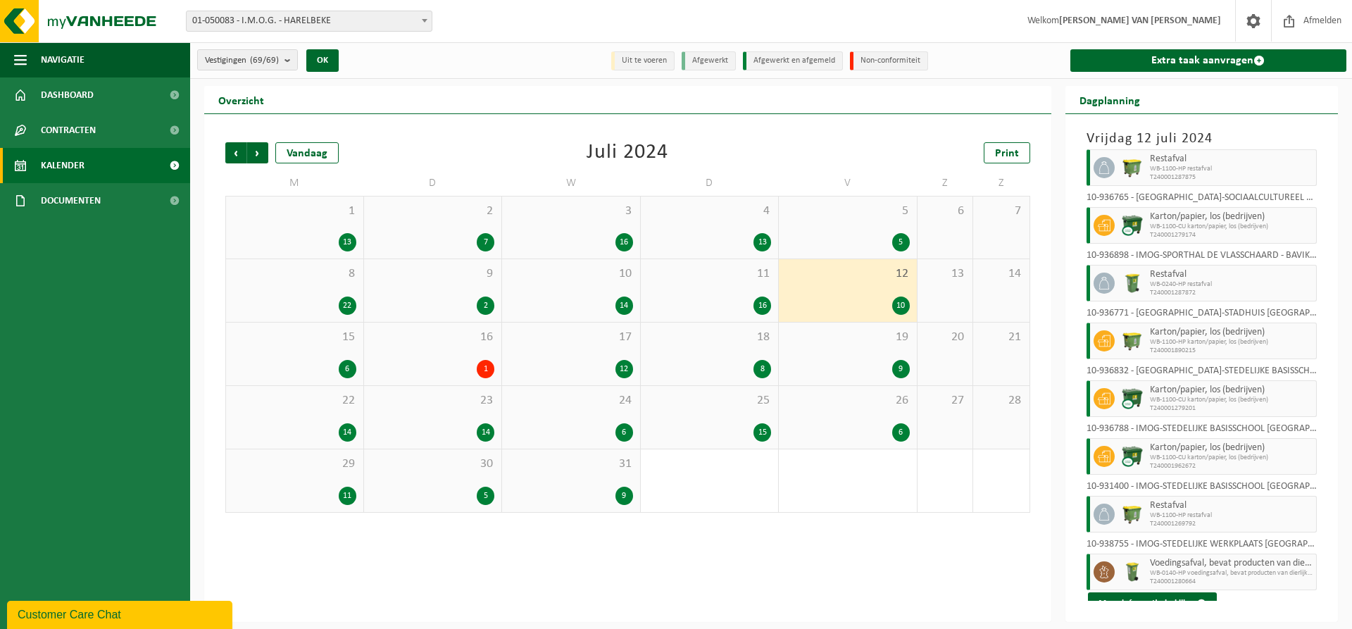
scroll to position [92, 0]
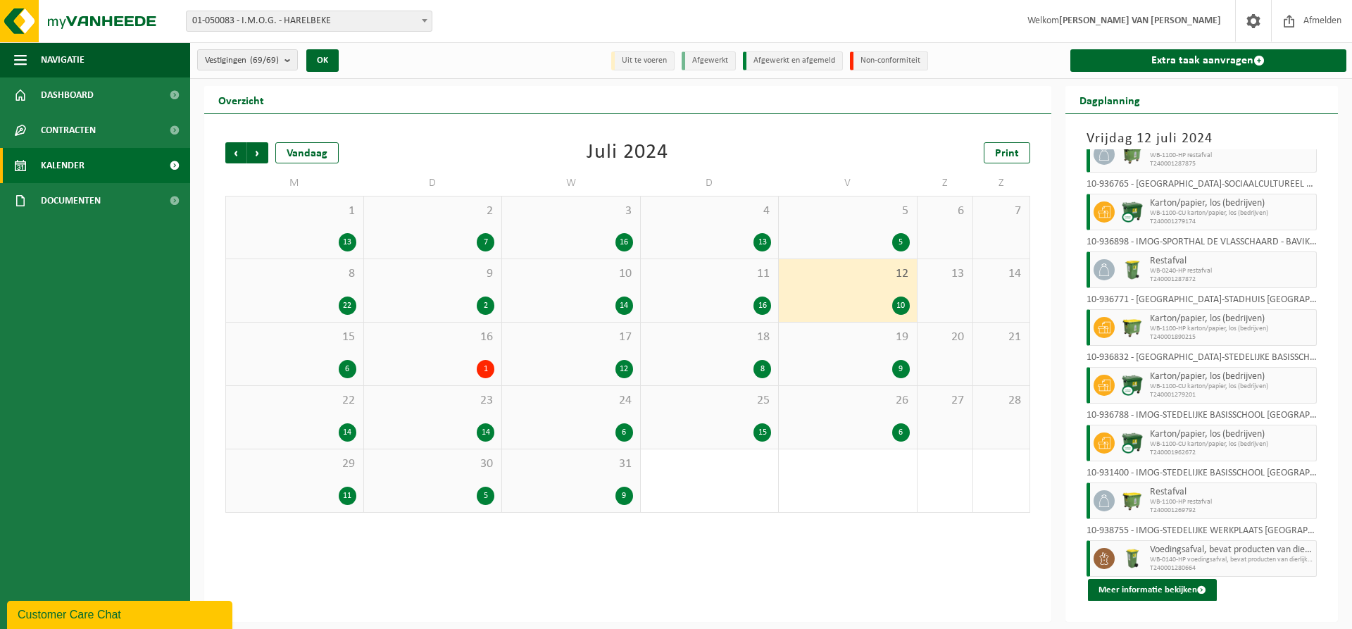
click at [332, 347] on div "15 6" at bounding box center [294, 353] width 137 height 63
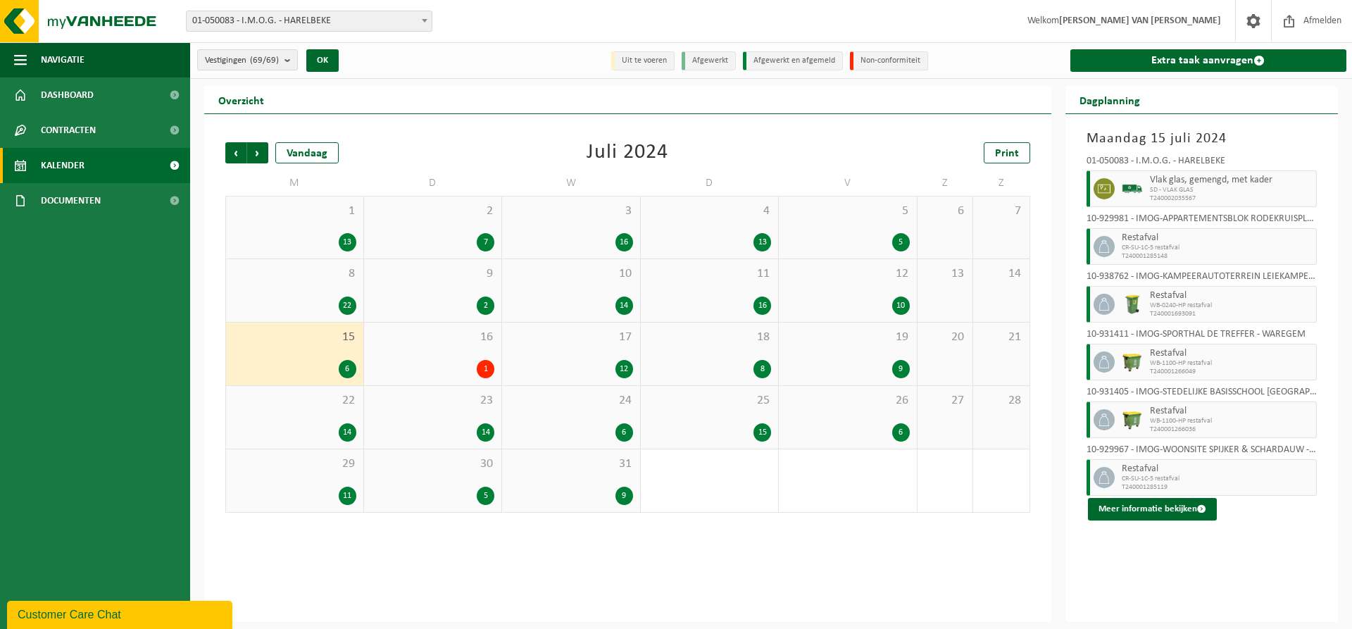
click at [451, 369] on div "1" at bounding box center [433, 369] width 124 height 18
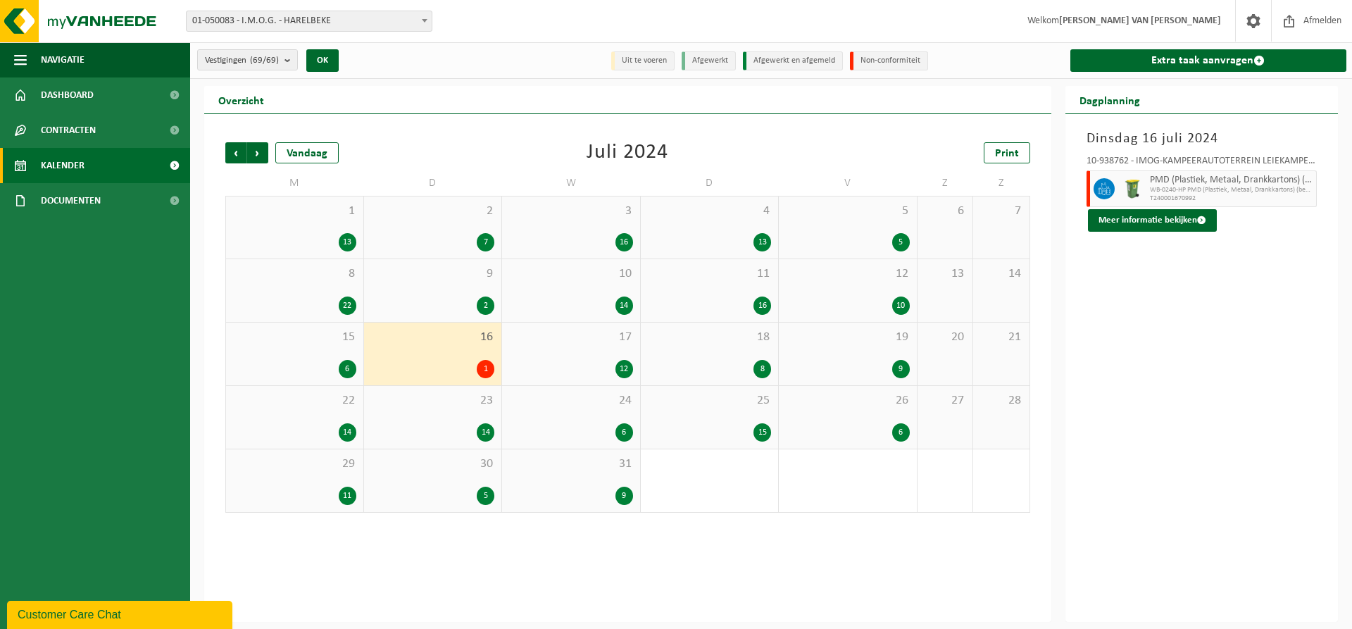
click at [573, 341] on span "17" at bounding box center [571, 337] width 124 height 15
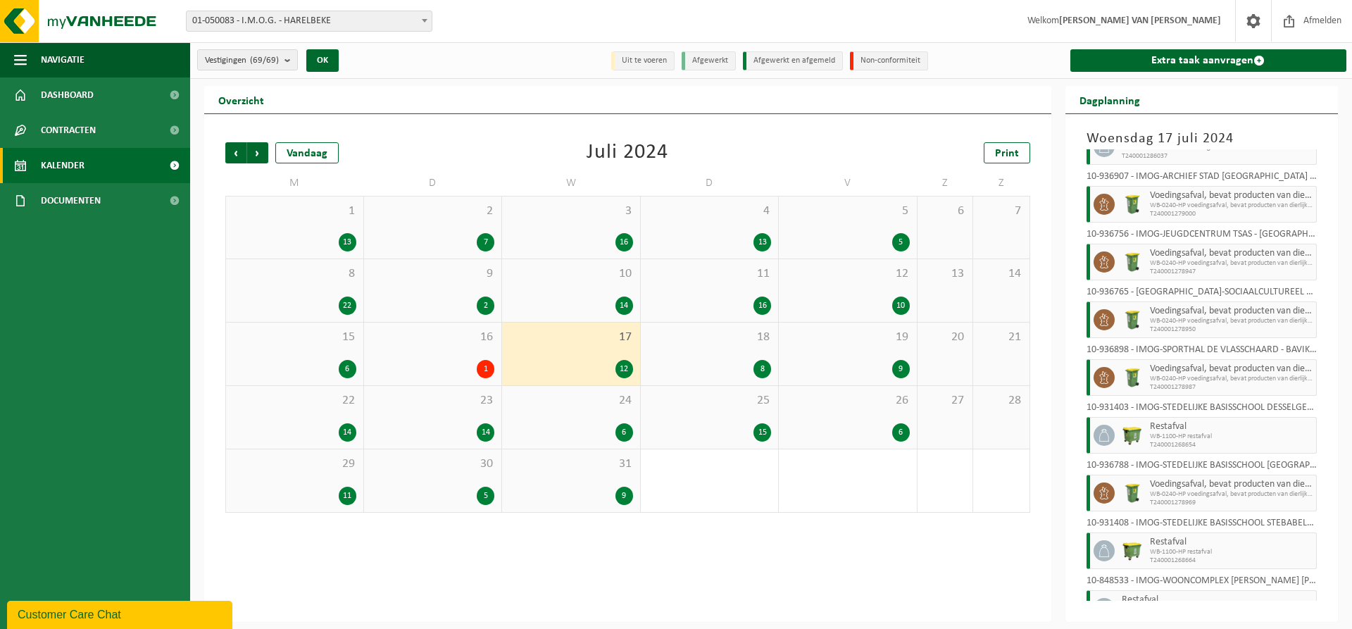
scroll to position [265, 0]
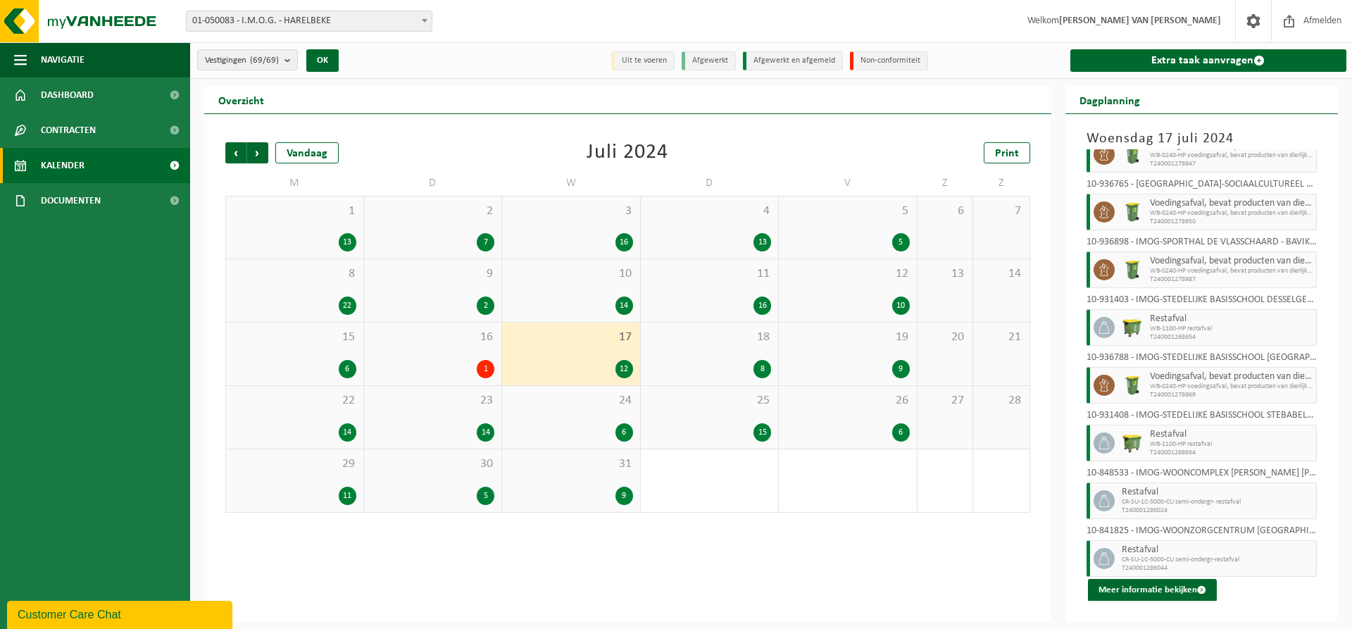
click at [684, 355] on div "18 8" at bounding box center [710, 353] width 138 height 63
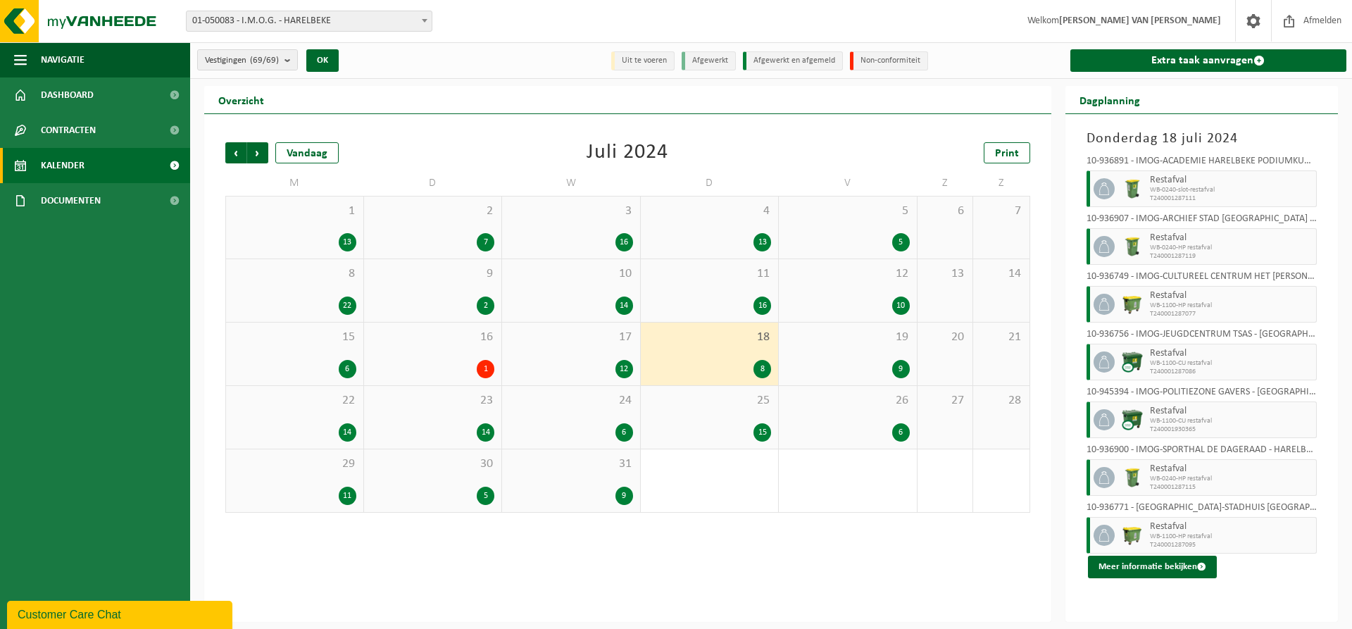
click at [836, 356] on div "19 9" at bounding box center [848, 353] width 138 height 63
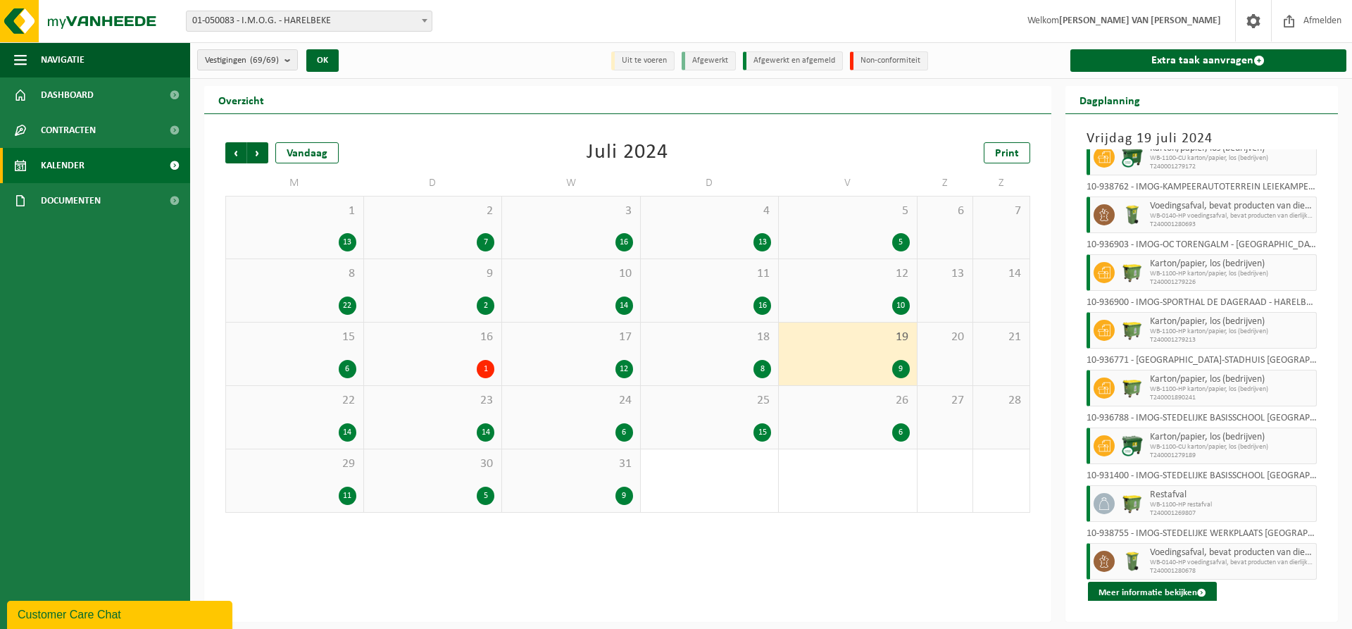
scroll to position [92, 0]
click at [313, 406] on span "22" at bounding box center [294, 400] width 123 height 15
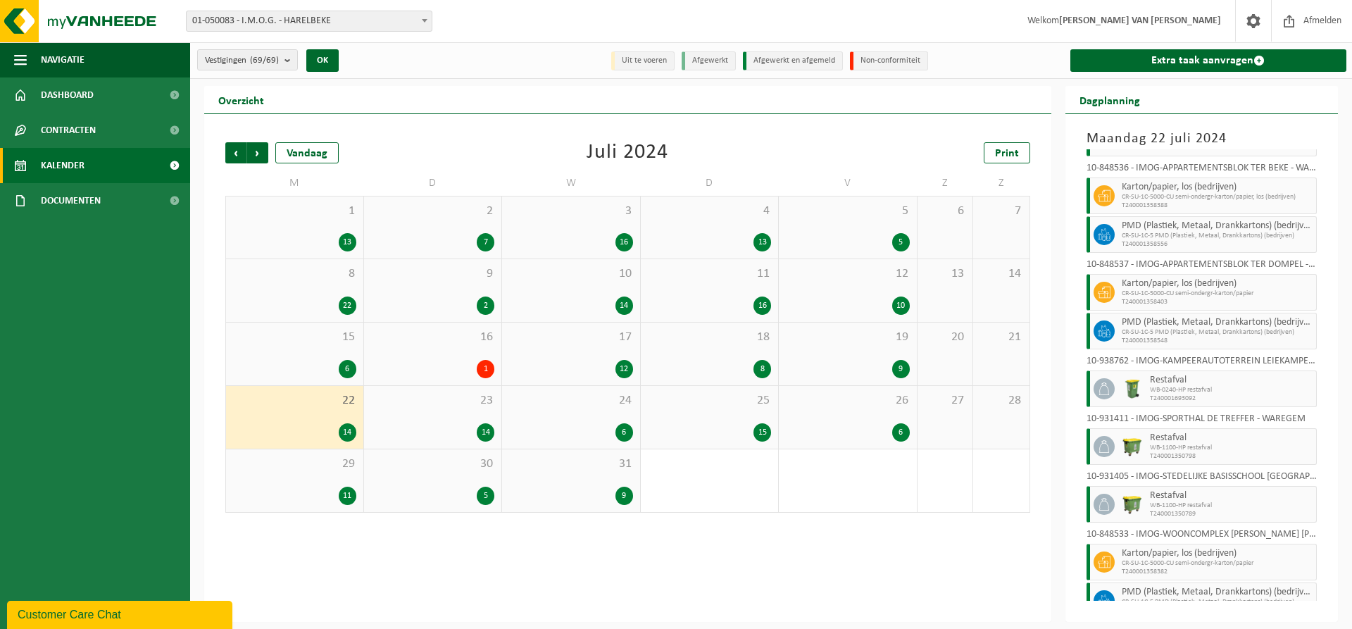
scroll to position [266, 0]
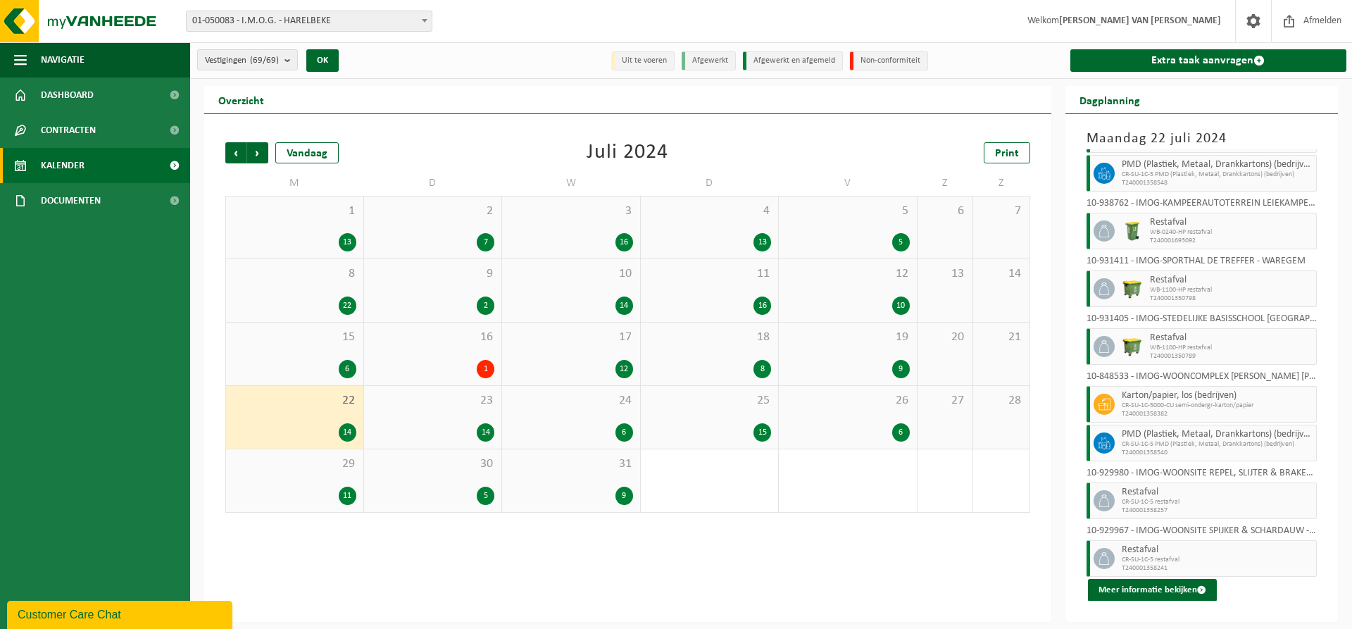
click at [480, 414] on div "23 14" at bounding box center [433, 417] width 138 height 63
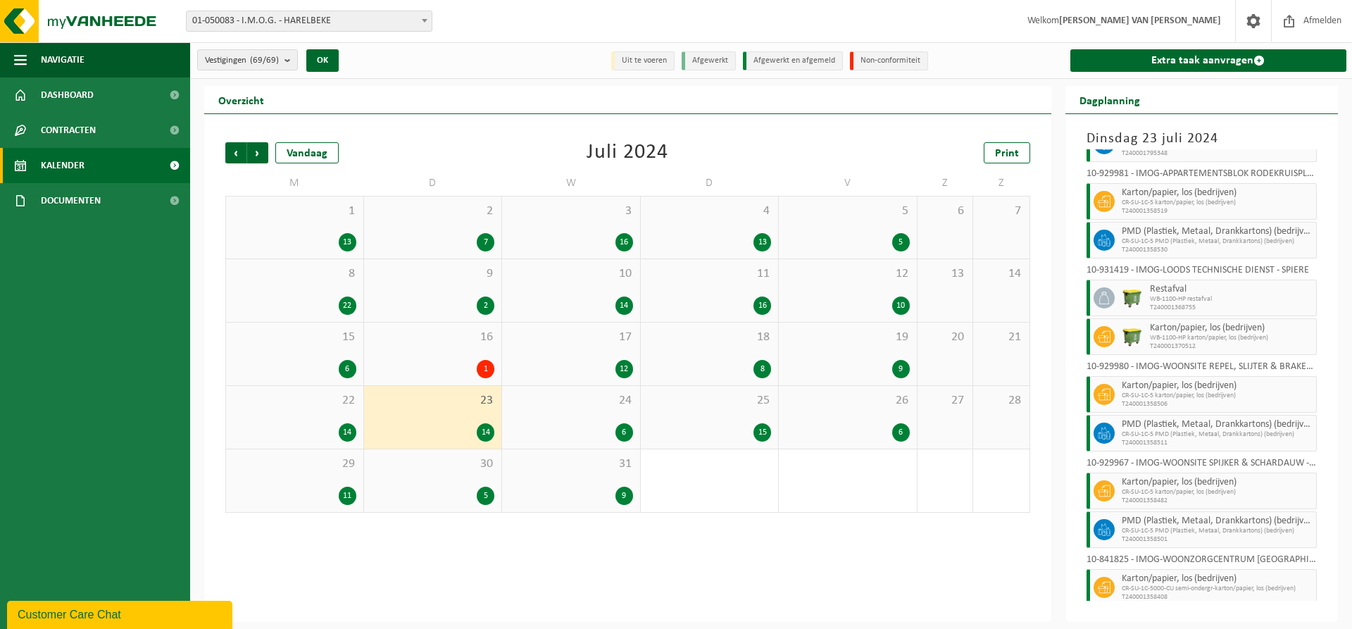
scroll to position [151, 0]
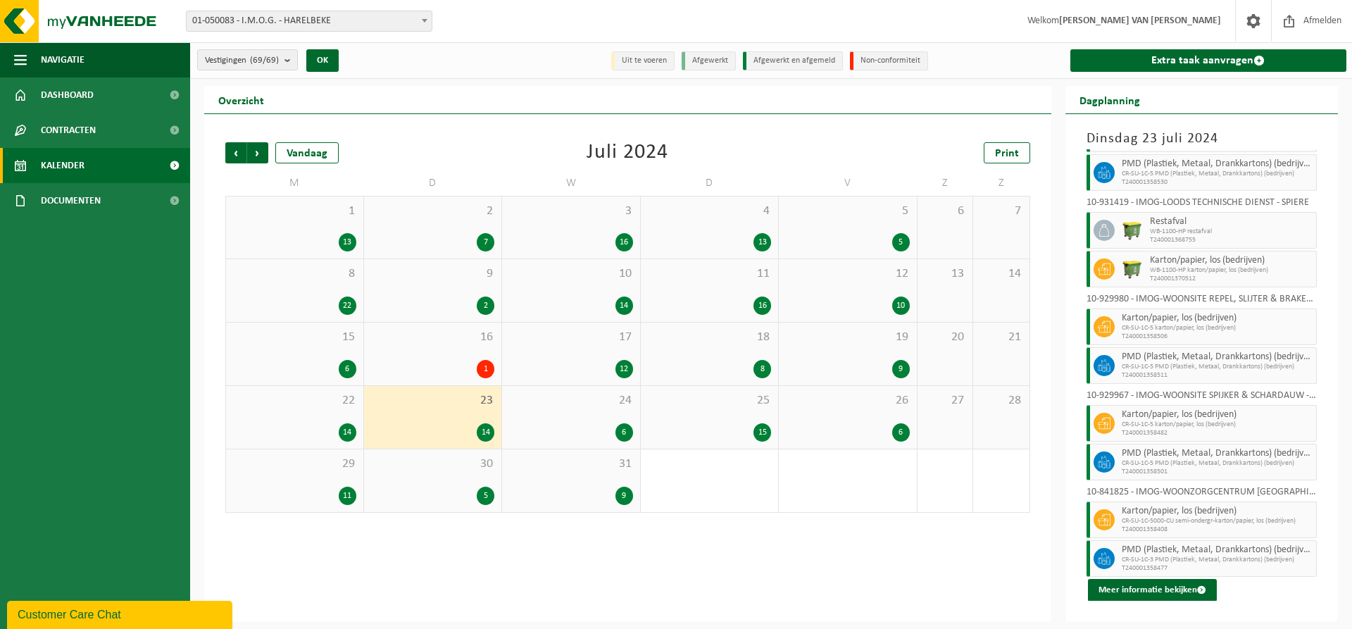
click at [577, 408] on div "24 6" at bounding box center [571, 417] width 138 height 63
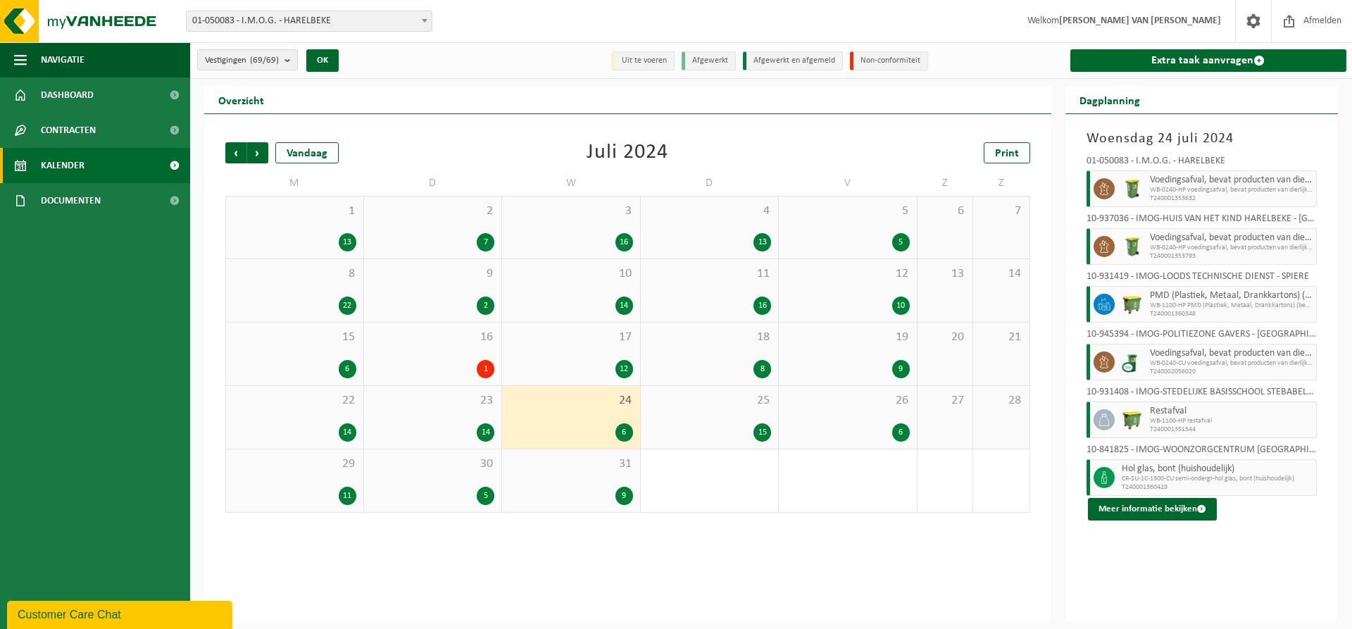
click at [698, 391] on div "25 15" at bounding box center [710, 417] width 138 height 63
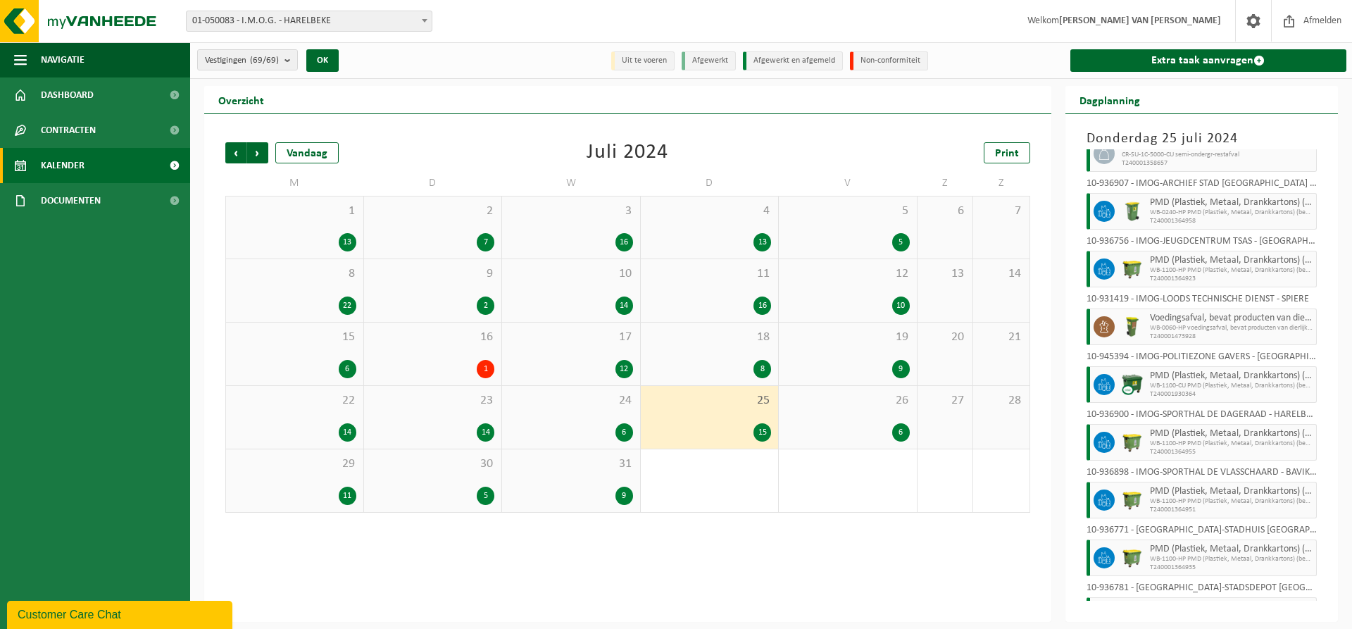
scroll to position [401, 0]
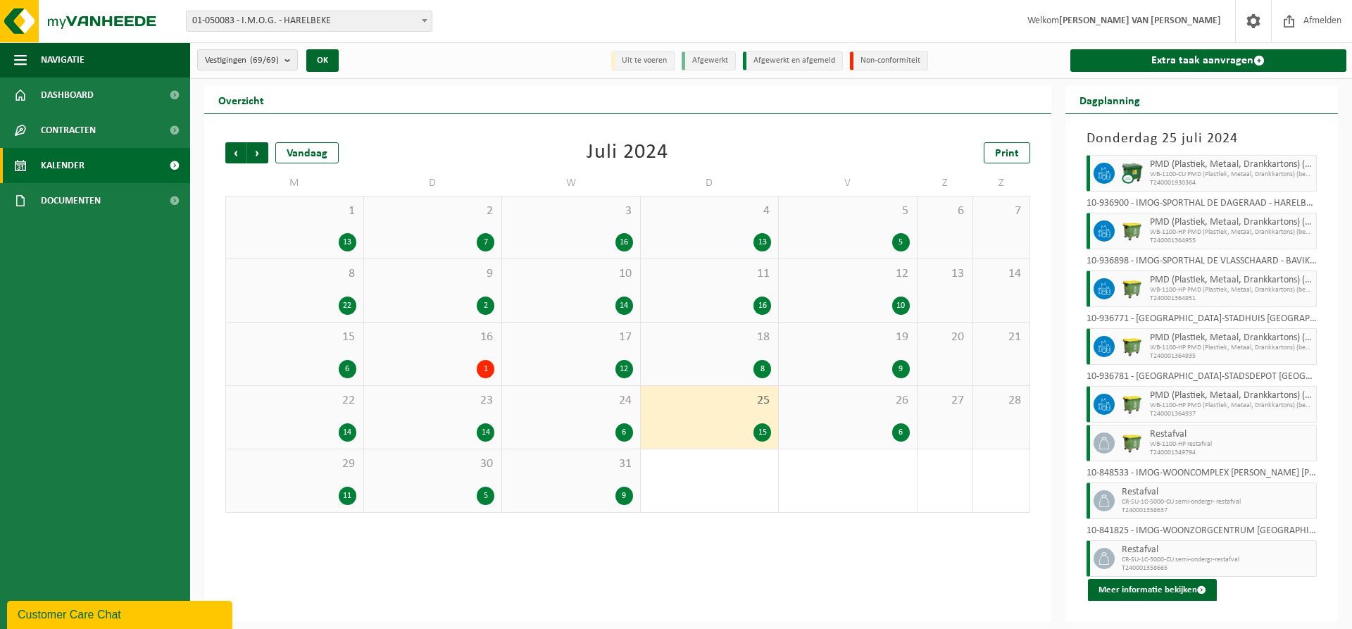
click at [837, 427] on div "6" at bounding box center [848, 432] width 124 height 18
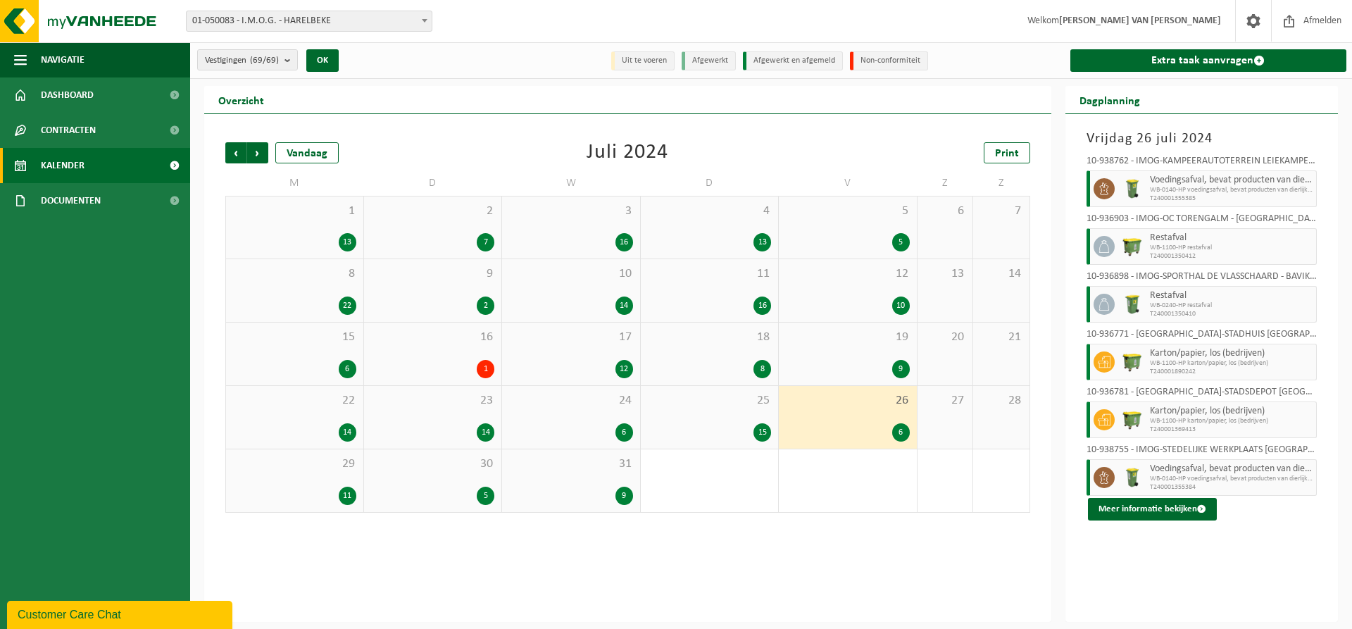
click at [327, 475] on div "29 11" at bounding box center [294, 480] width 137 height 63
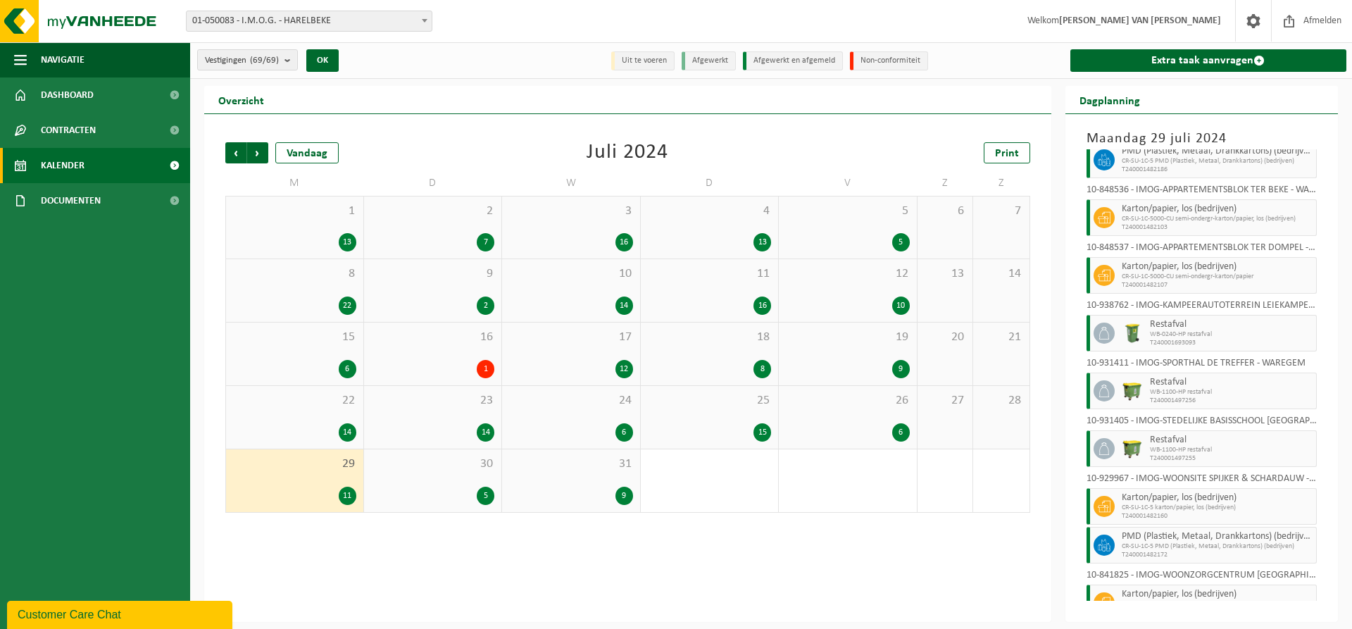
scroll to position [151, 0]
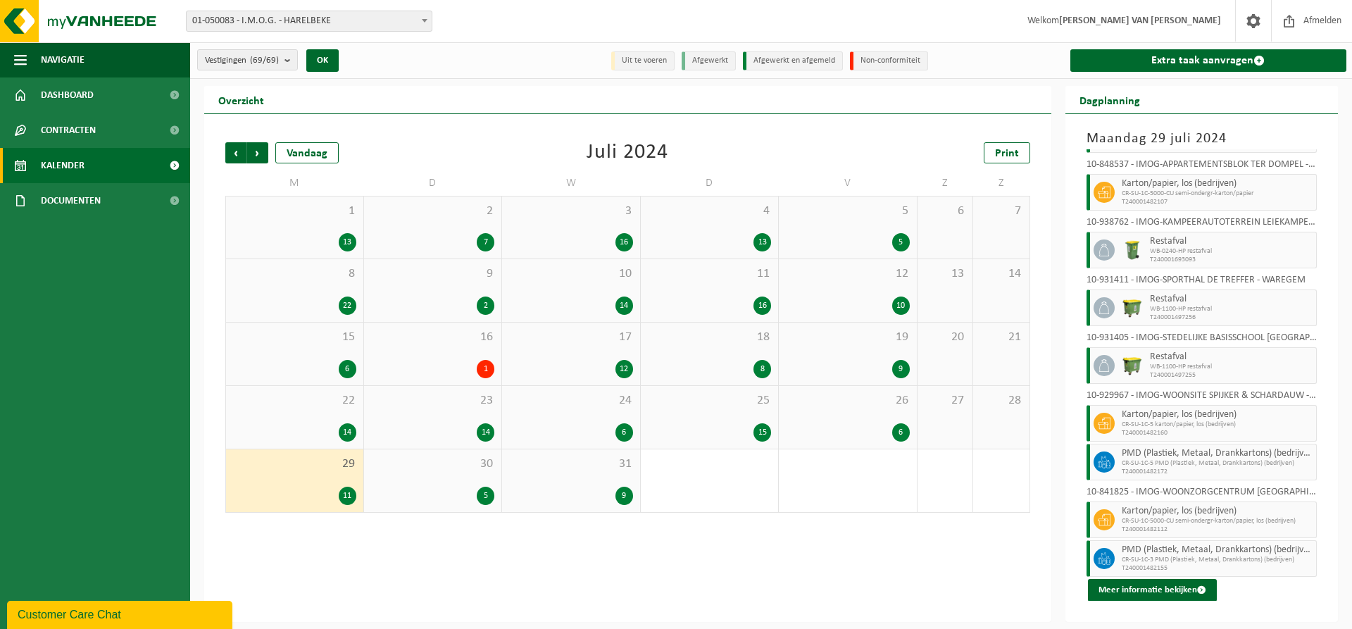
click at [442, 471] on div "30 5" at bounding box center [433, 480] width 138 height 63
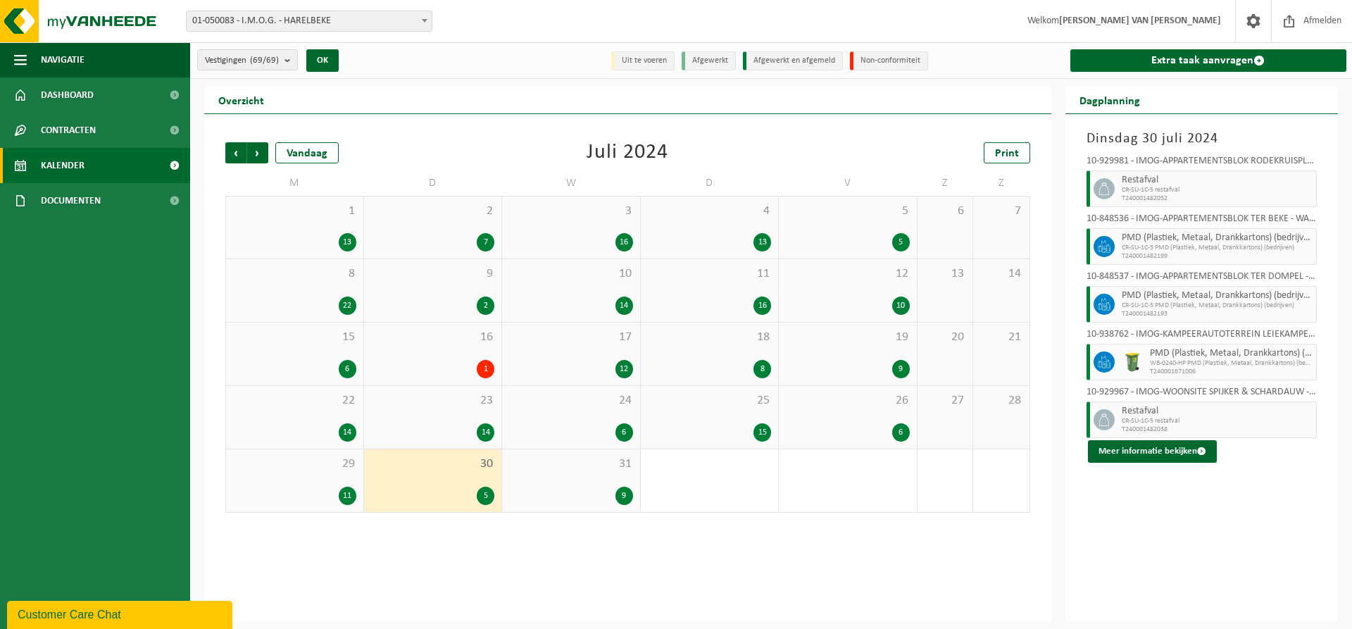
click at [575, 482] on div "31 9" at bounding box center [571, 480] width 138 height 63
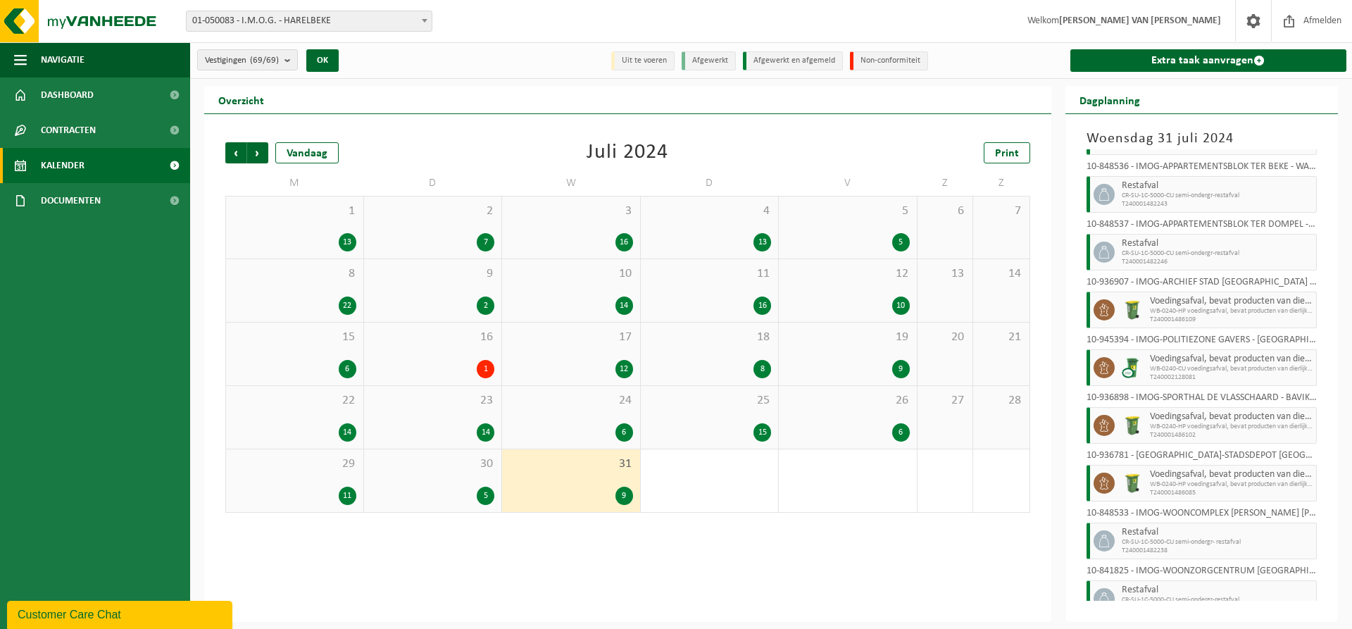
scroll to position [92, 0]
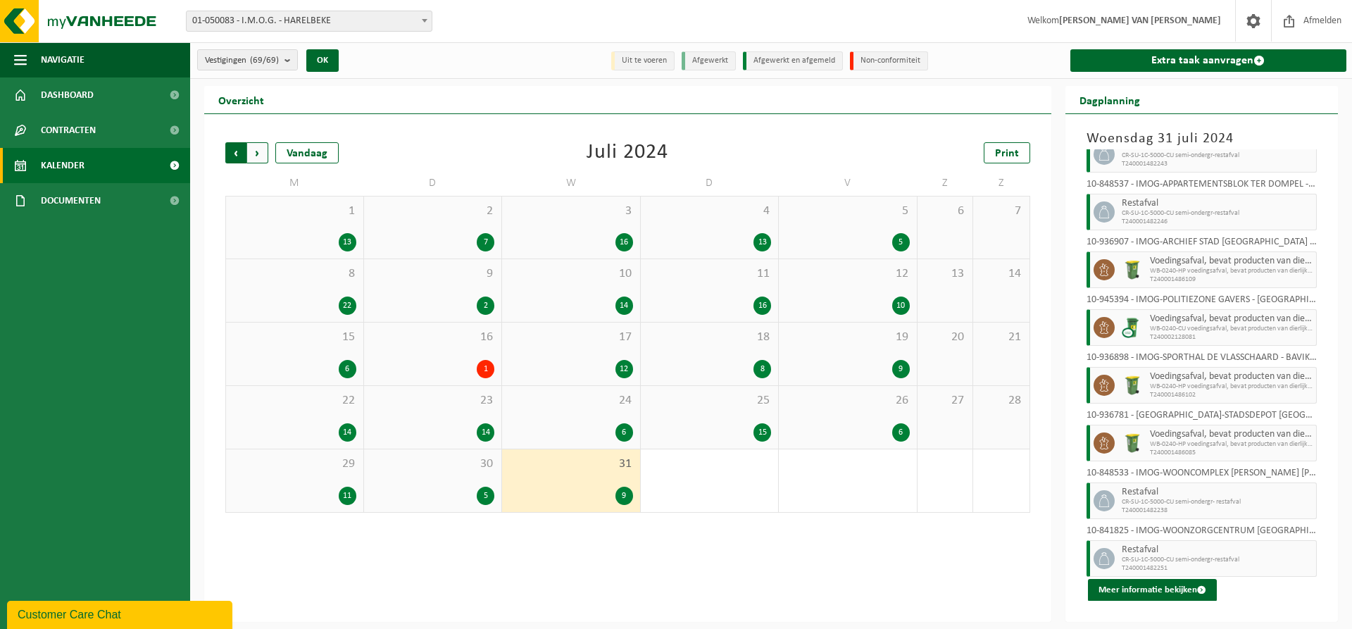
click at [256, 153] on span "Volgende" at bounding box center [257, 152] width 21 height 21
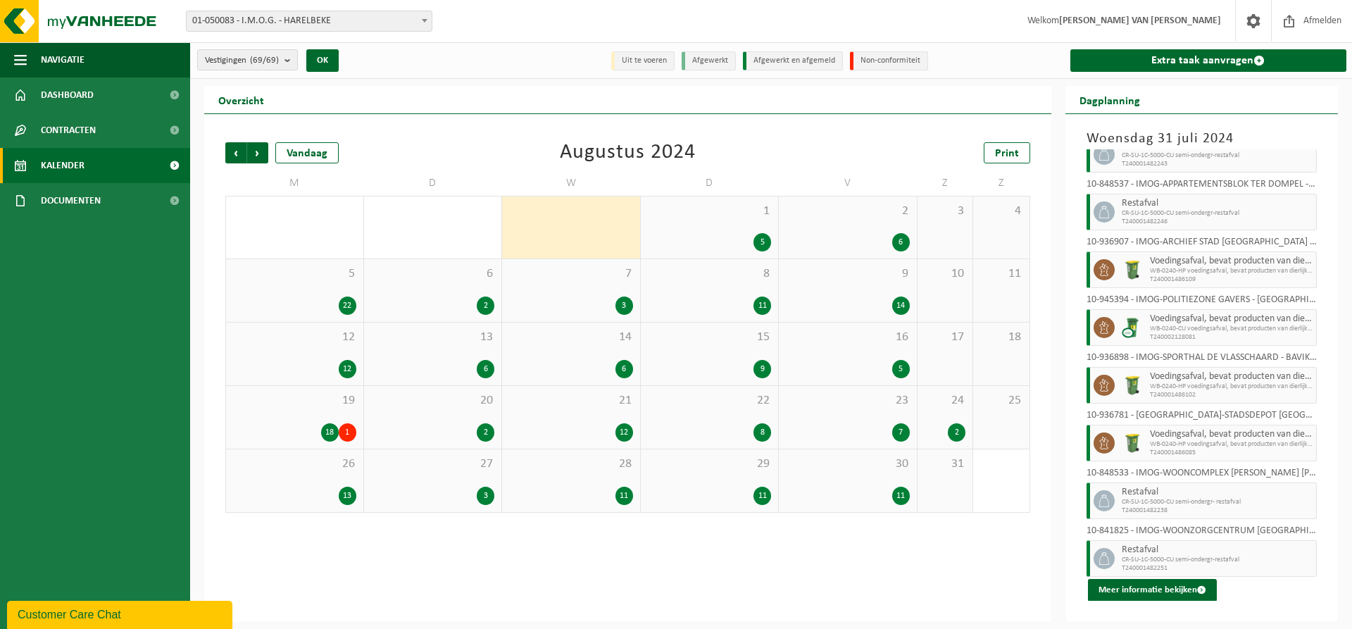
click at [760, 218] on div "1 5" at bounding box center [710, 227] width 138 height 62
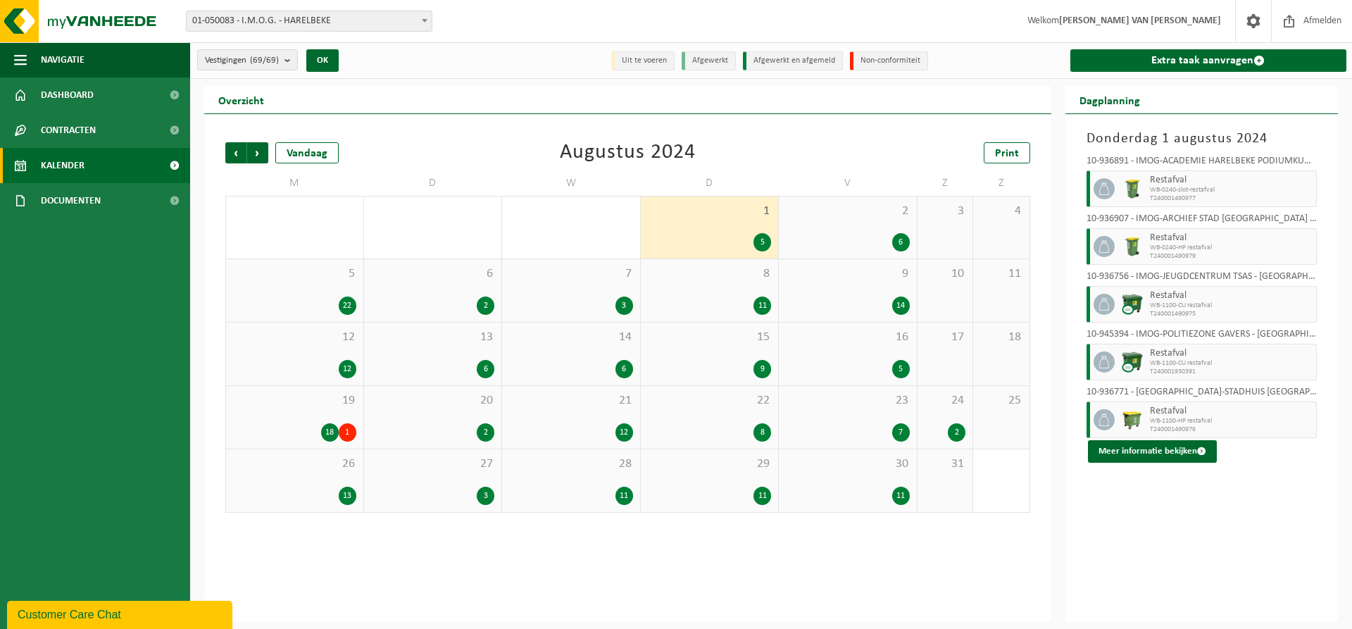
click at [889, 225] on div "2 6" at bounding box center [848, 227] width 138 height 62
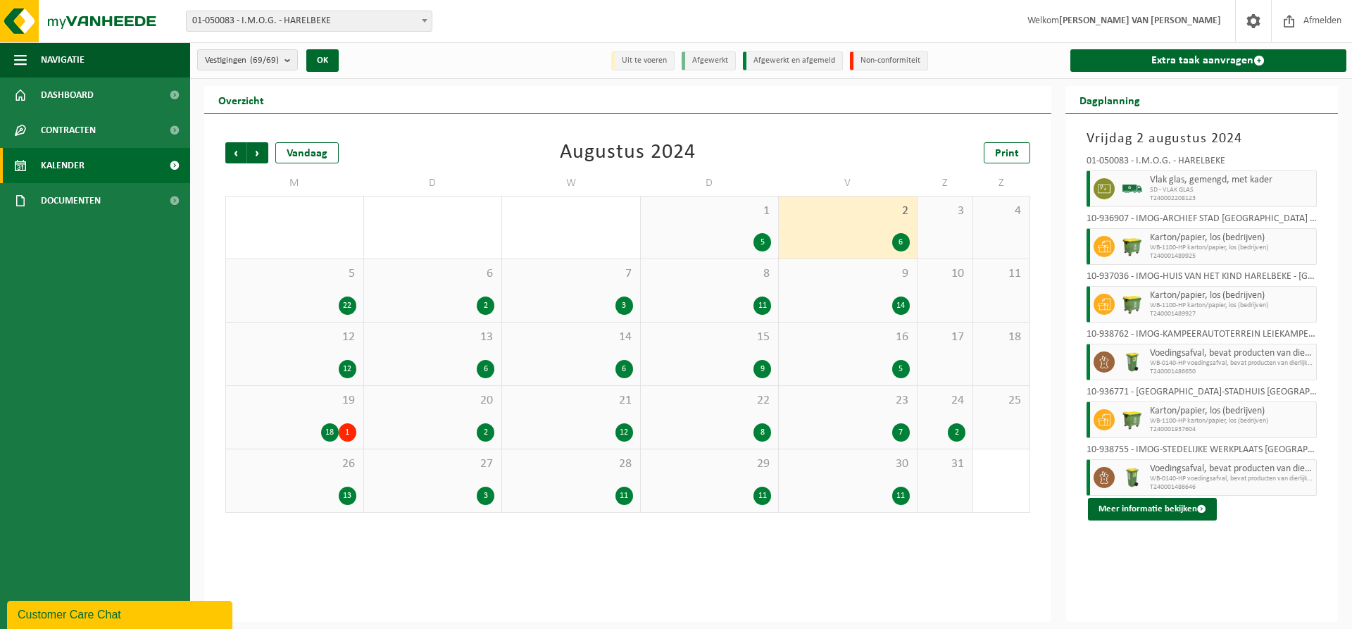
click at [275, 285] on div "5 22" at bounding box center [294, 290] width 137 height 63
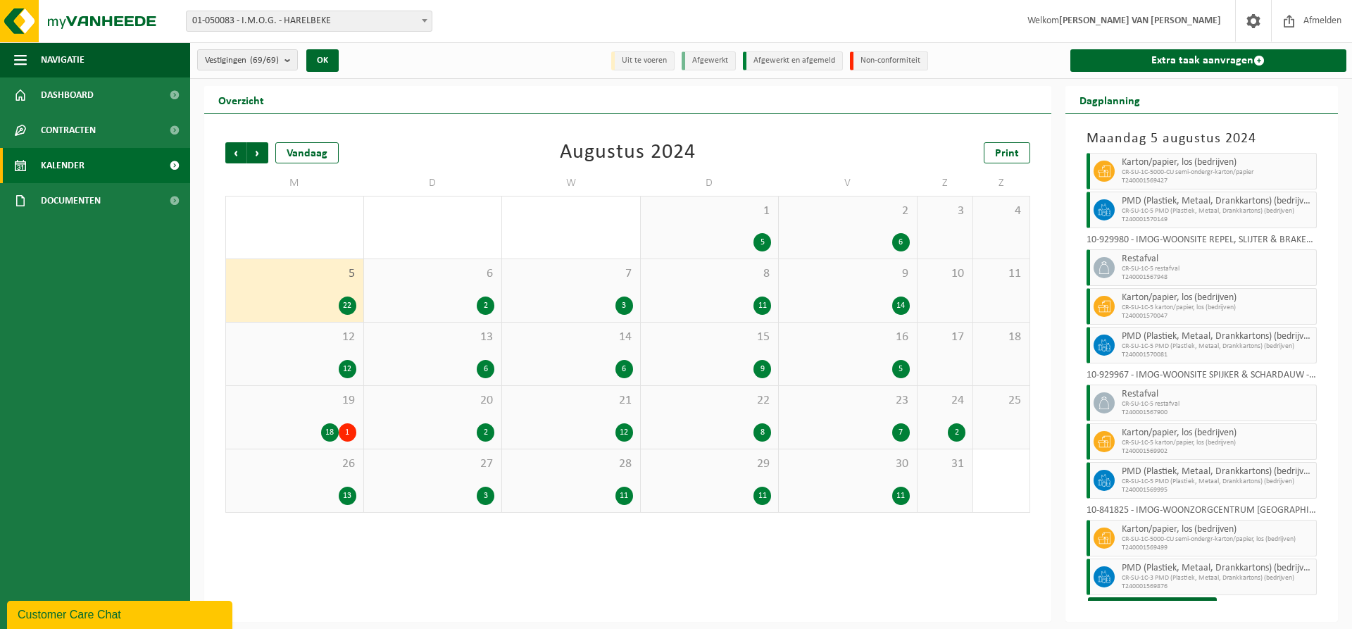
scroll to position [615, 0]
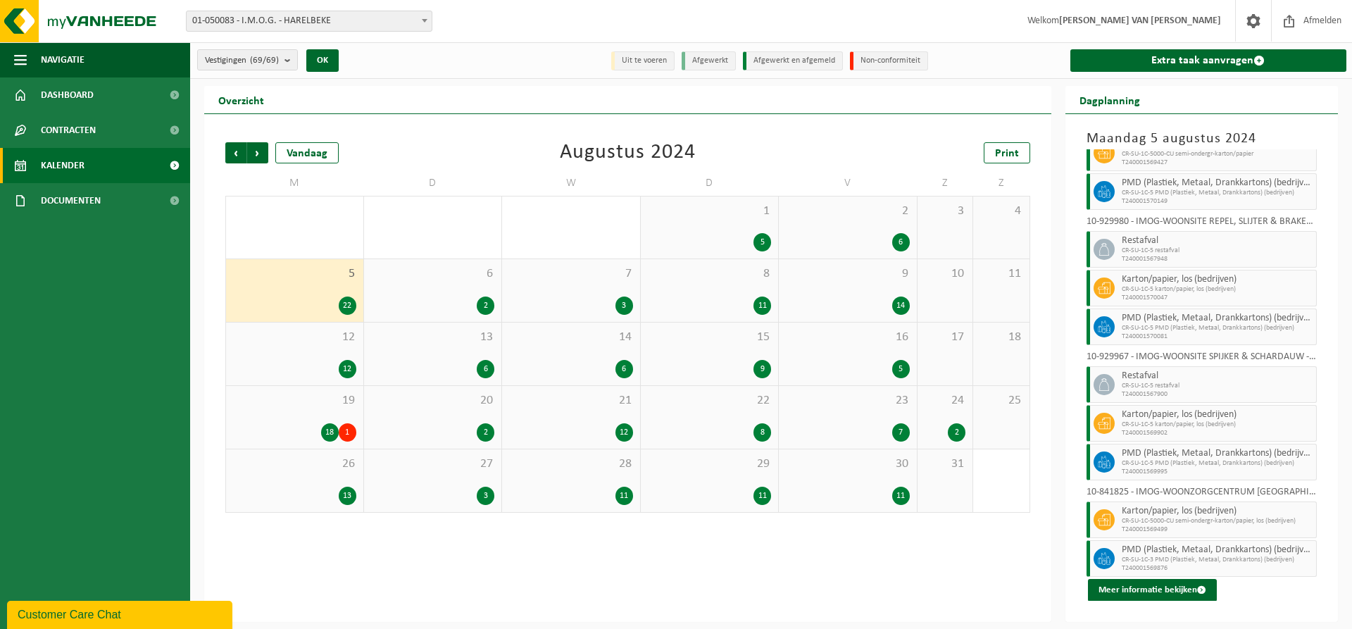
click at [445, 296] on div "2" at bounding box center [433, 305] width 124 height 18
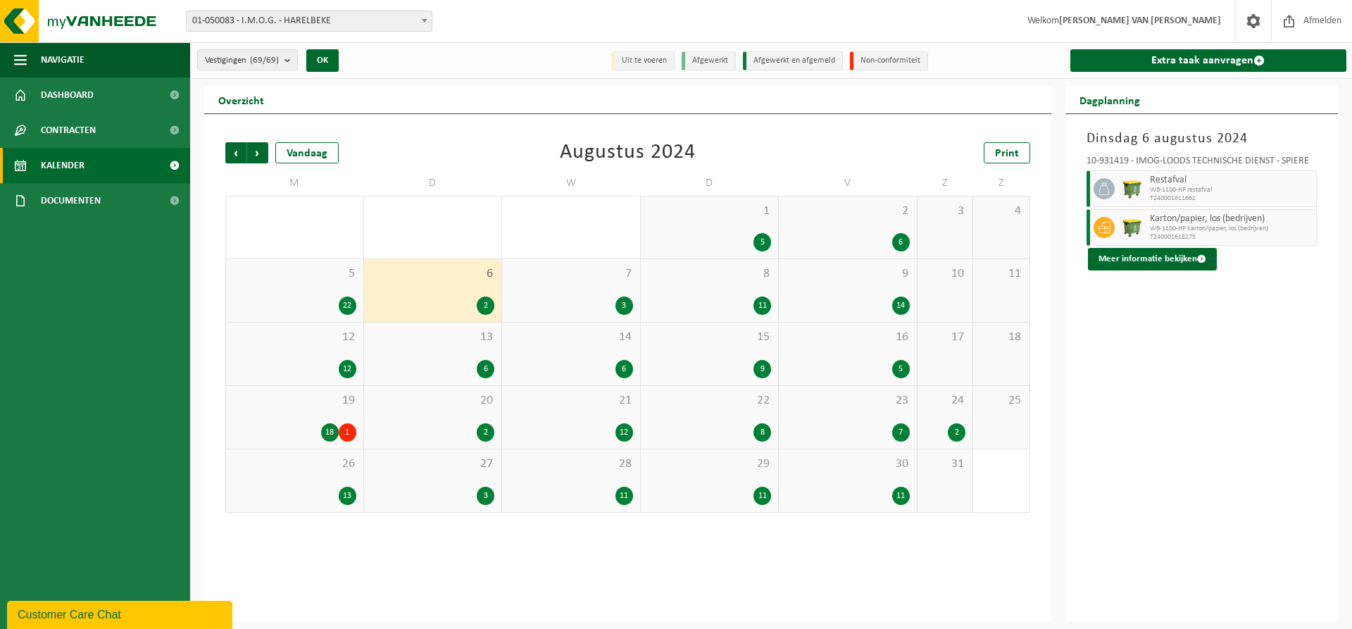
click at [593, 293] on div "7 3" at bounding box center [571, 290] width 138 height 63
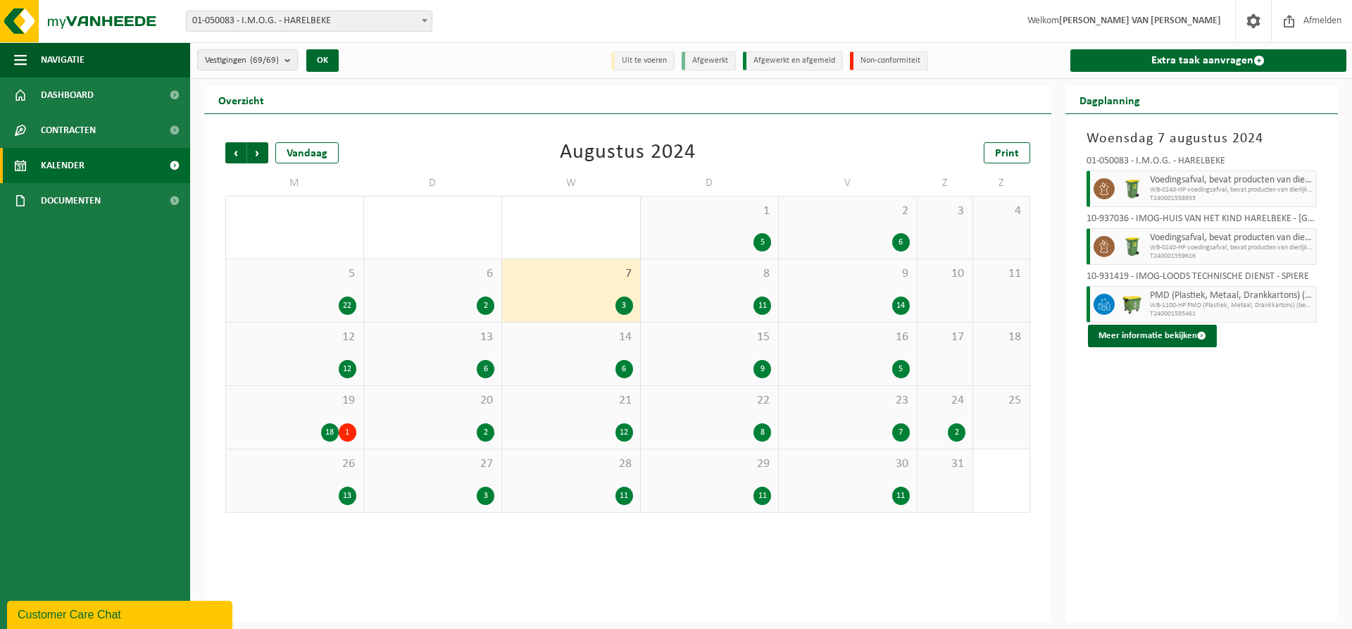
click at [742, 283] on div "8 11" at bounding box center [710, 290] width 138 height 63
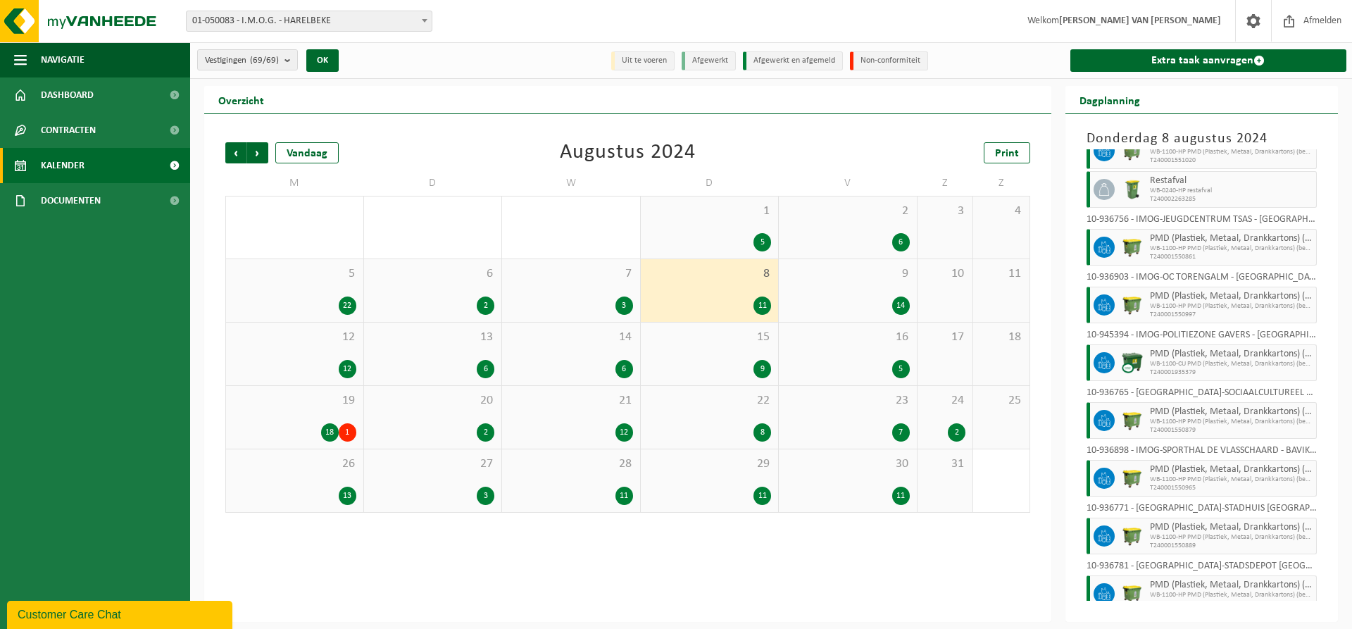
scroll to position [170, 0]
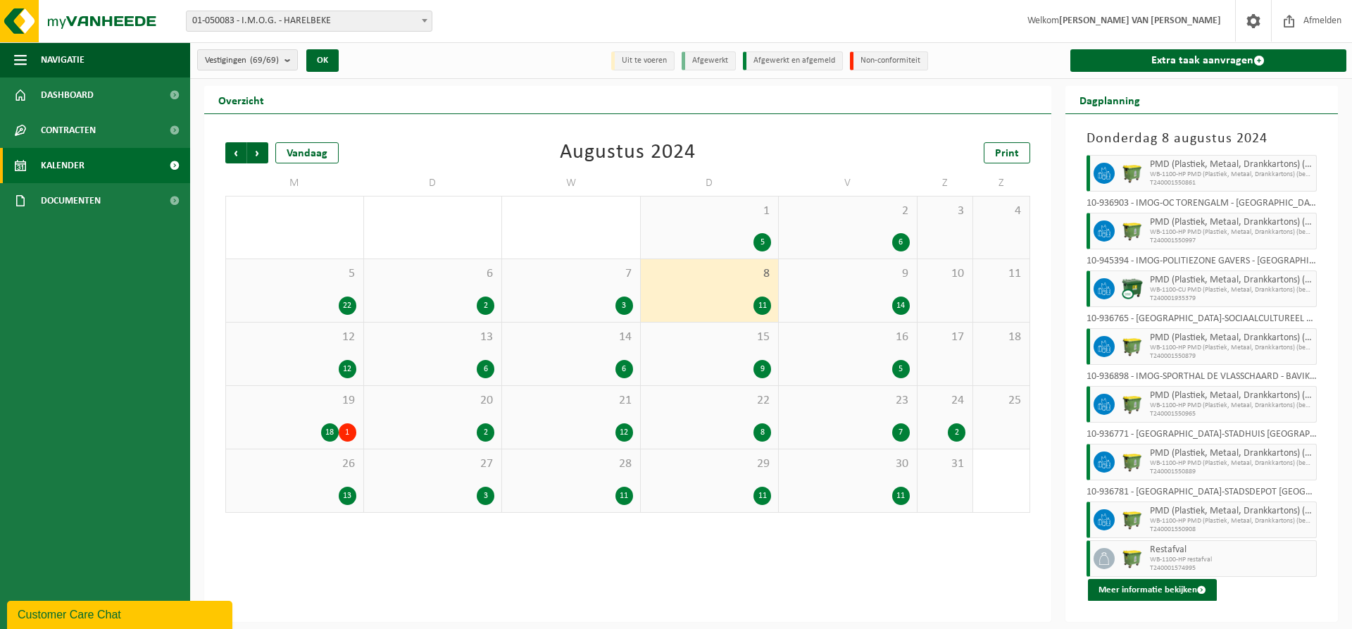
click at [869, 291] on div "9 14" at bounding box center [848, 290] width 138 height 63
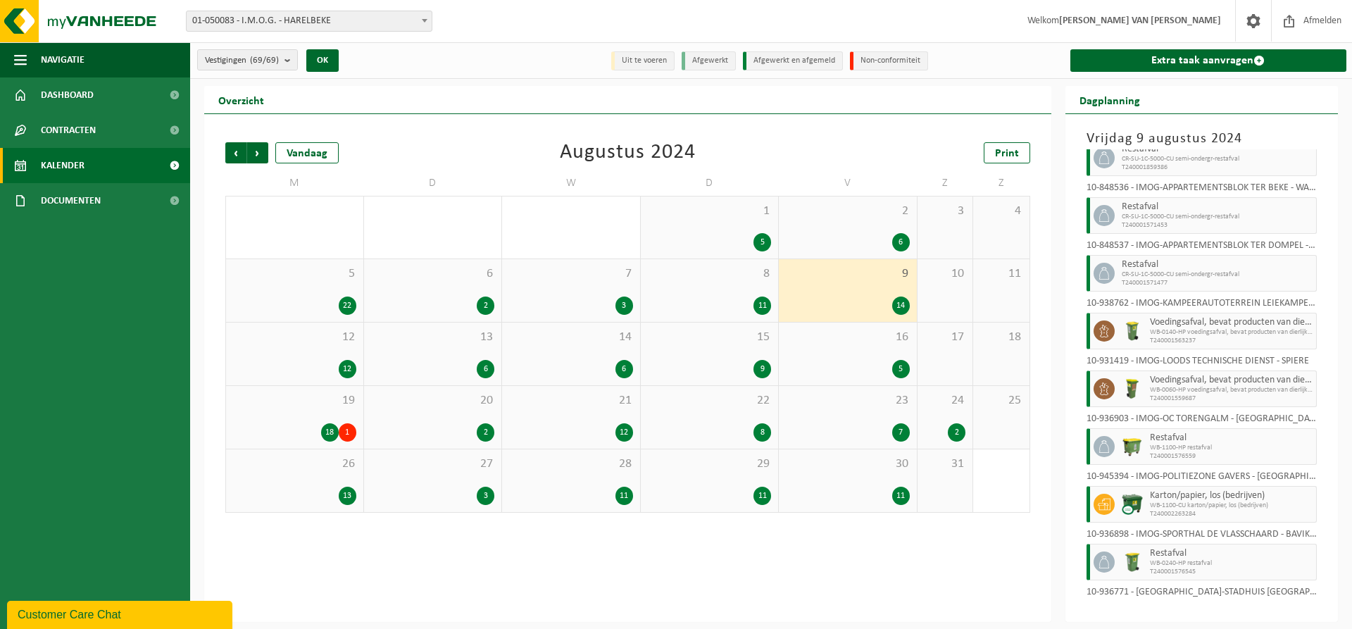
scroll to position [381, 0]
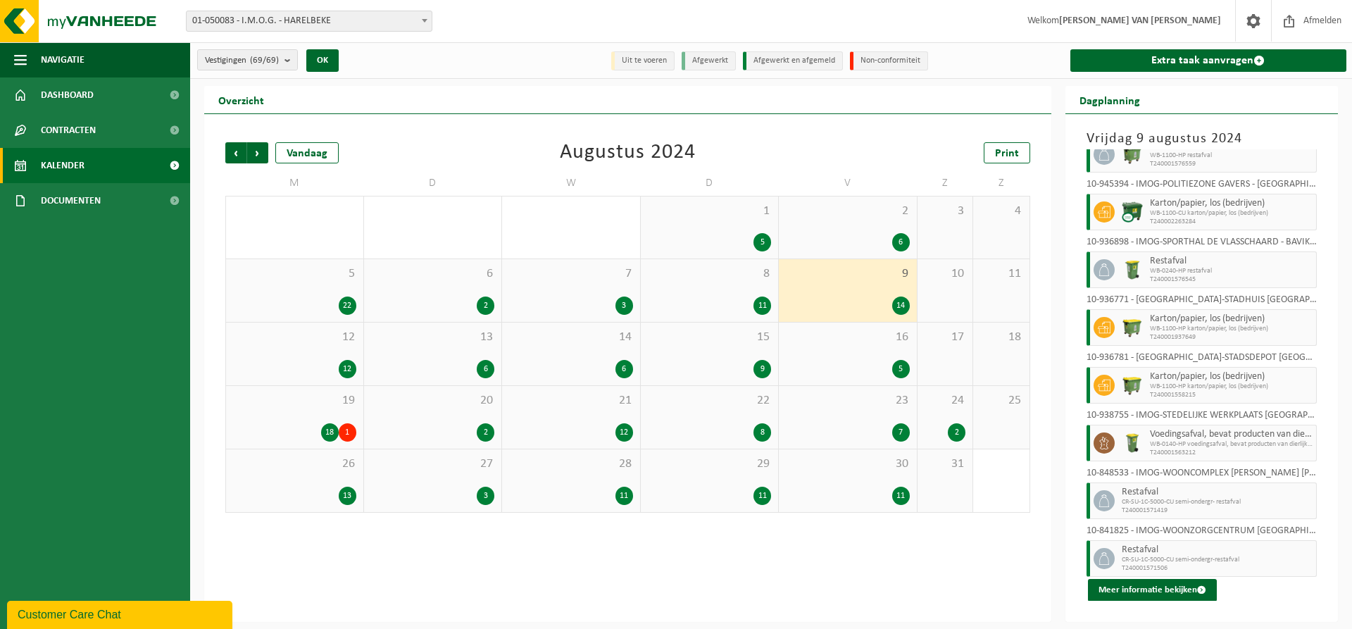
click at [284, 358] on div "12 12" at bounding box center [294, 353] width 137 height 63
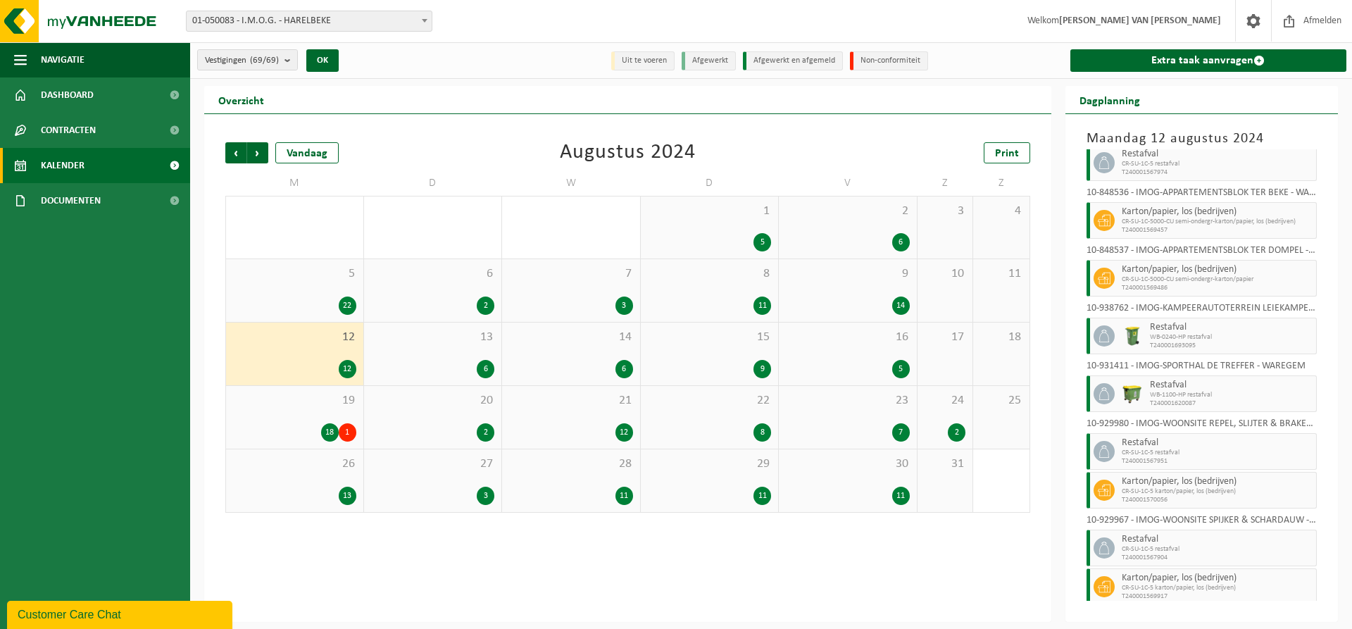
scroll to position [170, 0]
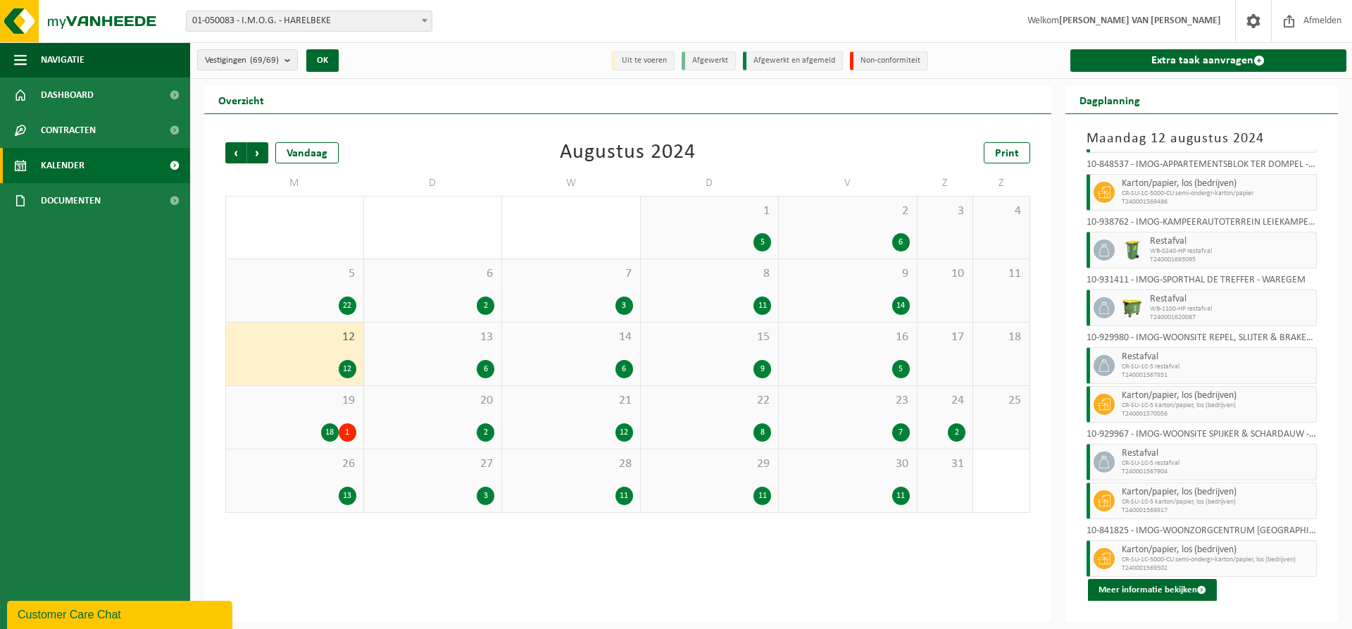
click at [435, 360] on div "6" at bounding box center [433, 369] width 124 height 18
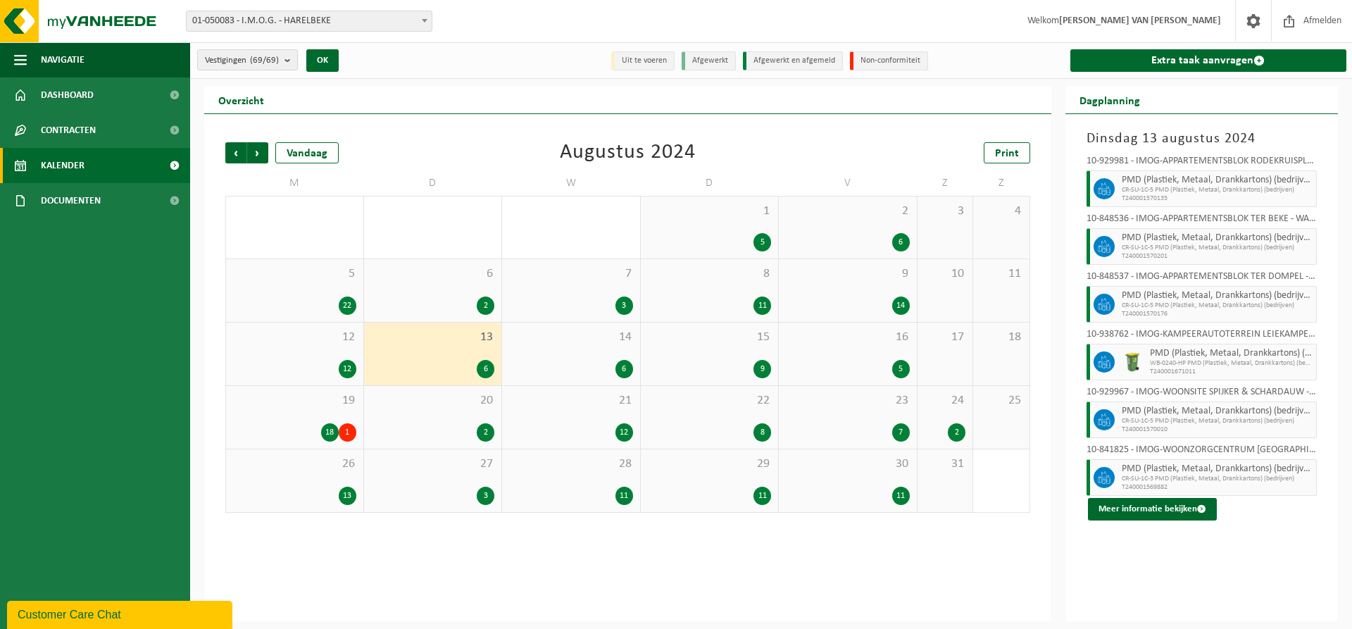
click at [603, 343] on span "14" at bounding box center [571, 337] width 124 height 15
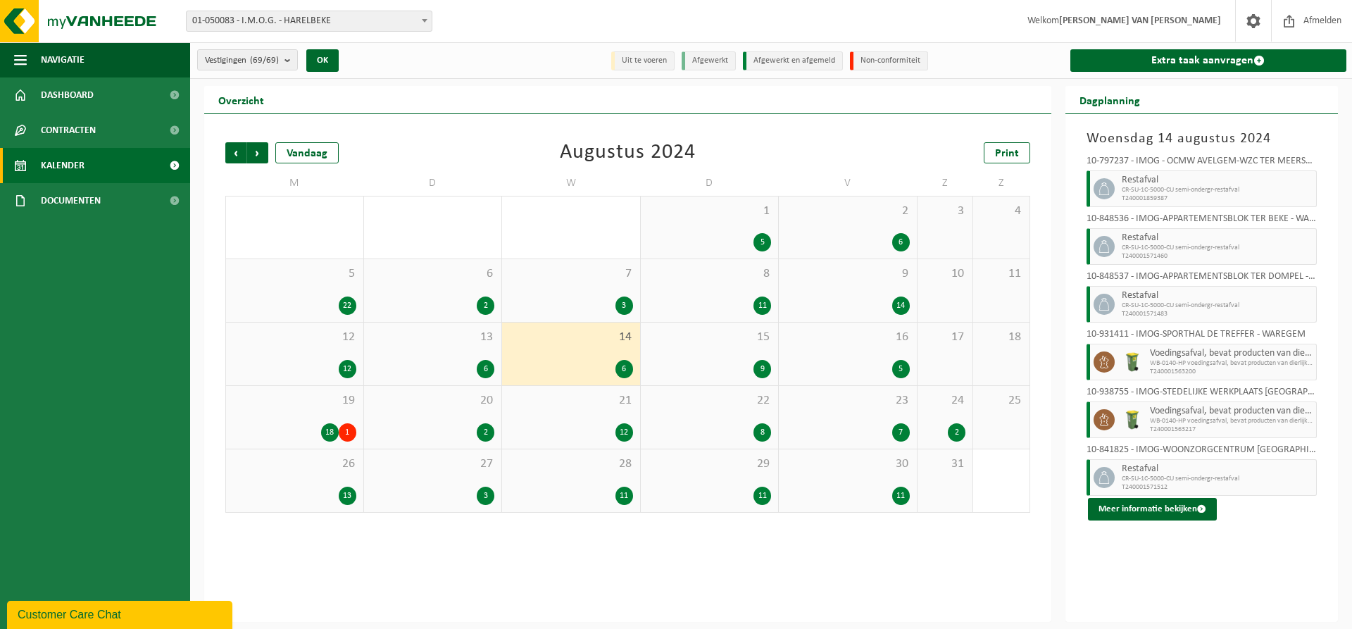
click at [679, 347] on div "15 9" at bounding box center [710, 353] width 138 height 63
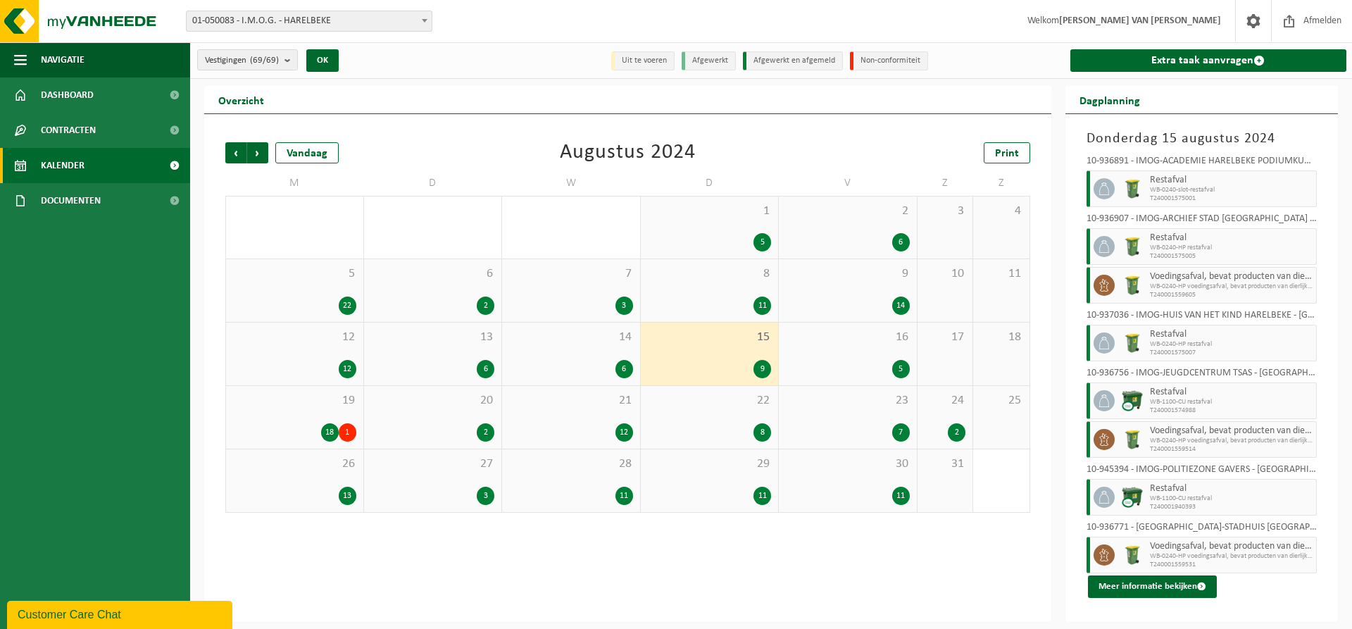
click at [881, 360] on div "5" at bounding box center [848, 369] width 124 height 18
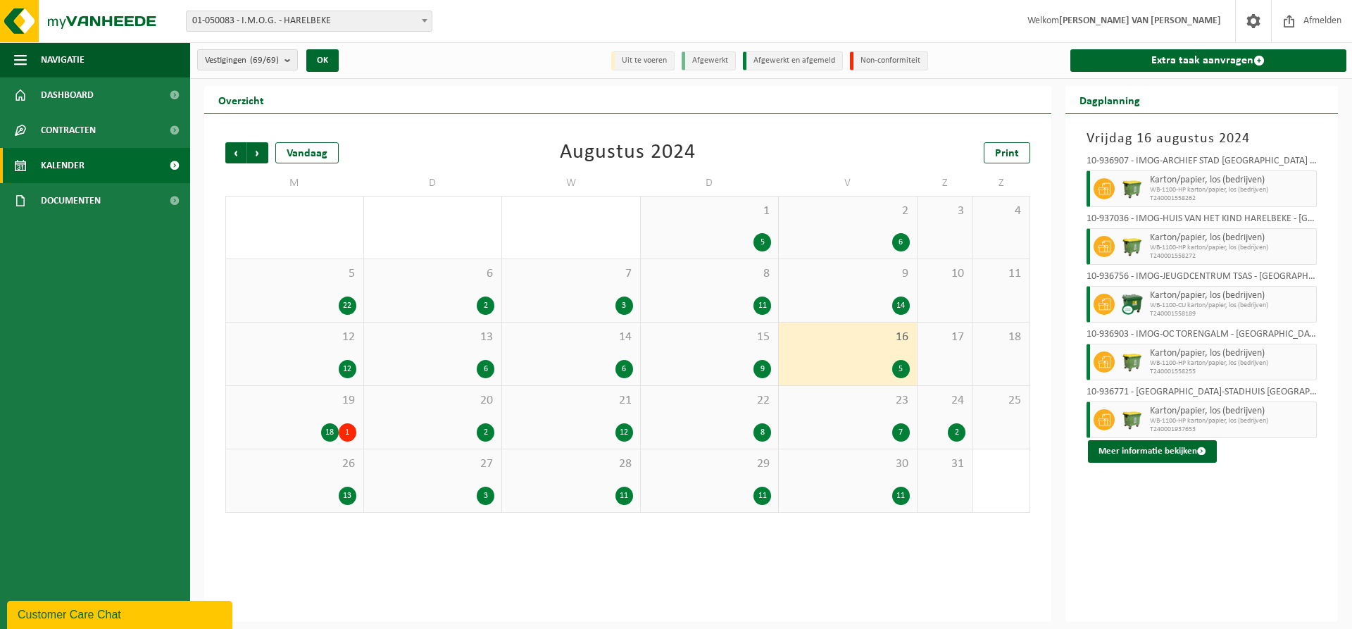
click at [317, 428] on div "18 1" at bounding box center [294, 432] width 123 height 18
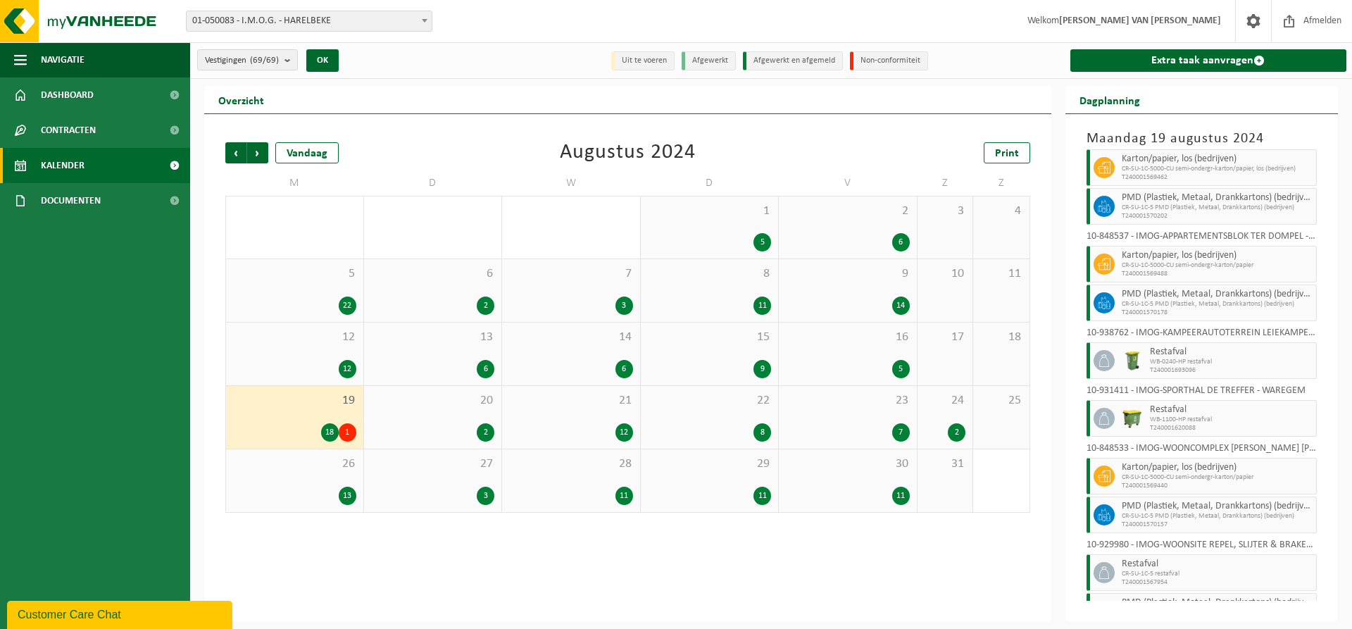
scroll to position [499, 0]
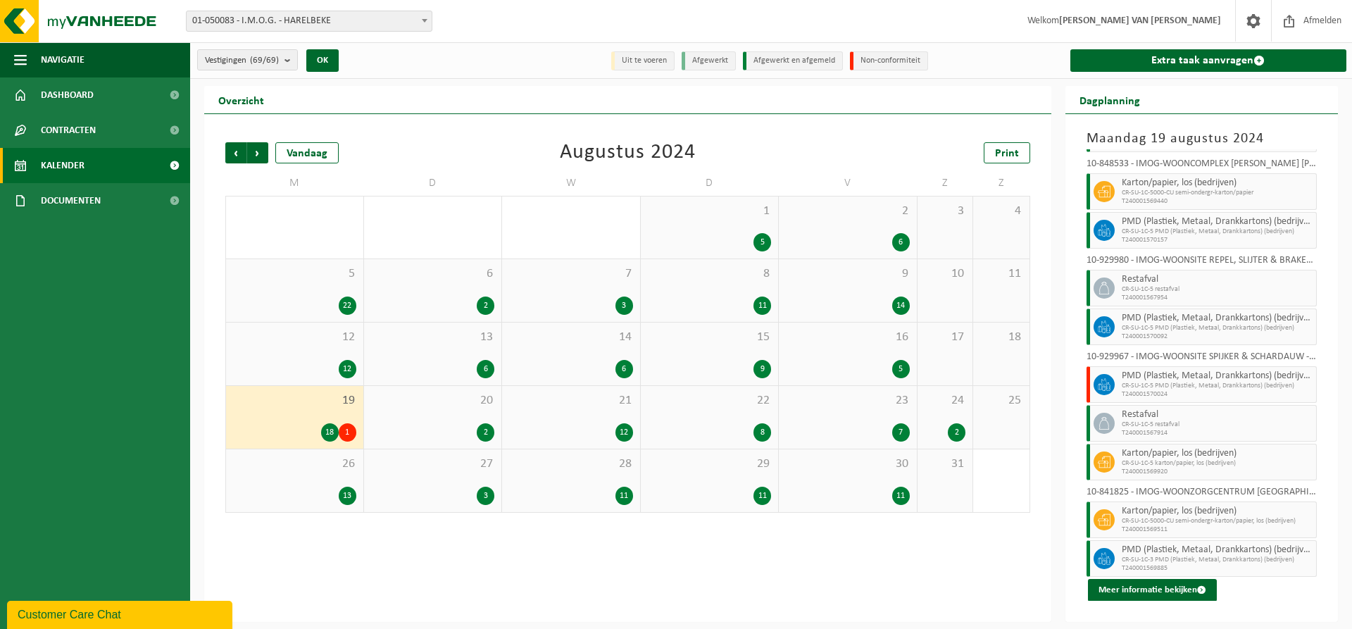
click at [463, 425] on div "2" at bounding box center [433, 432] width 124 height 18
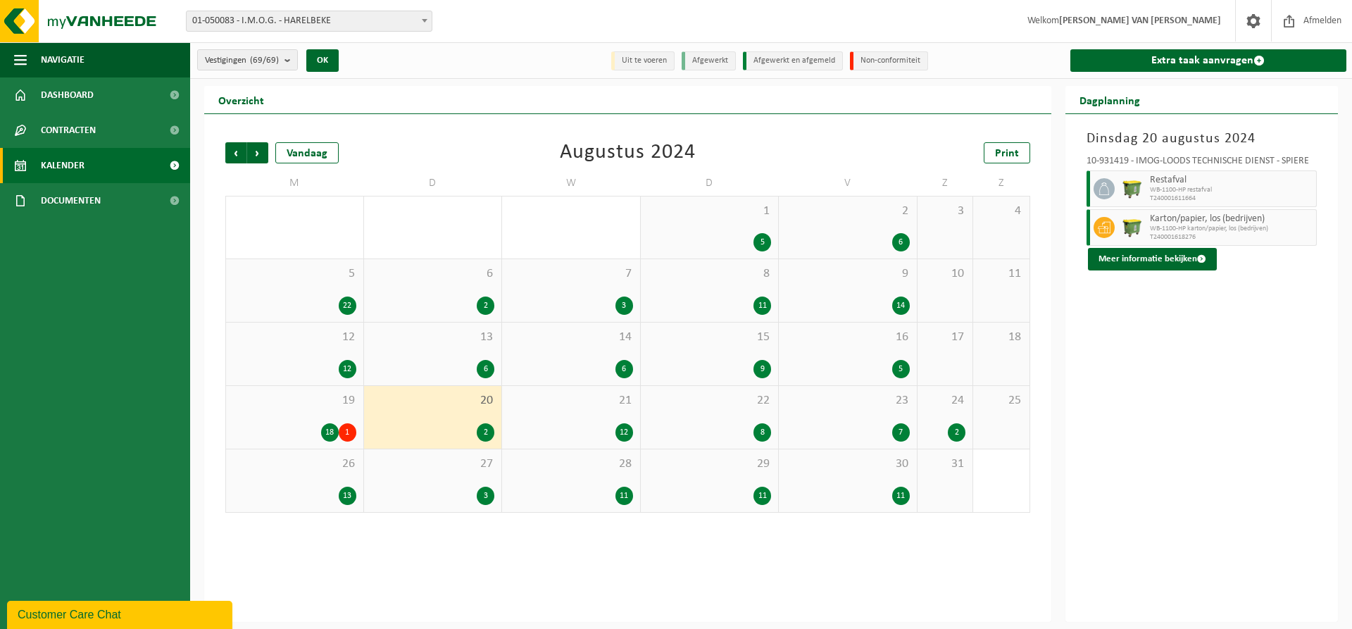
click at [600, 419] on div "21 12" at bounding box center [571, 417] width 138 height 63
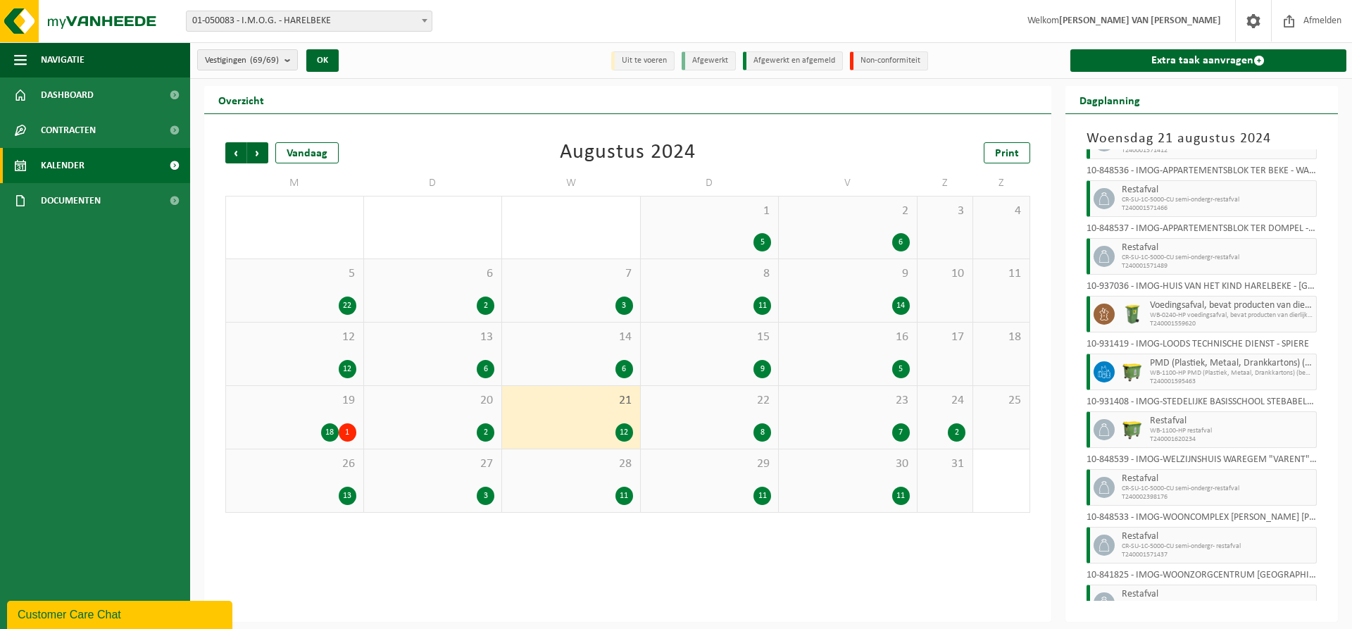
scroll to position [227, 0]
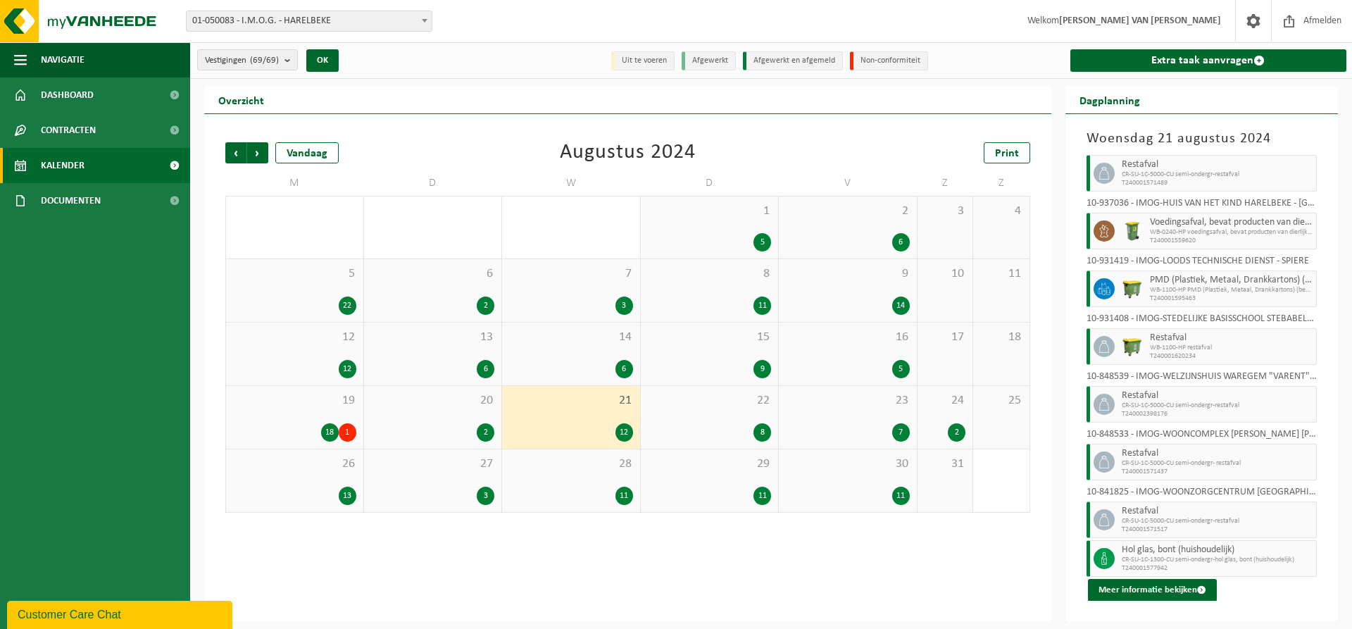
click at [753, 422] on div "22 8" at bounding box center [710, 417] width 138 height 63
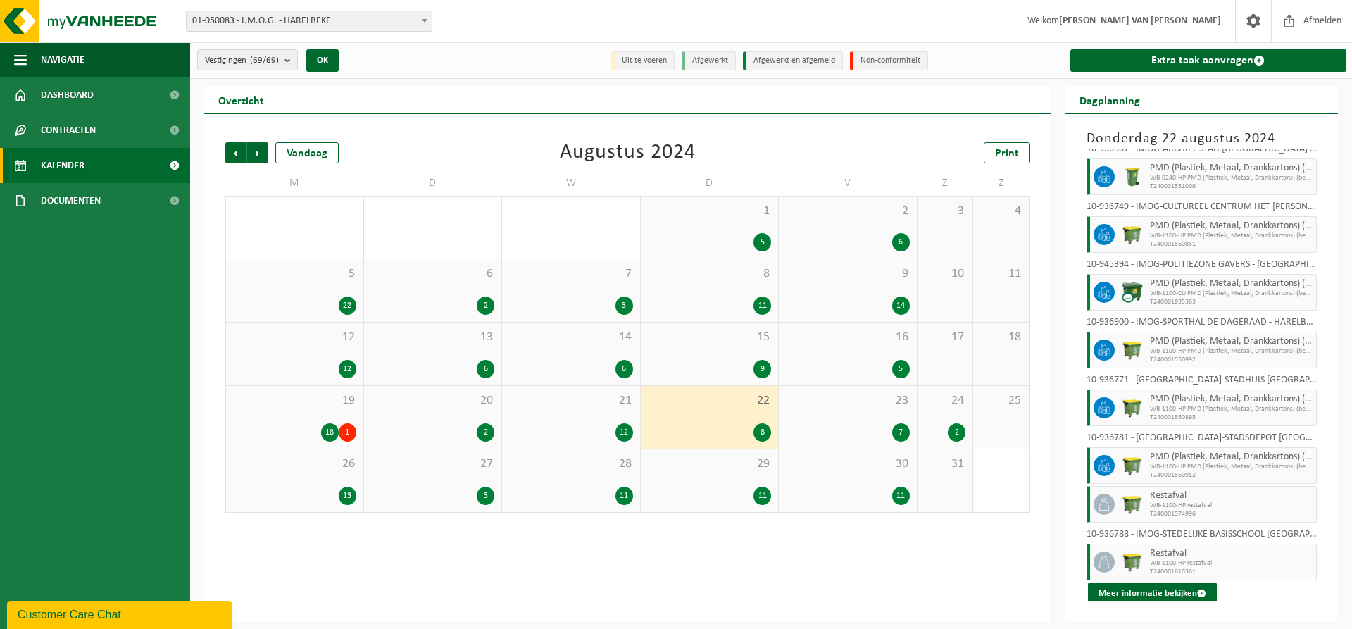
scroll to position [15, 0]
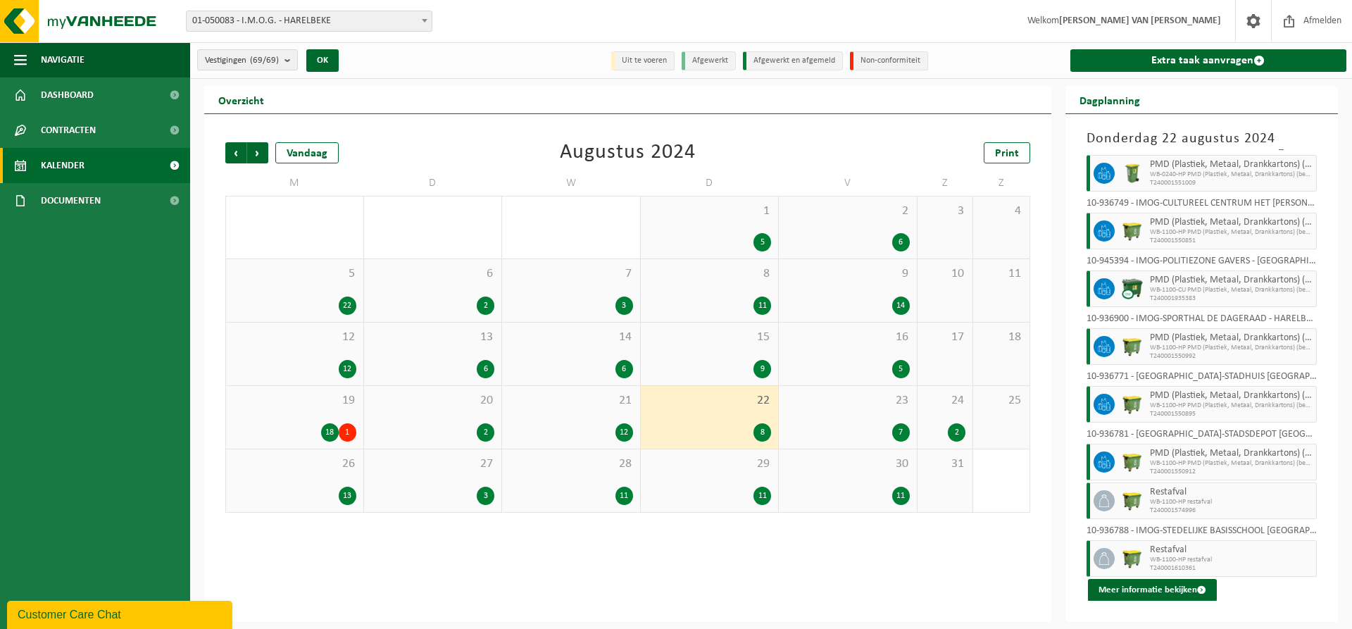
click at [861, 403] on span "23" at bounding box center [848, 400] width 124 height 15
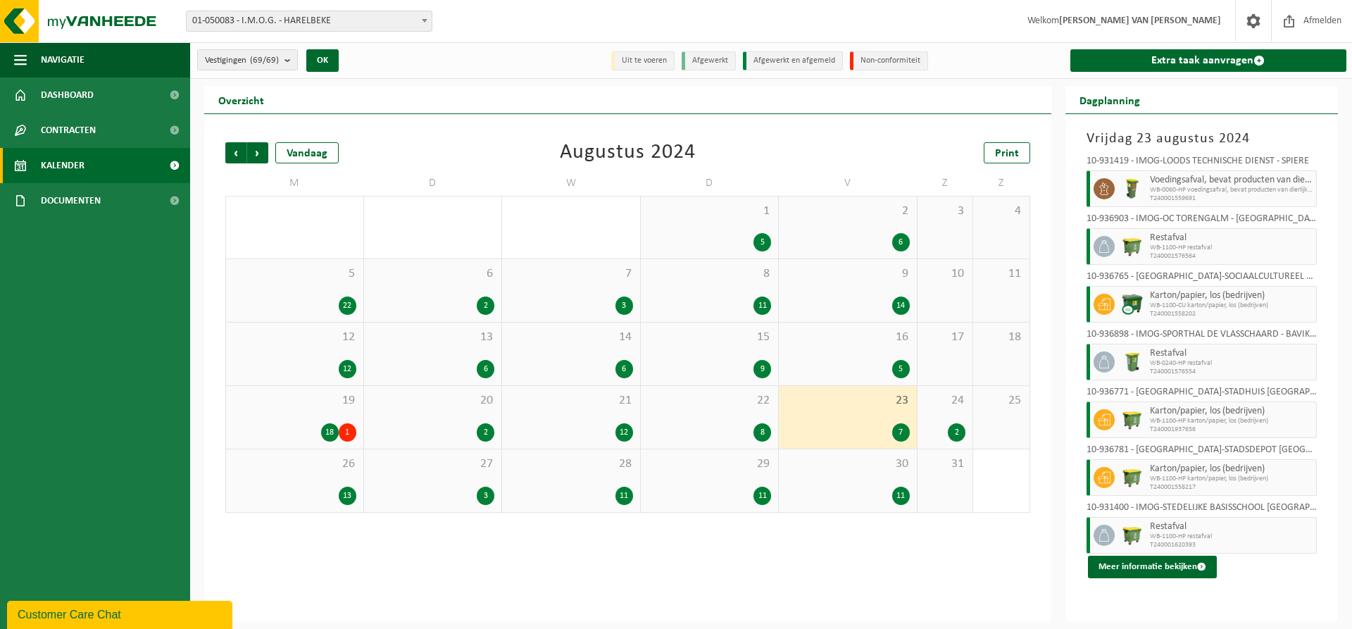
click at [939, 416] on div "24 2" at bounding box center [945, 417] width 56 height 63
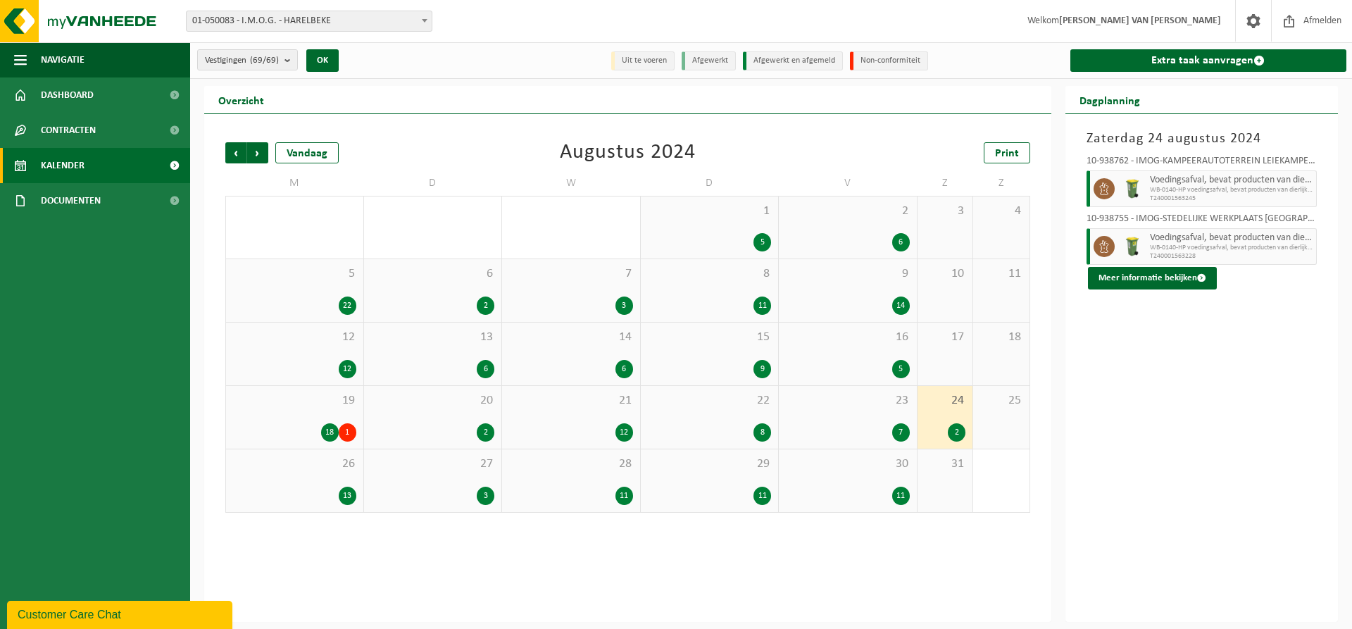
click at [322, 482] on div "26 13" at bounding box center [294, 480] width 137 height 63
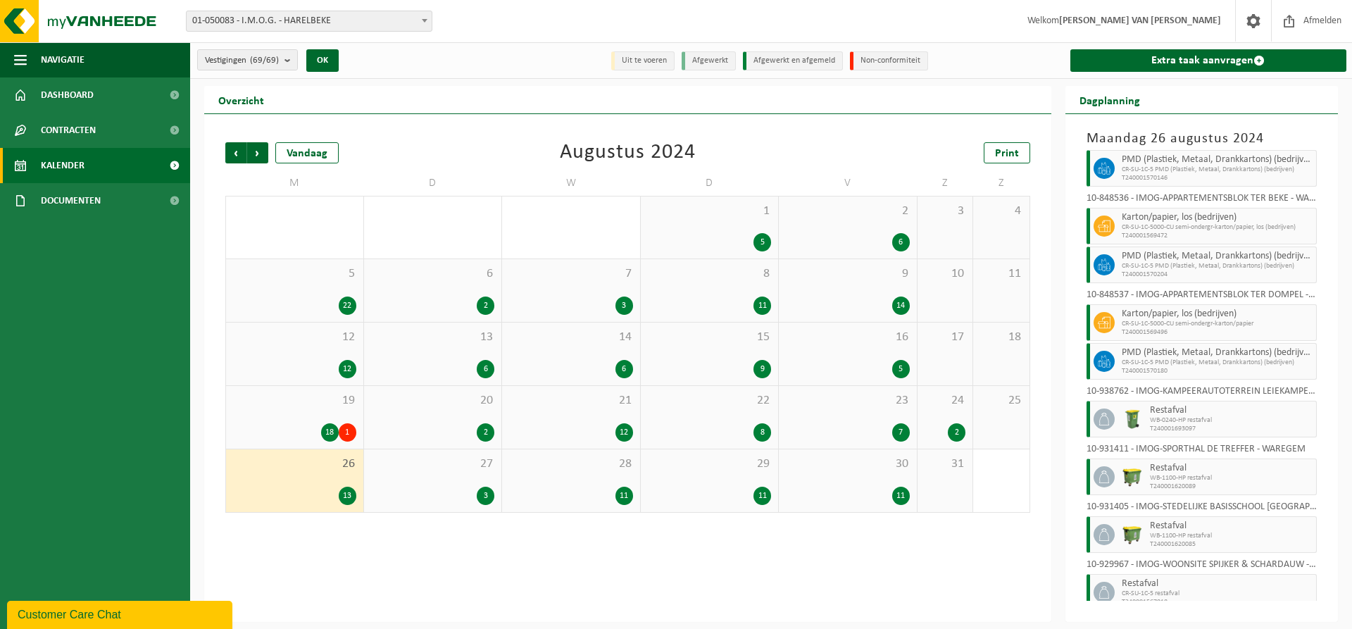
scroll to position [209, 0]
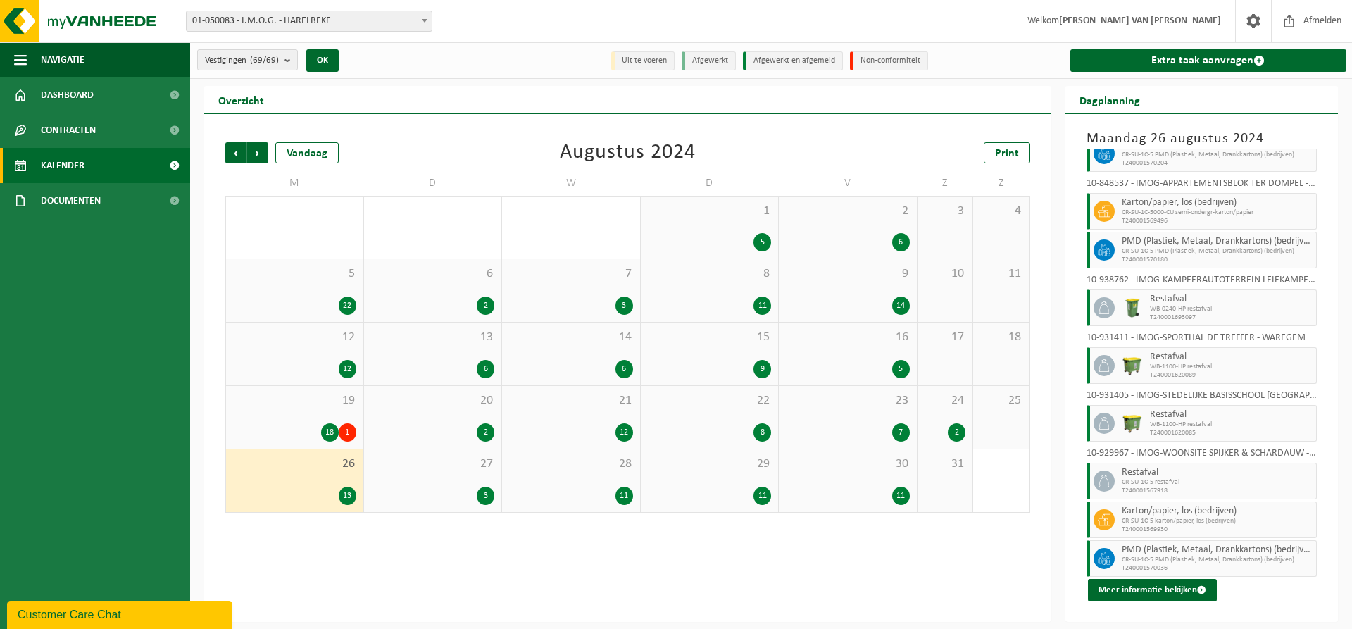
click at [395, 478] on div "27 3" at bounding box center [433, 480] width 138 height 63
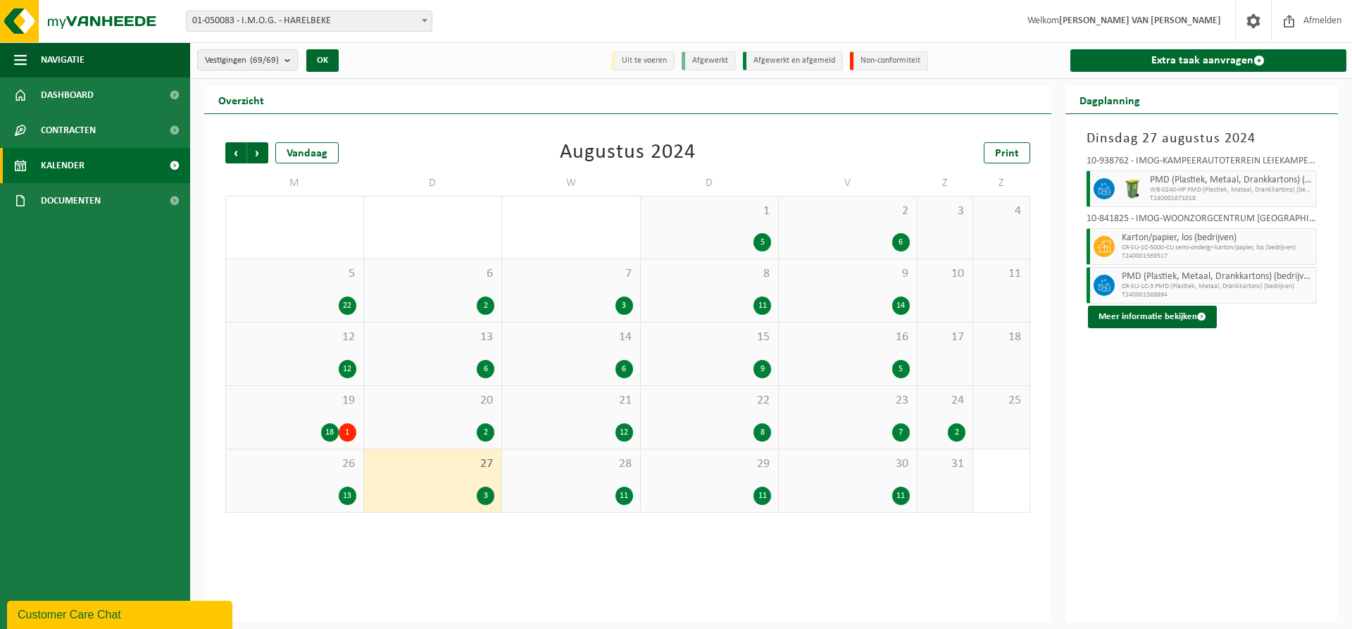
click at [590, 479] on div "28 11" at bounding box center [571, 480] width 138 height 63
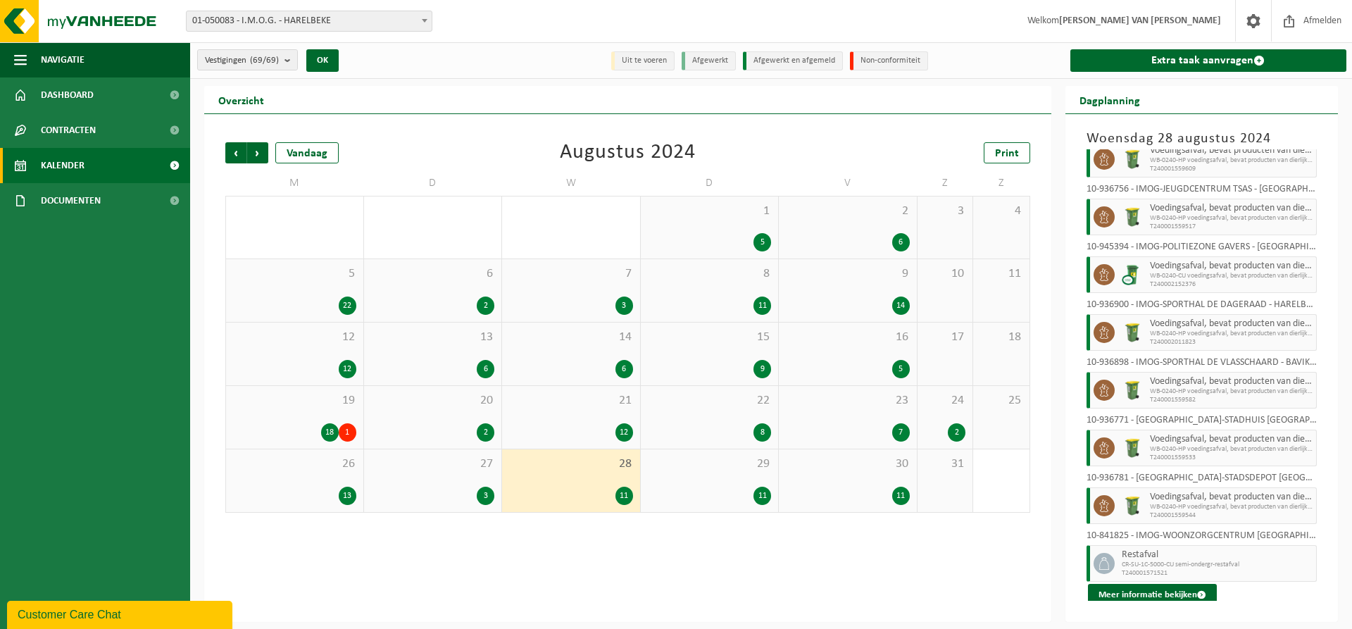
scroll to position [208, 0]
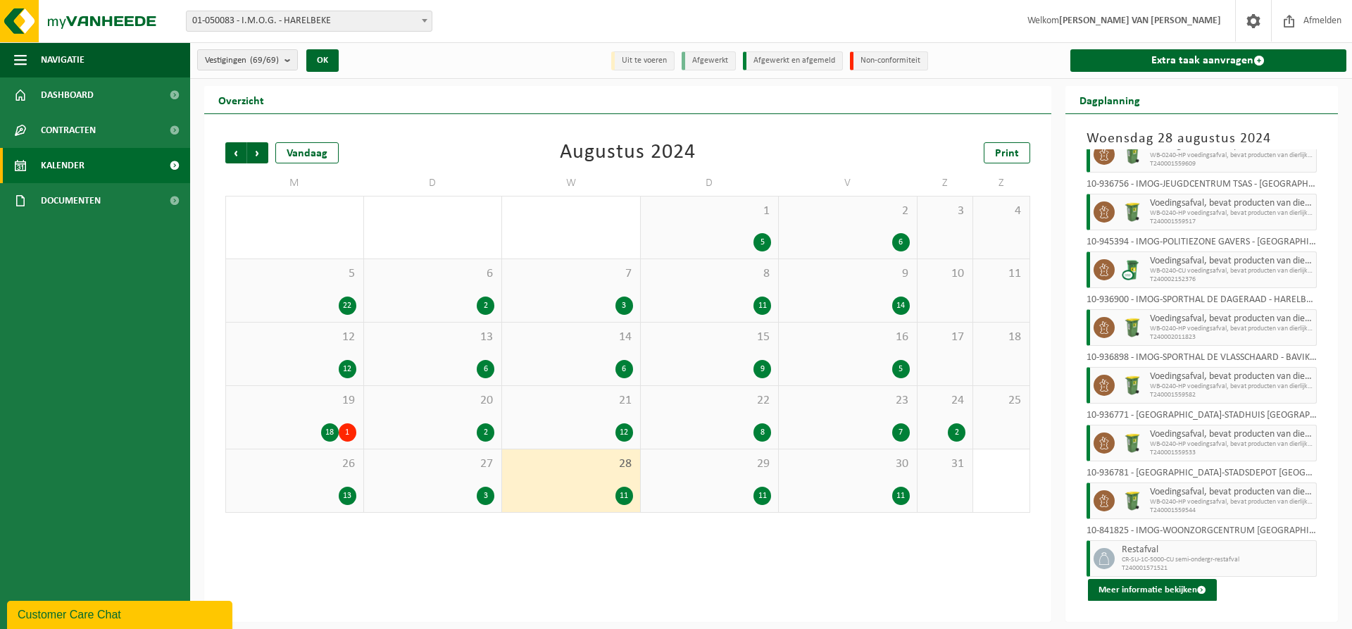
click at [708, 469] on span "29" at bounding box center [710, 463] width 124 height 15
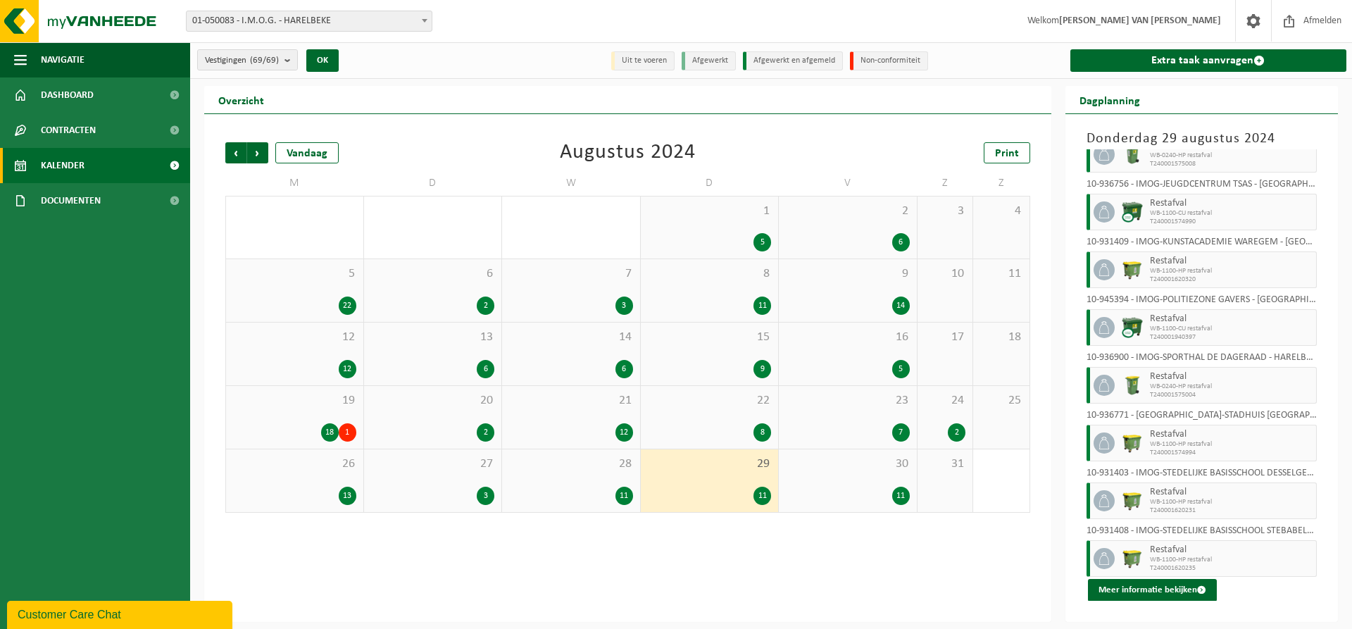
click at [856, 481] on div "30 11" at bounding box center [848, 480] width 138 height 63
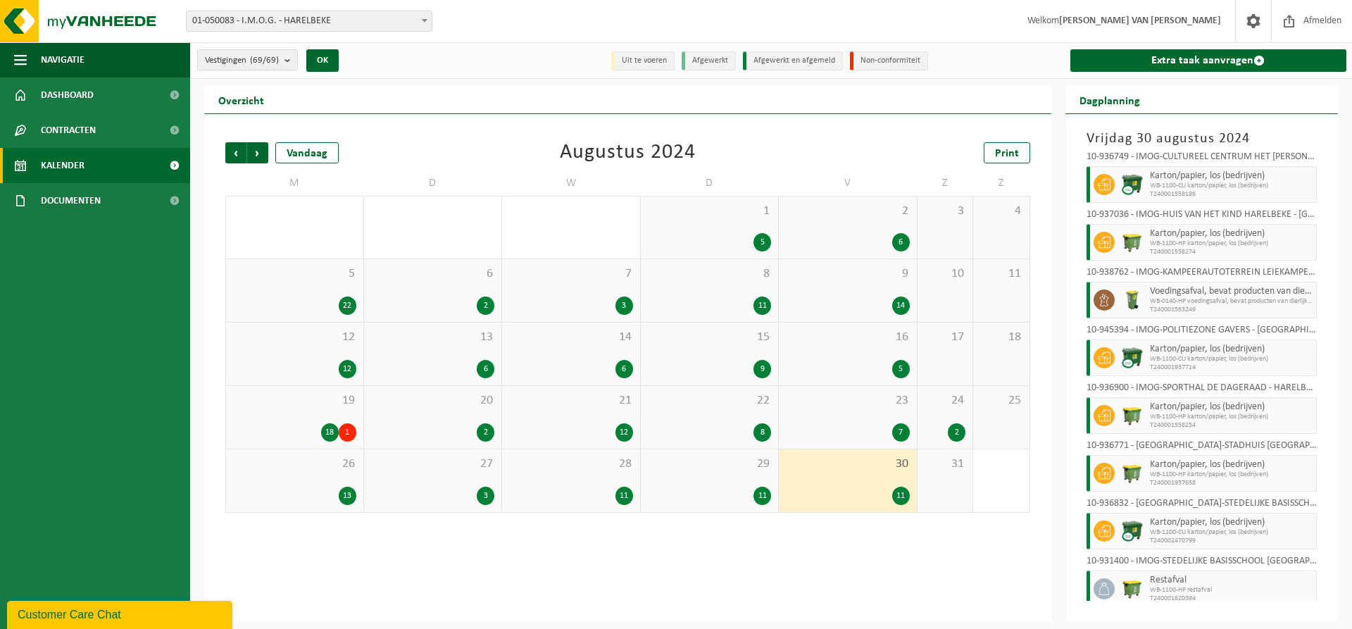
scroll to position [150, 0]
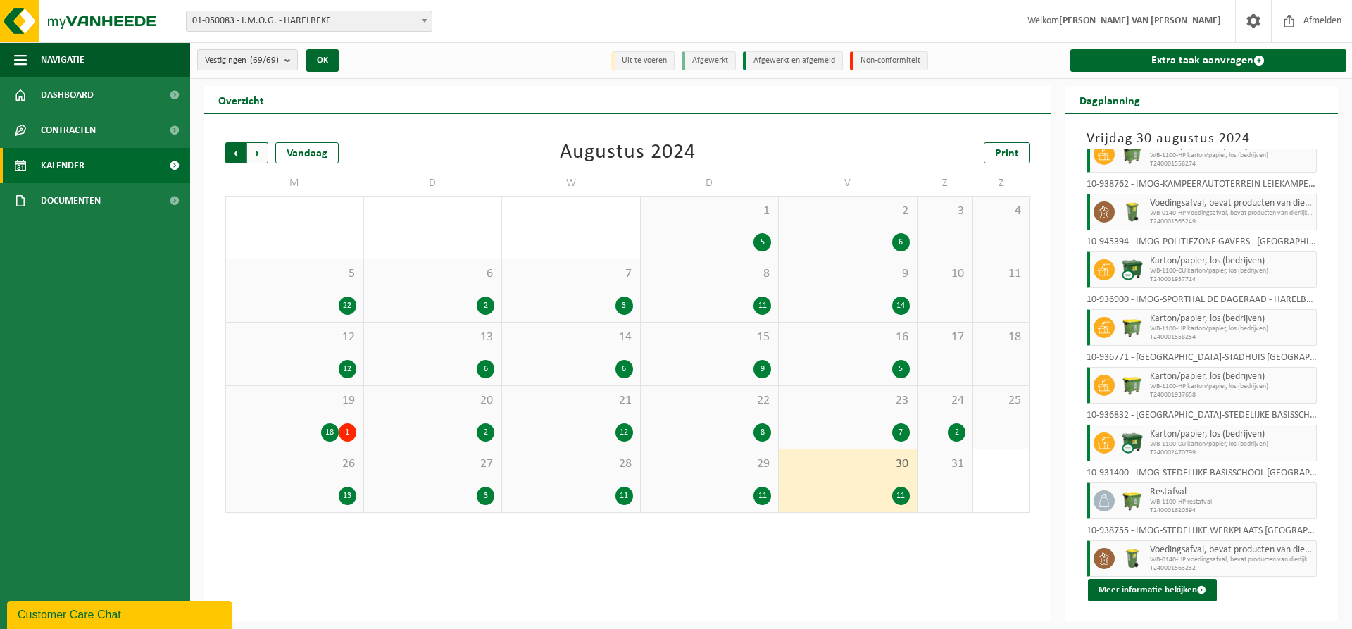
click at [261, 148] on span "Volgende" at bounding box center [257, 152] width 21 height 21
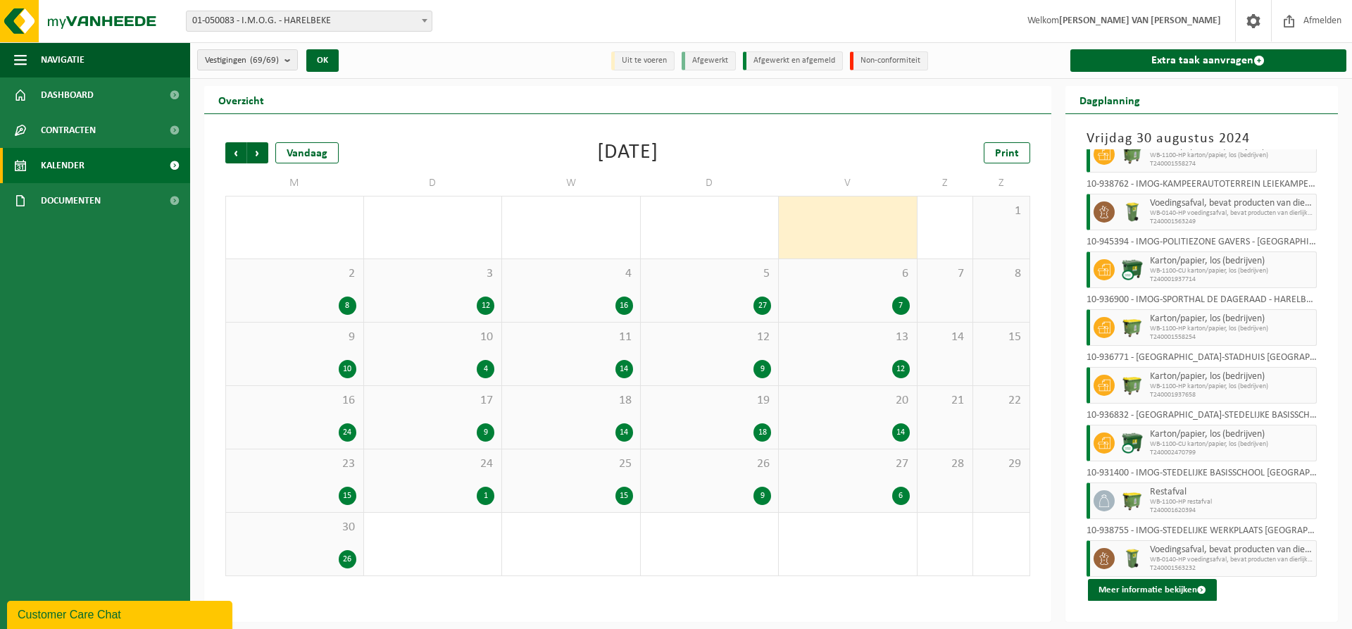
click at [332, 292] on div "2 8" at bounding box center [294, 290] width 137 height 63
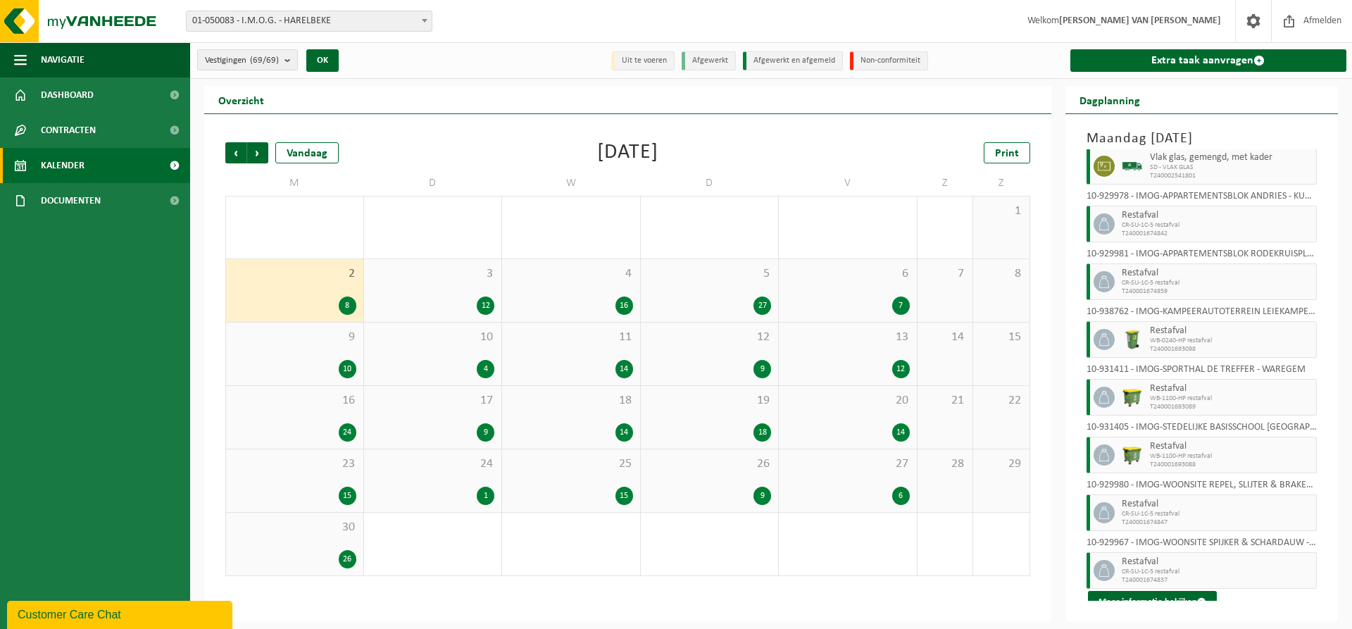
scroll to position [35, 0]
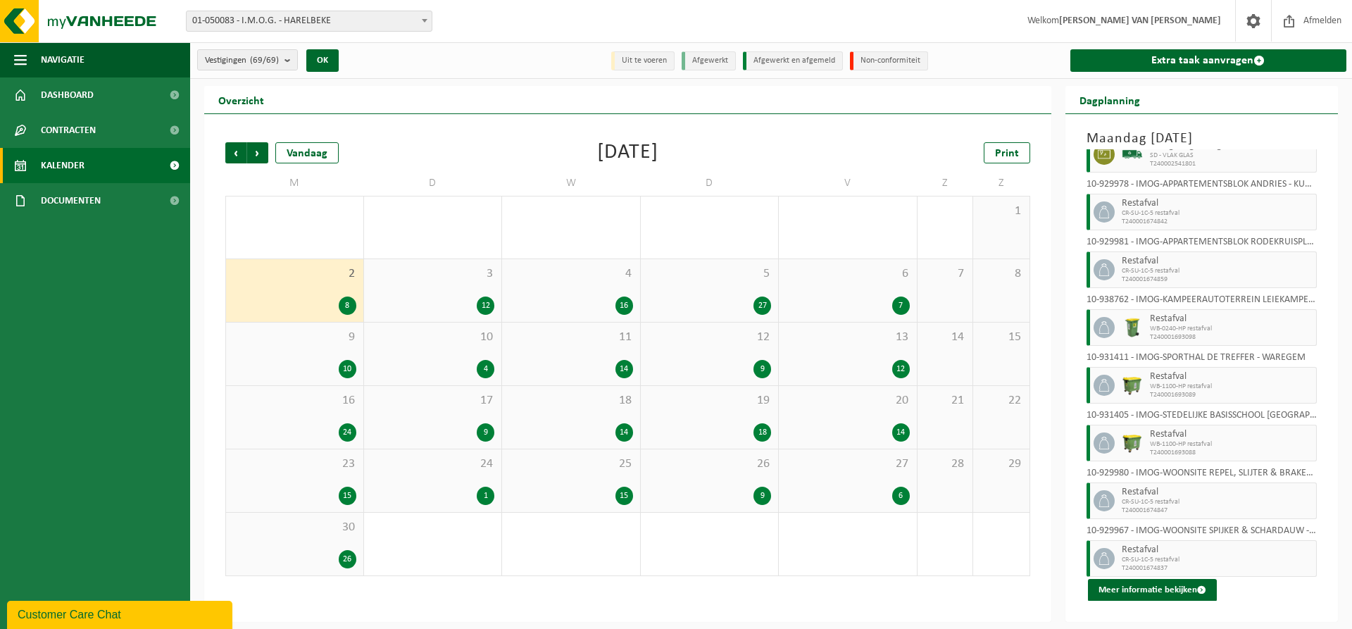
click at [499, 288] on div "3 12" at bounding box center [433, 290] width 138 height 63
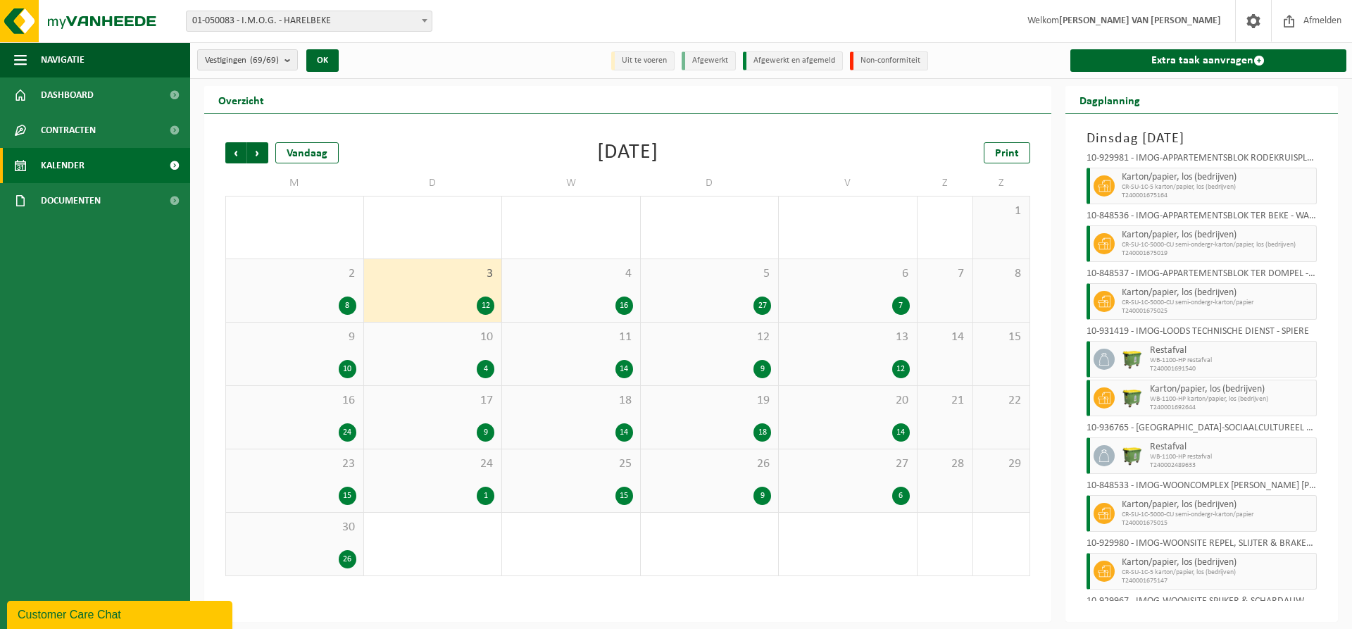
scroll to position [227, 0]
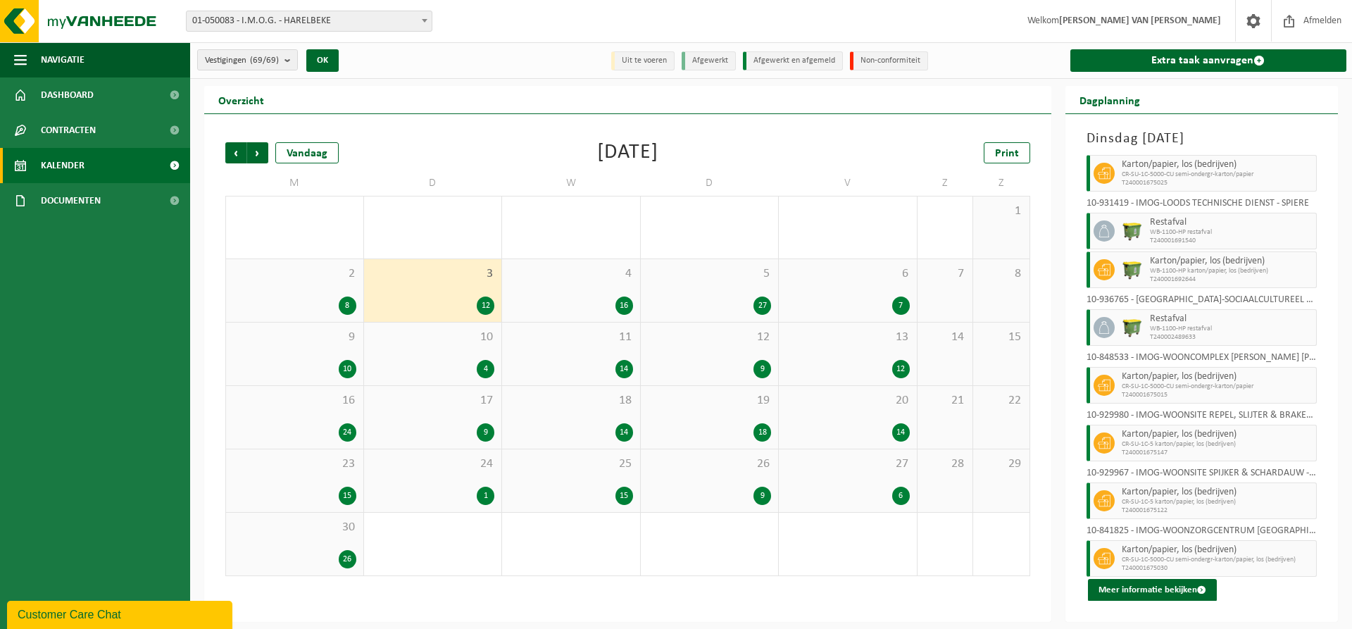
click at [580, 289] on div "4 16" at bounding box center [571, 290] width 138 height 63
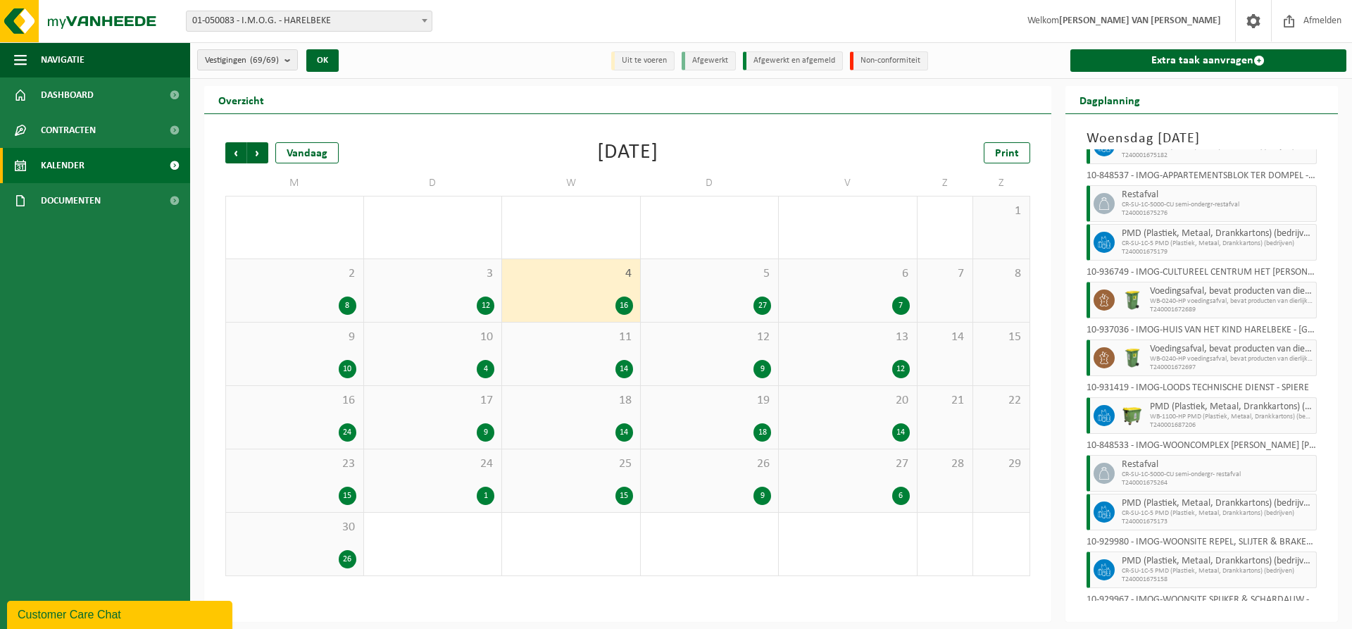
scroll to position [420, 0]
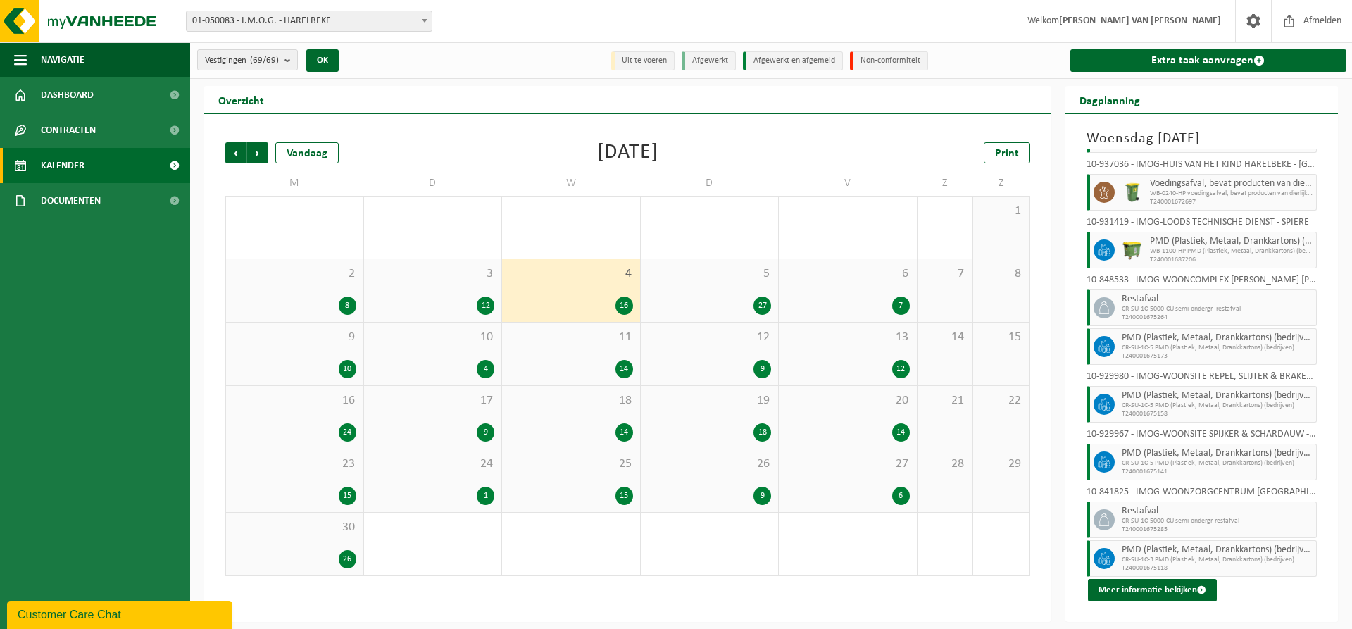
click at [708, 295] on div "5 27" at bounding box center [710, 290] width 138 height 63
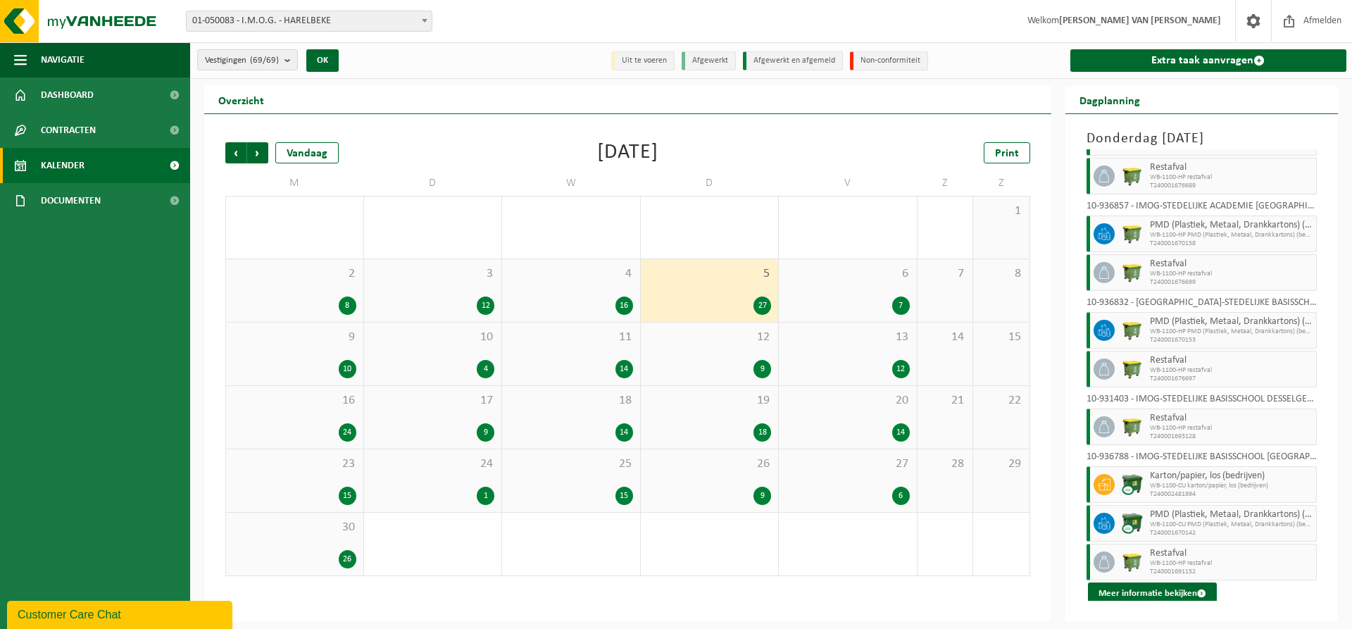
scroll to position [979, 0]
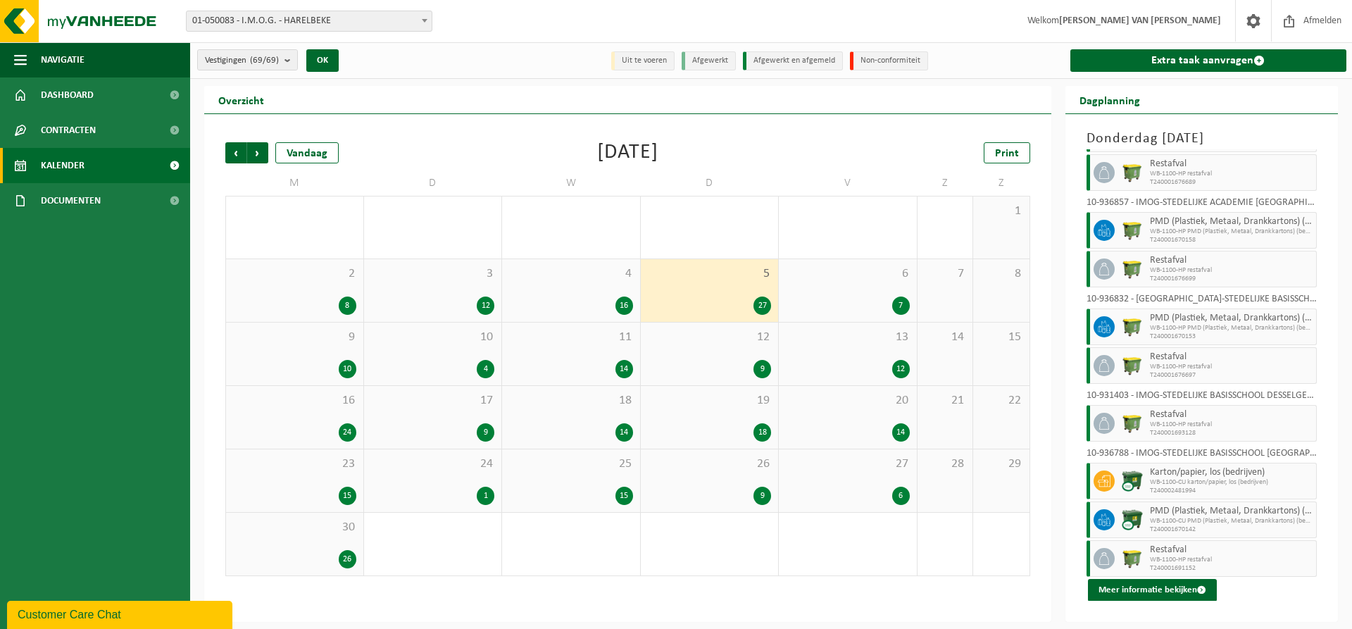
click at [839, 282] on div "6 7" at bounding box center [848, 290] width 138 height 63
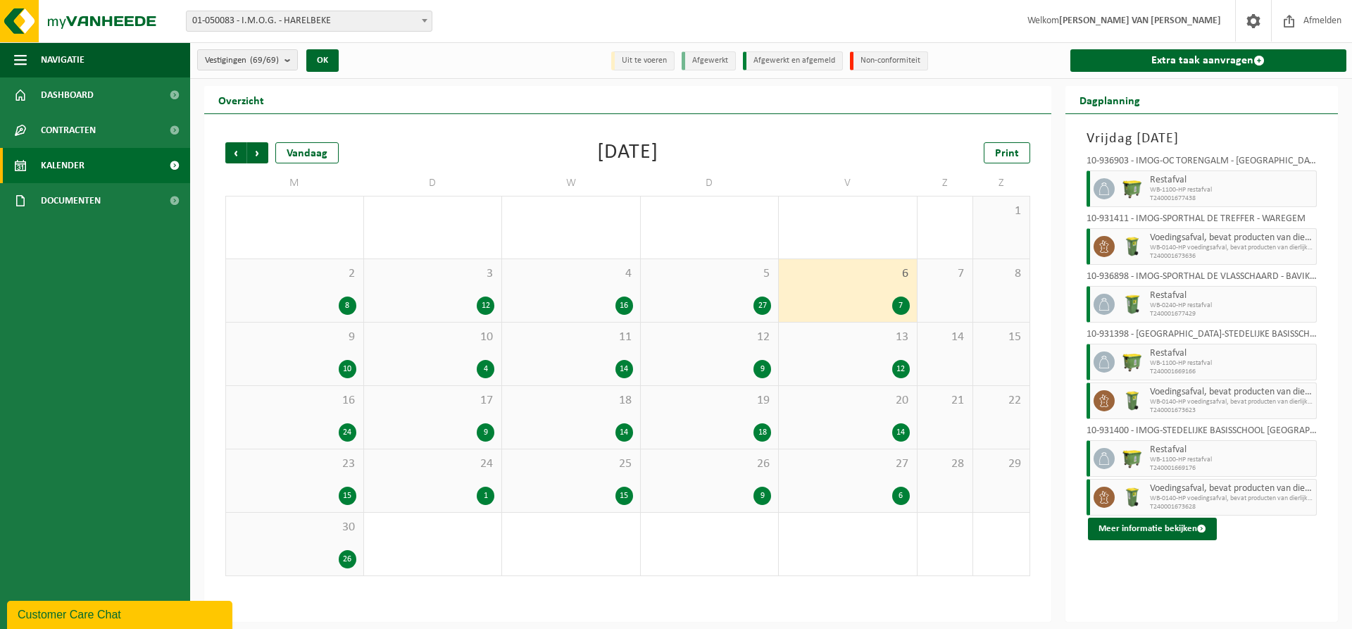
click at [321, 358] on div "9 10" at bounding box center [294, 353] width 137 height 63
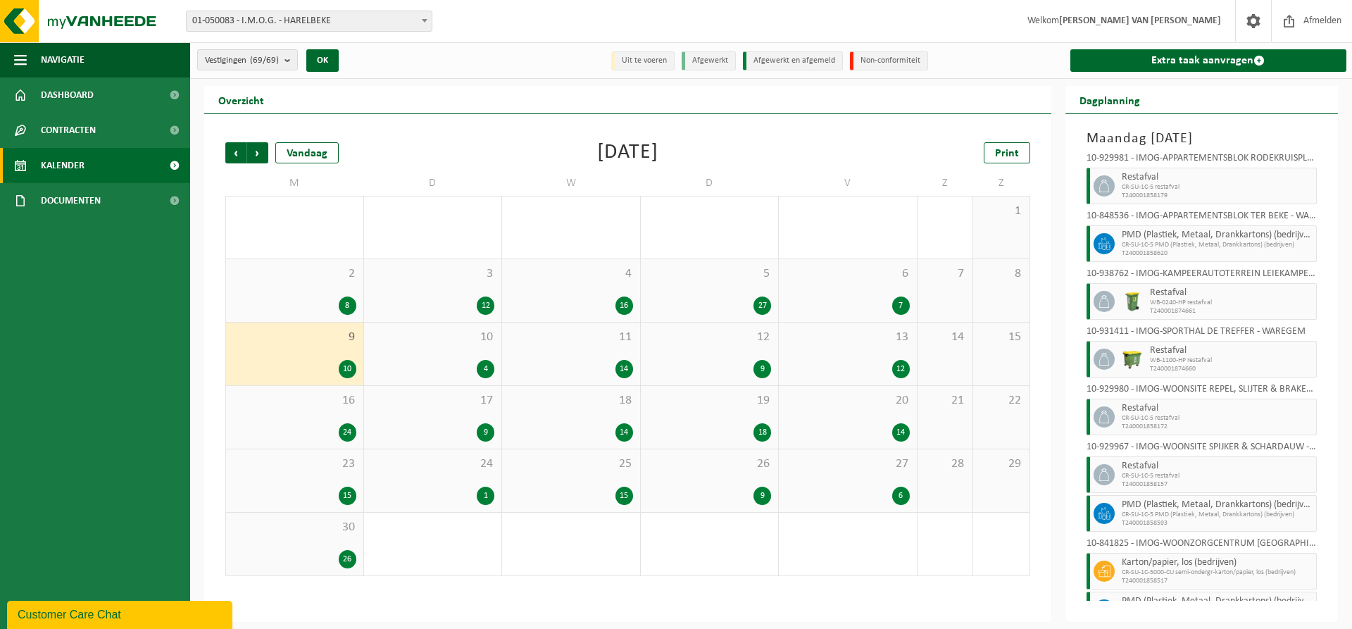
scroll to position [112, 0]
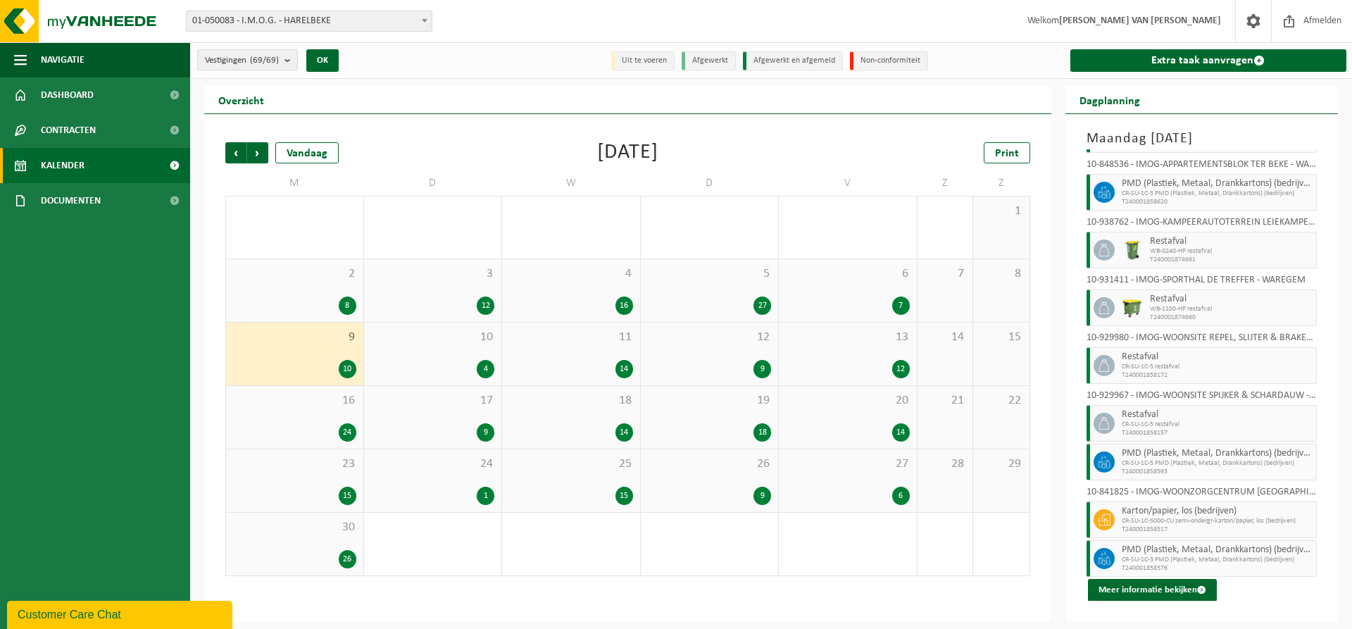
click at [430, 360] on div "4" at bounding box center [433, 369] width 124 height 18
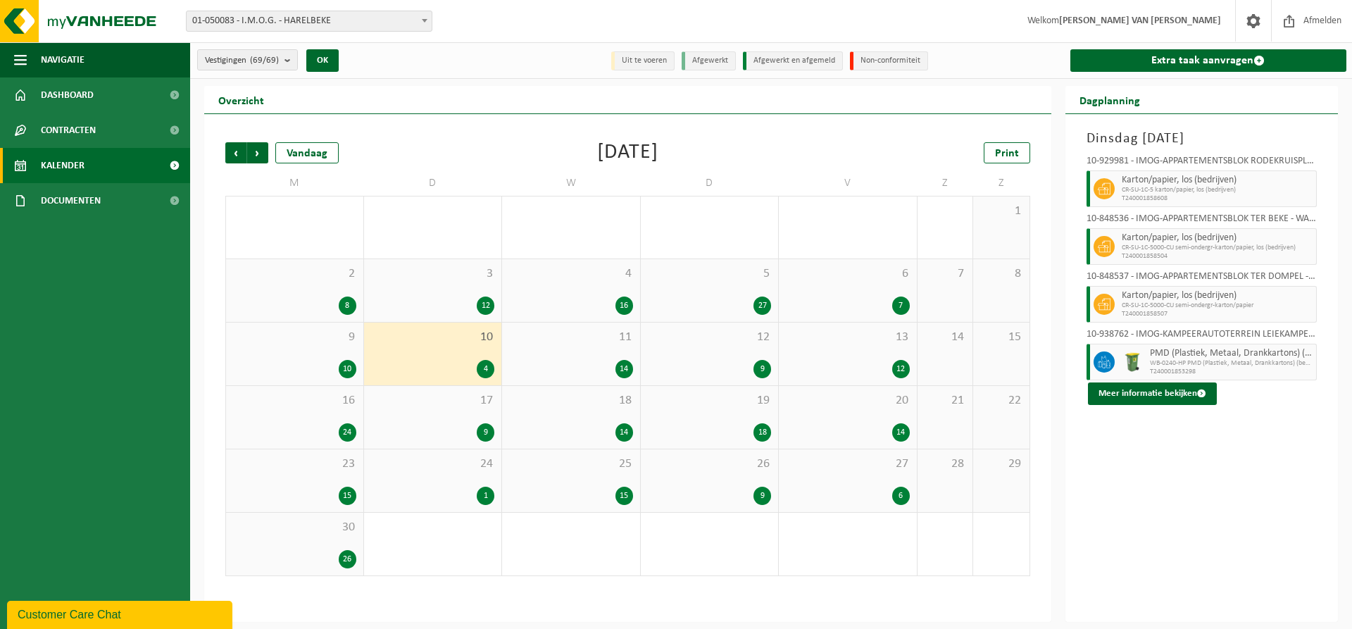
click at [557, 356] on div "11 14" at bounding box center [571, 353] width 138 height 63
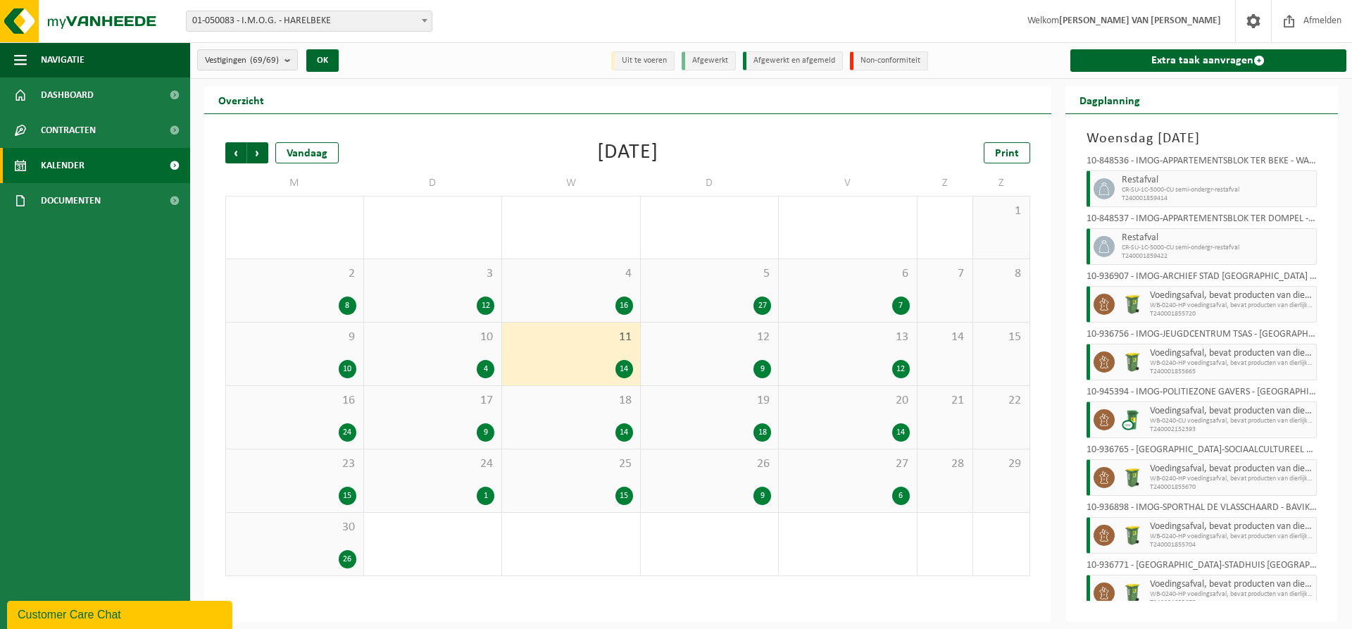
scroll to position [381, 0]
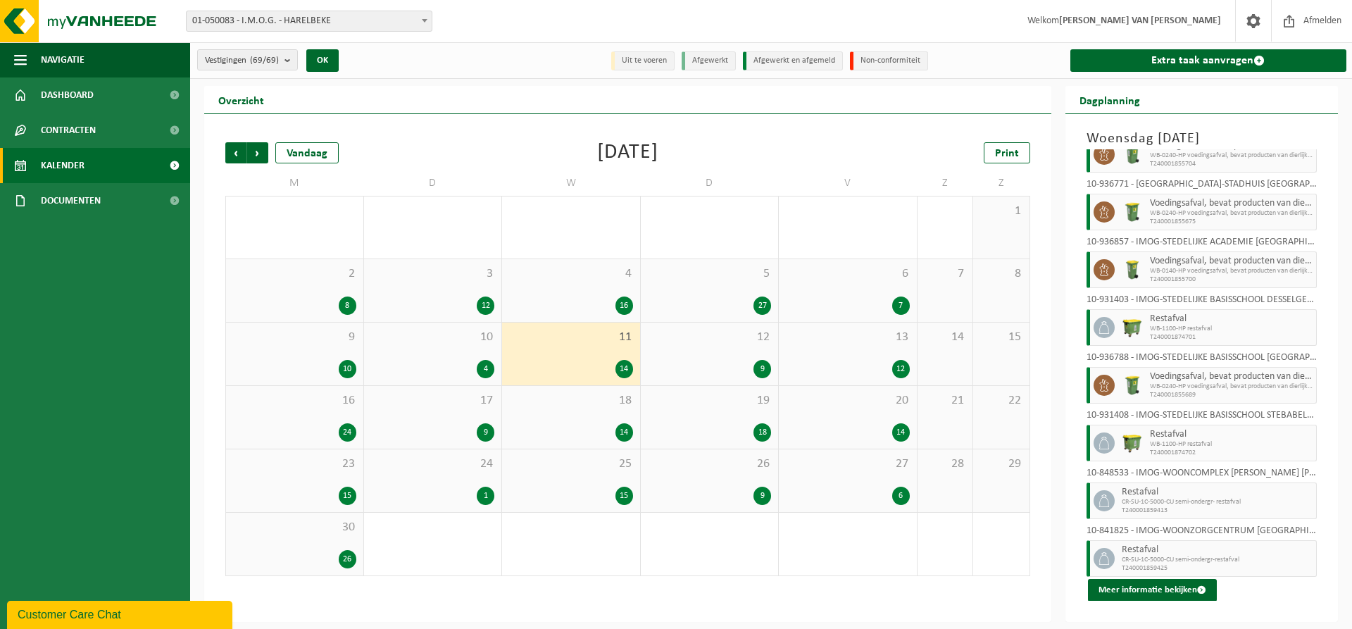
click at [755, 345] on div "12 9" at bounding box center [710, 353] width 138 height 63
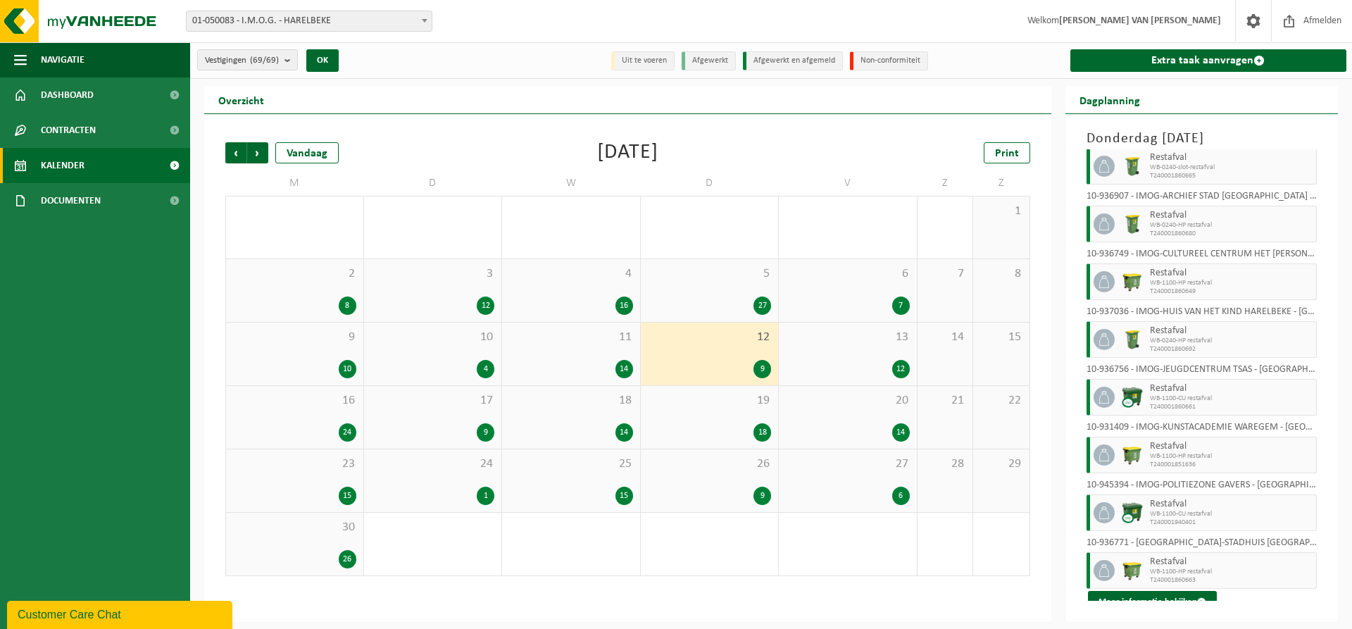
scroll to position [35, 0]
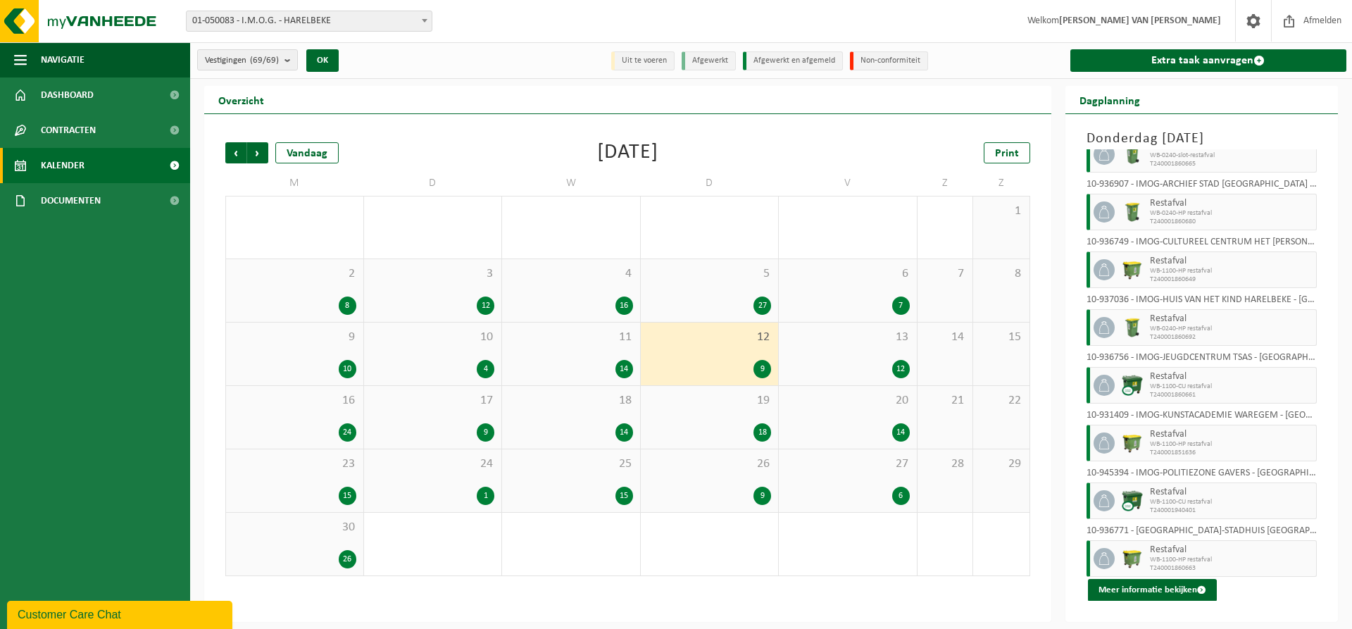
click at [875, 345] on div "13 12" at bounding box center [848, 353] width 138 height 63
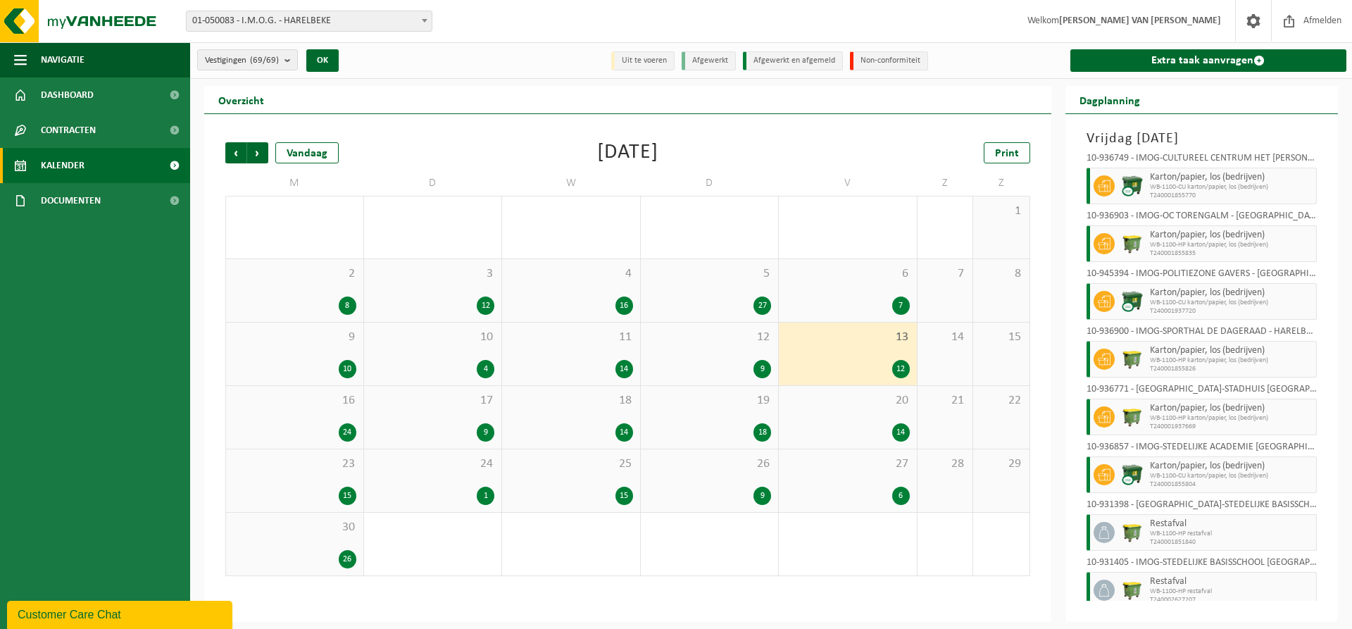
scroll to position [150, 0]
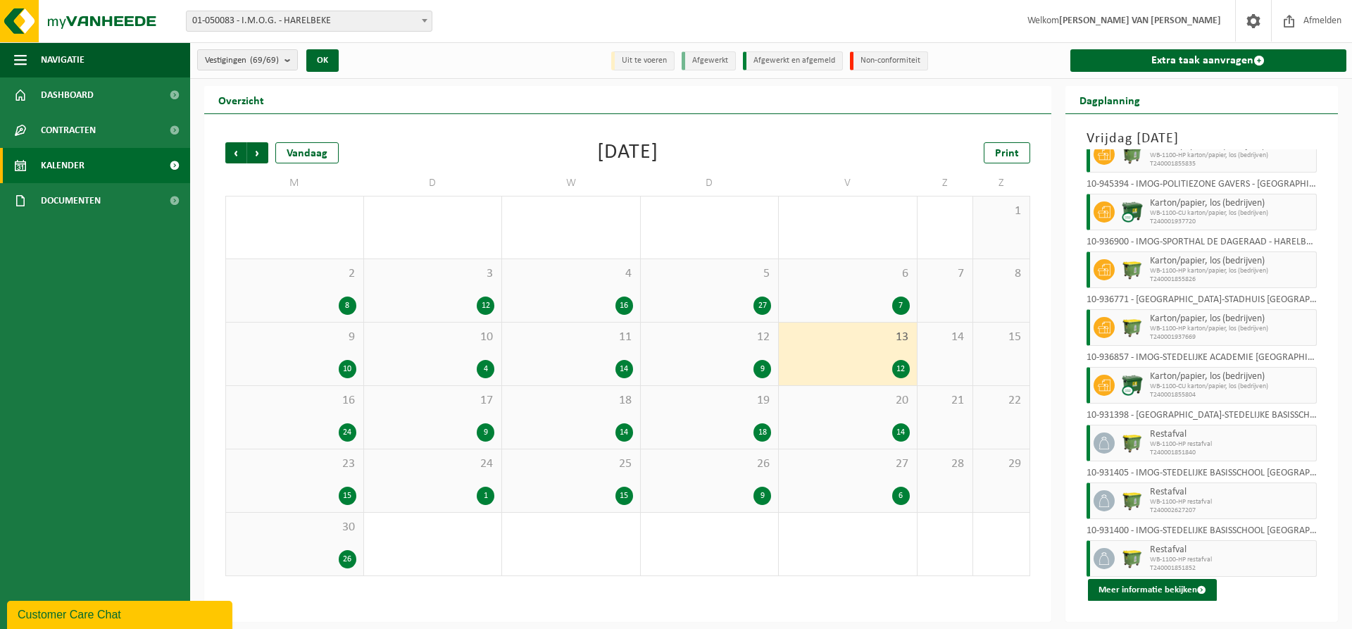
click at [332, 423] on div "24" at bounding box center [294, 432] width 123 height 18
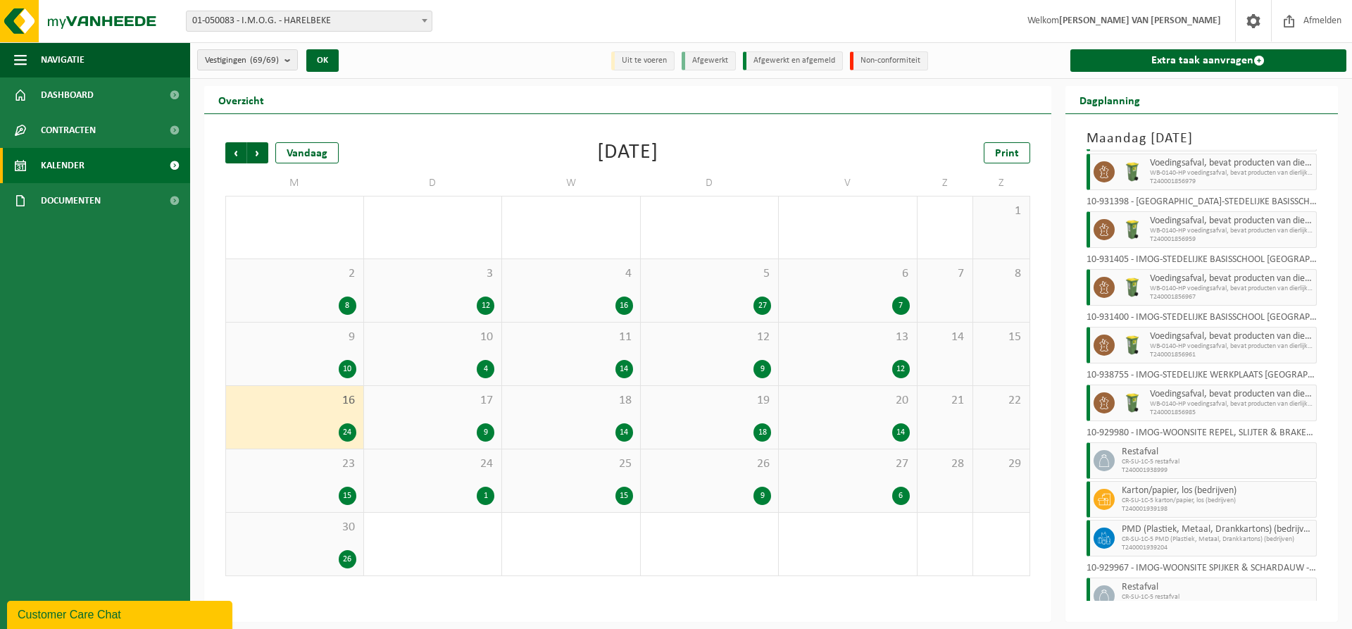
scroll to position [634, 0]
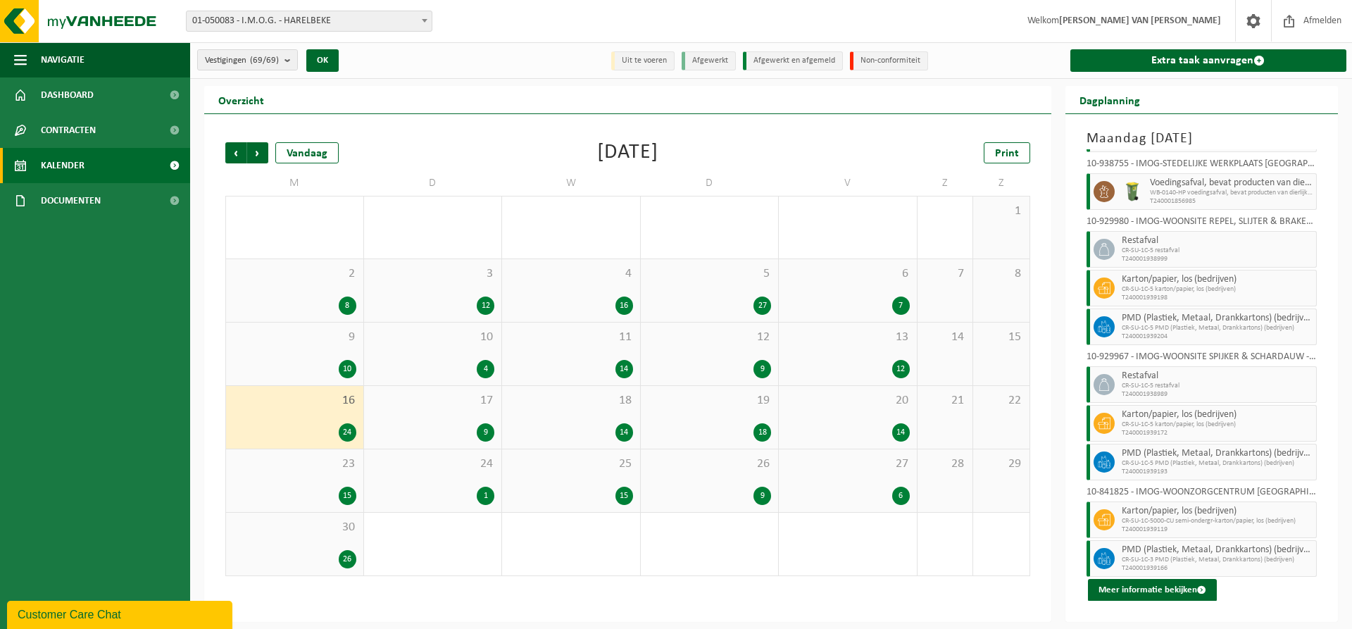
click at [437, 416] on div "17 9" at bounding box center [433, 417] width 138 height 63
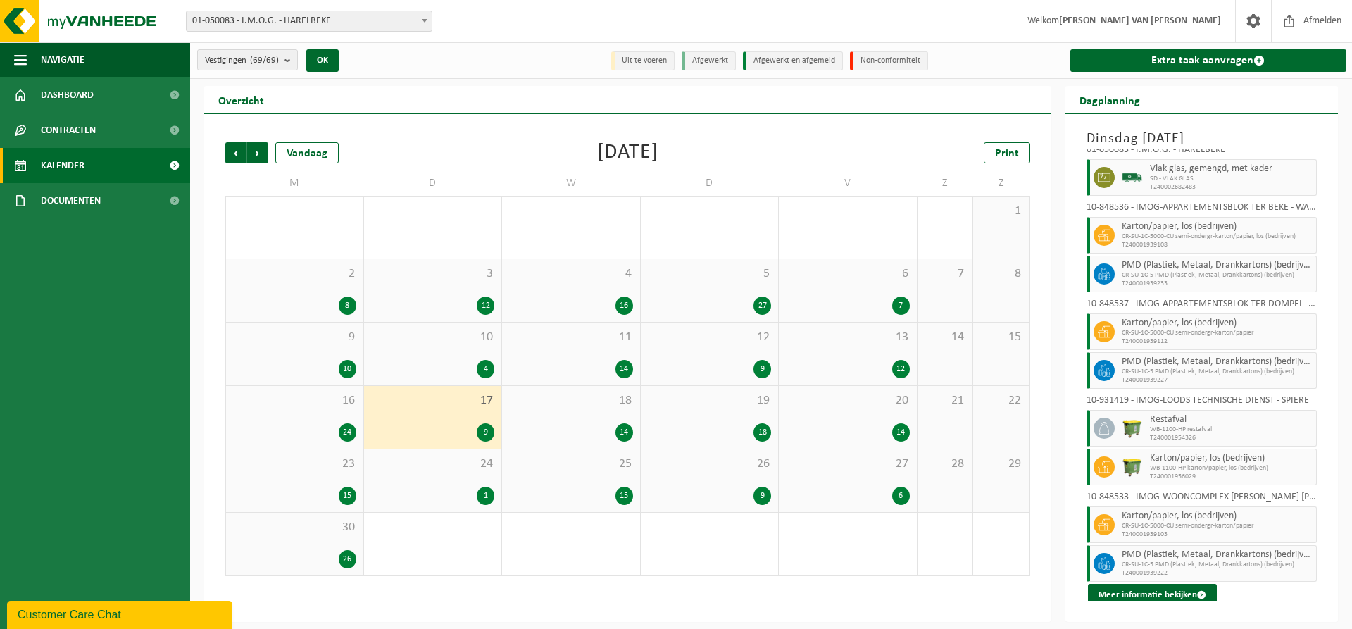
scroll to position [16, 0]
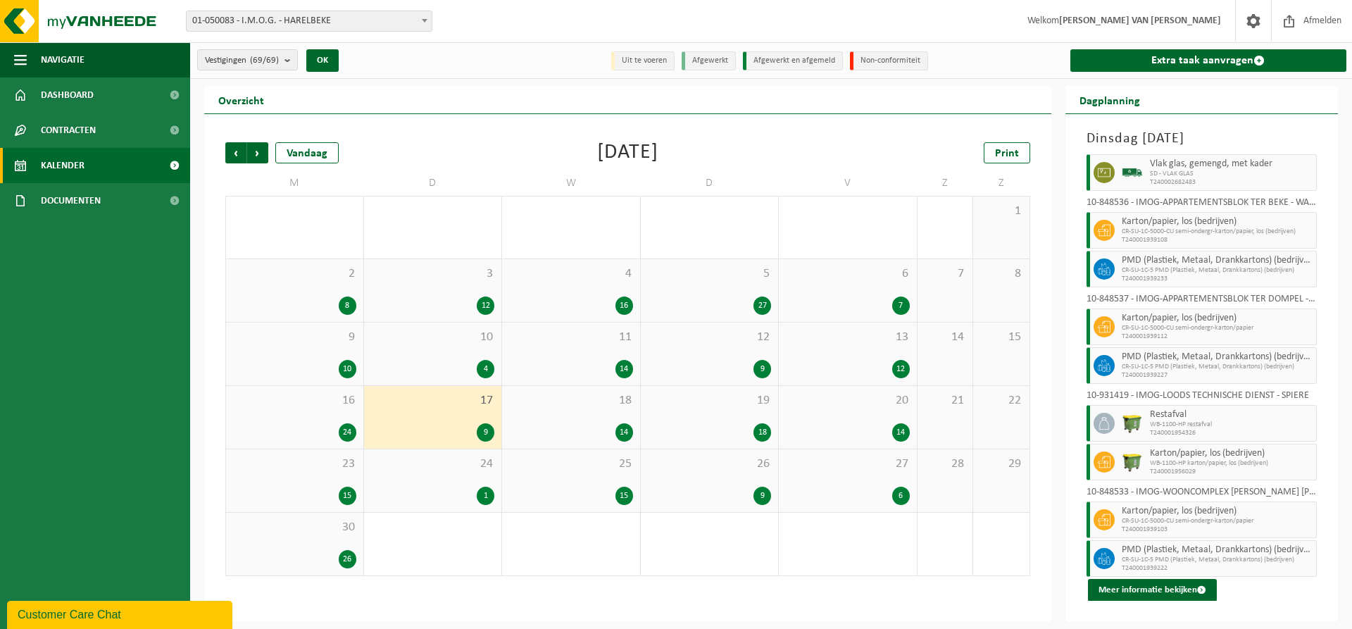
click at [596, 401] on span "18" at bounding box center [571, 400] width 124 height 15
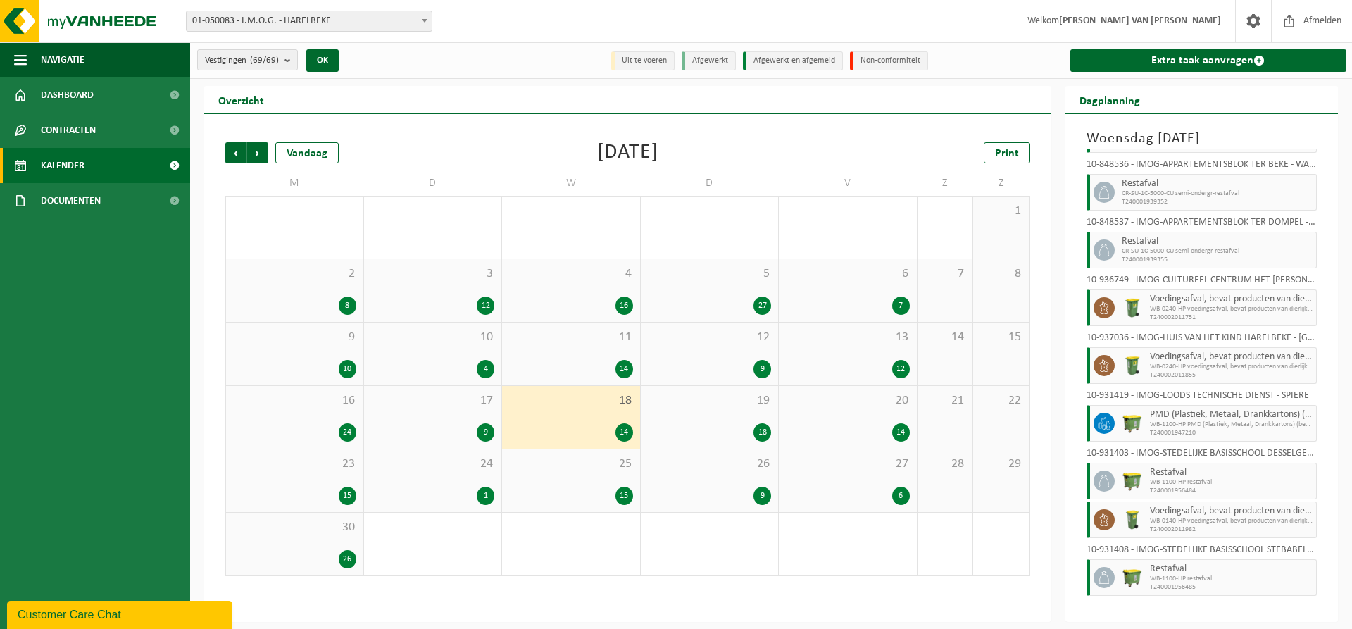
scroll to position [324, 0]
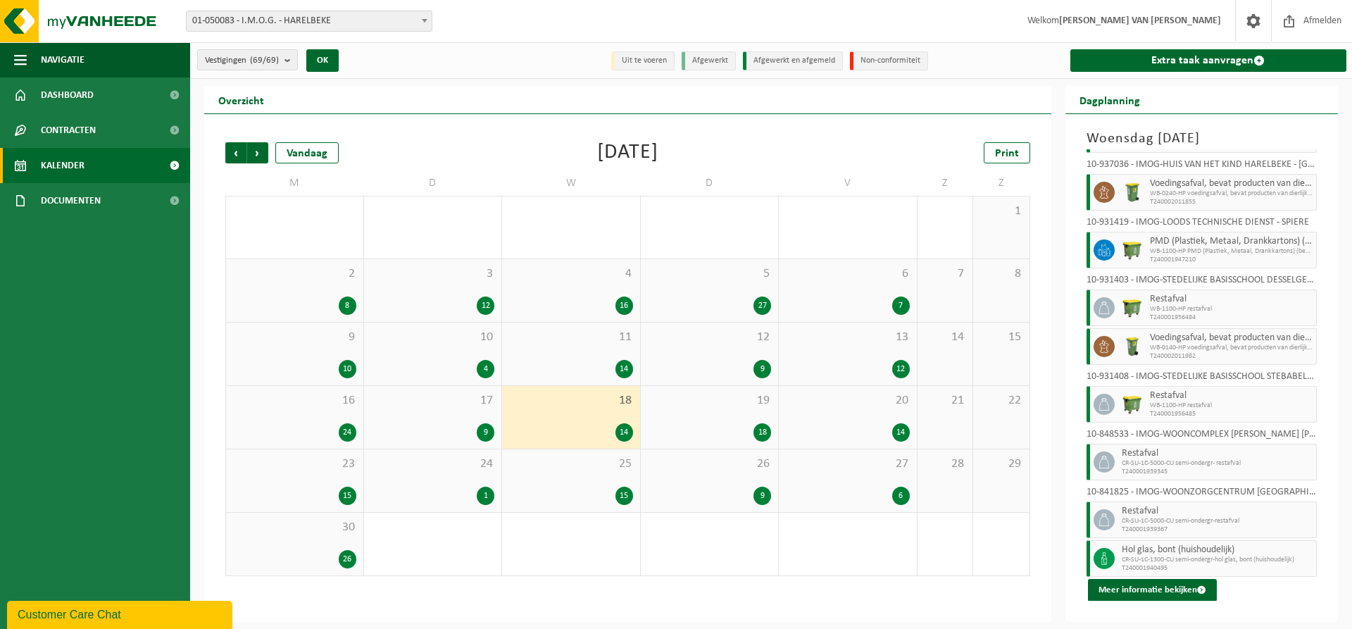
click at [725, 408] on div "19 18" at bounding box center [710, 417] width 138 height 63
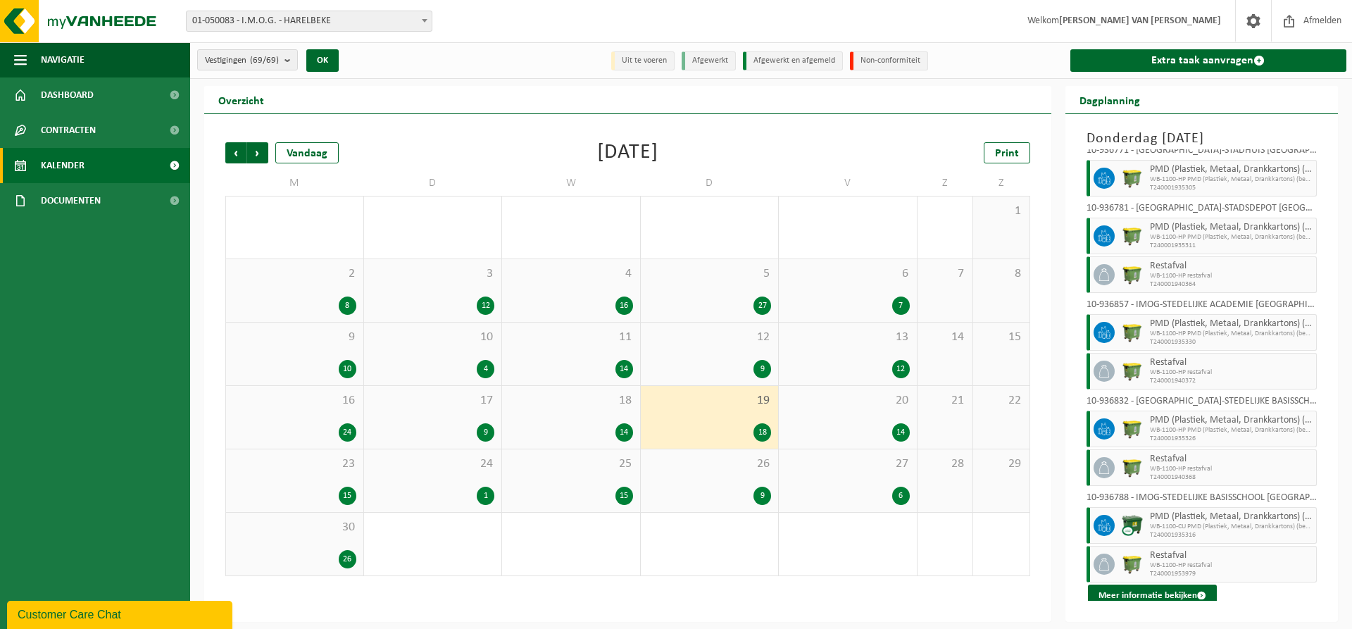
scroll to position [517, 0]
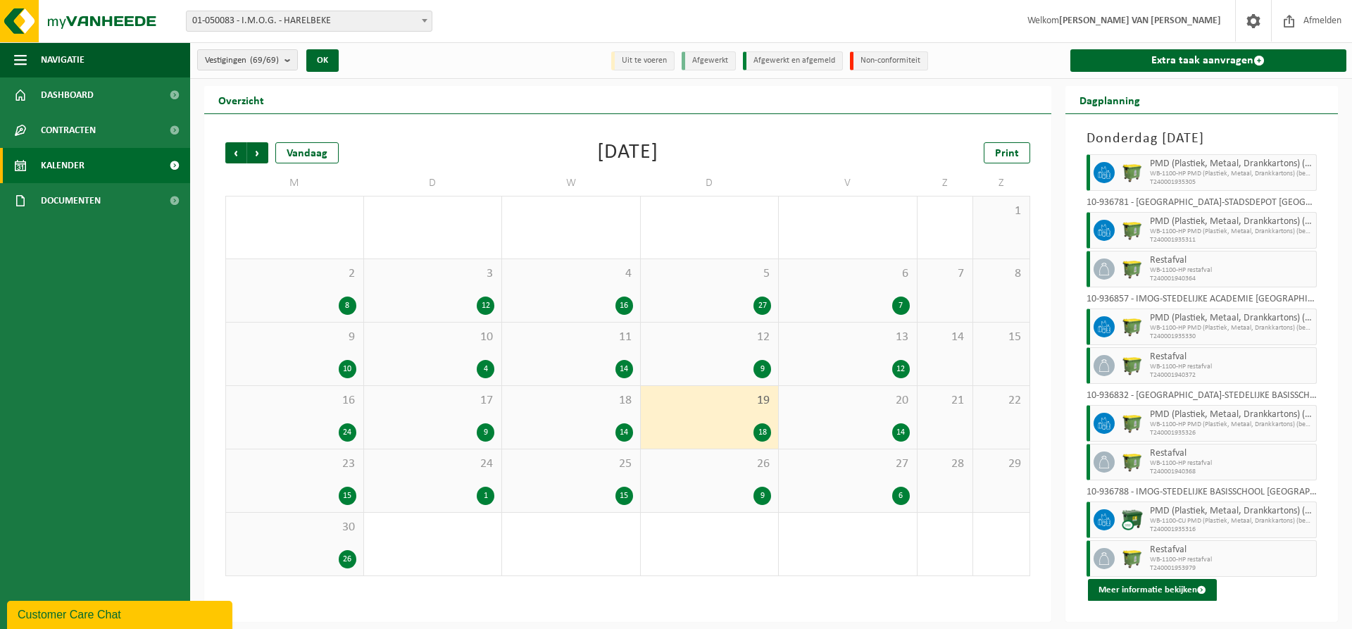
click at [876, 418] on div "20 14" at bounding box center [848, 417] width 138 height 63
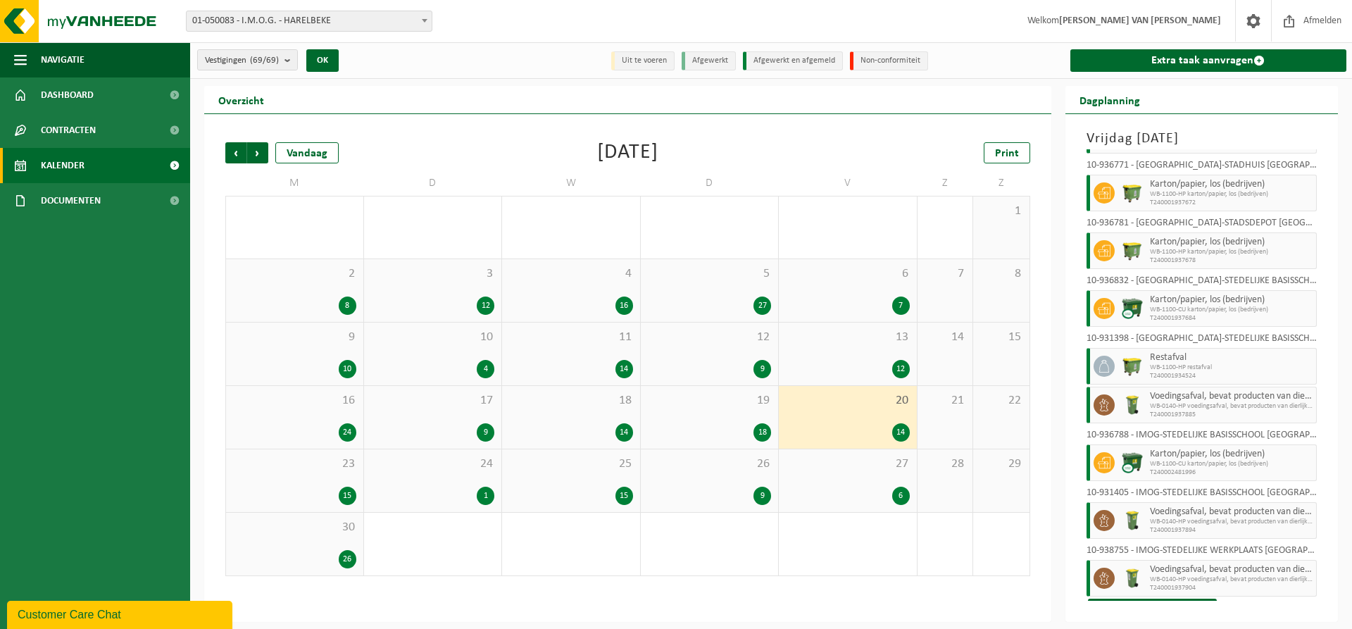
scroll to position [362, 0]
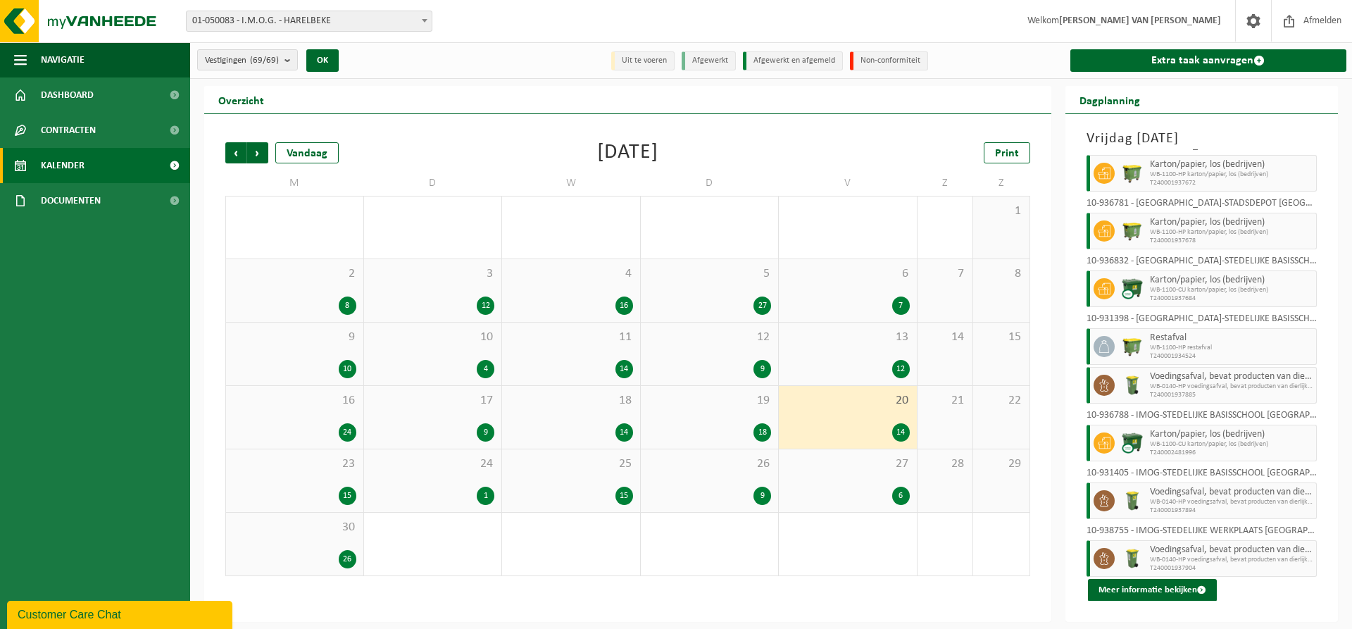
click at [339, 484] on div "23 15" at bounding box center [294, 480] width 137 height 63
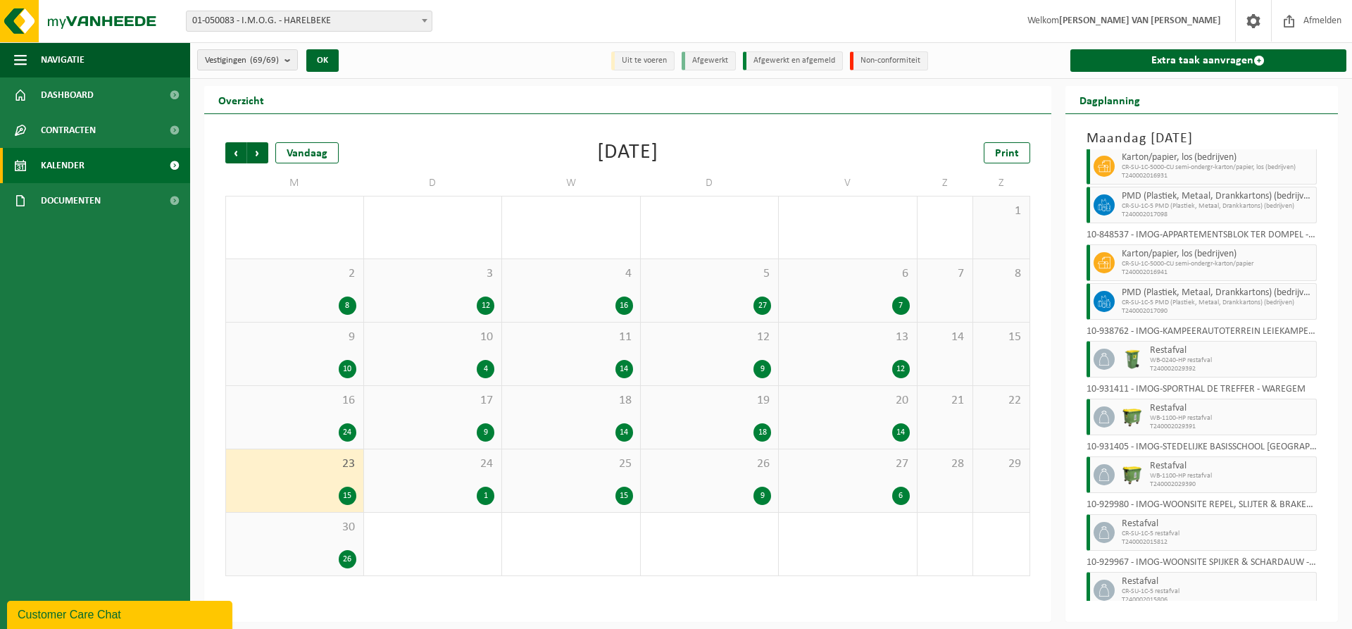
scroll to position [325, 0]
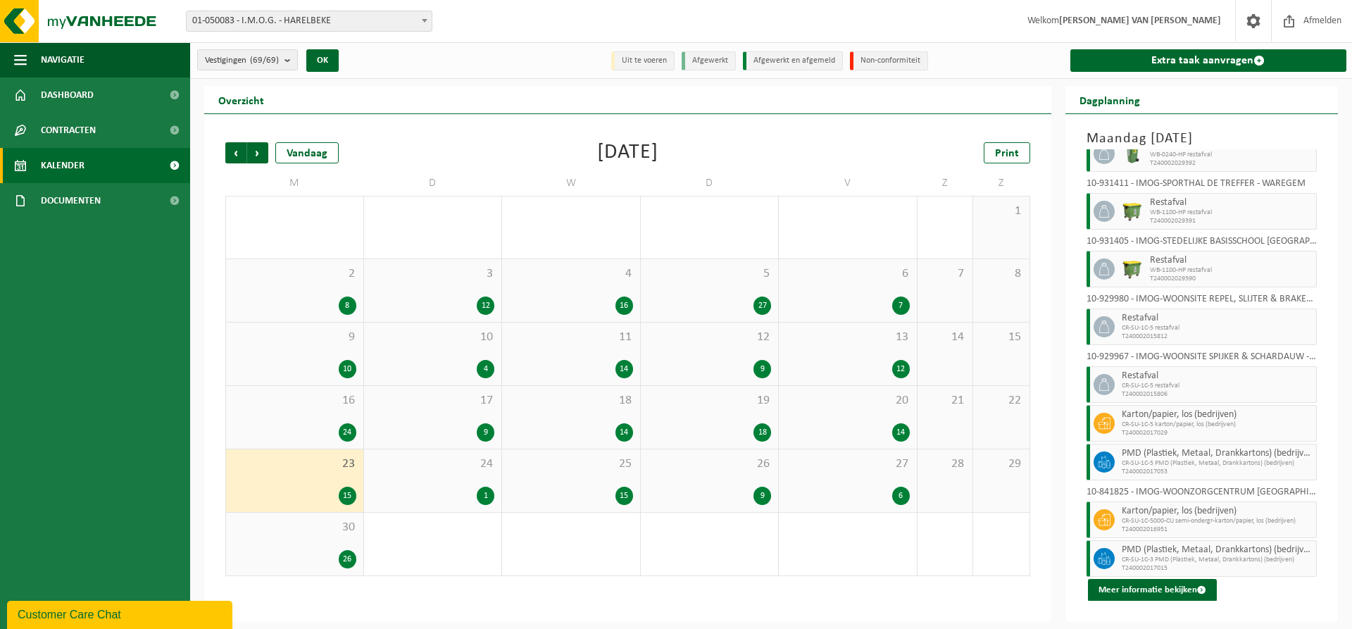
click at [465, 476] on div "24 1" at bounding box center [433, 480] width 138 height 63
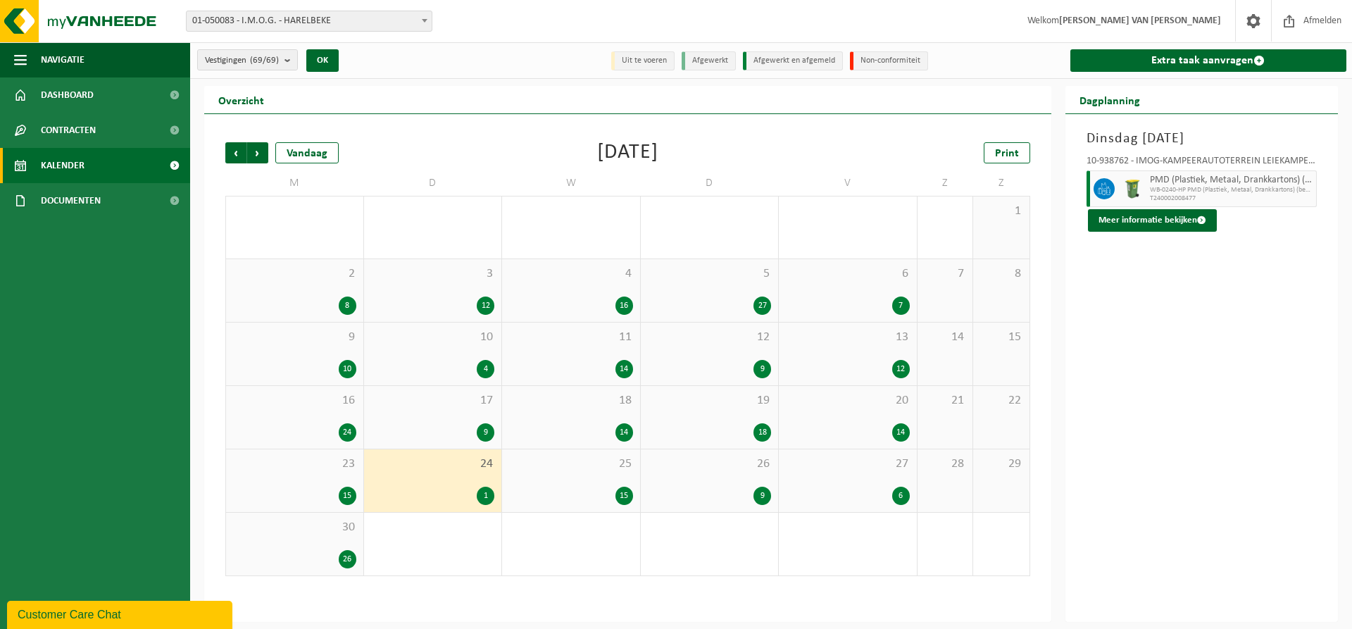
click at [594, 457] on span "25" at bounding box center [571, 463] width 124 height 15
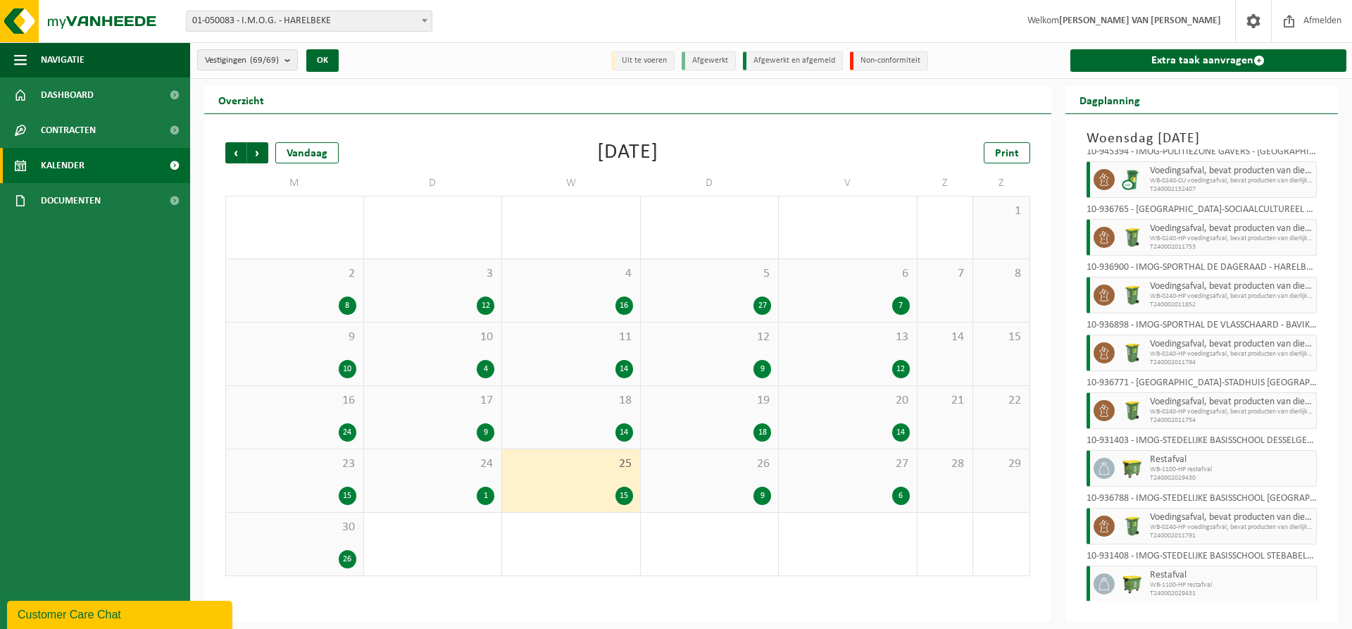
scroll to position [439, 0]
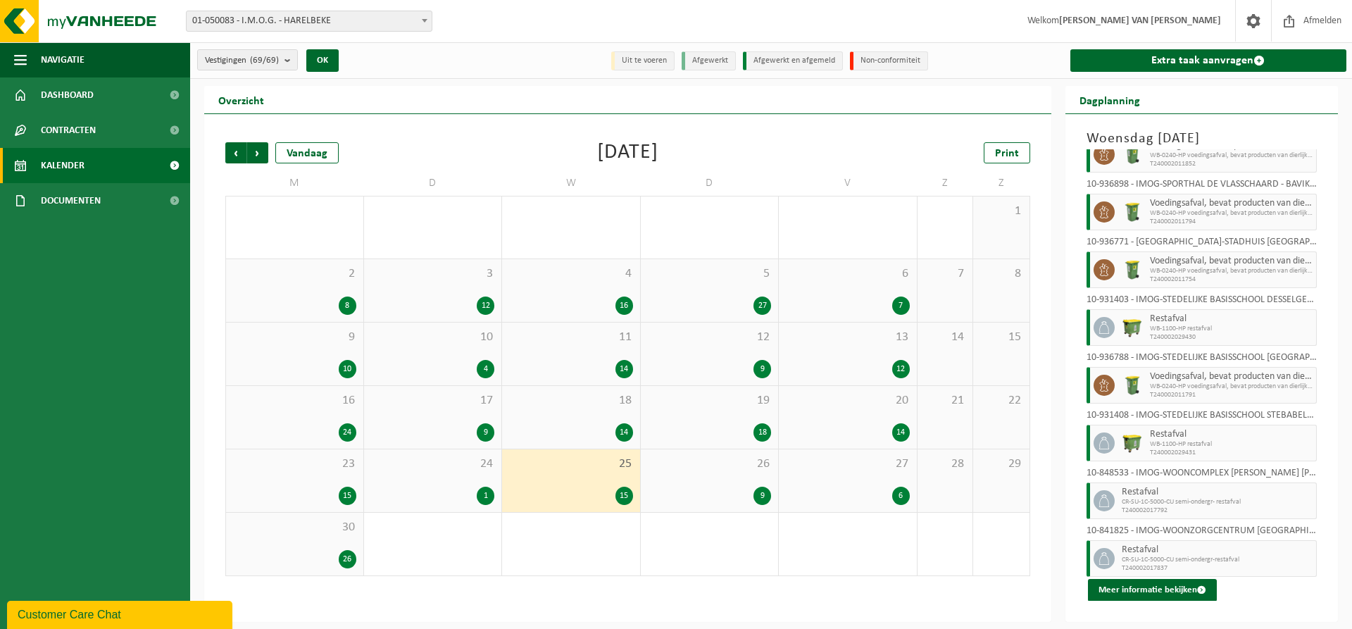
click at [724, 473] on div "26 9" at bounding box center [710, 480] width 138 height 63
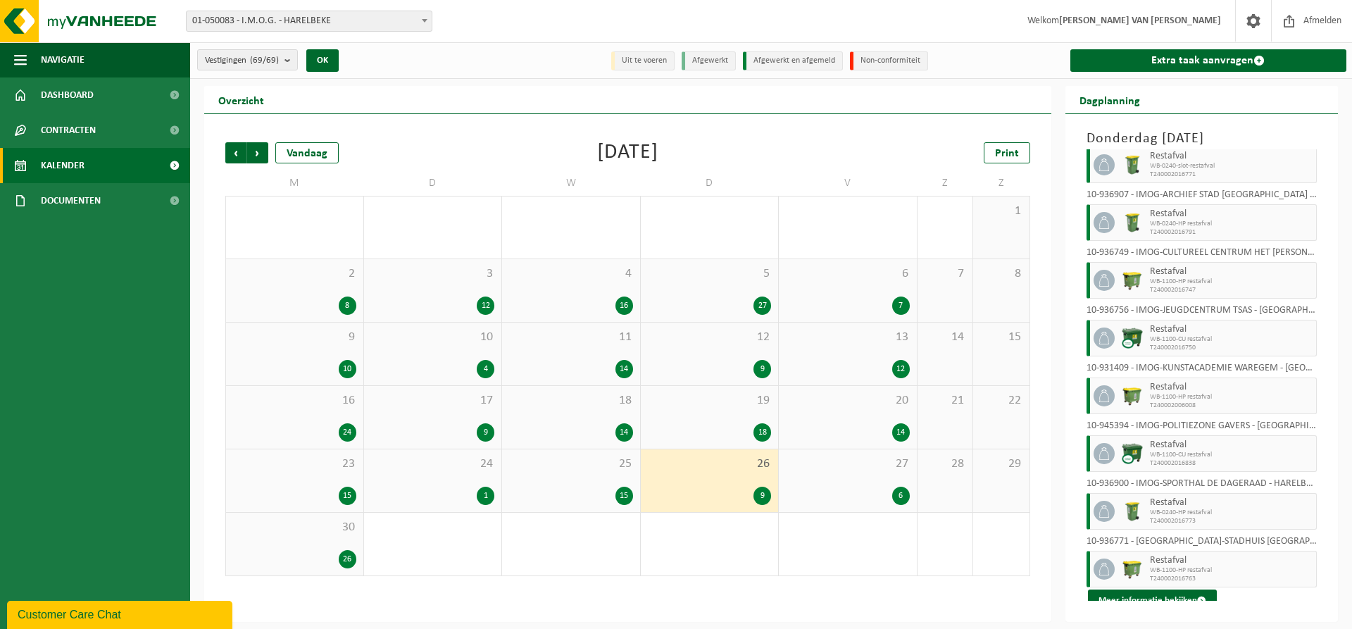
scroll to position [35, 0]
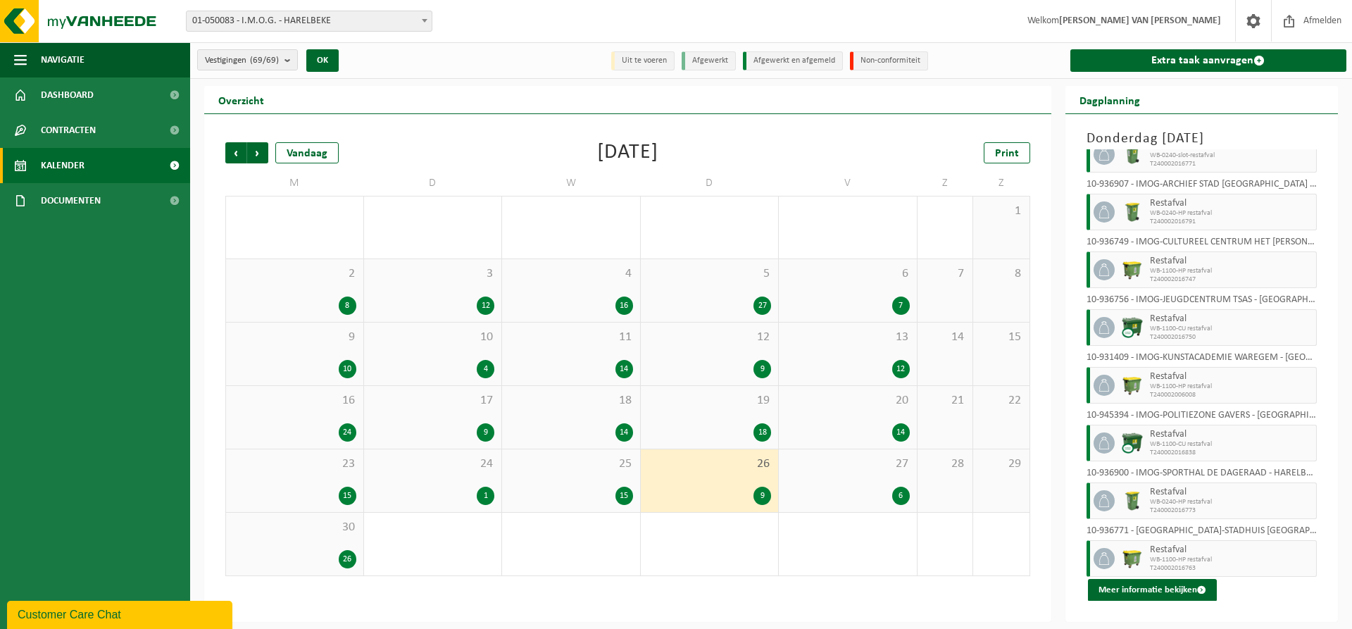
click at [853, 456] on span "27" at bounding box center [848, 463] width 124 height 15
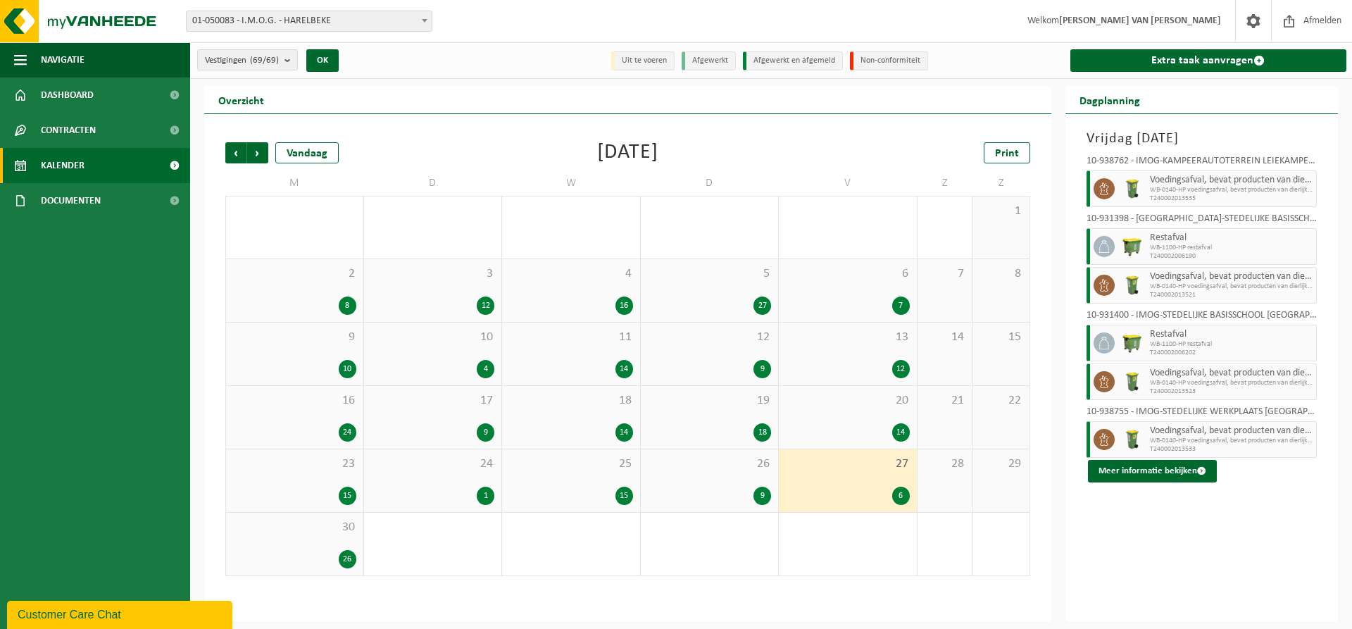
click at [288, 545] on div "30 26" at bounding box center [294, 544] width 137 height 63
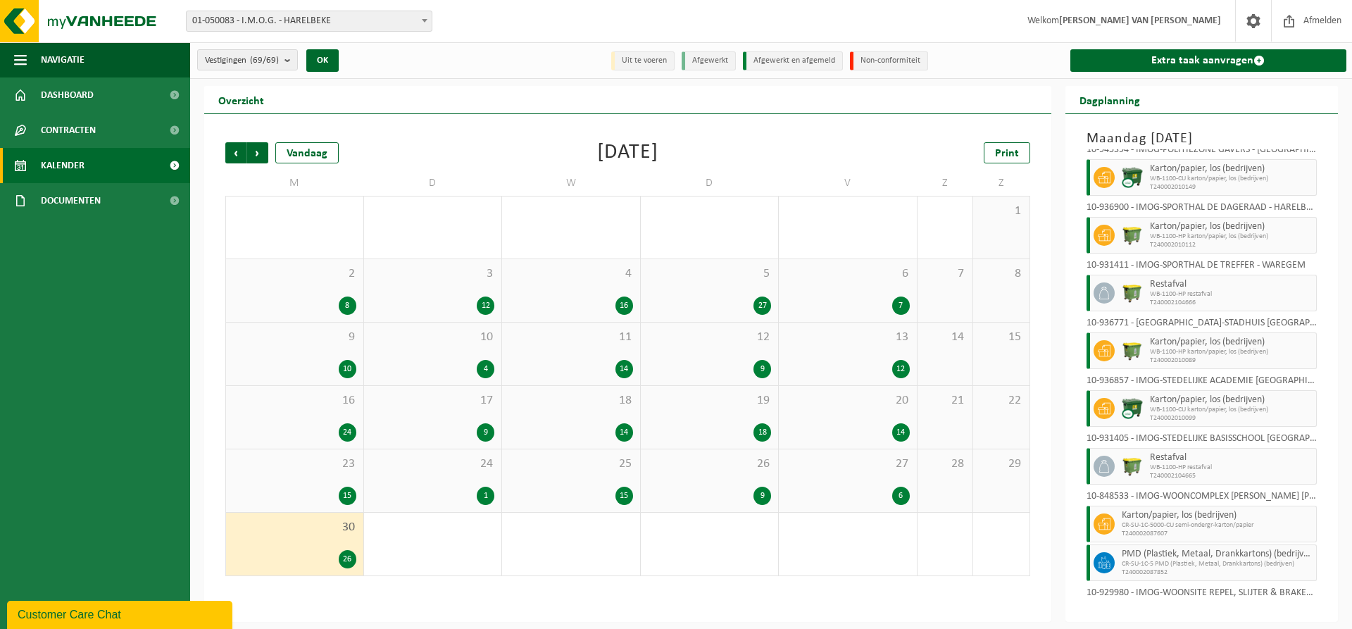
scroll to position [864, 0]
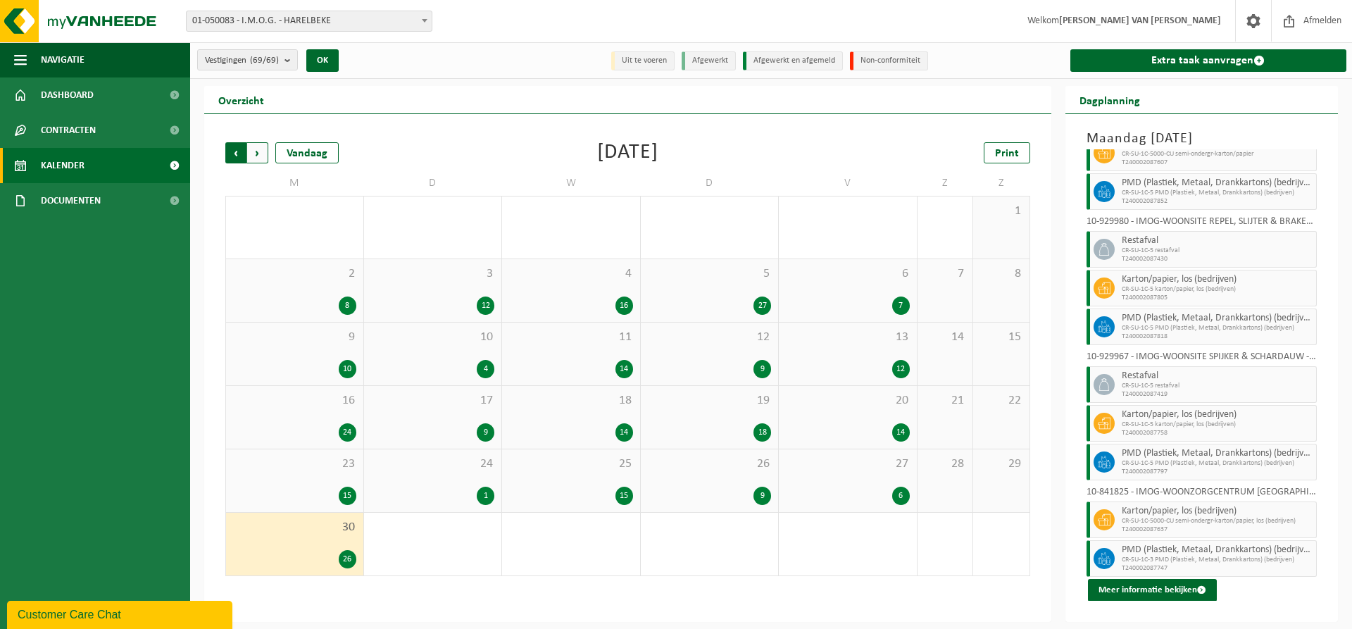
click at [258, 148] on span "Volgende" at bounding box center [257, 152] width 21 height 21
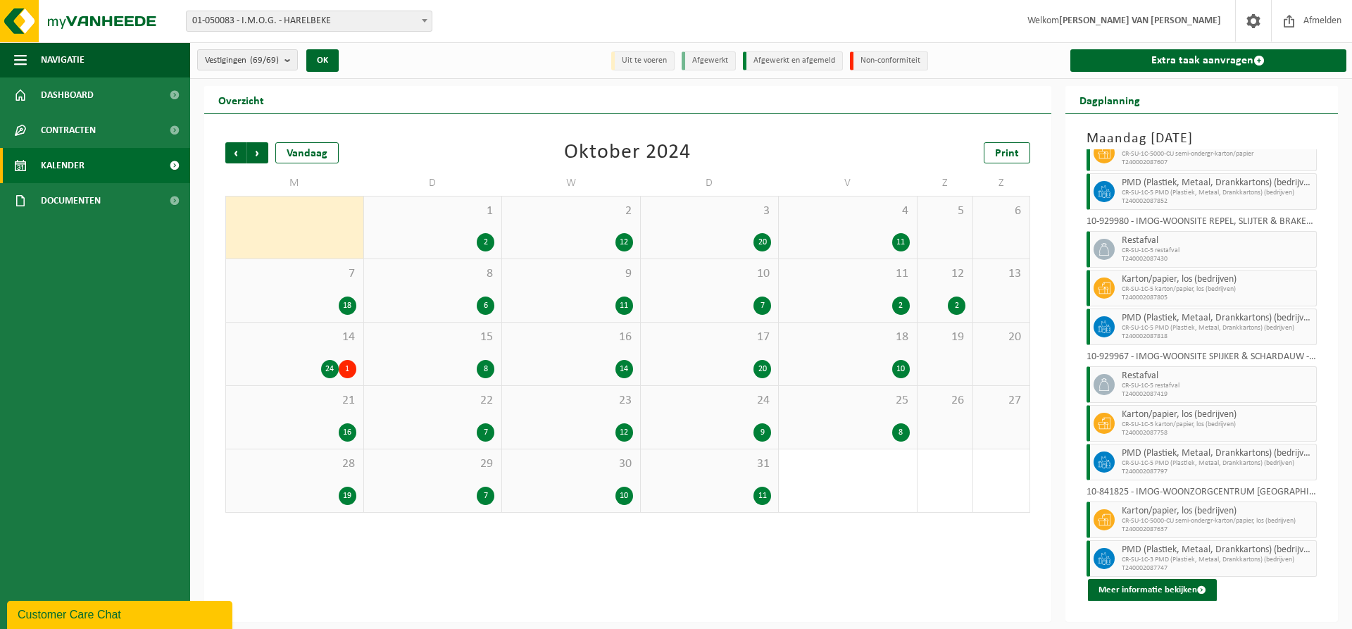
click at [434, 228] on div "1 2" at bounding box center [433, 227] width 138 height 62
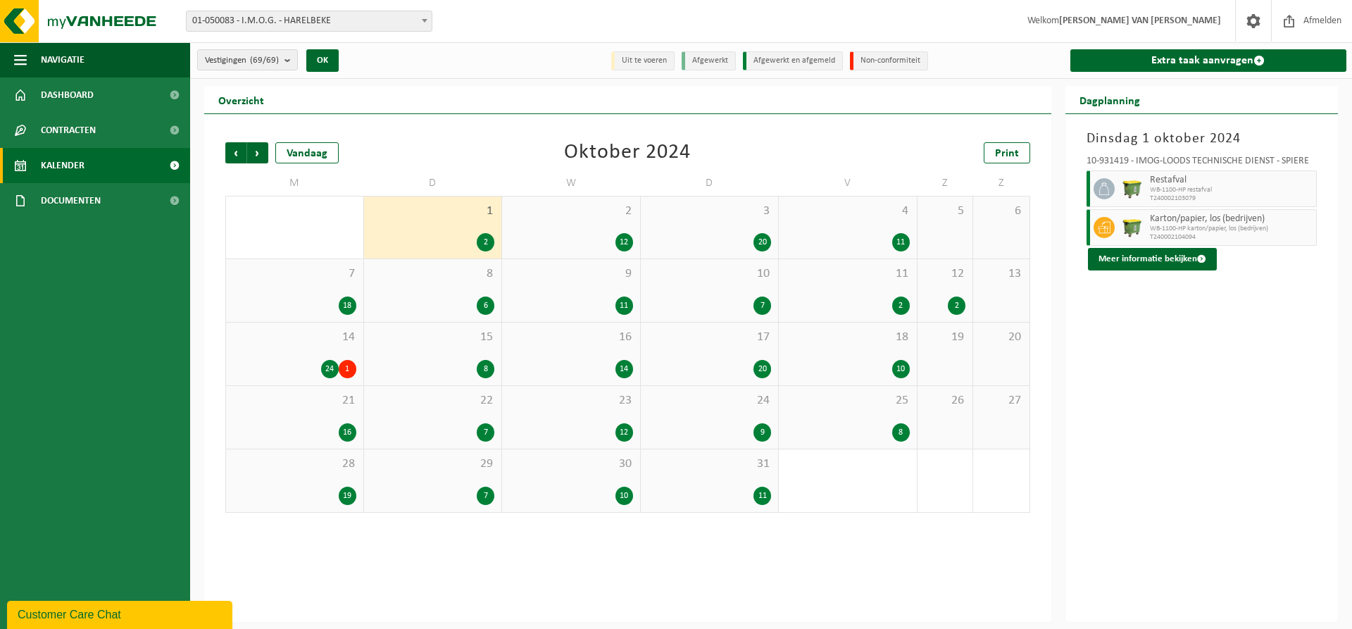
click at [602, 239] on div "12" at bounding box center [571, 242] width 124 height 18
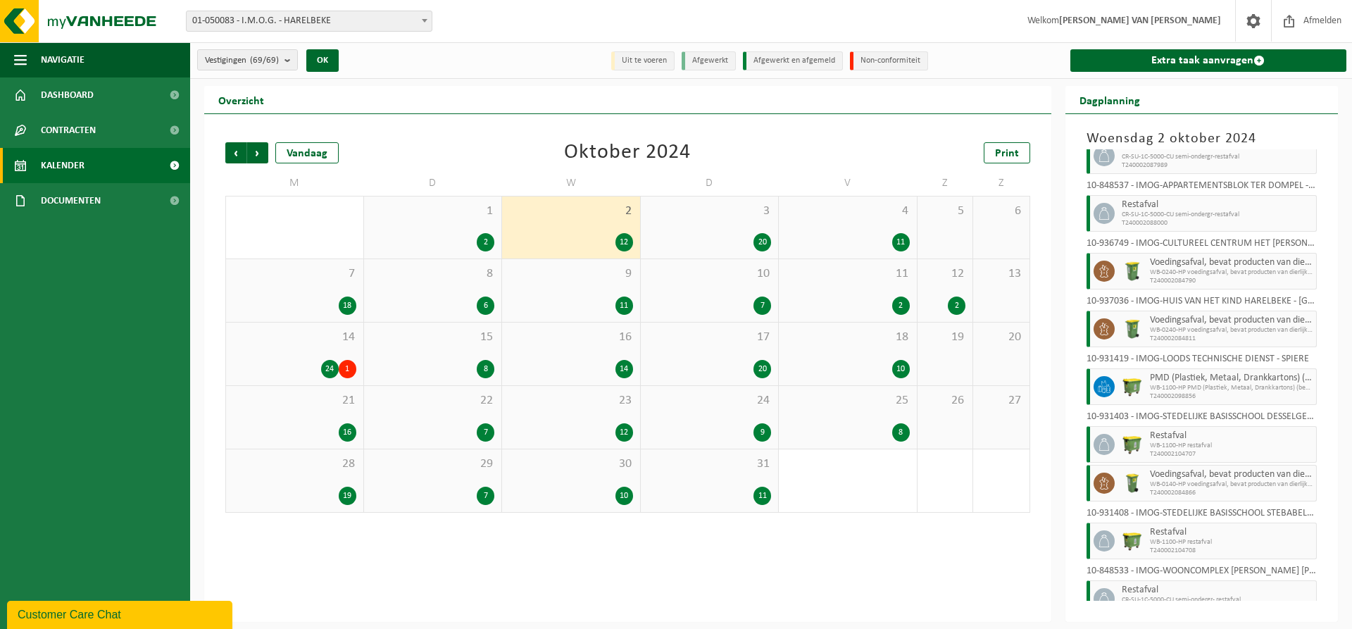
scroll to position [246, 0]
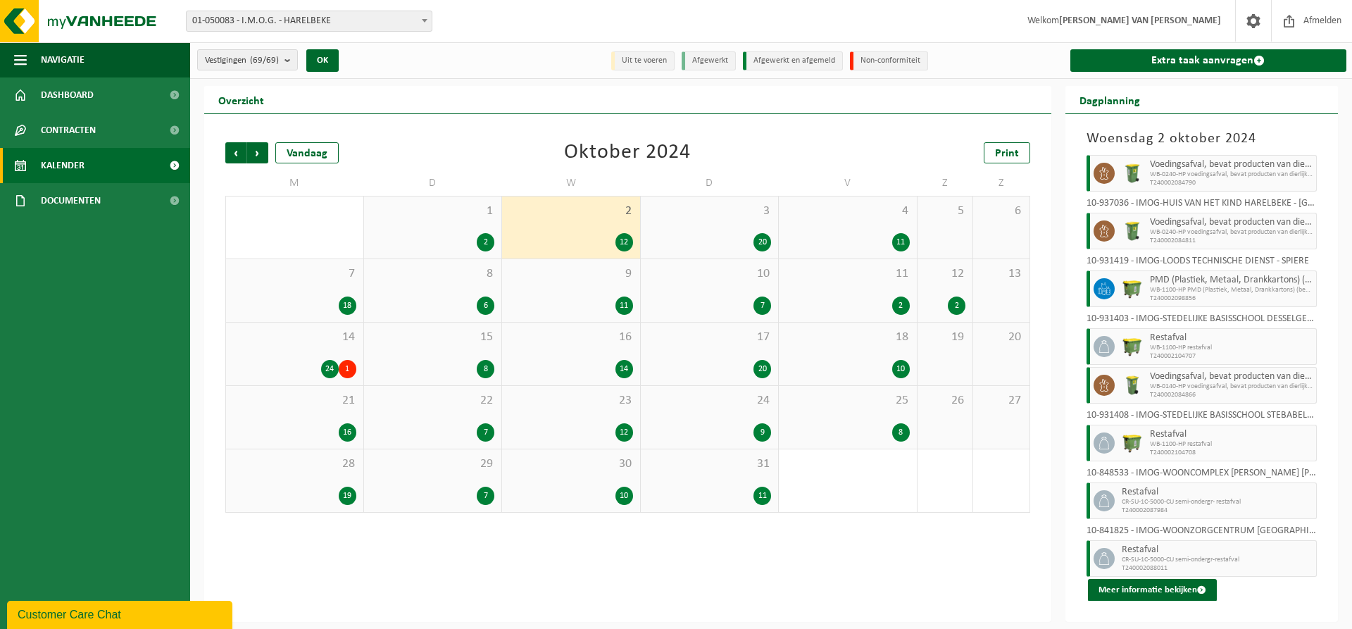
click at [715, 230] on div "3 20" at bounding box center [710, 227] width 138 height 62
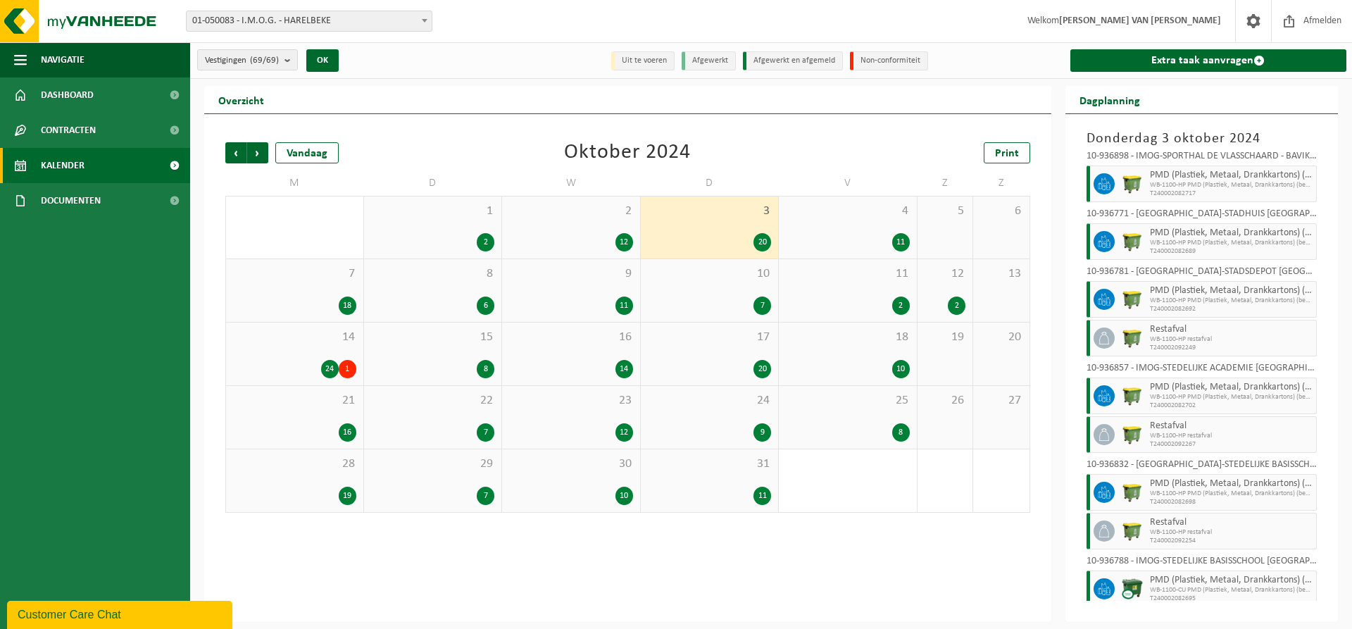
scroll to position [632, 0]
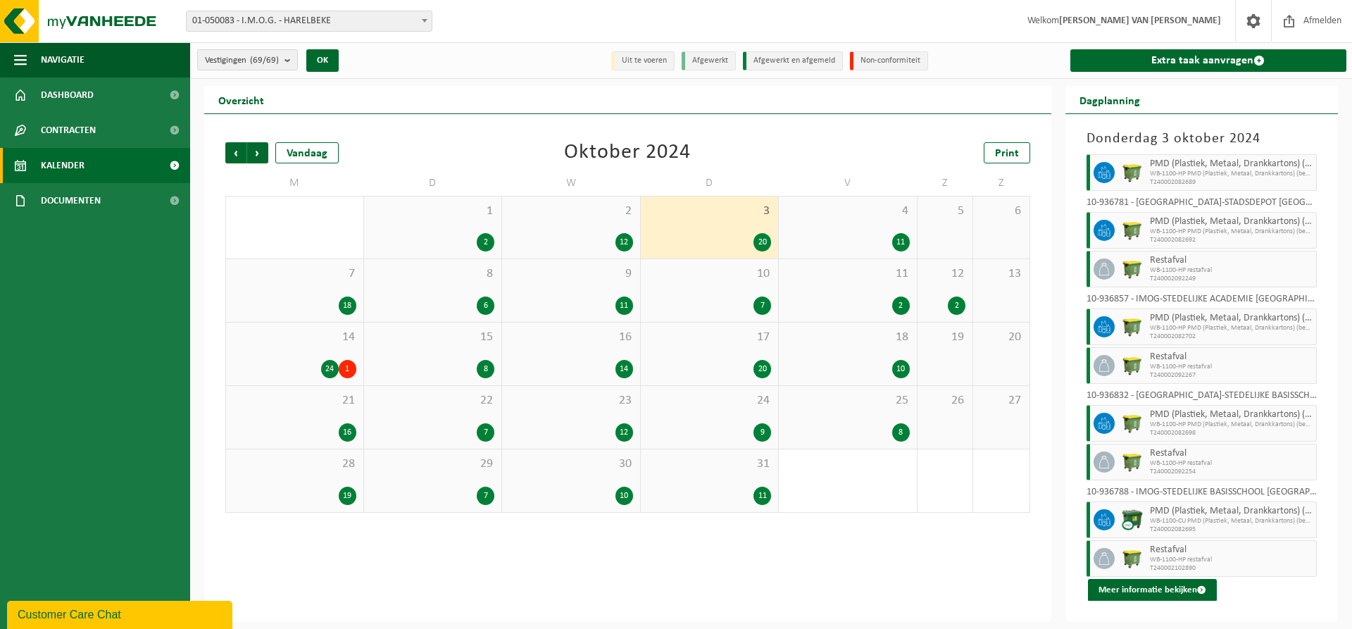
click at [852, 240] on div "11" at bounding box center [848, 242] width 124 height 18
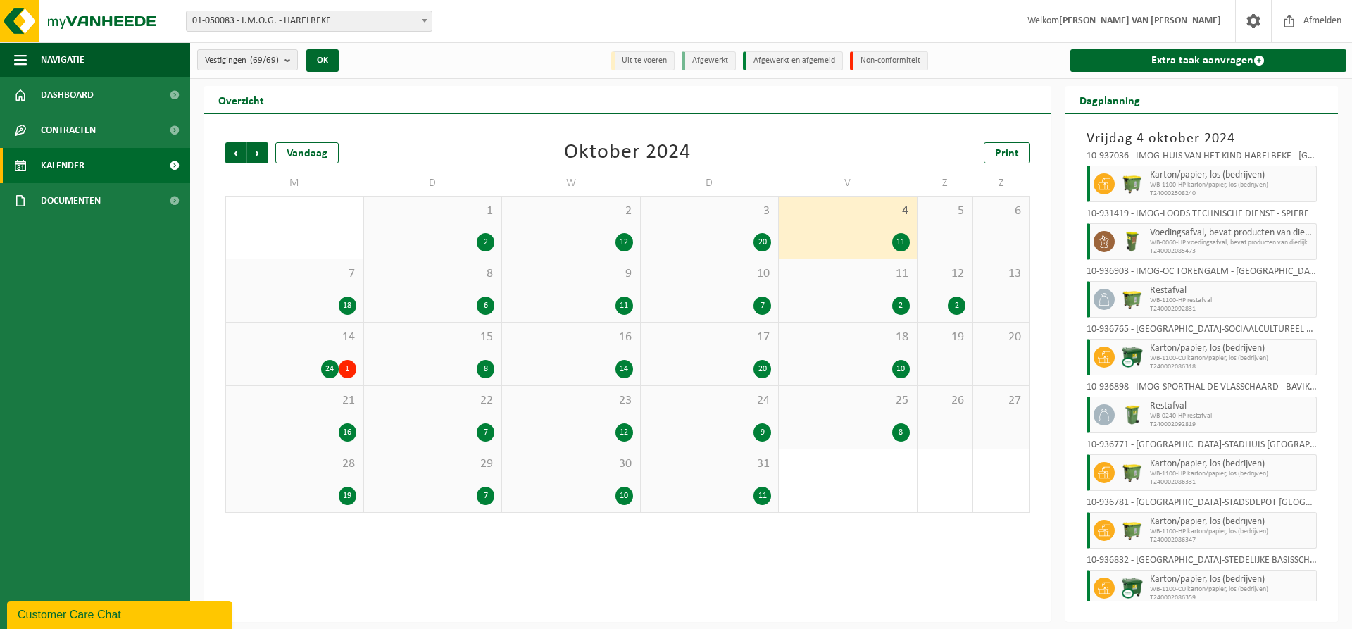
scroll to position [208, 0]
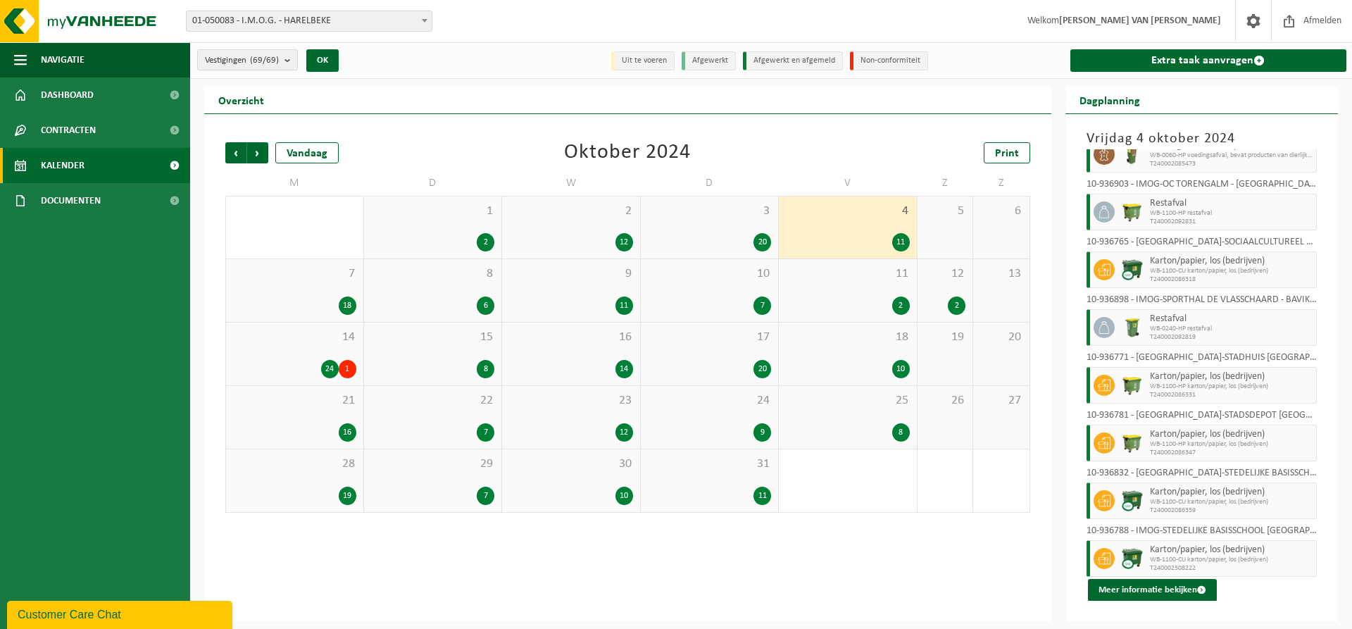
click at [292, 284] on div "7 18" at bounding box center [294, 290] width 137 height 63
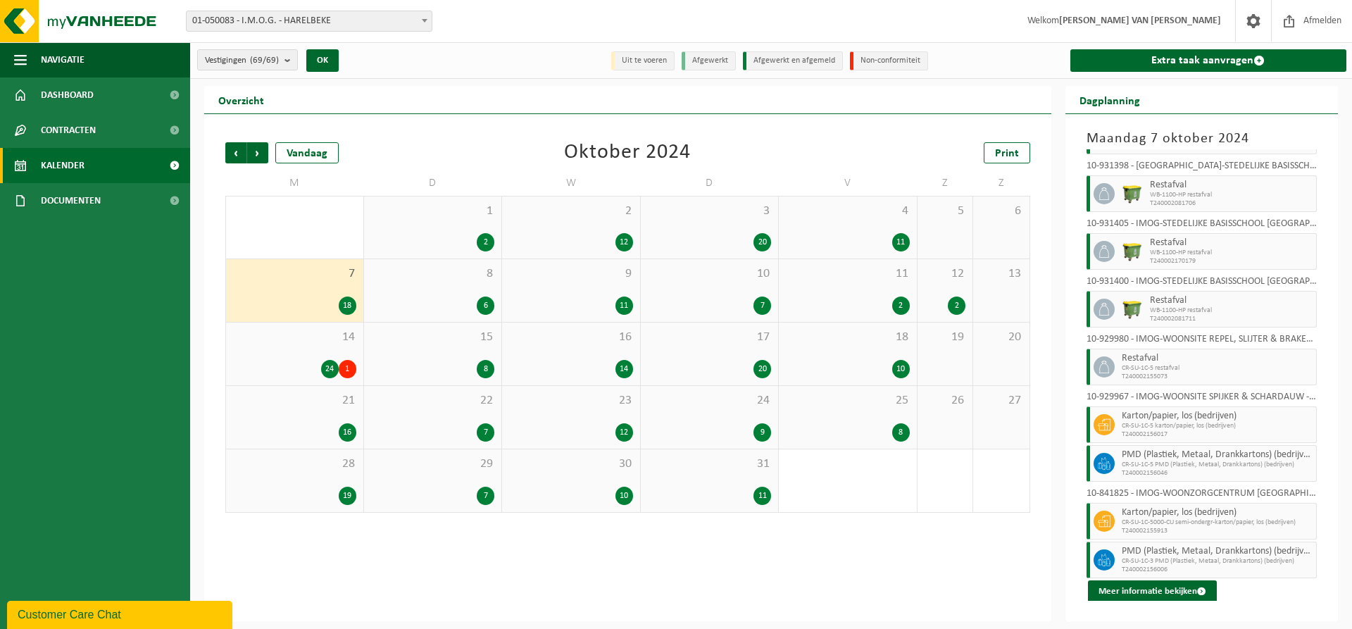
scroll to position [479, 0]
click at [468, 296] on div "6" at bounding box center [433, 305] width 124 height 18
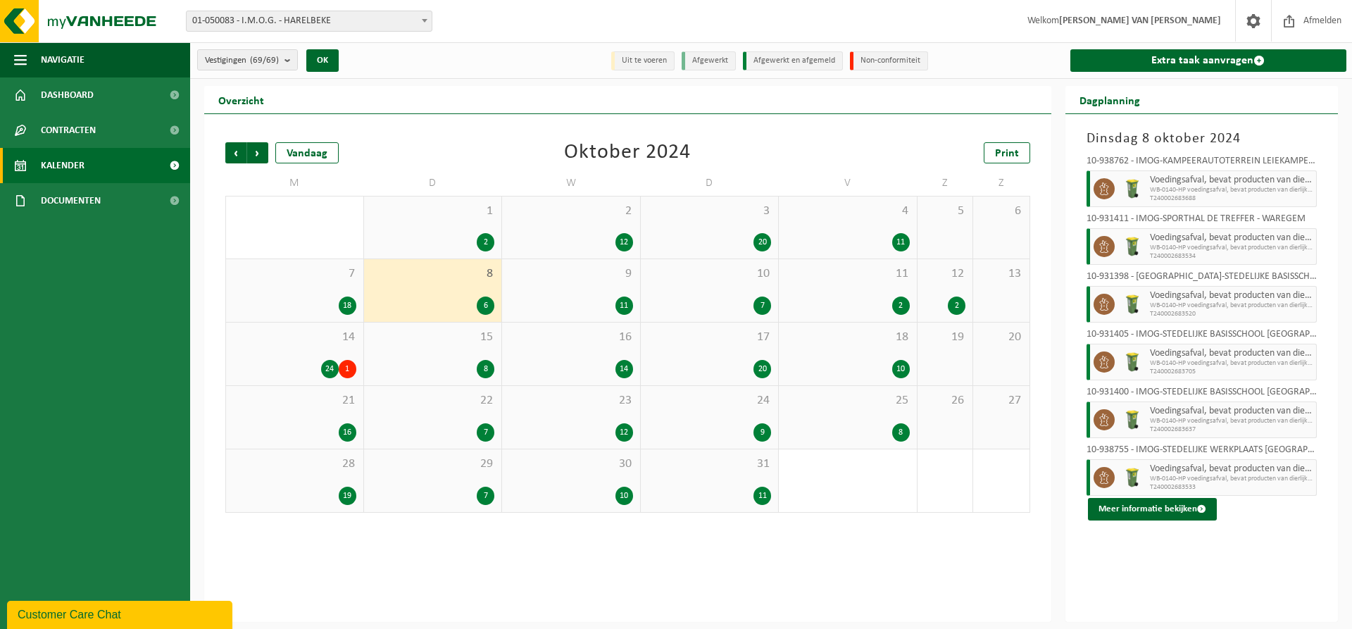
click at [563, 294] on div "9 11" at bounding box center [571, 290] width 138 height 63
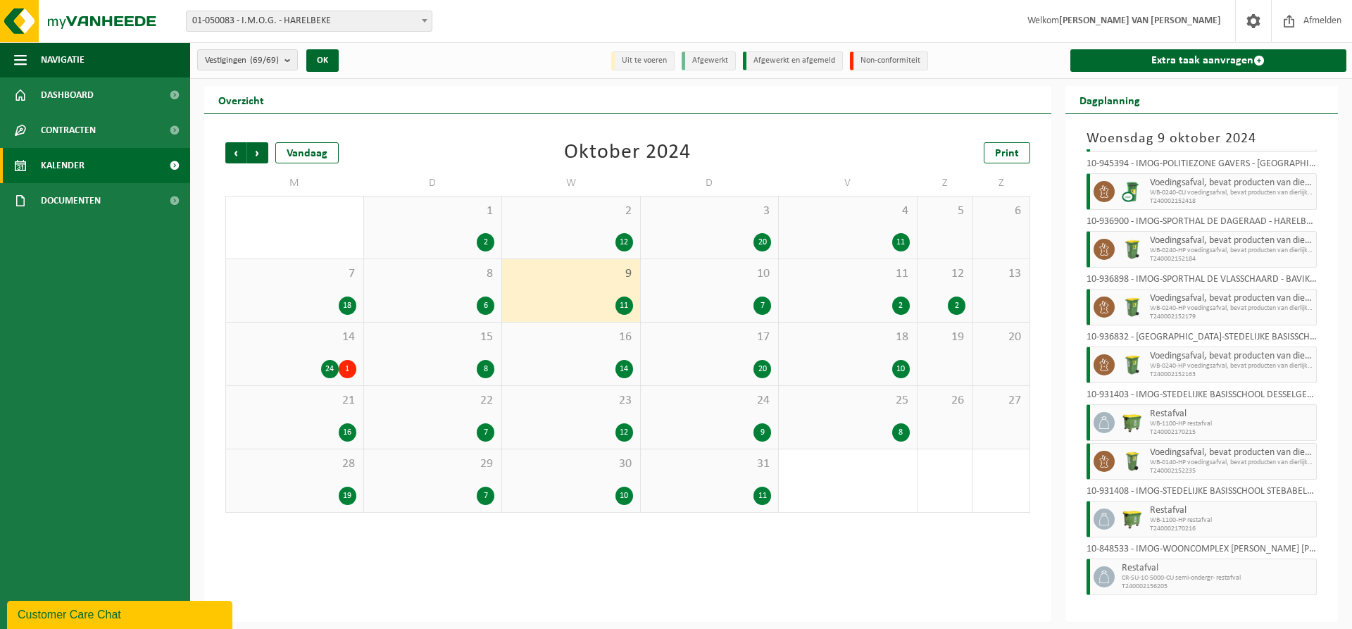
scroll to position [189, 0]
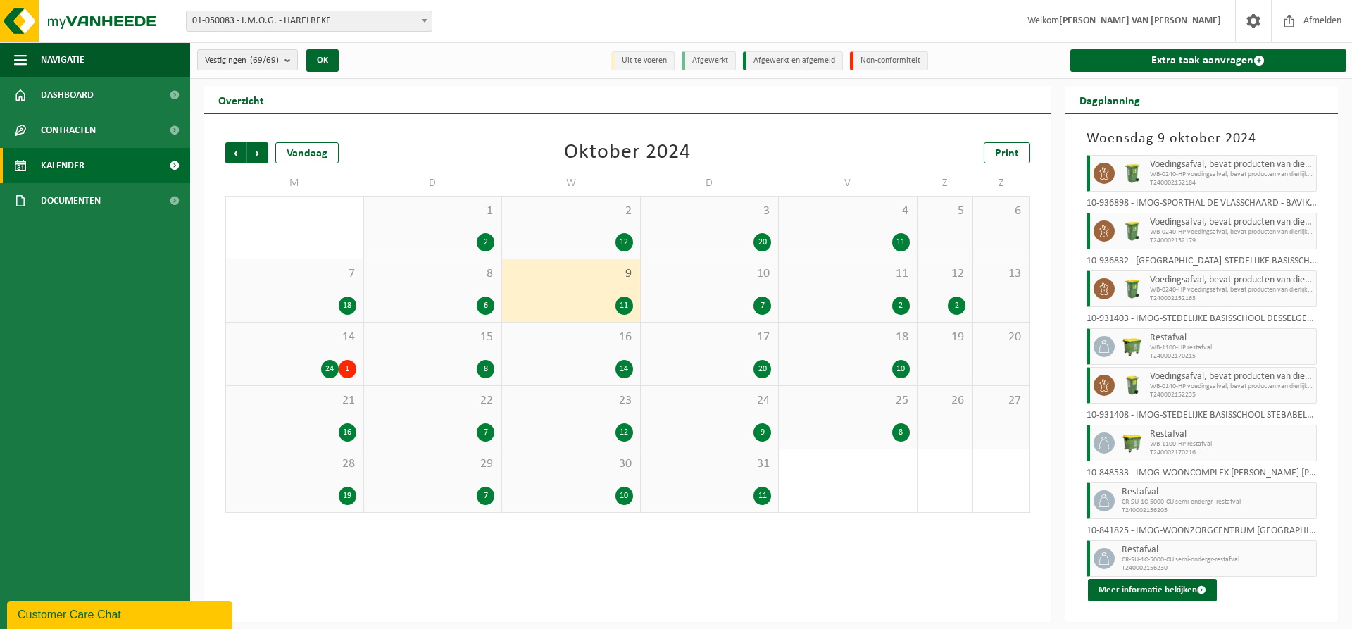
click at [729, 296] on div "7" at bounding box center [710, 305] width 124 height 18
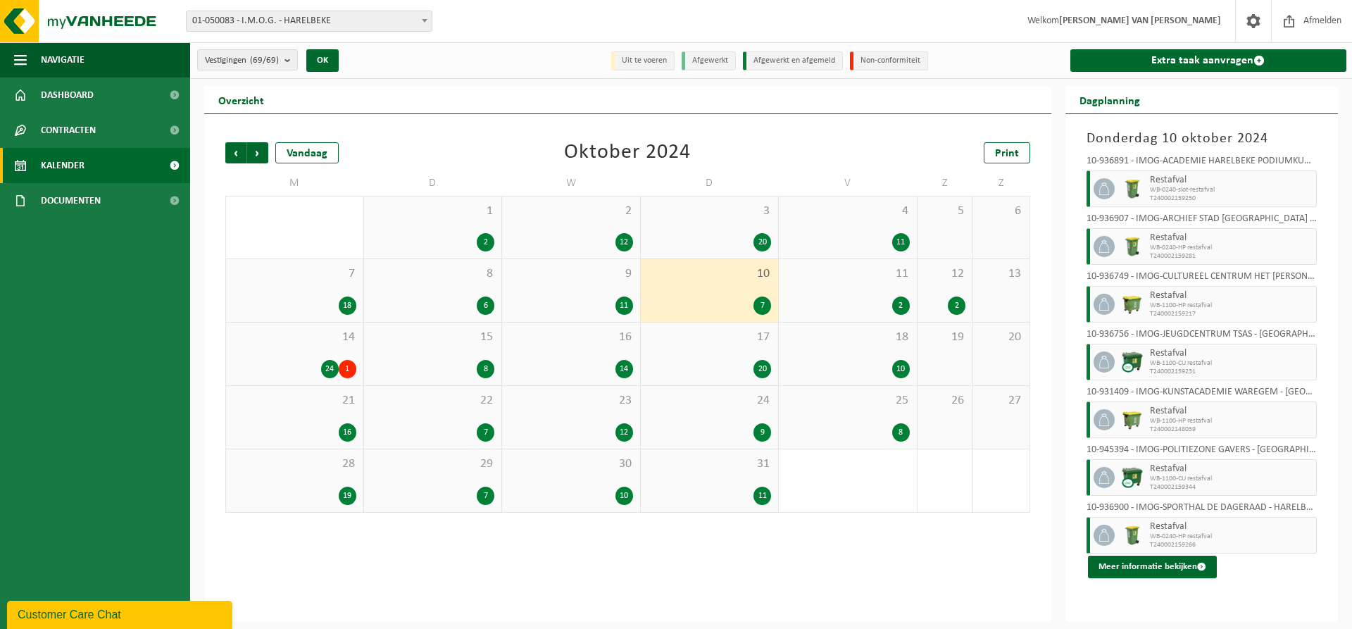
click at [824, 287] on div "11 2" at bounding box center [848, 290] width 138 height 63
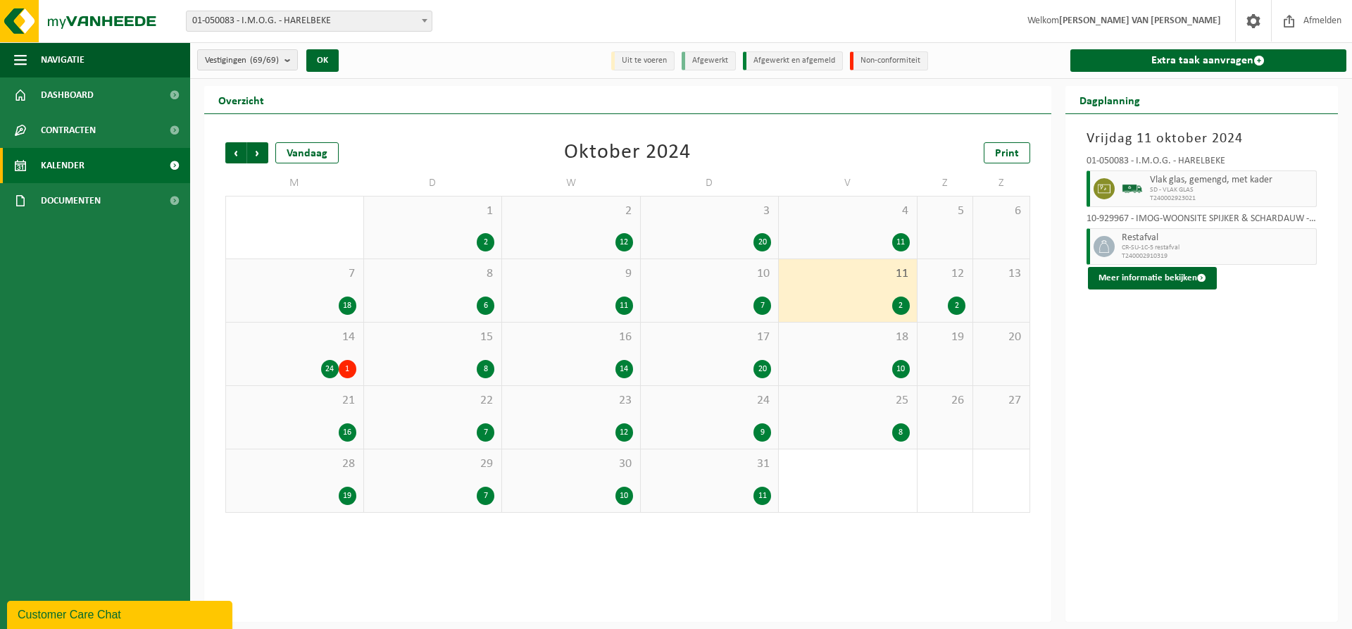
click at [931, 285] on div "12 2" at bounding box center [945, 290] width 56 height 63
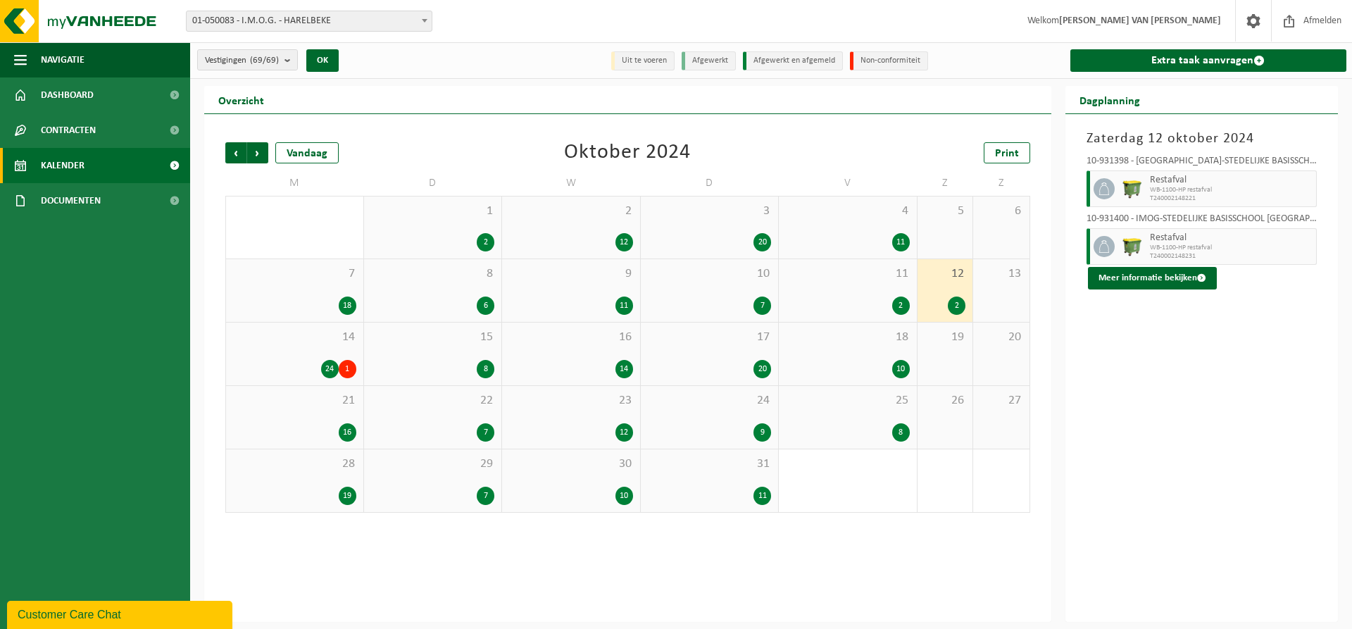
click at [295, 357] on div "14 24 1" at bounding box center [294, 353] width 137 height 63
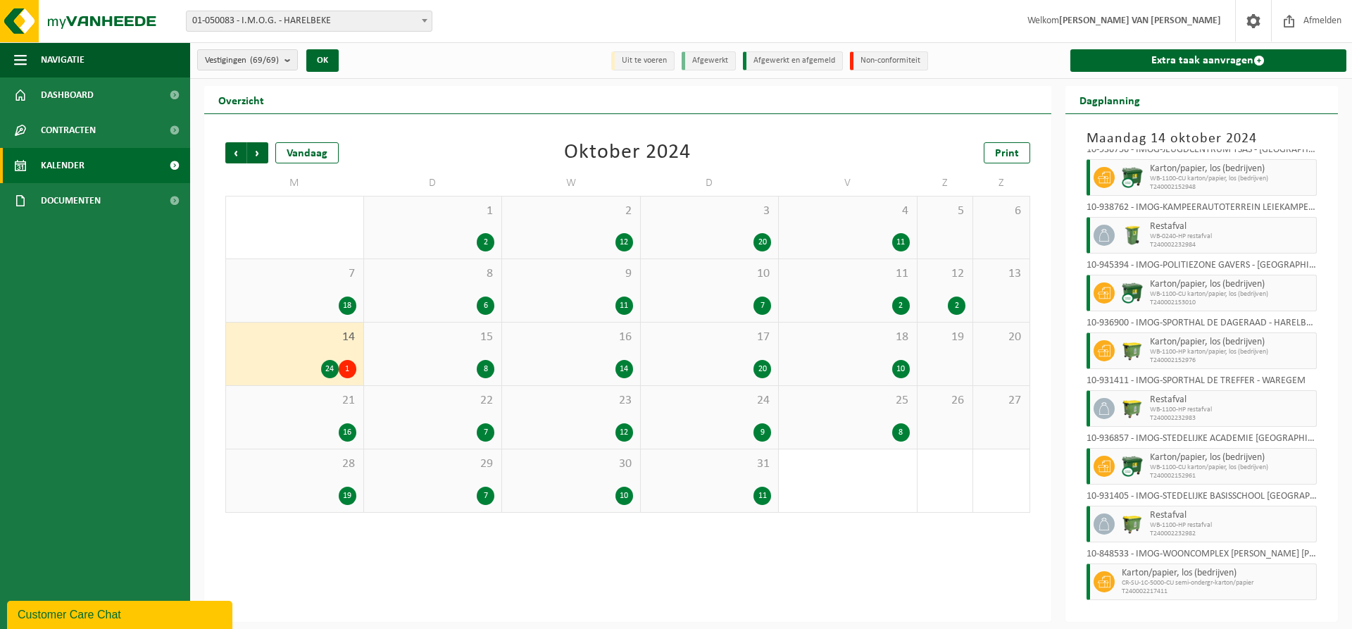
scroll to position [883, 0]
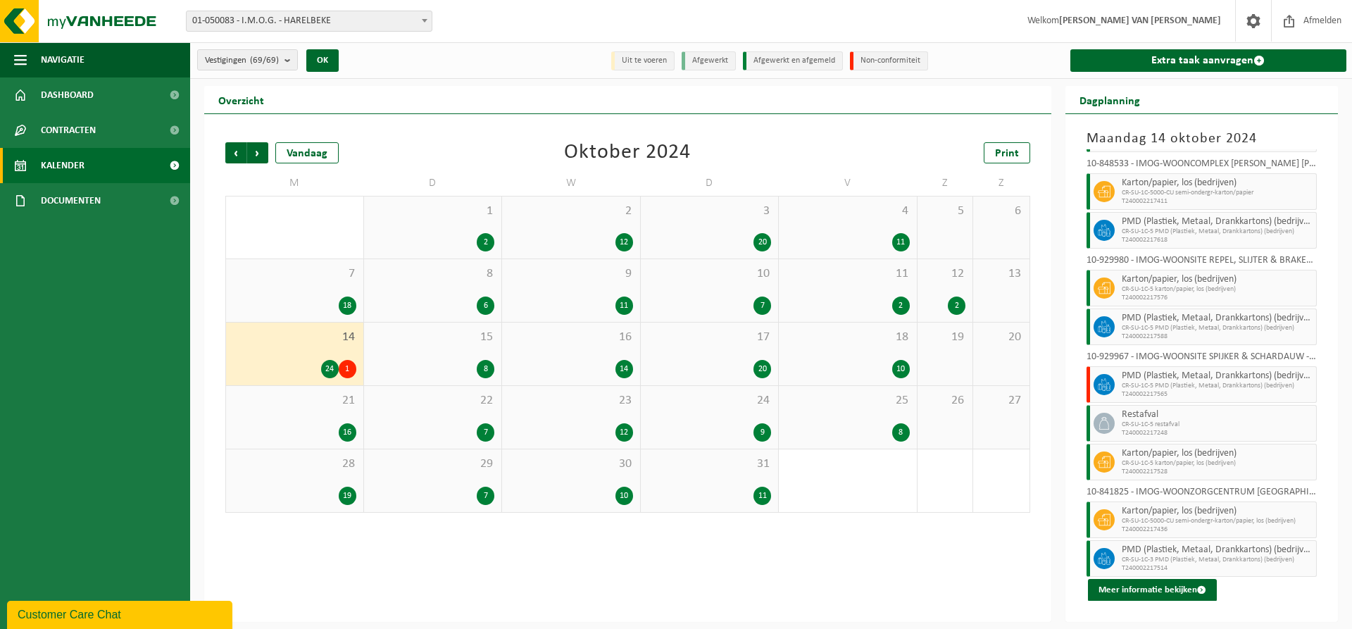
click at [470, 353] on div "15 8" at bounding box center [433, 353] width 138 height 63
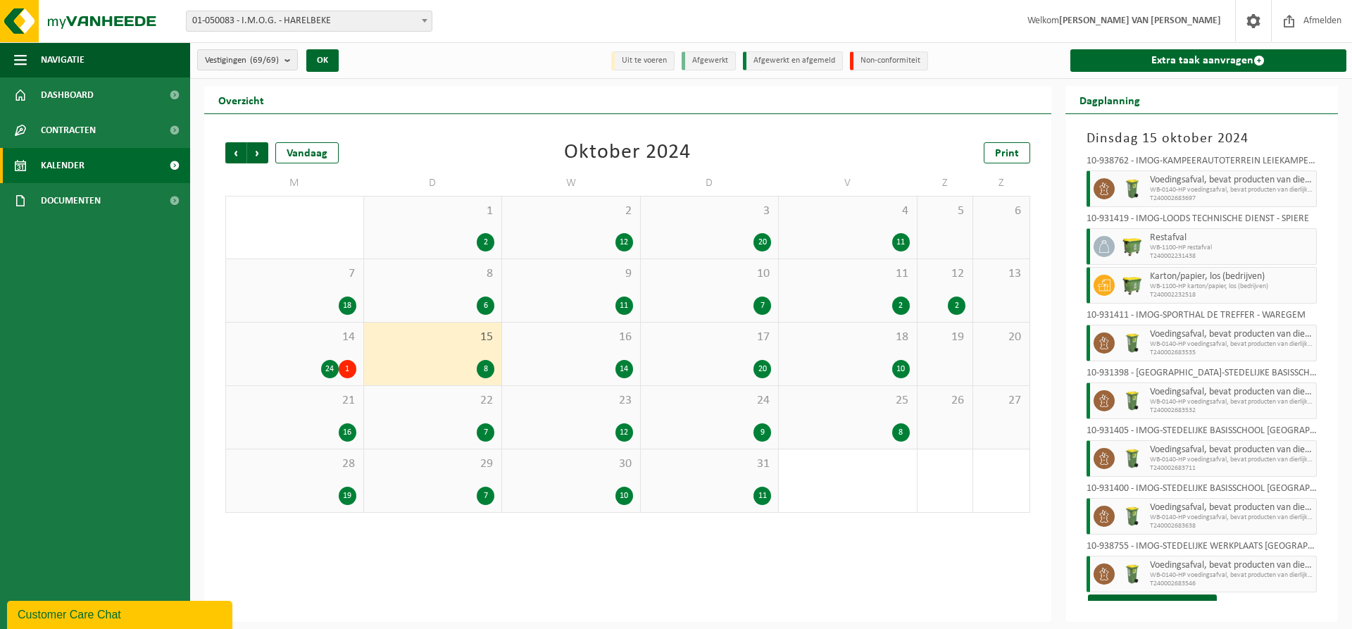
scroll to position [15, 0]
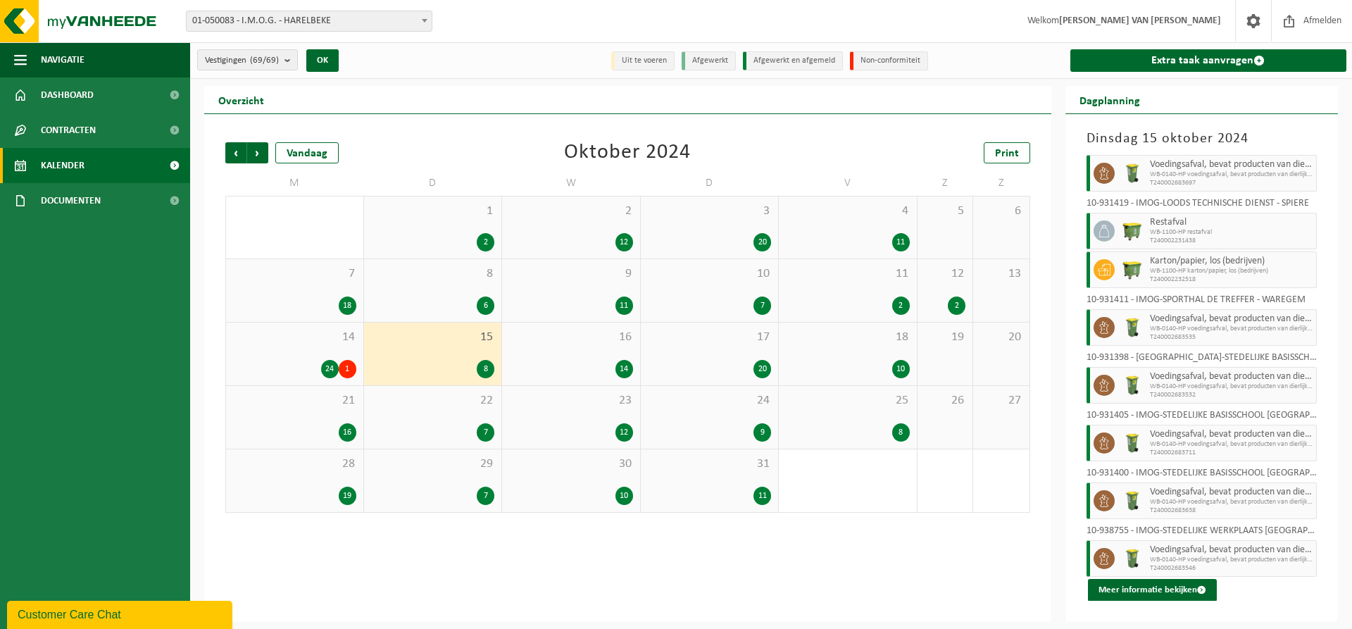
click at [576, 347] on div "16 14" at bounding box center [571, 353] width 138 height 63
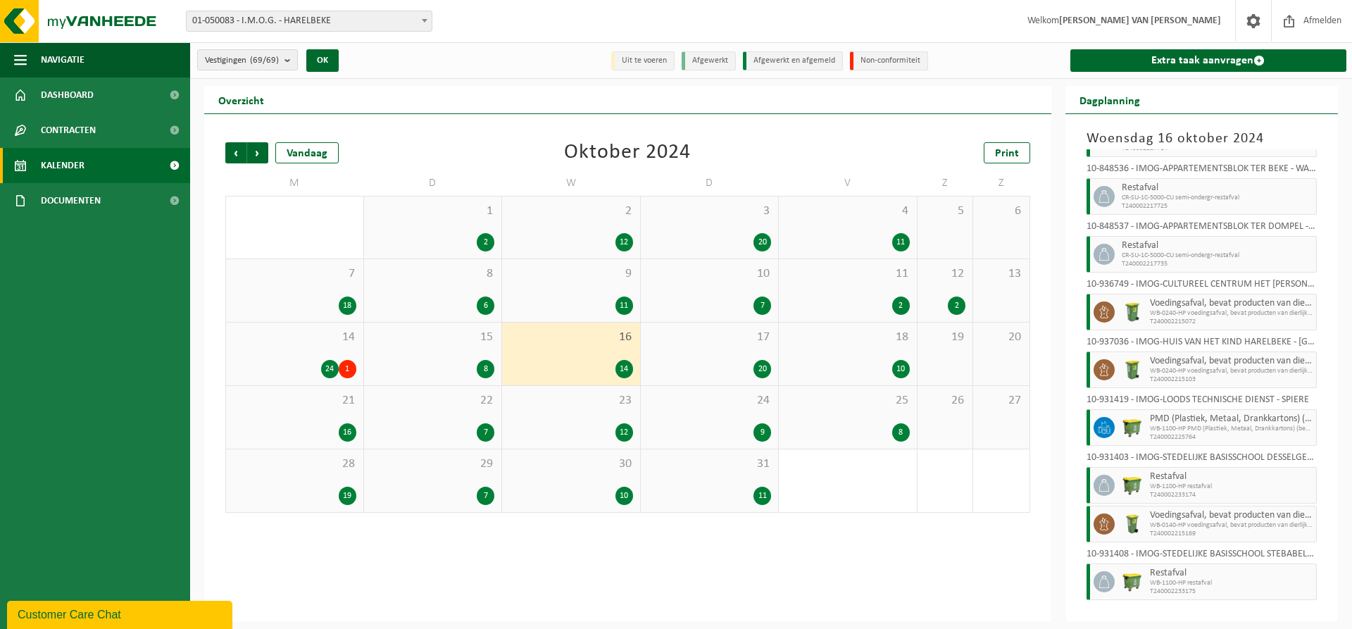
scroll to position [324, 0]
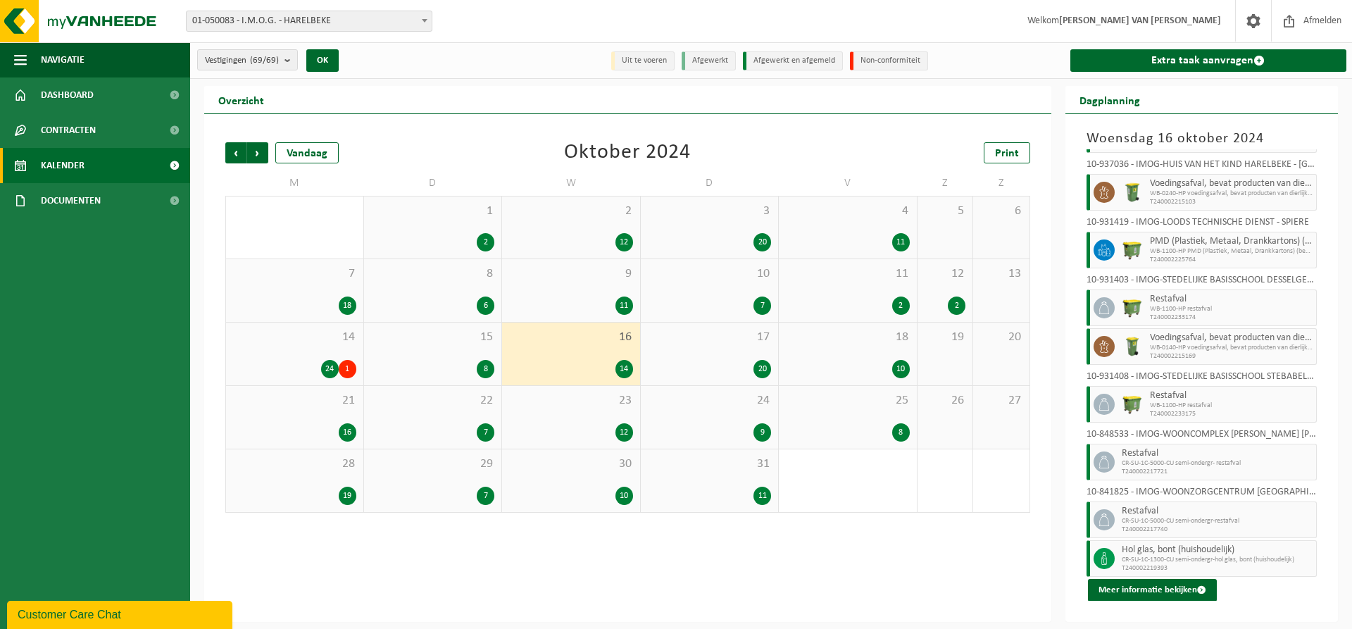
click at [729, 339] on span "17" at bounding box center [710, 337] width 124 height 15
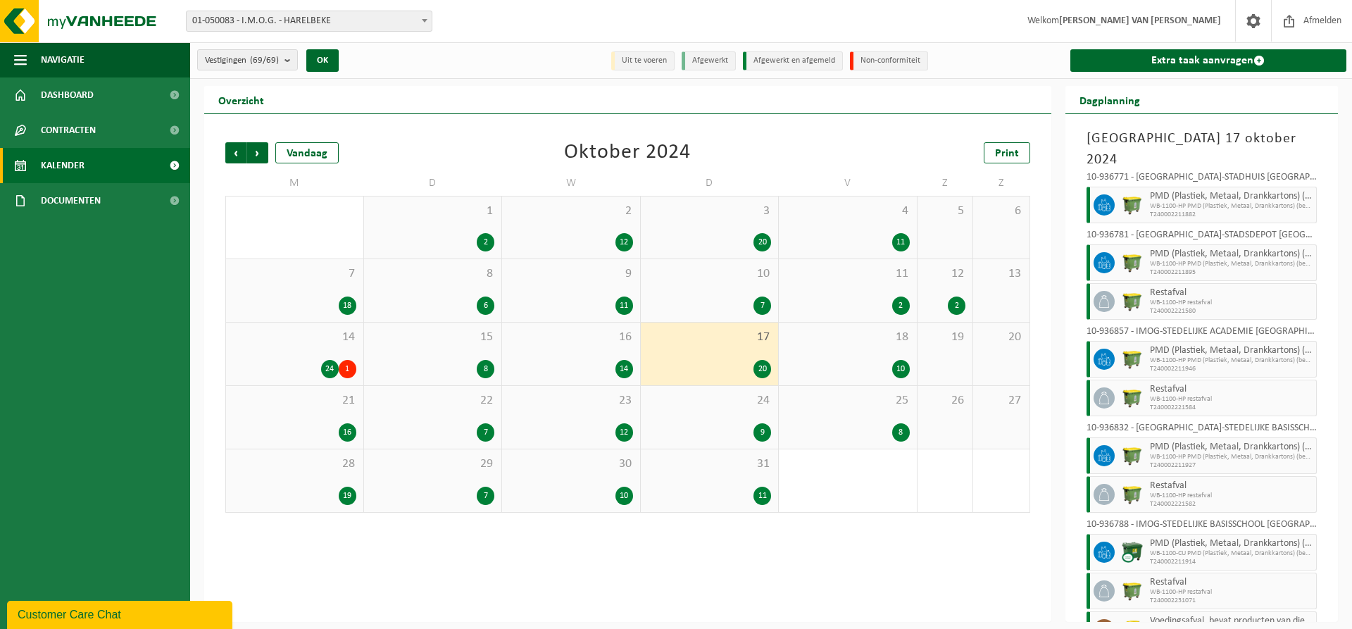
scroll to position [613, 0]
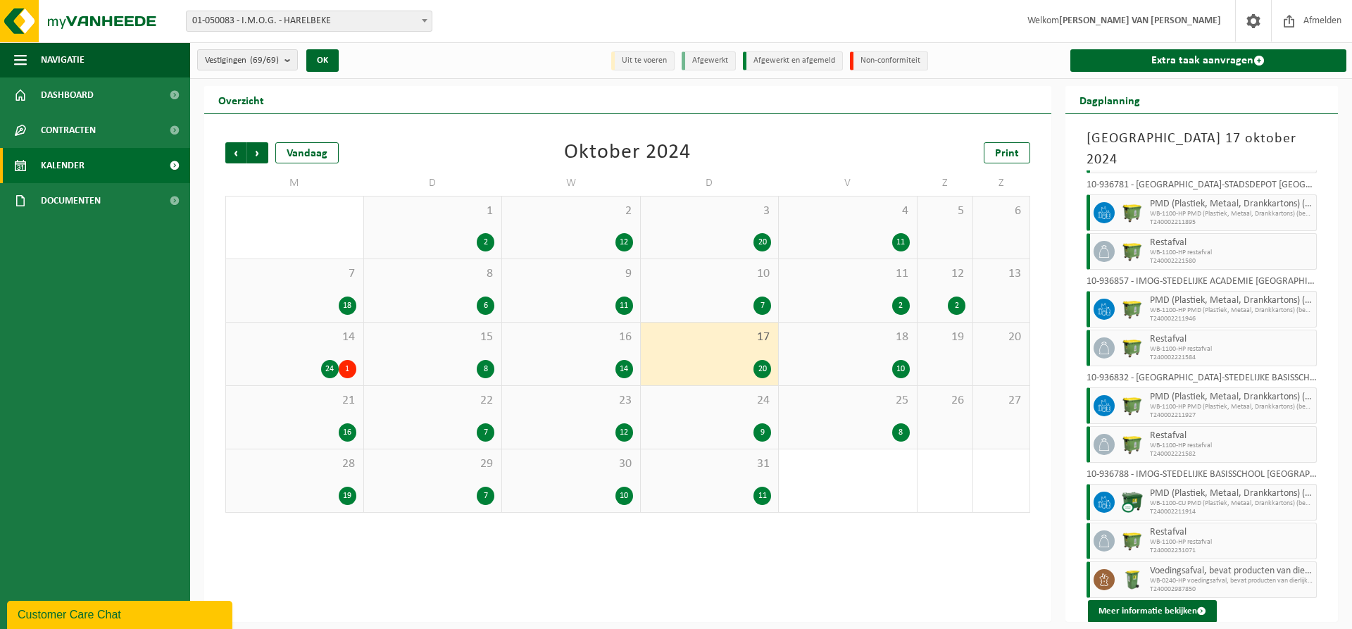
click at [889, 350] on div "18 10" at bounding box center [848, 353] width 138 height 63
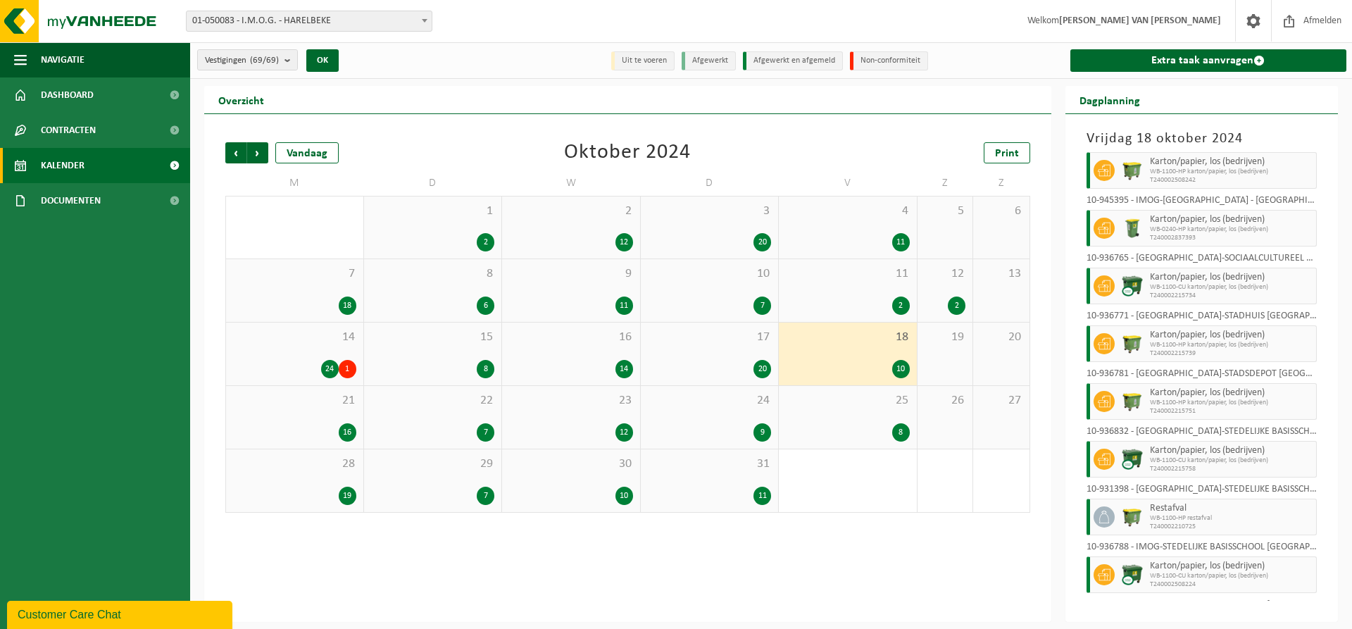
scroll to position [150, 0]
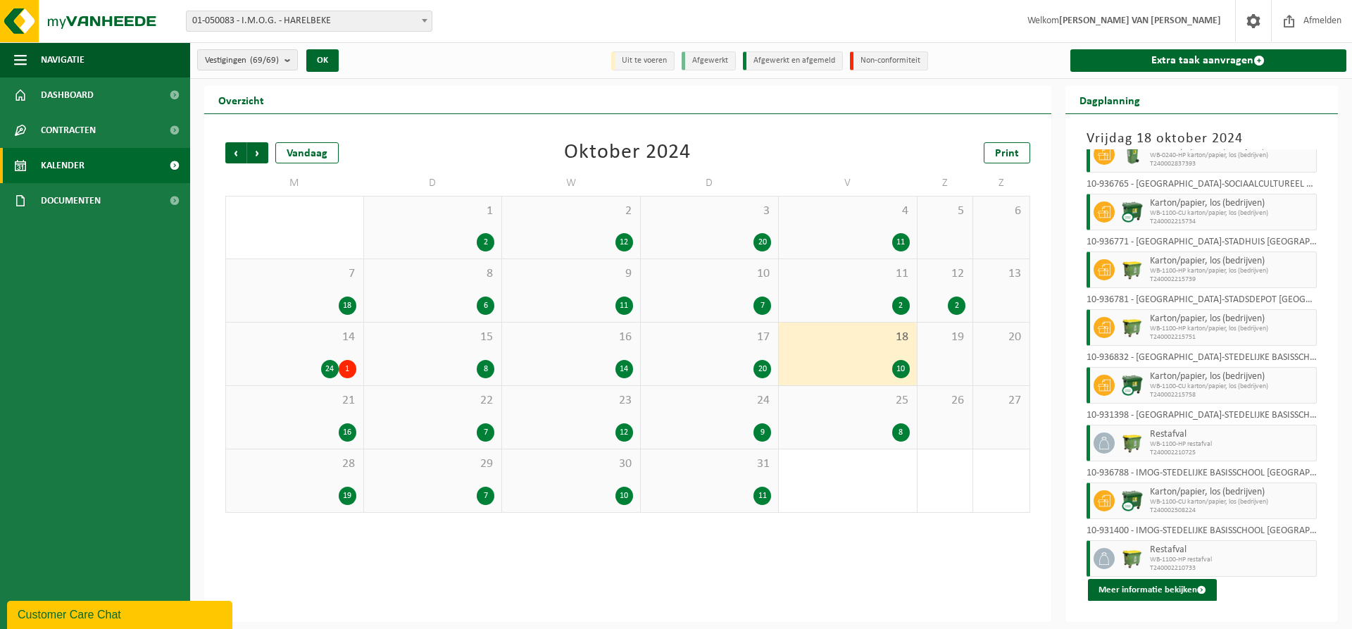
click at [328, 418] on div "21 16" at bounding box center [294, 417] width 137 height 63
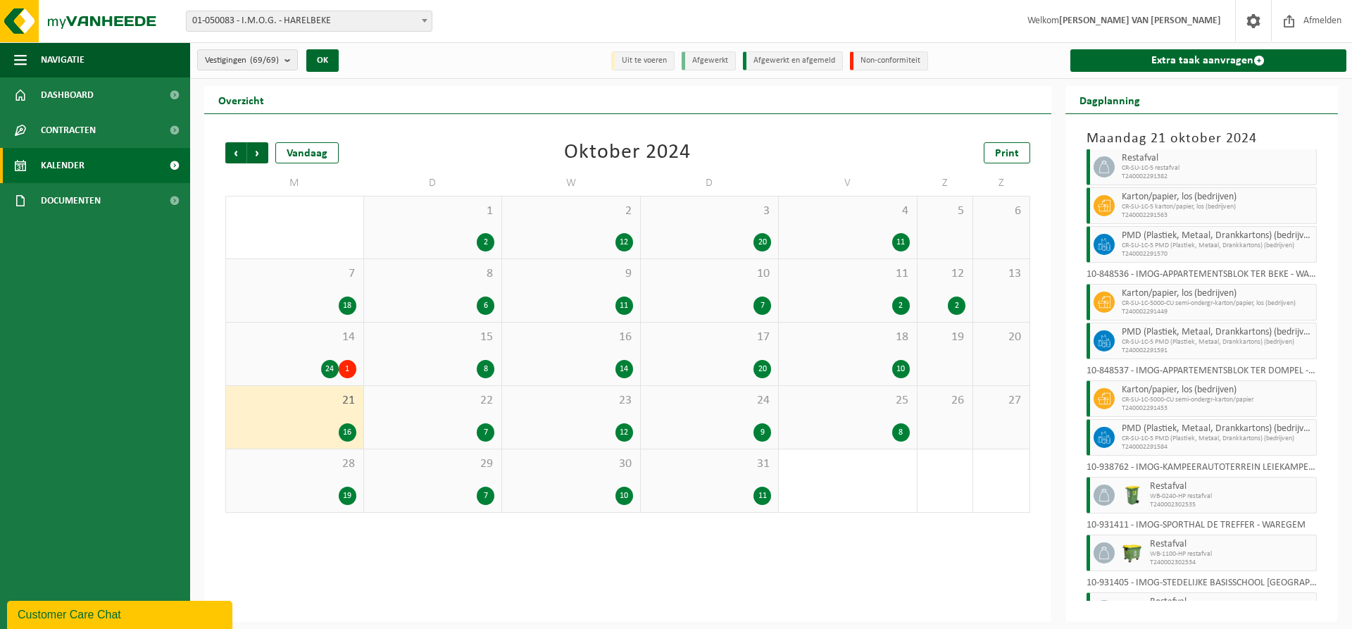
scroll to position [363, 0]
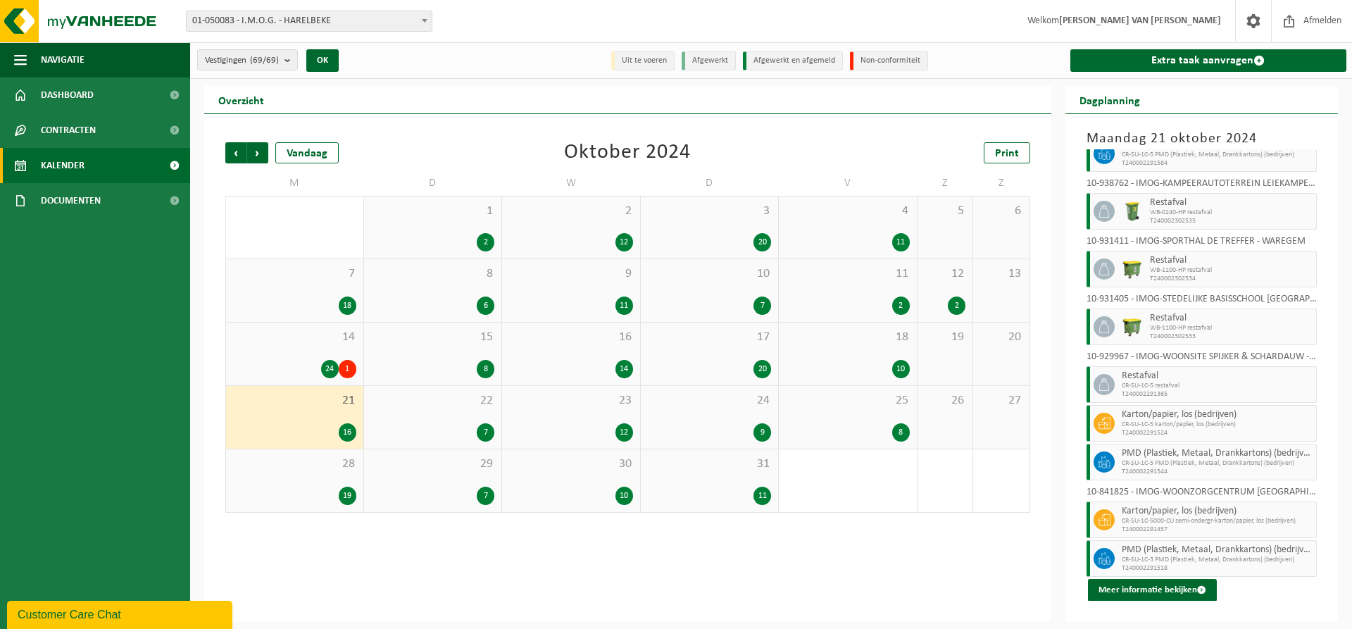
click at [434, 410] on div "22 7" at bounding box center [433, 417] width 138 height 63
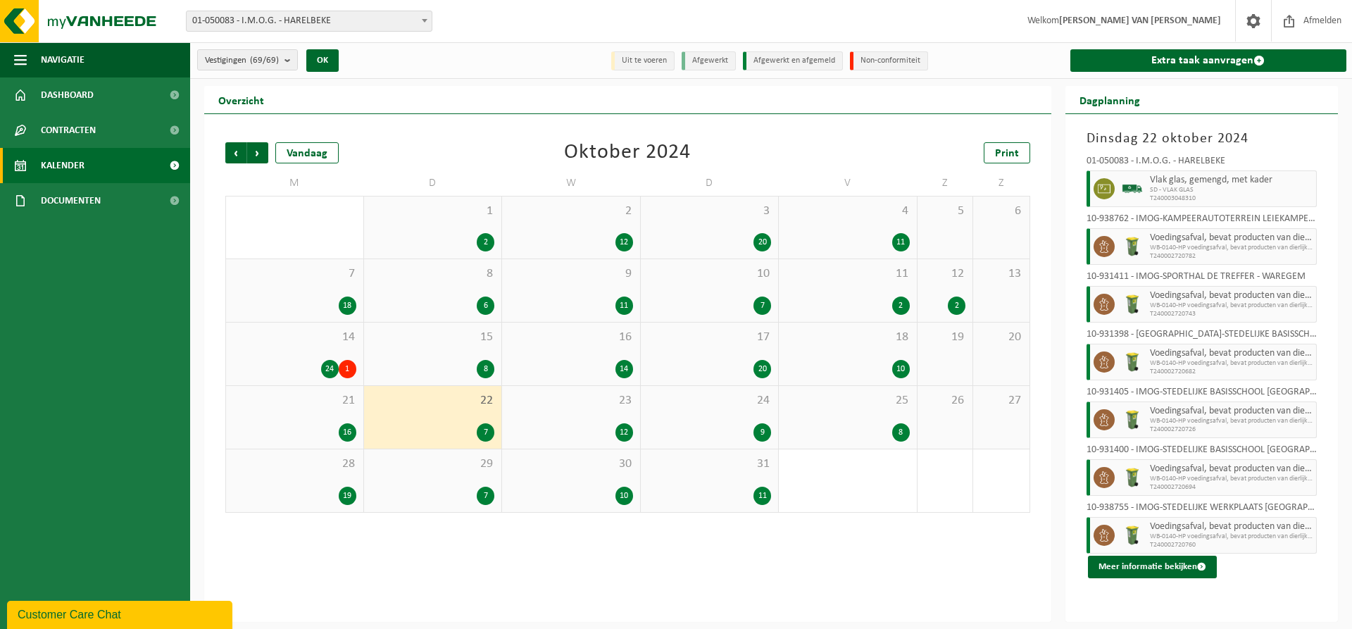
click at [598, 417] on div "23 12" at bounding box center [571, 417] width 138 height 63
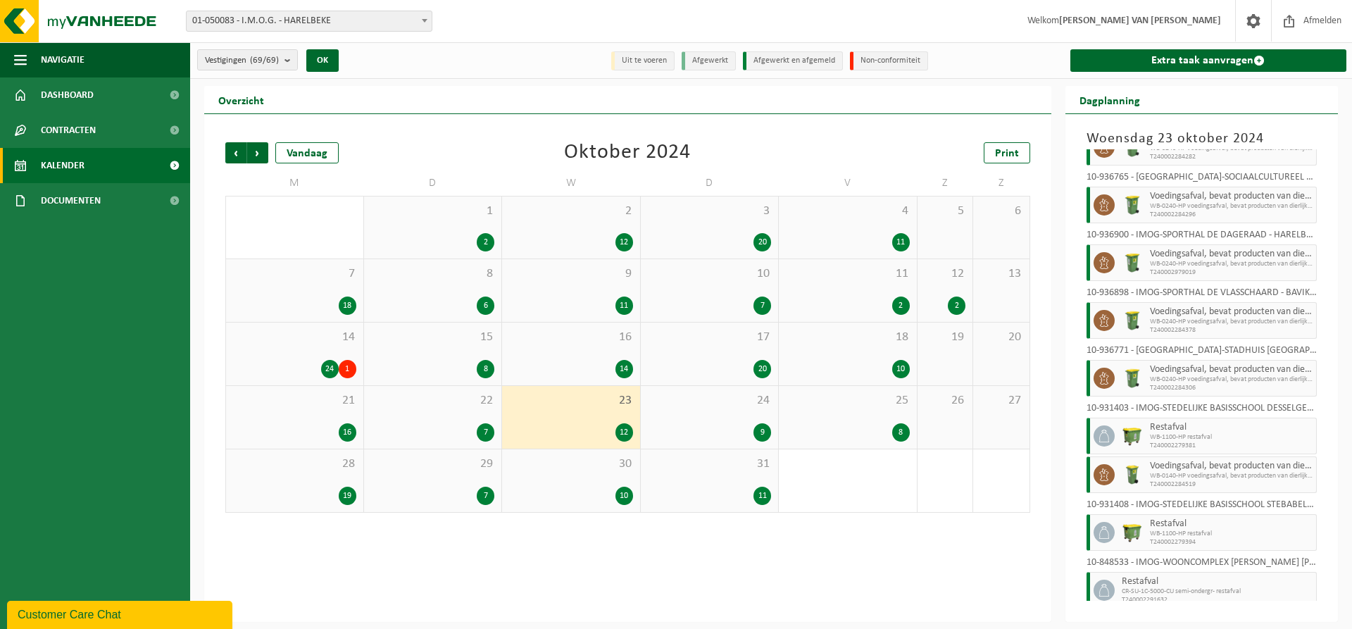
scroll to position [246, 0]
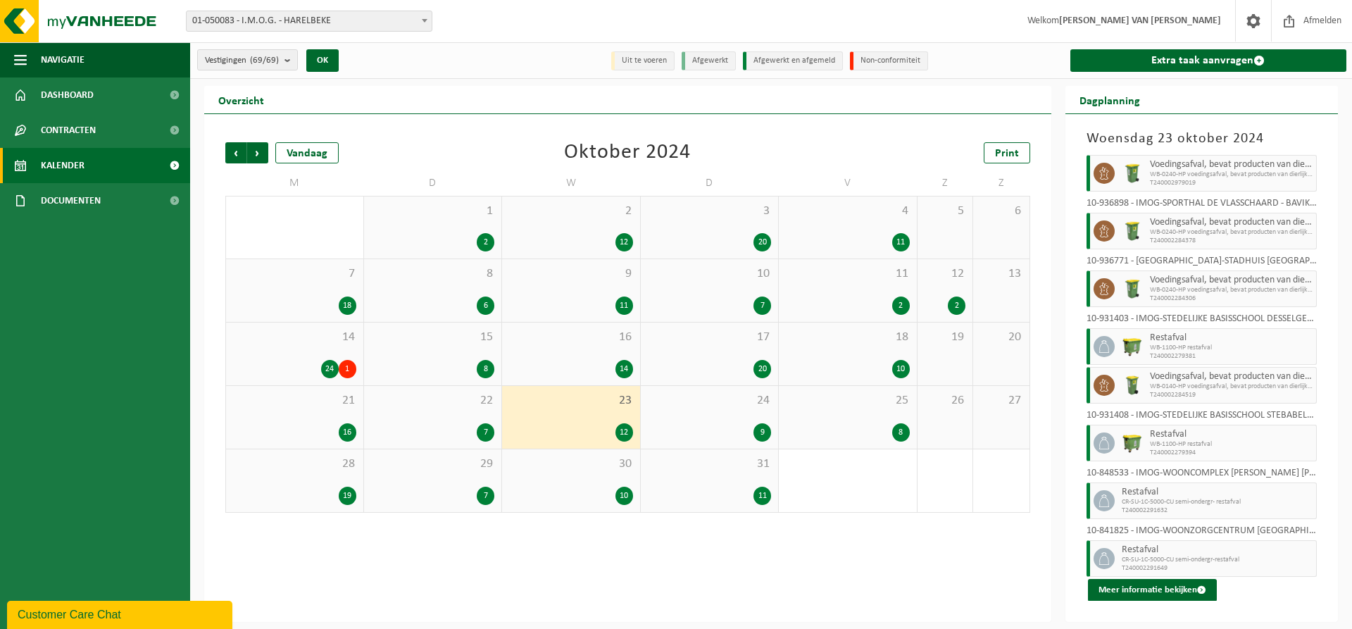
click at [684, 420] on div "24 9" at bounding box center [710, 417] width 138 height 63
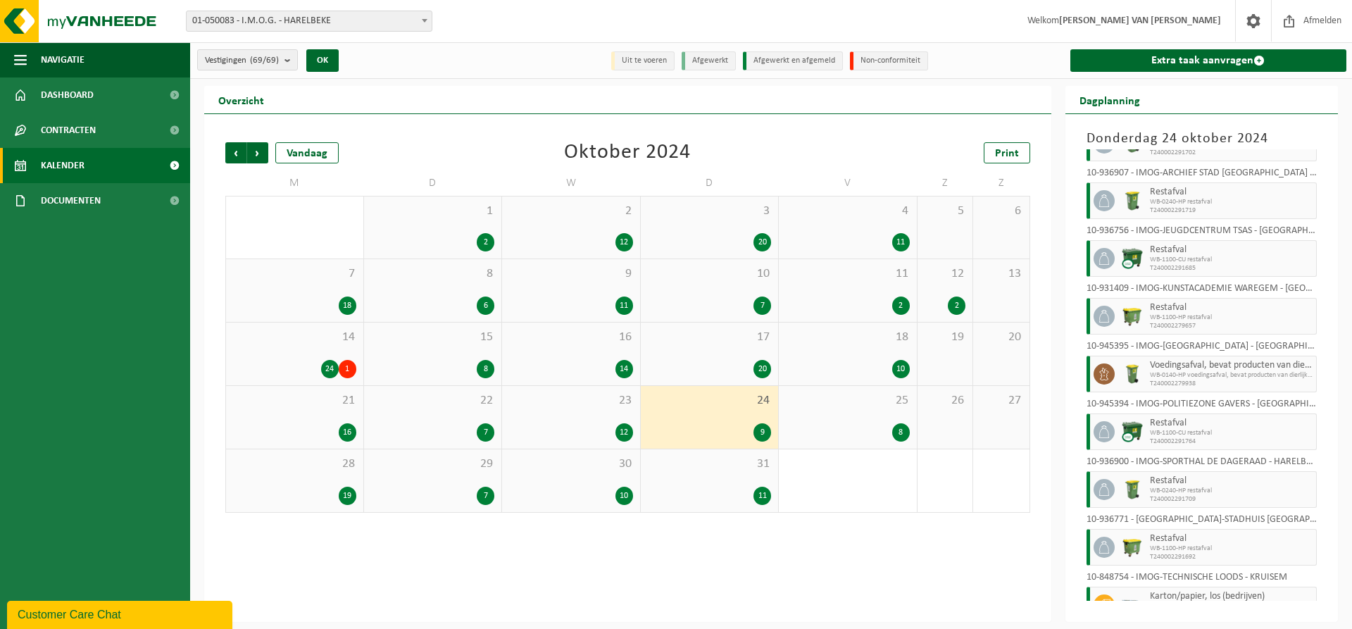
scroll to position [92, 0]
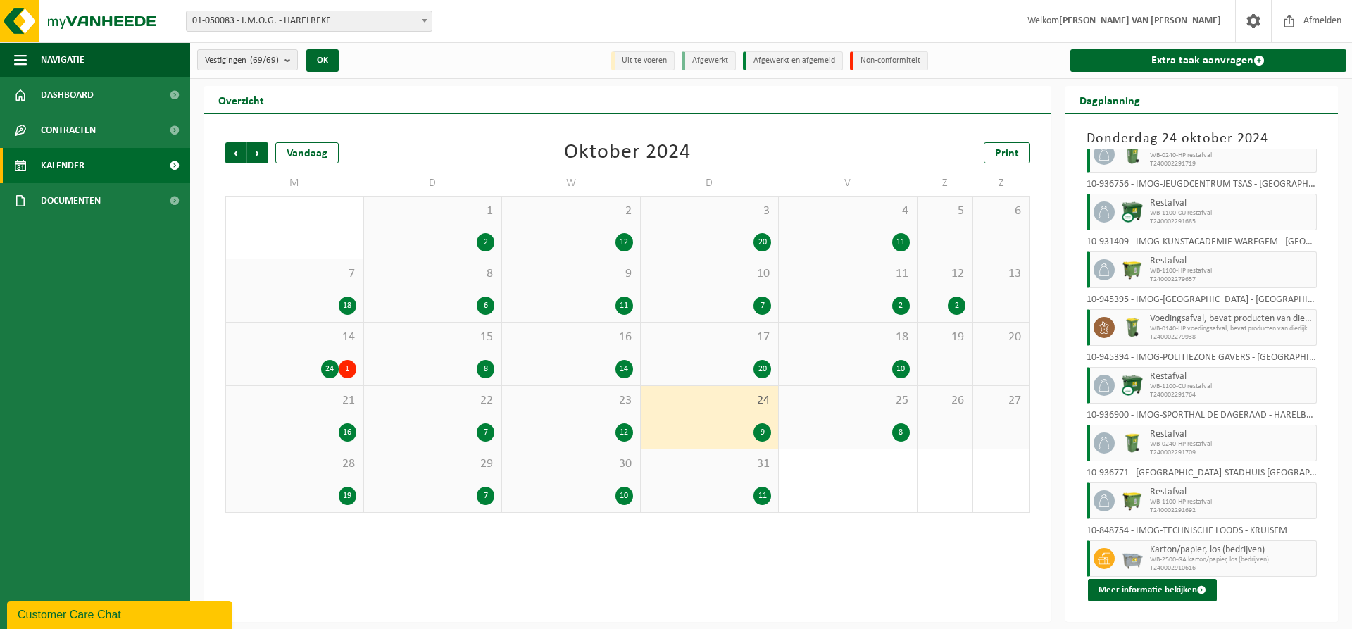
click at [895, 411] on div "25 8" at bounding box center [848, 417] width 138 height 63
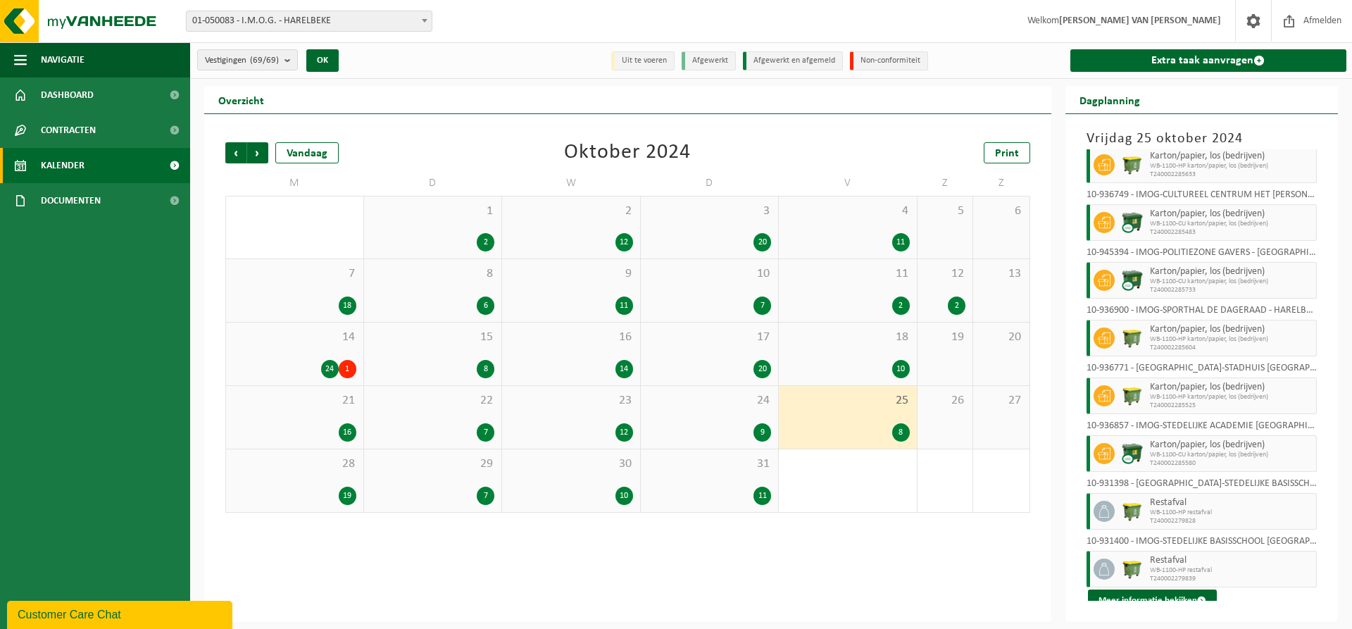
scroll to position [35, 0]
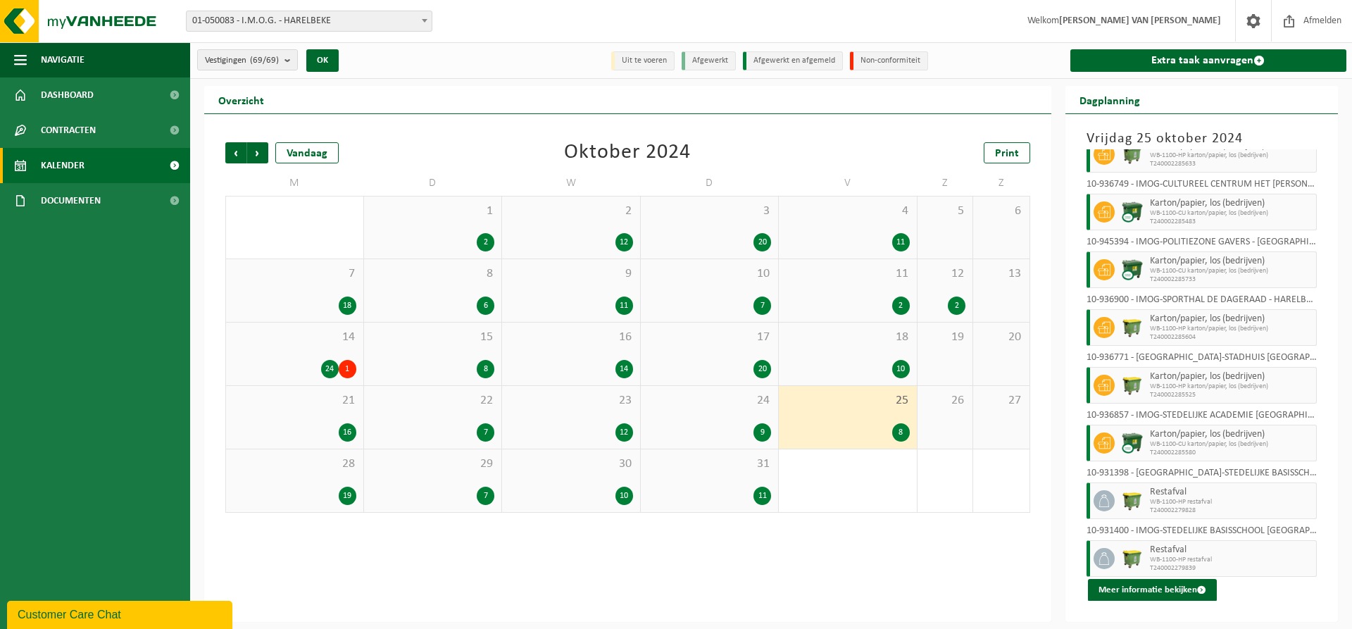
click at [306, 475] on div "28 19" at bounding box center [294, 480] width 137 height 63
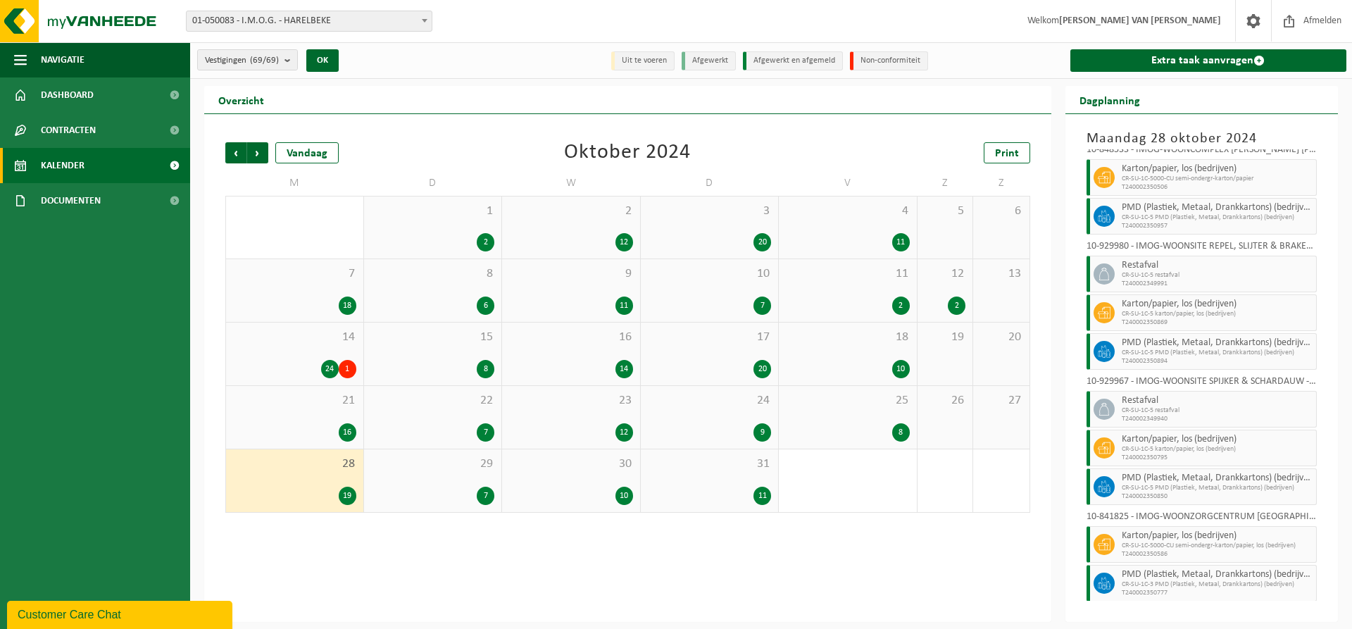
scroll to position [518, 0]
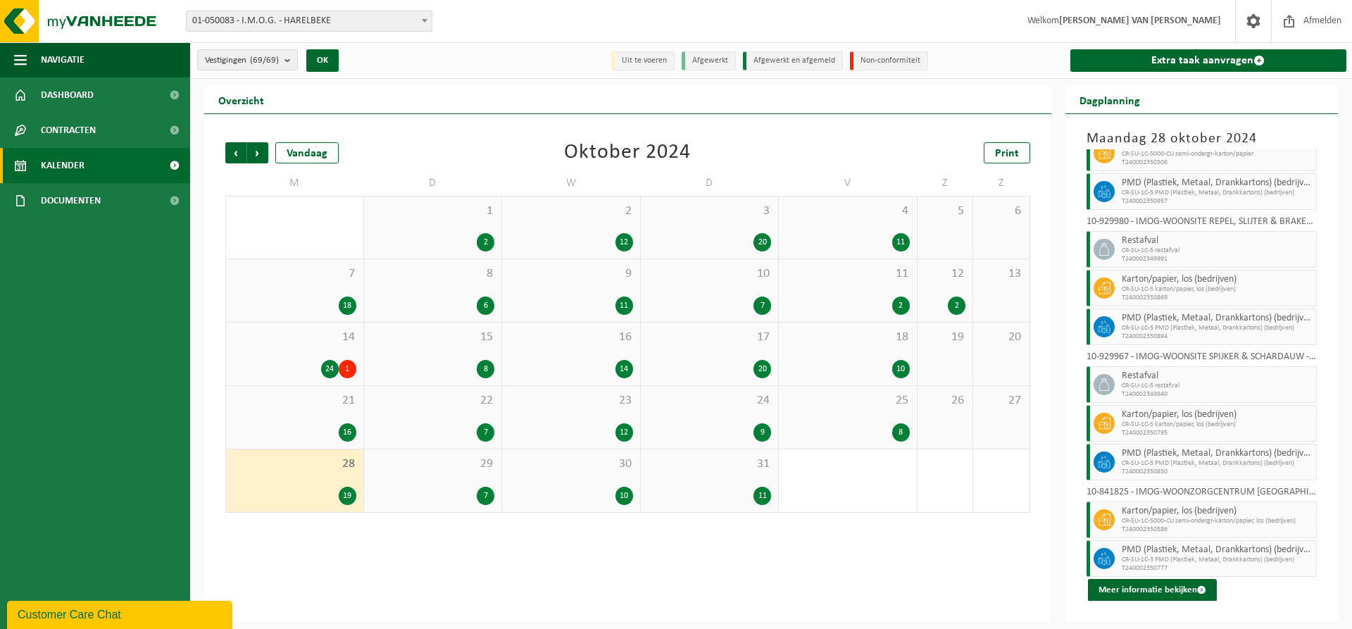
click at [472, 467] on span "29" at bounding box center [433, 463] width 124 height 15
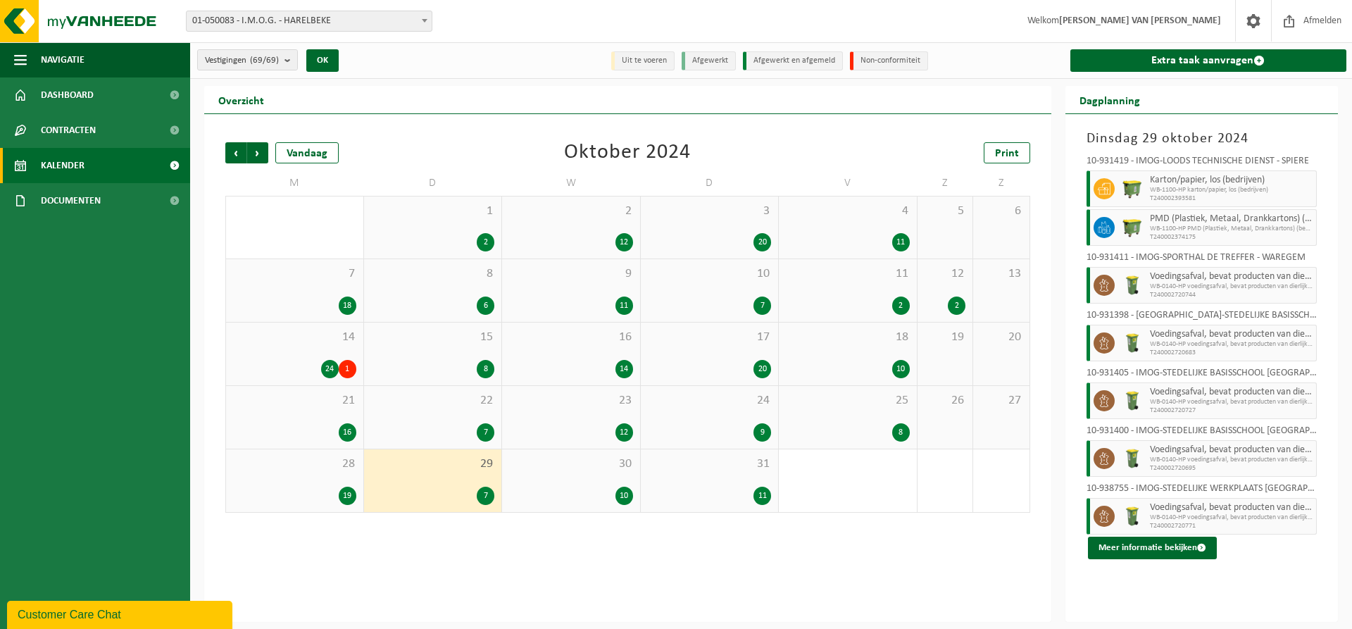
click at [546, 487] on div "10" at bounding box center [571, 496] width 124 height 18
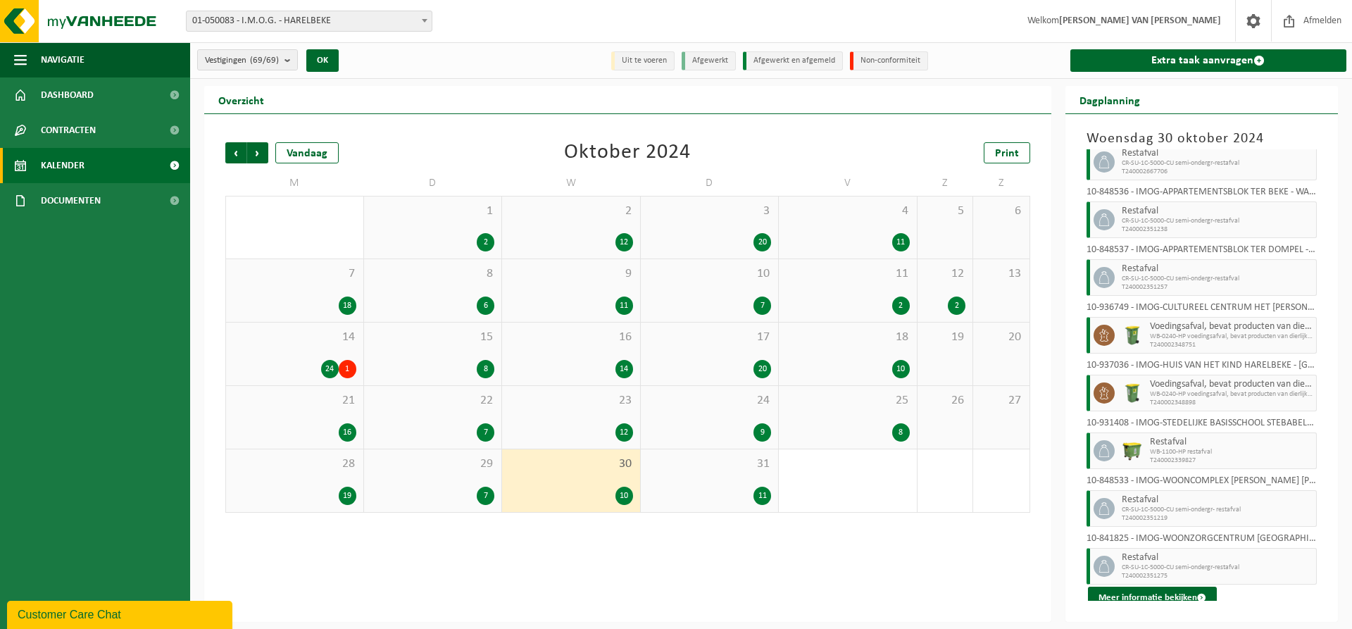
scroll to position [131, 0]
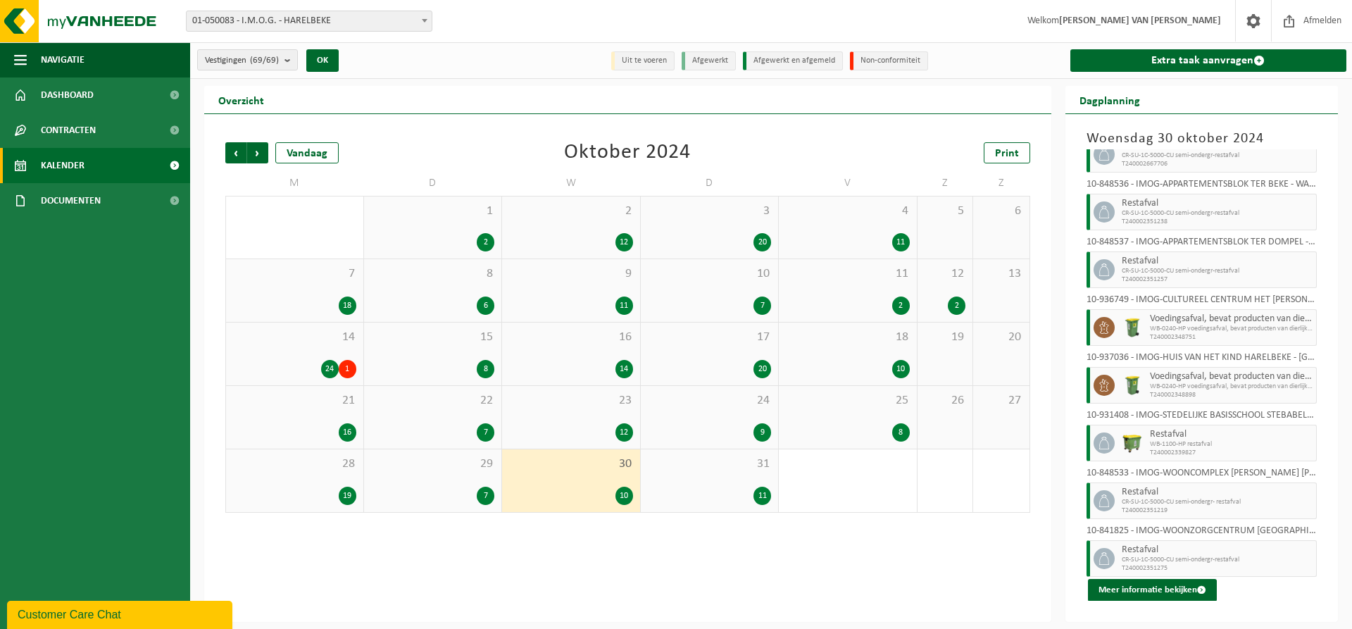
click at [734, 484] on div "31 11" at bounding box center [710, 480] width 138 height 63
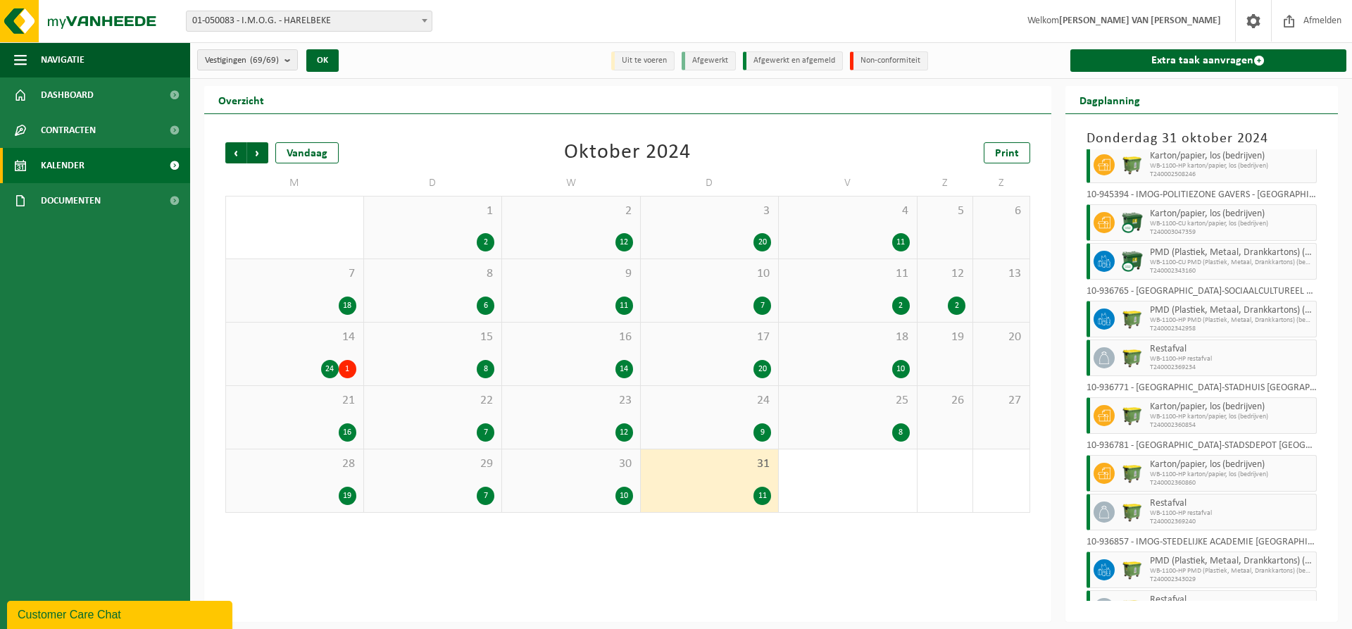
scroll to position [132, 0]
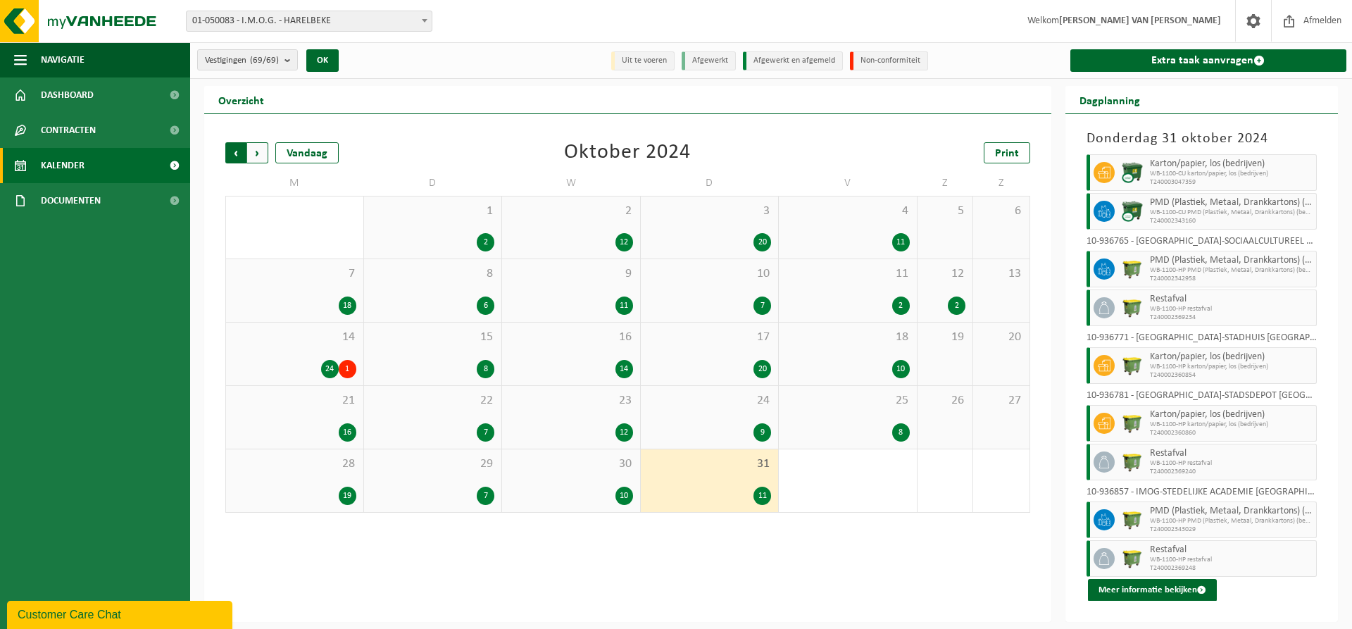
click at [256, 153] on span "Volgende" at bounding box center [257, 152] width 21 height 21
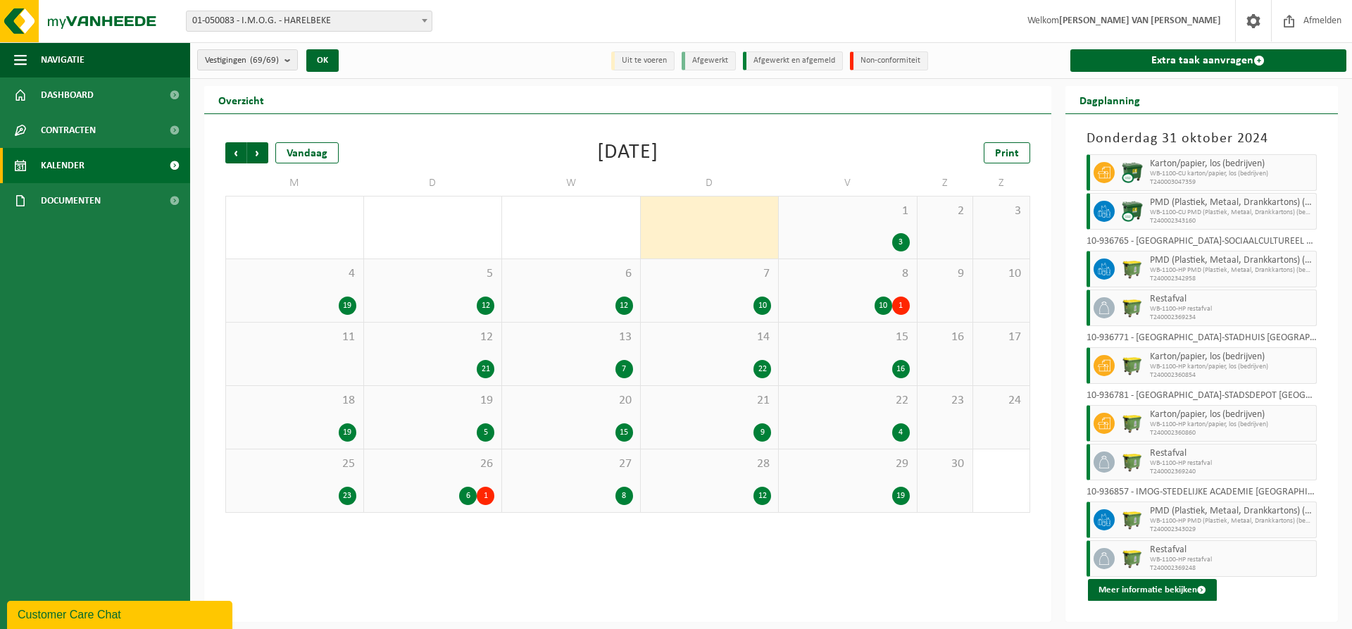
click at [846, 215] on span "1" at bounding box center [848, 210] width 124 height 15
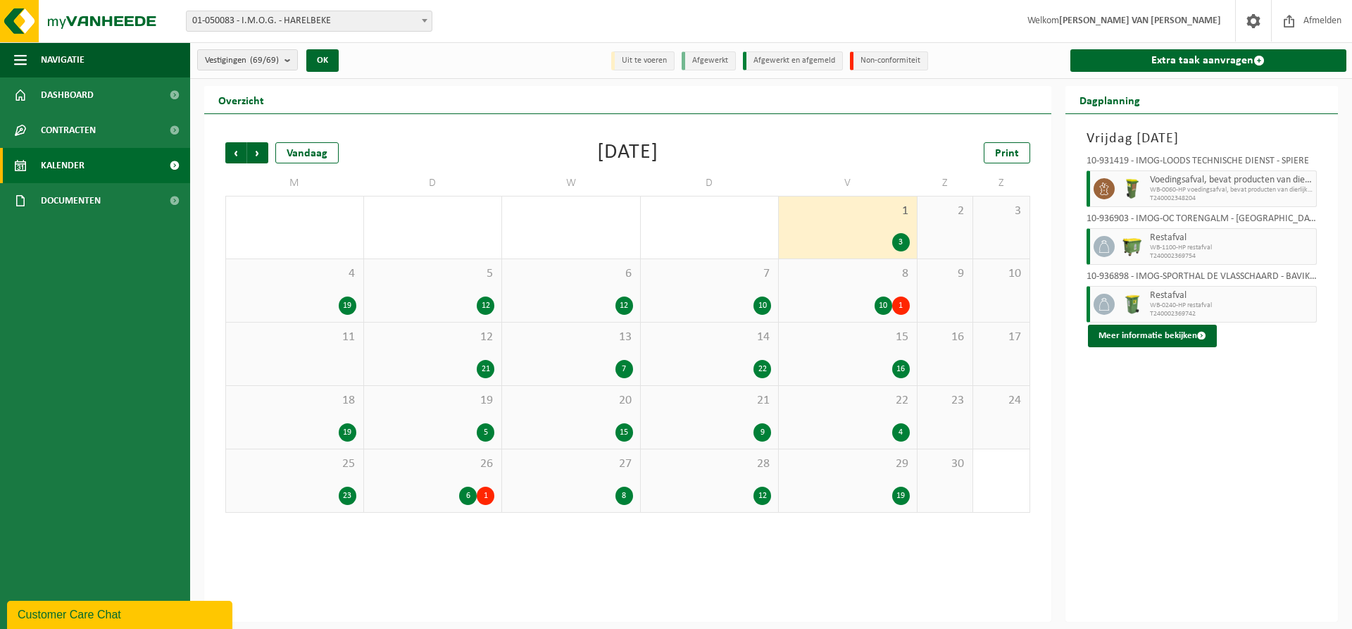
click at [260, 284] on div "4 19" at bounding box center [294, 290] width 137 height 63
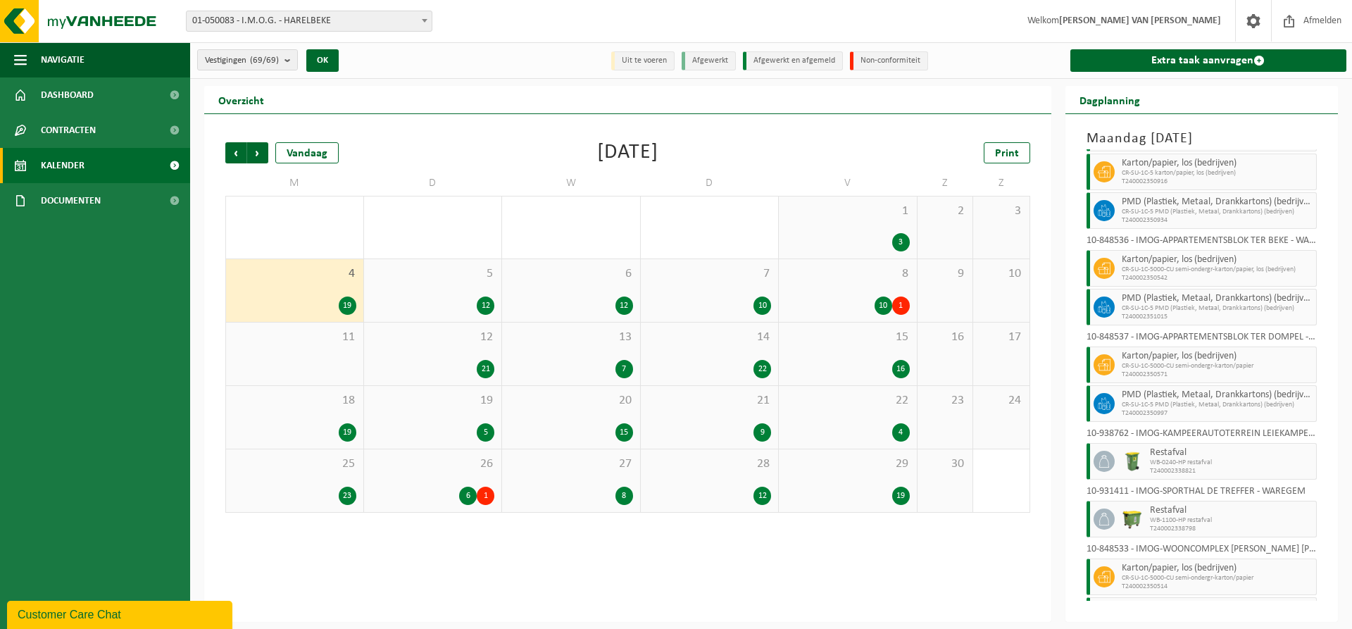
scroll to position [480, 0]
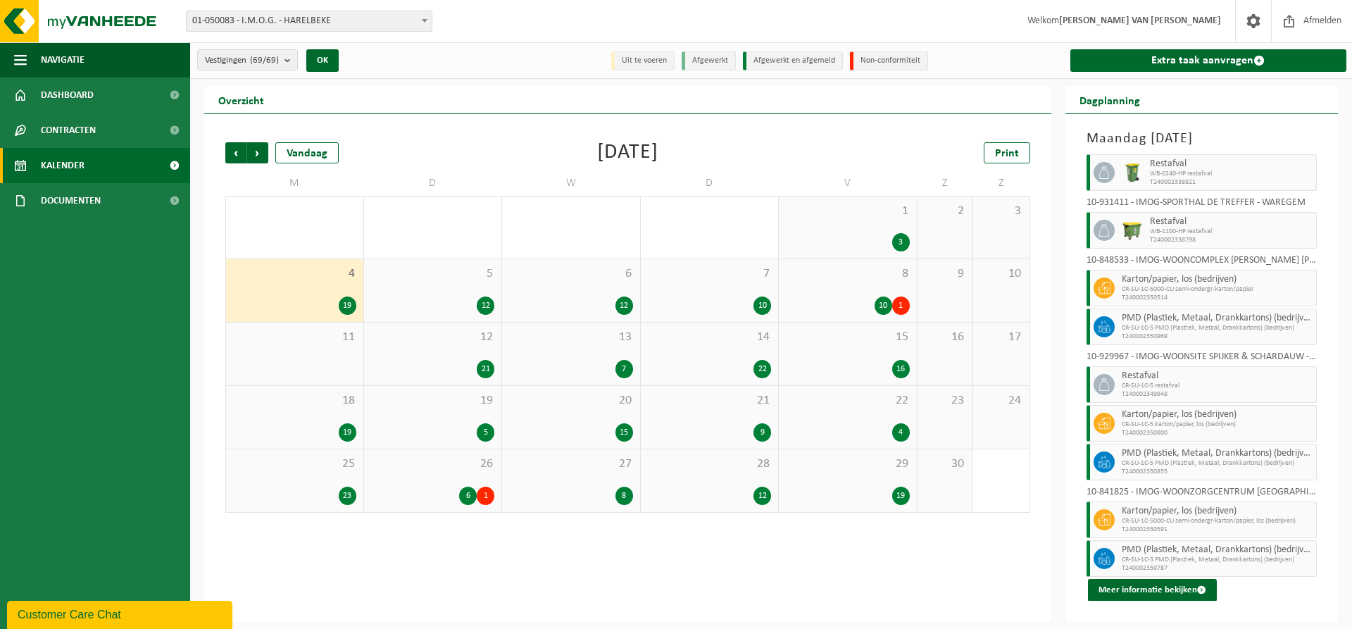
click at [437, 303] on div "12" at bounding box center [433, 305] width 124 height 18
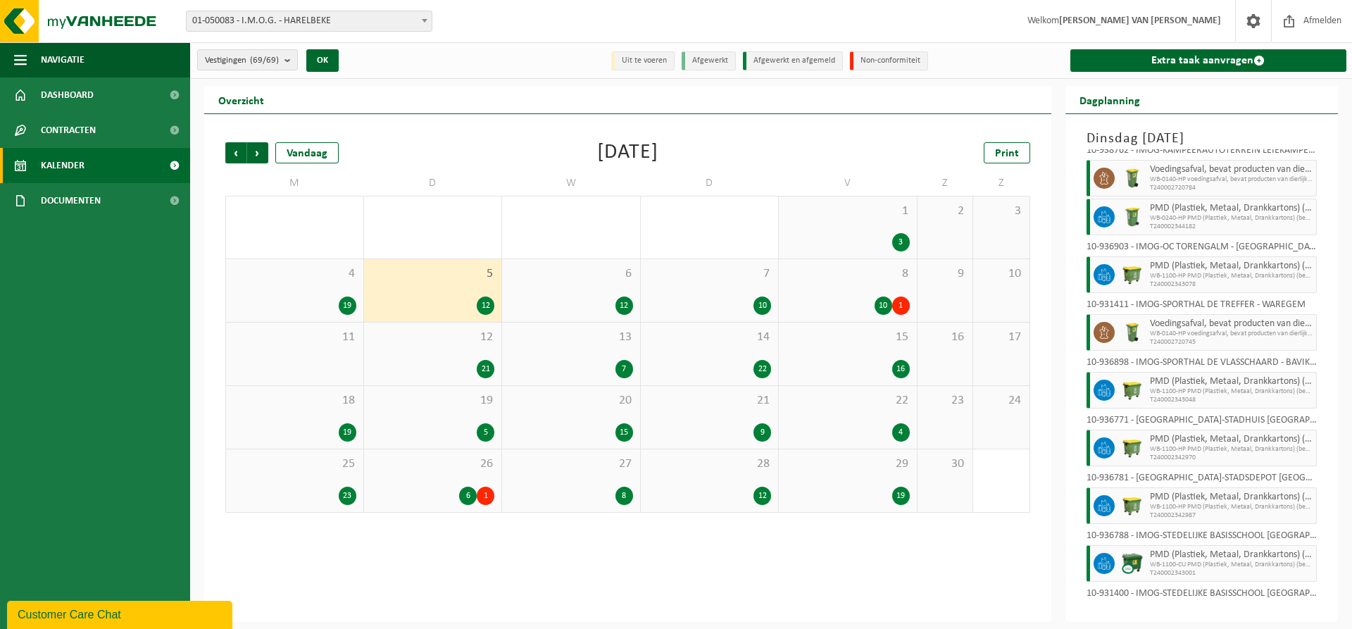
scroll to position [246, 0]
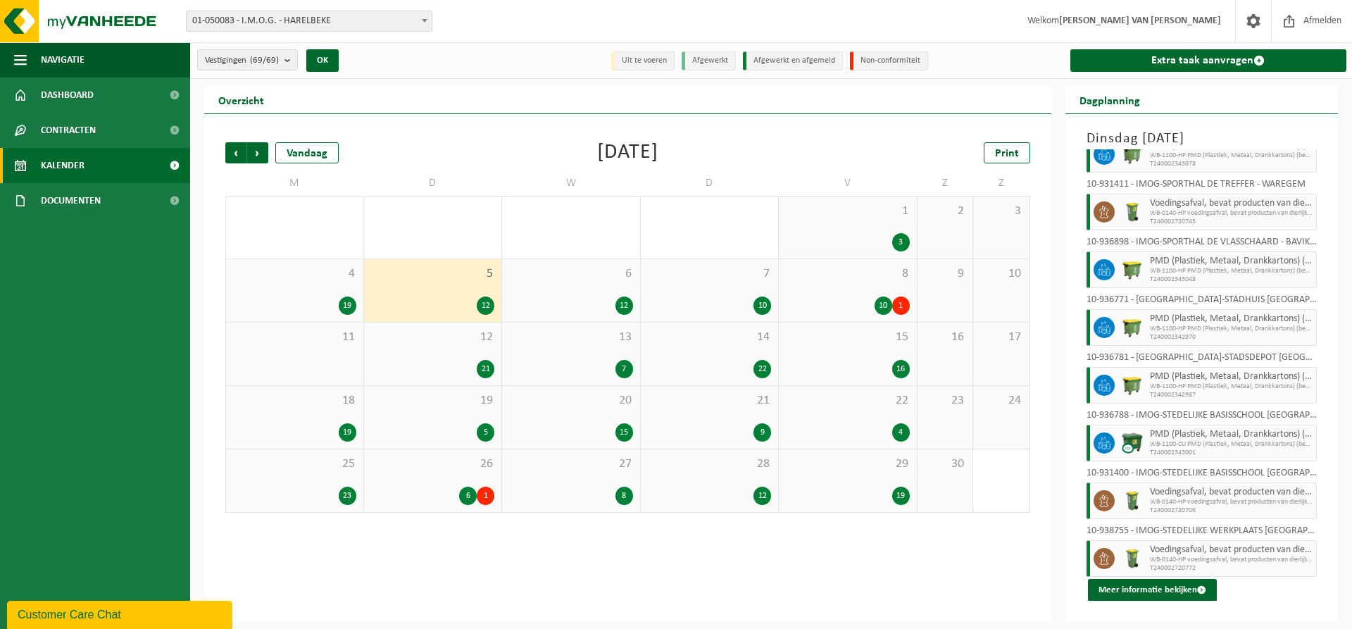
click at [601, 272] on span "6" at bounding box center [571, 273] width 124 height 15
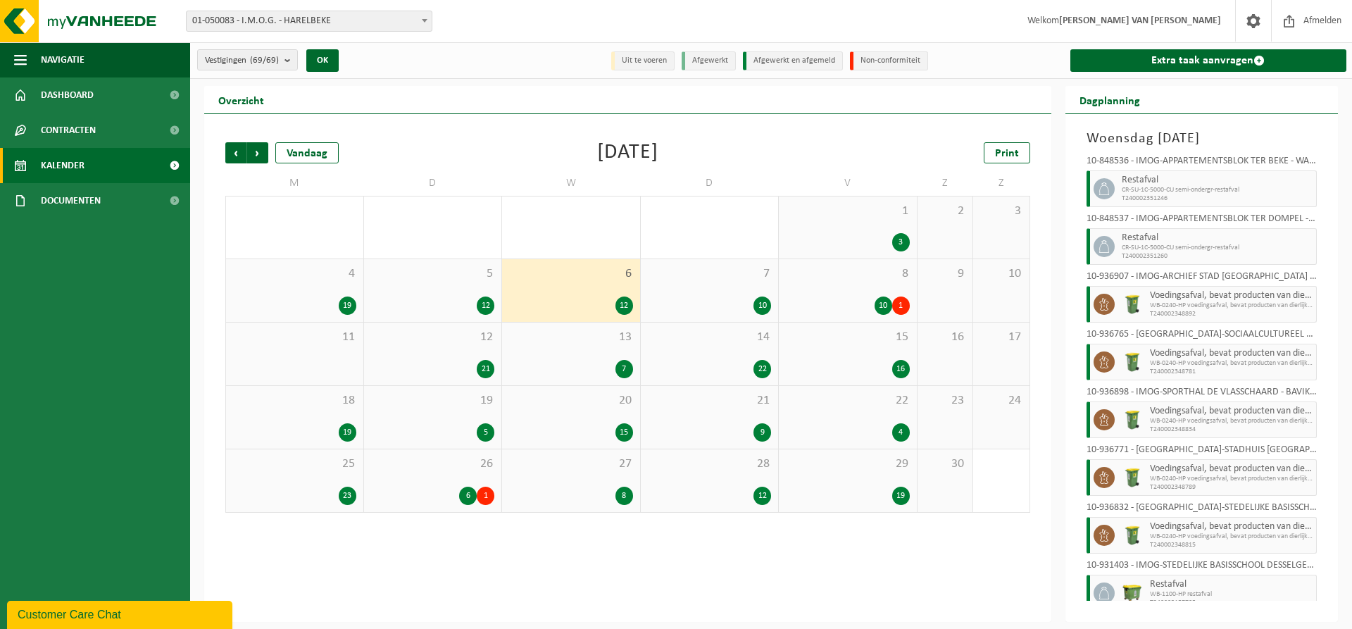
scroll to position [265, 0]
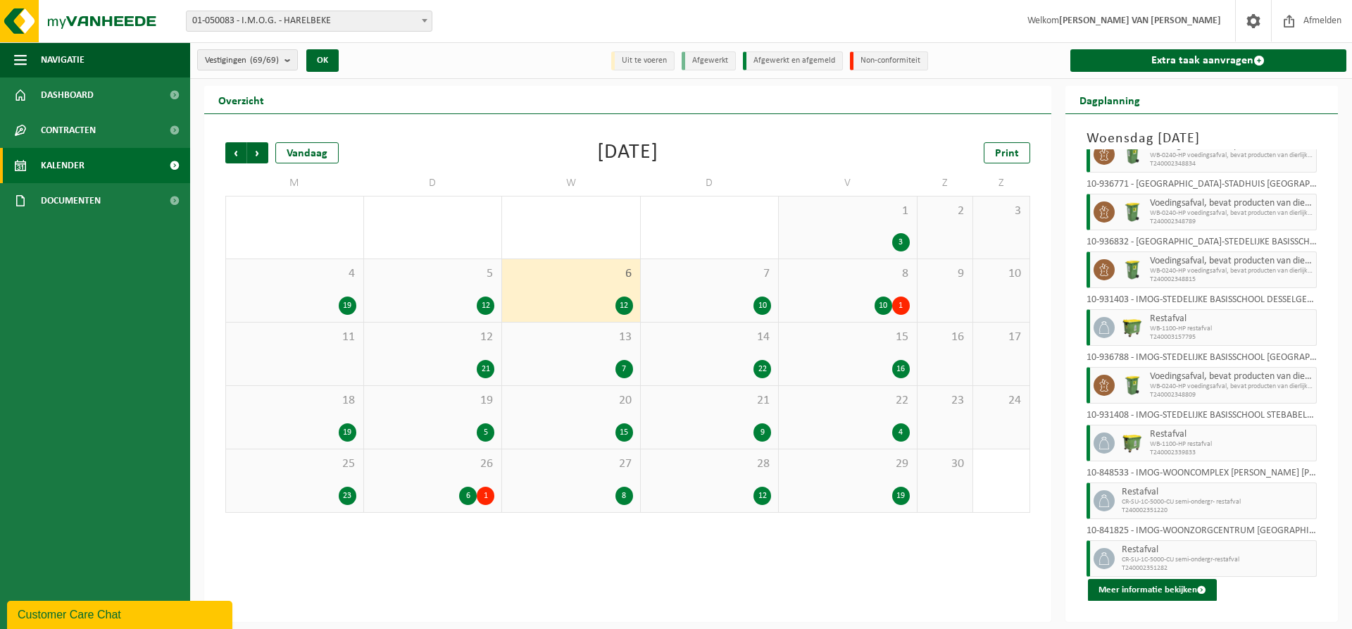
click at [741, 296] on div "10" at bounding box center [710, 305] width 124 height 18
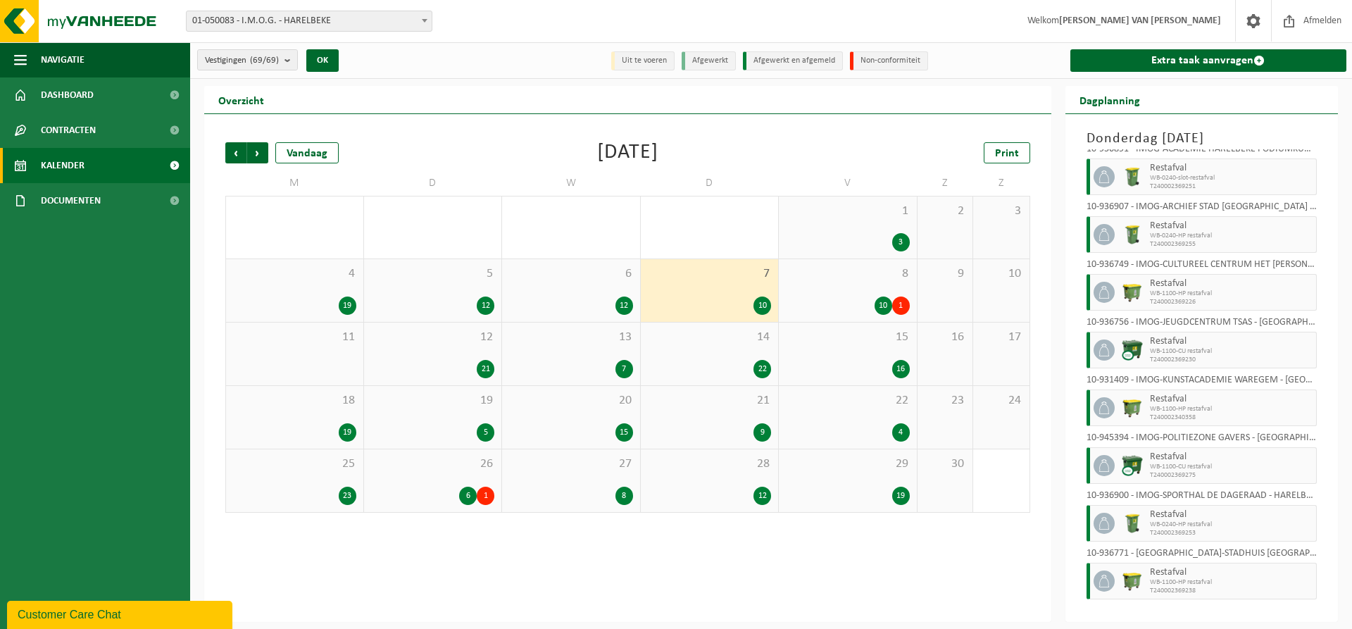
scroll to position [150, 0]
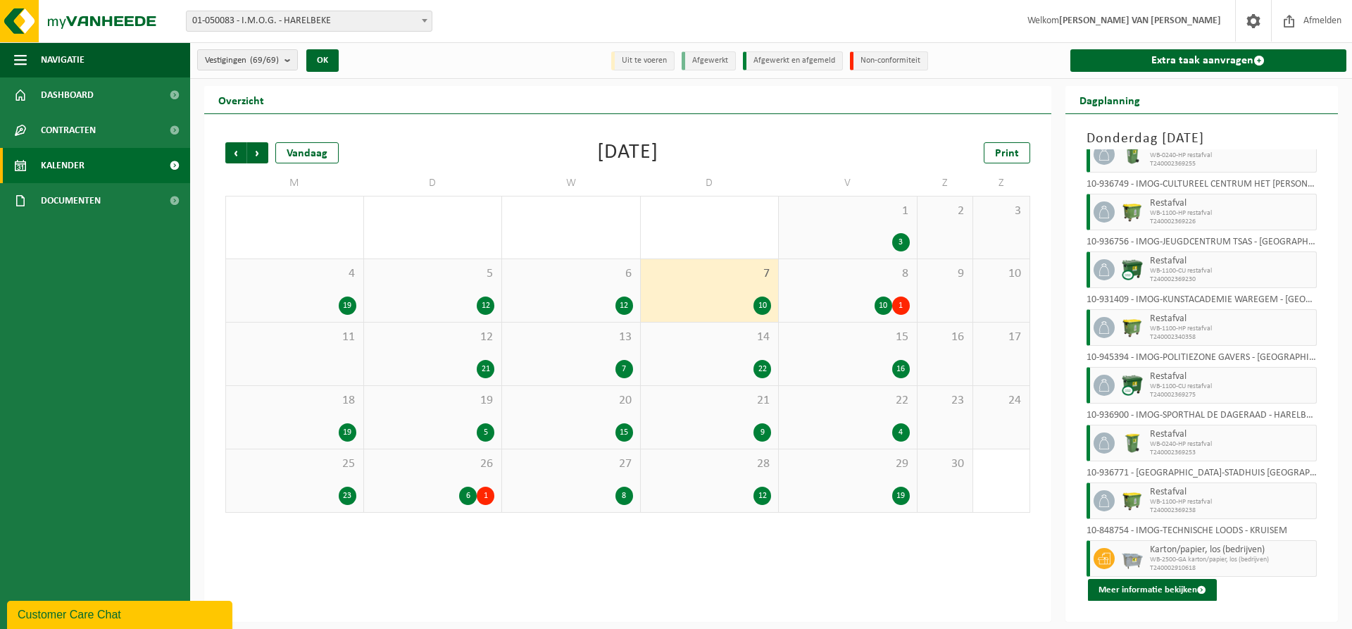
click at [876, 290] on div "8 10 1" at bounding box center [848, 290] width 138 height 63
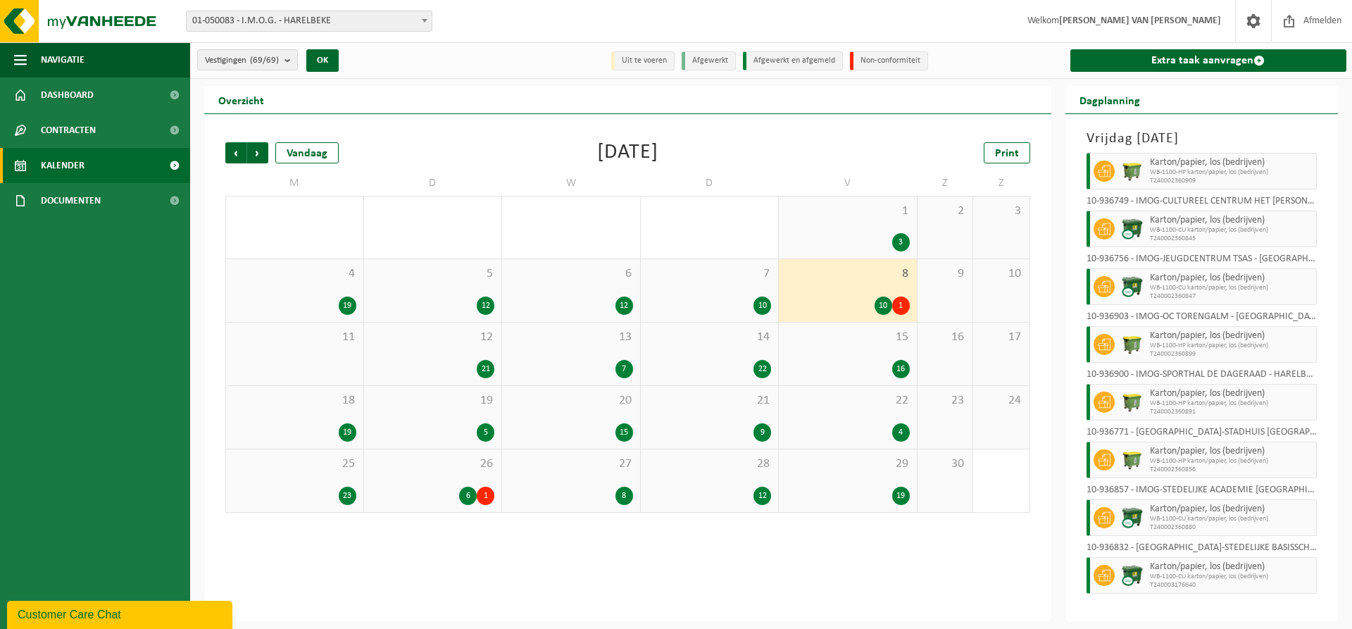
scroll to position [208, 0]
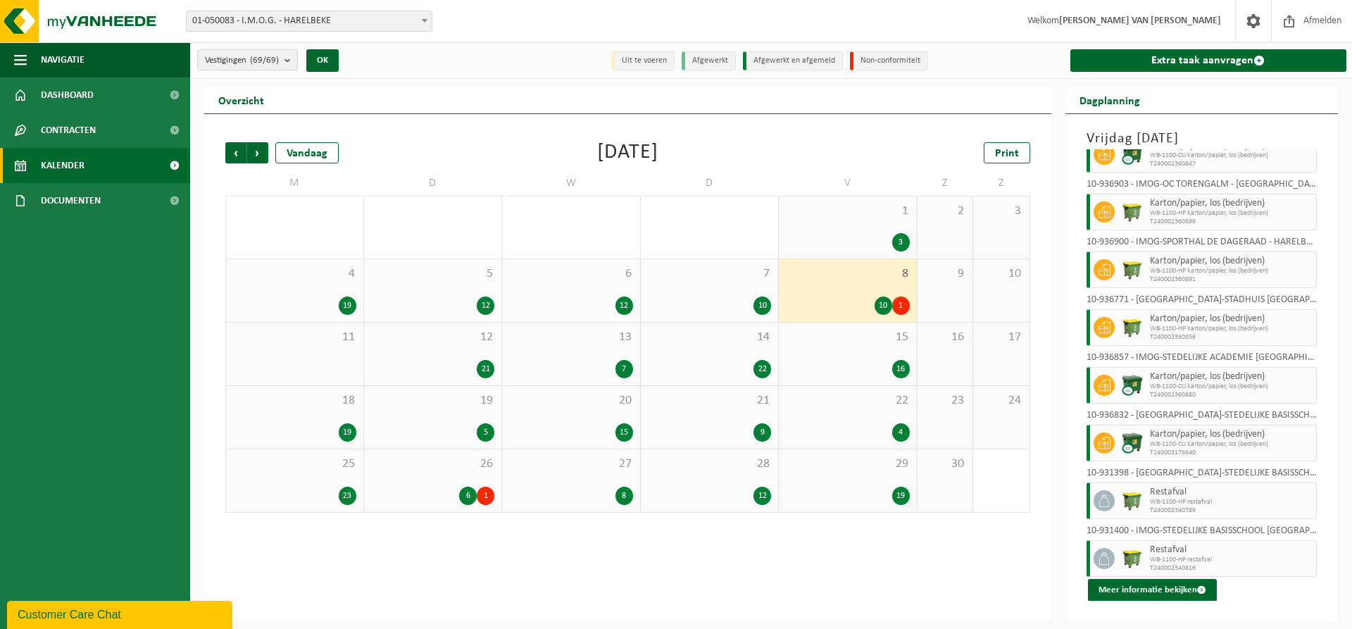
click at [327, 354] on div "11" at bounding box center [294, 353] width 137 height 63
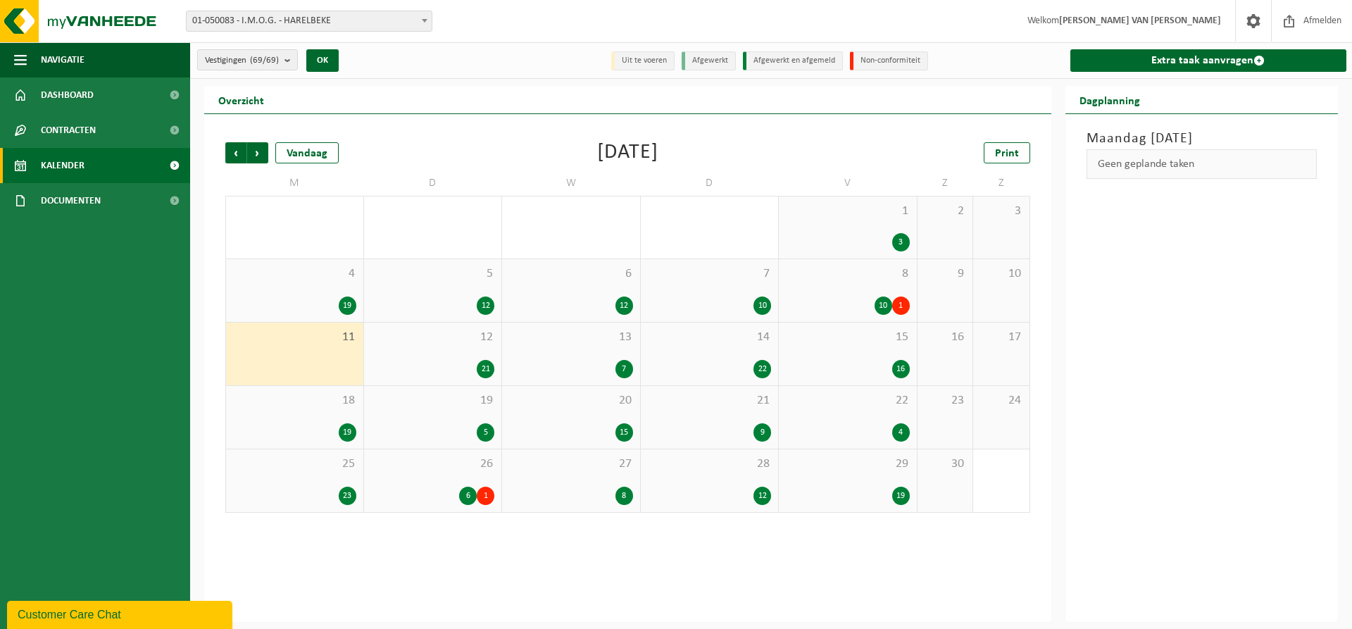
click at [451, 351] on div "12 21" at bounding box center [433, 353] width 138 height 63
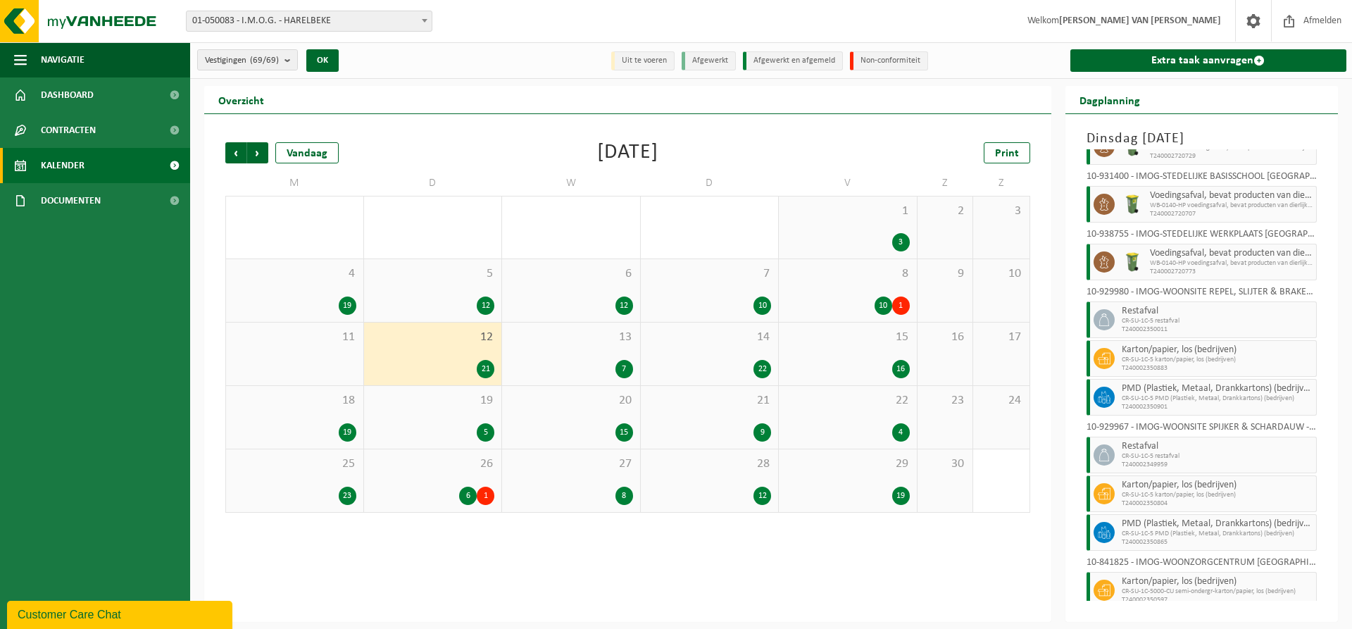
scroll to position [652, 0]
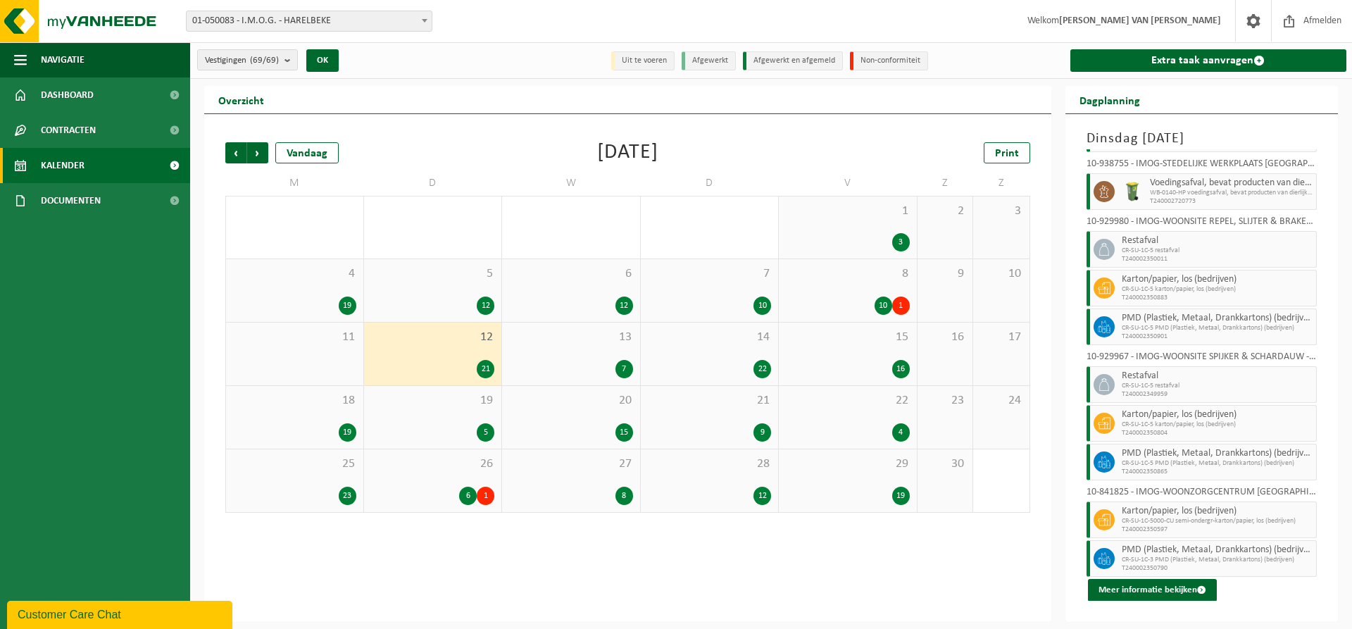
click at [616, 349] on div "13 7" at bounding box center [571, 353] width 138 height 63
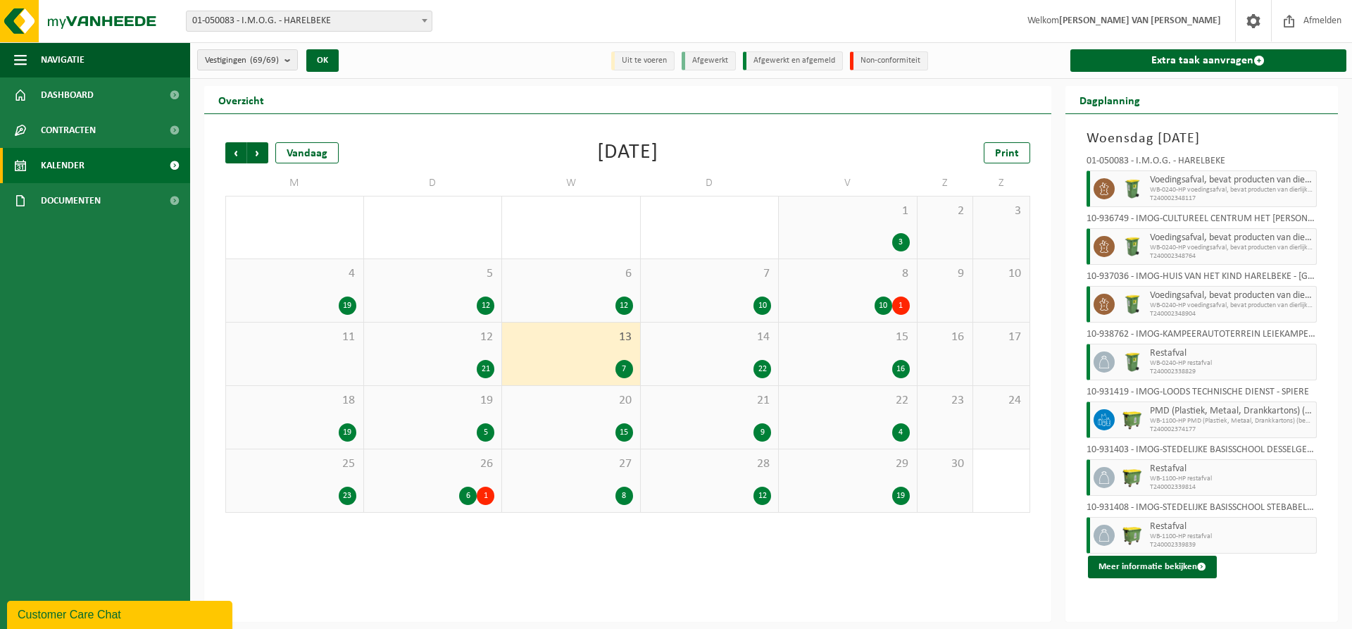
click at [764, 348] on div "14 22" at bounding box center [710, 353] width 138 height 63
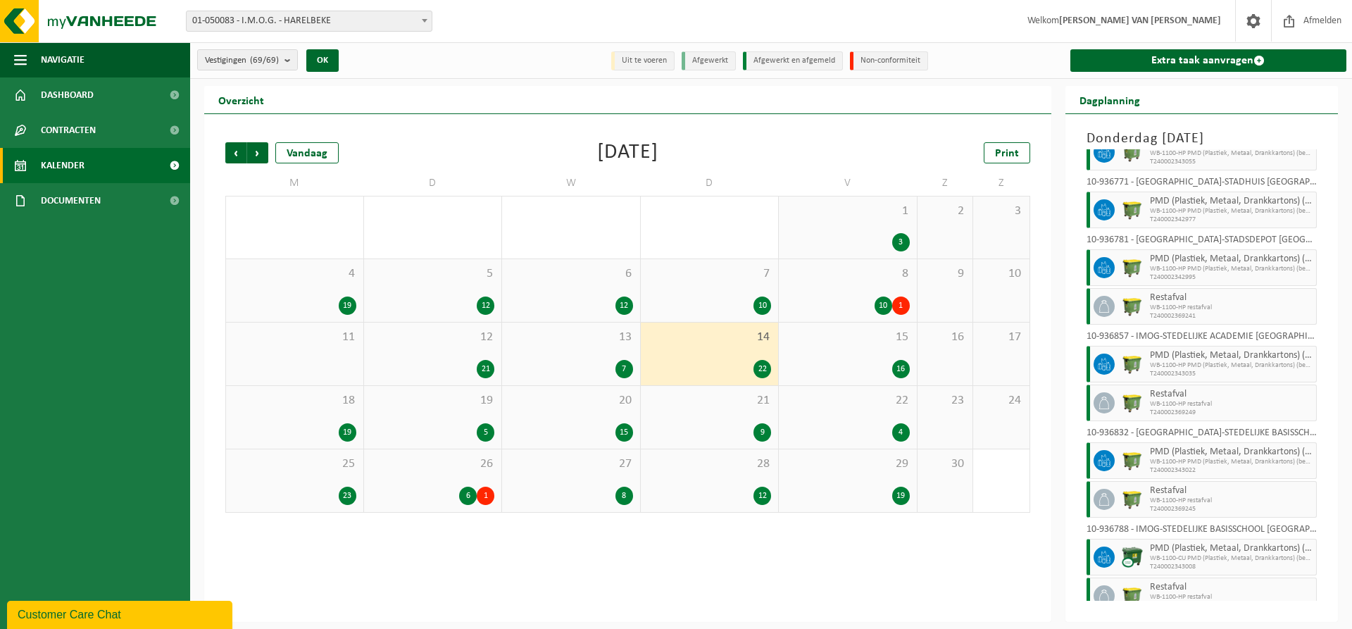
scroll to position [729, 0]
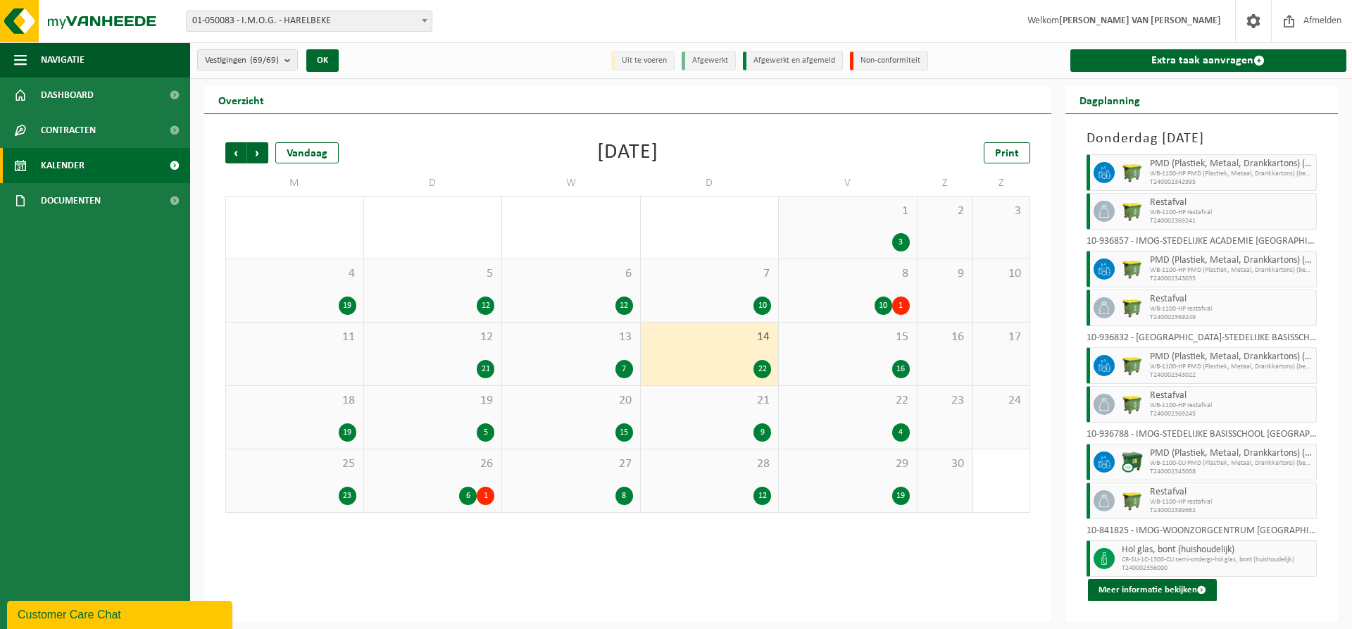
click at [879, 351] on div "15 16" at bounding box center [848, 353] width 138 height 63
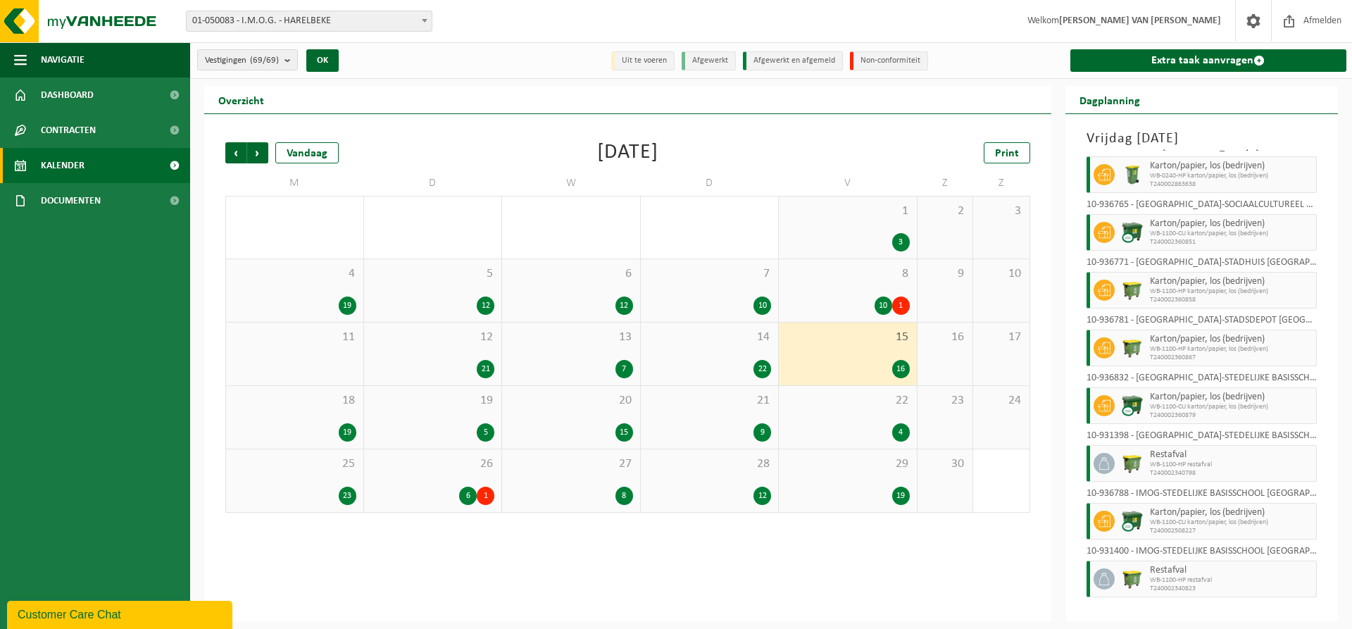
scroll to position [420, 0]
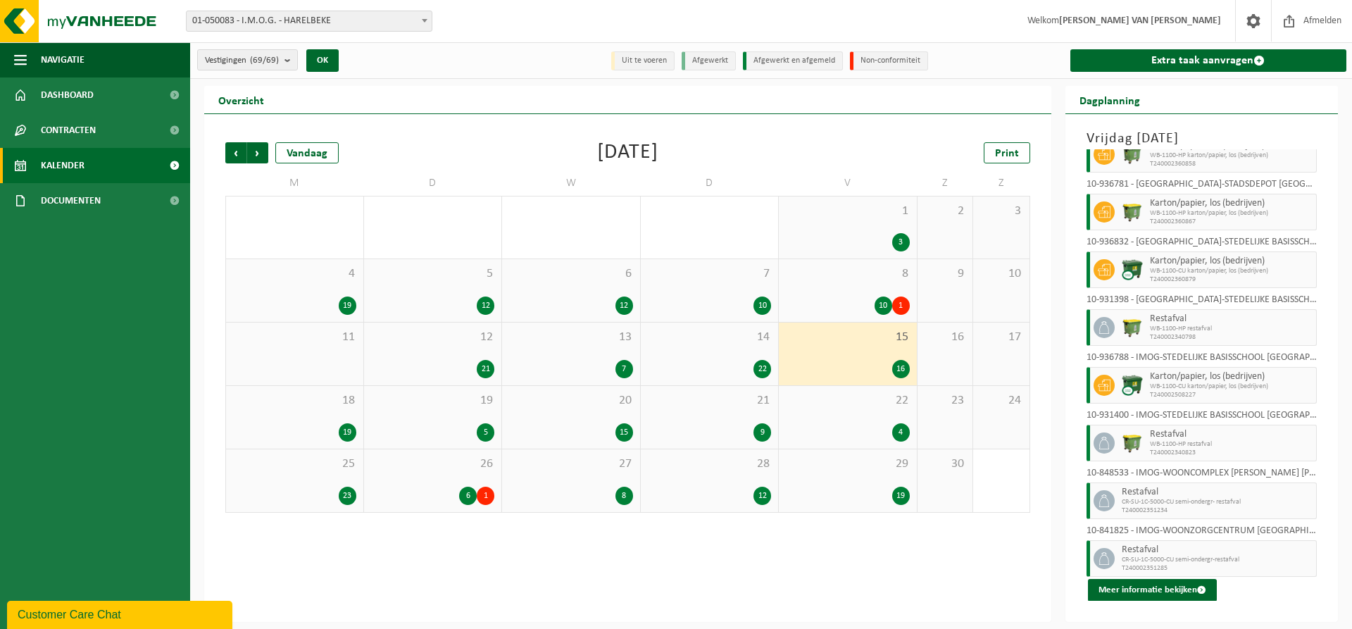
click at [292, 413] on div "18 19" at bounding box center [294, 417] width 137 height 63
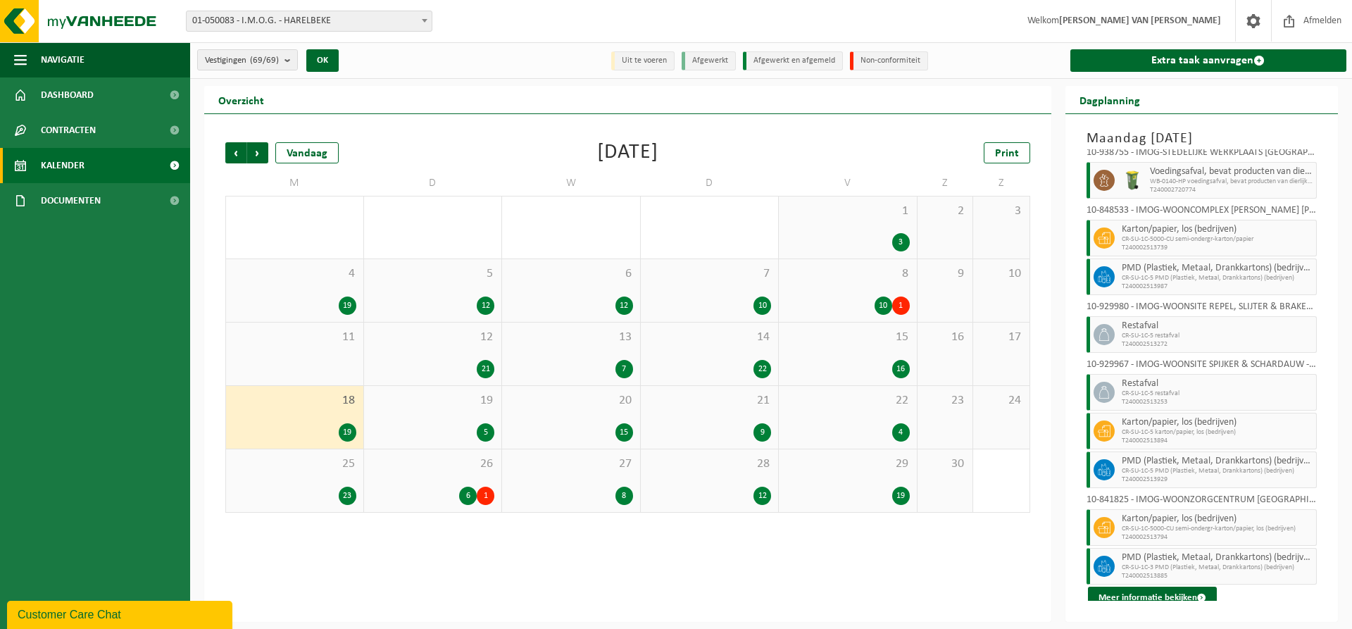
scroll to position [518, 0]
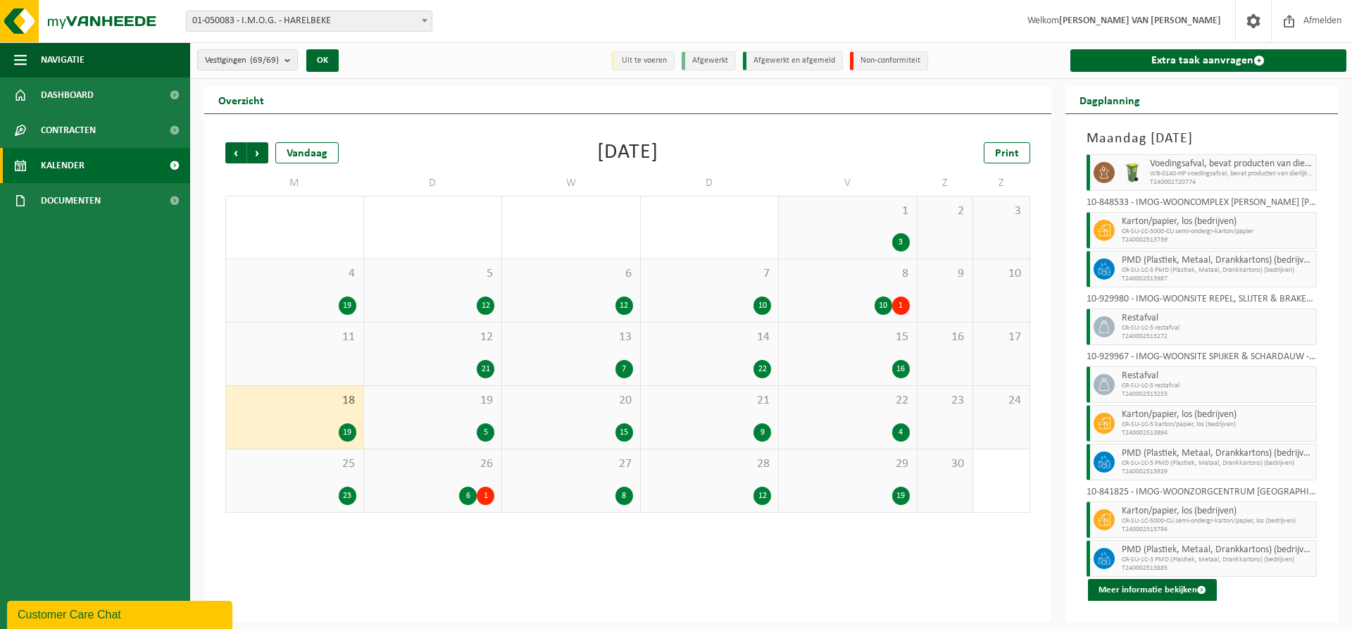
click at [463, 420] on div "19 5" at bounding box center [433, 417] width 138 height 63
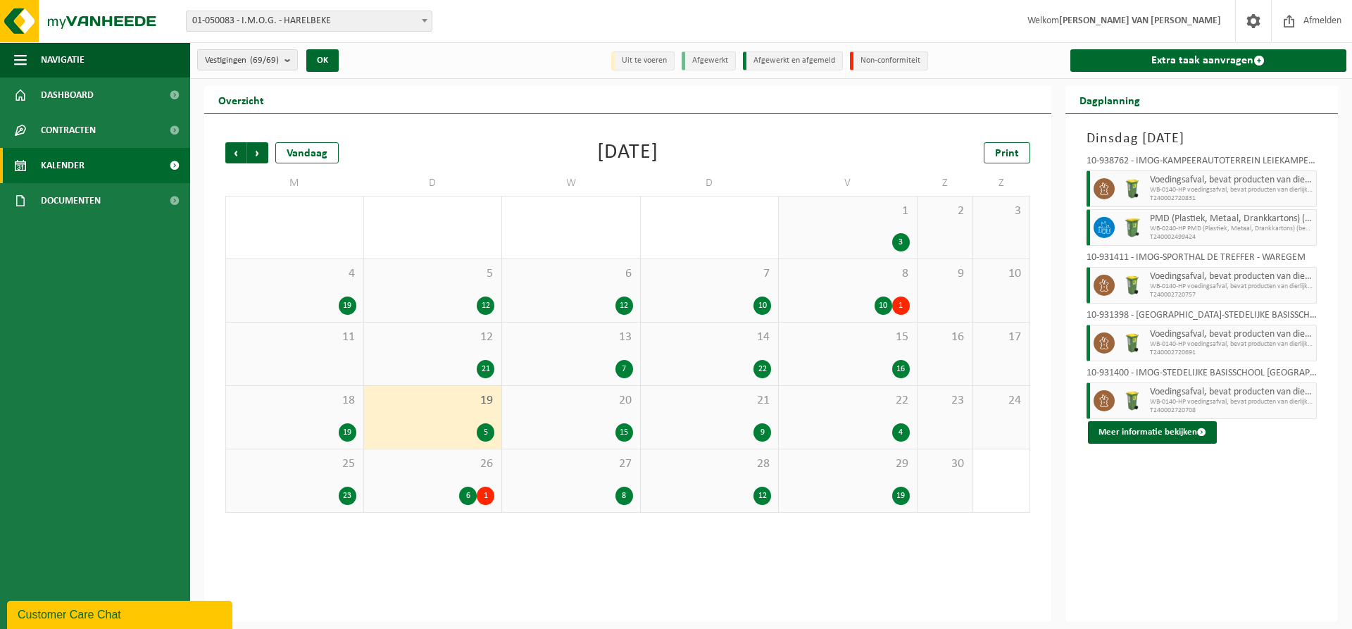
click at [594, 411] on div "20 15" at bounding box center [571, 417] width 138 height 63
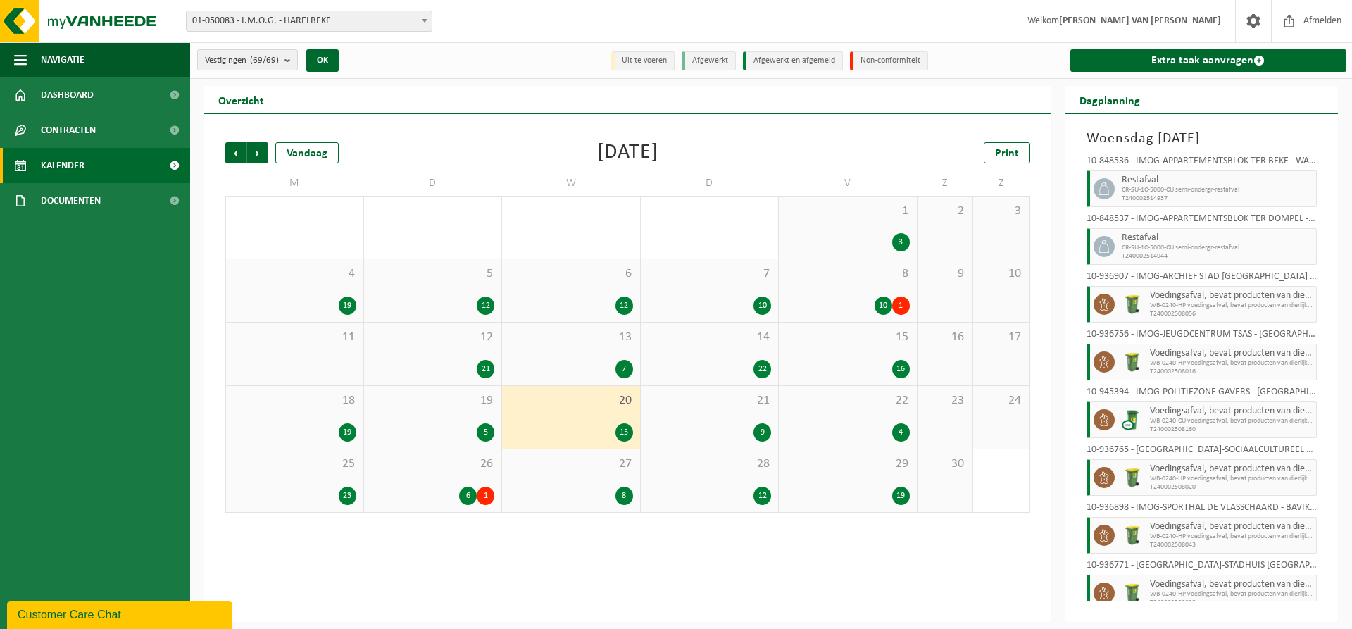
scroll to position [420, 0]
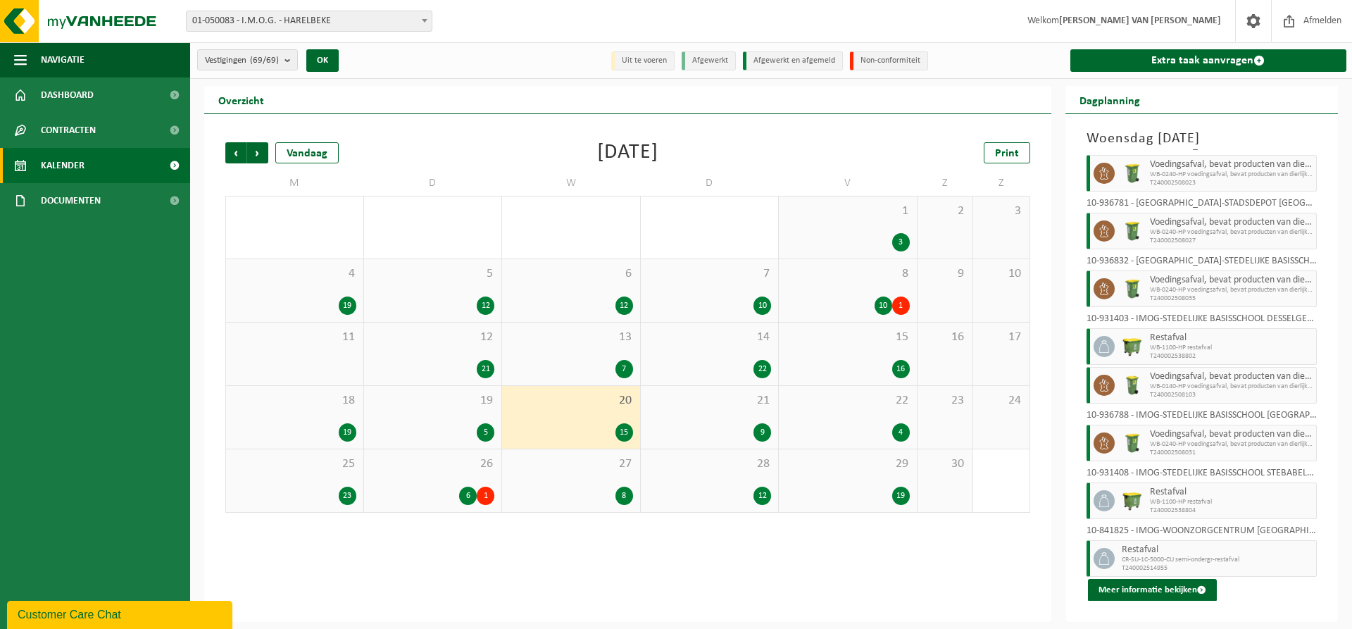
click at [736, 420] on div "21 9" at bounding box center [710, 417] width 138 height 63
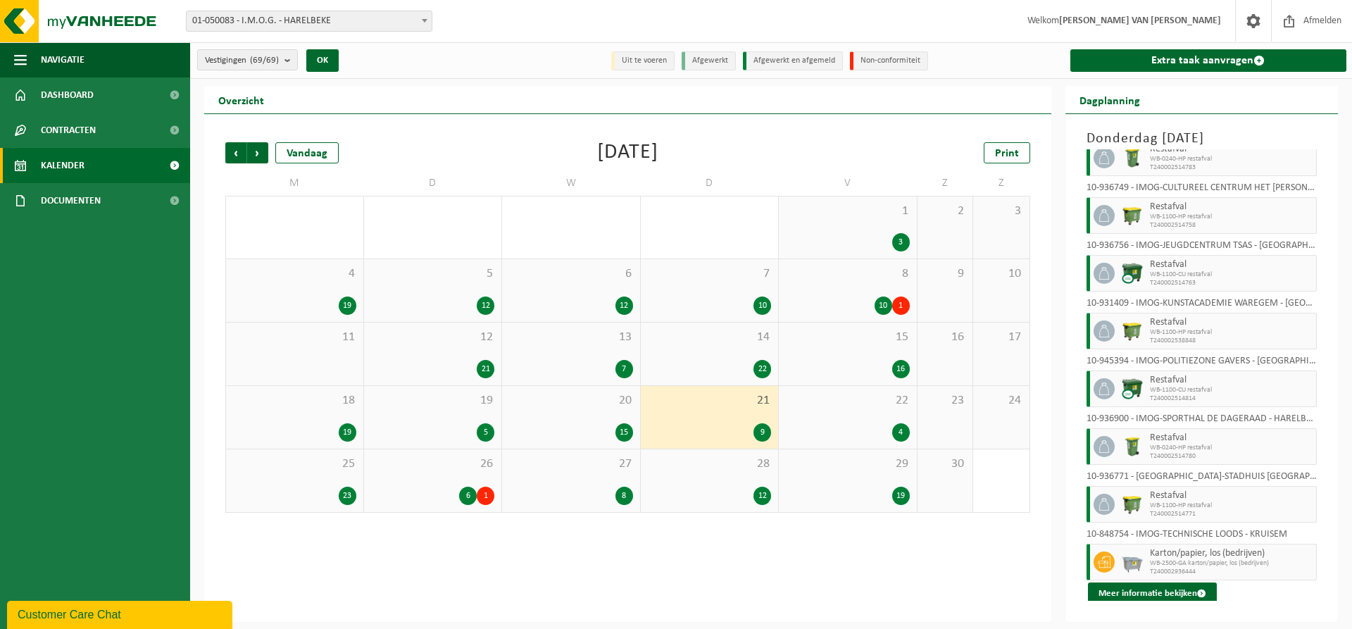
scroll to position [92, 0]
click at [882, 420] on div "22 4" at bounding box center [848, 417] width 138 height 63
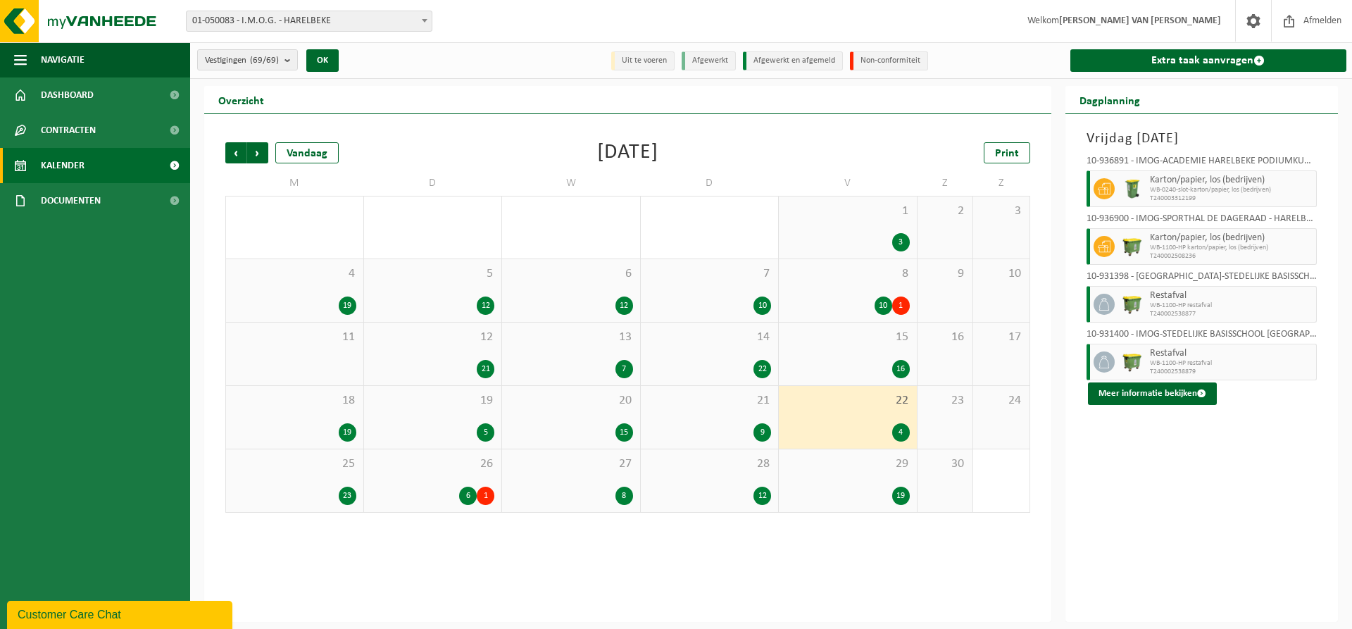
click at [277, 474] on div "25 23" at bounding box center [294, 480] width 137 height 63
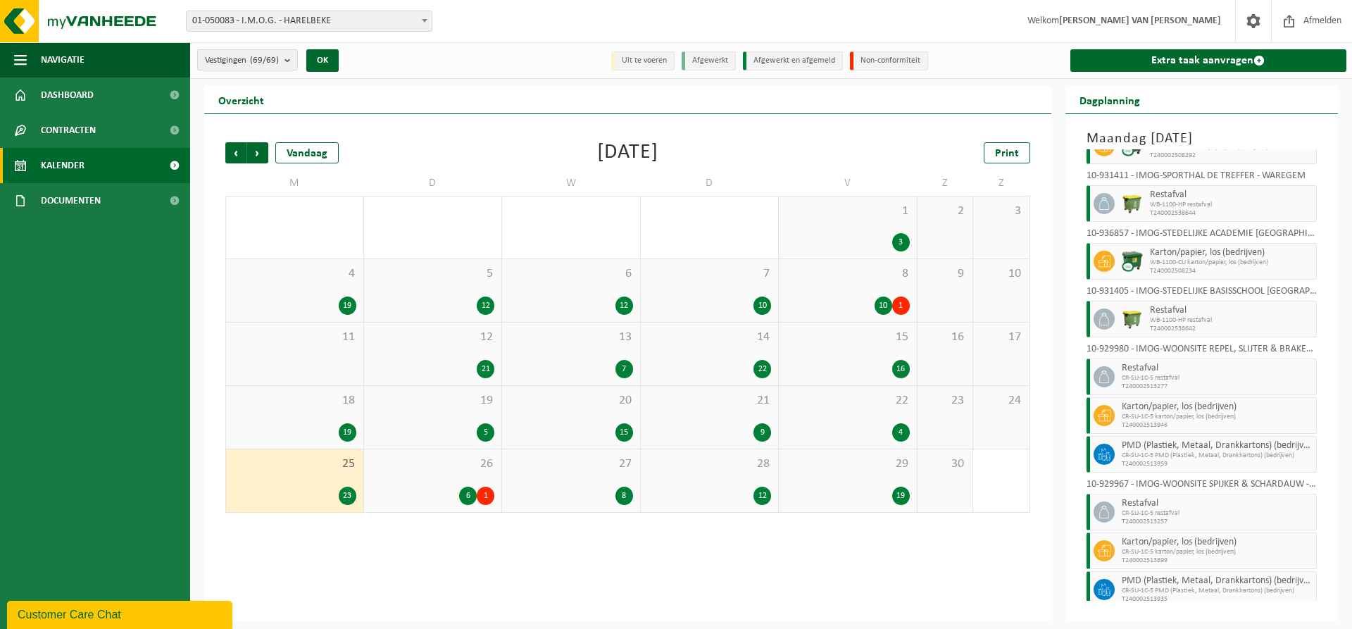
scroll to position [729, 0]
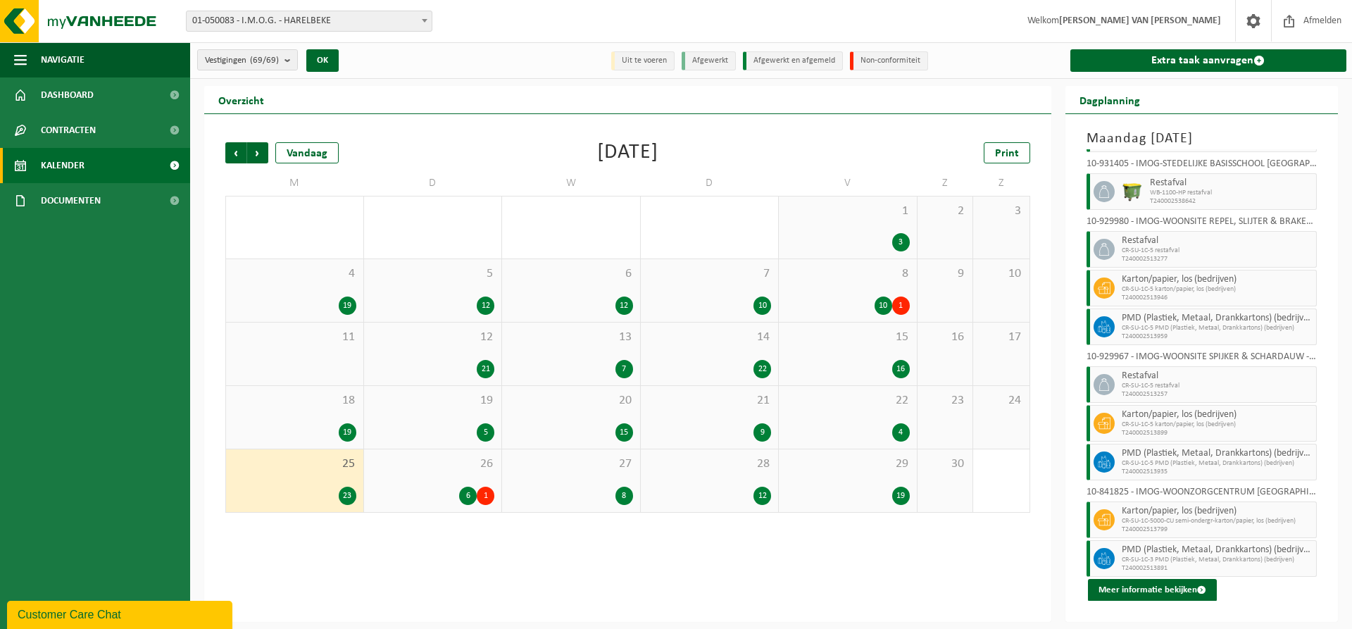
click at [474, 468] on span "26" at bounding box center [433, 463] width 124 height 15
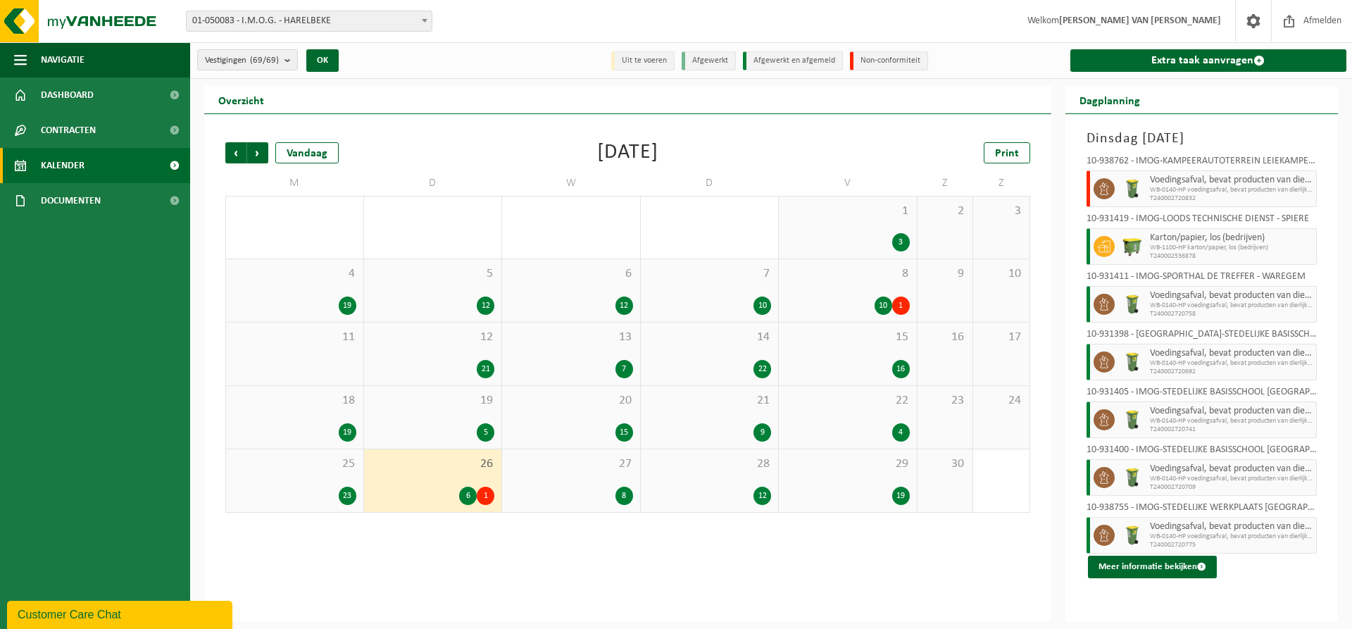
click at [560, 479] on div "27 8" at bounding box center [571, 480] width 138 height 63
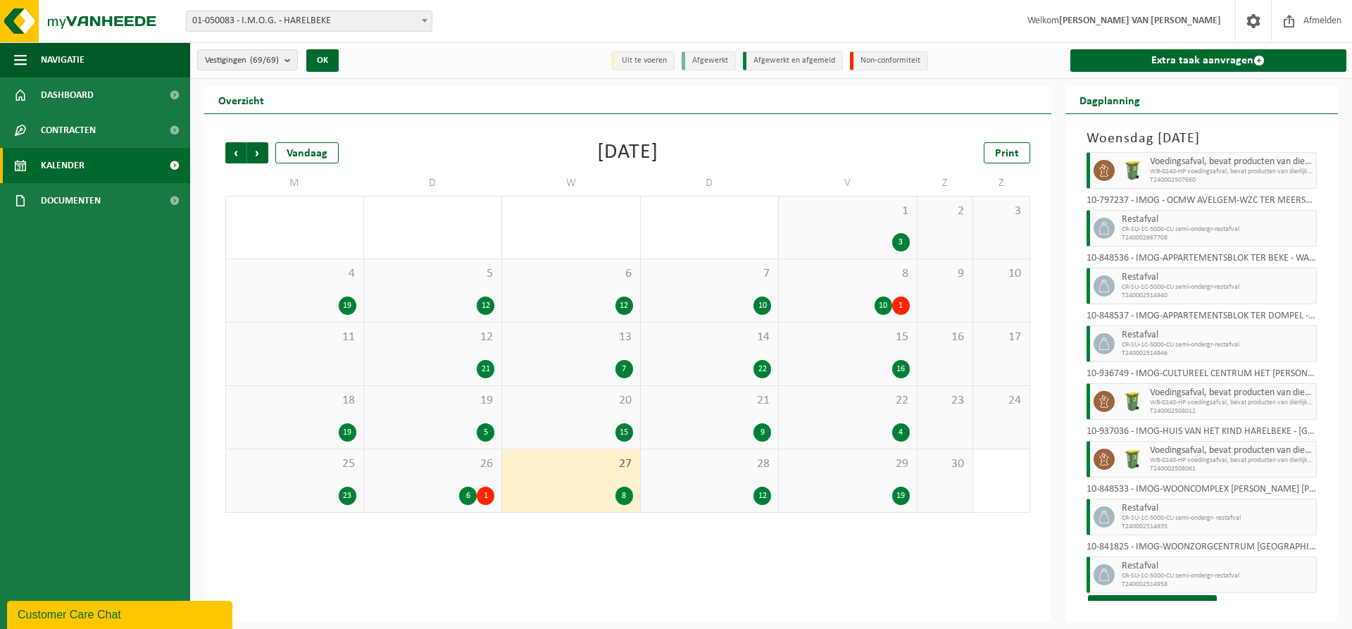
scroll to position [35, 0]
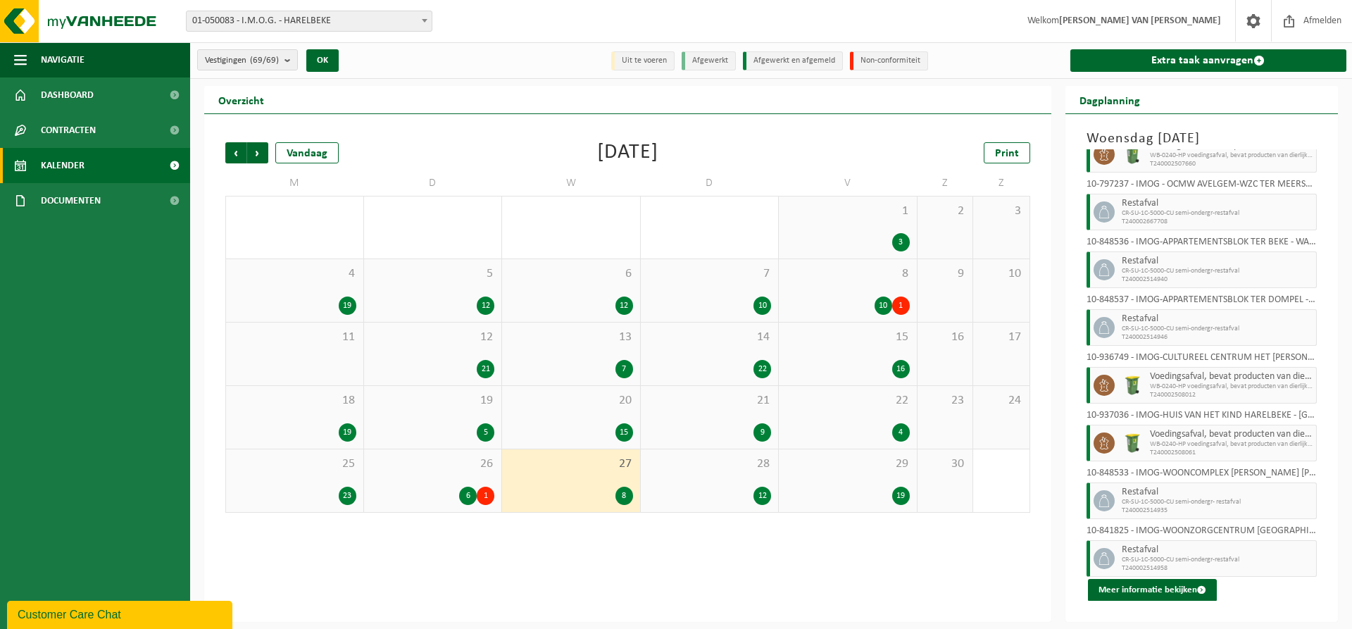
click at [718, 488] on div "12" at bounding box center [710, 496] width 124 height 18
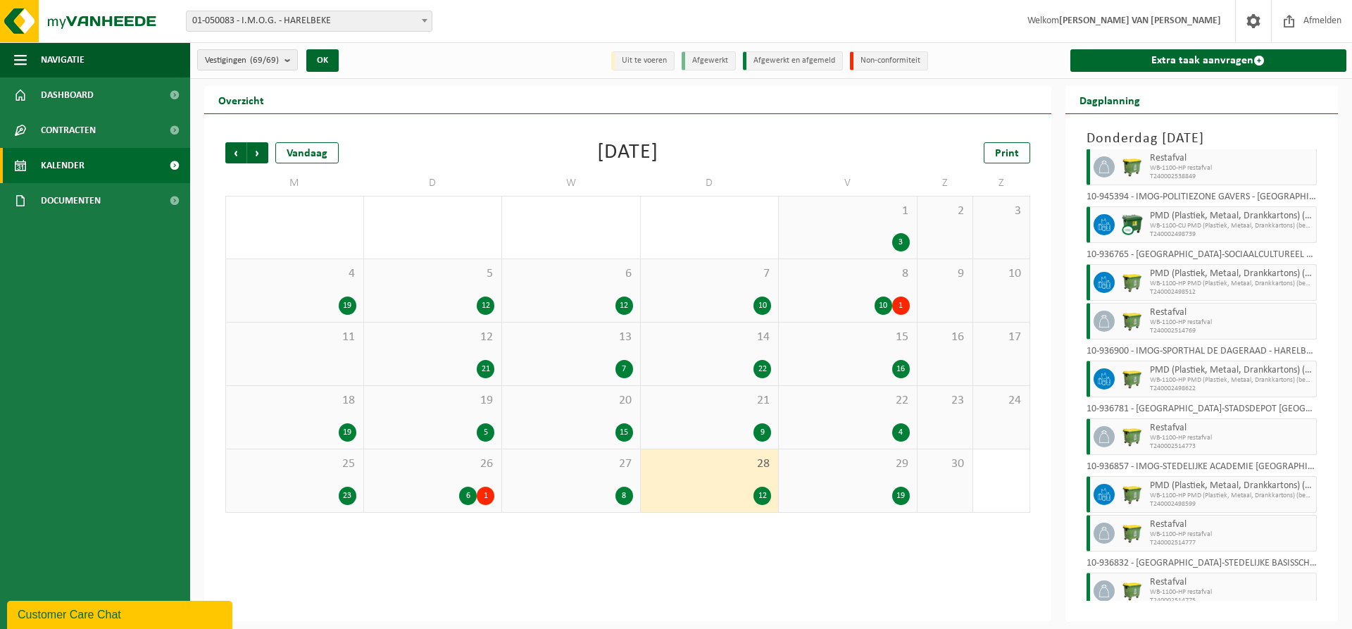
scroll to position [208, 0]
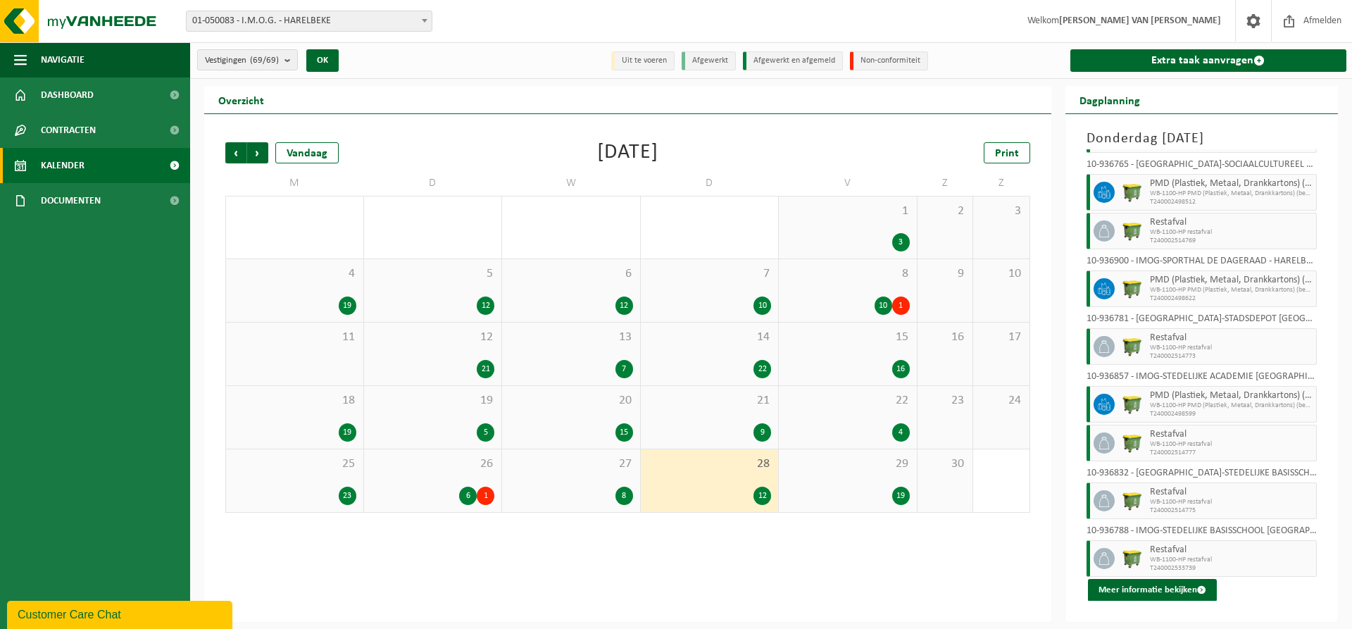
click at [856, 471] on div "29 19" at bounding box center [848, 480] width 138 height 63
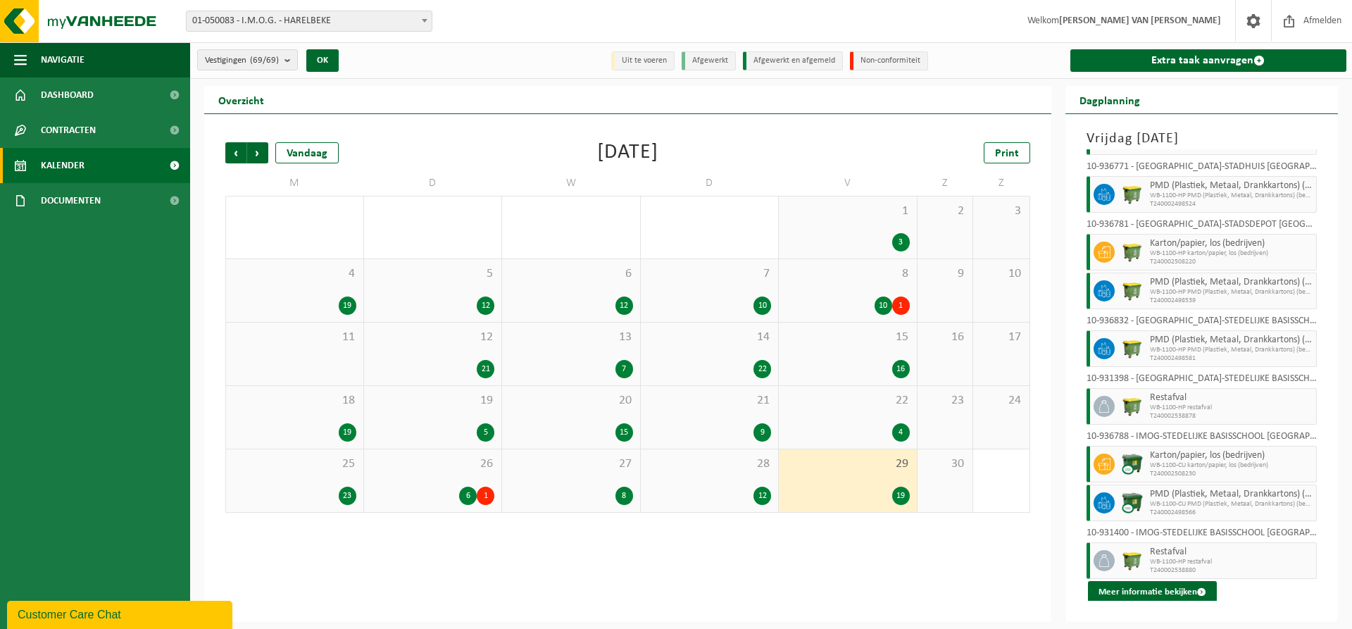
scroll to position [575, 0]
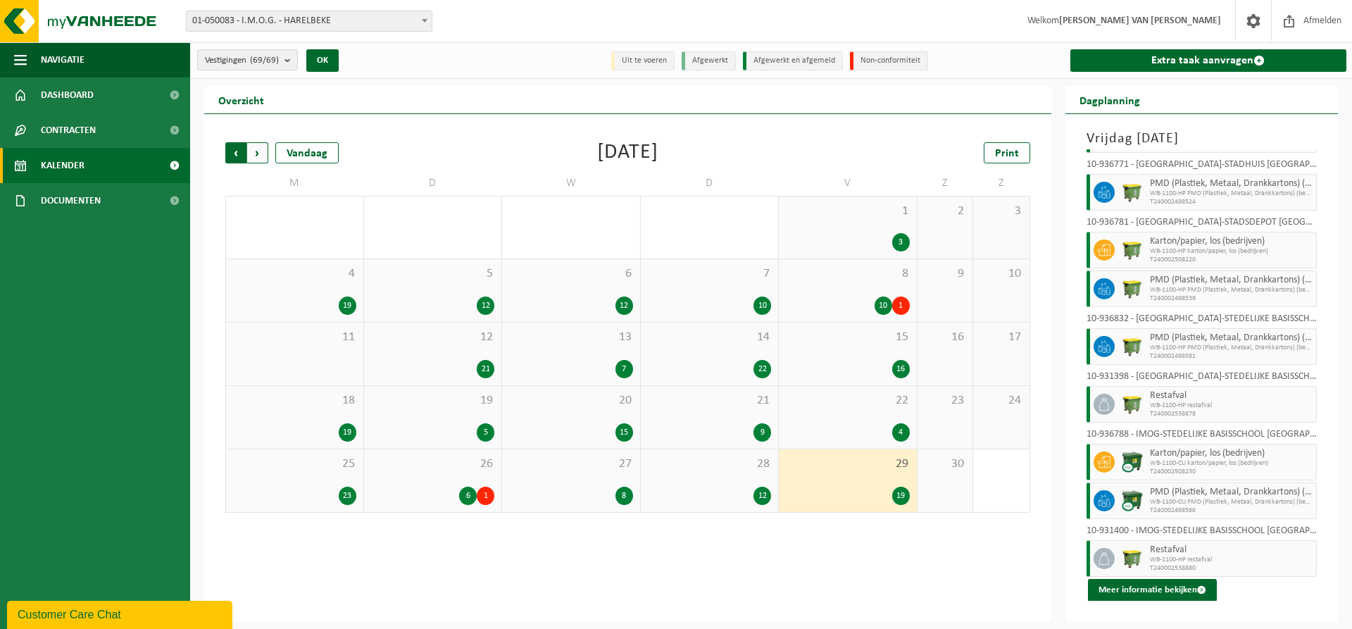
click at [260, 152] on span "Volgende" at bounding box center [257, 152] width 21 height 21
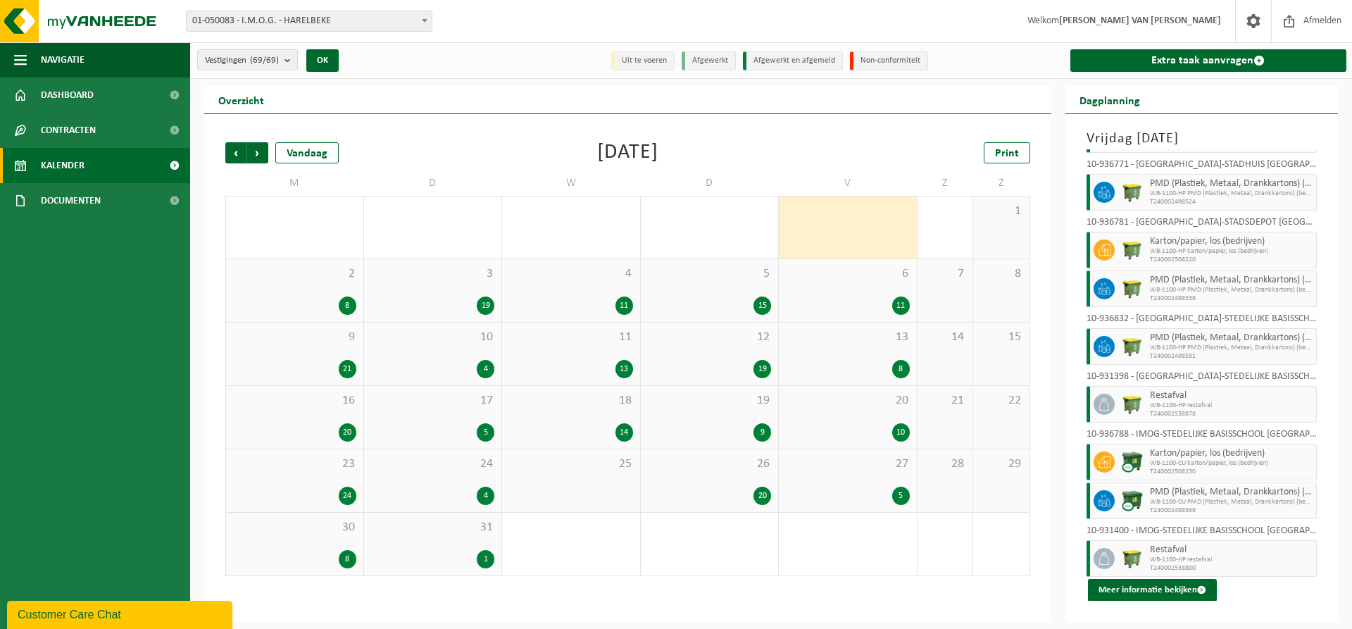
click at [351, 285] on div "2 8" at bounding box center [294, 290] width 137 height 63
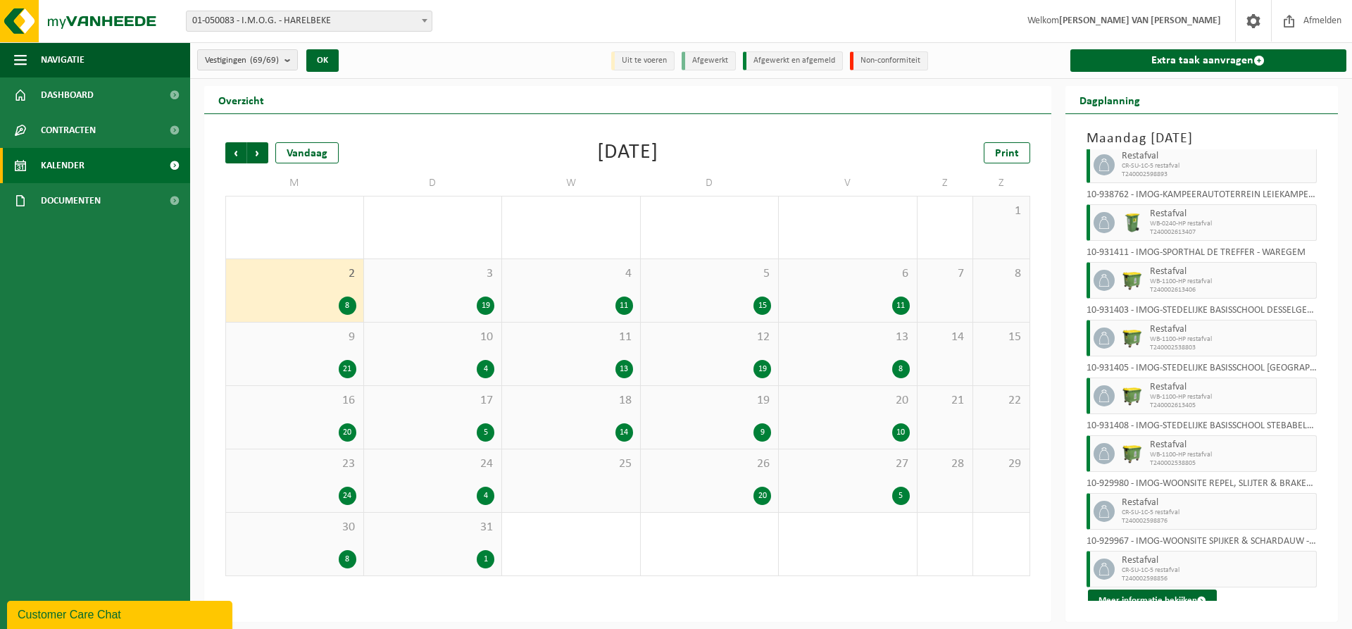
scroll to position [35, 0]
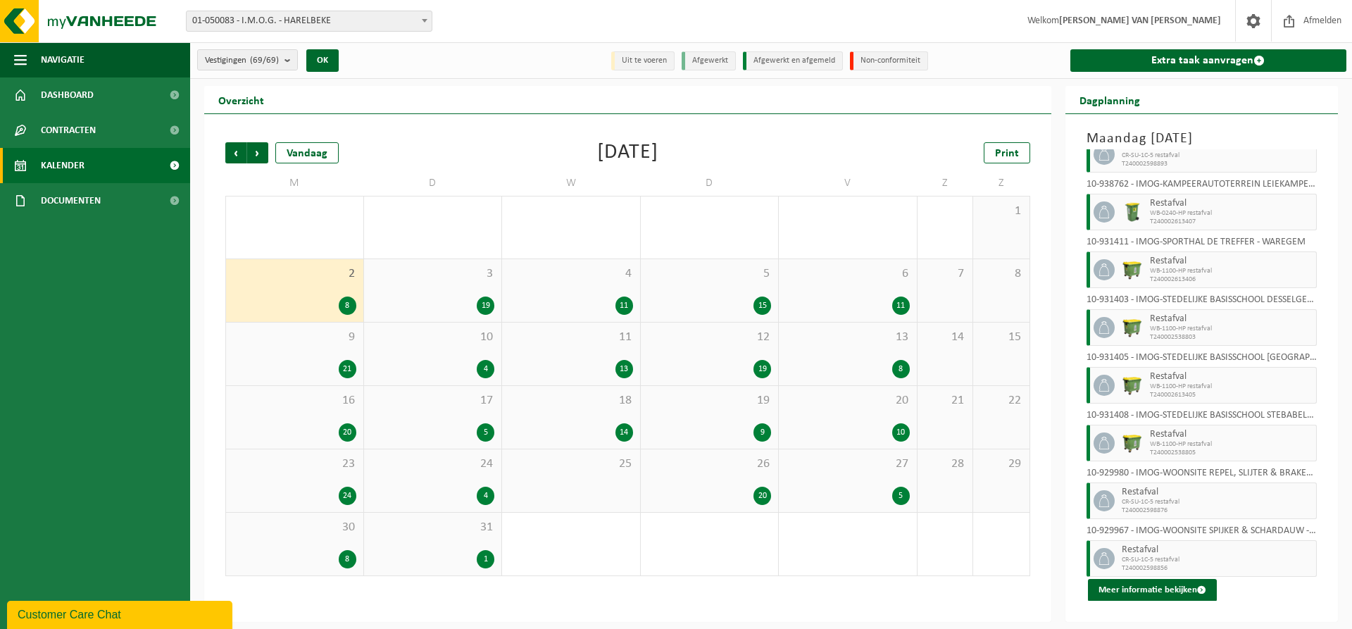
click at [448, 298] on div "19" at bounding box center [433, 305] width 124 height 18
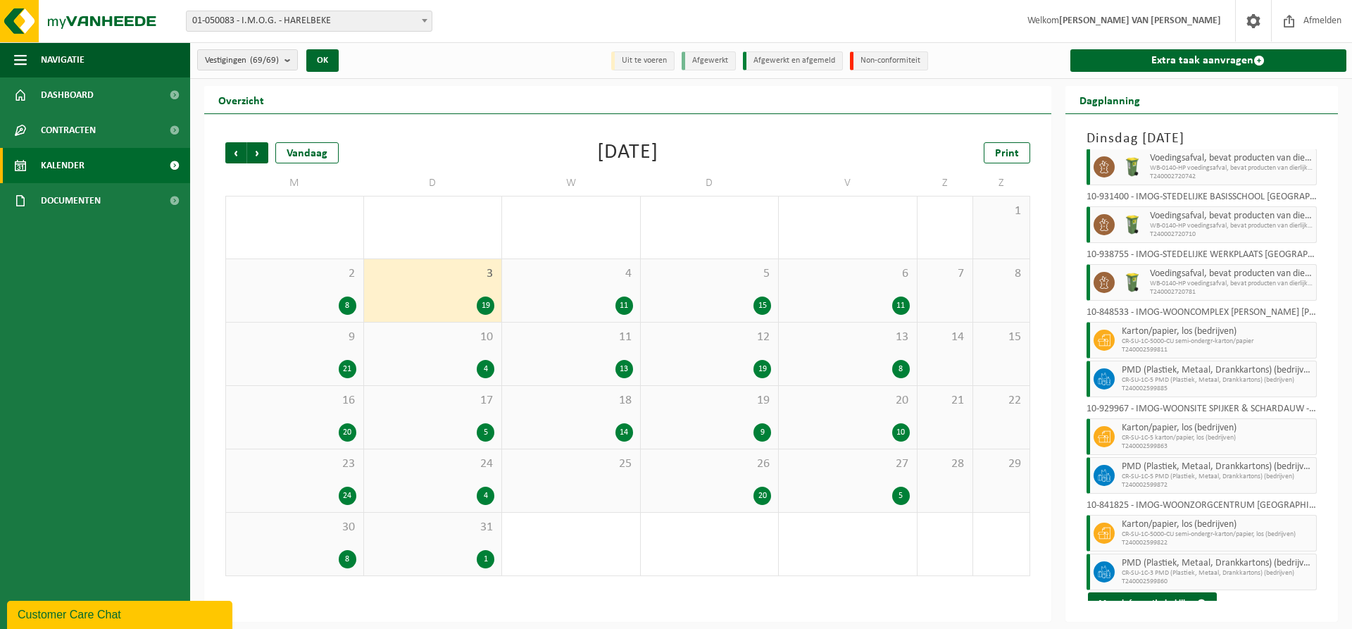
scroll to position [537, 0]
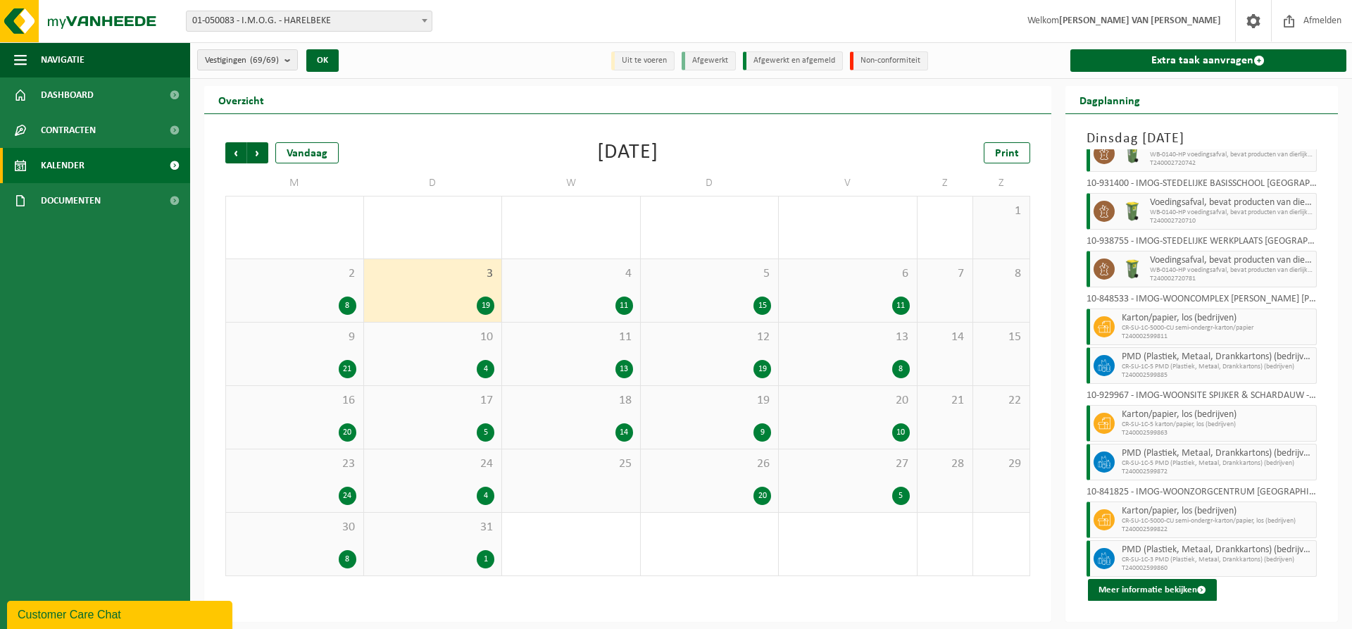
click at [593, 287] on div "4 11" at bounding box center [571, 290] width 138 height 63
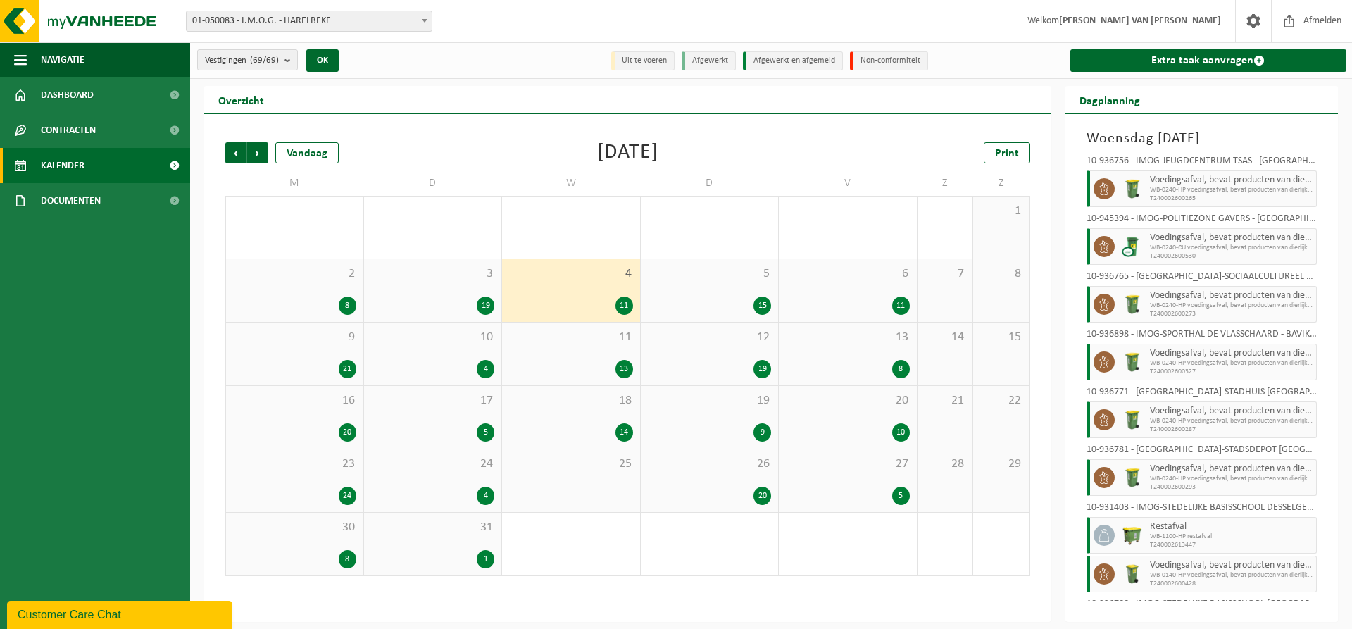
scroll to position [189, 0]
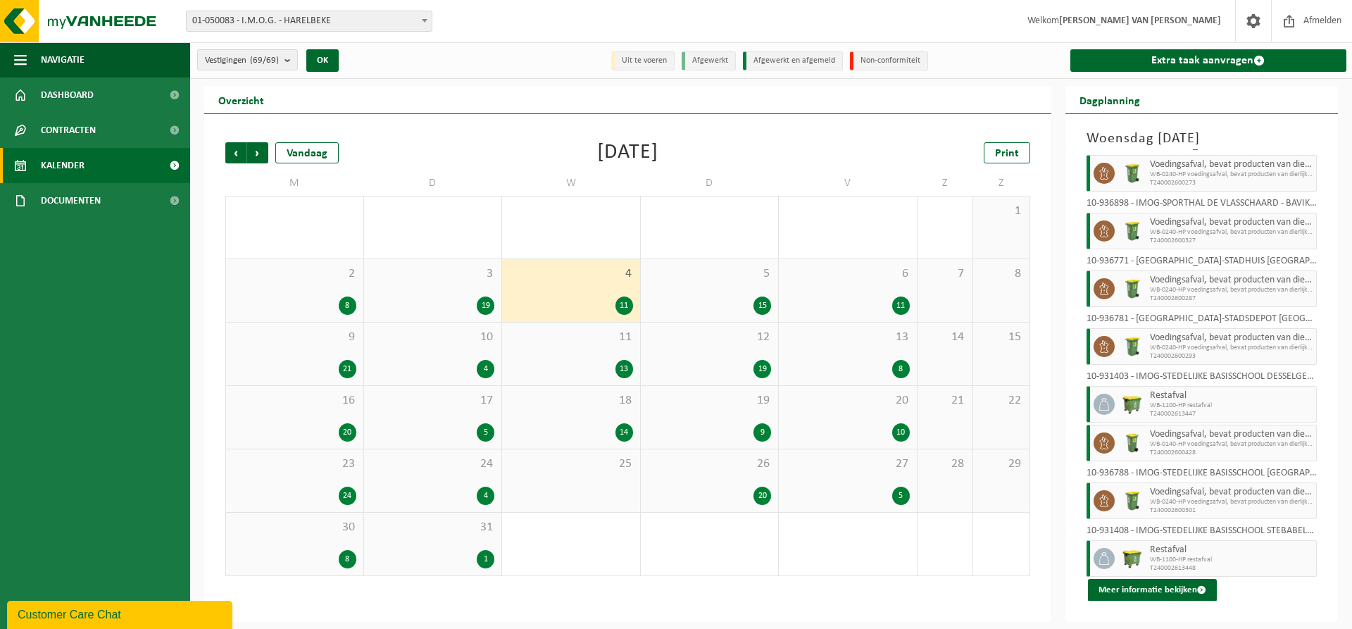
click at [745, 280] on span "5" at bounding box center [710, 273] width 124 height 15
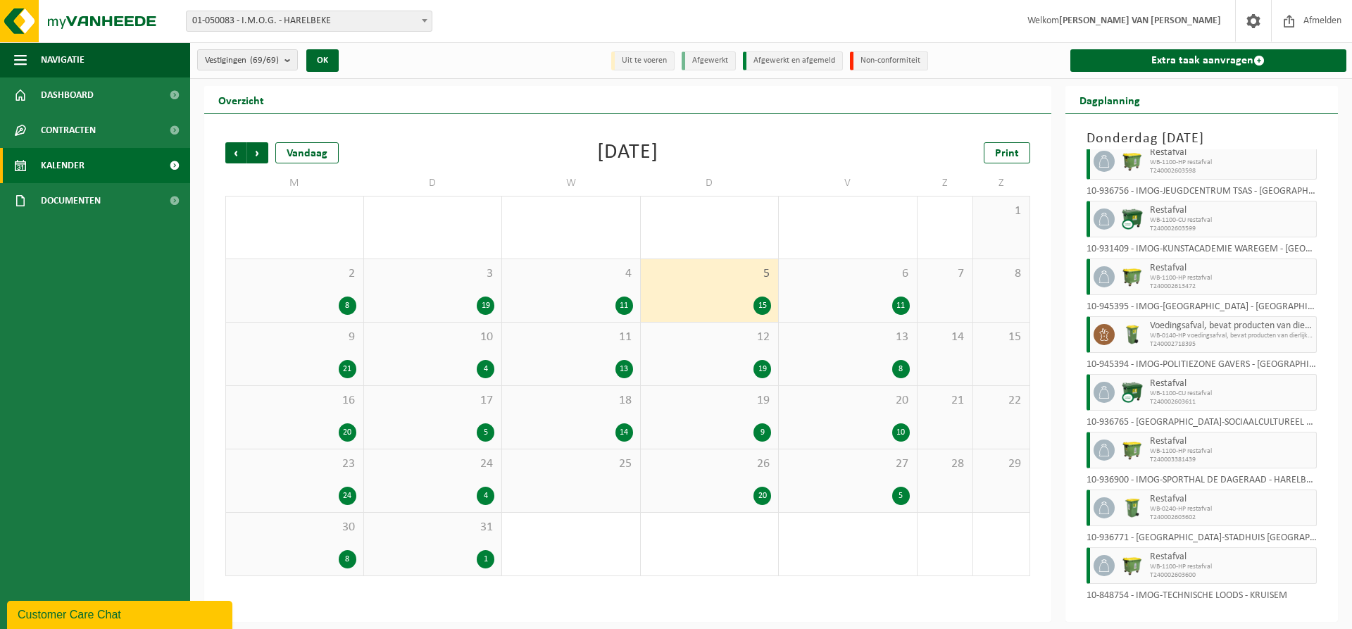
scroll to position [439, 0]
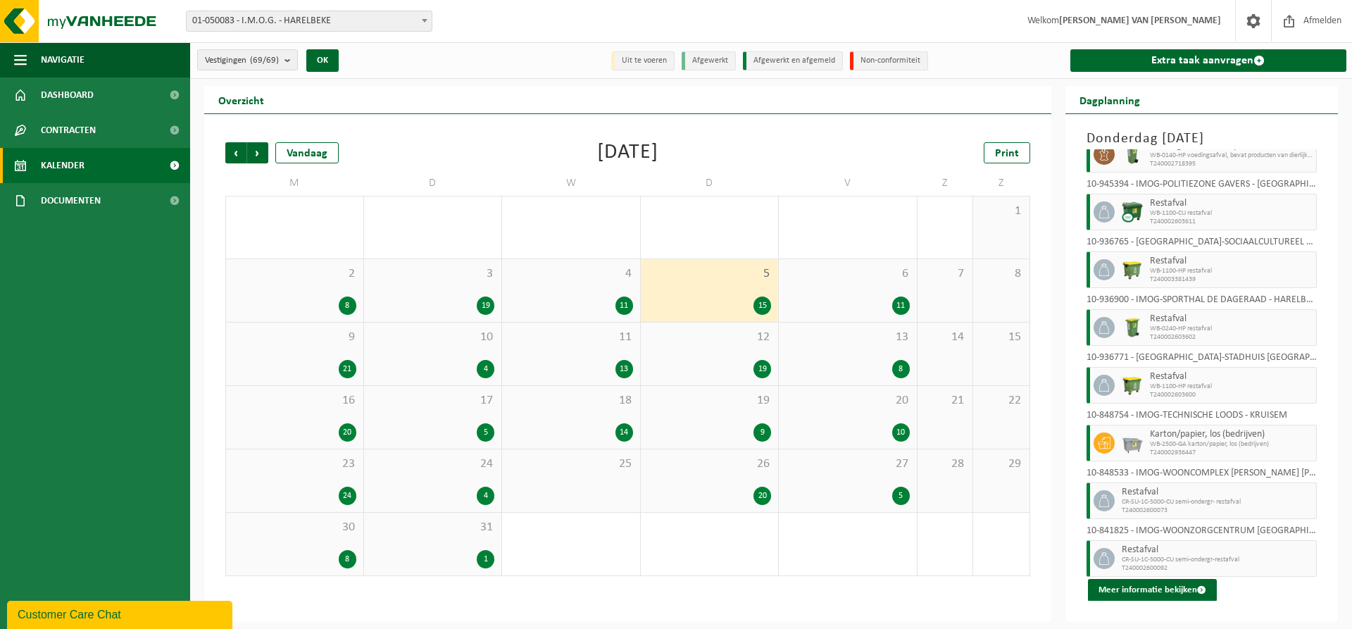
click at [836, 292] on div "6 11" at bounding box center [848, 290] width 138 height 63
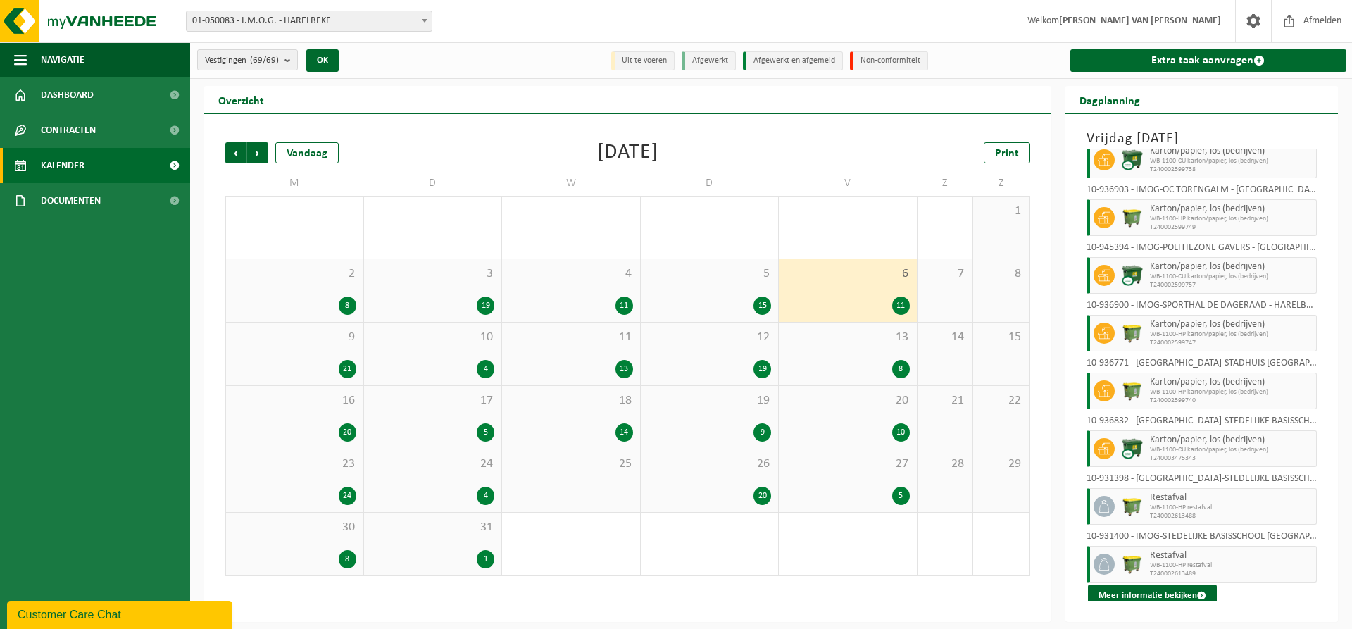
scroll to position [208, 0]
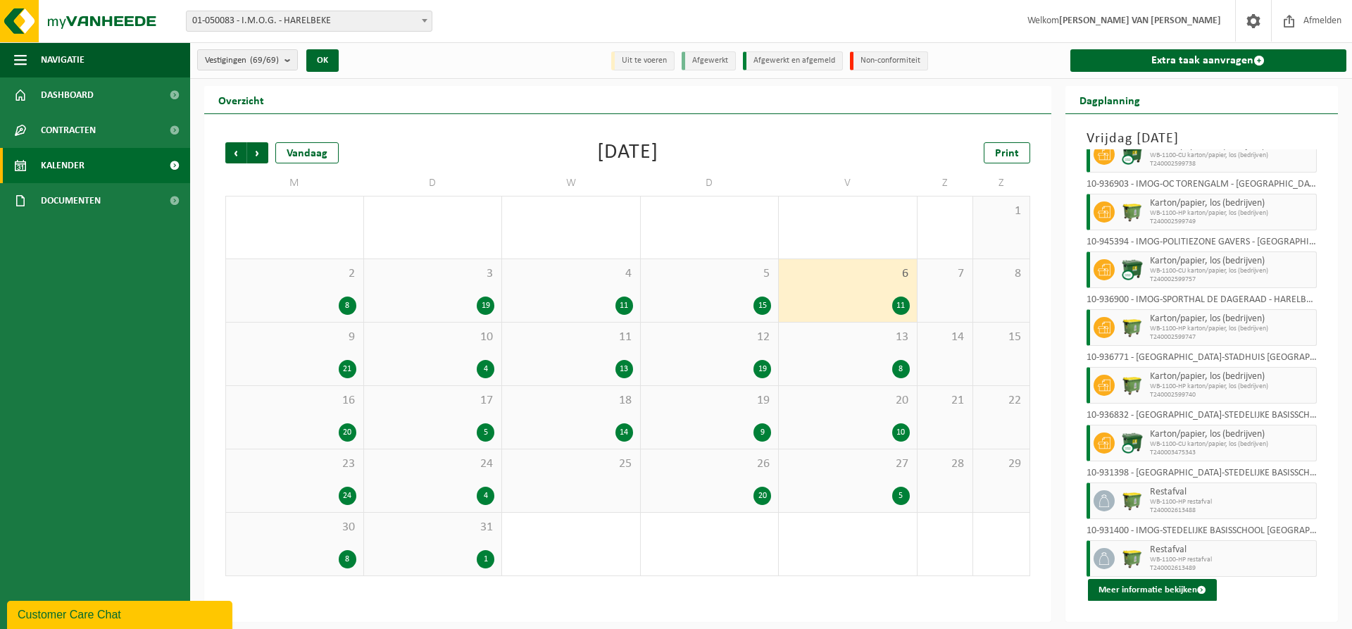
click at [328, 360] on div "21" at bounding box center [294, 369] width 123 height 18
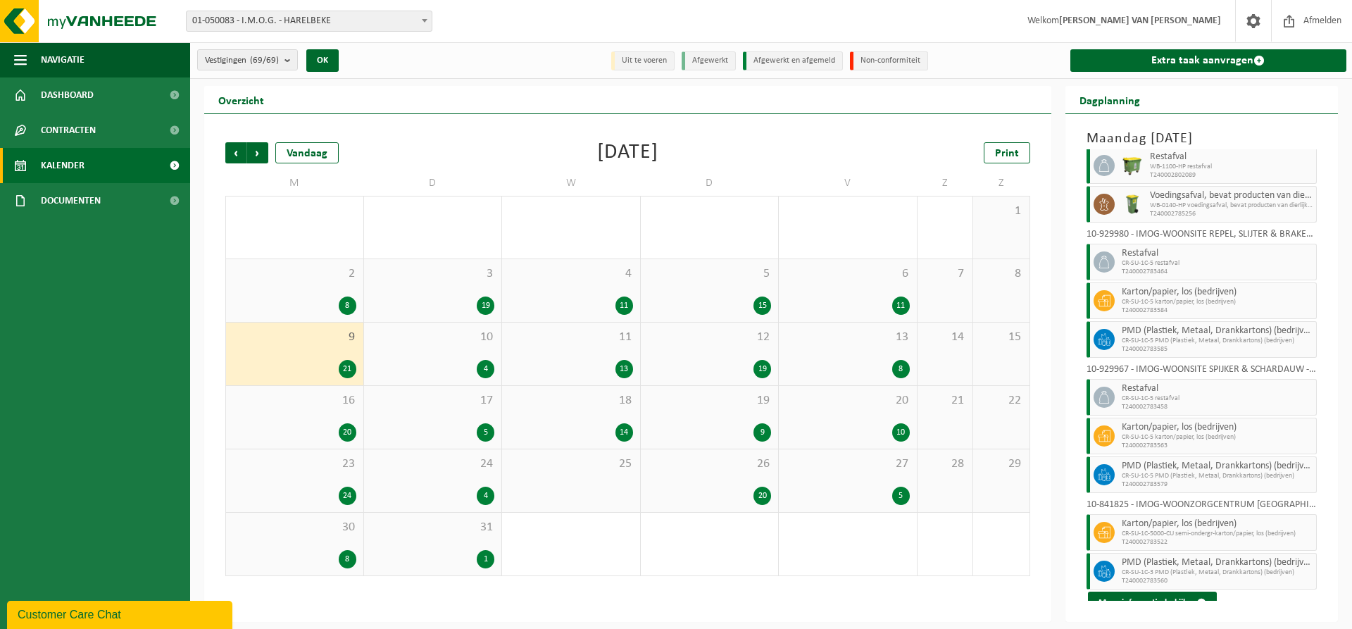
scroll to position [576, 0]
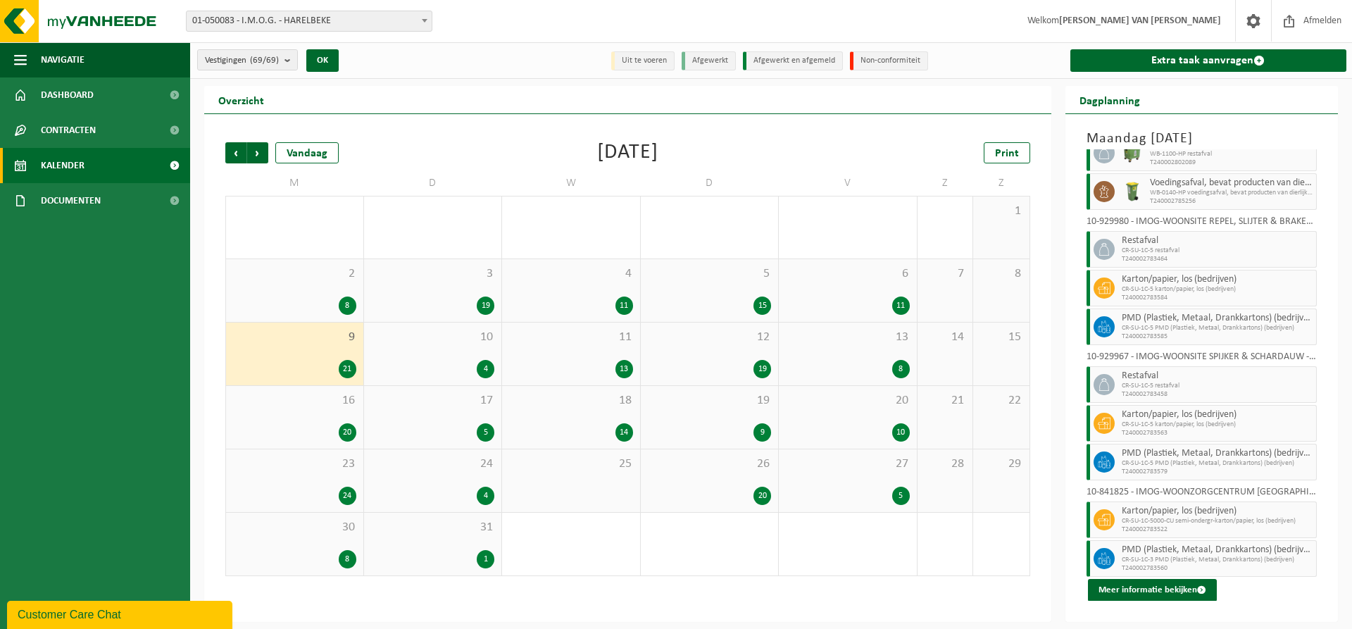
click at [417, 351] on div "10 4" at bounding box center [433, 353] width 138 height 63
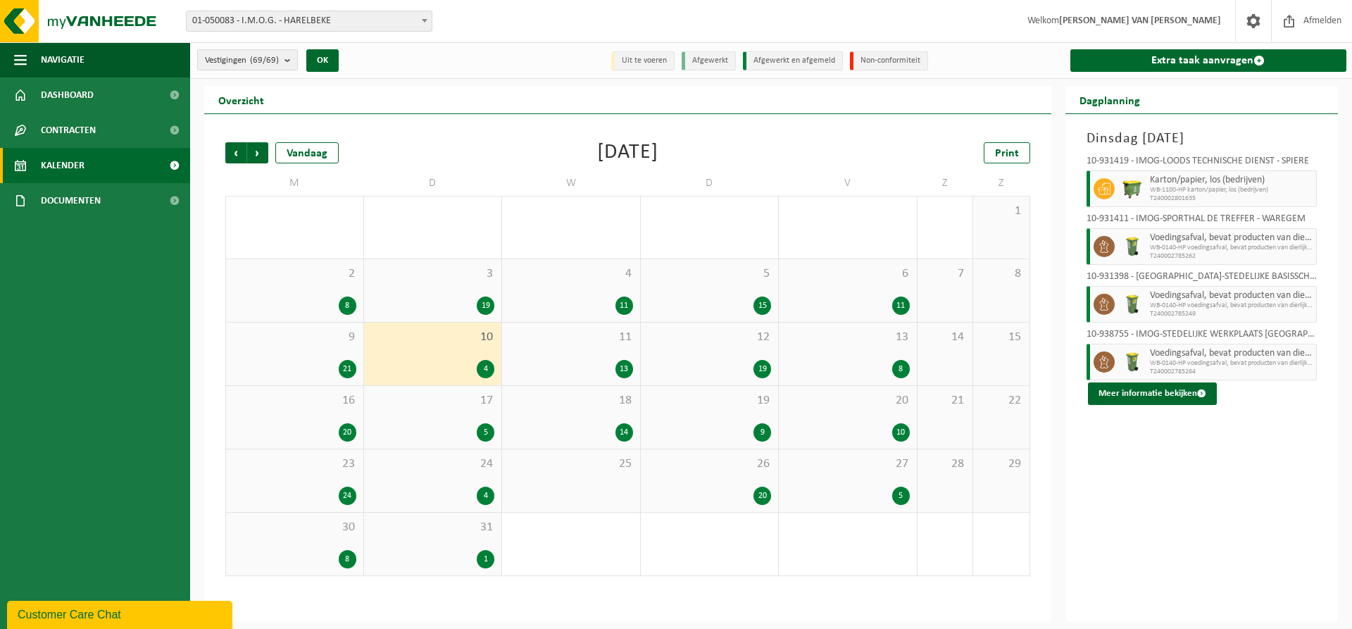
click at [610, 356] on div "11 13" at bounding box center [571, 353] width 138 height 63
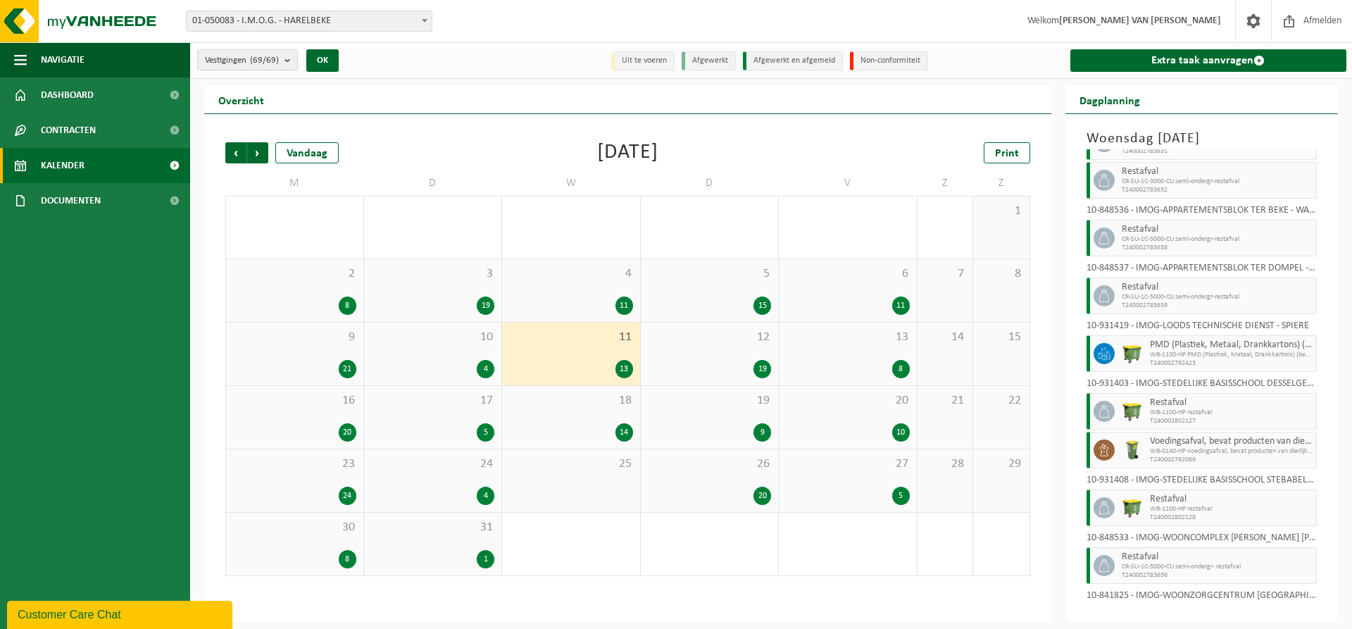
scroll to position [247, 0]
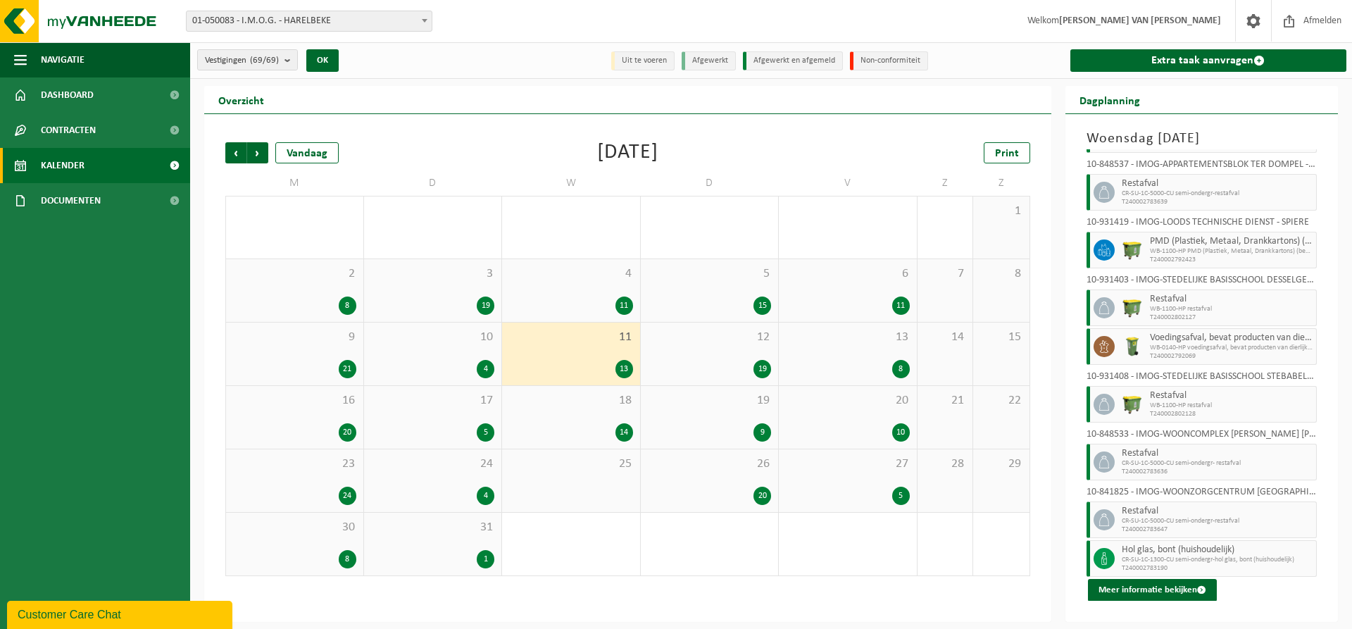
click at [732, 347] on div "12 19" at bounding box center [710, 353] width 138 height 63
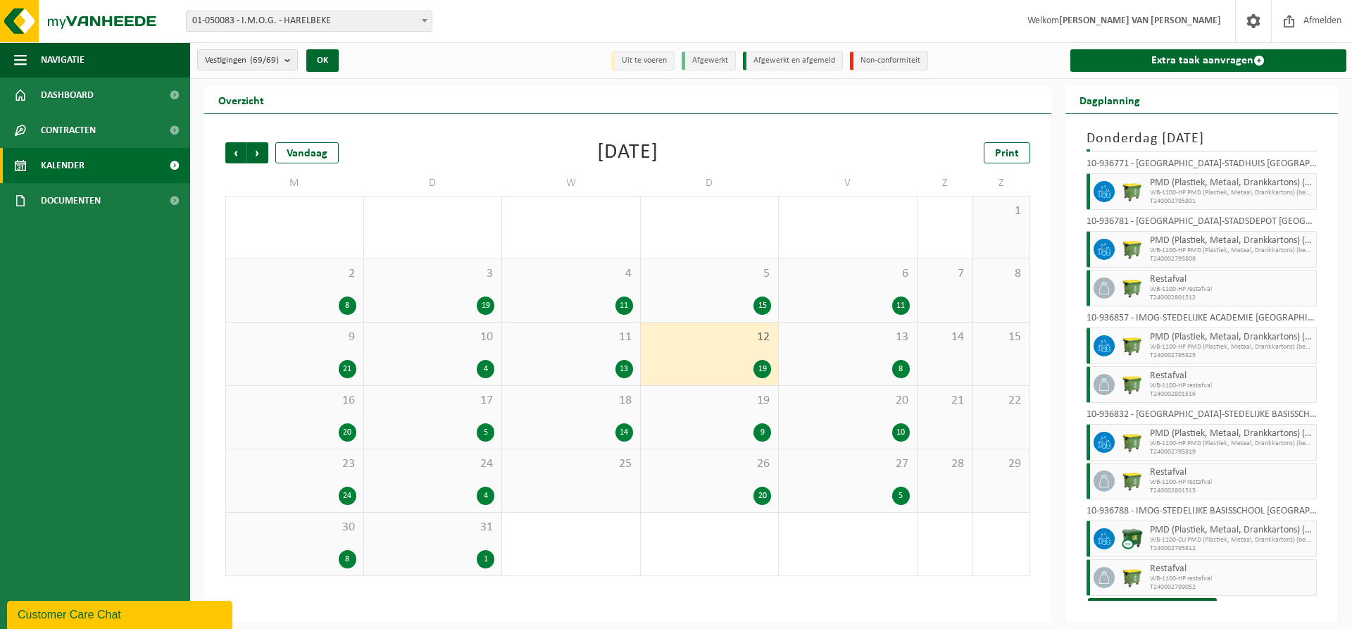
scroll to position [556, 0]
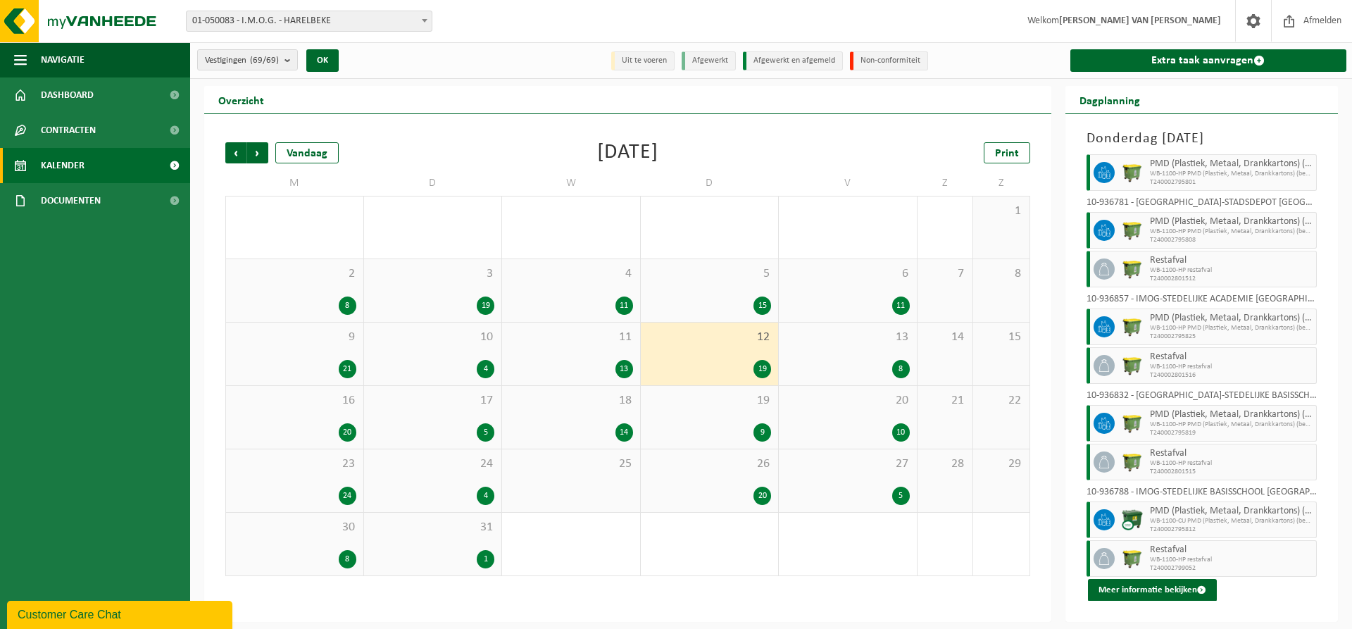
click at [854, 353] on div "13 8" at bounding box center [848, 353] width 138 height 63
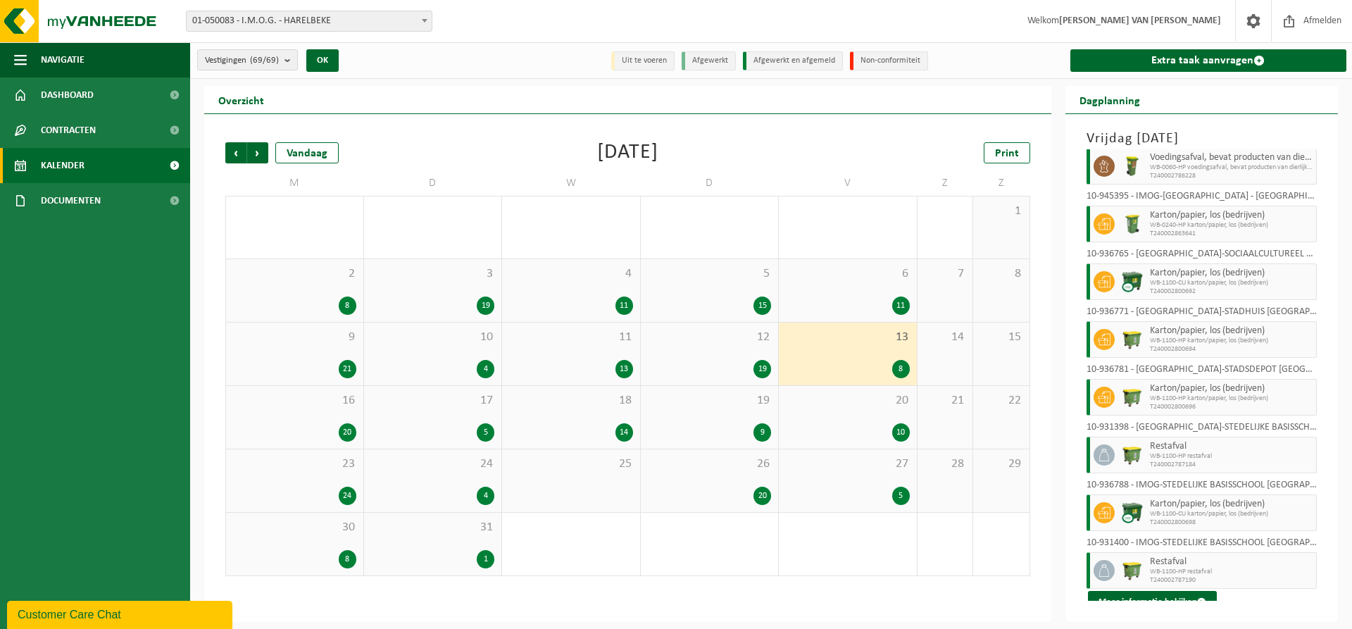
scroll to position [35, 0]
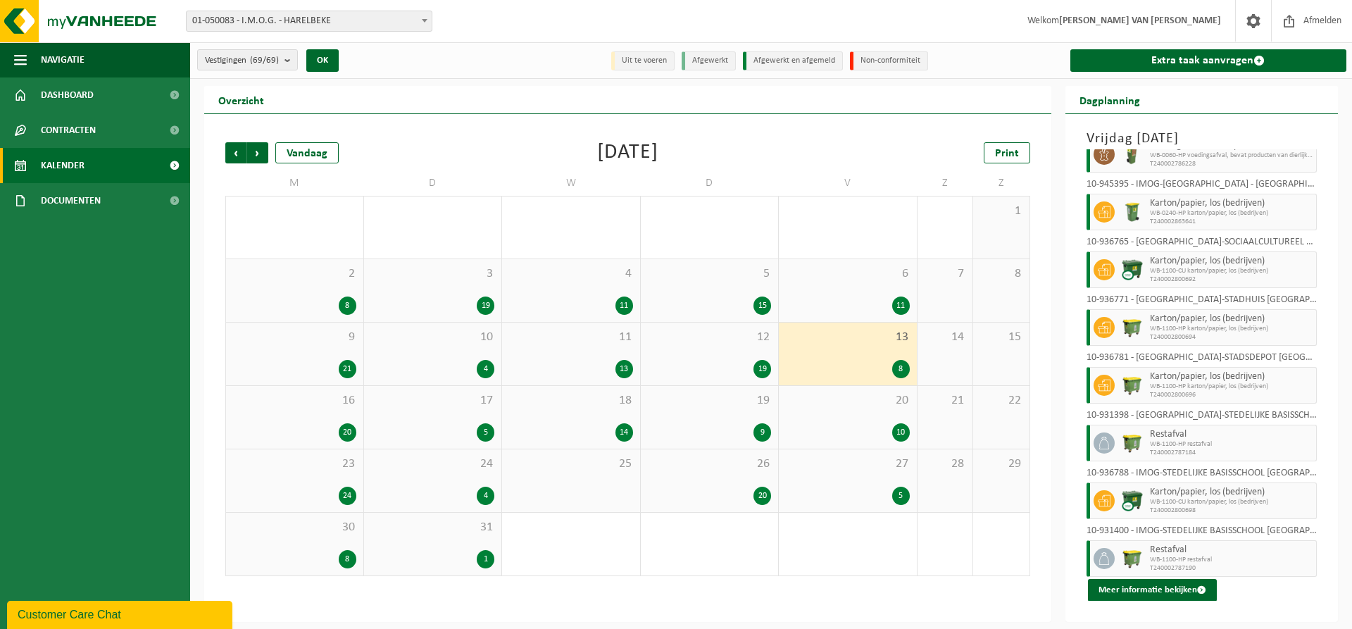
click at [300, 420] on div "16 20" at bounding box center [294, 417] width 137 height 63
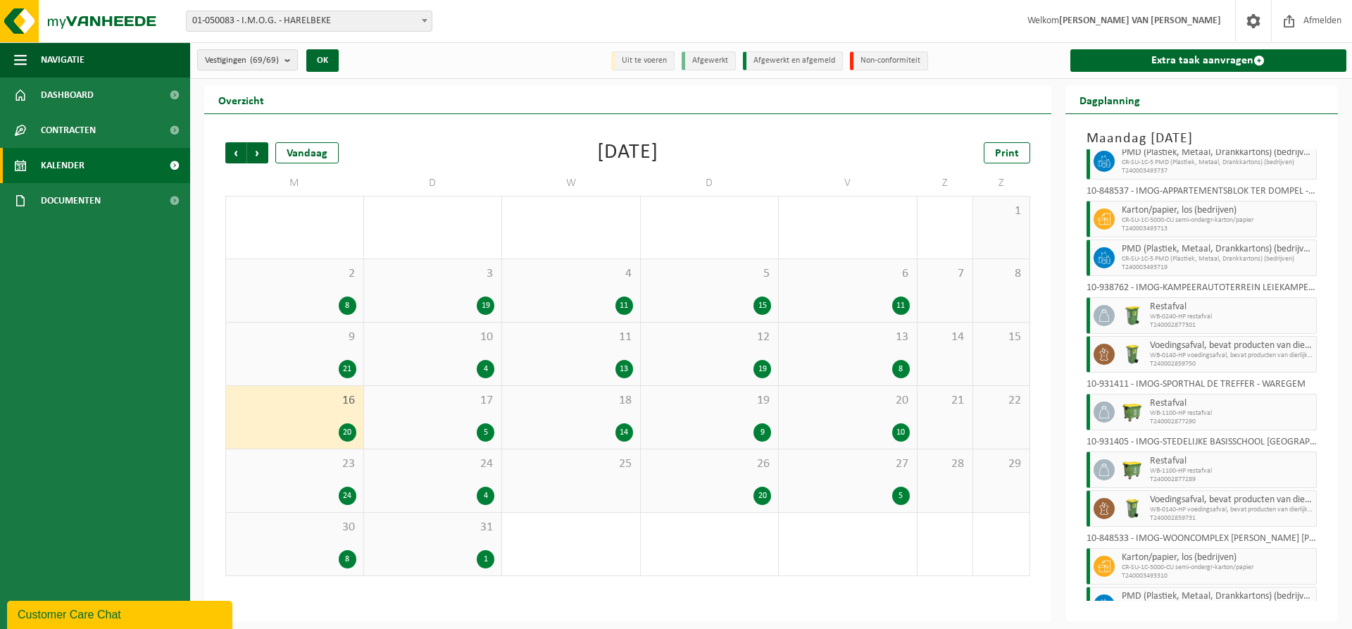
scroll to position [537, 0]
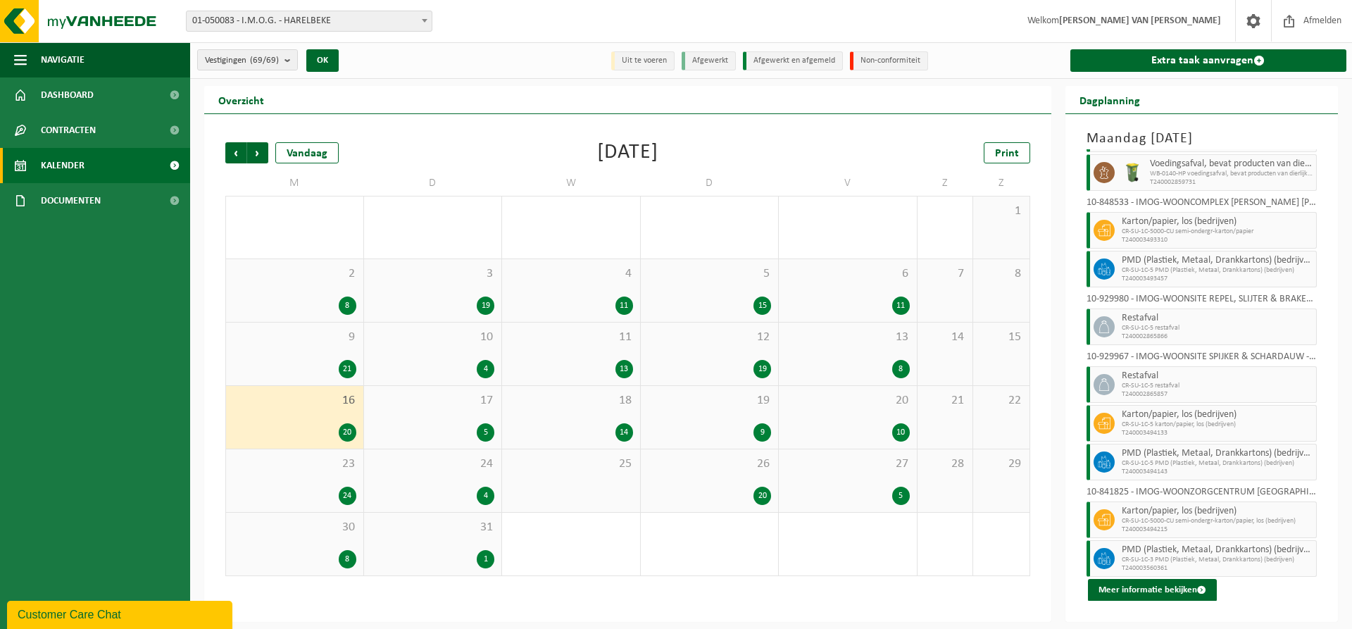
click at [456, 411] on div "17 5" at bounding box center [433, 417] width 138 height 63
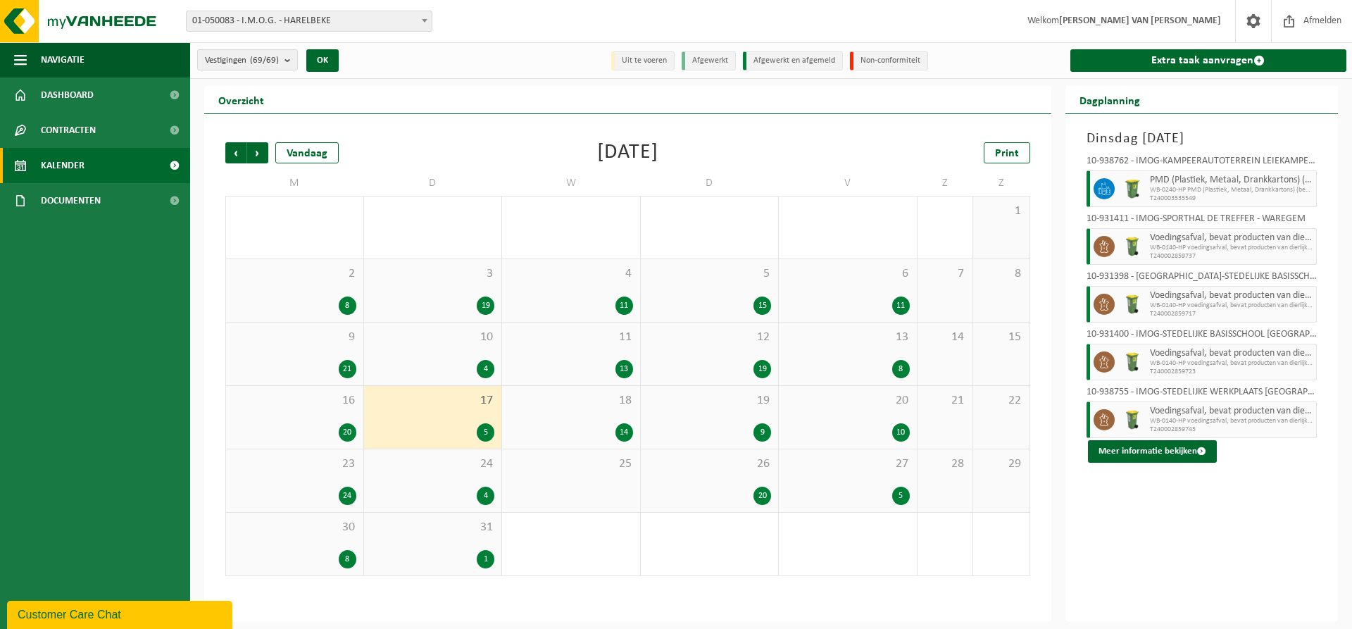
click at [596, 415] on div "18 14" at bounding box center [571, 417] width 138 height 63
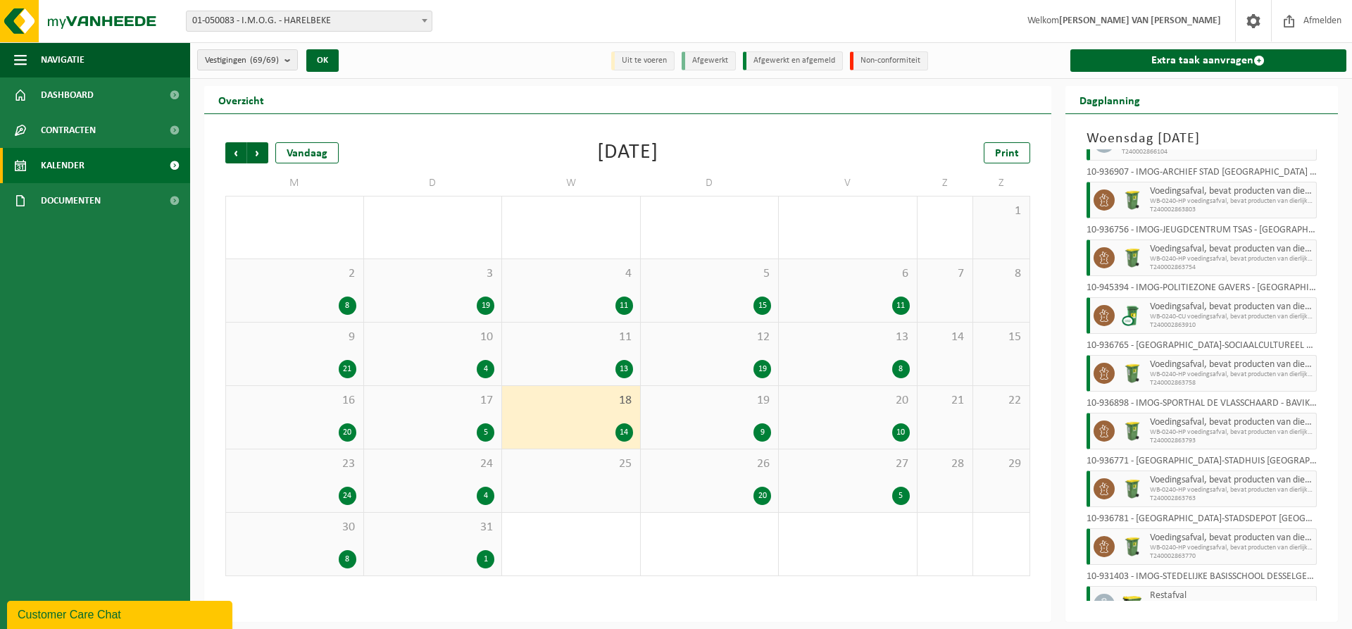
scroll to position [362, 0]
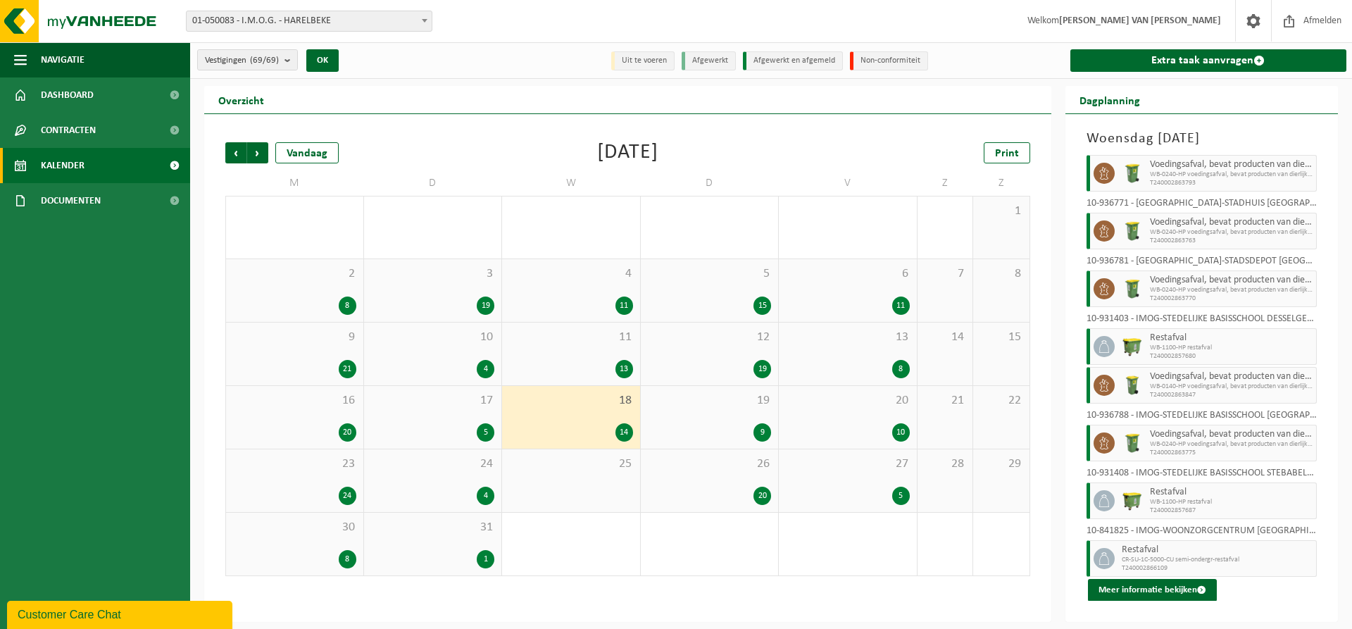
click at [735, 434] on div "9" at bounding box center [710, 432] width 124 height 18
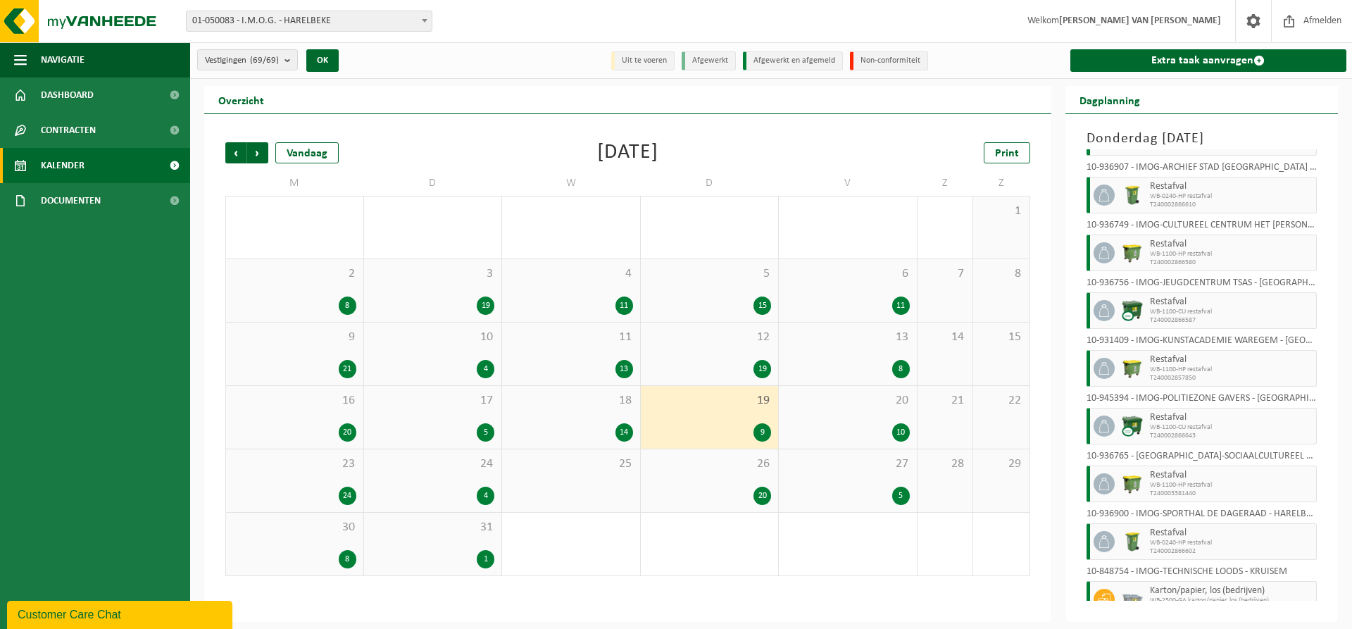
scroll to position [92, 0]
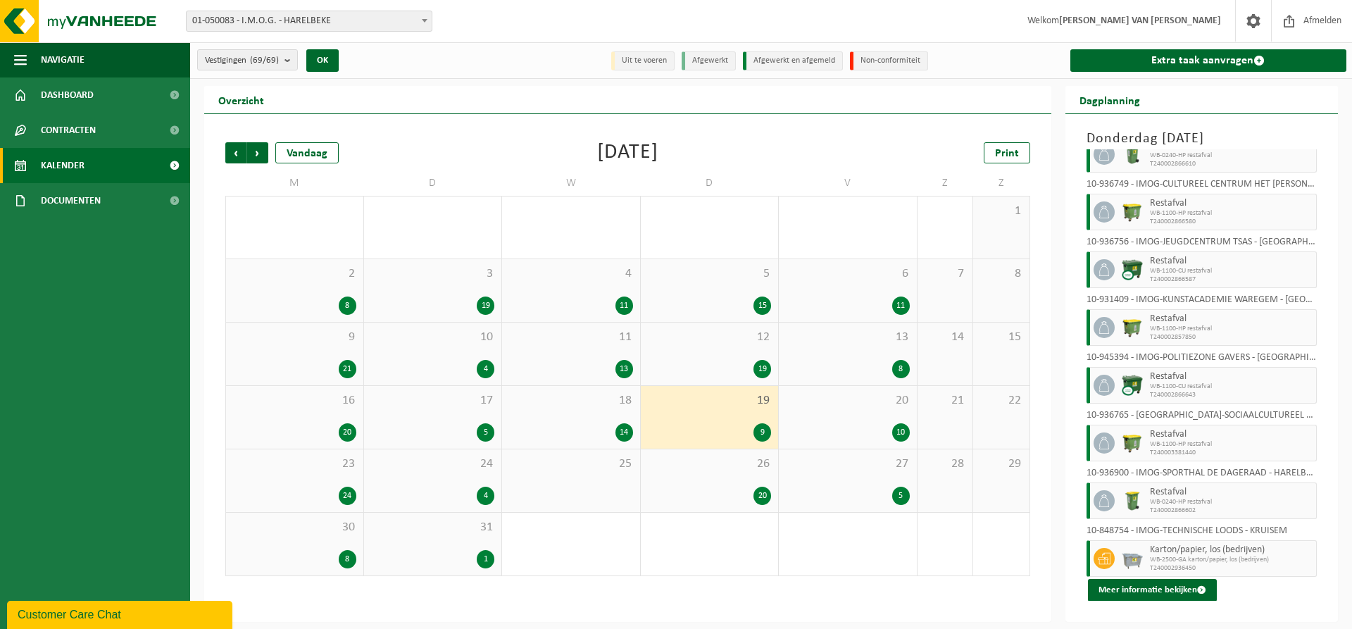
click at [870, 416] on div "20 10" at bounding box center [848, 417] width 138 height 63
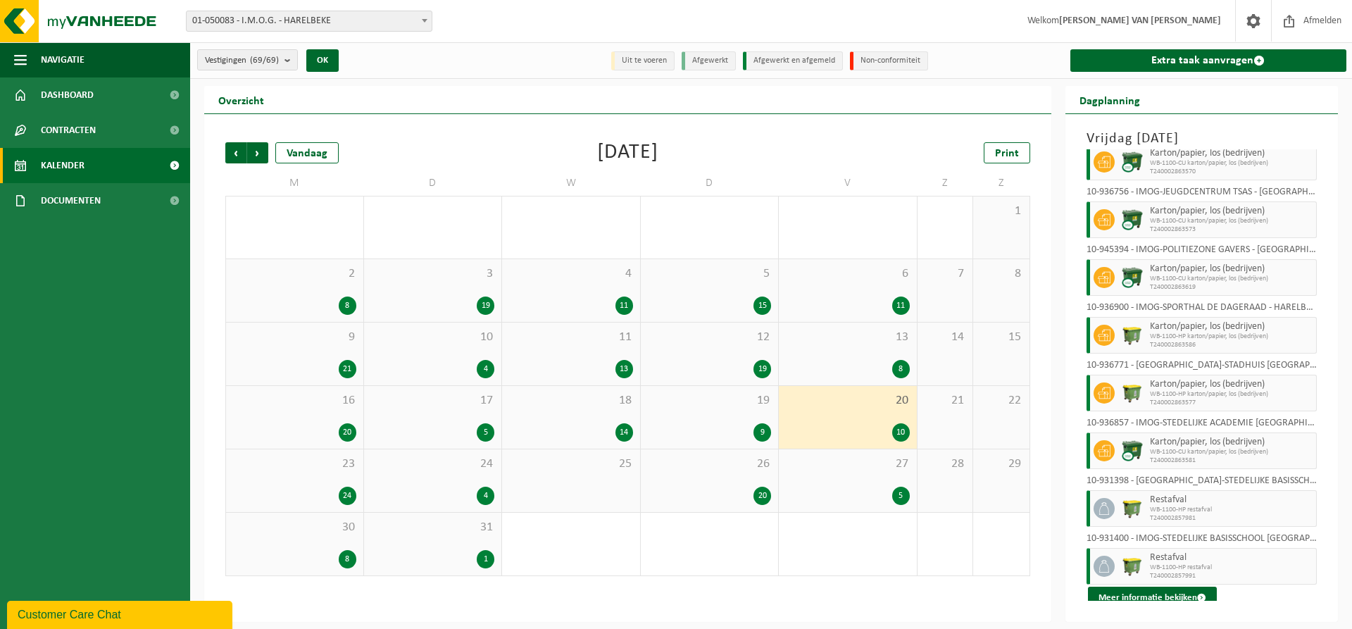
scroll to position [150, 0]
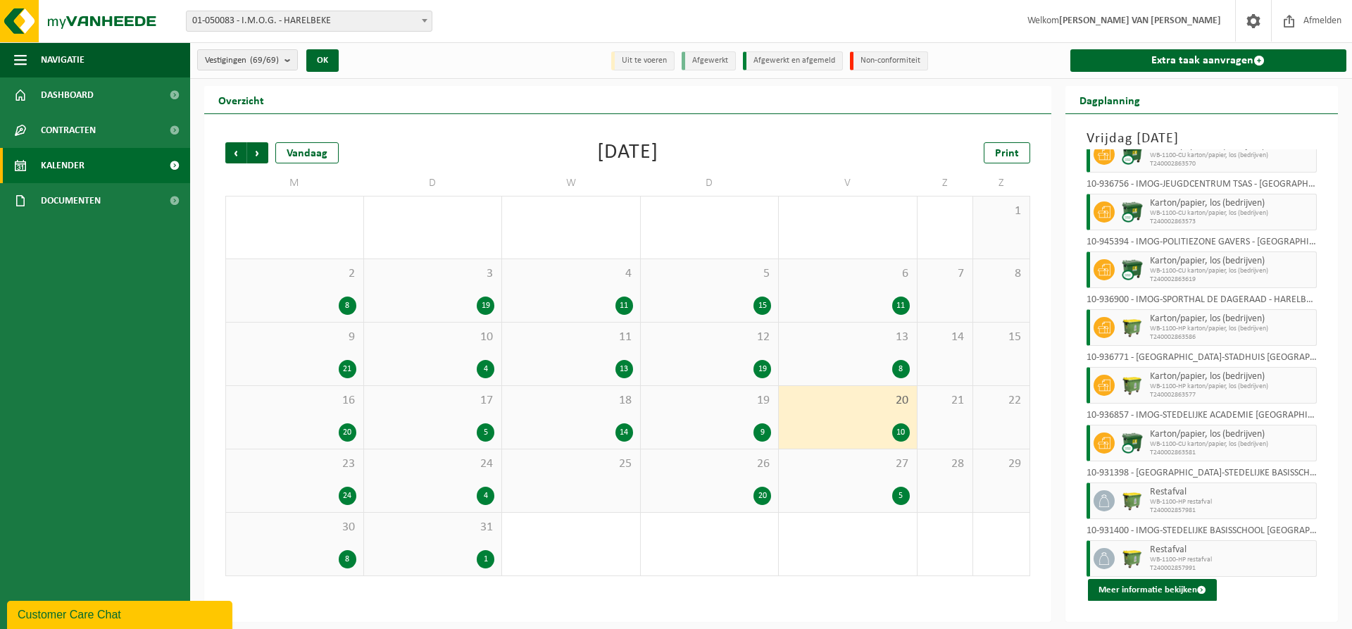
click at [327, 487] on div "24" at bounding box center [294, 496] width 123 height 18
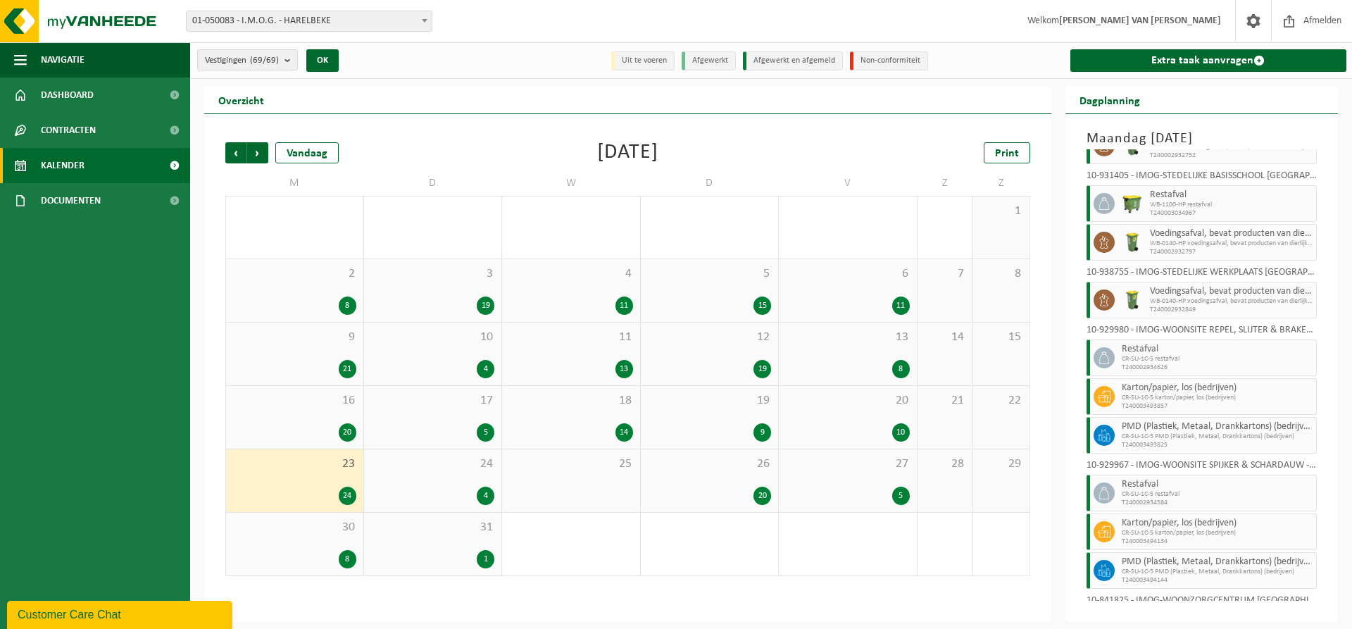
scroll to position [730, 0]
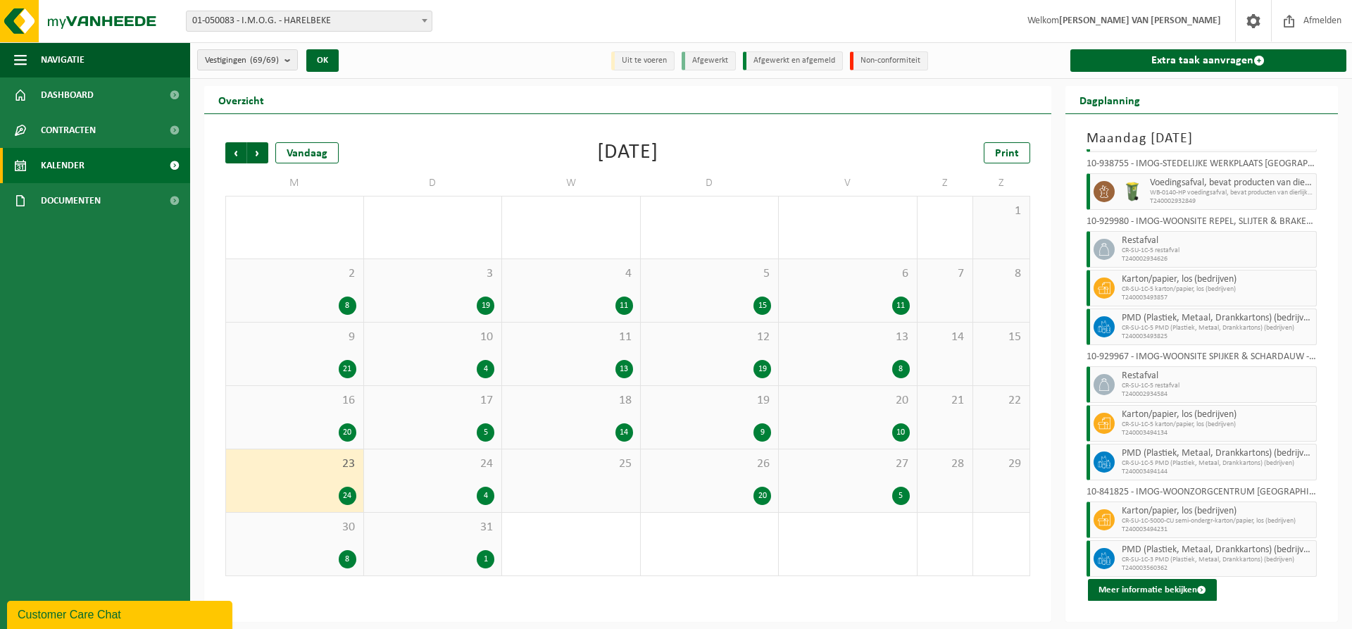
click at [458, 491] on div "4" at bounding box center [433, 496] width 124 height 18
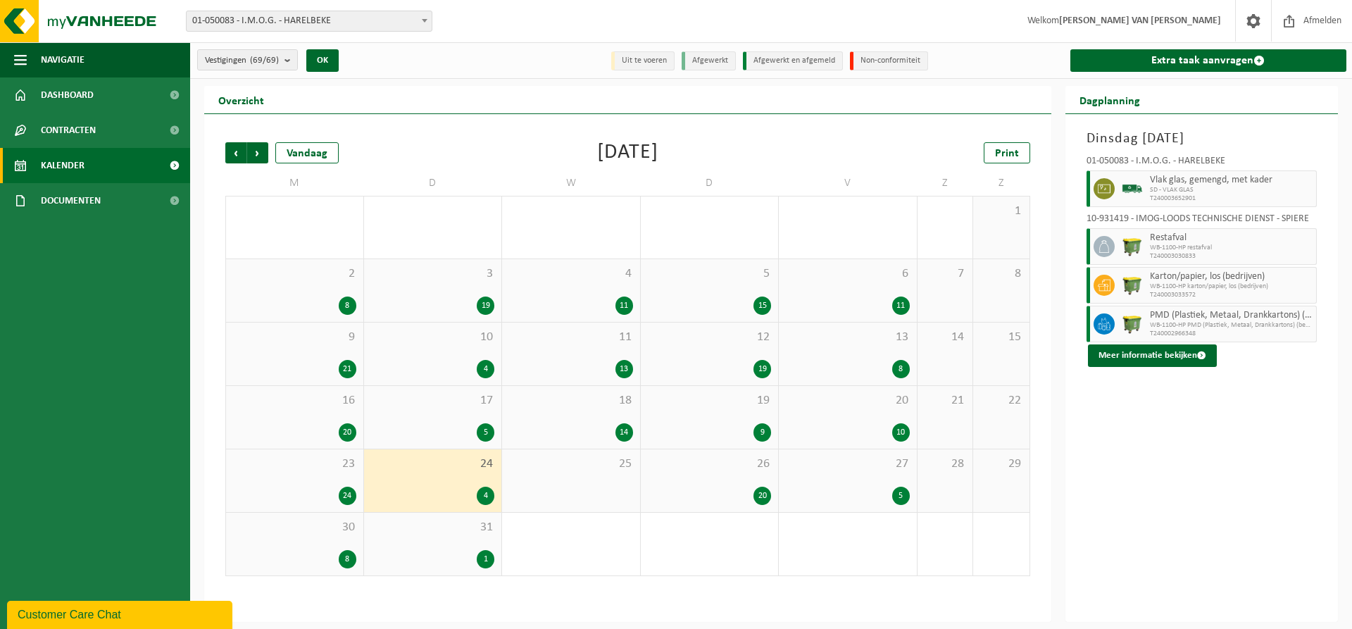
click at [763, 481] on div "26 20" at bounding box center [710, 480] width 138 height 63
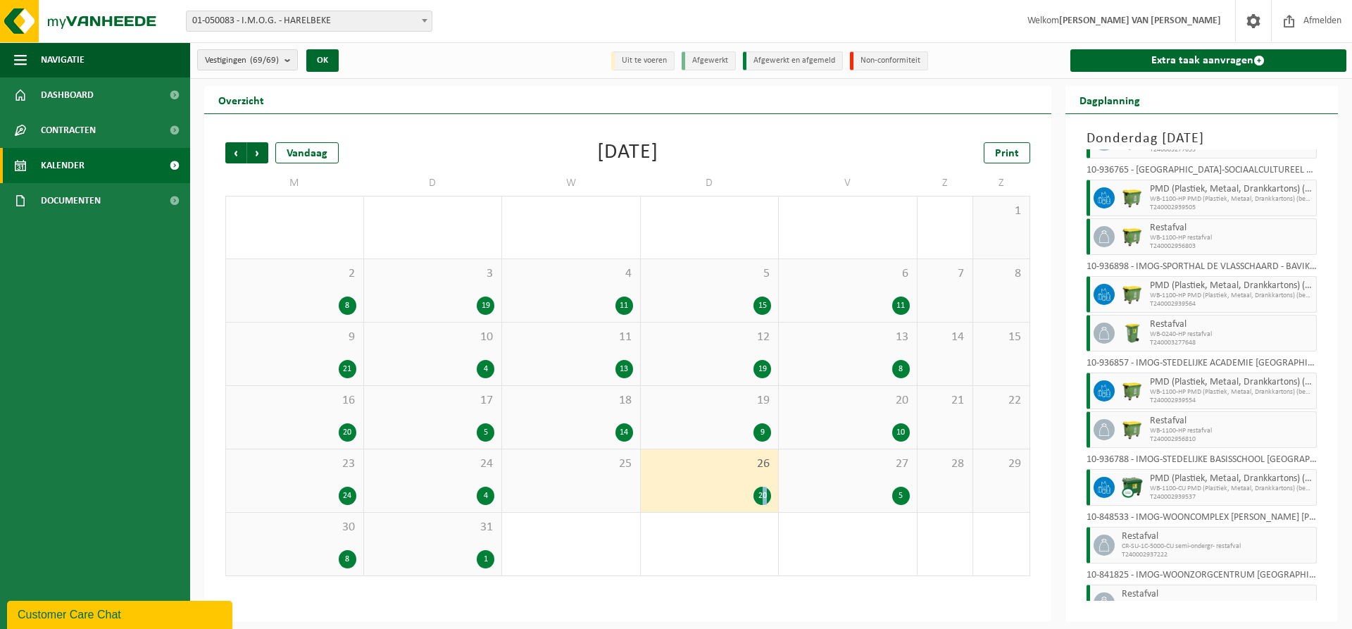
scroll to position [651, 0]
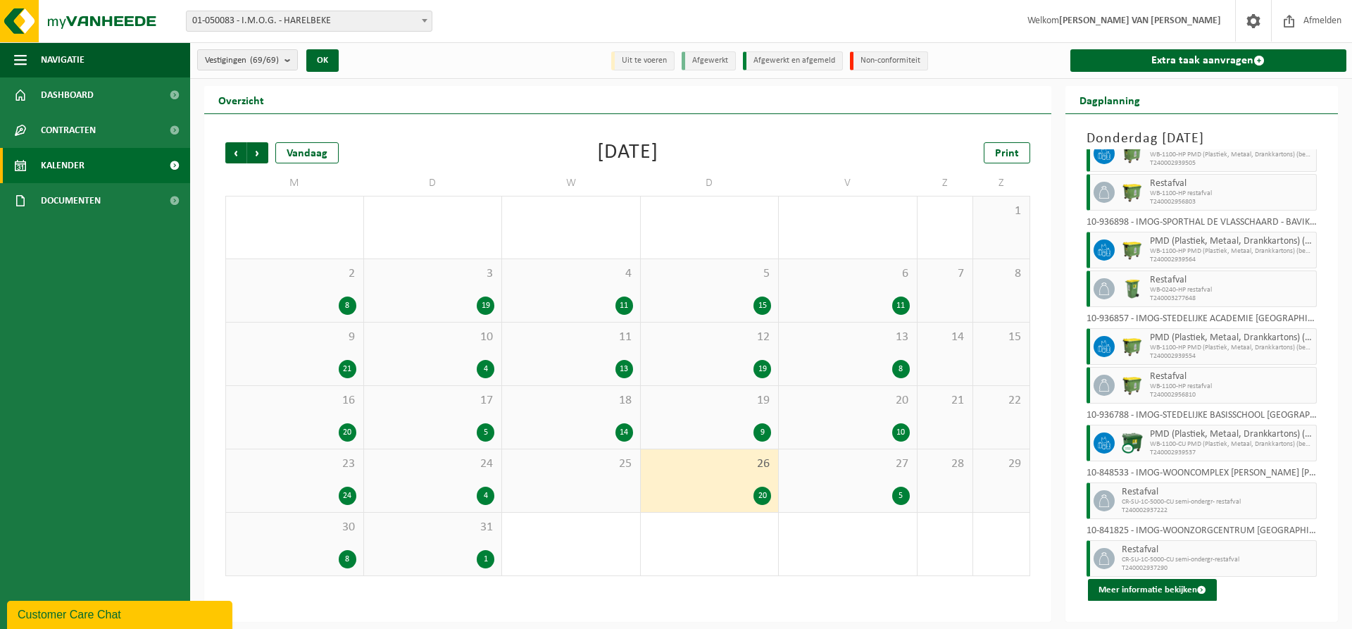
click at [882, 463] on span "27" at bounding box center [848, 463] width 124 height 15
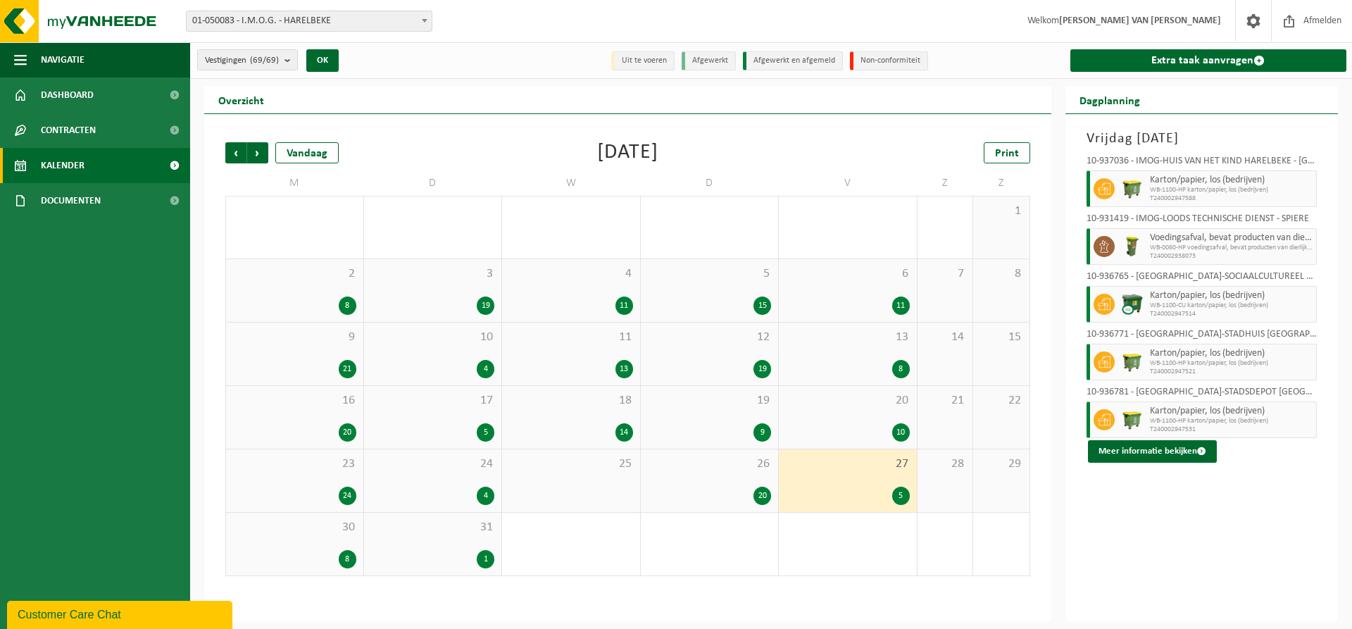
click at [294, 530] on span "30" at bounding box center [294, 527] width 123 height 15
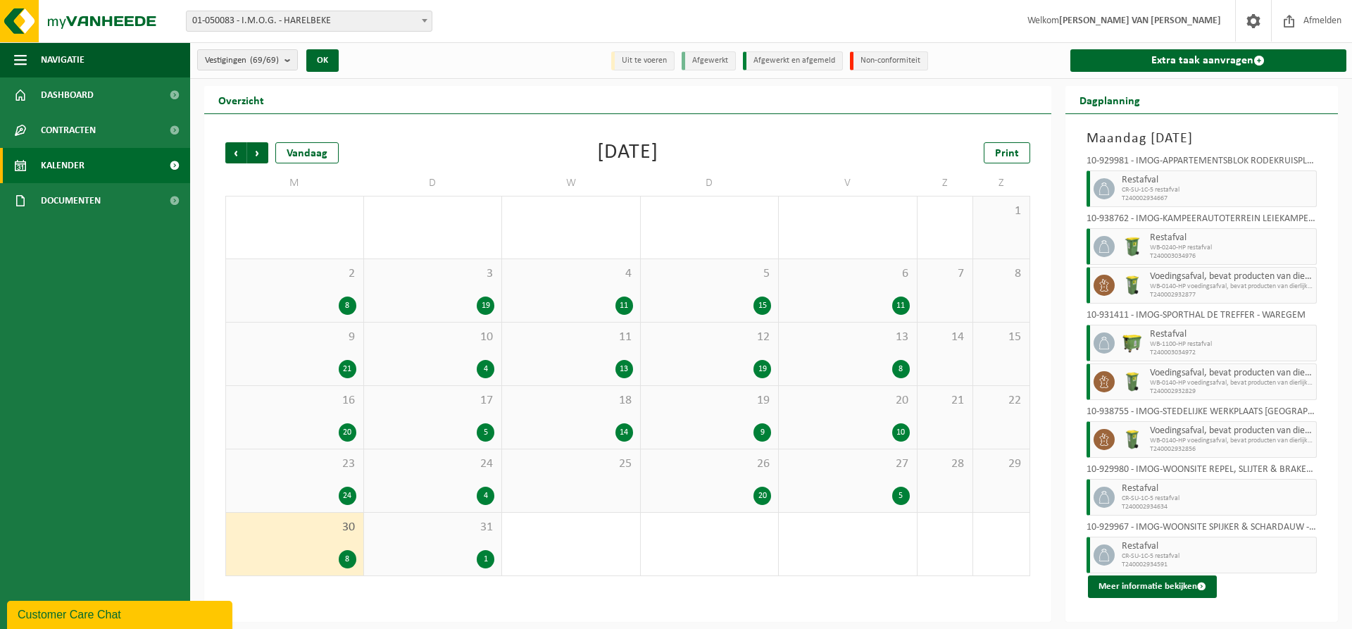
click at [413, 552] on div "1" at bounding box center [433, 559] width 124 height 18
